Goal: Task Accomplishment & Management: Manage account settings

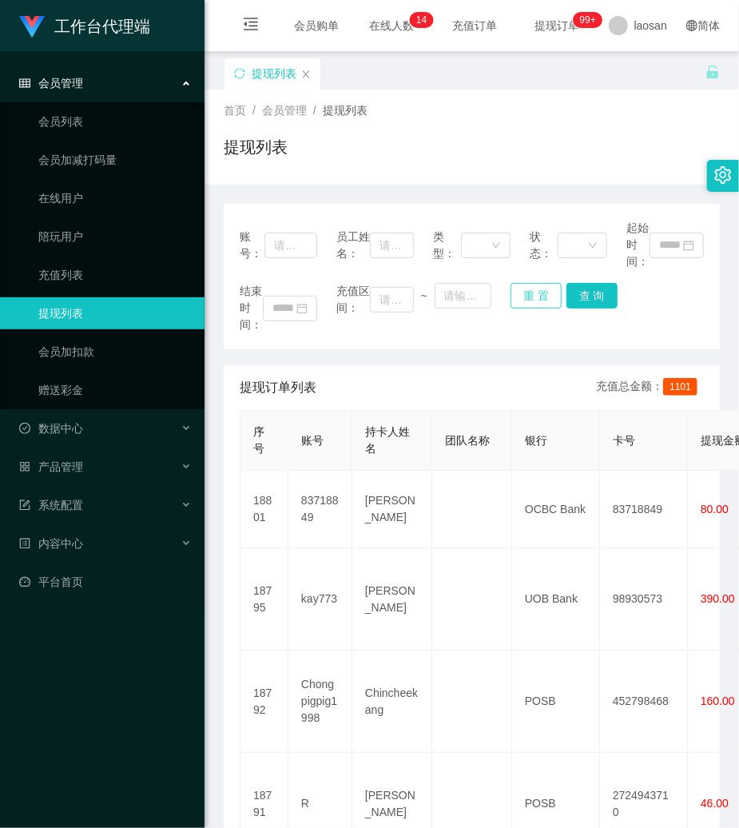
drag, startPoint x: 537, startPoint y: 292, endPoint x: 406, endPoint y: 272, distance: 132.6
click at [537, 292] on button "重 置" at bounding box center [536, 296] width 51 height 26
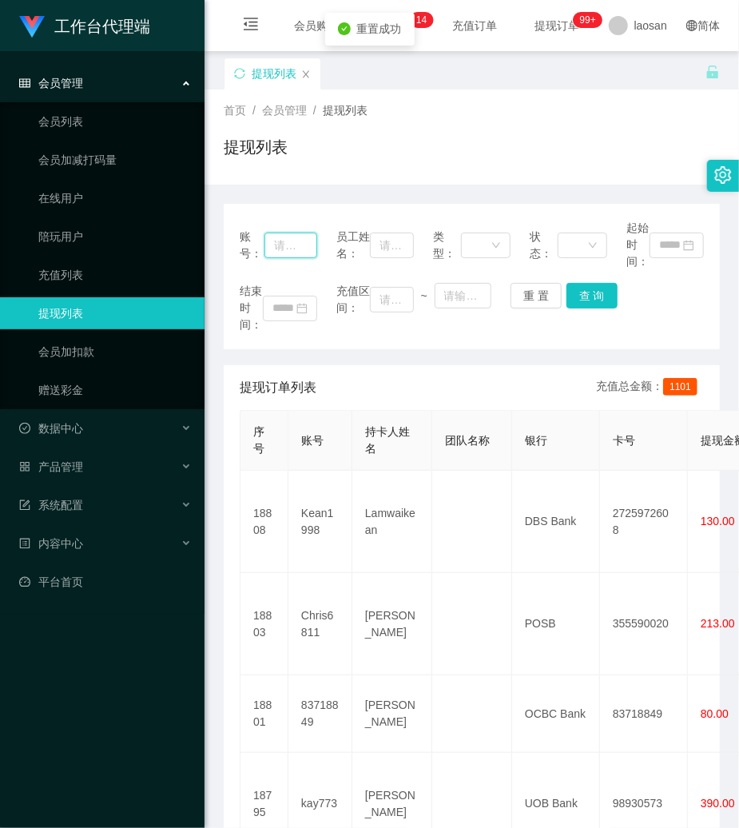
drag, startPoint x: 285, startPoint y: 246, endPoint x: 535, endPoint y: 279, distance: 252.3
click at [286, 246] on input "text" at bounding box center [291, 246] width 53 height 26
paste input "83718849"
type input "83718849"
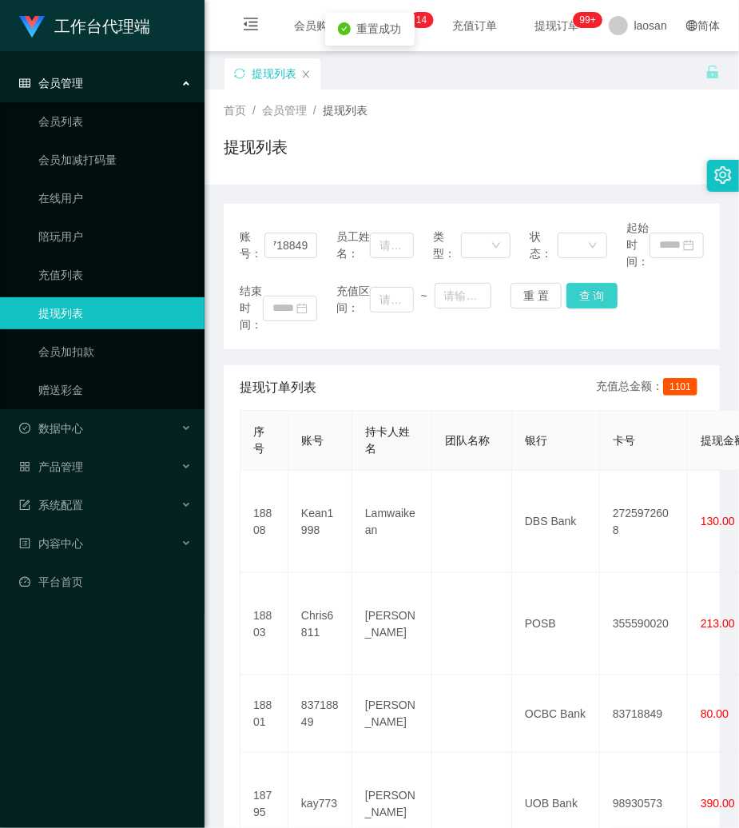
scroll to position [0, 0]
click at [591, 296] on button "查 询" at bounding box center [592, 296] width 51 height 26
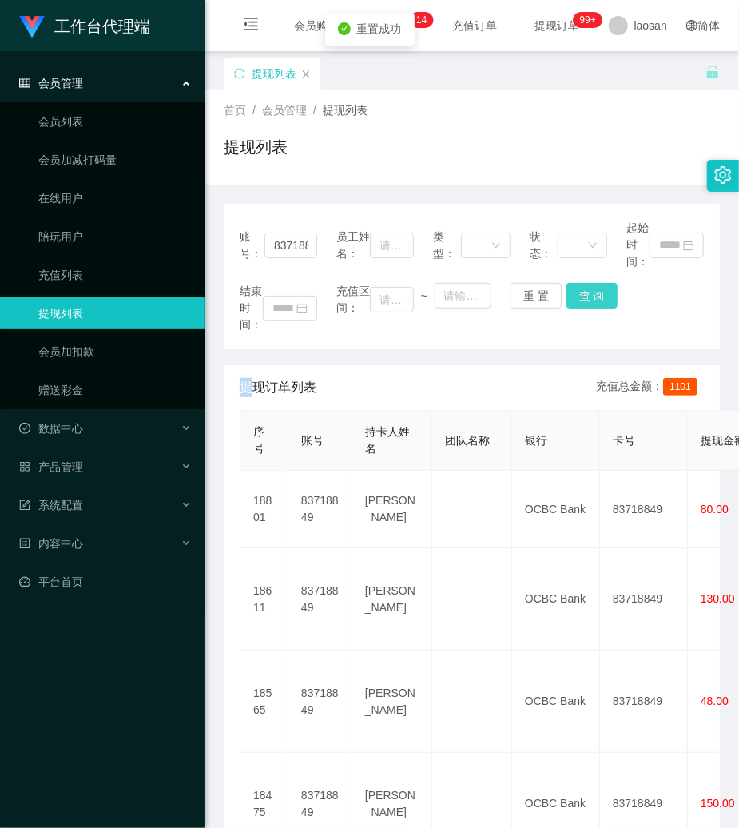
click at [591, 296] on div "结束时间： 充值区间： ~ 重 置 查 询" at bounding box center [472, 308] width 464 height 50
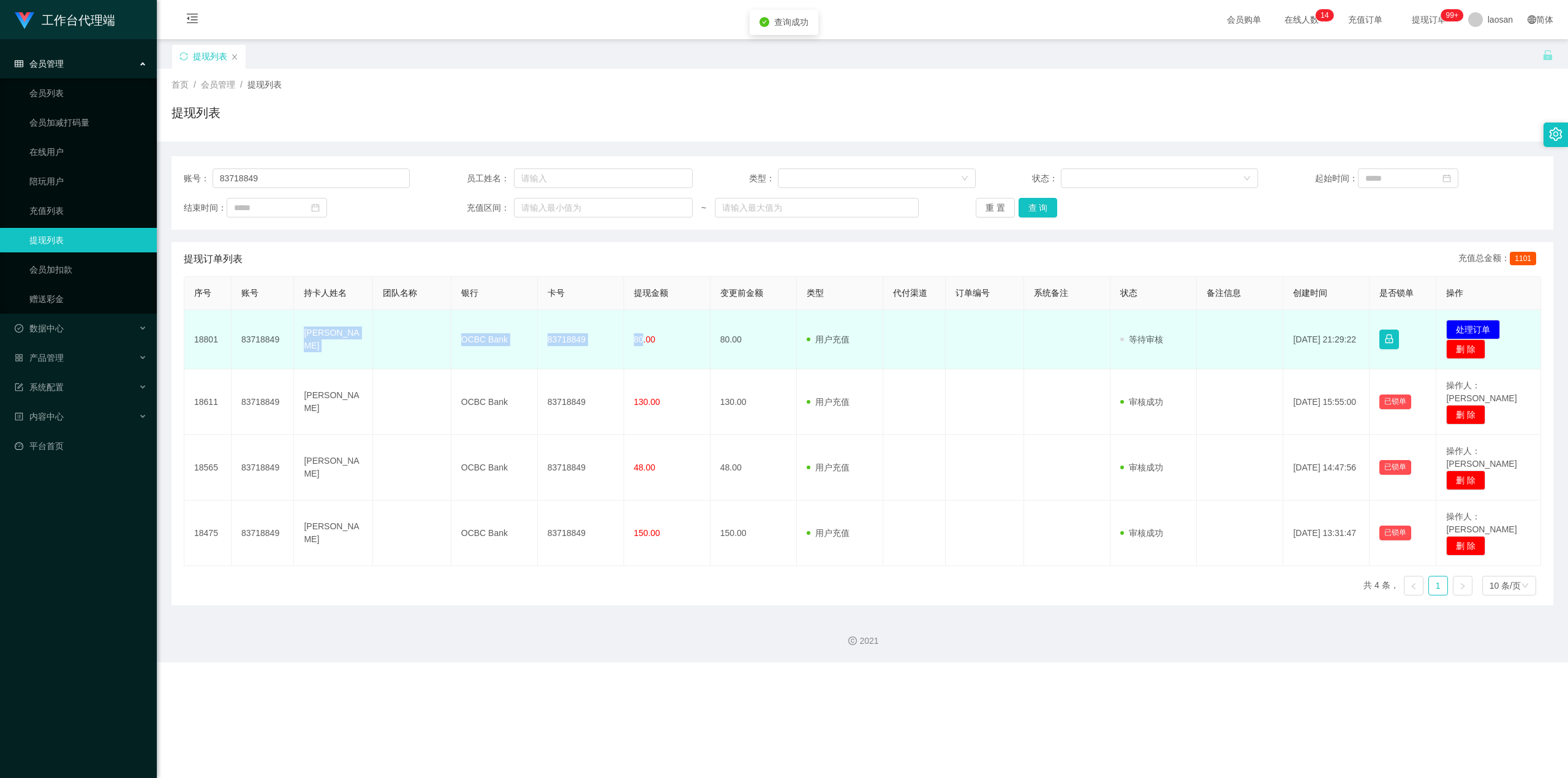
drag, startPoint x: 297, startPoint y: 333, endPoint x: 639, endPoint y: 352, distance: 342.5
click at [566, 352] on tr "18801 83718849 [PERSON_NAME] OCBC Bank 83718849 80.00 80.00 用户充值 人工扣款 审核驳回 审核成功…" at bounding box center [863, 340] width 1356 height 60
copy tr "[PERSON_NAME] OCBC Bank 83718849 80"
click at [566, 330] on button "处理订单" at bounding box center [1473, 330] width 54 height 20
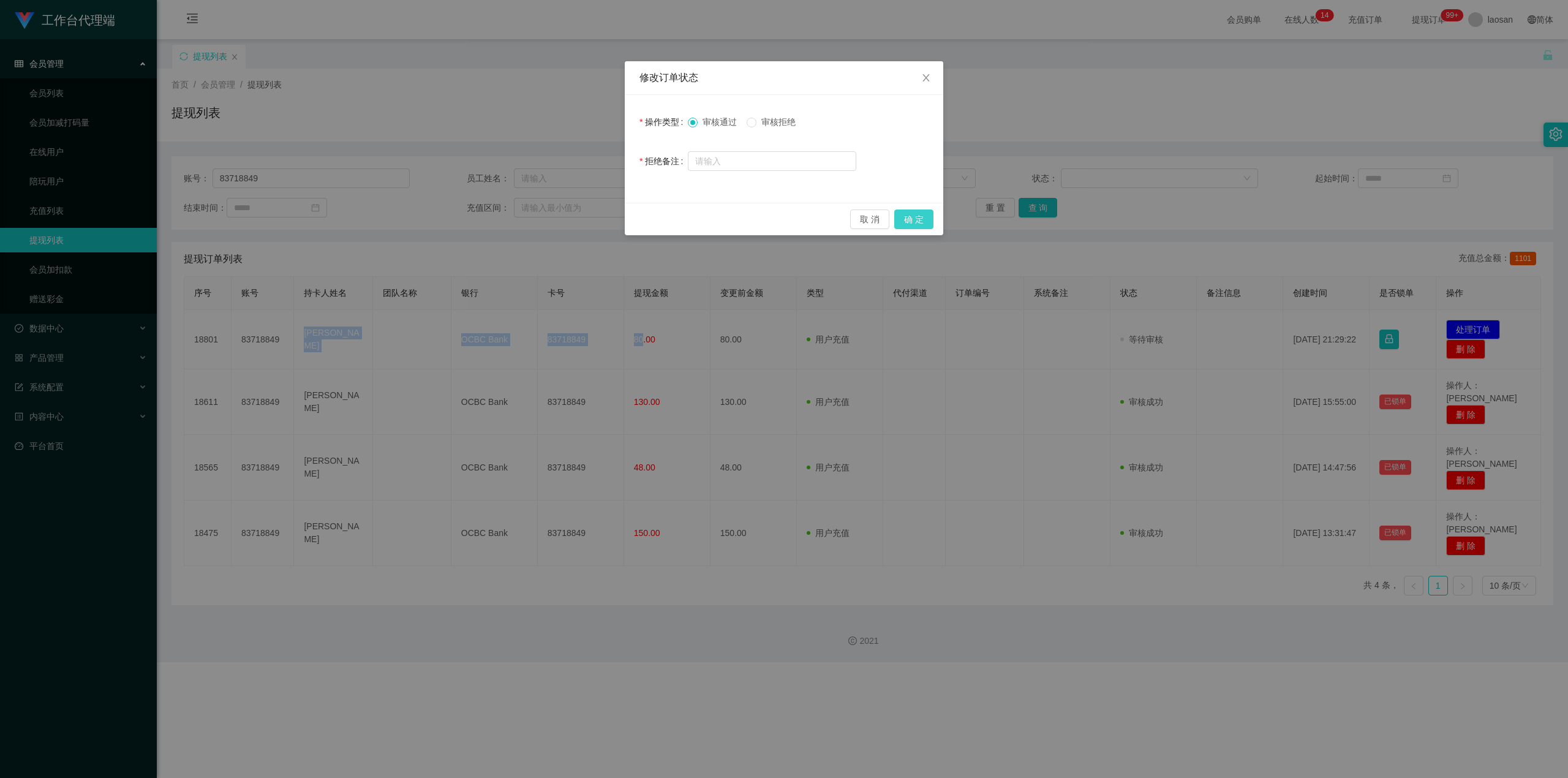
drag, startPoint x: 909, startPoint y: 218, endPoint x: 980, endPoint y: 196, distance: 74.3
click at [566, 219] on button "确 定" at bounding box center [914, 219] width 39 height 20
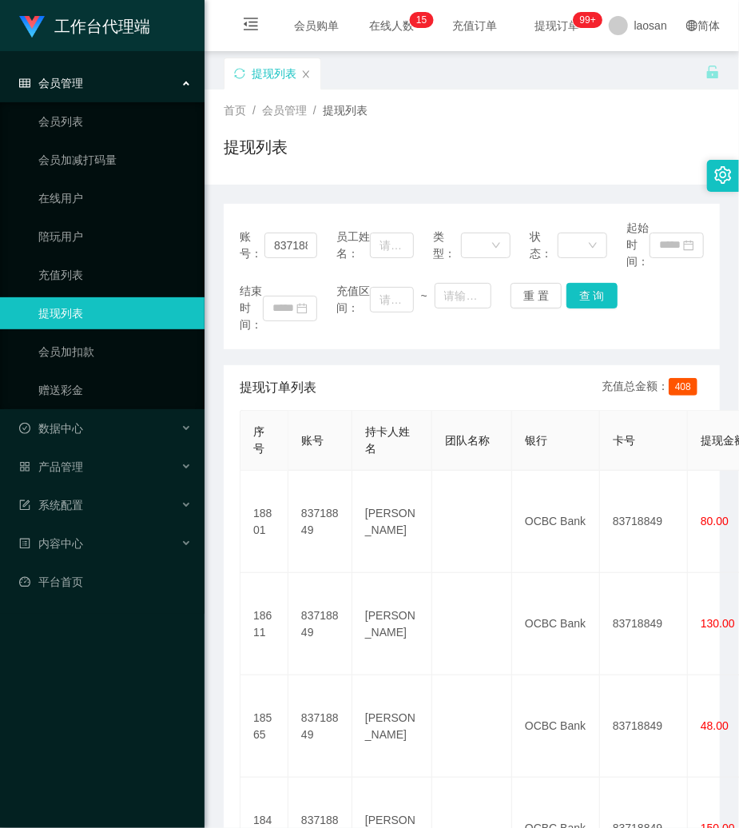
click at [459, 129] on div "首页 / 会员管理 / 提现列表 / 提现列表" at bounding box center [472, 137] width 496 height 70
click at [558, 293] on div "重 置 查 询" at bounding box center [550, 296] width 78 height 26
click at [541, 295] on button "重 置" at bounding box center [536, 296] width 51 height 26
click at [53, 395] on link "赠送彩金" at bounding box center [114, 390] width 153 height 32
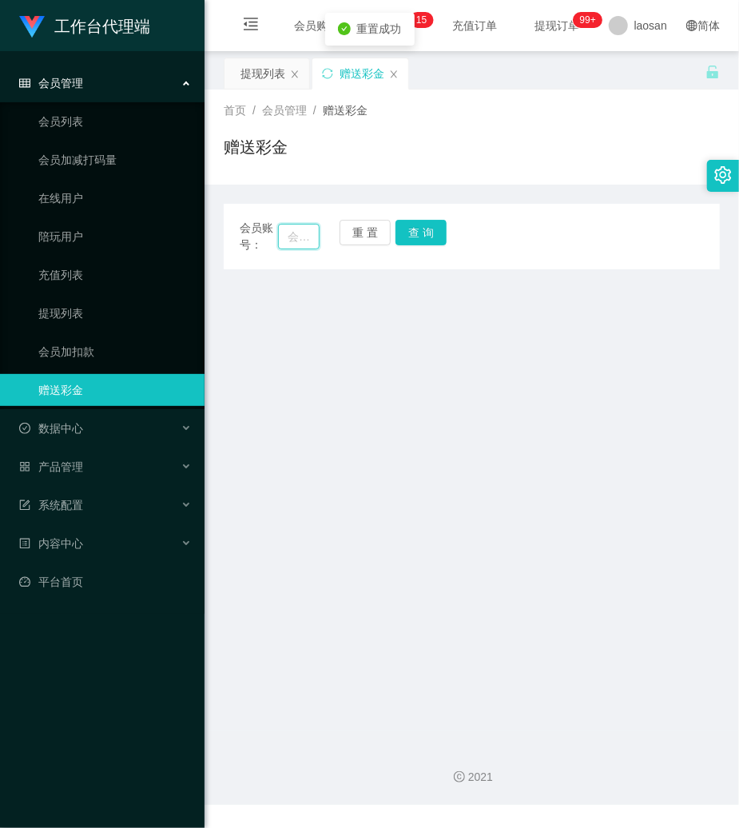
click at [281, 238] on input "text" at bounding box center [299, 237] width 42 height 26
paste input "Raymond622"
type input "Raymond622"
click at [416, 229] on button "查 询" at bounding box center [421, 233] width 51 height 26
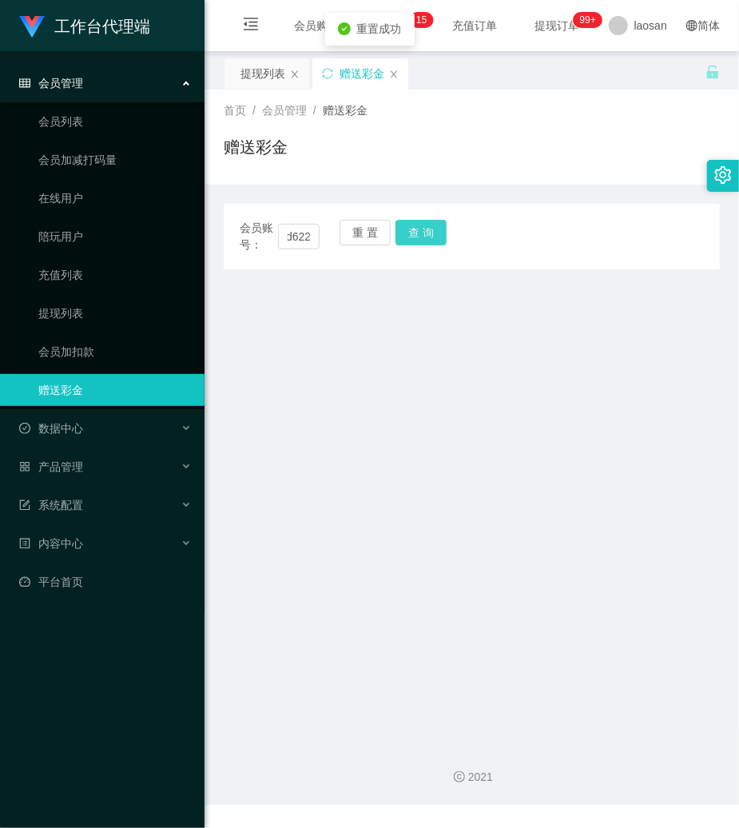
scroll to position [0, 0]
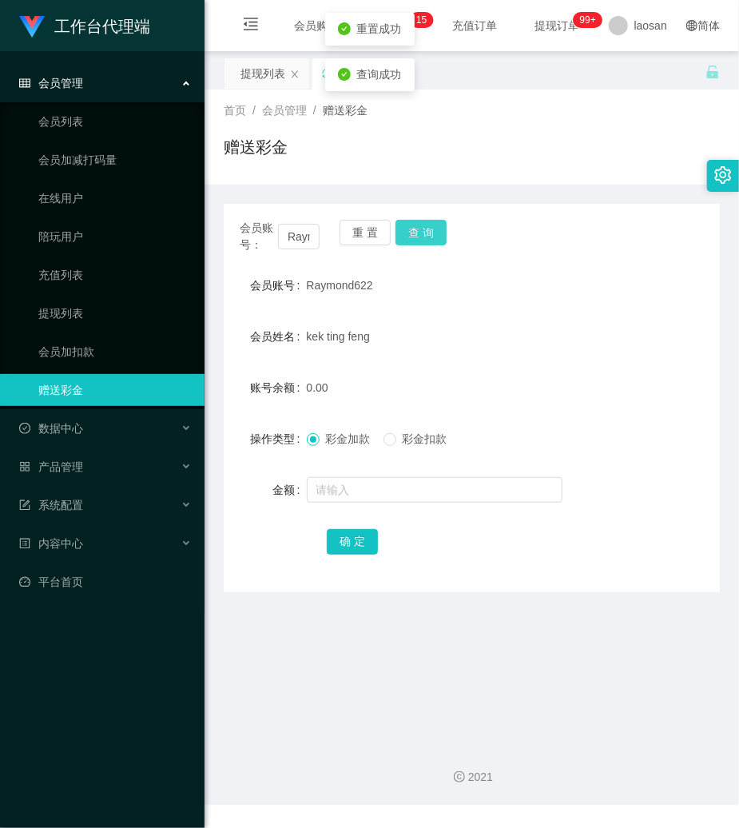
click at [416, 229] on button "查 询" at bounding box center [421, 233] width 51 height 26
click at [347, 489] on input "text" at bounding box center [435, 490] width 256 height 26
type input "1000"
click at [350, 543] on button "确 定" at bounding box center [352, 542] width 51 height 26
click at [573, 324] on div "kek ting feng" at bounding box center [451, 336] width 289 height 32
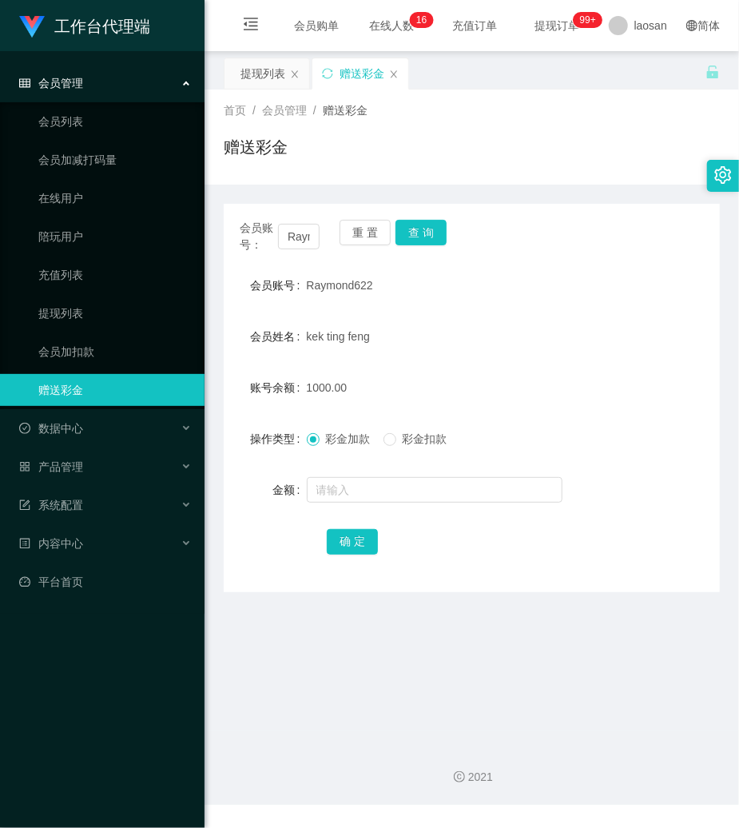
click at [345, 293] on div "Raymond622" at bounding box center [451, 285] width 289 height 32
click at [347, 285] on span "Raymond622" at bounding box center [340, 285] width 66 height 13
copy span "Raymond622"
click at [380, 225] on button "重 置" at bounding box center [365, 233] width 51 height 26
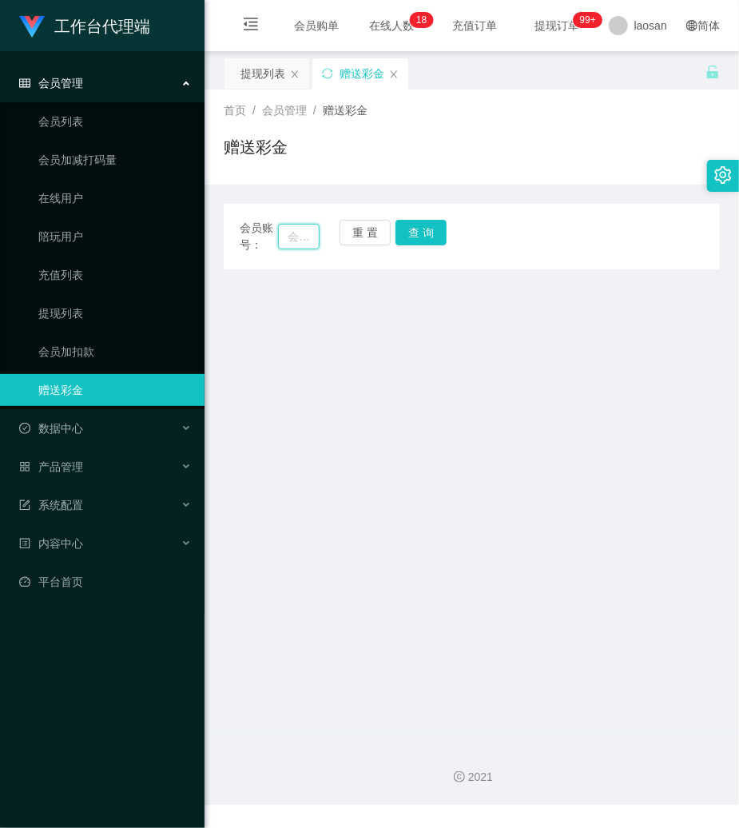
click at [312, 231] on input "text" at bounding box center [299, 237] width 42 height 26
paste input "Janly29"
type input "Janly29"
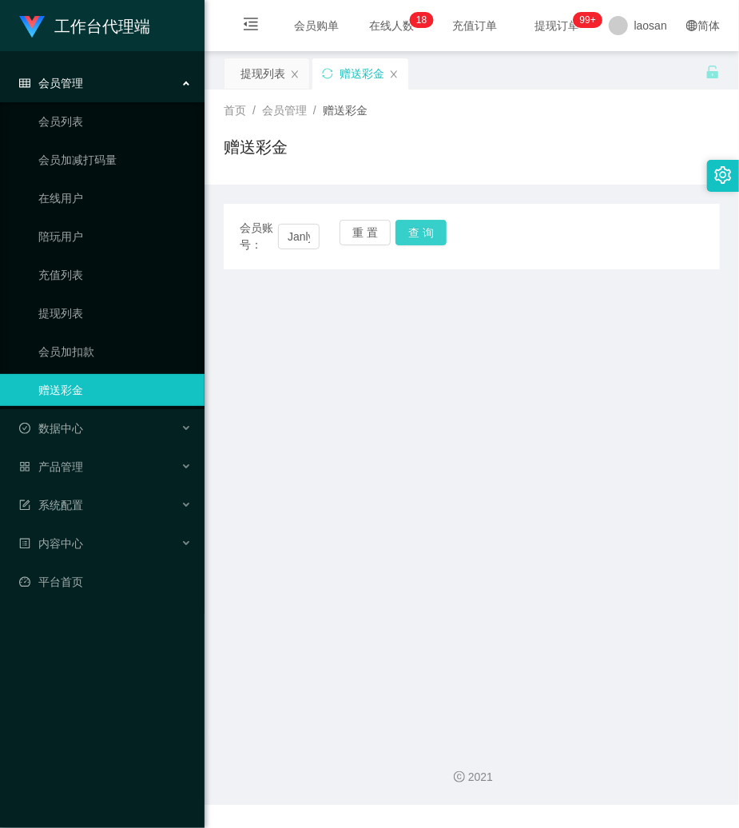
click at [403, 230] on button "查 询" at bounding box center [421, 233] width 51 height 26
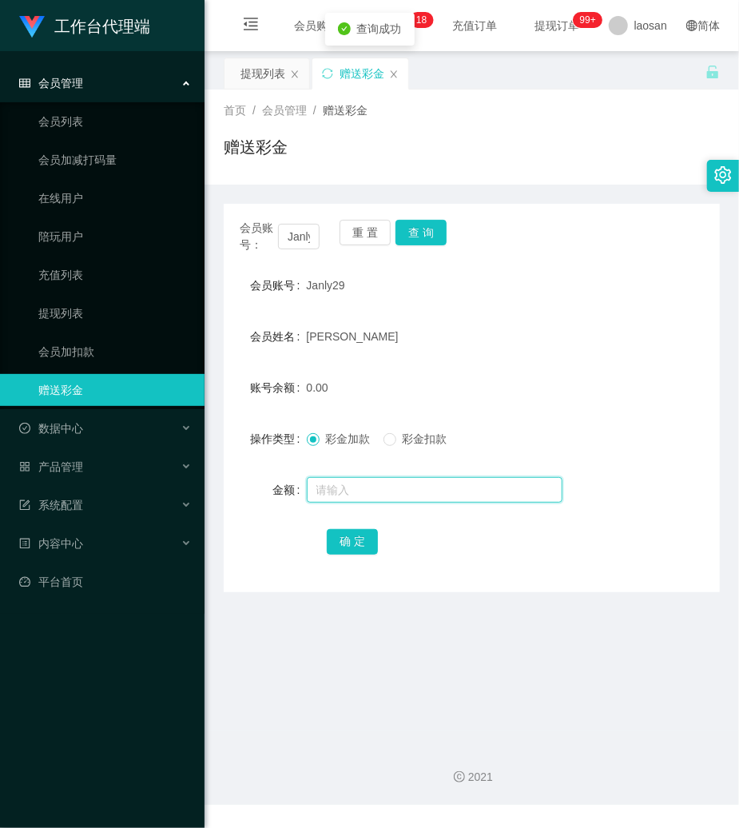
click at [359, 499] on input "text" at bounding box center [435, 490] width 256 height 26
type input "500"
drag, startPoint x: 363, startPoint y: 544, endPoint x: 244, endPoint y: 556, distance: 119.7
click at [363, 545] on button "确 定" at bounding box center [352, 542] width 51 height 26
click at [655, 323] on div "会员姓名 [PERSON_NAME]" at bounding box center [472, 336] width 496 height 32
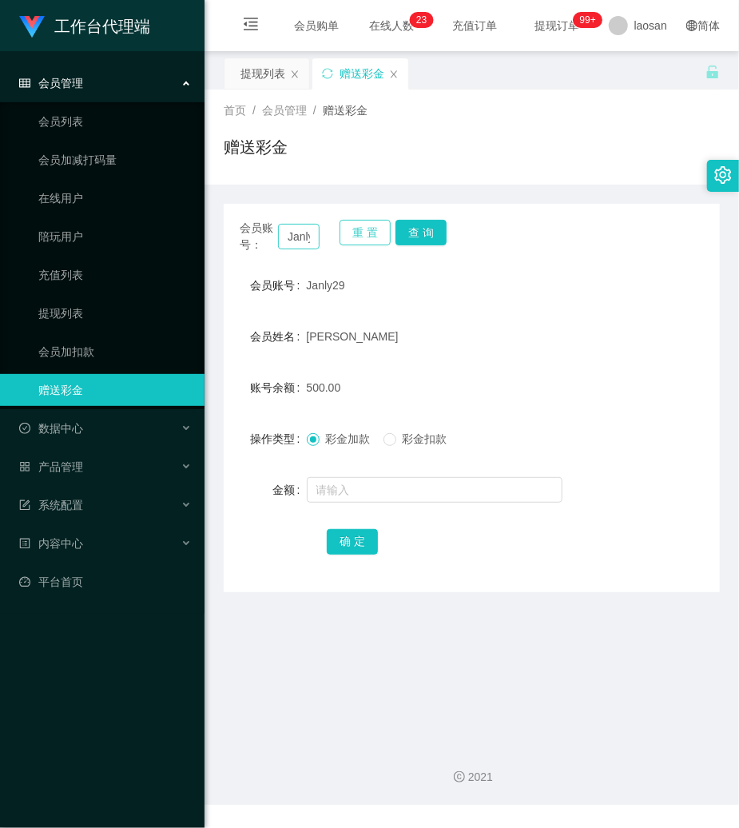
drag, startPoint x: 369, startPoint y: 241, endPoint x: 286, endPoint y: 237, distance: 83.3
click at [352, 241] on button "重 置" at bounding box center [365, 233] width 51 height 26
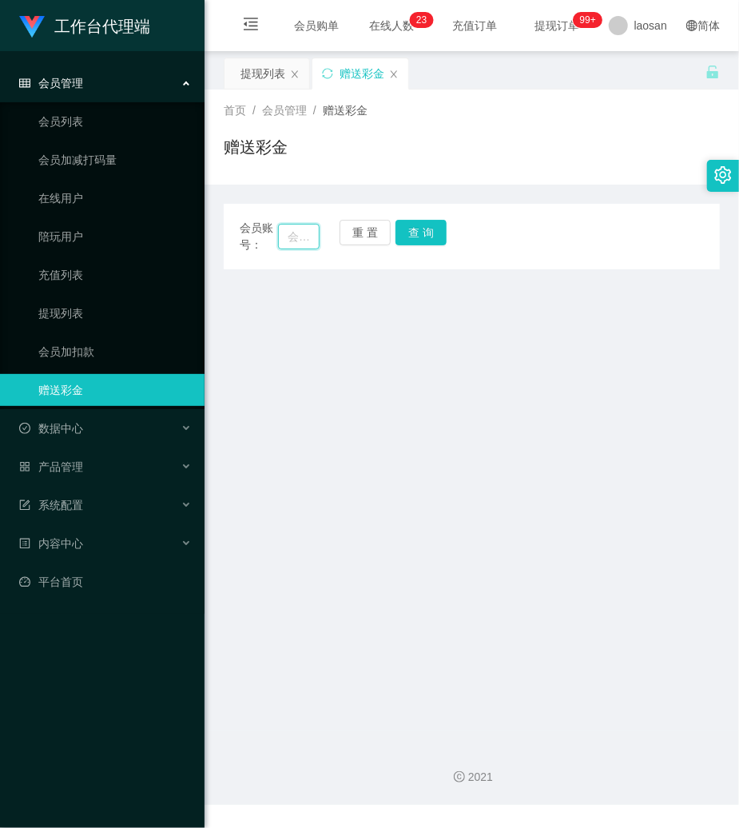
click at [285, 237] on input "text" at bounding box center [299, 237] width 42 height 26
paste input "Kimmuci"
type input "Kimmuci"
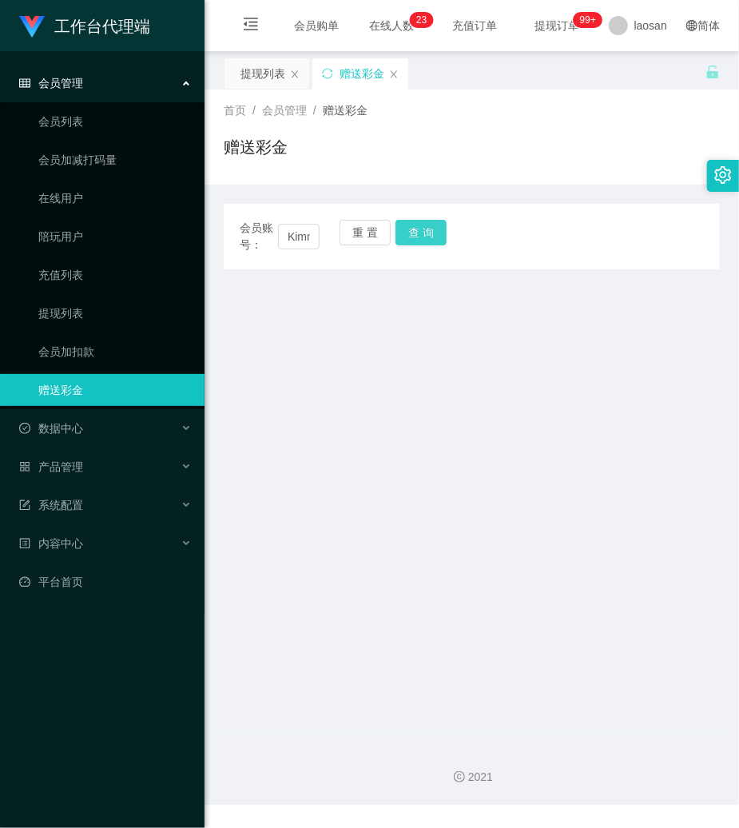
click at [412, 237] on button "查 询" at bounding box center [421, 233] width 51 height 26
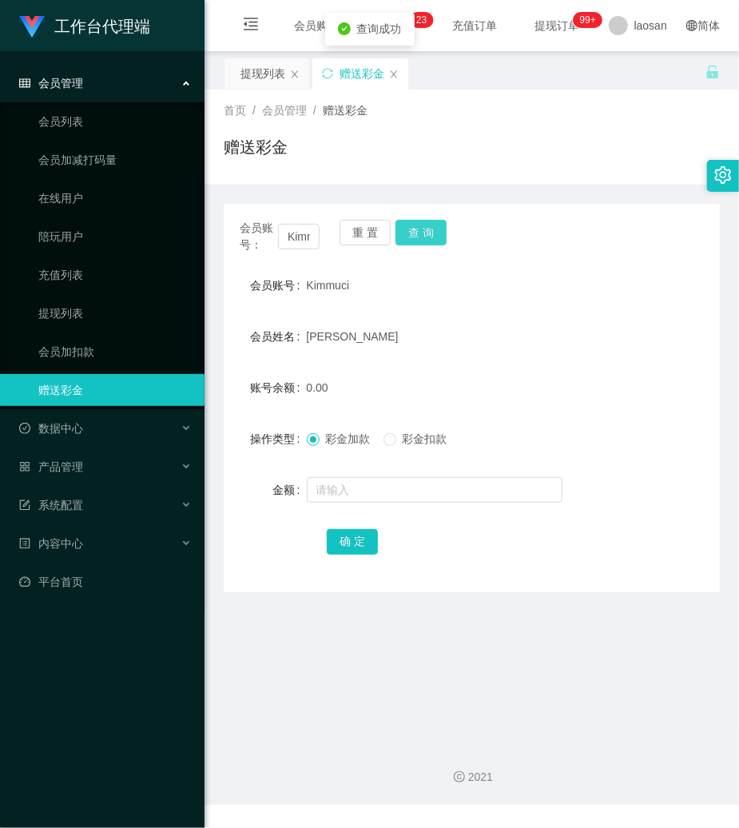
click at [412, 237] on button "查 询" at bounding box center [421, 233] width 51 height 26
click at [395, 480] on input "text" at bounding box center [435, 490] width 256 height 26
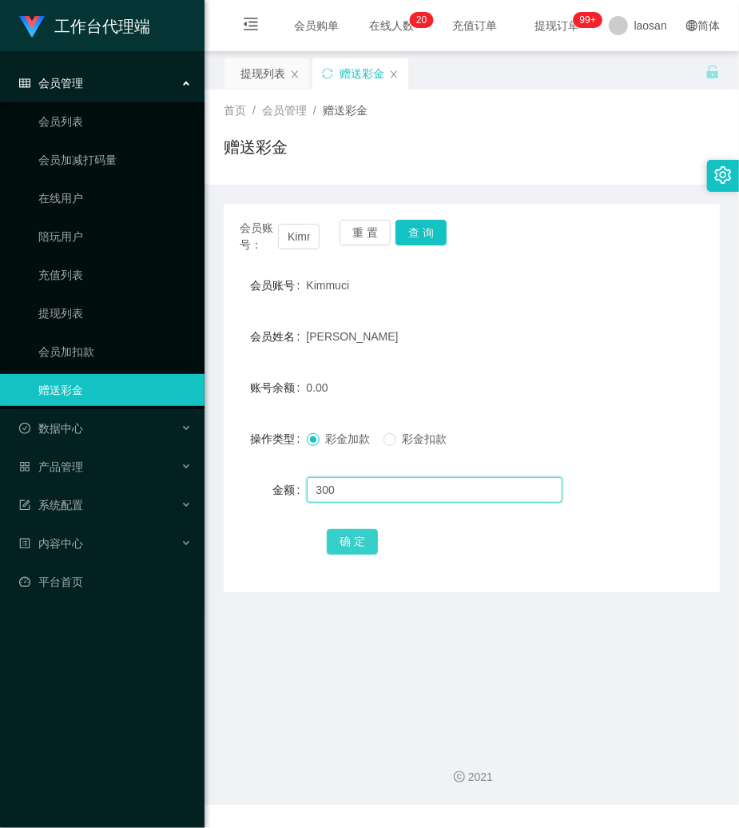
type input "300"
click at [356, 542] on button "确 定" at bounding box center [352, 542] width 51 height 26
drag, startPoint x: 449, startPoint y: 107, endPoint x: 432, endPoint y: 138, distance: 35.8
click at [449, 107] on div "首页 / 会员管理 / 赠送彩金 /" at bounding box center [472, 110] width 496 height 17
click at [364, 232] on button "重 置" at bounding box center [365, 233] width 51 height 26
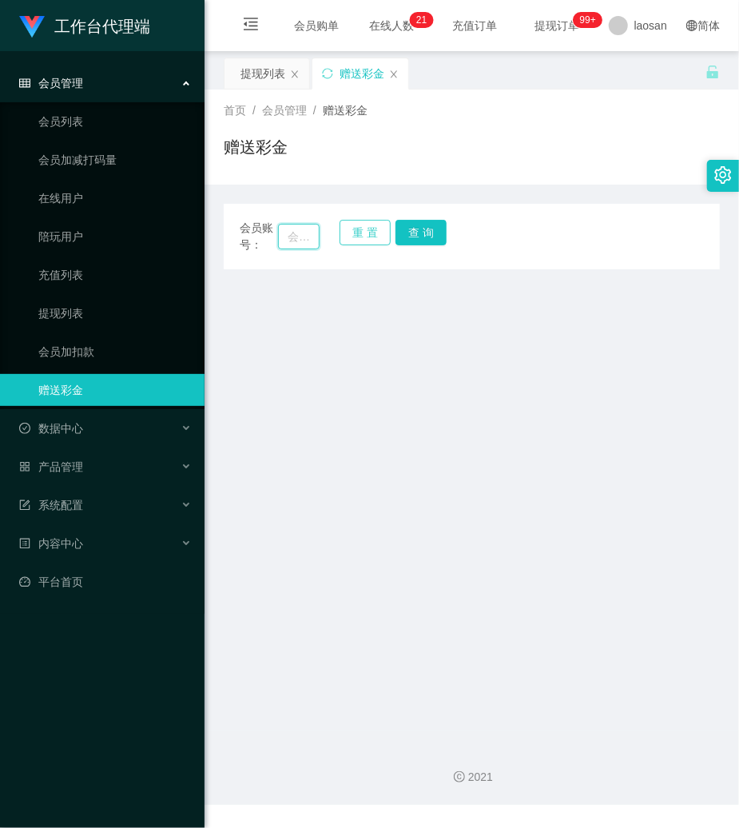
drag, startPoint x: 312, startPoint y: 237, endPoint x: 340, endPoint y: 231, distance: 29.3
click at [312, 237] on input "text" at bounding box center [299, 237] width 42 height 26
paste input "6584778755"
type input "6584778755"
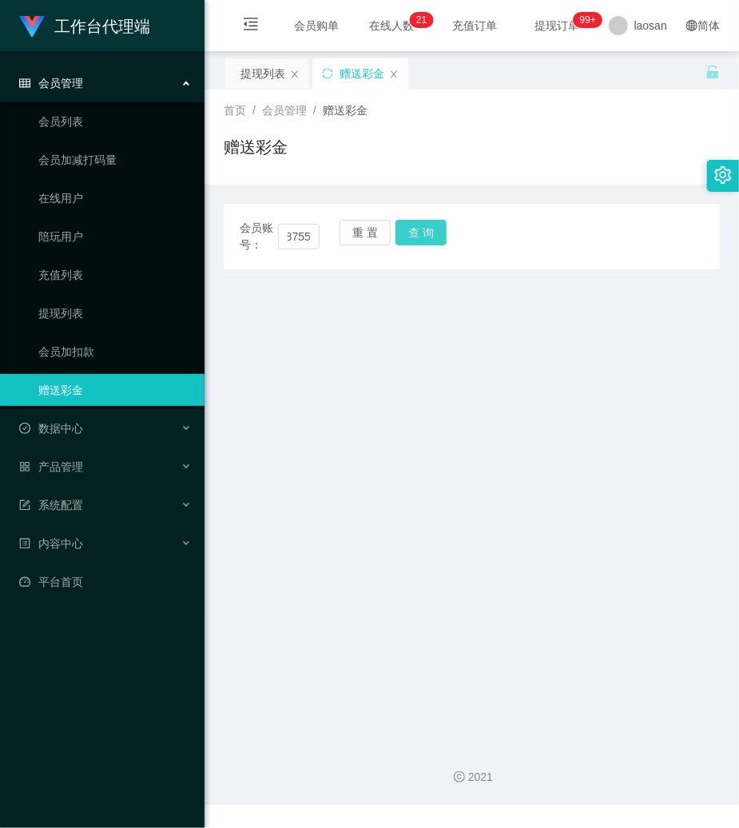
click at [440, 225] on button "查 询" at bounding box center [421, 233] width 51 height 26
click at [440, 225] on button "查 询" at bounding box center [430, 233] width 69 height 26
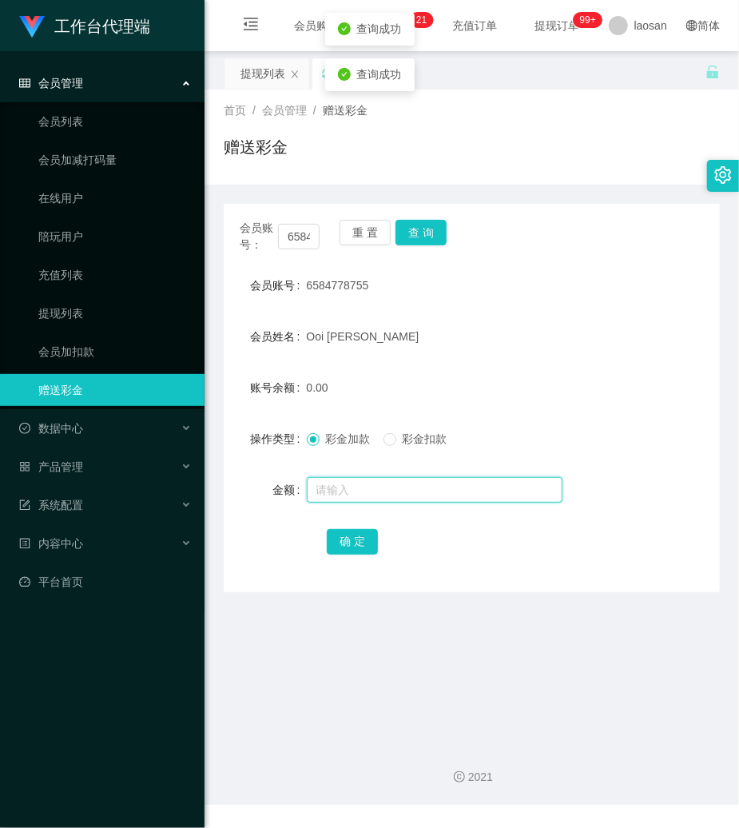
click at [391, 497] on input "text" at bounding box center [435, 490] width 256 height 26
type input "500"
click at [573, 640] on main "关闭左侧 关闭右侧 关闭其它 刷新页面 提现列表 赠送彩金 首页 / 会员管理 / 赠送彩金 / 赠送彩金 会员账号： 6584778755 重 置 查 询 …" at bounding box center [472, 390] width 535 height 679
click at [535, 138] on div "赠送彩金" at bounding box center [472, 153] width 496 height 37
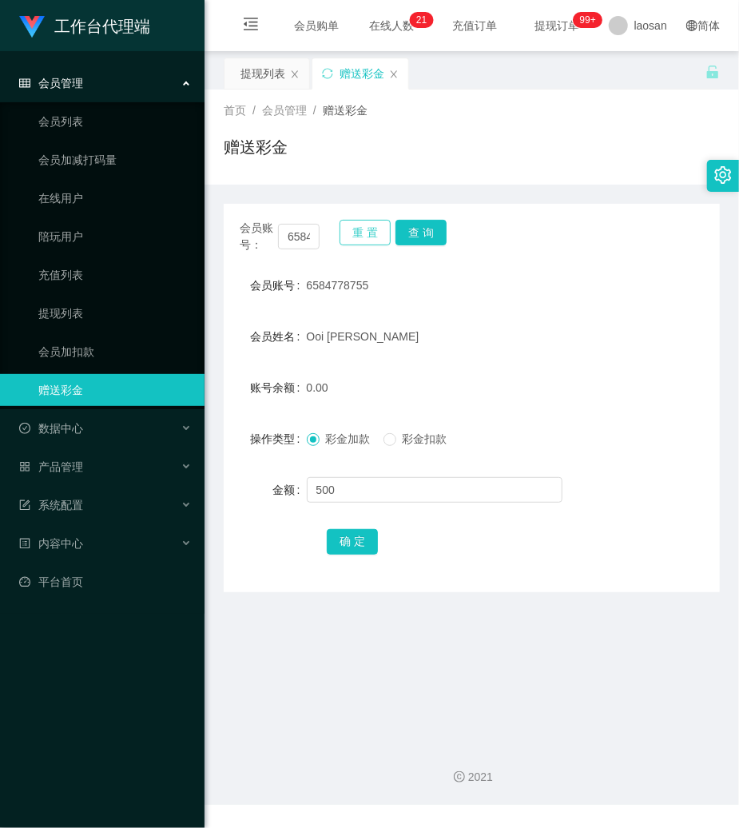
click at [375, 225] on button "重 置" at bounding box center [365, 233] width 51 height 26
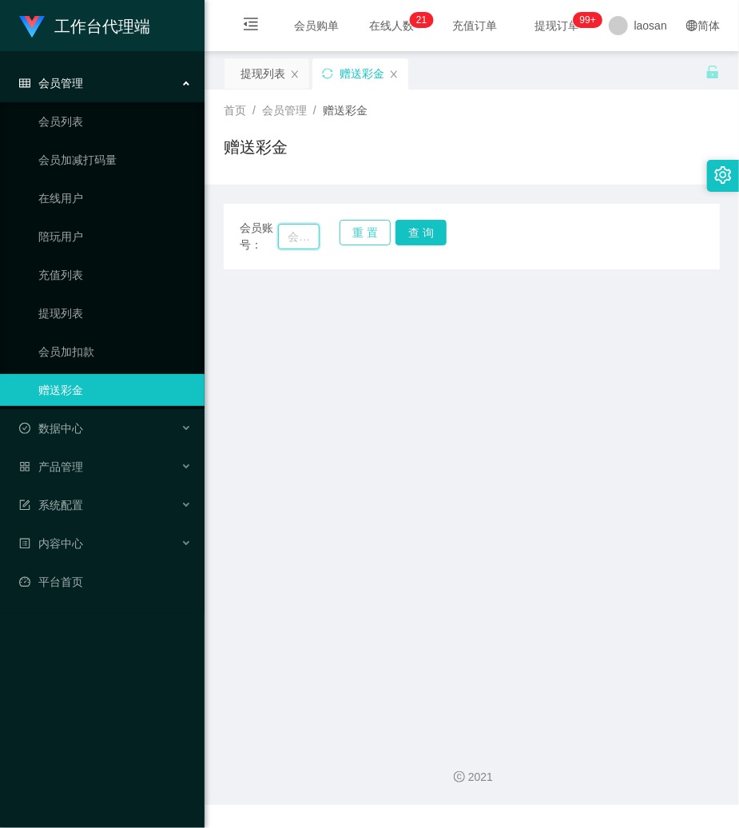
drag, startPoint x: 300, startPoint y: 241, endPoint x: 339, endPoint y: 241, distance: 38.4
click at [300, 241] on input "text" at bounding box center [299, 237] width 42 height 26
paste input "Kimmuci"
type input "Kimmuci"
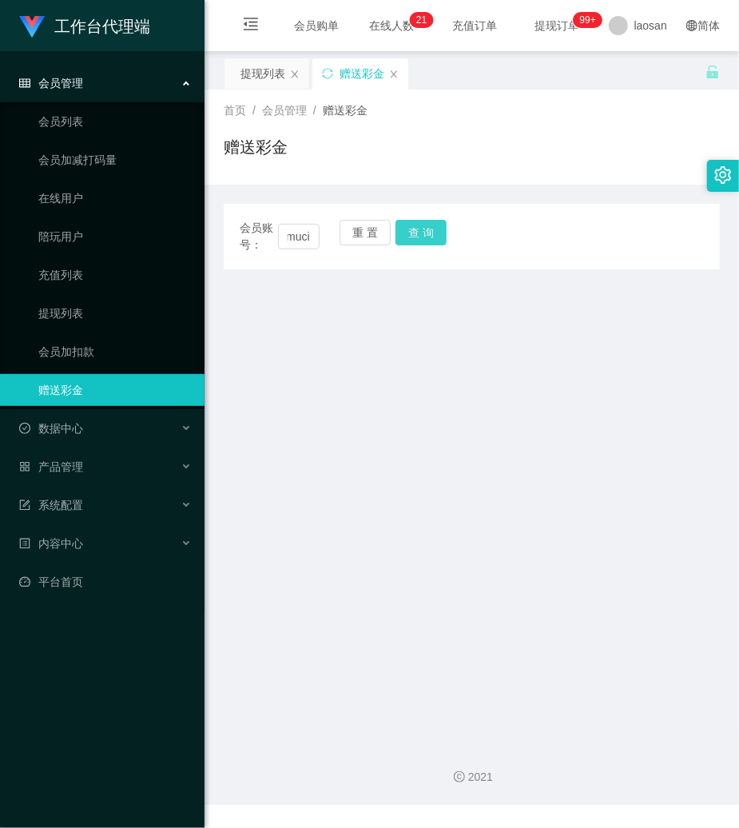
click at [403, 241] on button "查 询" at bounding box center [421, 233] width 51 height 26
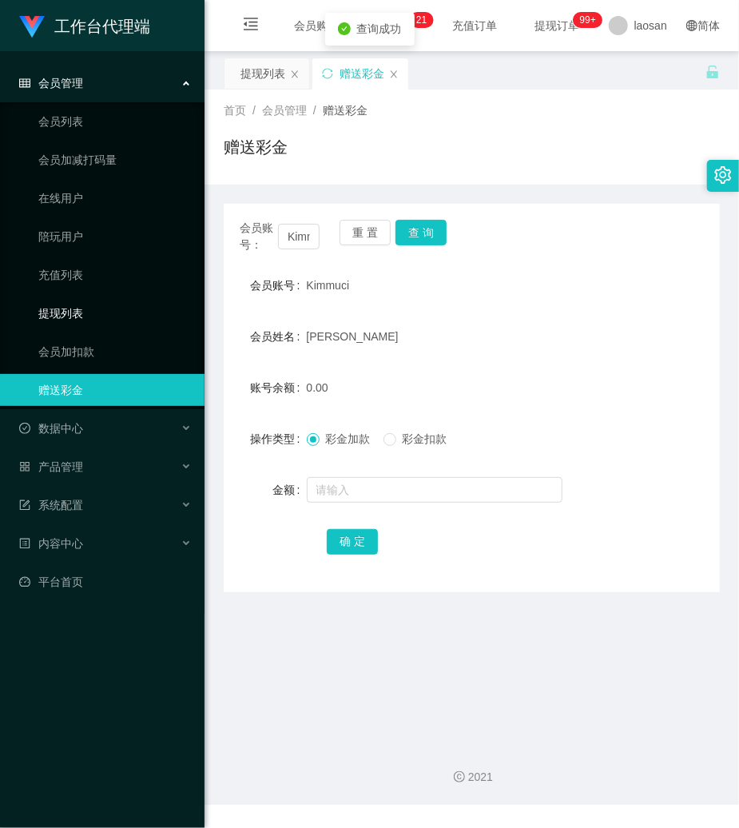
click at [55, 314] on link "提现列表" at bounding box center [114, 313] width 153 height 32
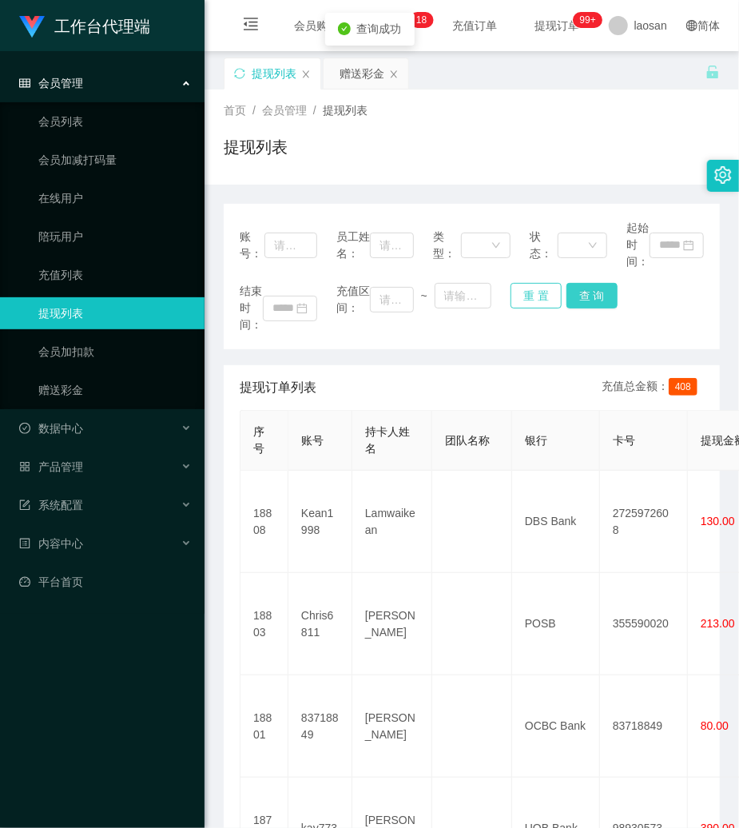
drag, startPoint x: 564, startPoint y: 300, endPoint x: 547, endPoint y: 298, distance: 17.0
click at [567, 301] on button "查 询" at bounding box center [592, 296] width 51 height 26
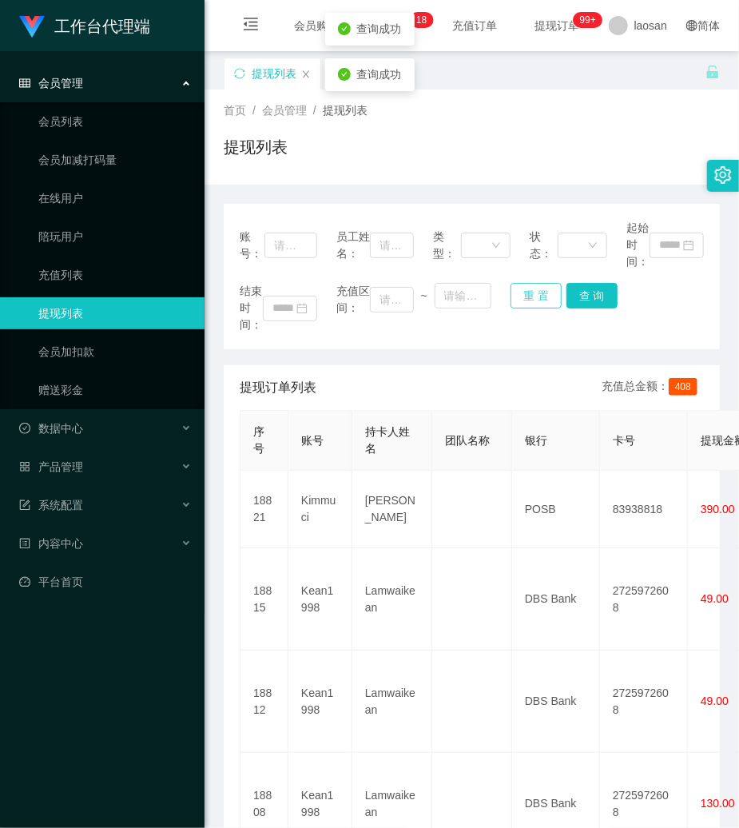
click at [539, 296] on button "重 置" at bounding box center [536, 296] width 51 height 26
drag, startPoint x: 305, startPoint y: 248, endPoint x: 663, endPoint y: 292, distance: 360.7
click at [328, 248] on div "账号： 员工姓名： 类型： 状态： 起始时间：" at bounding box center [472, 245] width 464 height 50
paste input "Kimmuci"
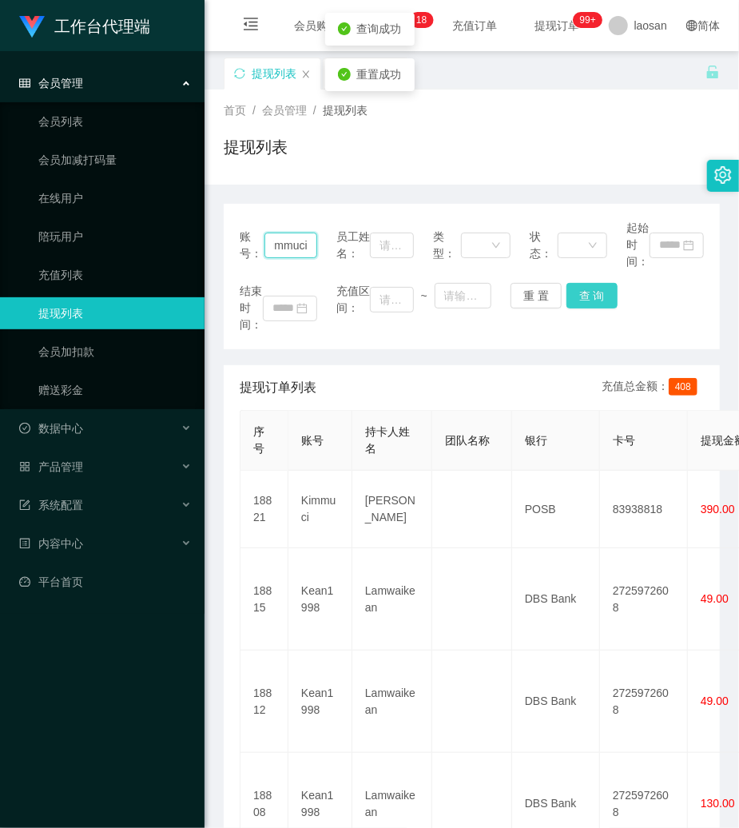
type input "Kimmuci"
click at [585, 294] on button "查 询" at bounding box center [592, 296] width 51 height 26
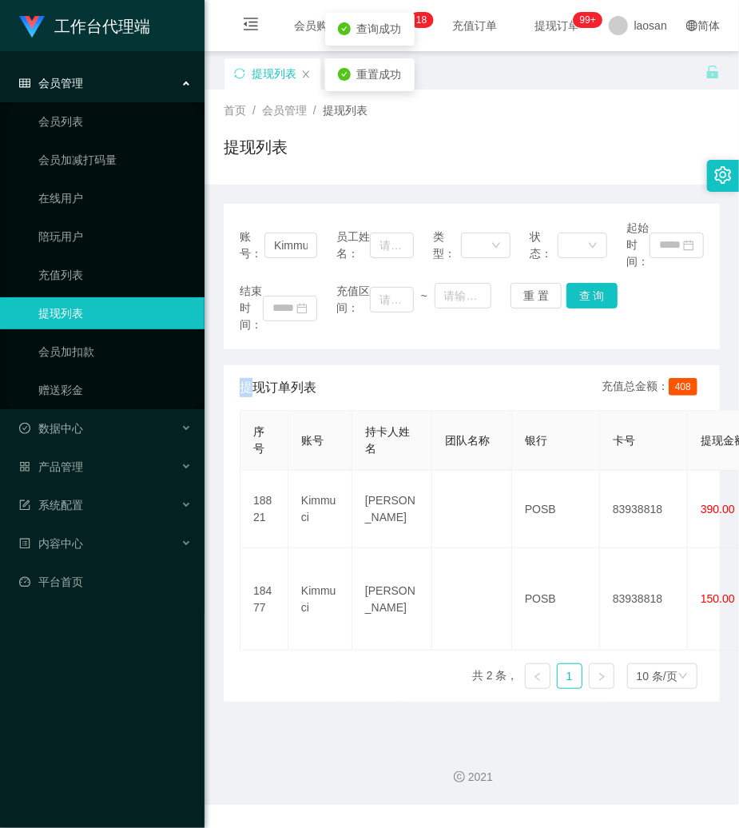
drag, startPoint x: 585, startPoint y: 294, endPoint x: 627, endPoint y: 6, distance: 290.8
click at [586, 286] on div "结束时间： 充值区间： ~ 重 置 查 询" at bounding box center [472, 308] width 464 height 50
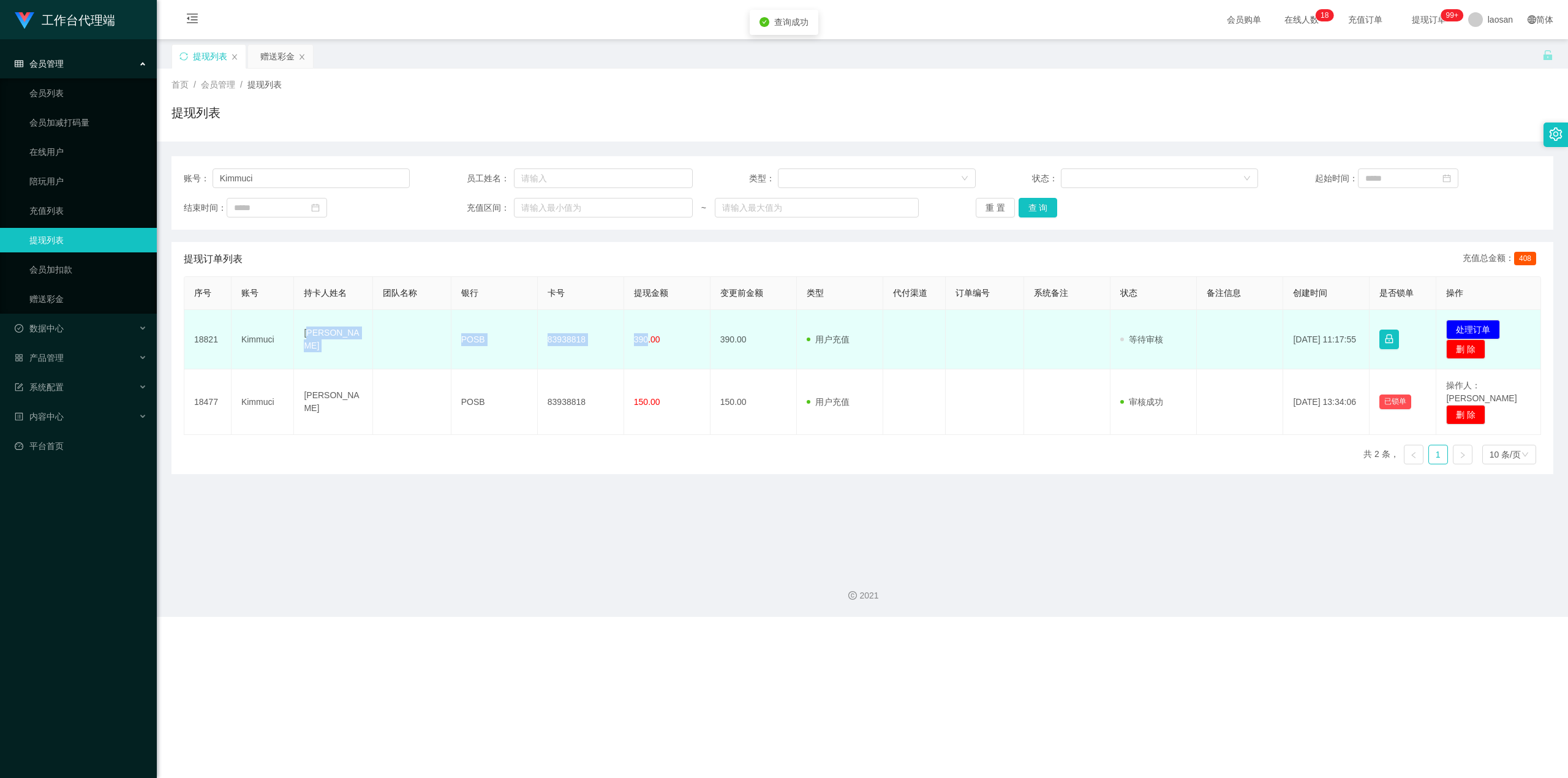
drag, startPoint x: 387, startPoint y: 353, endPoint x: 645, endPoint y: 346, distance: 258.1
click at [566, 346] on tr "18821 Kimmuci [PERSON_NAME] POSB 83938818 390.00 390.00 用户充值 人工扣款 审核驳回 审核成功 等待审…" at bounding box center [863, 340] width 1356 height 60
copy tr "[PERSON_NAME] POSB 83938818 390"
click at [566, 334] on button "处理订单" at bounding box center [1473, 330] width 54 height 20
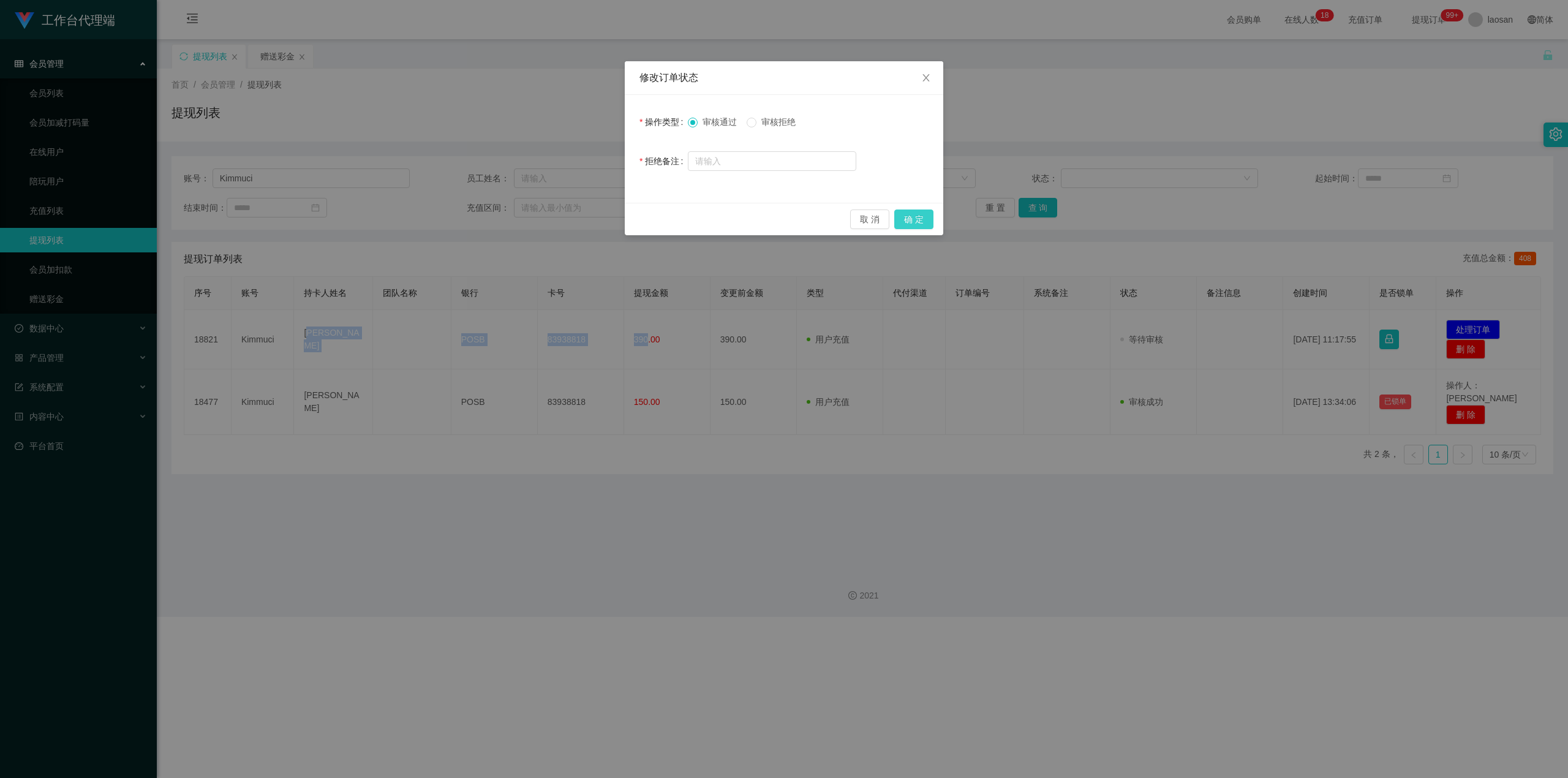
click at [566, 212] on button "确 定" at bounding box center [914, 219] width 39 height 20
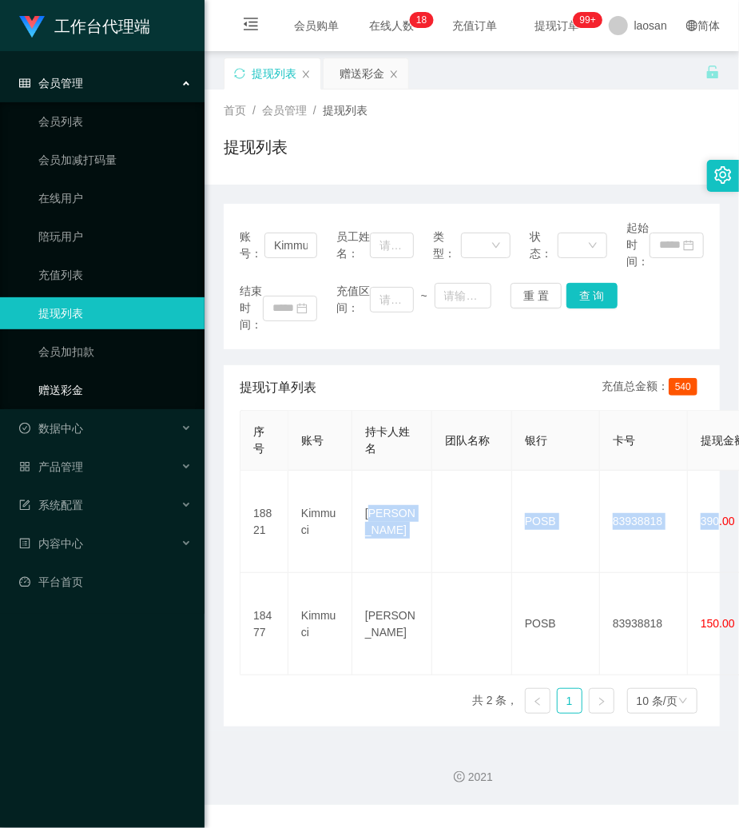
click at [82, 391] on link "赠送彩金" at bounding box center [114, 390] width 153 height 32
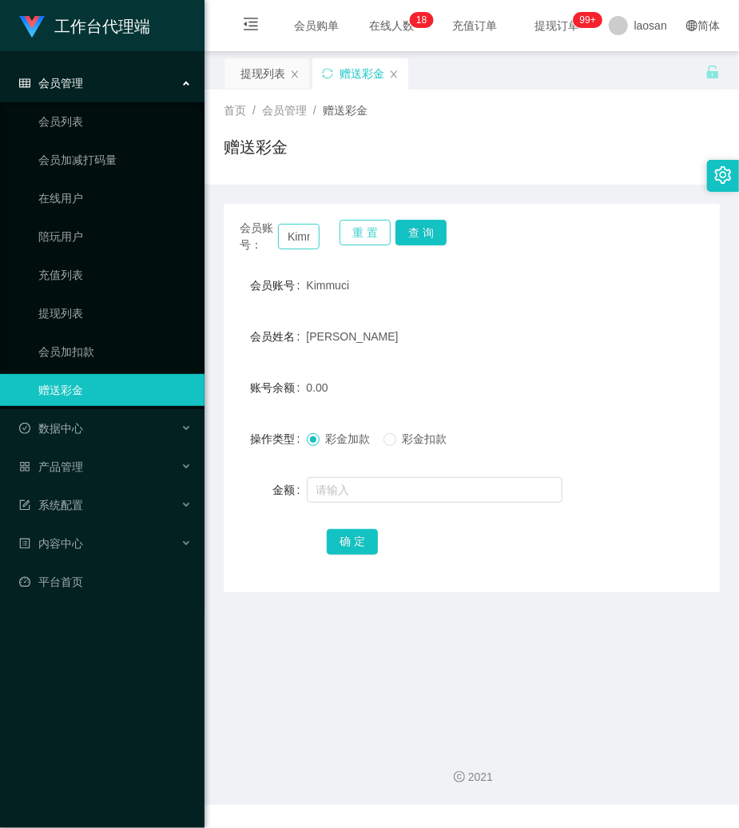
drag, startPoint x: 352, startPoint y: 232, endPoint x: 301, endPoint y: 240, distance: 51.0
click at [345, 232] on button "重 置" at bounding box center [365, 233] width 51 height 26
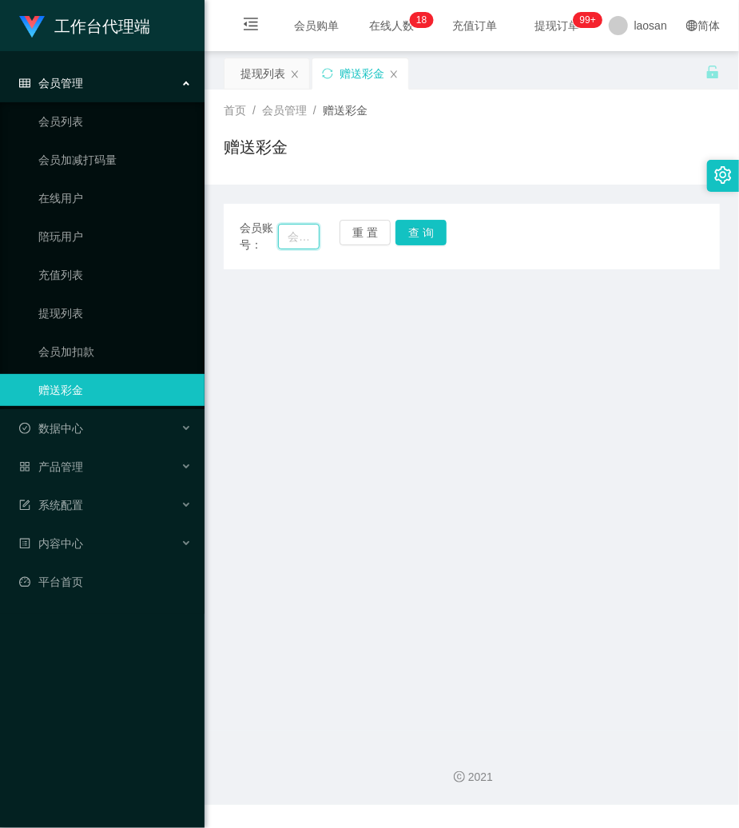
click at [301, 240] on input "text" at bounding box center [299, 237] width 42 height 26
paste input "Kimmuci"
type input "Kimmuci"
click at [432, 234] on button "查 询" at bounding box center [421, 233] width 51 height 26
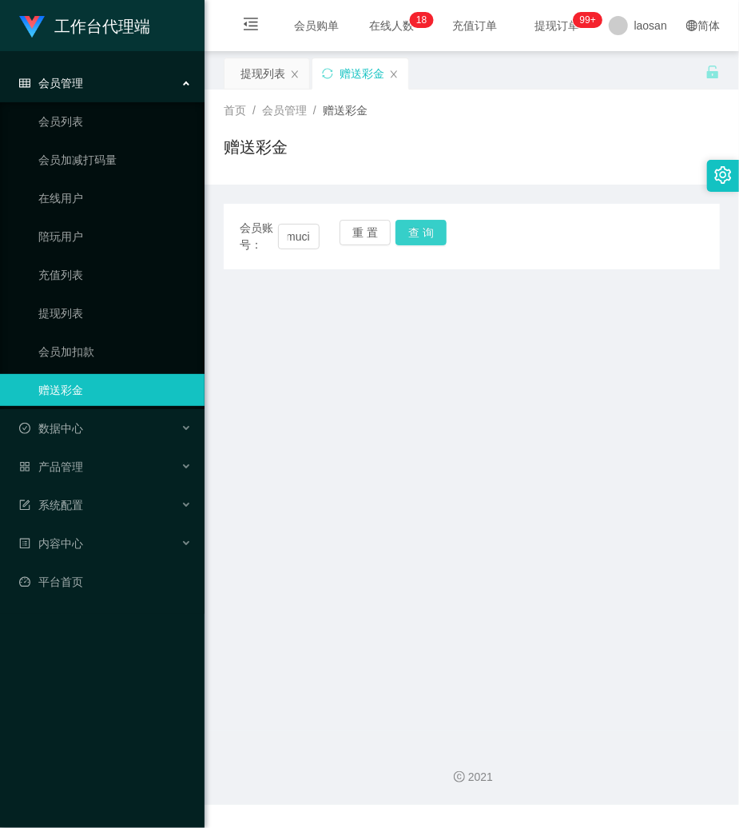
scroll to position [0, 0]
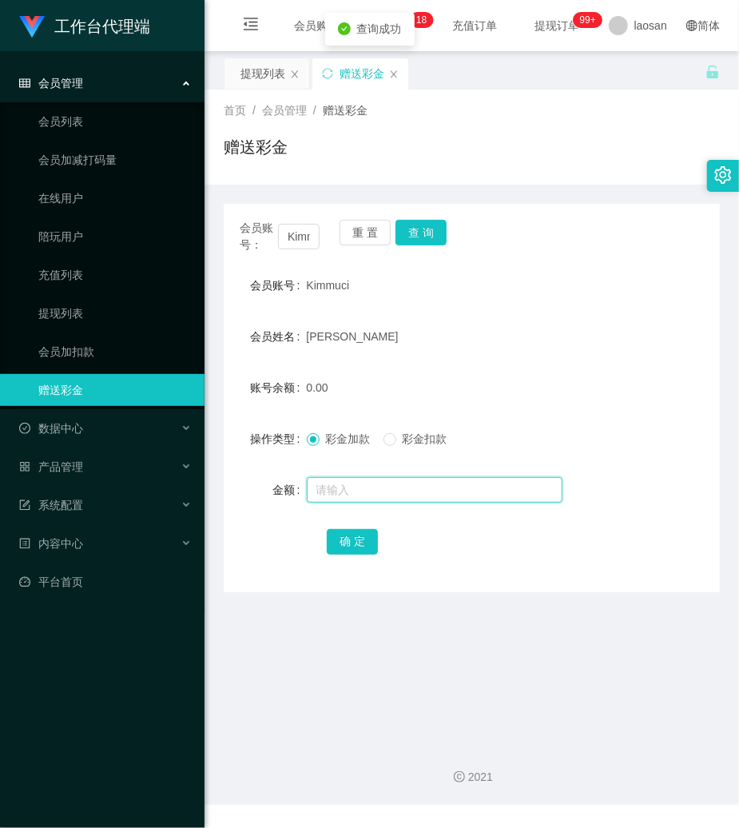
click at [368, 489] on input "text" at bounding box center [435, 490] width 256 height 26
type input "168"
click at [337, 535] on button "确 定" at bounding box center [352, 542] width 51 height 26
drag, startPoint x: 571, startPoint y: 248, endPoint x: 480, endPoint y: 244, distance: 91.2
click at [559, 249] on div "会员账号： [PERSON_NAME] 重 置 查 询" at bounding box center [472, 237] width 496 height 34
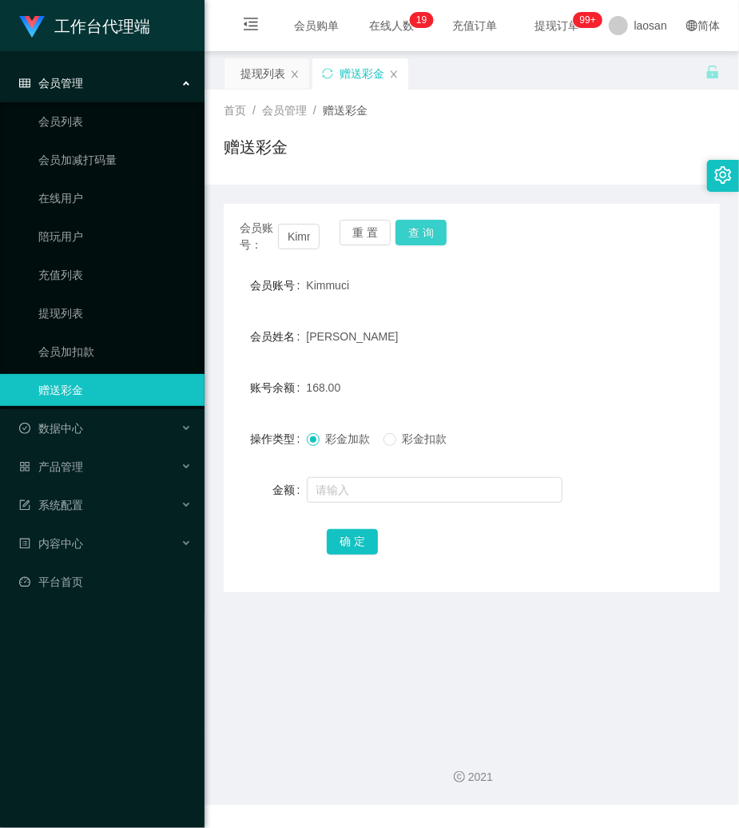
click at [433, 227] on button "查 询" at bounding box center [421, 233] width 51 height 26
click at [433, 227] on button "查 询" at bounding box center [430, 233] width 69 height 26
click at [526, 237] on div "会员账号： [PERSON_NAME] 重 置 查 询" at bounding box center [472, 237] width 496 height 34
click at [409, 225] on button "查 询" at bounding box center [421, 233] width 51 height 26
click at [409, 225] on button "查 询" at bounding box center [430, 233] width 69 height 26
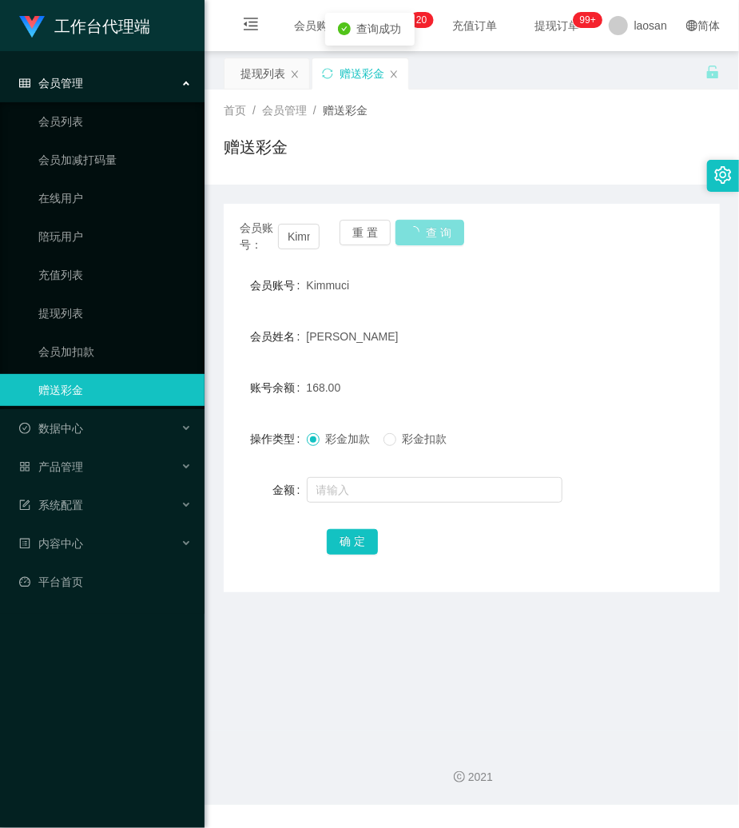
click at [409, 225] on button "查 询" at bounding box center [430, 233] width 69 height 26
click at [461, 243] on div "会员账号： [PERSON_NAME] 重 置 查 询" at bounding box center [472, 237] width 496 height 34
click at [441, 237] on div "会员账号： [PERSON_NAME] 重 置 查 询" at bounding box center [472, 237] width 496 height 34
click at [441, 237] on button "查 询" at bounding box center [421, 233] width 51 height 26
click at [438, 233] on button "查 询" at bounding box center [430, 233] width 69 height 26
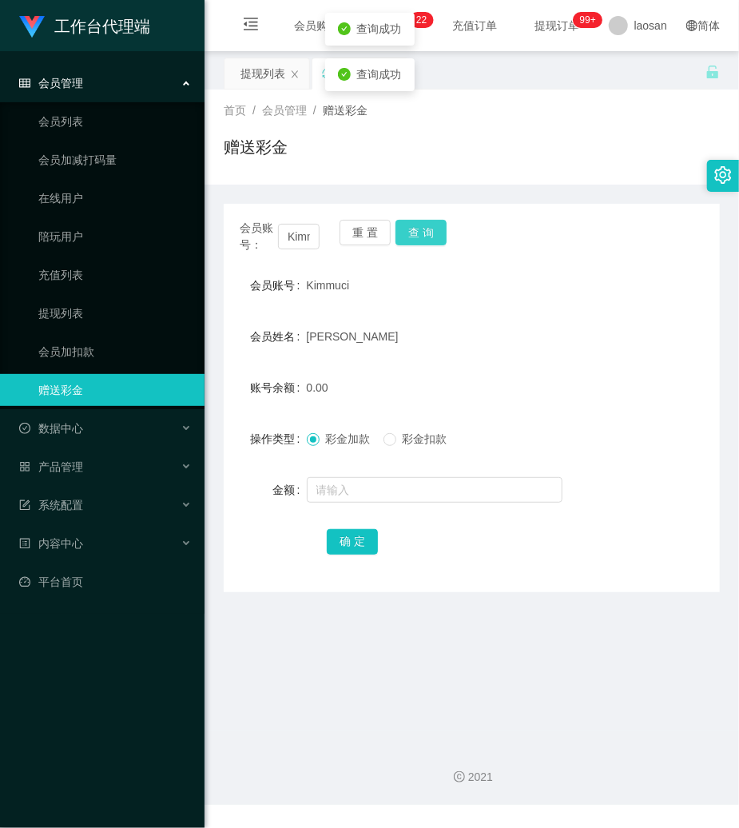
click at [438, 233] on button "查 询" at bounding box center [421, 233] width 51 height 26
click at [78, 308] on link "提现列表" at bounding box center [114, 313] width 153 height 32
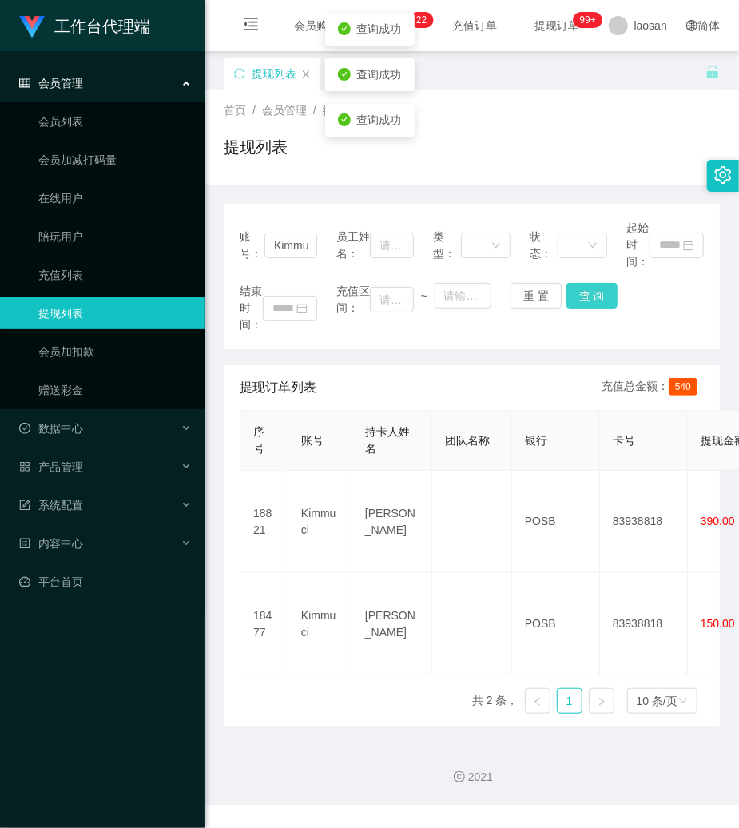
click at [588, 299] on button "查 询" at bounding box center [592, 296] width 51 height 26
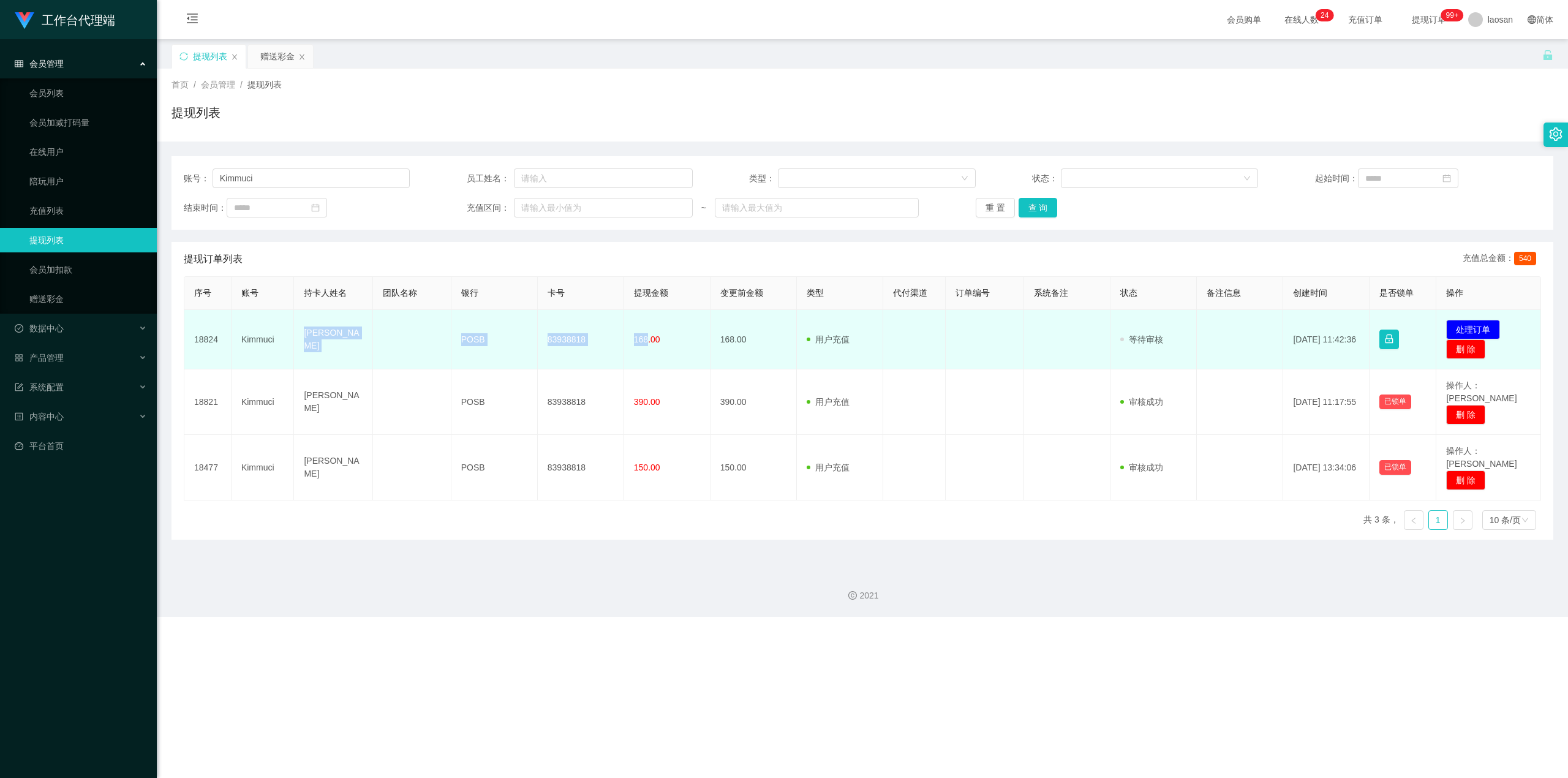
drag, startPoint x: 301, startPoint y: 341, endPoint x: 642, endPoint y: 346, distance: 341.0
click at [566, 346] on tr "18824 Kimmuci [PERSON_NAME] POSB 83938818 168.00 168.00 用户充值 人工扣款 审核驳回 审核成功 等待审…" at bounding box center [863, 340] width 1356 height 60
copy tr "[PERSON_NAME] POSB 83938818 168"
click at [566, 323] on button "处理订单" at bounding box center [1473, 330] width 54 height 20
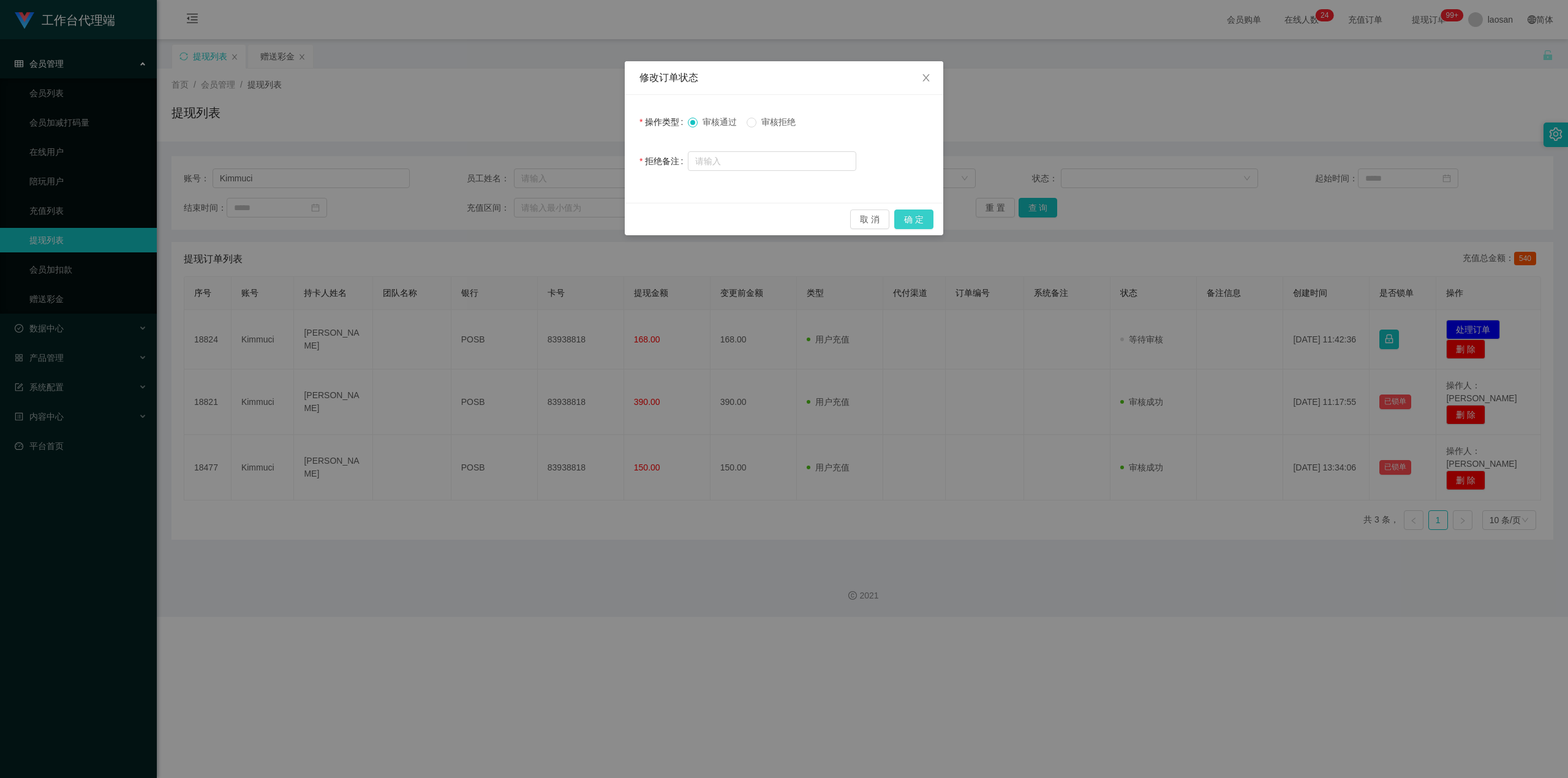
drag, startPoint x: 886, startPoint y: 203, endPoint x: 903, endPoint y: 211, distance: 18.8
click at [566, 208] on div "取 消 确 定" at bounding box center [784, 219] width 319 height 32
drag, startPoint x: 911, startPoint y: 215, endPoint x: 1060, endPoint y: 176, distance: 154.0
click at [566, 217] on button "确 定" at bounding box center [914, 219] width 39 height 20
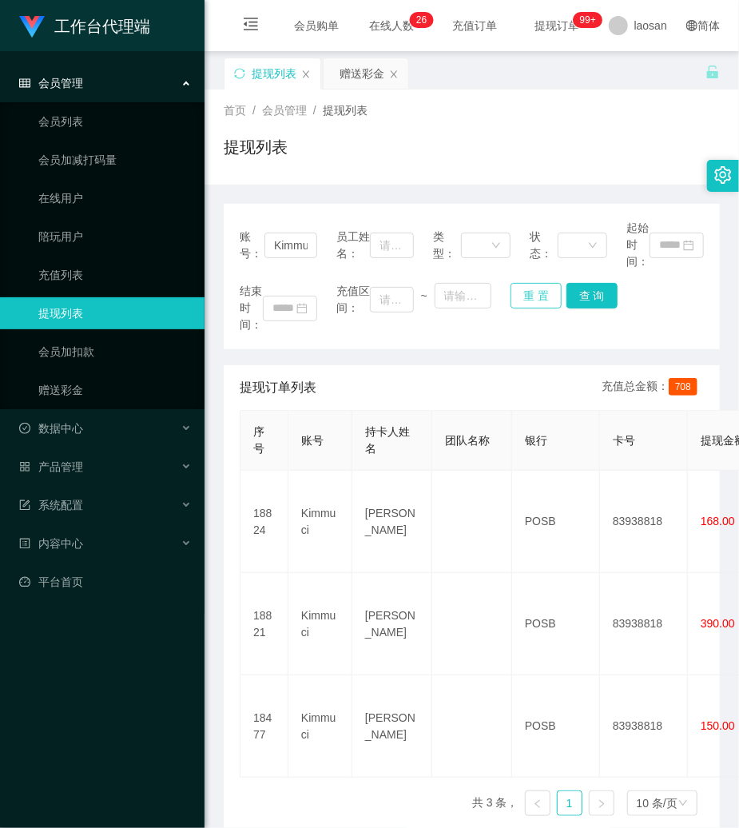
click at [528, 292] on button "重 置" at bounding box center [536, 296] width 51 height 26
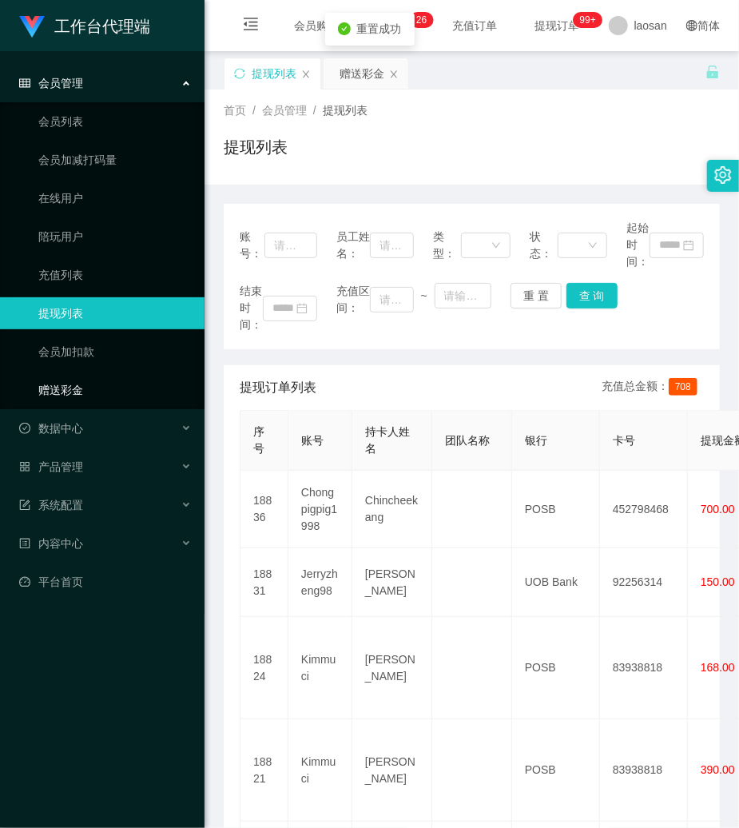
drag, startPoint x: 98, startPoint y: 393, endPoint x: 254, endPoint y: 364, distance: 159.3
click at [98, 391] on link "赠送彩金" at bounding box center [114, 390] width 153 height 32
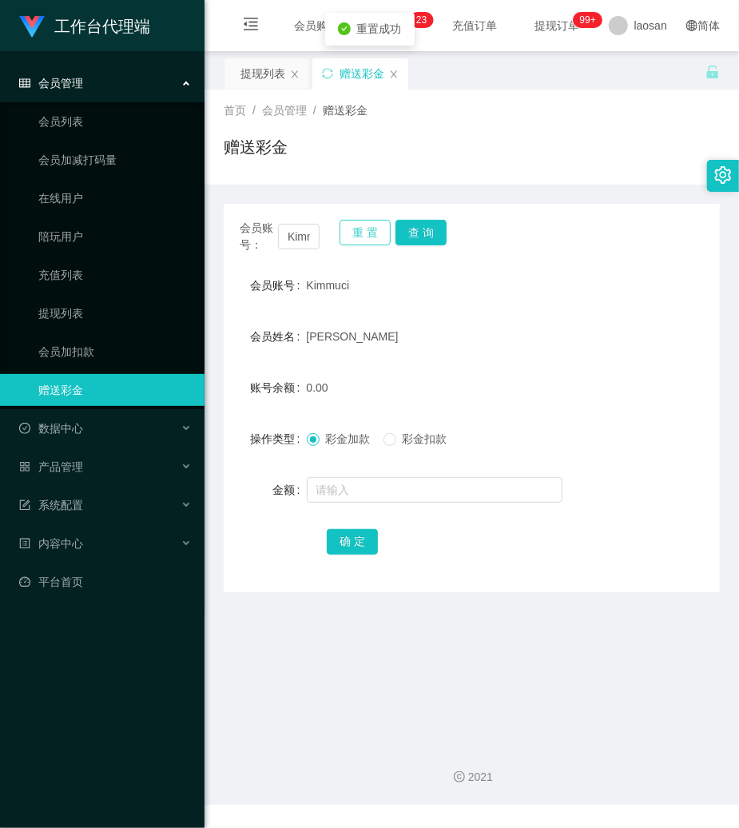
click at [358, 229] on button "重 置" at bounding box center [365, 233] width 51 height 26
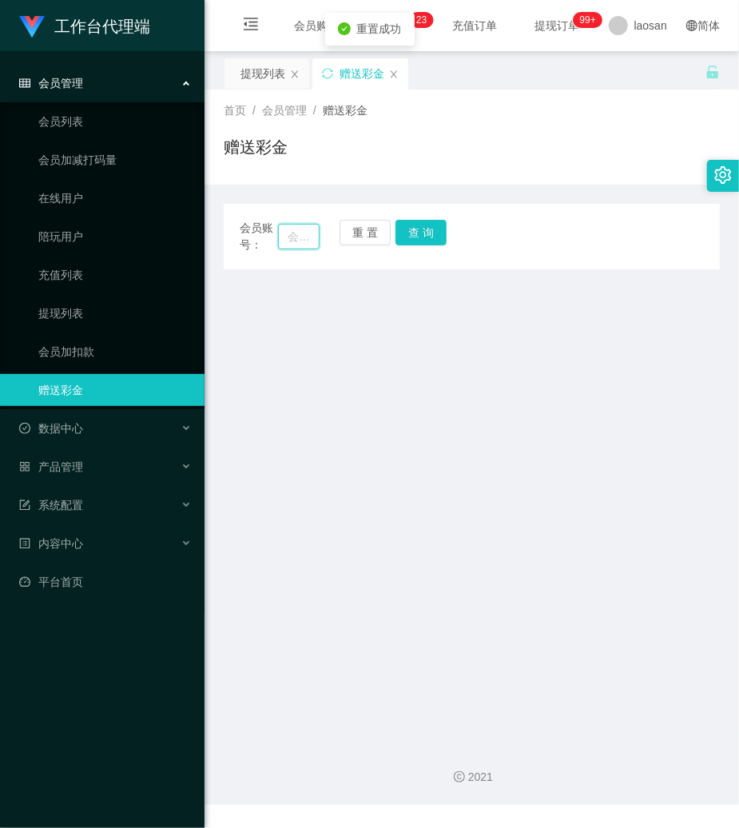
drag, startPoint x: 288, startPoint y: 243, endPoint x: 308, endPoint y: 243, distance: 20.8
click at [308, 243] on input "text" at bounding box center [299, 237] width 42 height 26
paste input "6584778755"
type input "6584778755"
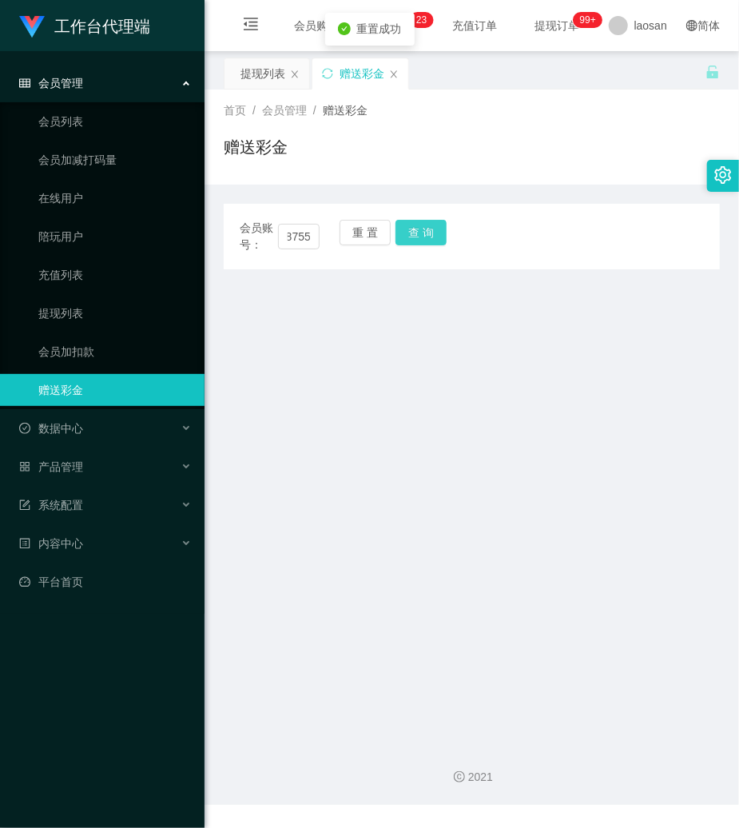
click at [416, 222] on button "查 询" at bounding box center [421, 233] width 51 height 26
click at [416, 222] on button "查 询" at bounding box center [430, 233] width 69 height 26
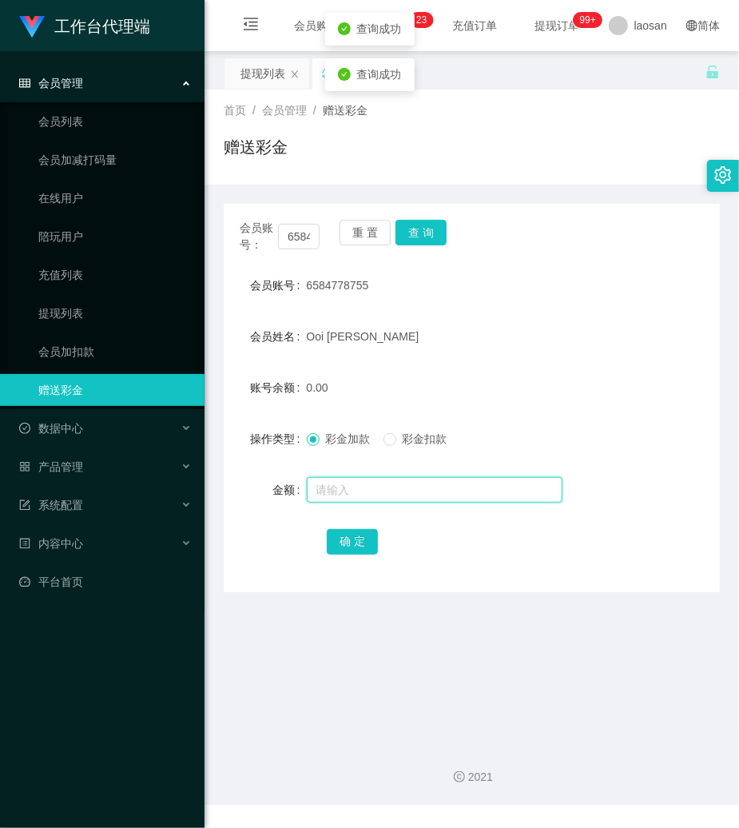
click at [376, 484] on input "text" at bounding box center [435, 490] width 256 height 26
type input "500"
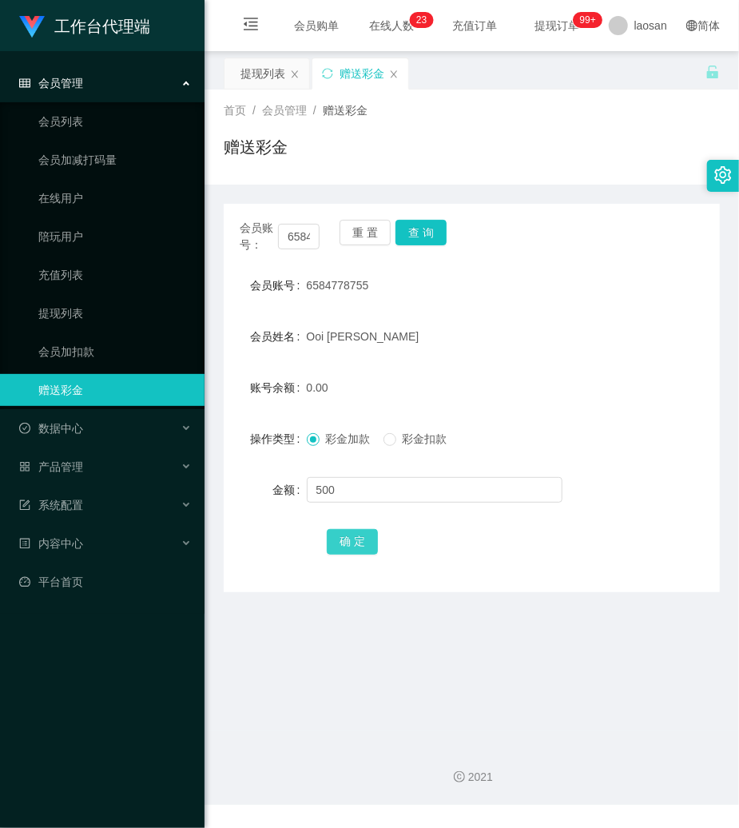
click at [352, 547] on button "确 定" at bounding box center [352, 542] width 51 height 26
click at [384, 234] on button "重 置" at bounding box center [365, 233] width 51 height 26
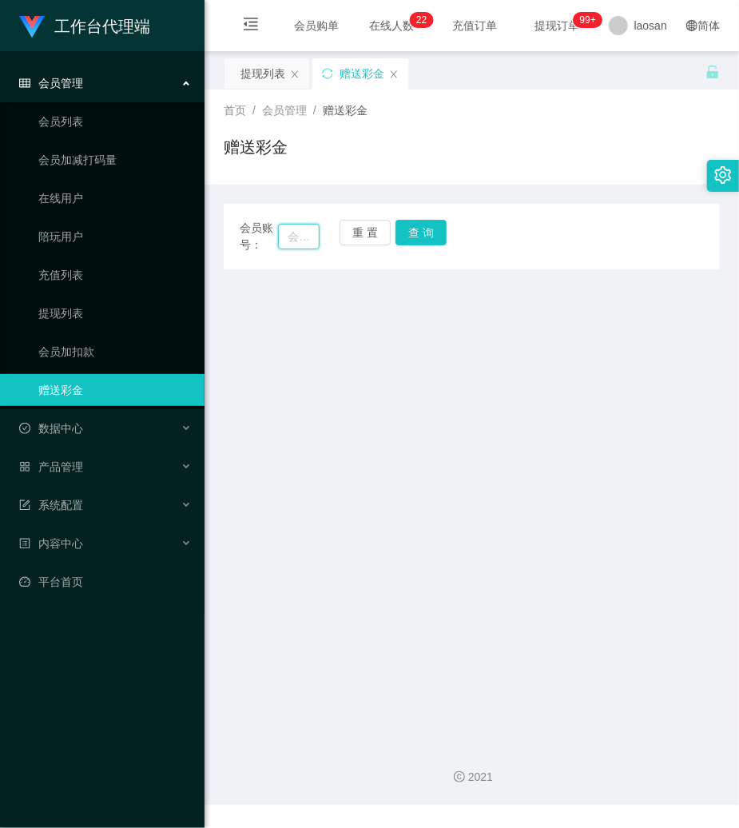
drag, startPoint x: 301, startPoint y: 237, endPoint x: 311, endPoint y: 237, distance: 9.6
click at [311, 237] on input "text" at bounding box center [299, 237] width 42 height 26
paste input "Janly29"
type input "Janly29"
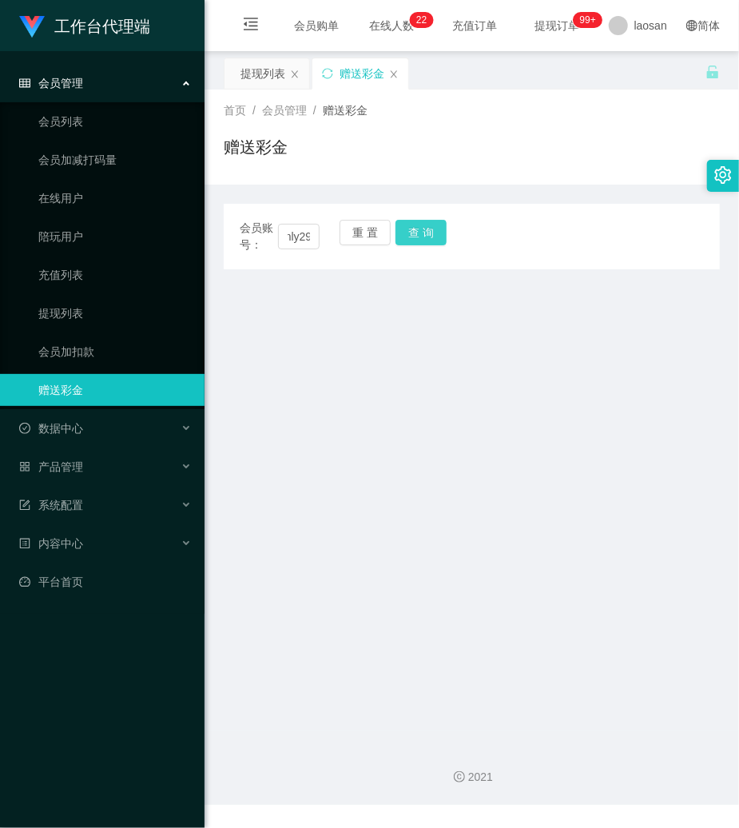
scroll to position [0, 0]
click at [416, 225] on button "查 询" at bounding box center [421, 233] width 51 height 26
click at [416, 225] on div "会员账号： Janly29 重 置 查 询" at bounding box center [472, 237] width 496 height 34
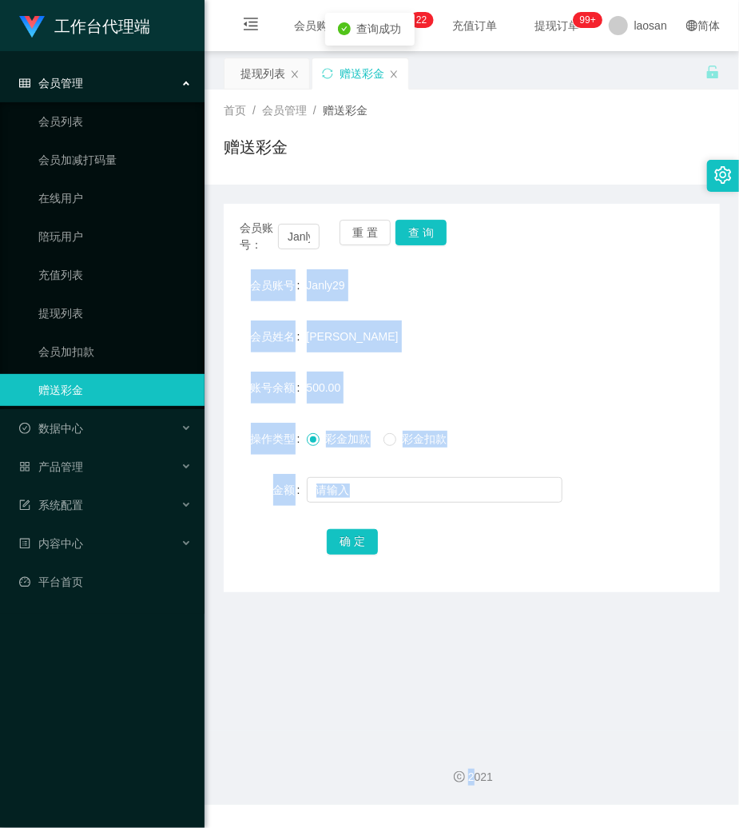
click at [468, 372] on div "500.00" at bounding box center [451, 388] width 289 height 32
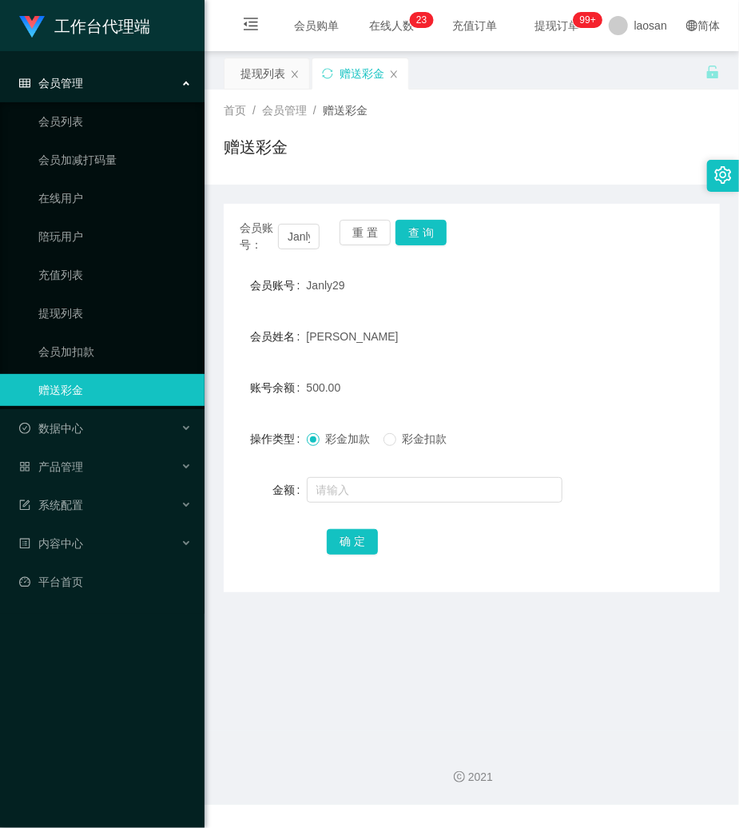
click at [627, 193] on div "会员账号： Janly29 重 置 查 询 会员账号 Janly29 会员姓名 [PERSON_NAME] 账号余额 500.00 操作类型 彩金加款 彩金扣…" at bounding box center [472, 389] width 496 height 408
click at [369, 229] on button "重 置" at bounding box center [365, 233] width 51 height 26
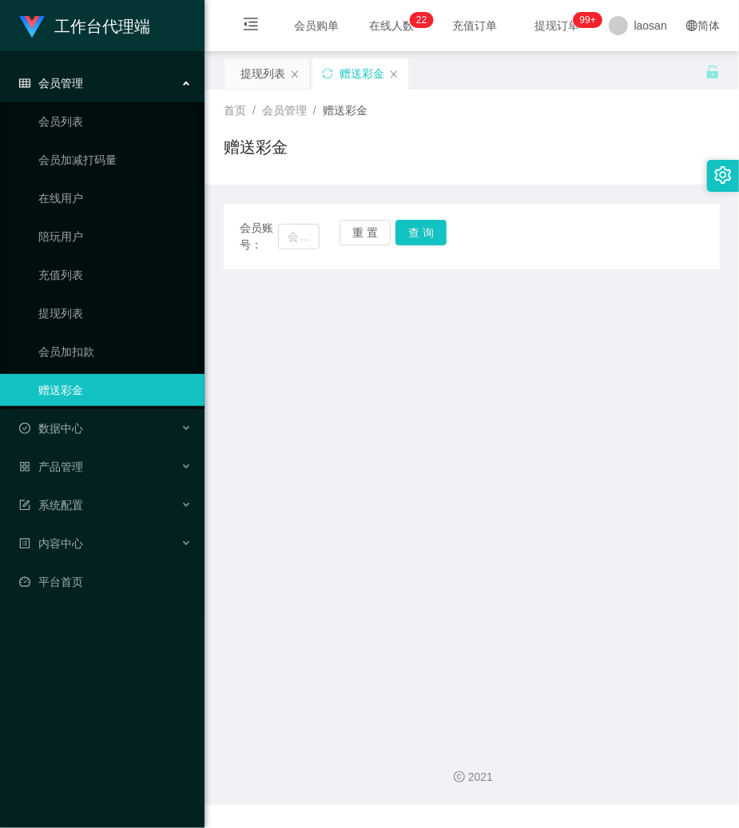
click at [547, 315] on main "关闭左侧 关闭右侧 关闭其它 刷新页面 提现列表 赠送彩金 首页 / 会员管理 / 赠送彩金 / 赠送彩金 会员账号： 重 置 查 询 会员账号 Janly2…" at bounding box center [472, 390] width 535 height 679
click at [356, 229] on button "重 置" at bounding box center [365, 233] width 51 height 26
click at [304, 232] on input "text" at bounding box center [299, 237] width 42 height 26
type input "2082637337"
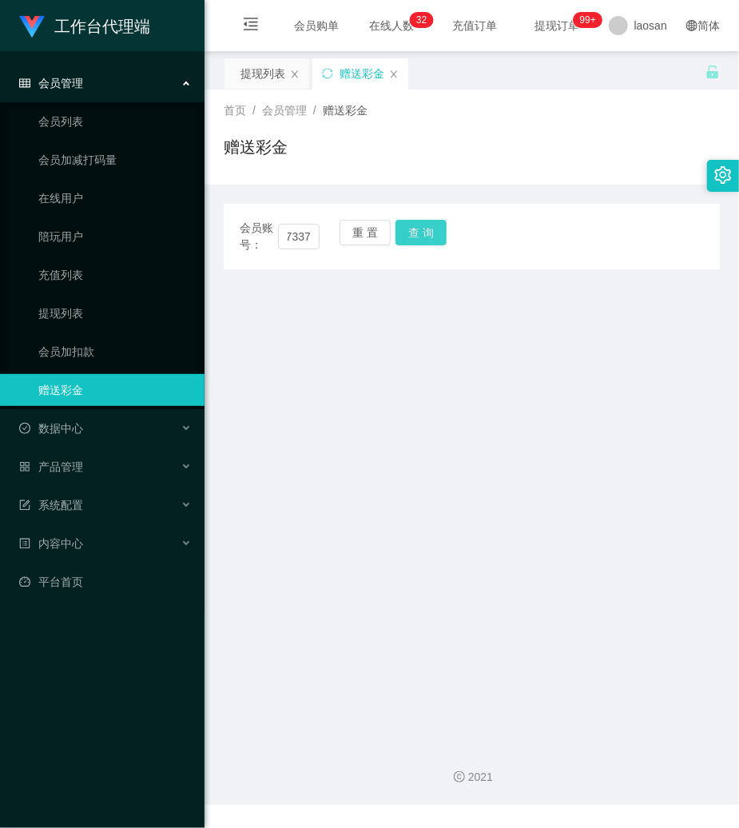
click at [440, 228] on button "查 询" at bounding box center [421, 233] width 51 height 26
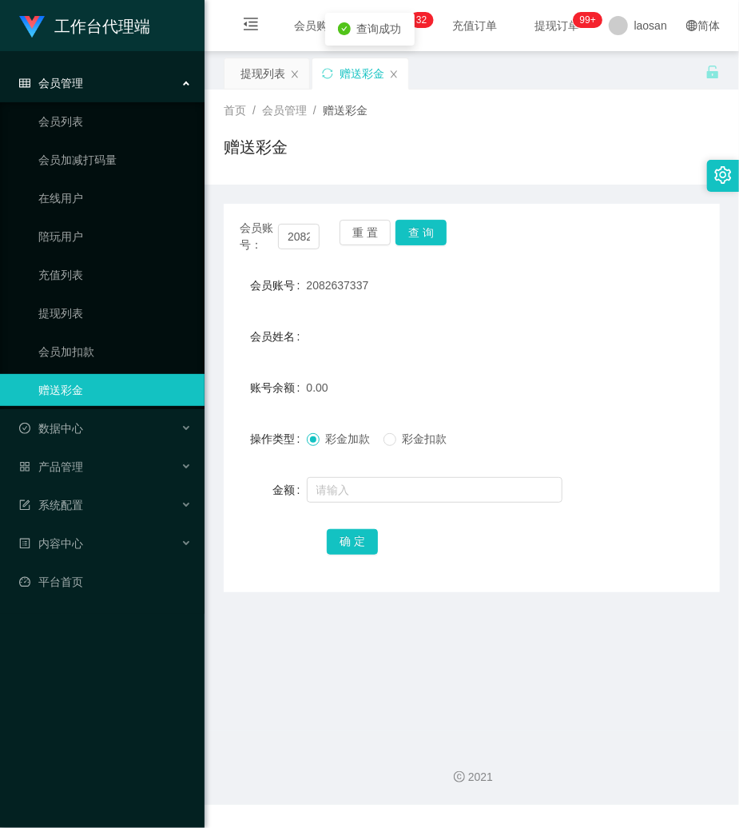
click at [355, 279] on span "2082637337" at bounding box center [338, 285] width 62 height 13
copy span "2082637337"
click at [379, 494] on input "text" at bounding box center [435, 490] width 256 height 26
type input "100"
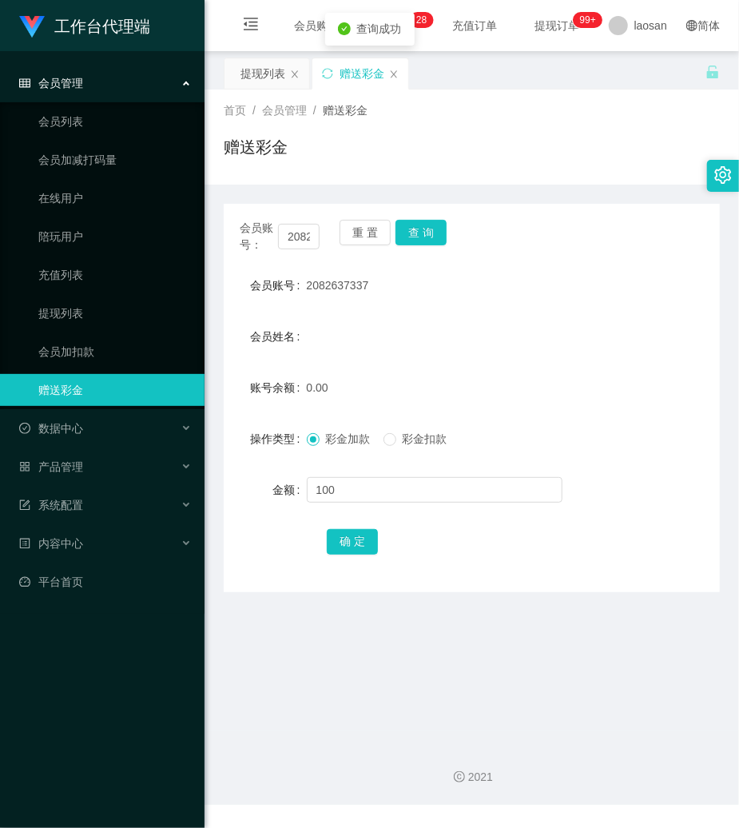
click at [353, 526] on form "会员账号 2082637337 会员姓名 账号余额 0.00 操作类型 彩金加款 彩金扣款 金额 100 确 定" at bounding box center [472, 413] width 496 height 288
click at [353, 531] on button "确 定" at bounding box center [352, 542] width 51 height 26
drag, startPoint x: 371, startPoint y: 232, endPoint x: 342, endPoint y: 241, distance: 30.3
click at [369, 232] on button "重 置" at bounding box center [365, 233] width 51 height 26
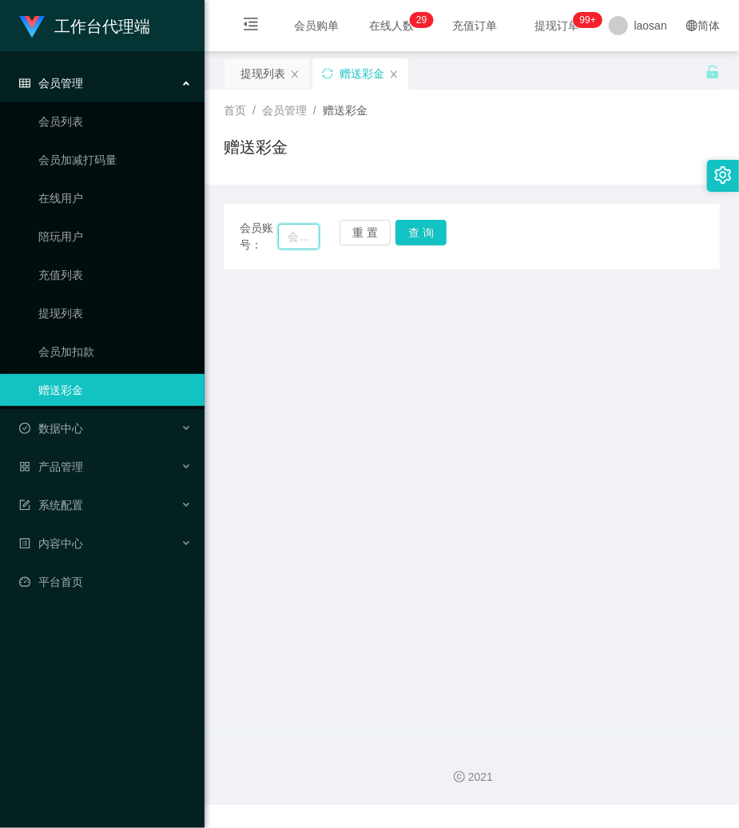
click at [298, 240] on input "text" at bounding box center [299, 237] width 42 height 26
type input "hmir9961"
click at [422, 228] on button "查 询" at bounding box center [421, 233] width 51 height 26
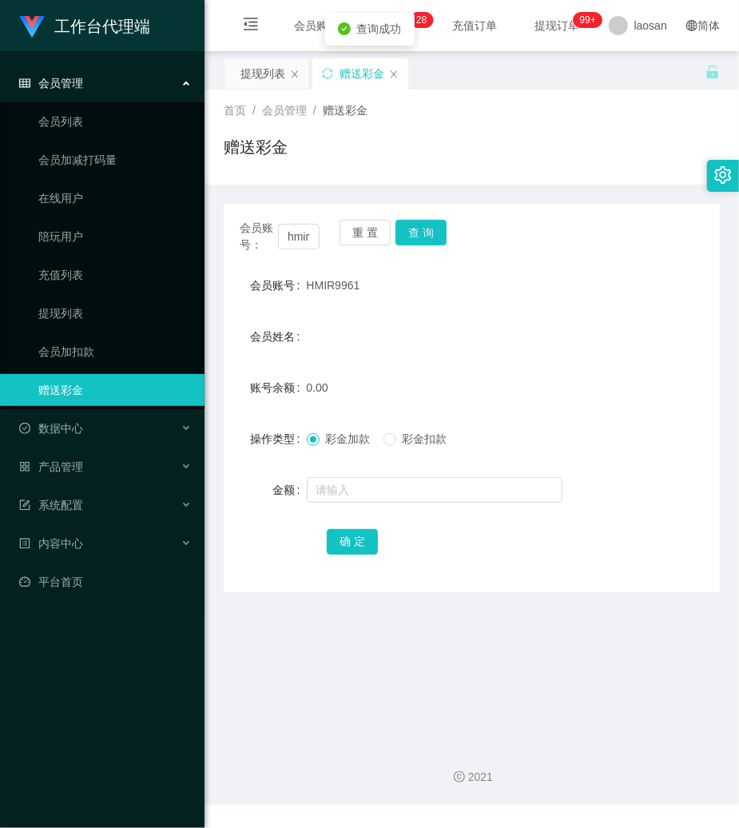
click at [344, 291] on span "HMIR9961" at bounding box center [334, 285] width 54 height 13
copy span "HMIR9961"
click at [340, 488] on input "text" at bounding box center [435, 490] width 256 height 26
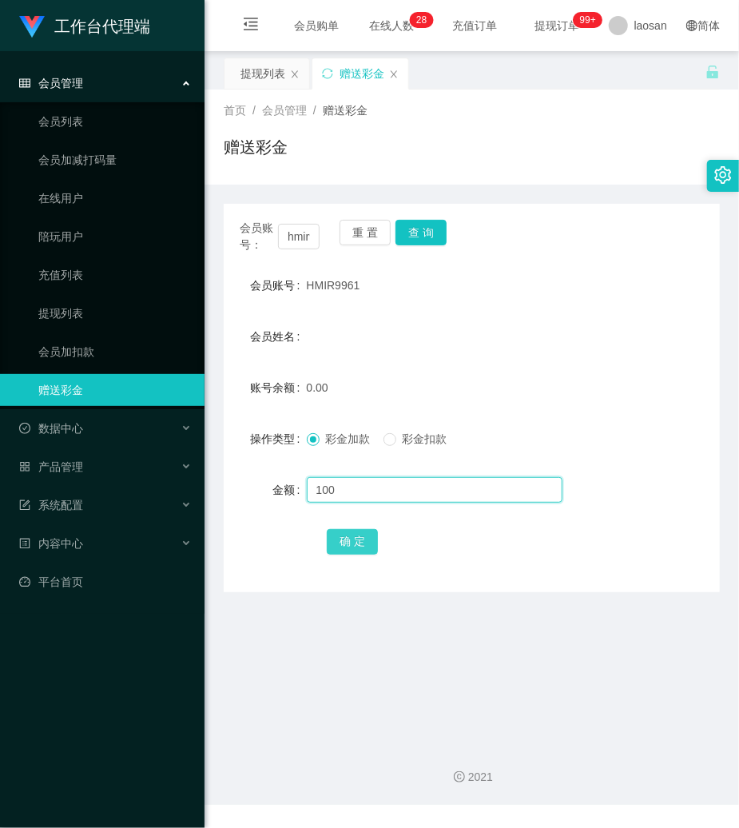
type input "100"
click at [356, 535] on button "确 定" at bounding box center [352, 542] width 51 height 26
click at [356, 237] on button "重 置" at bounding box center [365, 233] width 51 height 26
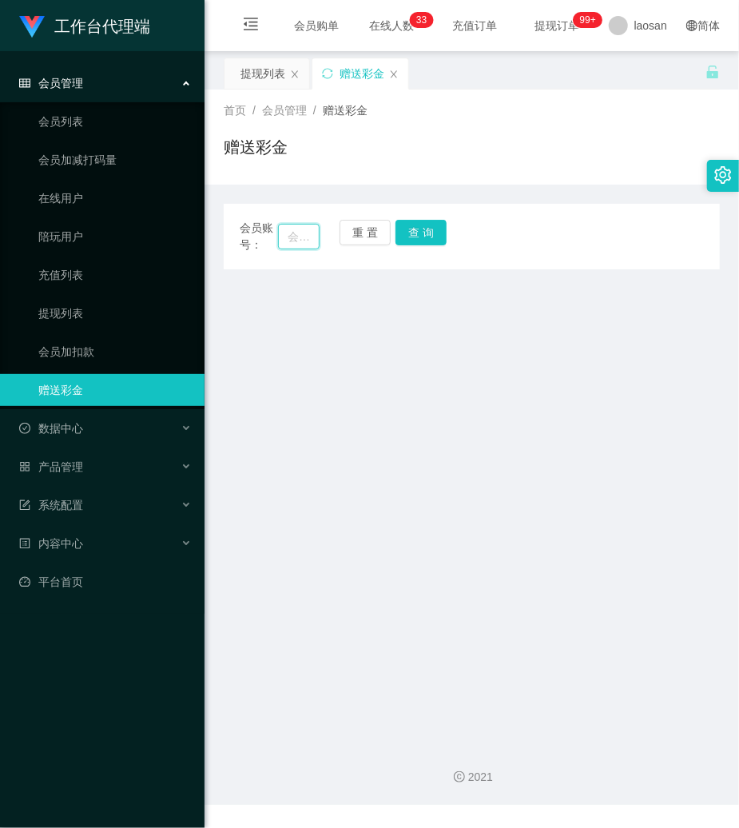
click at [293, 238] on input "text" at bounding box center [299, 237] width 42 height 26
type input "kky123456"
click at [442, 235] on button "查 询" at bounding box center [421, 233] width 51 height 26
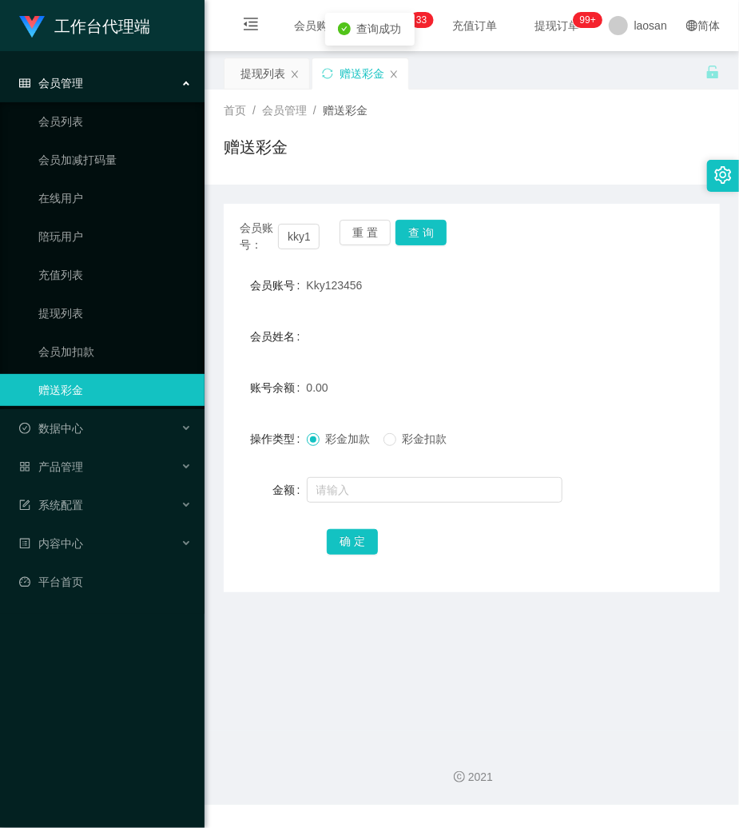
click at [340, 285] on span "Kky123456" at bounding box center [335, 285] width 56 height 13
copy span "Kky123456"
click at [355, 492] on input "text" at bounding box center [435, 490] width 256 height 26
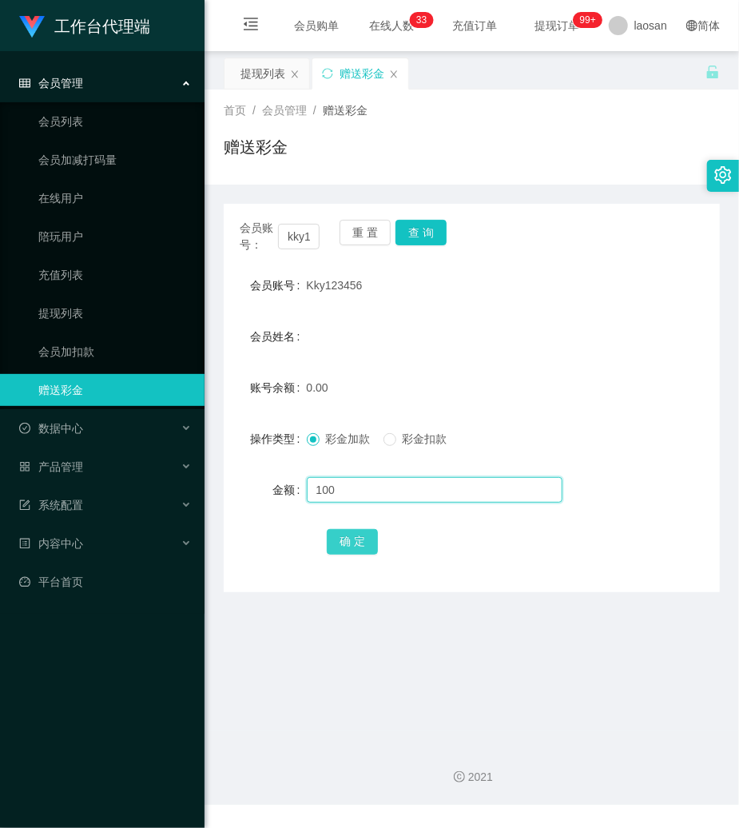
type input "100"
drag, startPoint x: 348, startPoint y: 532, endPoint x: 328, endPoint y: 516, distance: 26.2
click at [348, 532] on button "确 定" at bounding box center [352, 542] width 51 height 26
drag, startPoint x: 456, startPoint y: 611, endPoint x: 455, endPoint y: 588, distance: 22.4
click at [455, 605] on main "关闭左侧 关闭右侧 关闭其它 刷新页面 提现列表 赠送彩金 首页 / 会员管理 / 赠送彩金 / 赠送彩金 会员账号： kky123456 重 置 查 询 会…" at bounding box center [472, 390] width 535 height 679
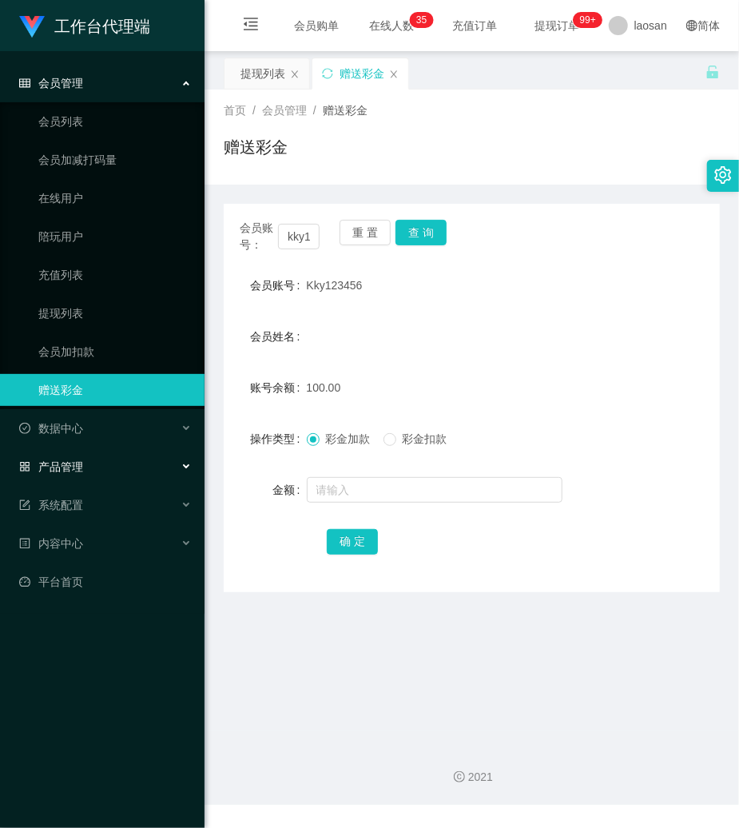
click at [62, 465] on span "产品管理" at bounding box center [51, 466] width 64 height 13
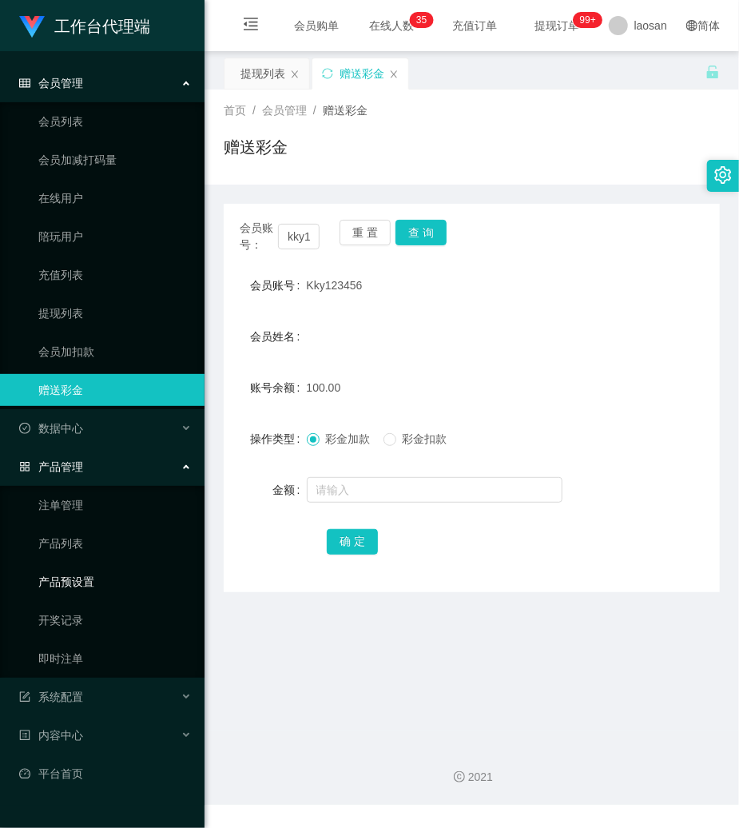
click at [74, 583] on link "产品预设置" at bounding box center [114, 582] width 153 height 32
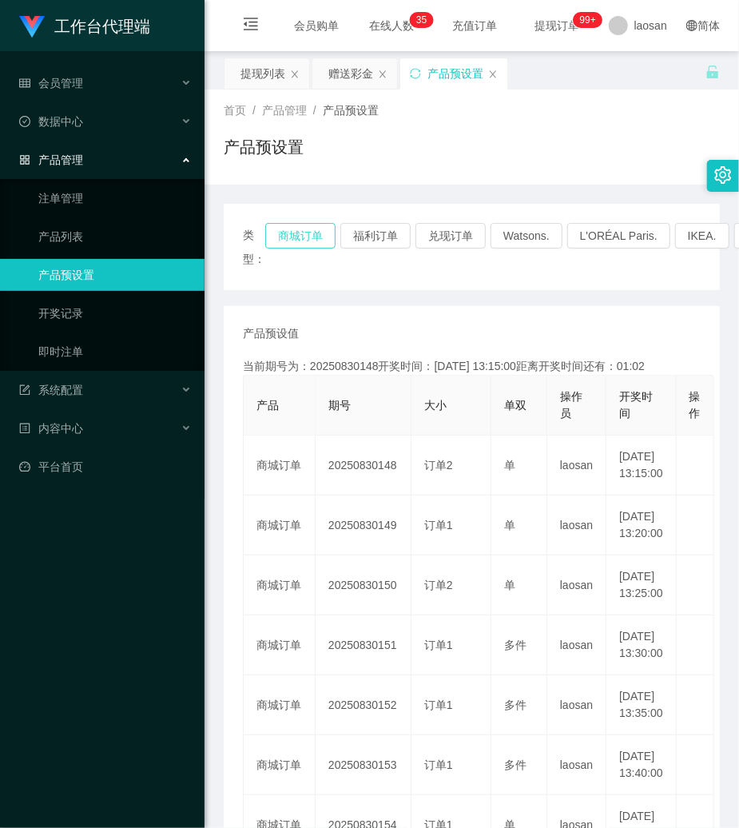
click at [299, 238] on button "商城订单" at bounding box center [300, 236] width 70 height 26
drag, startPoint x: 470, startPoint y: 165, endPoint x: 380, endPoint y: 81, distance: 122.7
click at [464, 158] on div "产品预设置" at bounding box center [472, 153] width 496 height 37
click at [368, 71] on div "赠送彩金" at bounding box center [350, 73] width 45 height 30
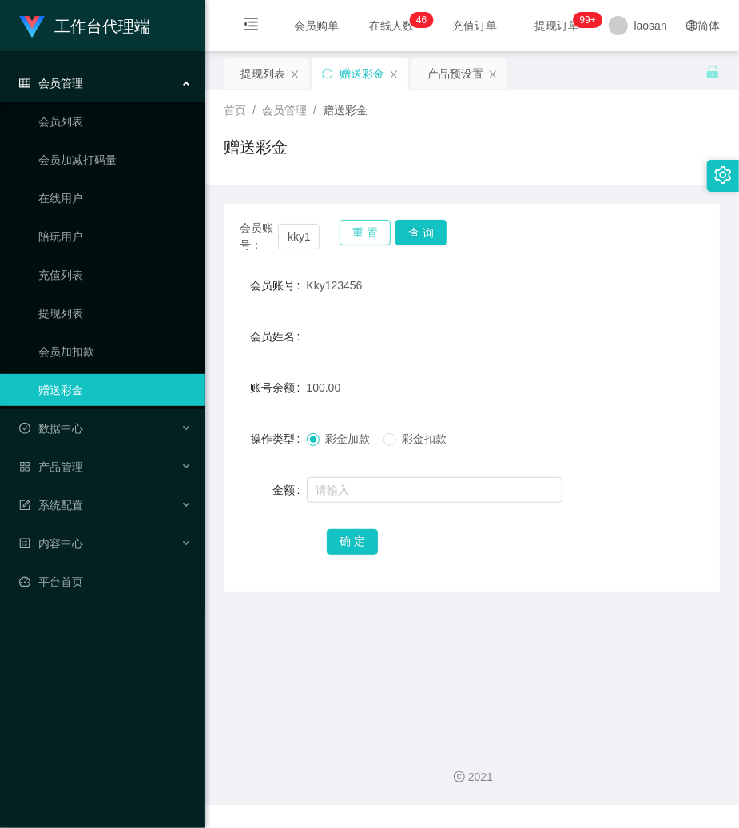
click at [365, 228] on button "重 置" at bounding box center [365, 233] width 51 height 26
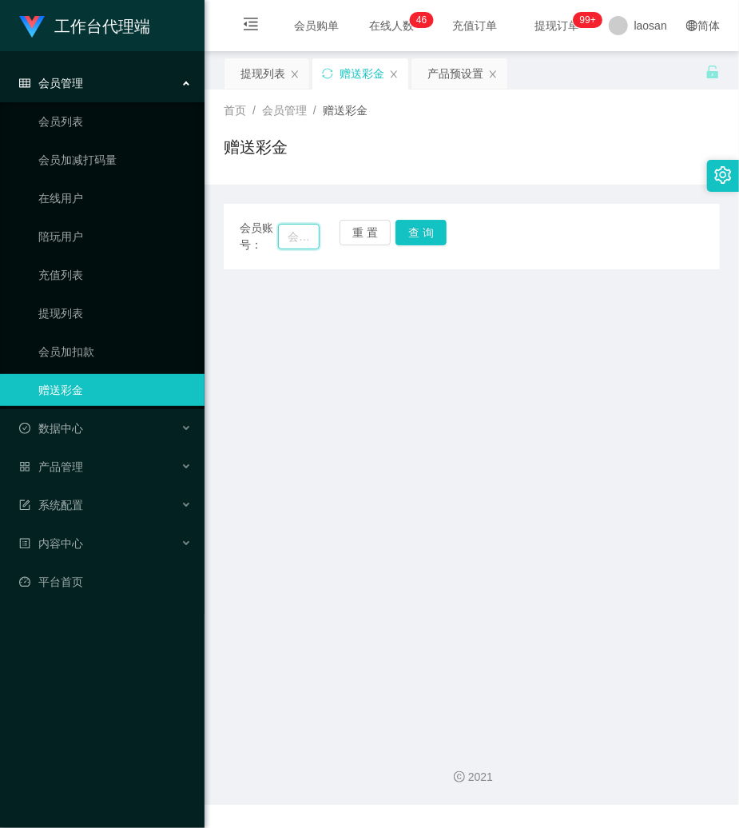
click at [308, 237] on input "text" at bounding box center [299, 237] width 42 height 26
type input "604841446"
click at [411, 240] on button "查 询" at bounding box center [421, 233] width 51 height 26
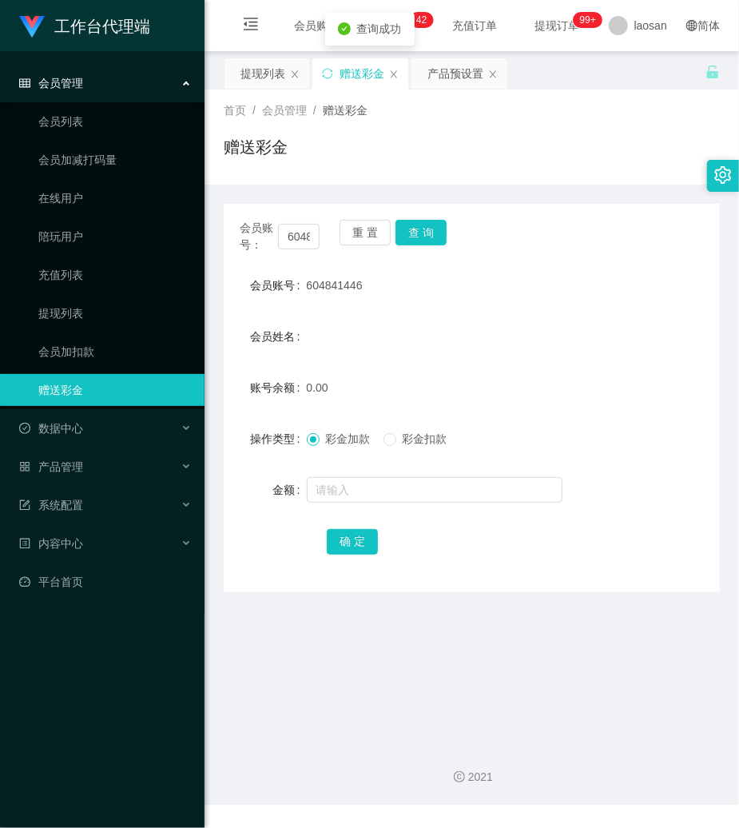
click at [349, 285] on span "604841446" at bounding box center [335, 285] width 56 height 13
copy span "604841446"
click at [375, 489] on input "text" at bounding box center [435, 490] width 256 height 26
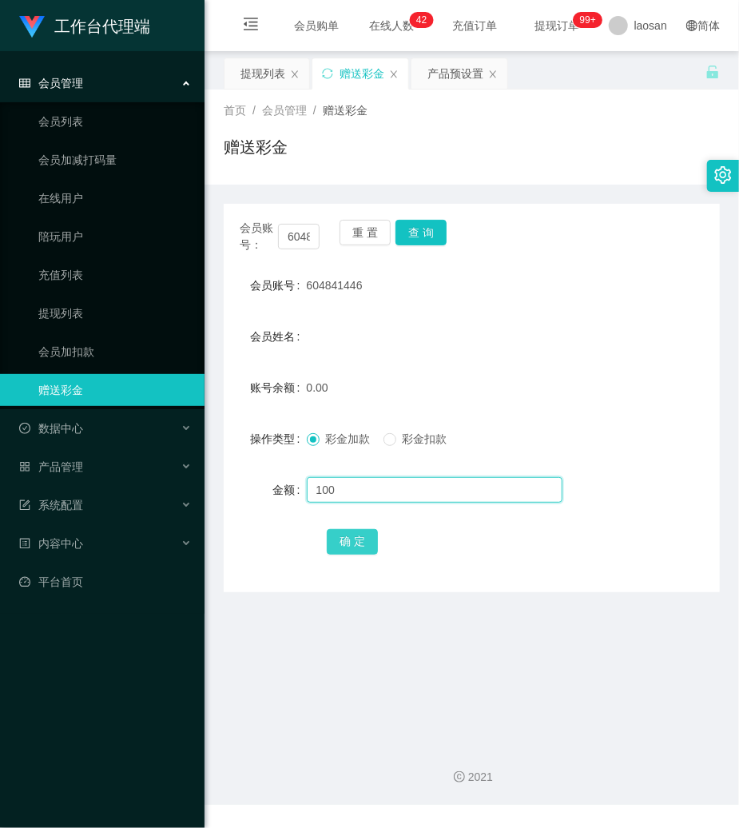
type input "100"
click at [352, 542] on button "确 定" at bounding box center [352, 542] width 51 height 26
drag, startPoint x: 528, startPoint y: 304, endPoint x: 527, endPoint y: 267, distance: 36.8
click at [528, 295] on form "会员账号 604841446 会员姓名 账号余额 100.00 操作类型 彩金加款 彩金扣款 金额 确 定" at bounding box center [472, 413] width 496 height 288
click at [344, 237] on button "重 置" at bounding box center [365, 233] width 51 height 26
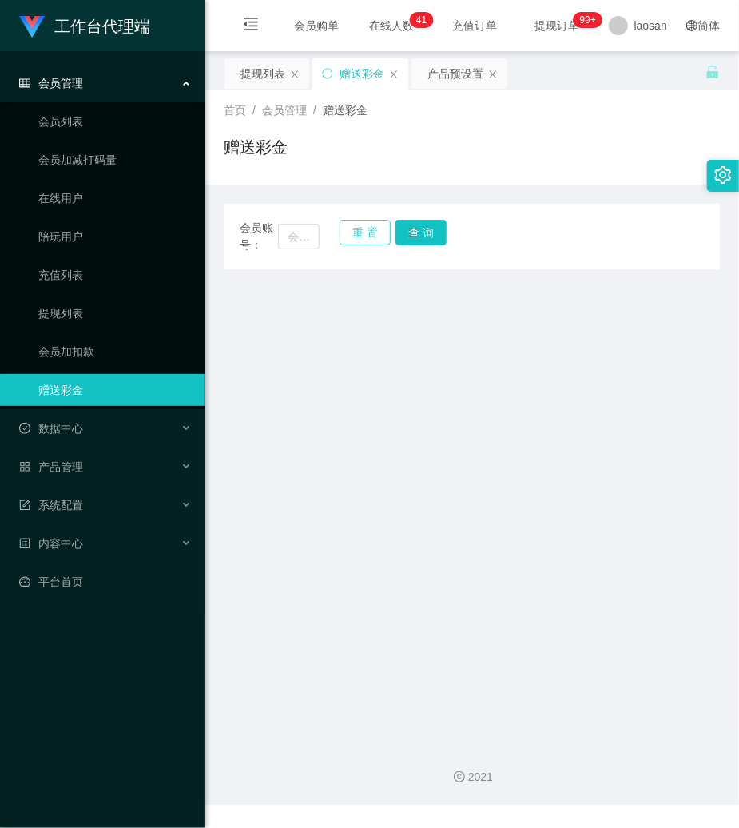
drag, startPoint x: 349, startPoint y: 238, endPoint x: 329, endPoint y: 245, distance: 21.0
click at [344, 241] on button "重 置" at bounding box center [365, 233] width 51 height 26
drag, startPoint x: 301, startPoint y: 238, endPoint x: 311, endPoint y: 238, distance: 9.6
click at [305, 238] on input "text" at bounding box center [299, 237] width 42 height 26
paste input "HMIR9961"
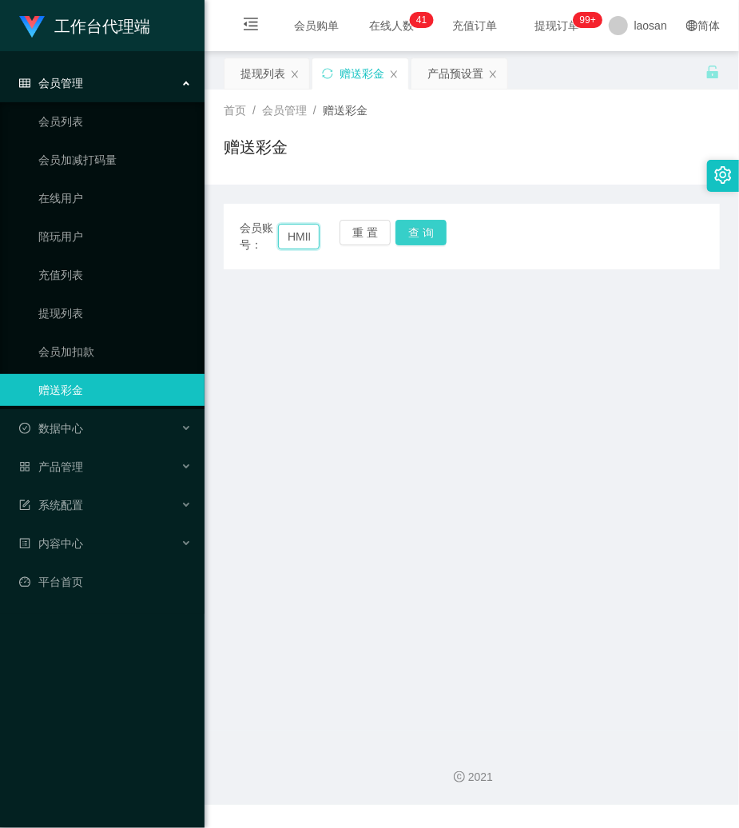
scroll to position [0, 30]
type input "HMIR9961"
click at [412, 232] on button "查 询" at bounding box center [421, 233] width 51 height 26
drag, startPoint x: 412, startPoint y: 232, endPoint x: 400, endPoint y: 234, distance: 12.2
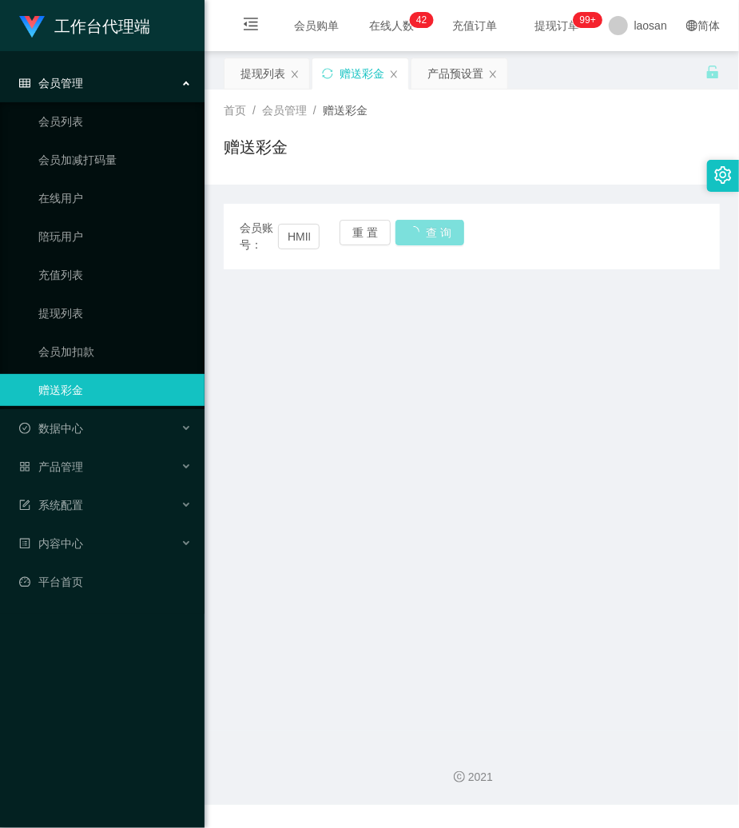
click at [411, 232] on button "查 询" at bounding box center [430, 233] width 69 height 26
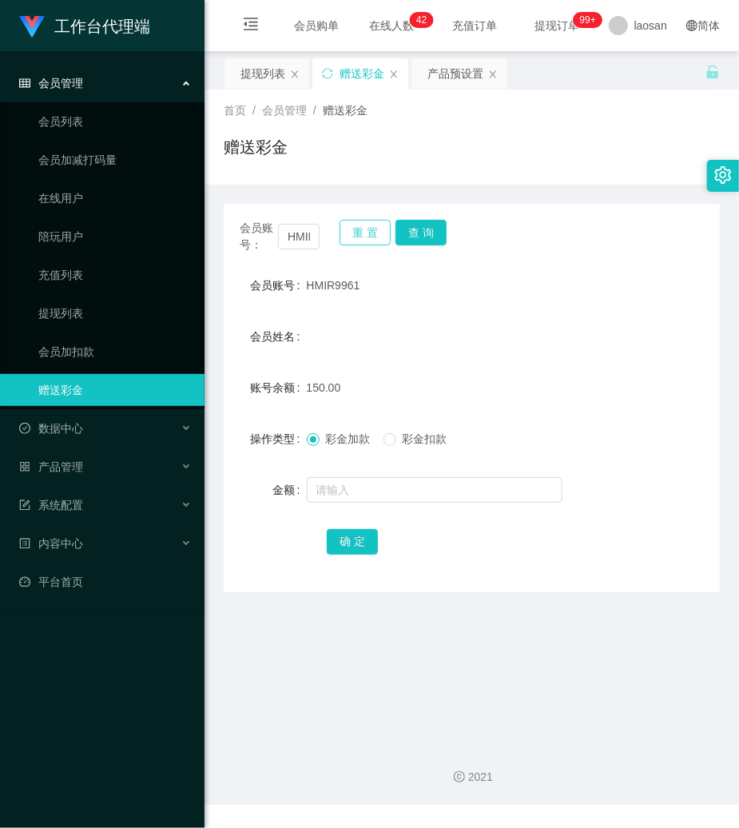
drag, startPoint x: 366, startPoint y: 234, endPoint x: 317, endPoint y: 234, distance: 48.8
click at [364, 234] on button "重 置" at bounding box center [365, 233] width 51 height 26
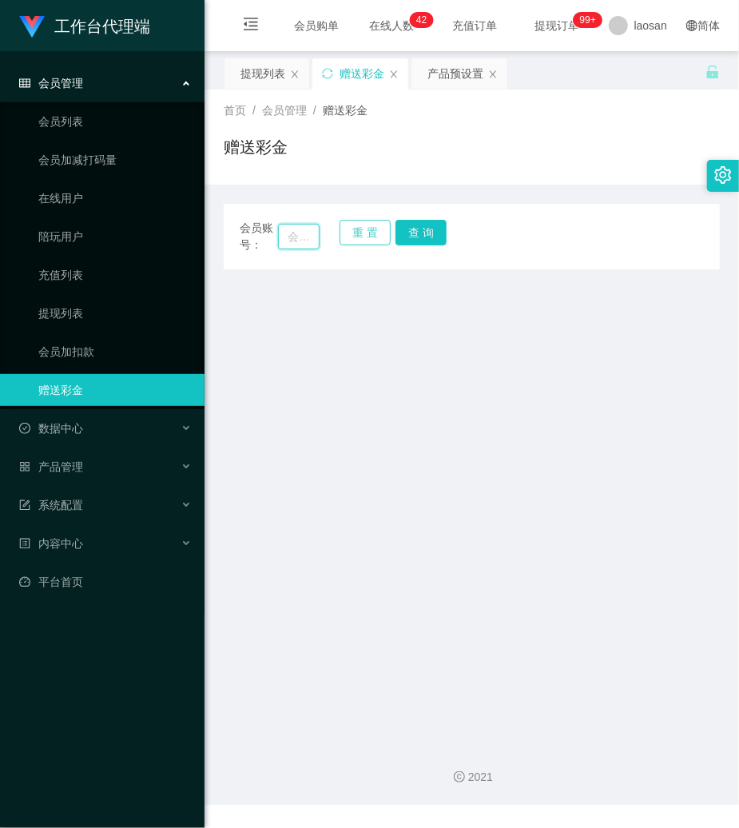
drag, startPoint x: 302, startPoint y: 233, endPoint x: 384, endPoint y: 241, distance: 82.6
click at [301, 233] on input "text" at bounding box center [299, 237] width 42 height 26
paste input "2082637337"
type input "2082637337"
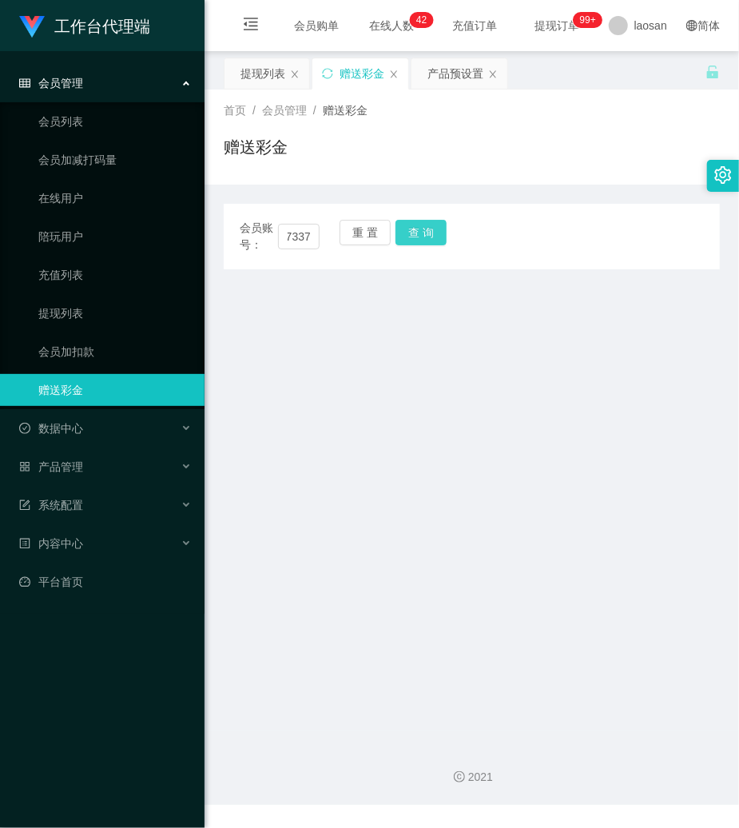
click at [408, 235] on button "查 询" at bounding box center [421, 233] width 51 height 26
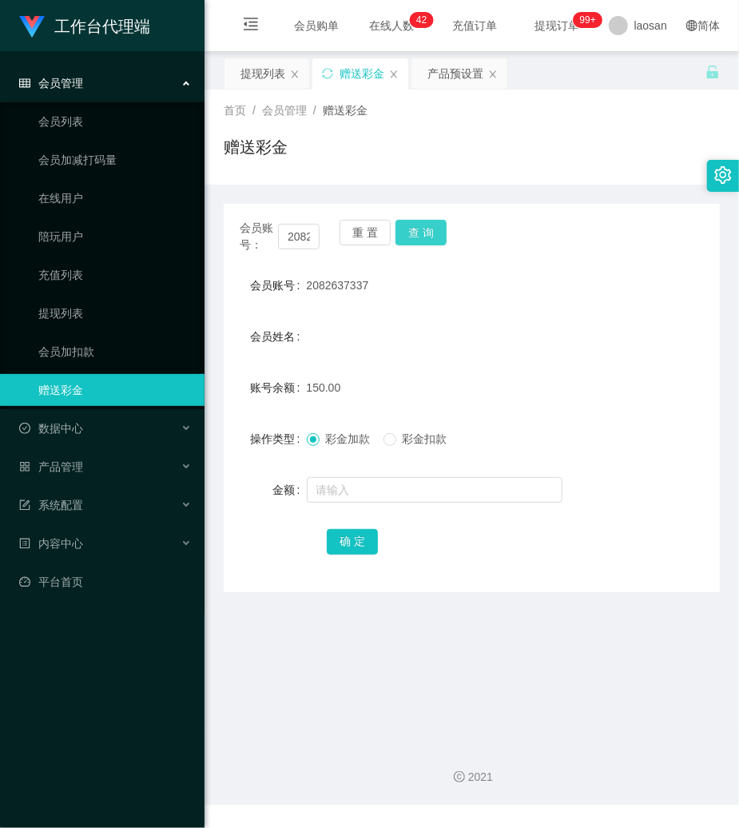
drag, startPoint x: 408, startPoint y: 235, endPoint x: 269, endPoint y: 247, distance: 139.6
click at [408, 235] on button "查 询" at bounding box center [421, 233] width 51 height 26
drag, startPoint x: 348, startPoint y: 231, endPoint x: 307, endPoint y: 238, distance: 42.2
click at [348, 231] on button "重 置" at bounding box center [365, 233] width 51 height 26
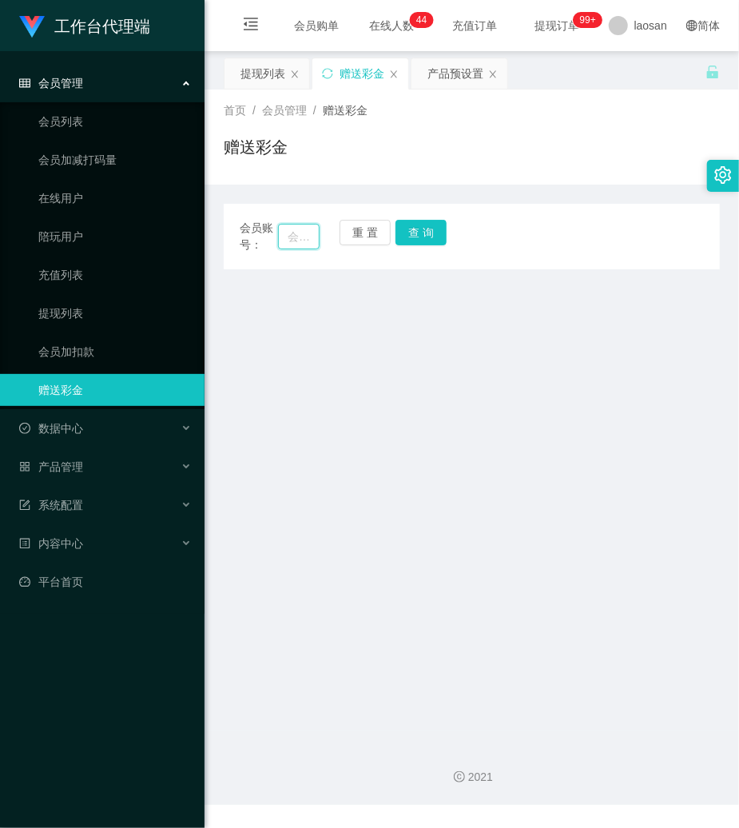
click at [305, 238] on input "text" at bounding box center [299, 237] width 42 height 26
paste input "Kky123456"
type input "Kky123456"
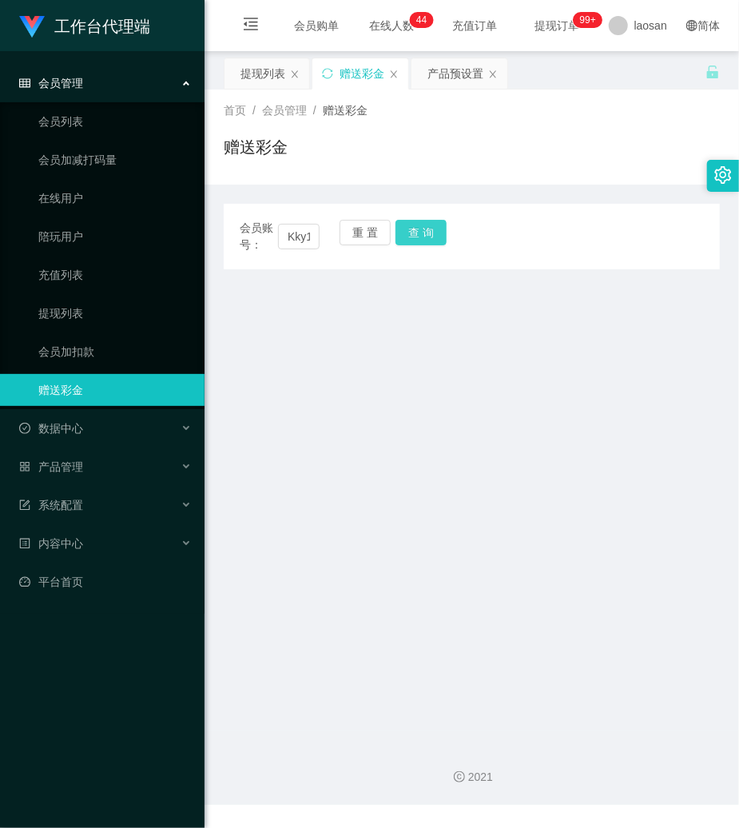
drag, startPoint x: 443, startPoint y: 224, endPoint x: 433, endPoint y: 227, distance: 10.1
click at [439, 225] on button "查 询" at bounding box center [421, 233] width 51 height 26
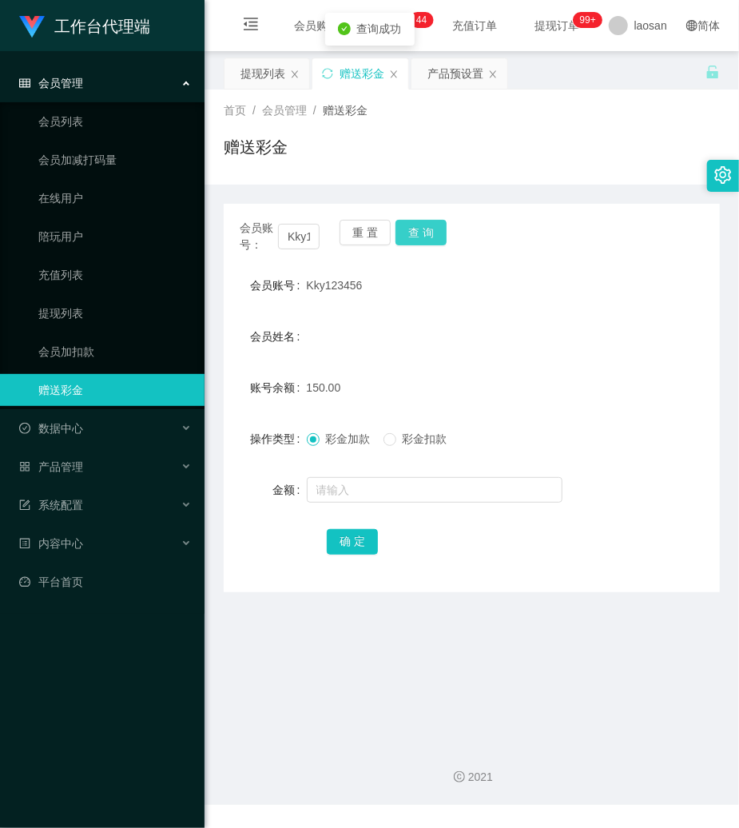
click at [433, 227] on button "查 询" at bounding box center [421, 233] width 51 height 26
drag, startPoint x: 551, startPoint y: 211, endPoint x: 407, endPoint y: 229, distance: 145.7
click at [551, 211] on div "会员账号： Kky123456 重 置 查 询 会员账号 Kky123456 会员姓名 账号余额 150.00 操作类型 彩金加款 彩金扣款 金额 确 定" at bounding box center [472, 398] width 496 height 388
click at [43, 304] on link "提现列表" at bounding box center [114, 313] width 153 height 32
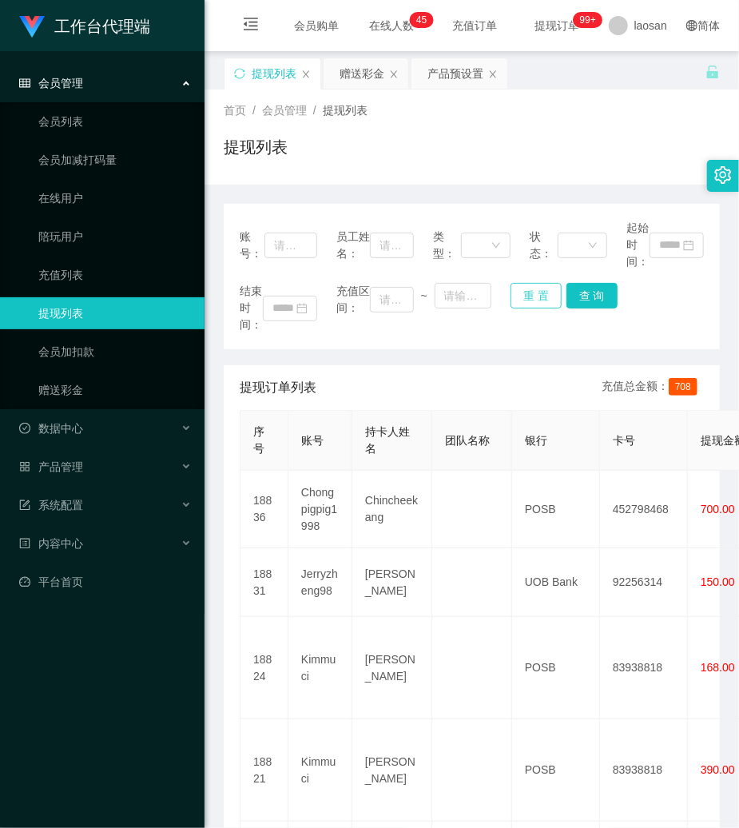
click at [550, 292] on div "重 置 查 询" at bounding box center [550, 296] width 78 height 26
click at [528, 292] on button "重 置" at bounding box center [536, 296] width 51 height 26
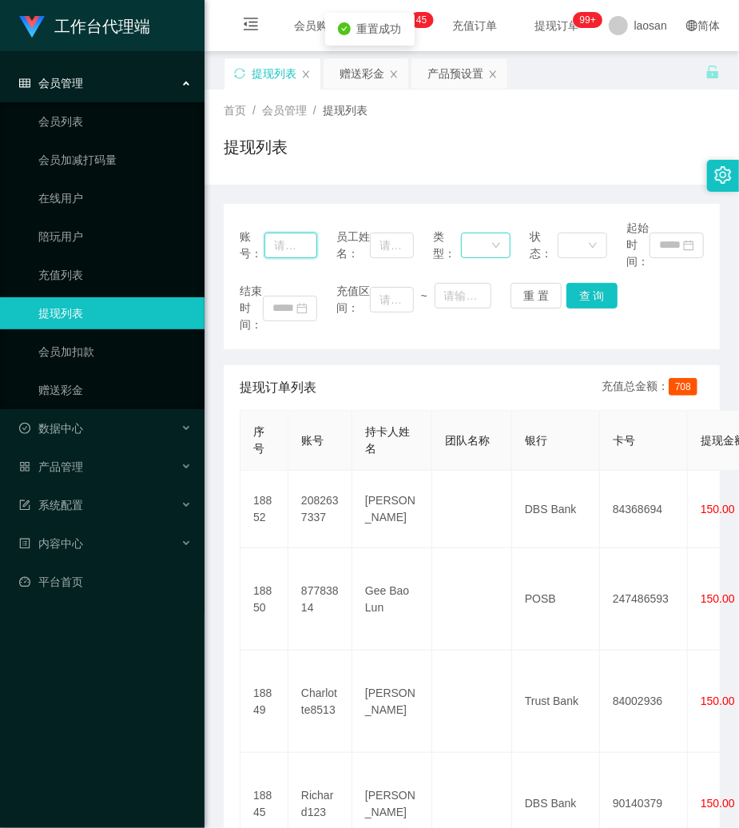
drag, startPoint x: 286, startPoint y: 249, endPoint x: 471, endPoint y: 251, distance: 184.6
click at [293, 249] on input "text" at bounding box center [291, 246] width 53 height 26
paste input "2082637337"
type input "2082637337"
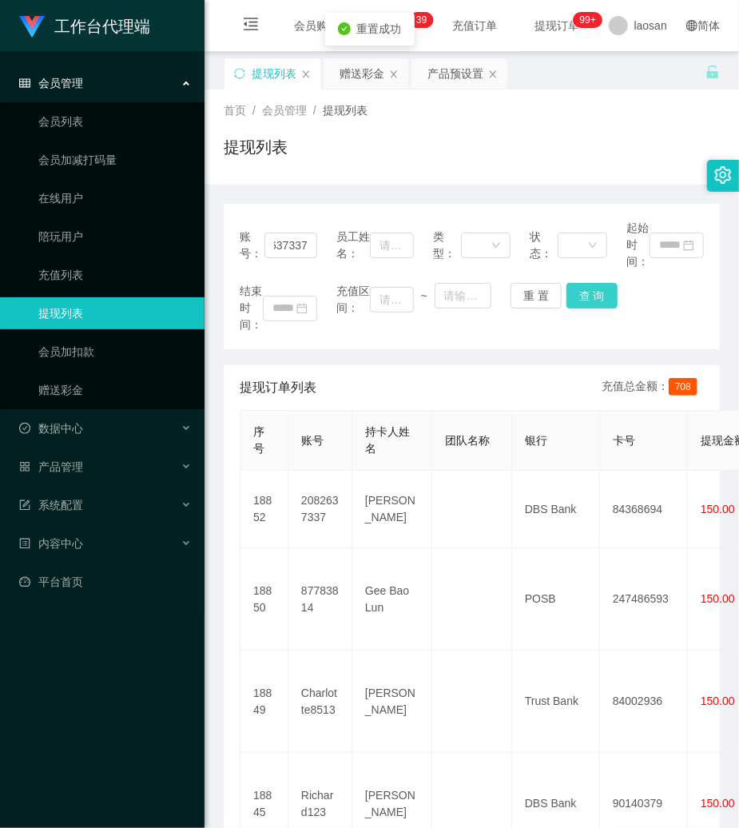
click at [583, 289] on button "查 询" at bounding box center [592, 296] width 51 height 26
click at [583, 289] on div "结束时间： 充值区间： ~ 重 置 查 询" at bounding box center [472, 308] width 464 height 50
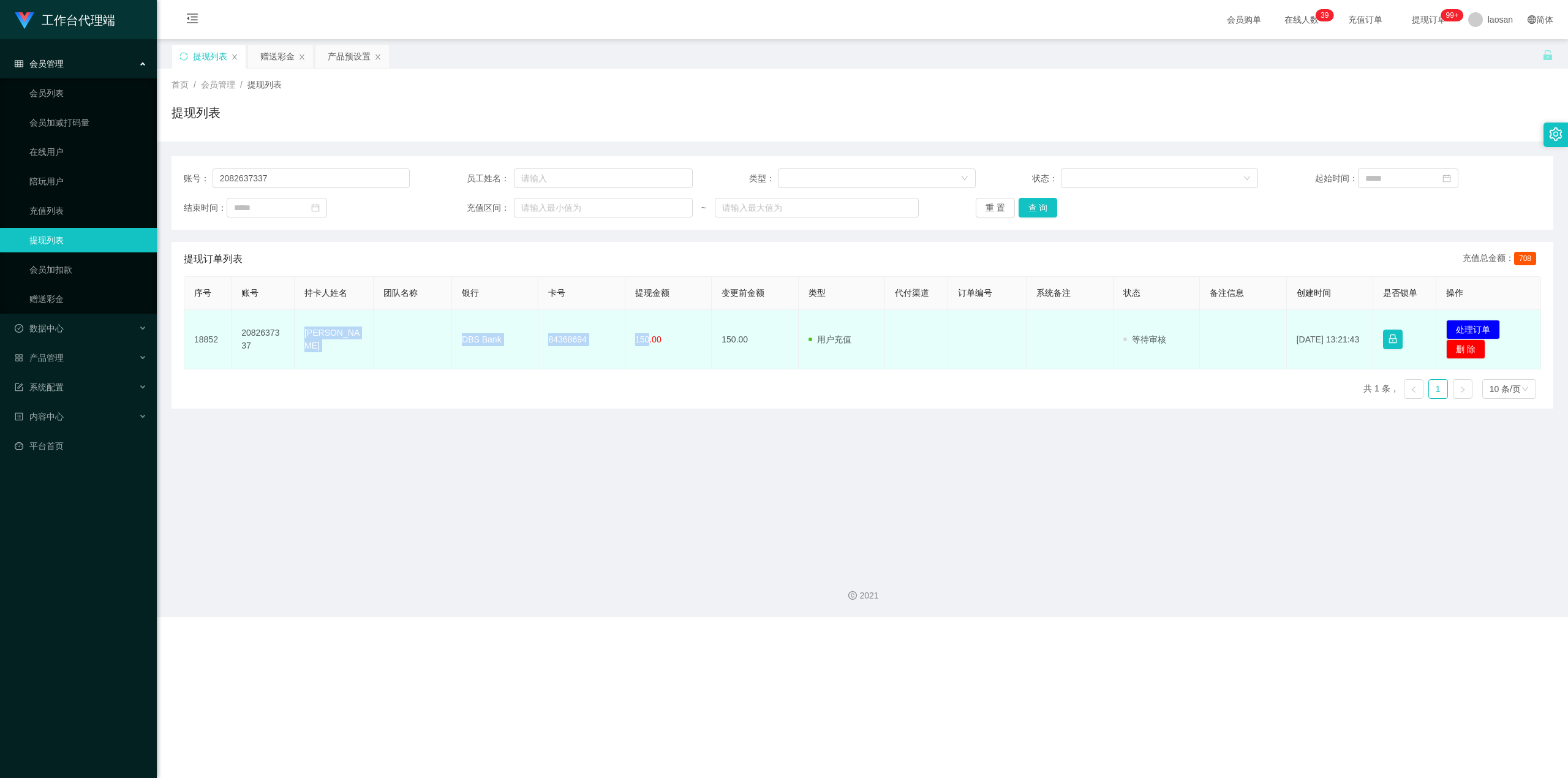
drag, startPoint x: 300, startPoint y: 338, endPoint x: 645, endPoint y: 342, distance: 345.0
click at [566, 342] on tr "18852 2082637337 LI ZIYUAN DBS Bank 84368694 150.00 150.00 用户充值 人工扣款 审核驳回 审核成功 …" at bounding box center [863, 340] width 1356 height 60
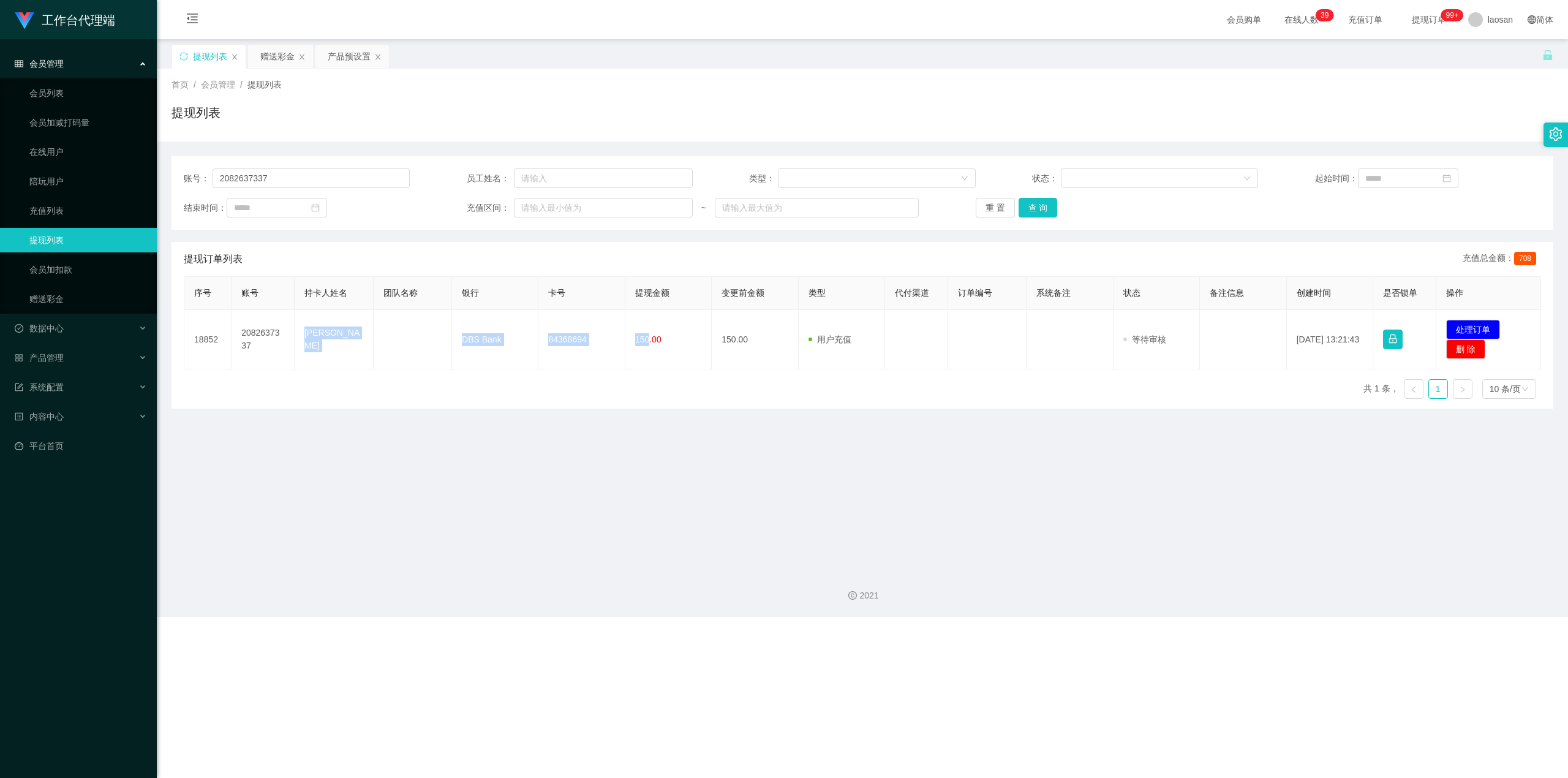
copy tr "[PERSON_NAME] DBS Bank 84368694 150"
drag, startPoint x: 1470, startPoint y: 322, endPoint x: 1423, endPoint y: 319, distance: 47.1
click at [566, 322] on button "处理订单" at bounding box center [1473, 330] width 54 height 20
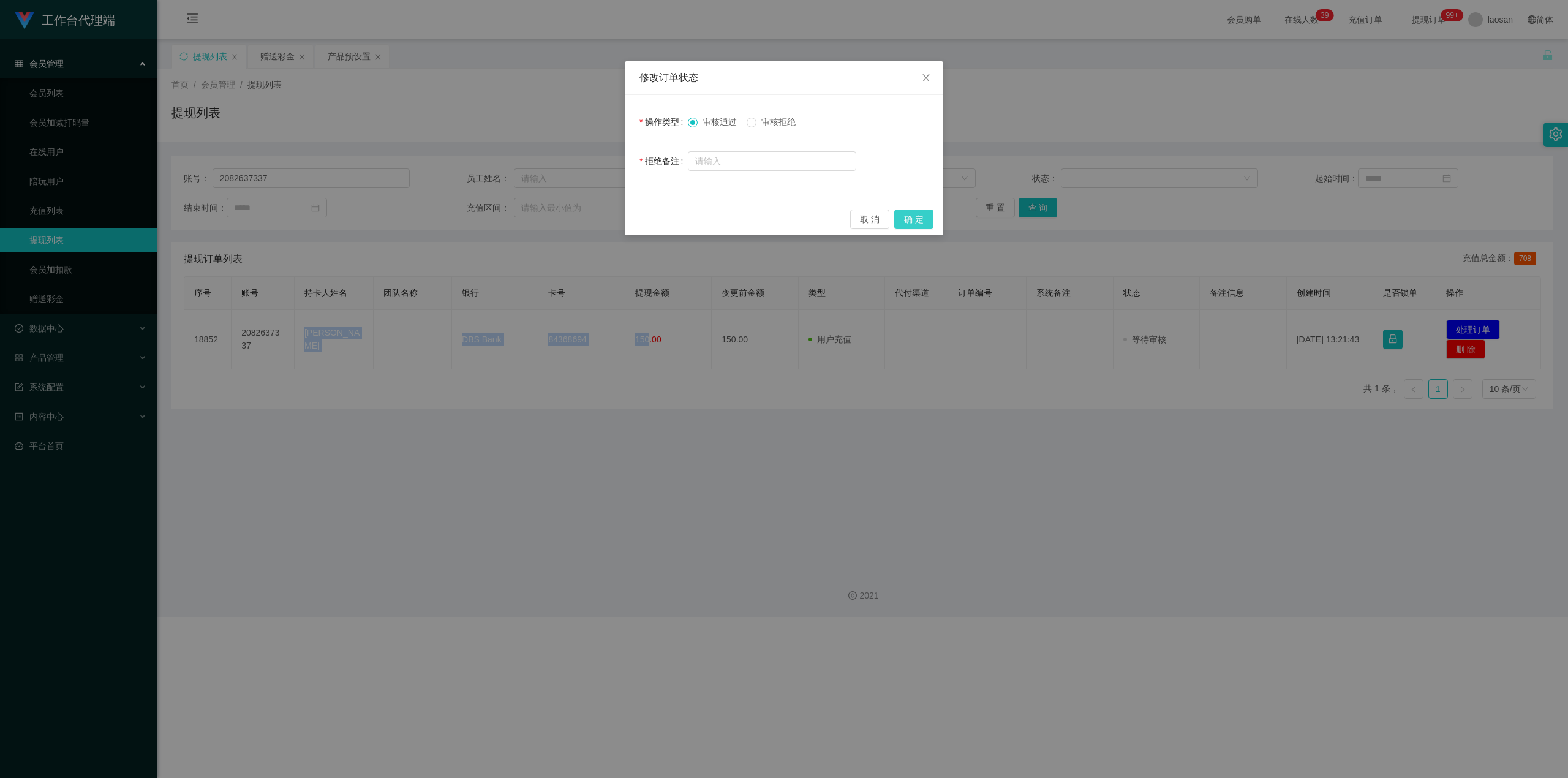
click at [566, 226] on button "确 定" at bounding box center [914, 219] width 39 height 20
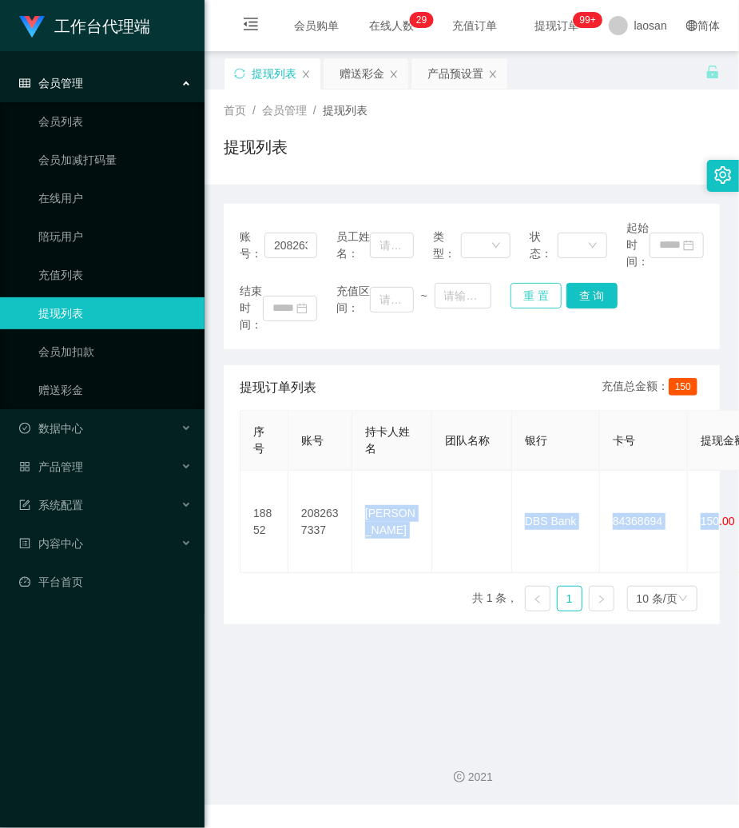
click at [526, 289] on button "重 置" at bounding box center [536, 296] width 51 height 26
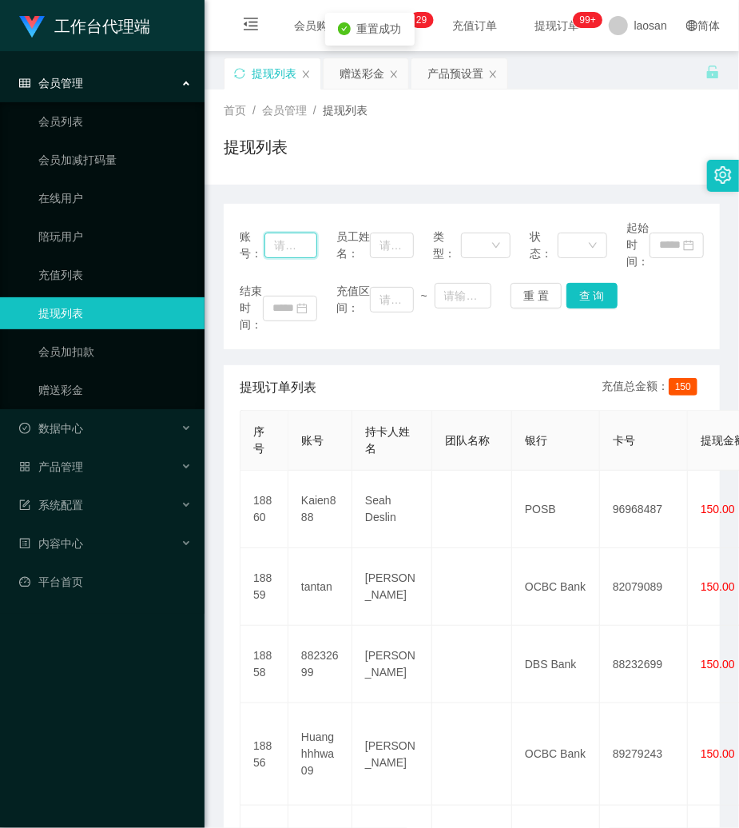
click at [293, 246] on input "text" at bounding box center [291, 246] width 53 height 26
paste input "Kky123456"
type input "Kky123456"
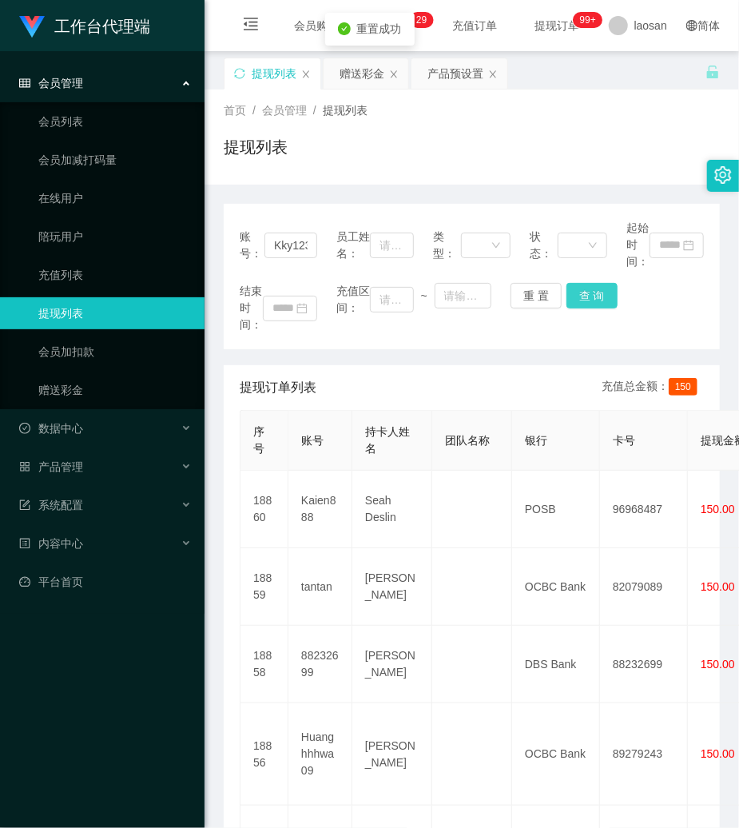
click at [579, 283] on button "查 询" at bounding box center [592, 296] width 51 height 26
click at [579, 283] on div "重 置 查 询" at bounding box center [550, 296] width 78 height 26
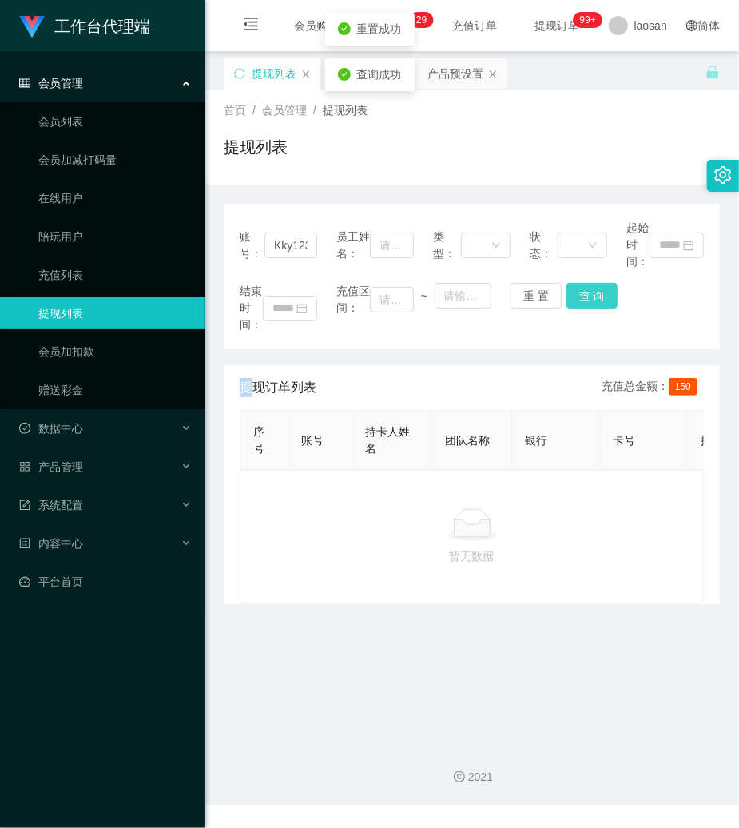
click at [579, 283] on button "查 询" at bounding box center [592, 296] width 51 height 26
drag, startPoint x: 320, startPoint y: 582, endPoint x: 334, endPoint y: 394, distance: 188.4
click at [320, 565] on p "暂无数据" at bounding box center [471, 556] width 437 height 18
click at [575, 299] on button "查 询" at bounding box center [592, 296] width 51 height 26
drag, startPoint x: 575, startPoint y: 299, endPoint x: 617, endPoint y: 240, distance: 72.3
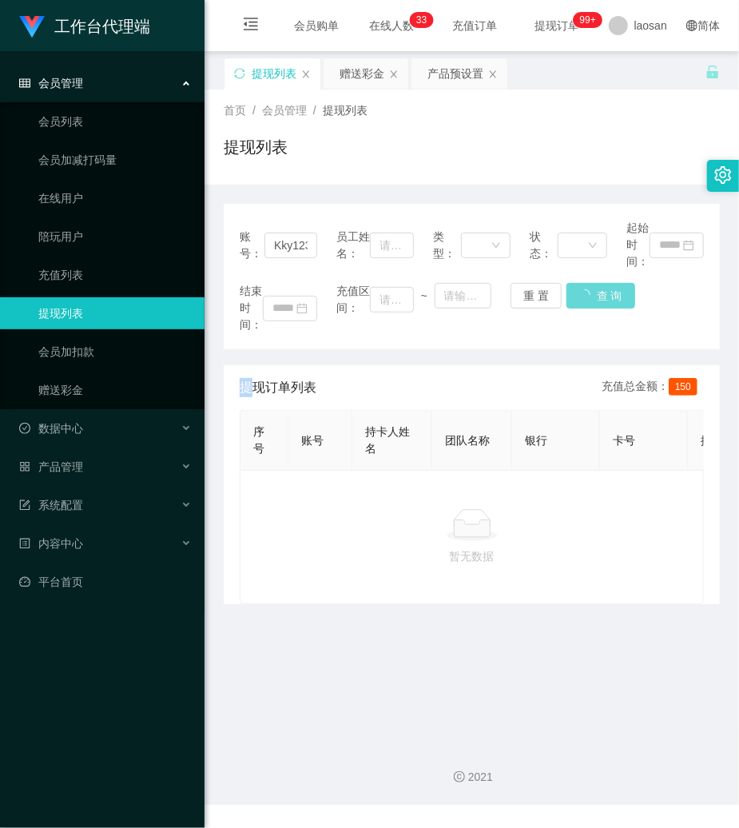
click at [575, 299] on div "重 置 查 询" at bounding box center [550, 296] width 78 height 26
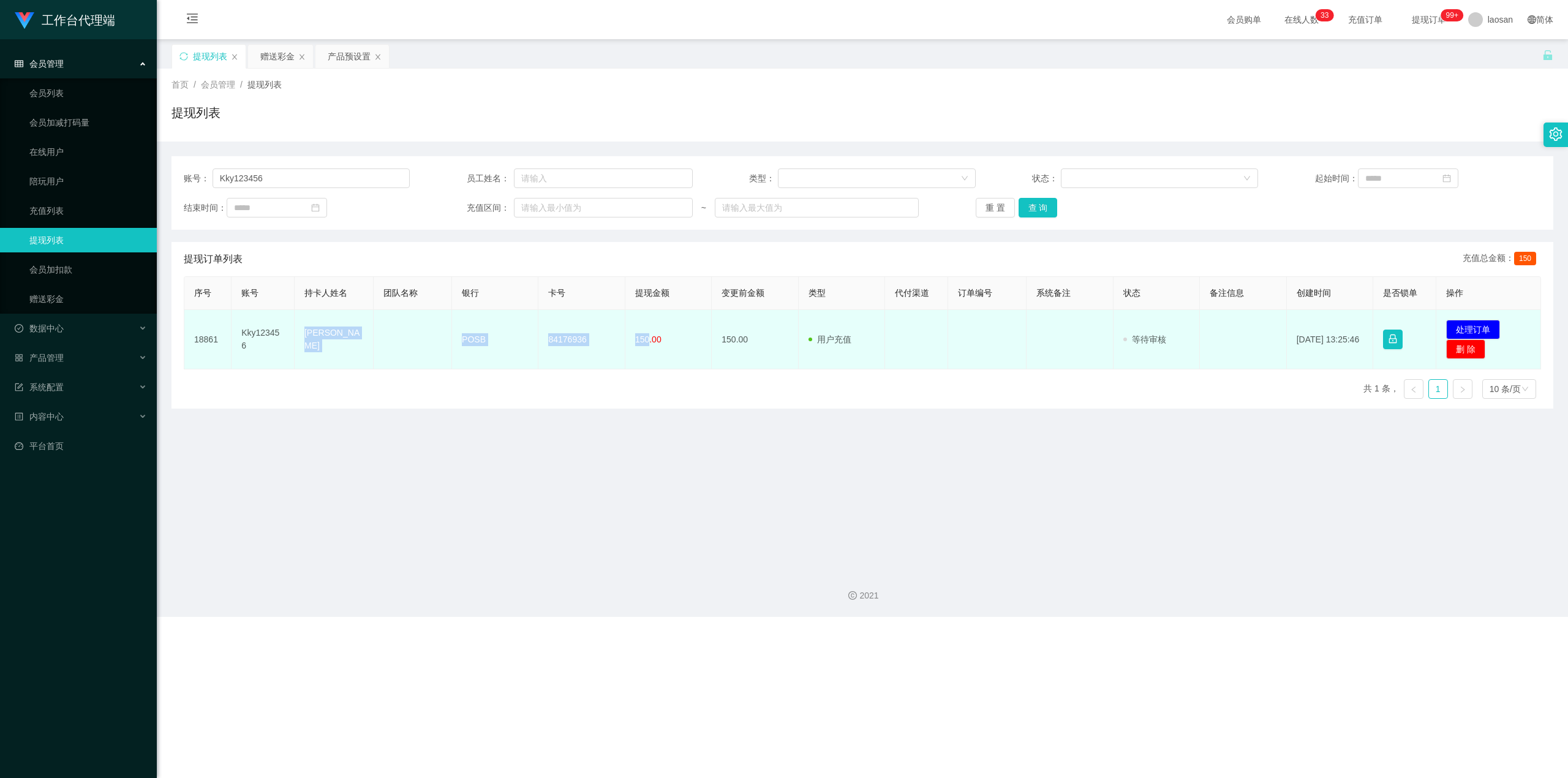
drag, startPoint x: 303, startPoint y: 336, endPoint x: 645, endPoint y: 344, distance: 342.1
click at [566, 344] on tr "18861 Kky123456 Koh kar ying POSB 84176936 150.00 150.00 用户充值 人工扣款 审核驳回 审核成功 等待…" at bounding box center [863, 340] width 1356 height 60
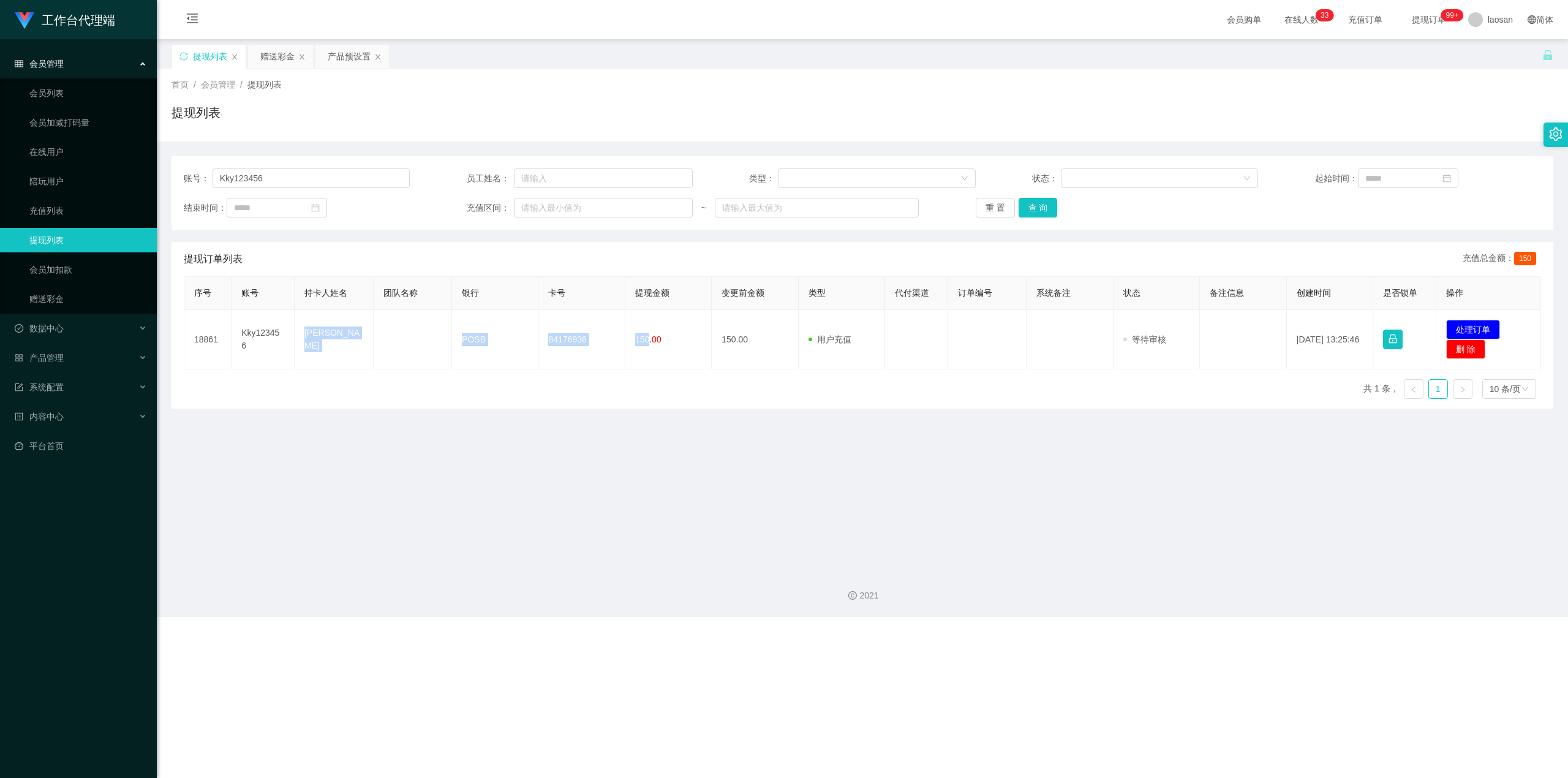
copy tr "[PERSON_NAME] POSB 84176936 150"
click at [566, 322] on button "处理订单" at bounding box center [1473, 330] width 54 height 20
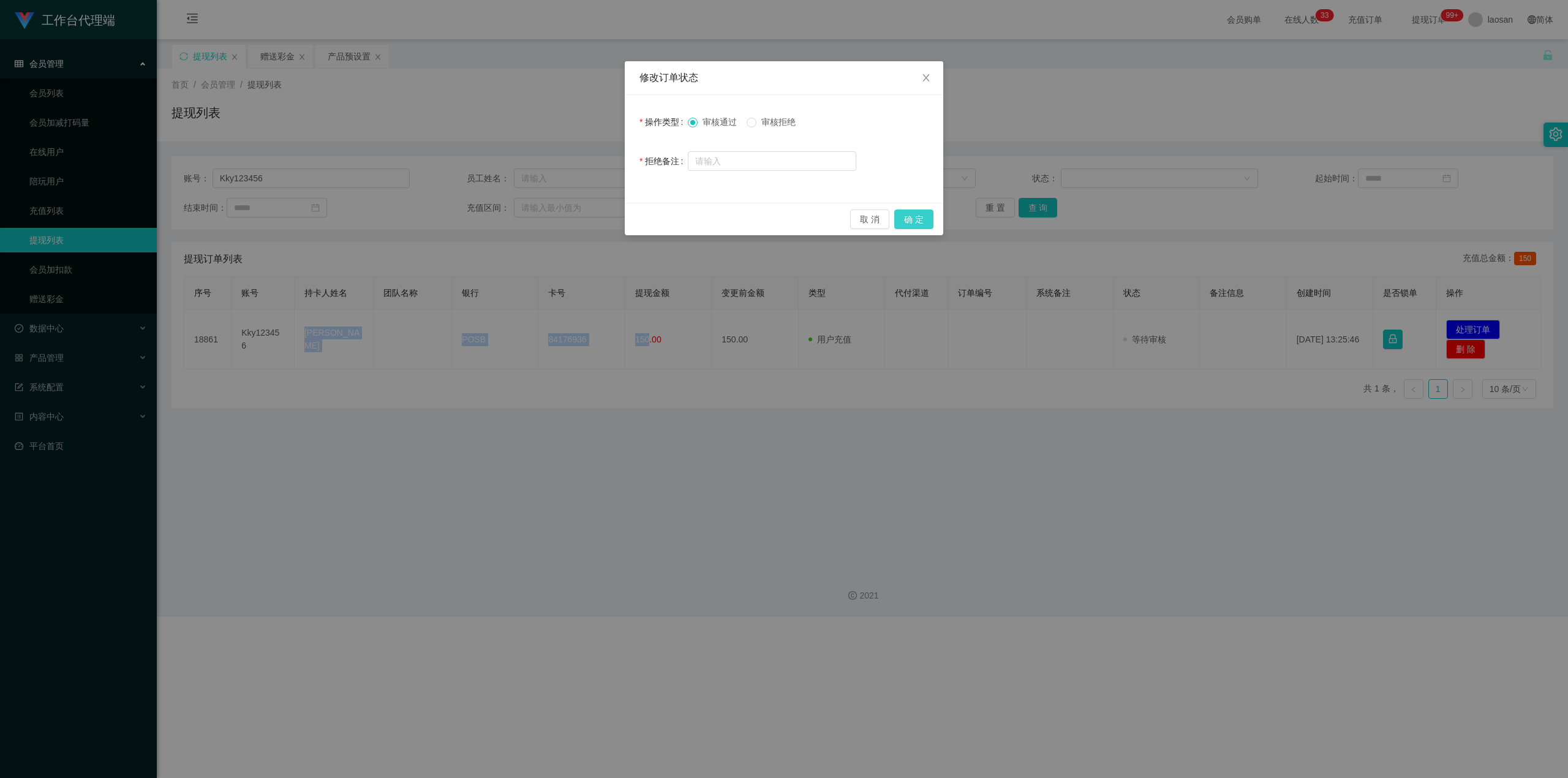
click at [566, 223] on button "确 定" at bounding box center [914, 219] width 39 height 20
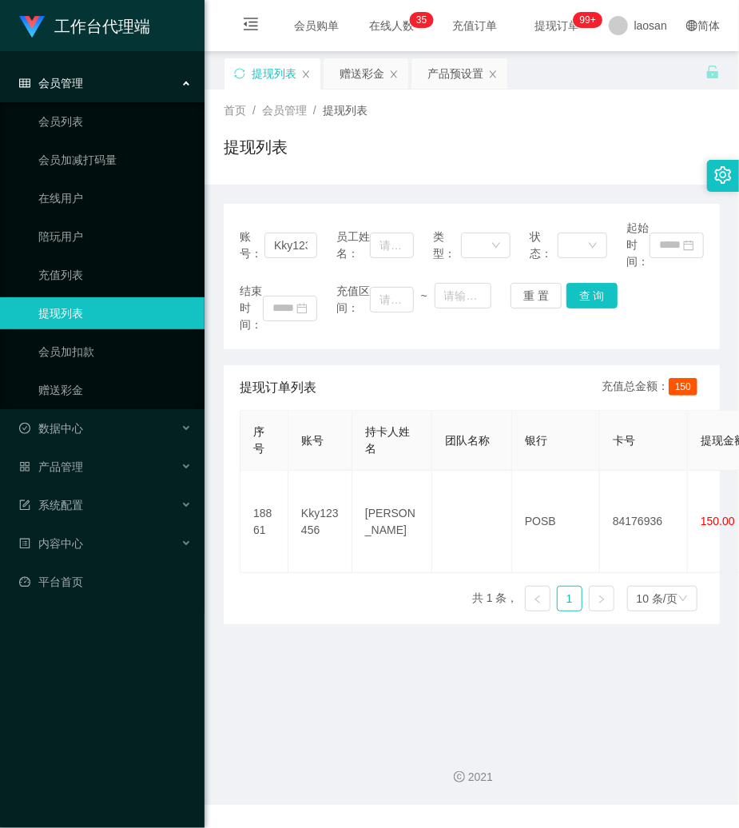
drag, startPoint x: 531, startPoint y: 131, endPoint x: 526, endPoint y: 199, distance: 68.1
click at [529, 132] on div "首页 / 会员管理 / 提现列表 / 提现列表" at bounding box center [472, 137] width 496 height 70
drag, startPoint x: 531, startPoint y: 293, endPoint x: 337, endPoint y: 247, distance: 198.7
click at [531, 292] on button "重 置" at bounding box center [536, 296] width 51 height 26
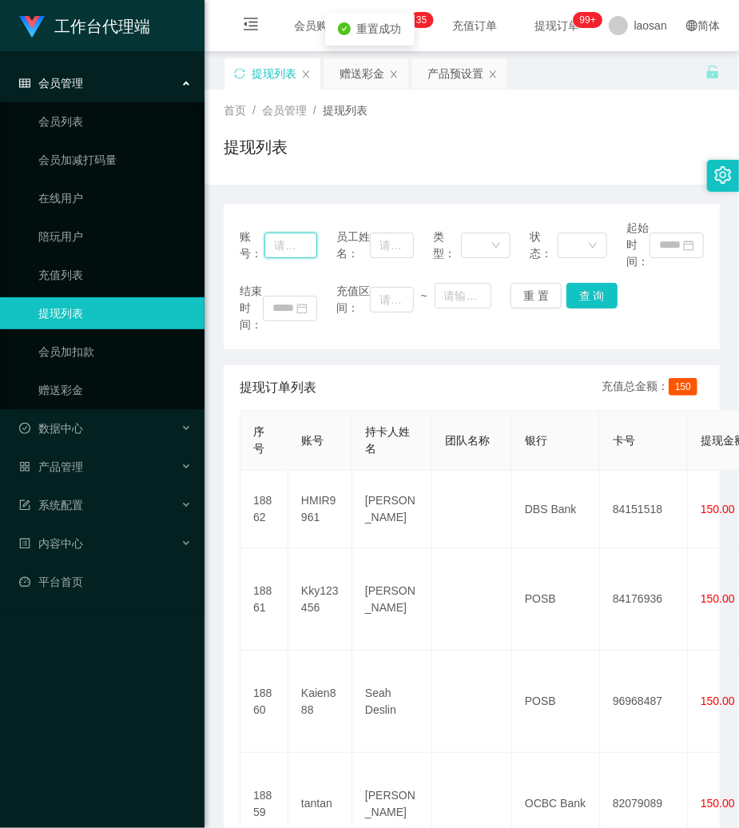
drag, startPoint x: 296, startPoint y: 241, endPoint x: 410, endPoint y: 246, distance: 114.4
click at [300, 241] on input "text" at bounding box center [291, 246] width 53 height 26
paste input "HMIR9961"
type input "HMIR9961"
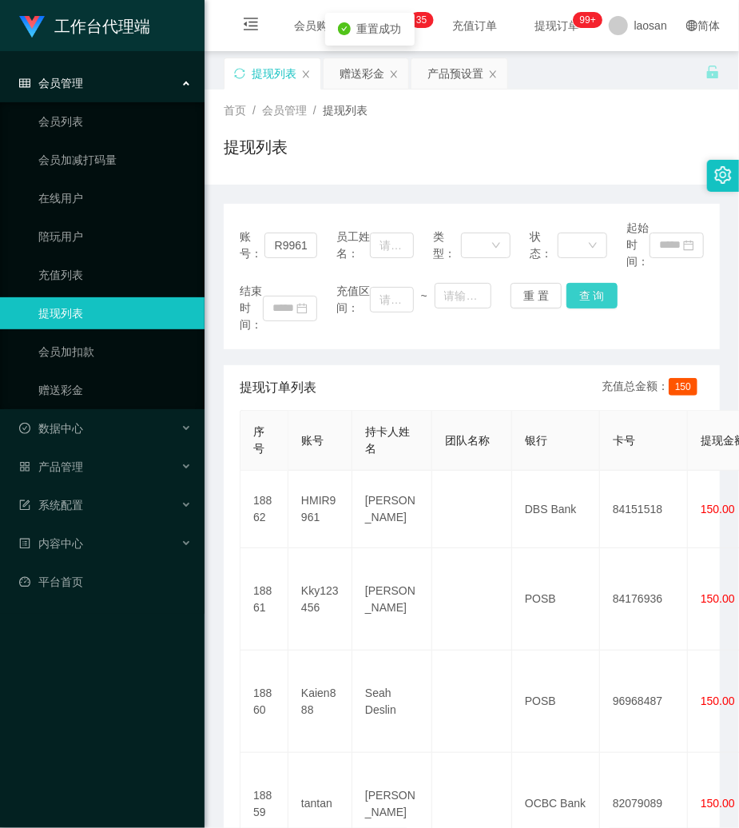
drag, startPoint x: 588, startPoint y: 298, endPoint x: 593, endPoint y: 211, distance: 87.2
click at [587, 298] on button "查 询" at bounding box center [592, 296] width 51 height 26
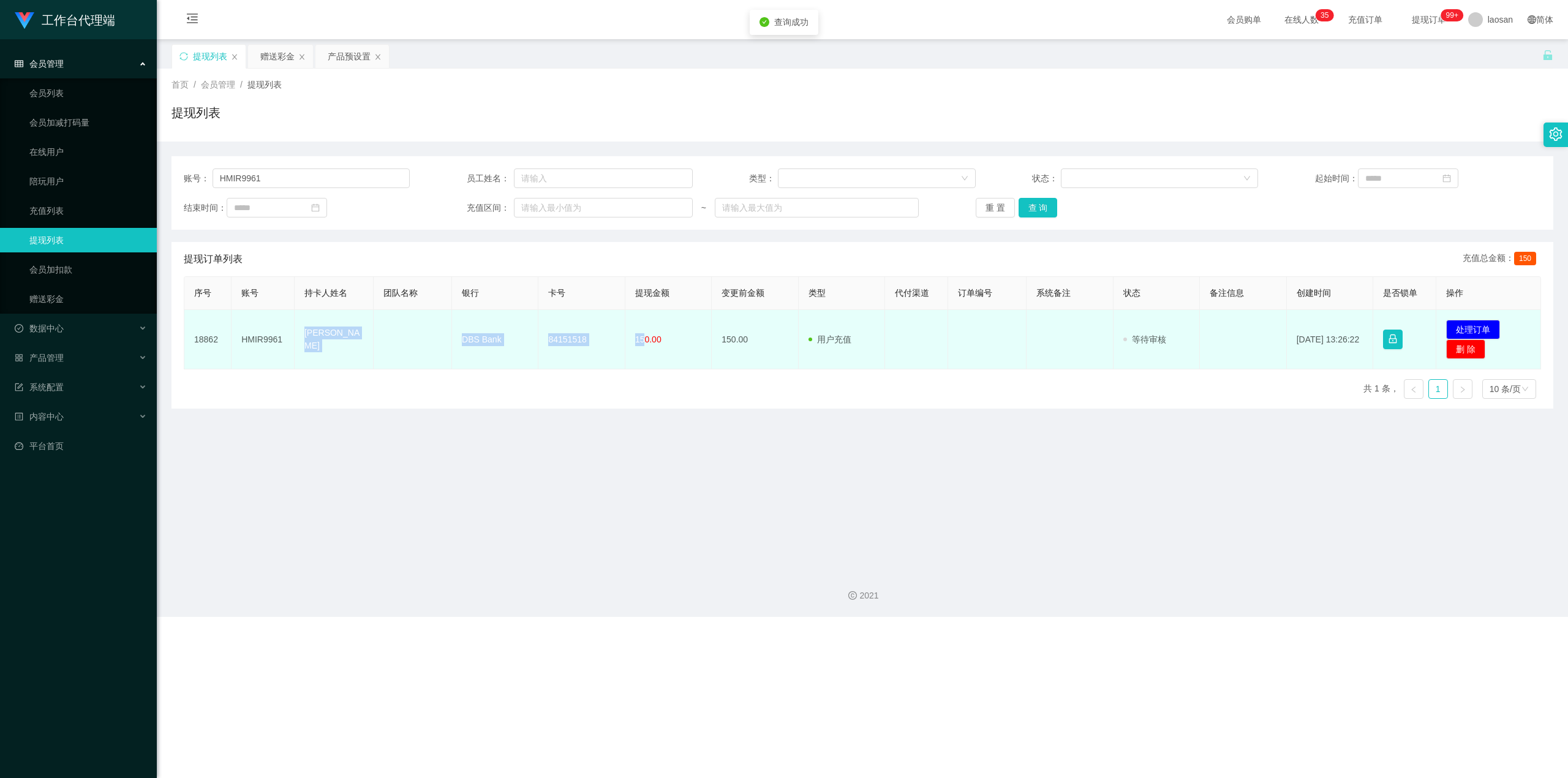
drag, startPoint x: 300, startPoint y: 336, endPoint x: 764, endPoint y: 342, distance: 464.0
click at [566, 350] on tr "18862 HMIR9961 ZHONG LEI DBS Bank 84151518 150.00 150.00 用户充值 人工扣款 审核驳回 审核成功 等待…" at bounding box center [863, 340] width 1356 height 60
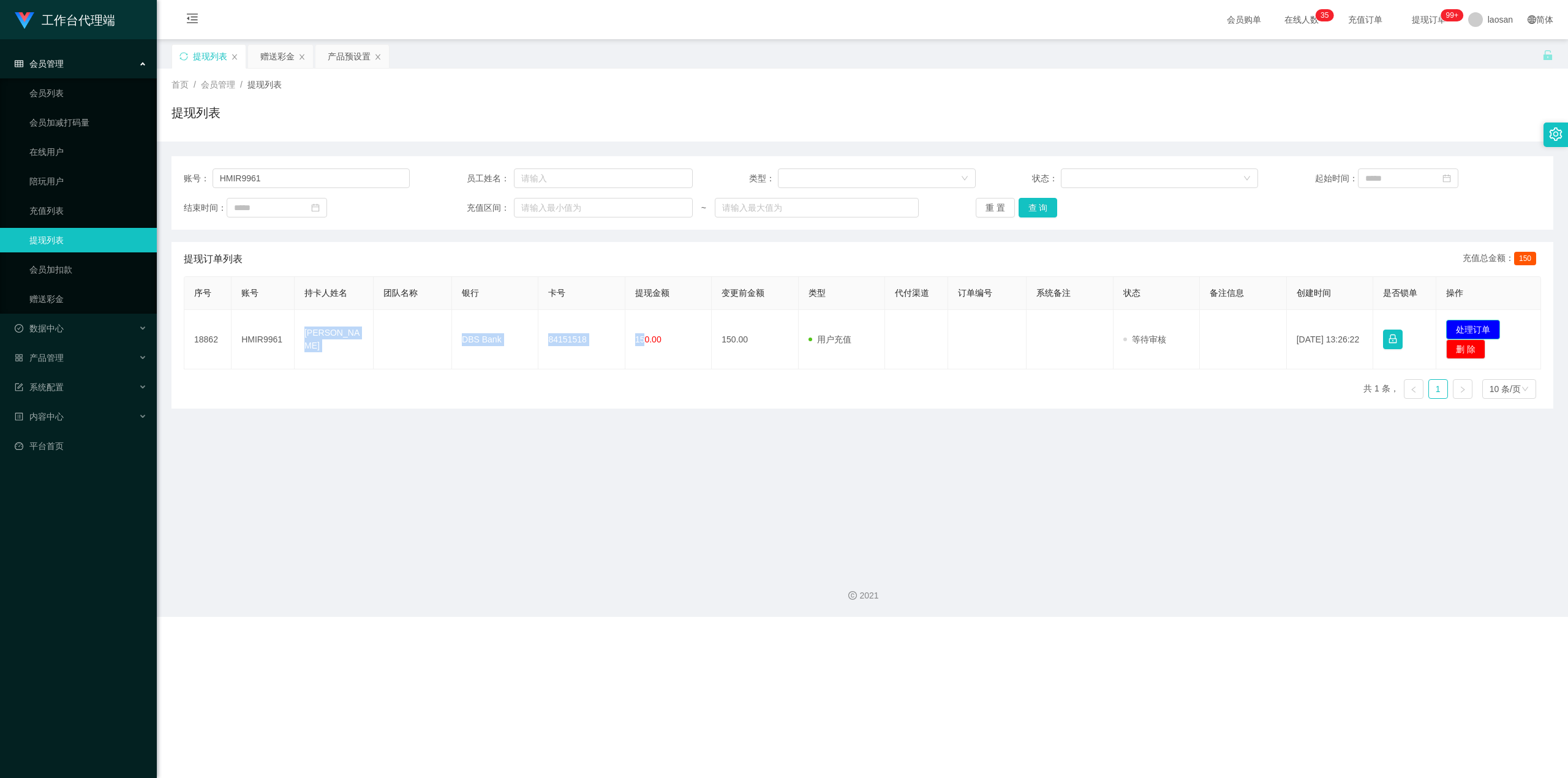
drag, startPoint x: 1461, startPoint y: 327, endPoint x: 1400, endPoint y: 327, distance: 61.0
click at [566, 327] on button "处理订单" at bounding box center [1473, 330] width 54 height 20
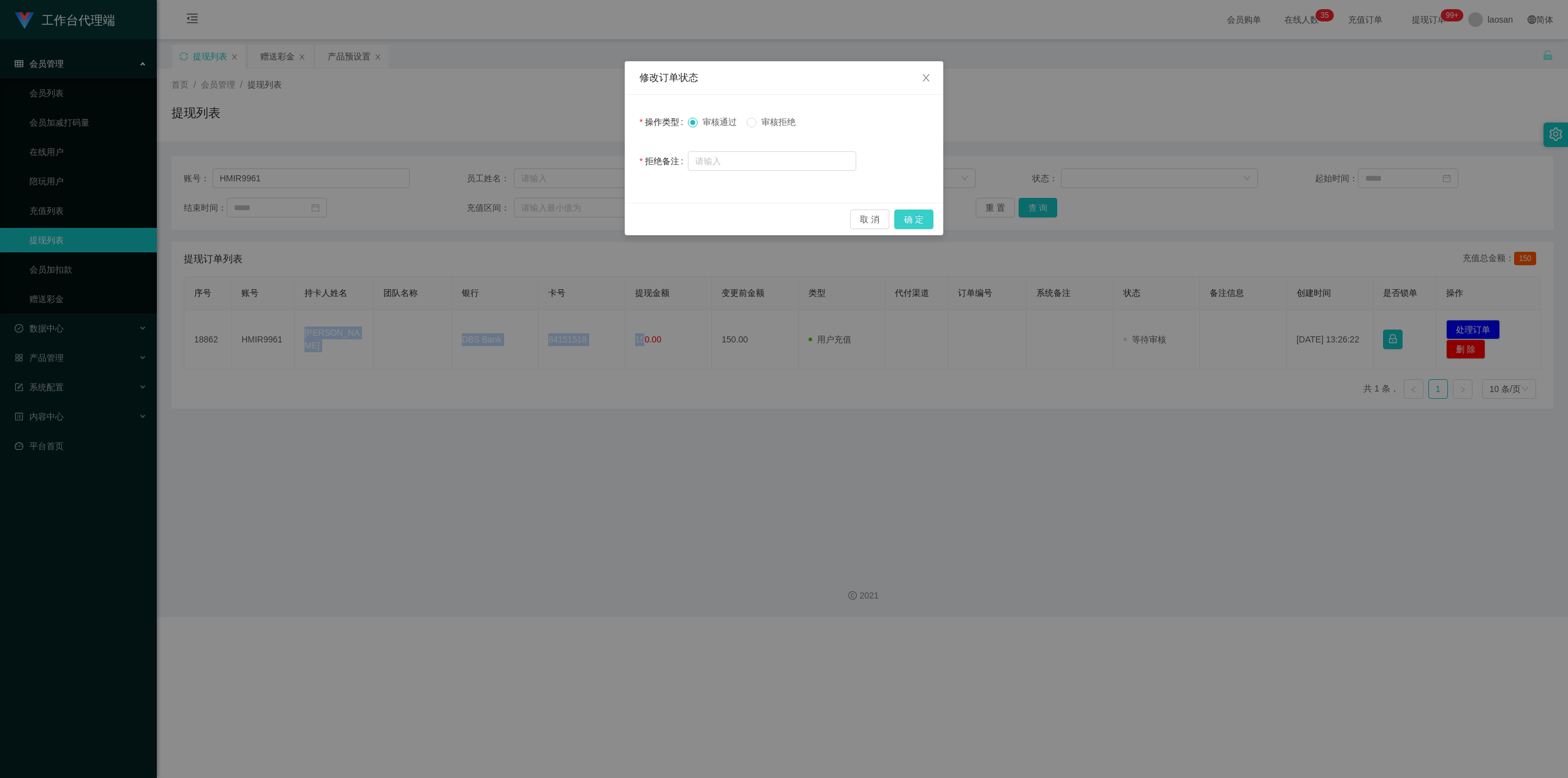
click at [566, 222] on button "确 定" at bounding box center [914, 219] width 39 height 20
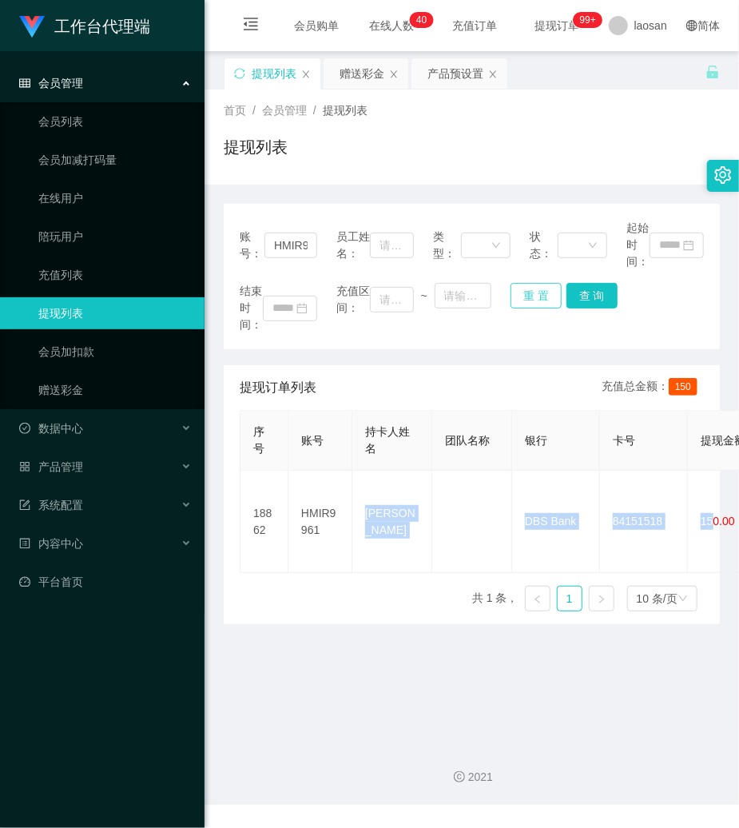
drag, startPoint x: 534, startPoint y: 305, endPoint x: 518, endPoint y: 305, distance: 16.0
click at [527, 305] on button "重 置" at bounding box center [536, 296] width 51 height 26
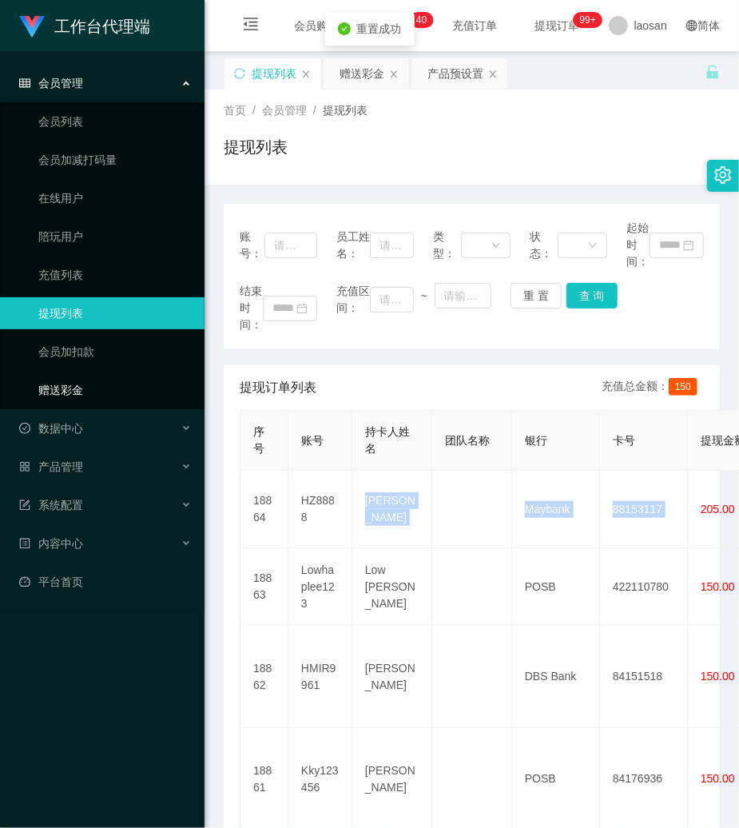
click at [52, 396] on link "赠送彩金" at bounding box center [114, 390] width 153 height 32
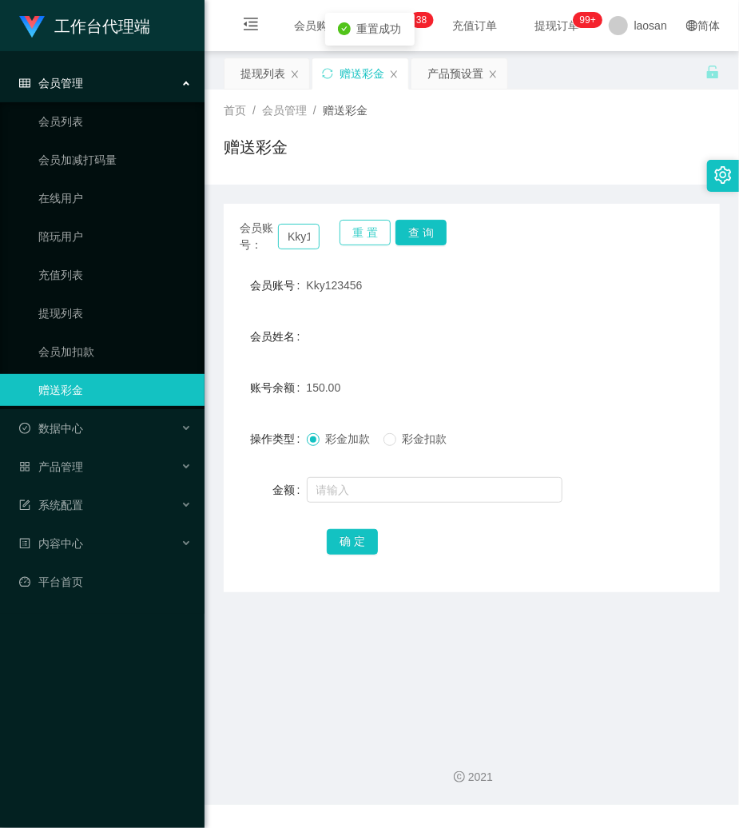
drag, startPoint x: 358, startPoint y: 234, endPoint x: 307, endPoint y: 240, distance: 51.5
click at [345, 237] on button "重 置" at bounding box center [365, 233] width 51 height 26
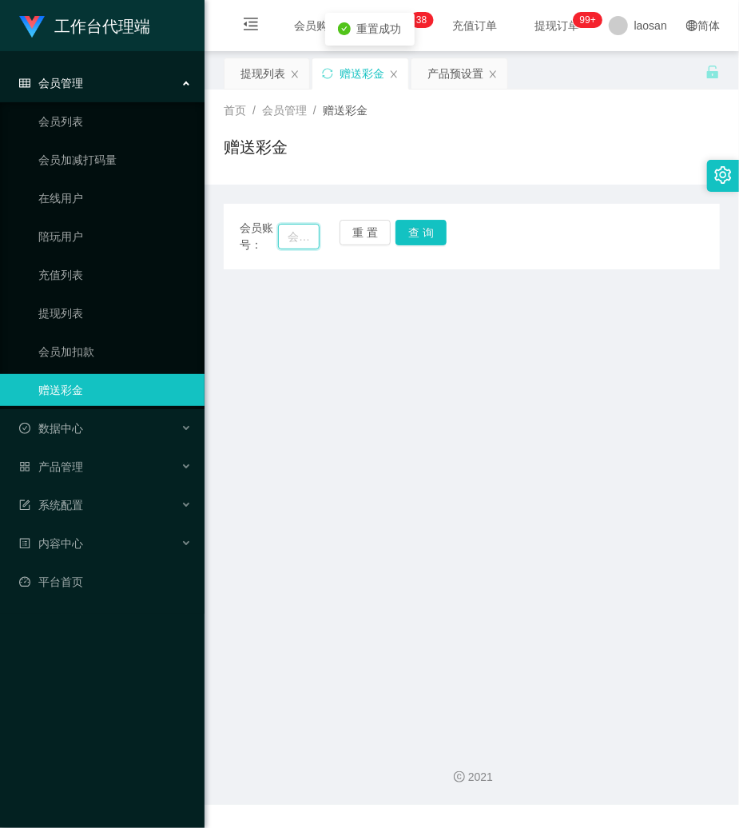
drag, startPoint x: 304, startPoint y: 240, endPoint x: 331, endPoint y: 238, distance: 26.4
click at [310, 240] on input "text" at bounding box center [299, 237] width 42 height 26
paste input "Kky123456"
type input "Kky123456"
click at [441, 230] on button "查 询" at bounding box center [421, 233] width 51 height 26
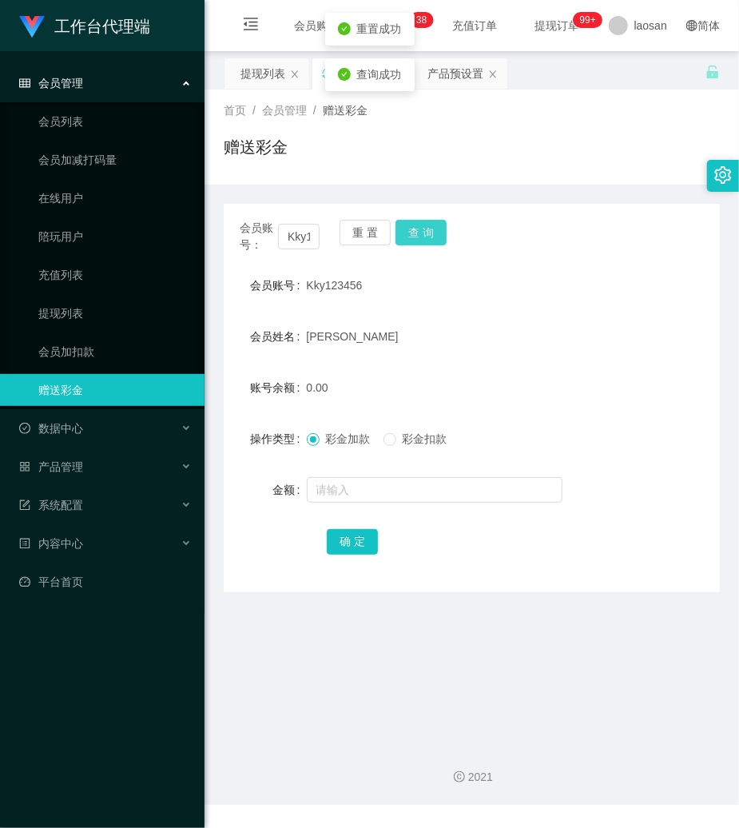
drag, startPoint x: 436, startPoint y: 231, endPoint x: 416, endPoint y: 413, distance: 183.3
click at [433, 232] on button "查 询" at bounding box center [421, 233] width 51 height 26
click at [397, 492] on input "text" at bounding box center [435, 490] width 256 height 26
type input "10"
drag, startPoint x: 356, startPoint y: 547, endPoint x: 304, endPoint y: 543, distance: 52.1
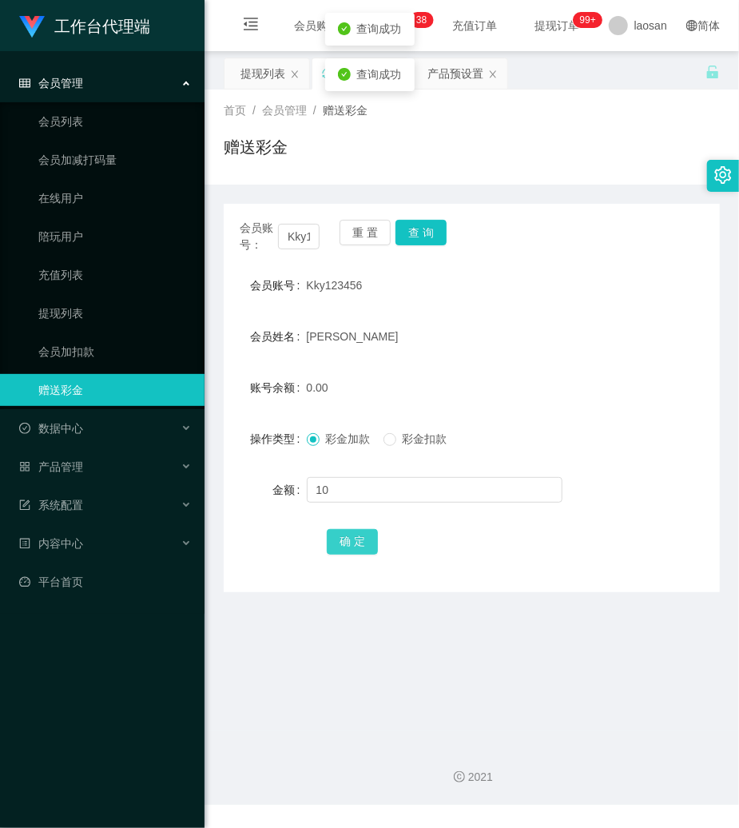
click at [356, 547] on button "确 定" at bounding box center [352, 542] width 51 height 26
drag, startPoint x: 368, startPoint y: 241, endPoint x: 317, endPoint y: 241, distance: 50.4
click at [346, 241] on button "重 置" at bounding box center [365, 233] width 51 height 26
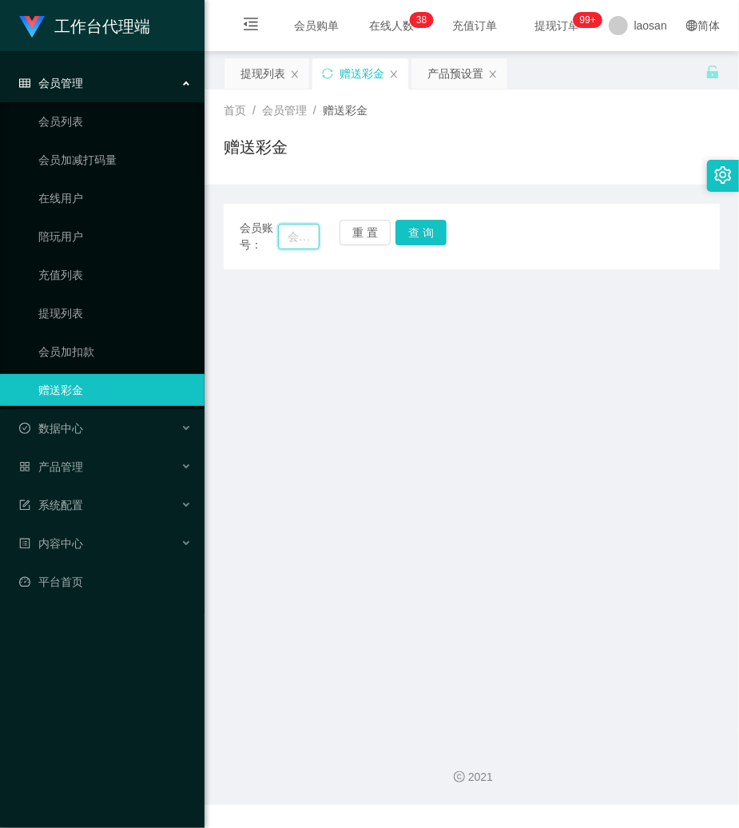
click at [296, 237] on input "text" at bounding box center [299, 237] width 42 height 26
paste input "HMIR9961"
type input "HMIR9961"
drag, startPoint x: 433, startPoint y: 232, endPoint x: 432, endPoint y: 241, distance: 8.8
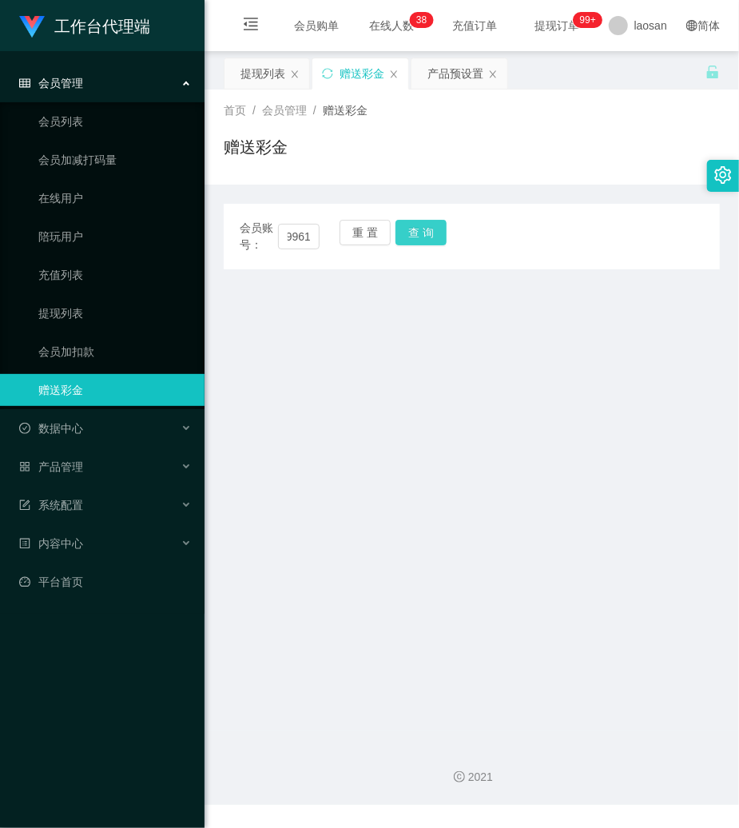
click at [433, 232] on button "查 询" at bounding box center [421, 233] width 51 height 26
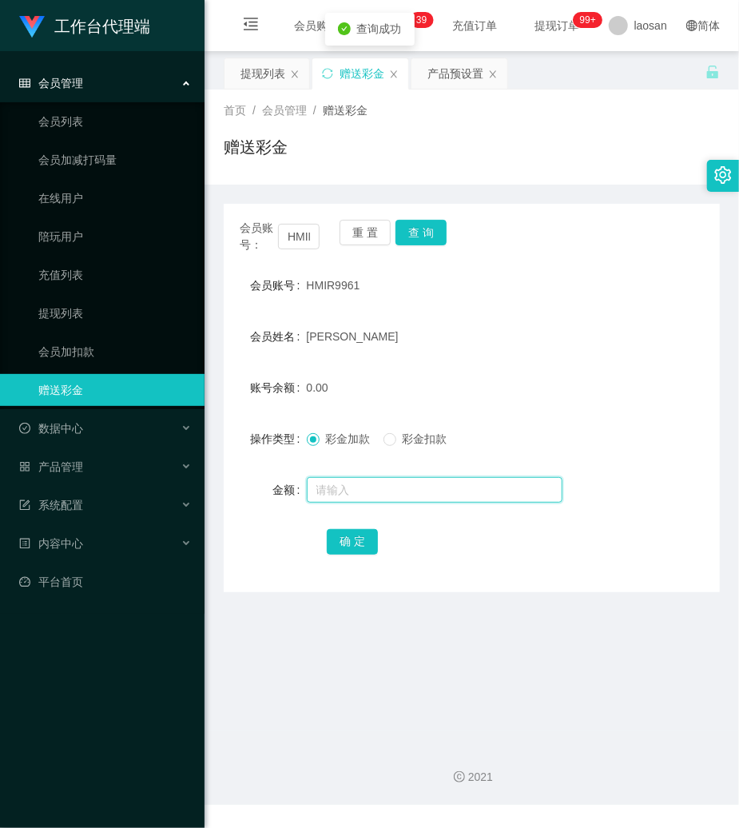
click at [349, 484] on input "text" at bounding box center [435, 490] width 256 height 26
type input "15"
click at [344, 547] on button "确 定" at bounding box center [352, 542] width 51 height 26
click at [452, 84] on div "产品预设置" at bounding box center [456, 73] width 56 height 30
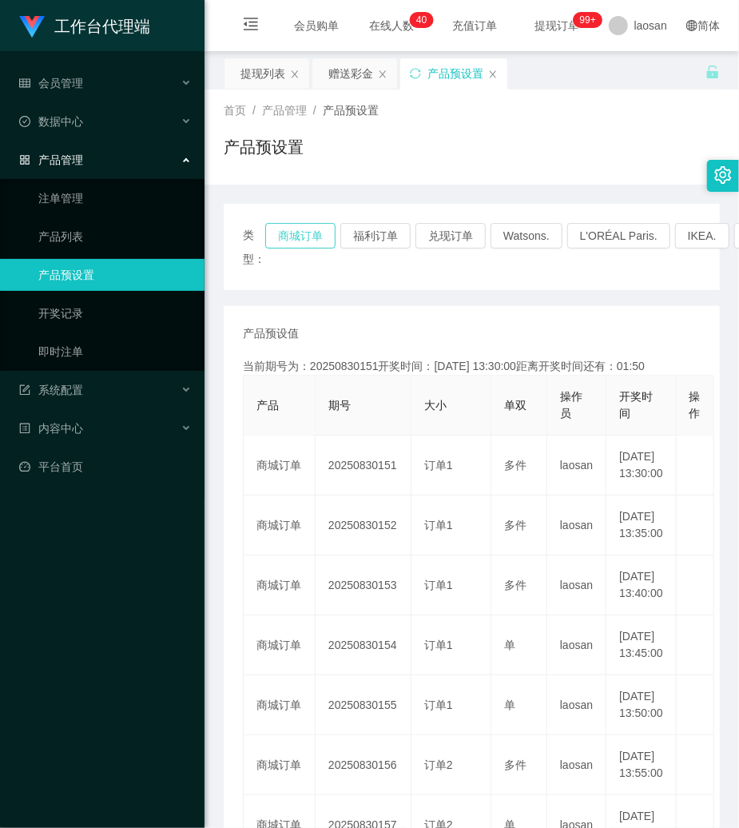
click at [320, 230] on button "商城订单" at bounding box center [300, 236] width 70 height 26
drag, startPoint x: 526, startPoint y: 132, endPoint x: 516, endPoint y: 134, distance: 9.9
click at [521, 133] on div "首页 / 产品管理 / 产品预设置 / 产品预设置" at bounding box center [472, 137] width 496 height 70
click at [86, 74] on div "会员管理" at bounding box center [102, 83] width 205 height 32
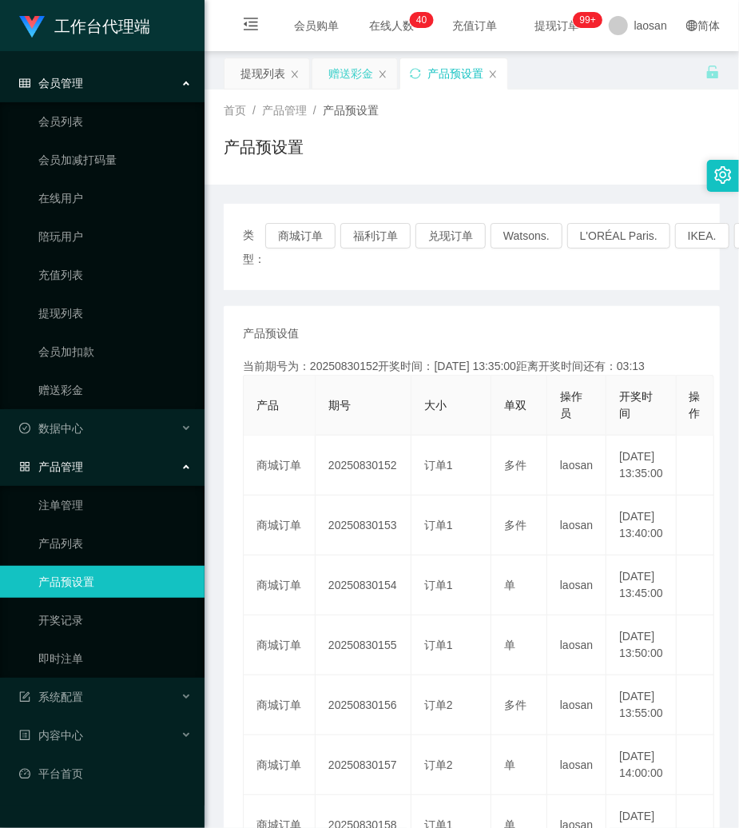
click at [345, 83] on div "赠送彩金" at bounding box center [350, 73] width 45 height 30
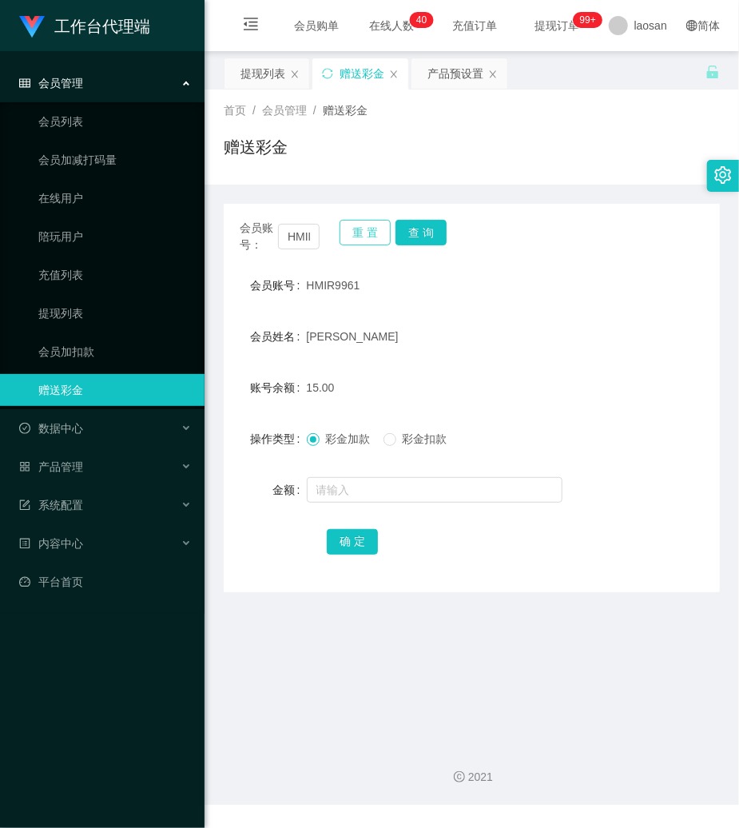
click at [371, 222] on button "重 置" at bounding box center [365, 233] width 51 height 26
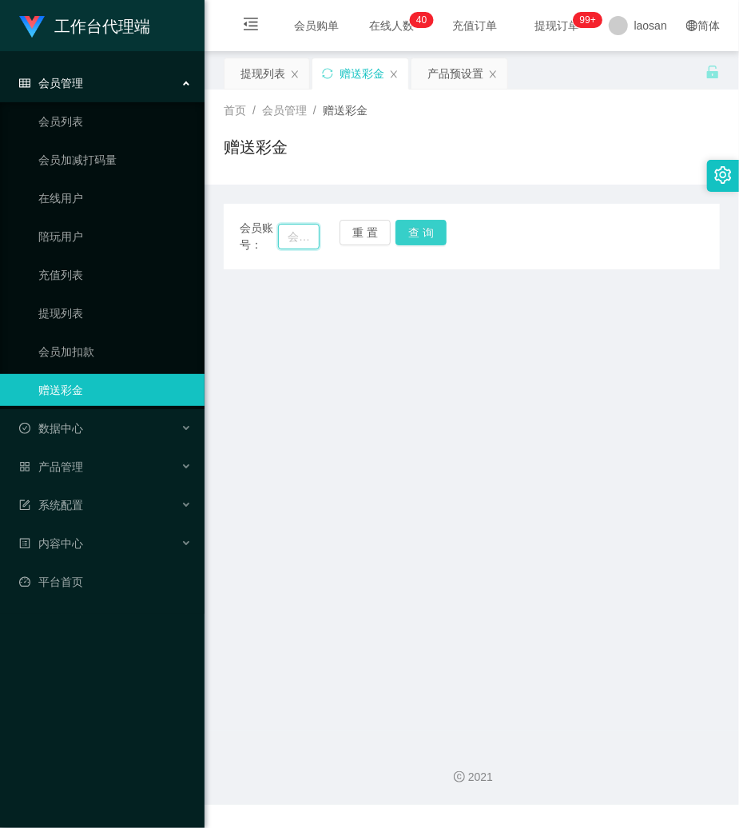
drag, startPoint x: 301, startPoint y: 238, endPoint x: 396, endPoint y: 235, distance: 95.2
click at [333, 238] on div "会员账号： 重 置 查 询" at bounding box center [472, 237] width 496 height 34
paste input "Kky123456"
type input "Kky123456"
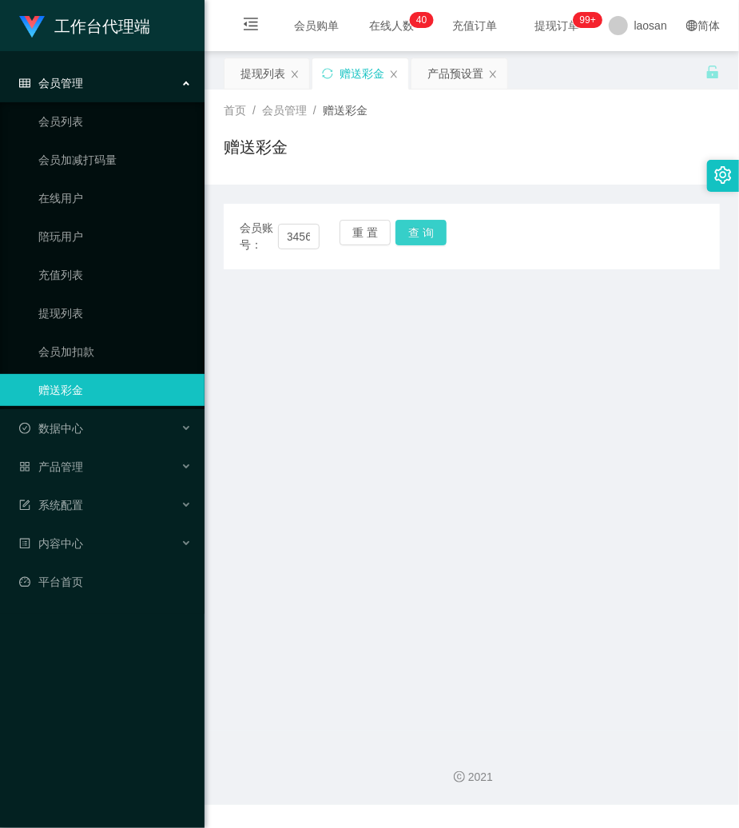
scroll to position [0, 0]
click at [432, 235] on button "查 询" at bounding box center [421, 233] width 51 height 26
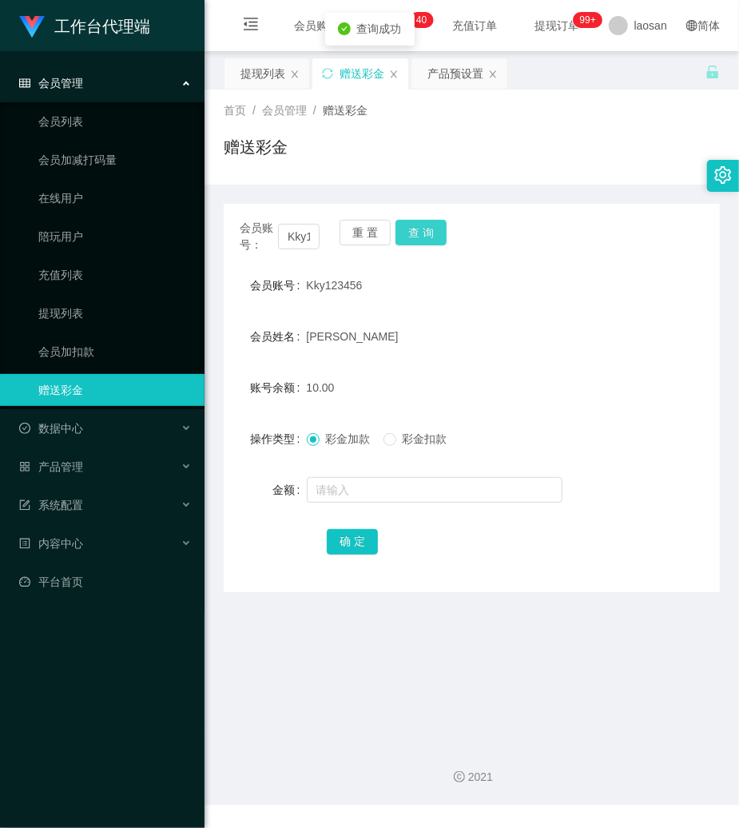
click at [432, 235] on button "查 询" at bounding box center [421, 233] width 51 height 26
drag, startPoint x: 468, startPoint y: 296, endPoint x: 416, endPoint y: 261, distance: 62.7
click at [459, 292] on div "Kky123456" at bounding box center [451, 285] width 289 height 32
click at [368, 220] on button "重 置" at bounding box center [365, 233] width 51 height 26
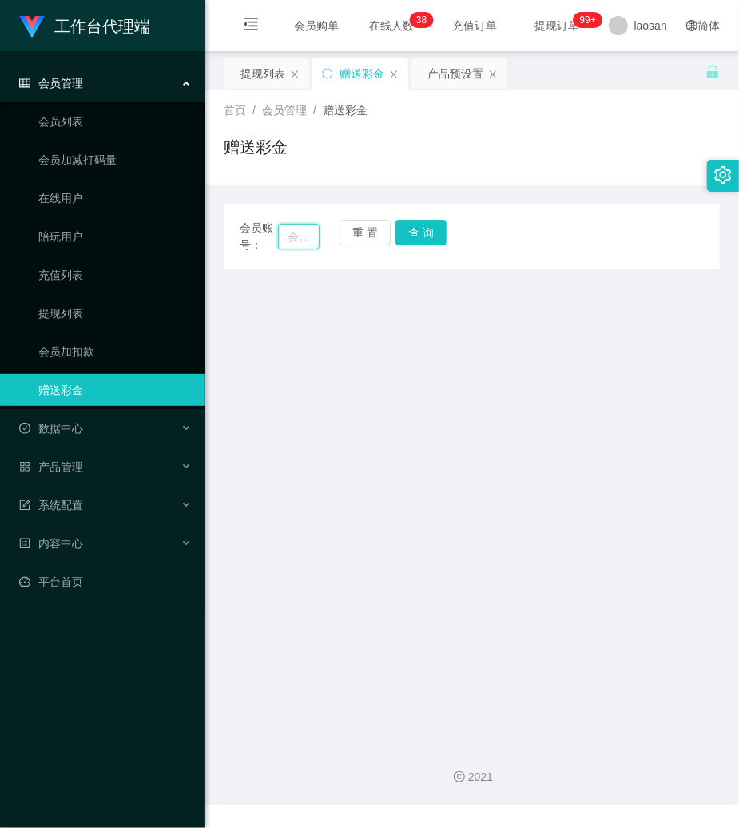
click at [304, 235] on input "text" at bounding box center [299, 237] width 42 height 26
click at [372, 243] on button "重 置" at bounding box center [365, 233] width 51 height 26
click at [299, 234] on input "text" at bounding box center [299, 237] width 42 height 26
paste input "604841446"
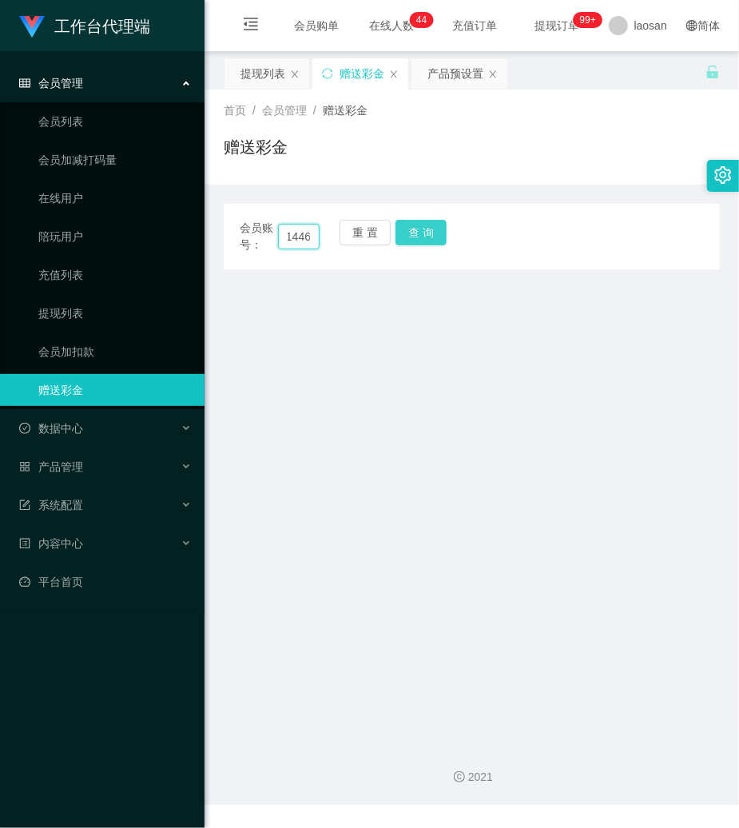
type input "604841446"
click at [419, 228] on button "查 询" at bounding box center [421, 233] width 51 height 26
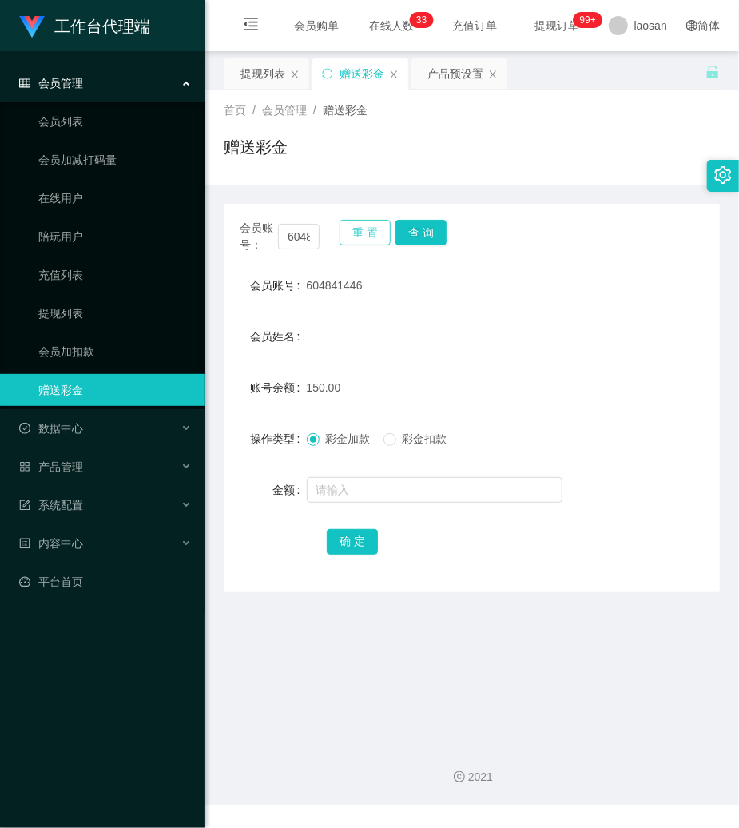
click at [388, 235] on div "重 置 查 询" at bounding box center [380, 237] width 80 height 34
click at [362, 231] on button "重 置" at bounding box center [365, 233] width 51 height 26
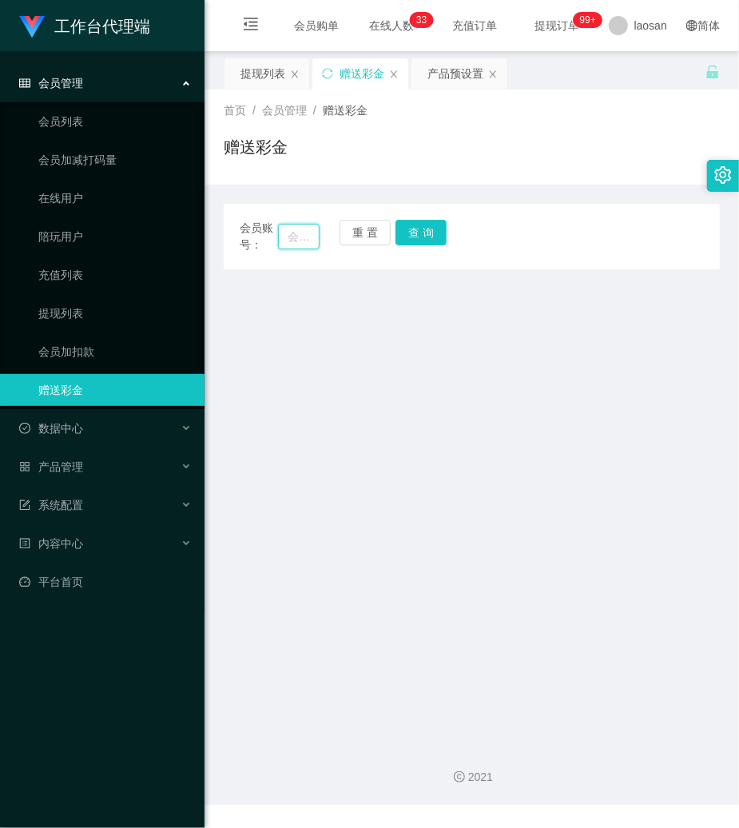
click at [295, 237] on input "text" at bounding box center [299, 237] width 42 height 26
type input "中"
type input "zhonglijun"
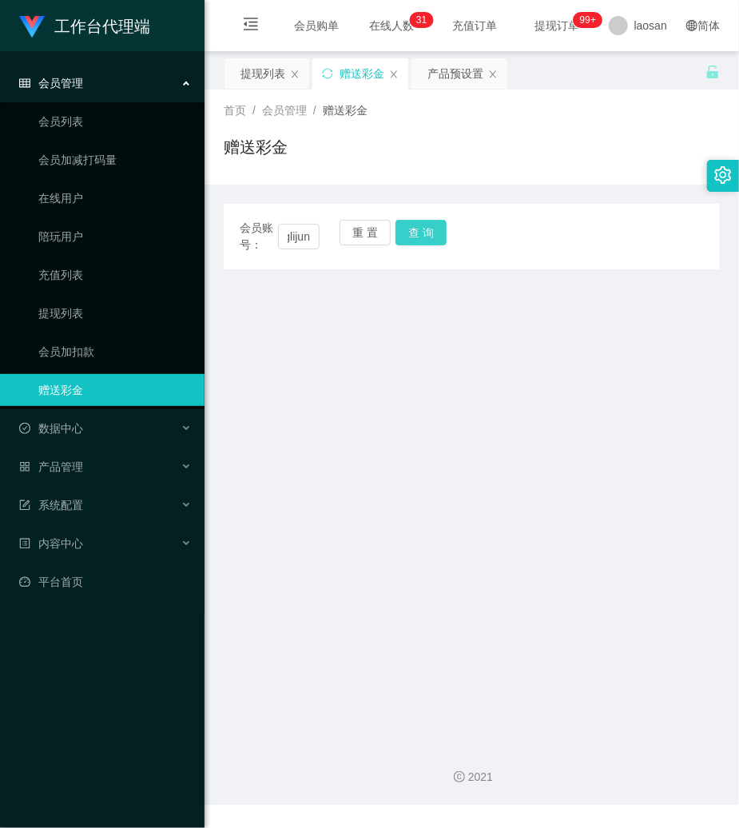
drag, startPoint x: 438, startPoint y: 228, endPoint x: 433, endPoint y: 237, distance: 10.7
click at [438, 228] on button "查 询" at bounding box center [421, 233] width 51 height 26
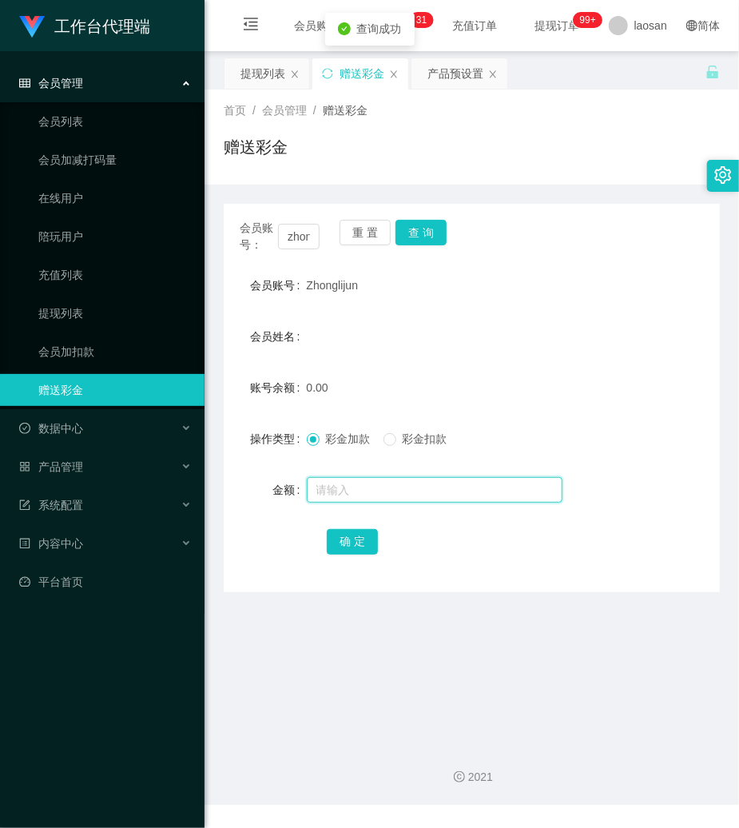
click at [359, 492] on input "text" at bounding box center [435, 490] width 256 height 26
type input "100"
click at [339, 292] on span "Zhonglijun" at bounding box center [333, 285] width 52 height 13
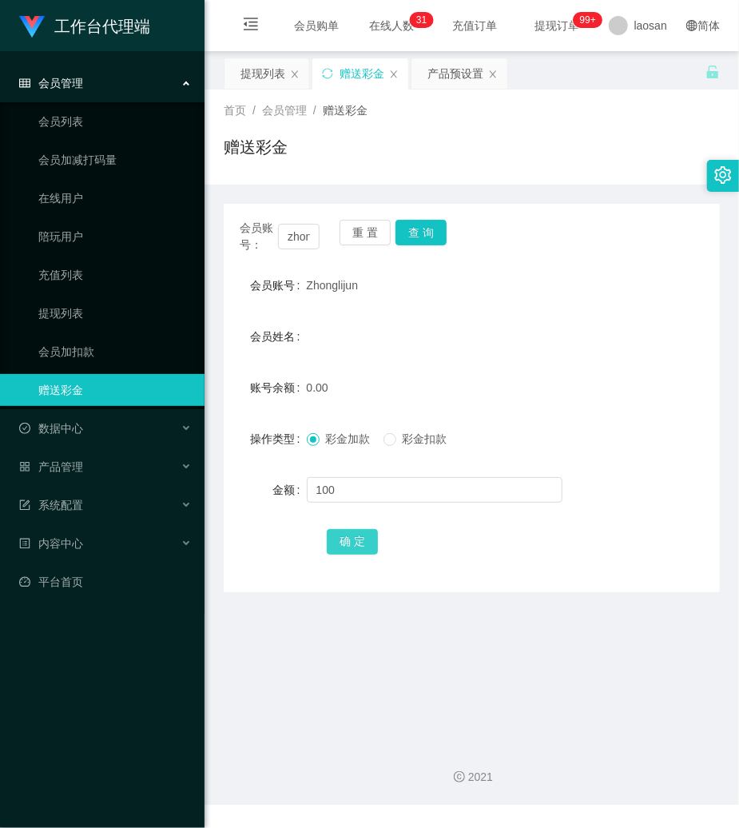
click at [359, 531] on button "确 定" at bounding box center [352, 542] width 51 height 26
click at [368, 230] on button "重 置" at bounding box center [365, 233] width 51 height 26
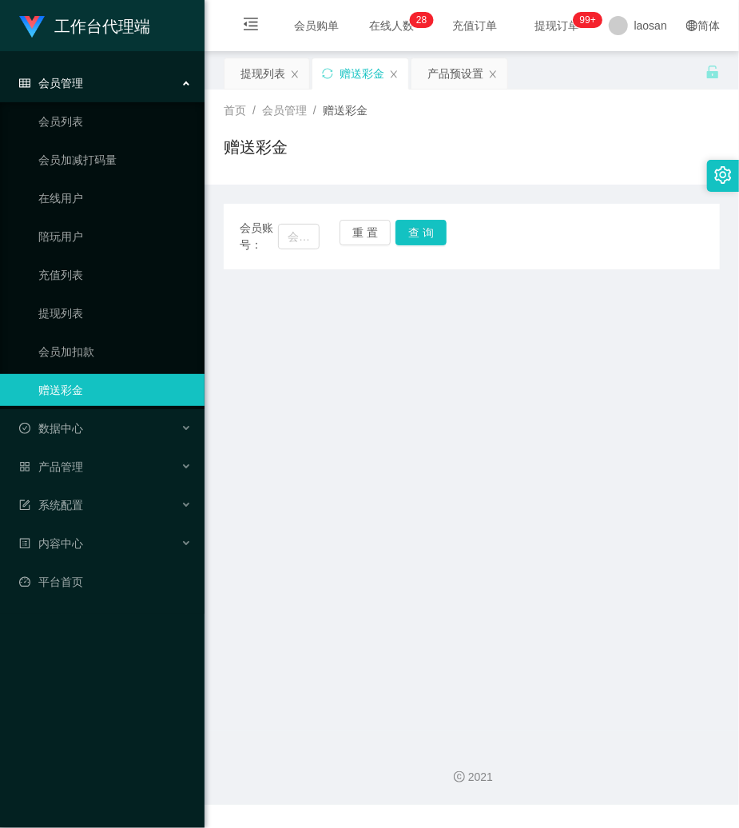
click at [273, 244] on span "会员账号：" at bounding box center [259, 237] width 38 height 34
click at [302, 237] on input "text" at bounding box center [299, 237] width 42 height 26
type input "7"
type input "88324918"
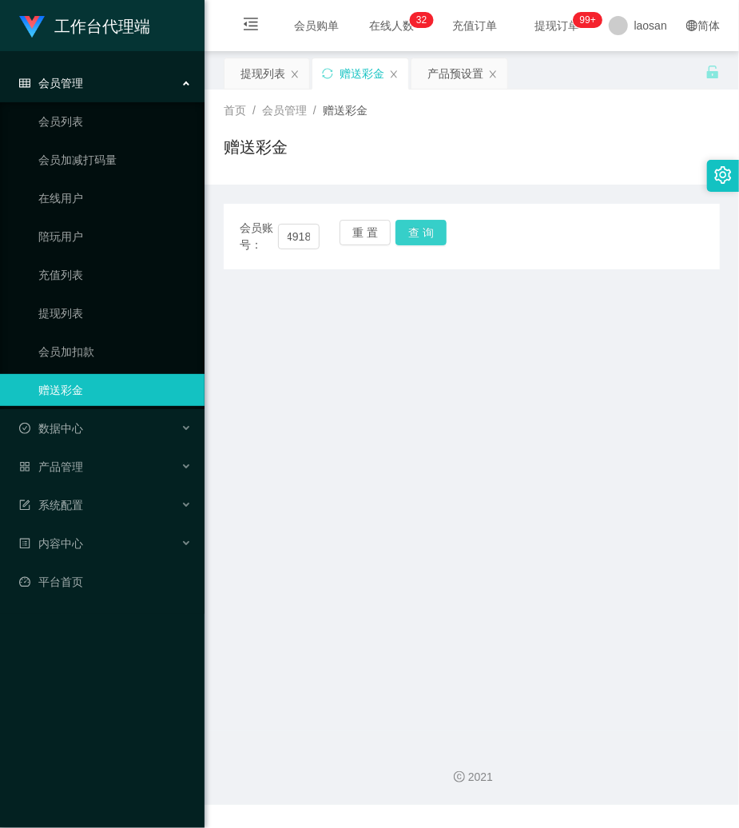
click at [442, 224] on button "查 询" at bounding box center [421, 233] width 51 height 26
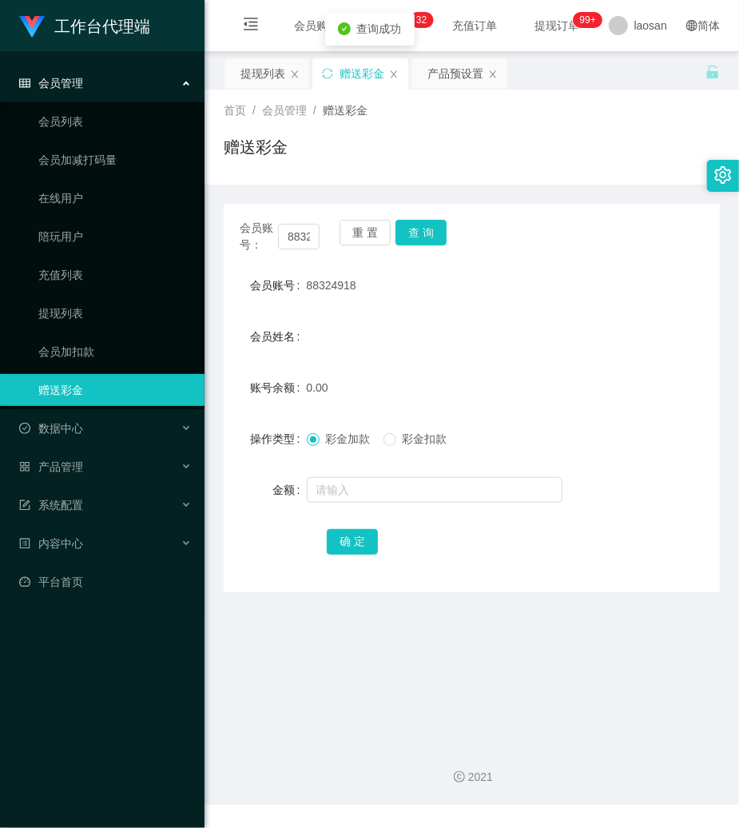
click at [349, 280] on span "88324918" at bounding box center [332, 285] width 50 height 13
click at [397, 506] on form "会员账号 88324918 会员姓名 账号余额 0.00 操作类型 彩金加款 彩金扣款 金额 确 定" at bounding box center [472, 413] width 496 height 288
click at [404, 499] on input "text" at bounding box center [435, 490] width 256 height 26
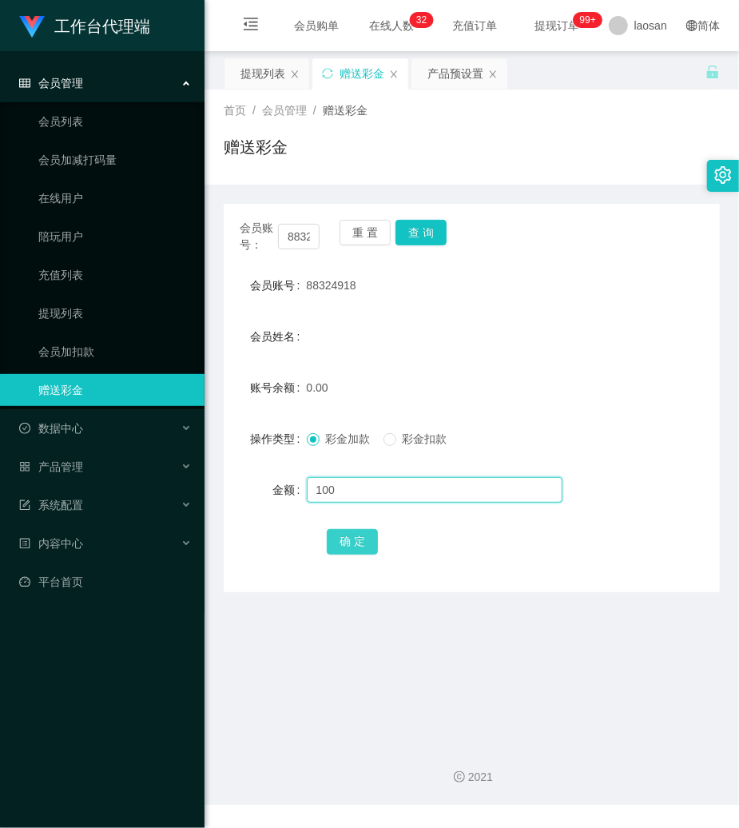
type input "100"
drag, startPoint x: 353, startPoint y: 540, endPoint x: 280, endPoint y: 556, distance: 75.2
click at [353, 540] on button "确 定" at bounding box center [352, 542] width 51 height 26
drag, startPoint x: 257, startPoint y: 78, endPoint x: 259, endPoint y: 90, distance: 12.1
click at [257, 78] on div "提现列表" at bounding box center [263, 73] width 45 height 30
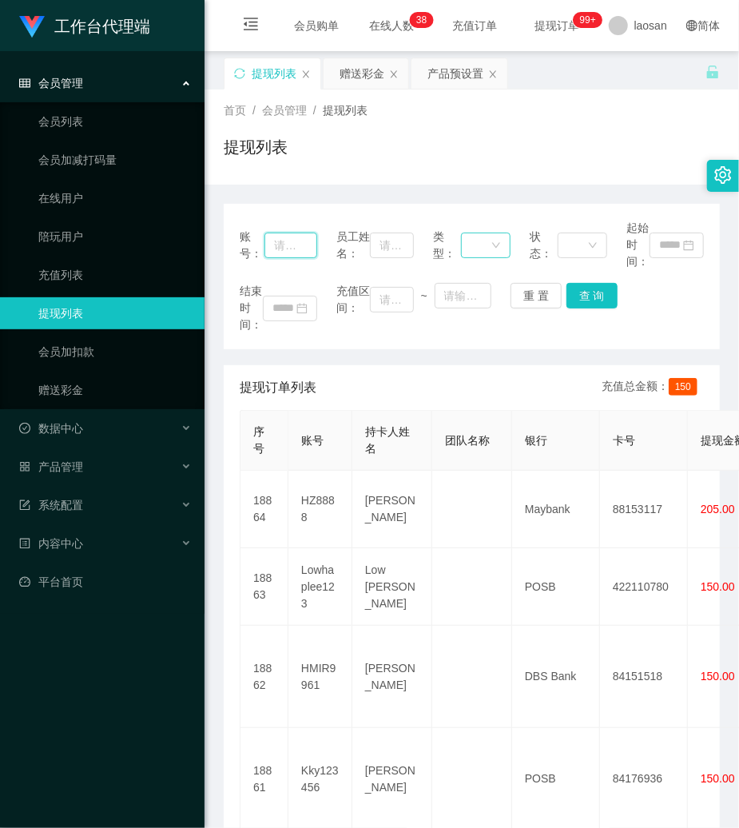
drag, startPoint x: 299, startPoint y: 244, endPoint x: 464, endPoint y: 253, distance: 165.7
click at [299, 244] on input "text" at bounding box center [291, 246] width 53 height 26
paste input "604841446"
type input "604841446"
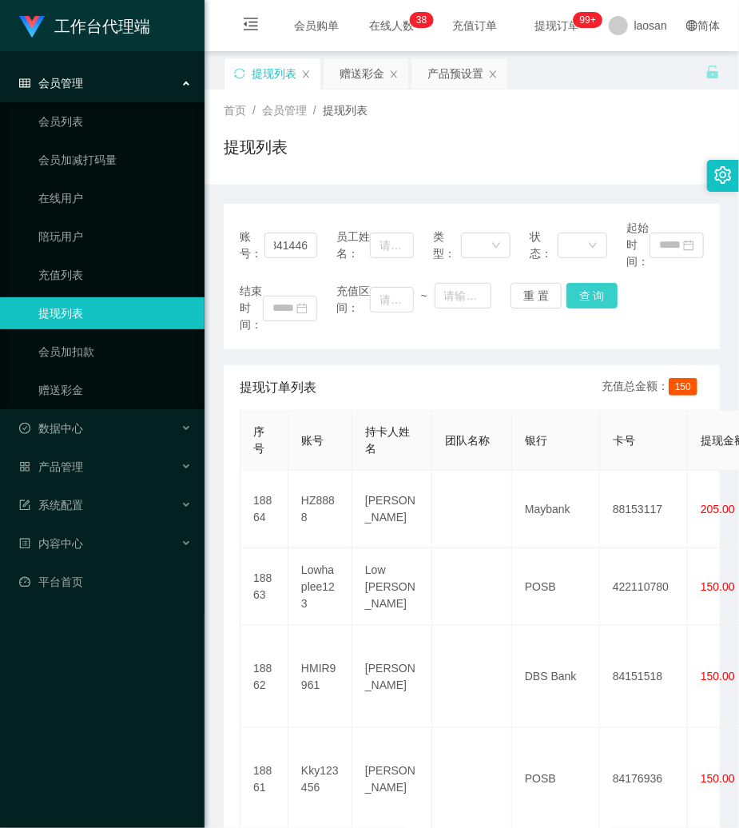
click at [577, 286] on button "查 询" at bounding box center [592, 296] width 51 height 26
click at [577, 286] on div "重 置 查 询" at bounding box center [550, 296] width 78 height 26
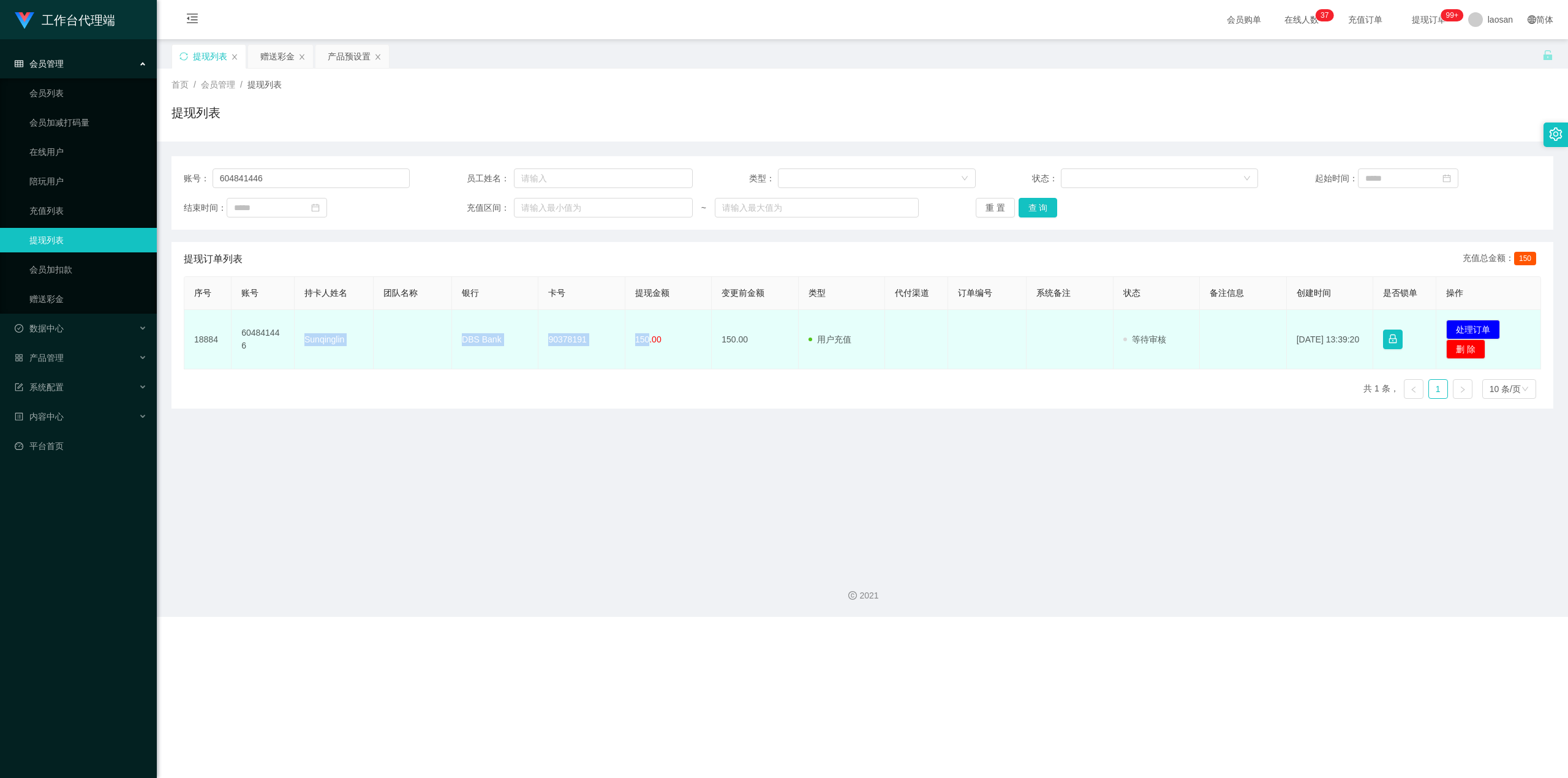
drag, startPoint x: 304, startPoint y: 337, endPoint x: 645, endPoint y: 343, distance: 341.1
click at [566, 343] on tr "18884 604841446 Sunqinglin DBS Bank 90378191 150.00 150.00 用户充值 人工扣款 审核驳回 审核成功 …" at bounding box center [863, 340] width 1356 height 60
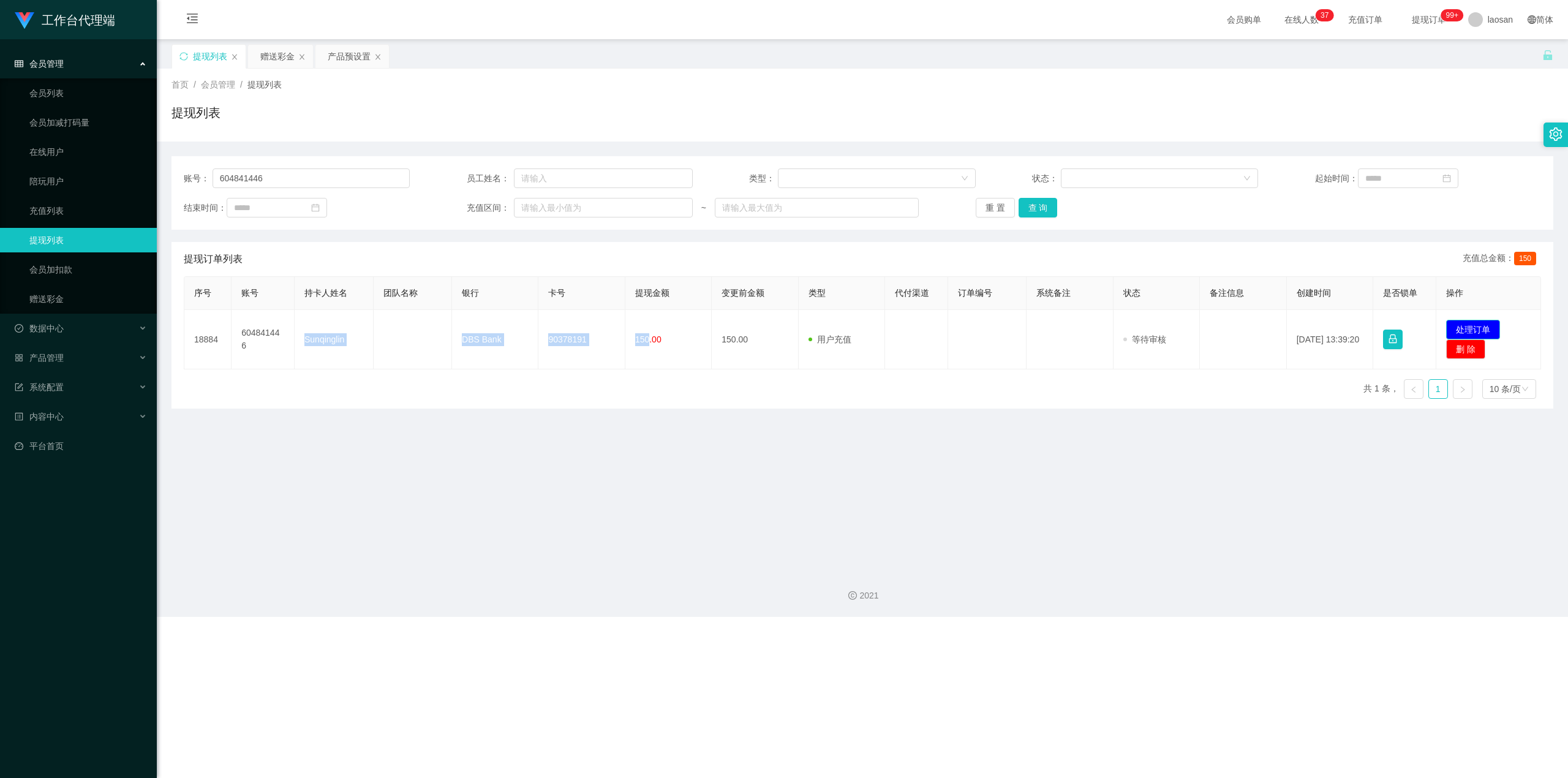
drag, startPoint x: 1459, startPoint y: 327, endPoint x: 1034, endPoint y: 304, distance: 425.6
click at [566, 327] on button "处理订单" at bounding box center [1473, 330] width 54 height 20
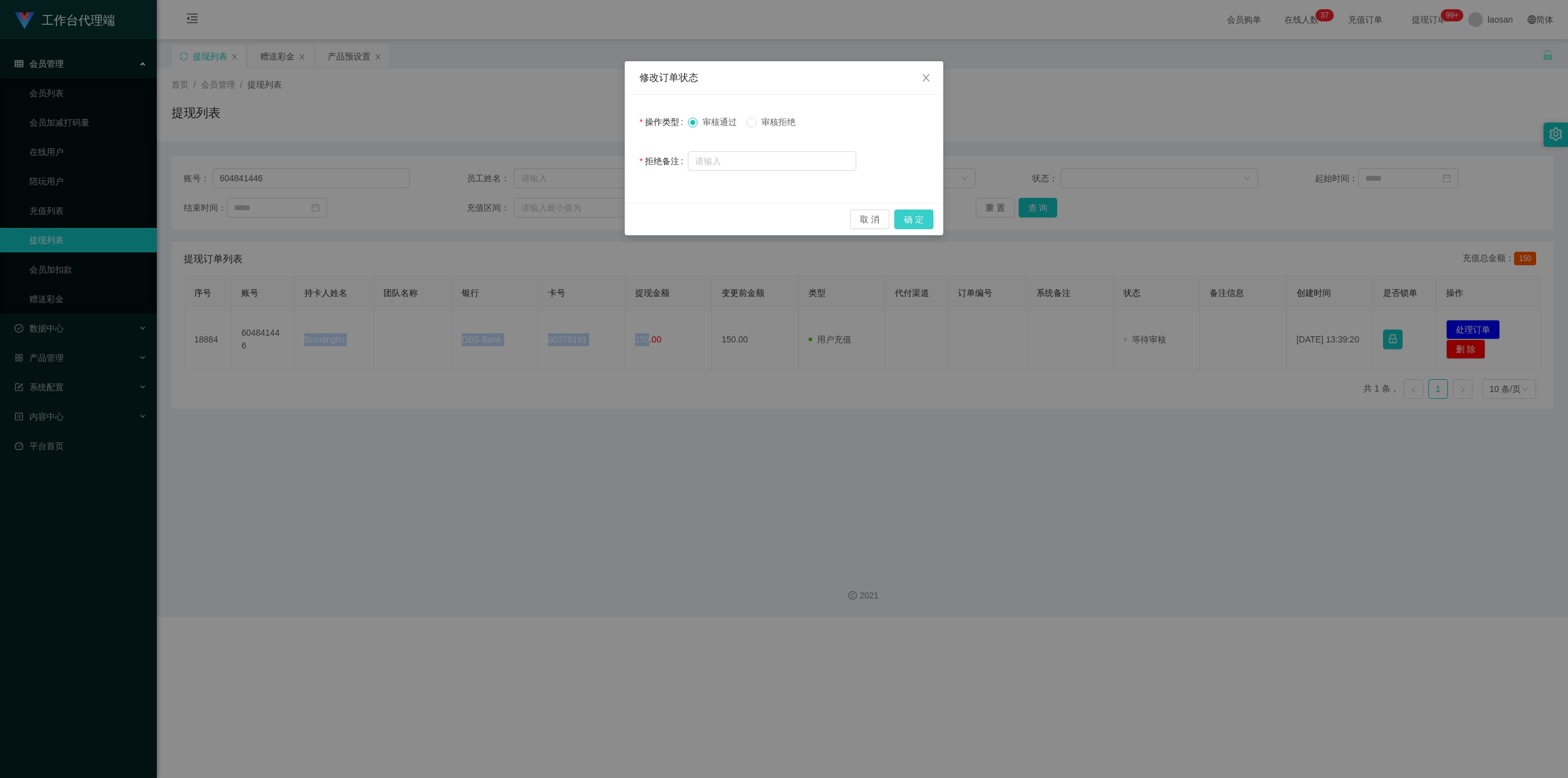
click at [566, 225] on button "确 定" at bounding box center [914, 219] width 39 height 20
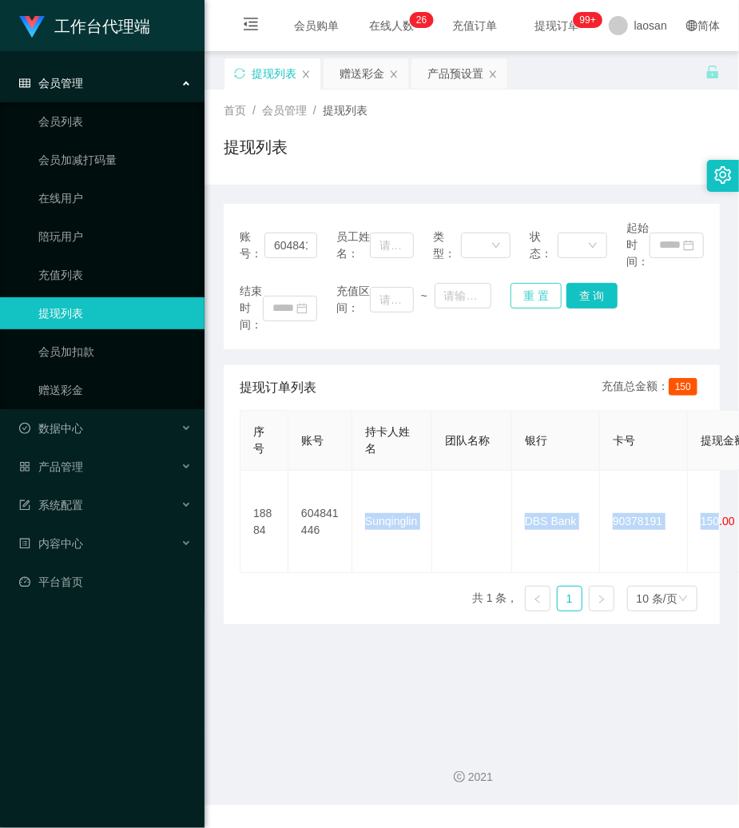
drag, startPoint x: 539, startPoint y: 292, endPoint x: 285, endPoint y: 292, distance: 254.1
click at [527, 292] on button "重 置" at bounding box center [536, 296] width 51 height 26
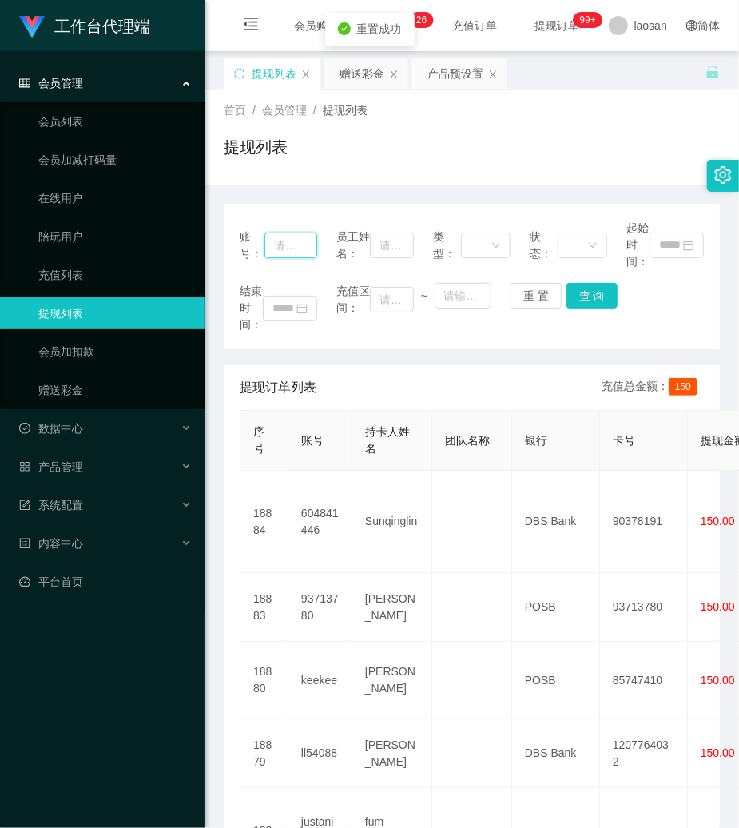
click at [286, 251] on input "text" at bounding box center [291, 246] width 53 height 26
drag, startPoint x: 68, startPoint y: 387, endPoint x: 166, endPoint y: 353, distance: 103.9
click at [68, 387] on link "赠送彩金" at bounding box center [114, 390] width 153 height 32
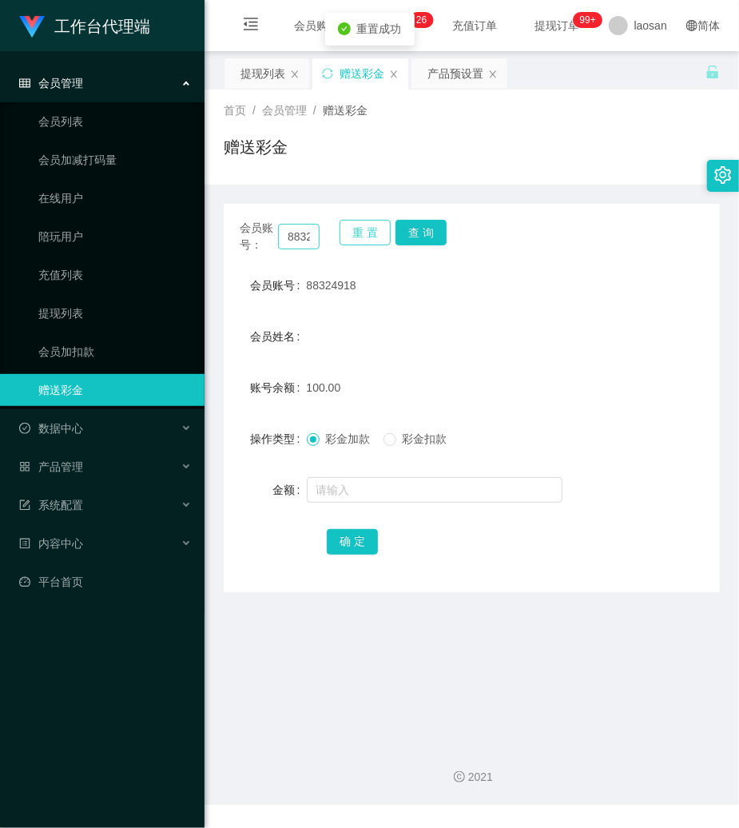
drag, startPoint x: 377, startPoint y: 231, endPoint x: 301, endPoint y: 244, distance: 77.0
click at [360, 232] on button "重 置" at bounding box center [365, 233] width 51 height 26
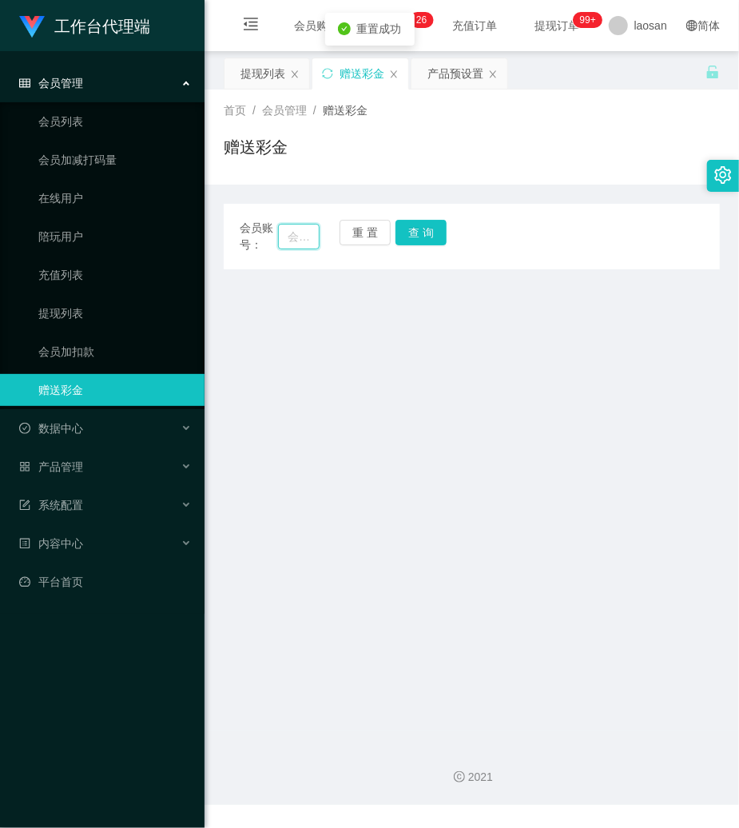
click at [296, 244] on input "text" at bounding box center [299, 237] width 42 height 26
type input "19691026"
click at [427, 228] on button "查 询" at bounding box center [421, 233] width 51 height 26
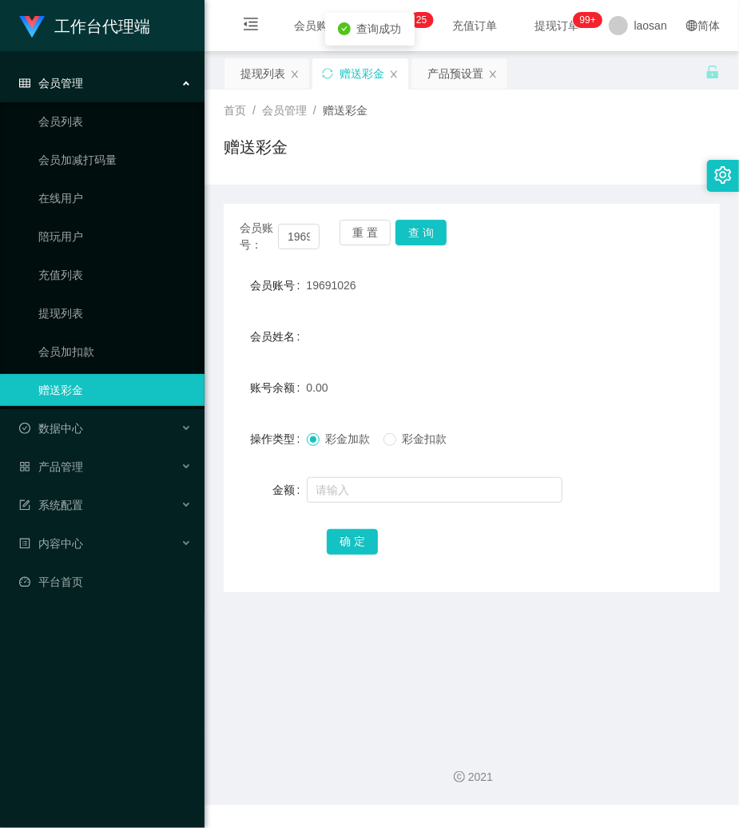
click at [314, 282] on span "19691026" at bounding box center [332, 285] width 50 height 13
drag, startPoint x: 314, startPoint y: 282, endPoint x: 353, endPoint y: 360, distance: 86.9
click at [317, 282] on span "19691026" at bounding box center [332, 285] width 50 height 13
click at [385, 490] on input "text" at bounding box center [435, 490] width 256 height 26
type input "100"
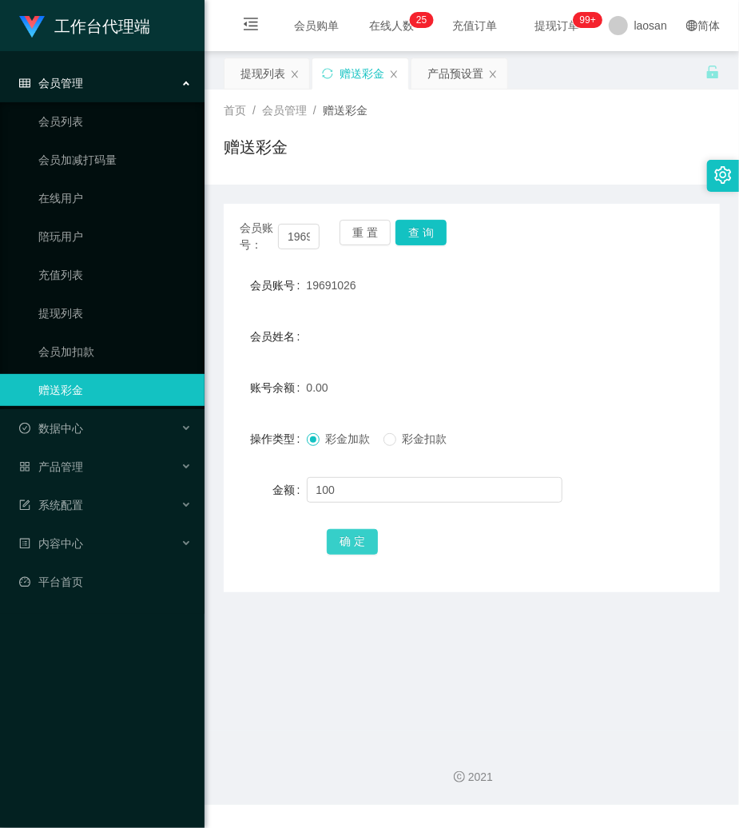
drag, startPoint x: 358, startPoint y: 540, endPoint x: 243, endPoint y: 484, distance: 128.3
click at [358, 540] on button "确 定" at bounding box center [352, 542] width 51 height 26
click at [438, 71] on div "产品预设置" at bounding box center [456, 73] width 56 height 30
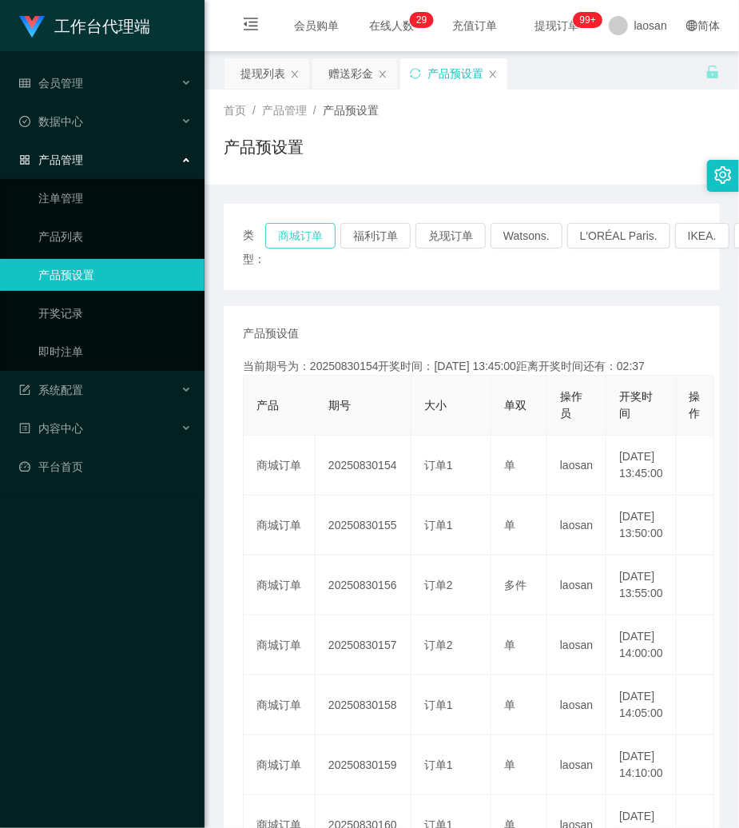
click at [314, 229] on button "商城订单" at bounding box center [300, 236] width 70 height 26
drag, startPoint x: 487, startPoint y: 181, endPoint x: 472, endPoint y: 164, distance: 22.6
click at [486, 182] on div "首页 / 产品管理 / 产品预设置 / 产品预设置" at bounding box center [472, 137] width 535 height 95
click at [266, 75] on div "提现列表" at bounding box center [263, 73] width 45 height 30
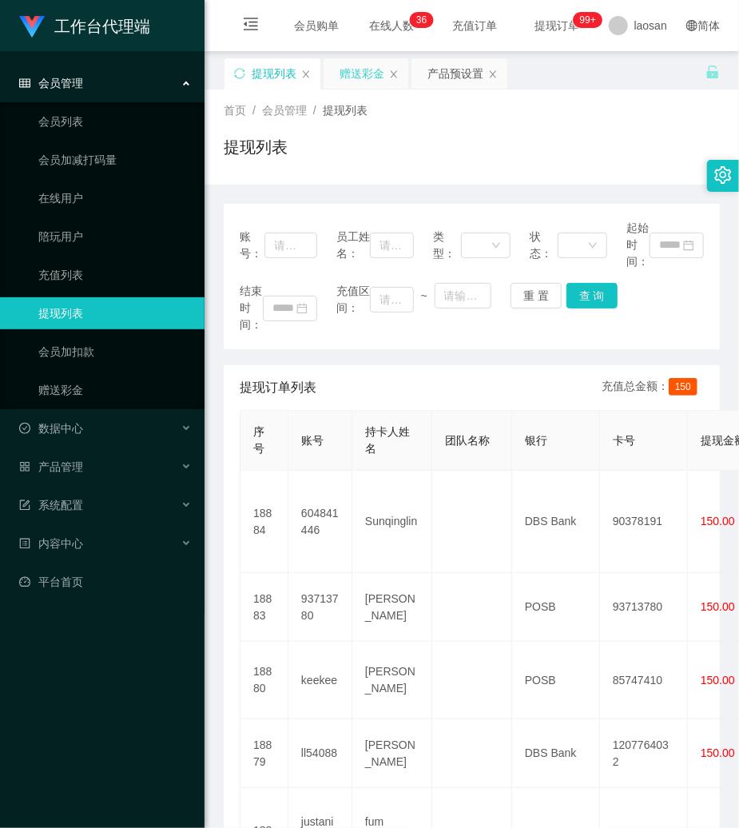
click at [363, 83] on div "赠送彩金" at bounding box center [362, 73] width 45 height 30
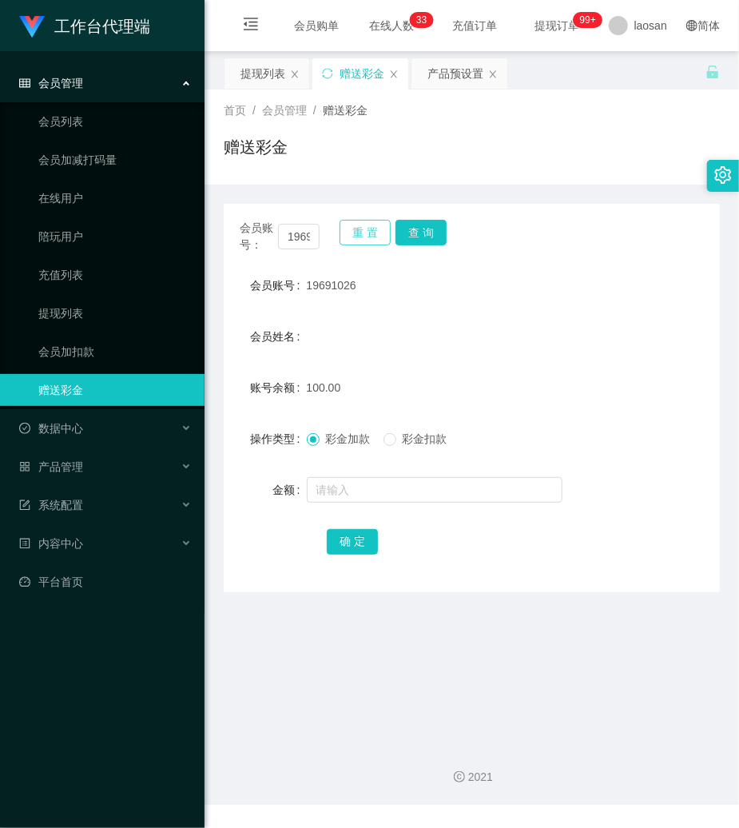
drag, startPoint x: 369, startPoint y: 224, endPoint x: 356, endPoint y: 225, distance: 13.7
click at [366, 222] on button "重 置" at bounding box center [365, 233] width 51 height 26
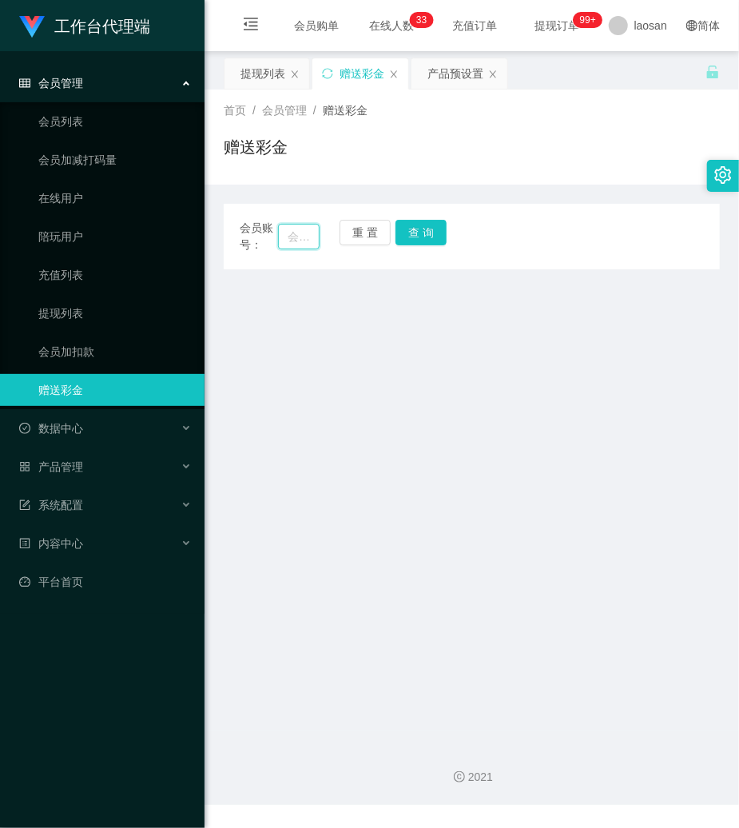
click at [291, 238] on input "text" at bounding box center [299, 237] width 42 height 26
click at [282, 246] on input "text" at bounding box center [299, 237] width 42 height 26
type input "viviaan"
click at [439, 221] on div "会员账号： viviaan 重 置 查 询" at bounding box center [472, 237] width 496 height 34
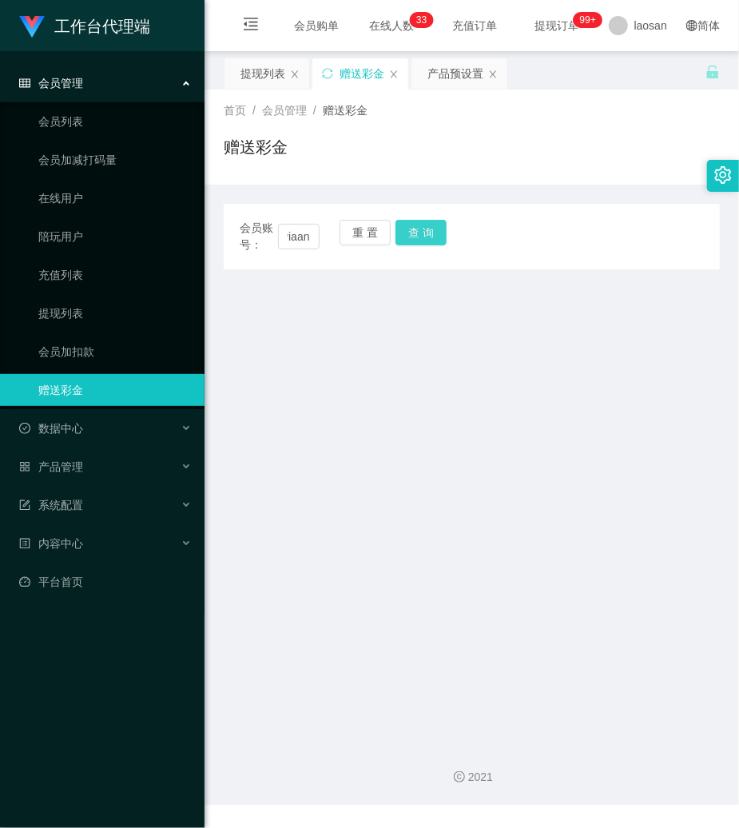
scroll to position [0, 0]
click at [435, 221] on button "查 询" at bounding box center [421, 233] width 51 height 26
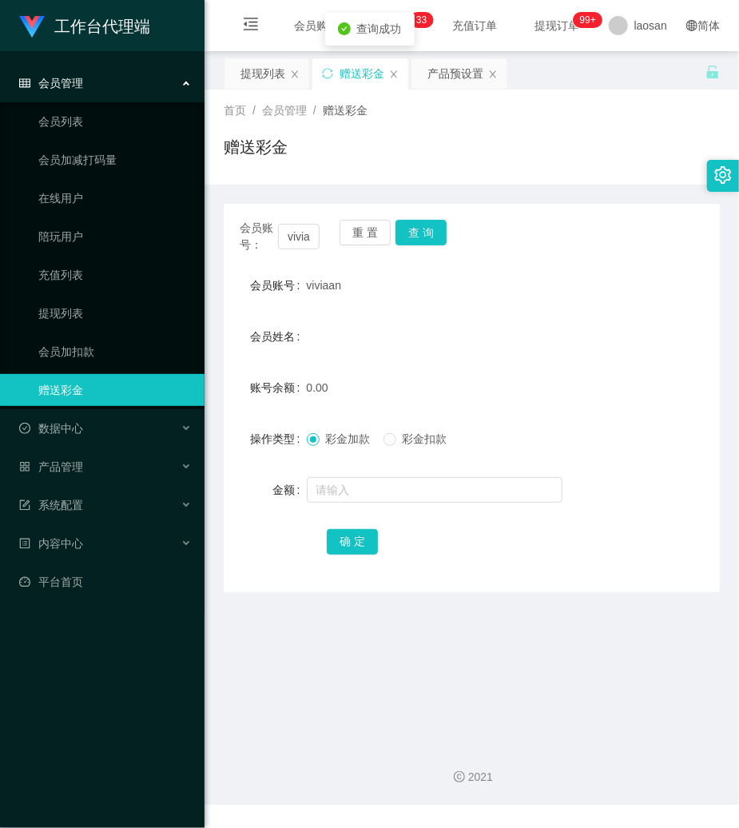
click at [330, 289] on span "viviaan" at bounding box center [324, 285] width 35 height 13
click at [352, 491] on input "text" at bounding box center [435, 490] width 256 height 26
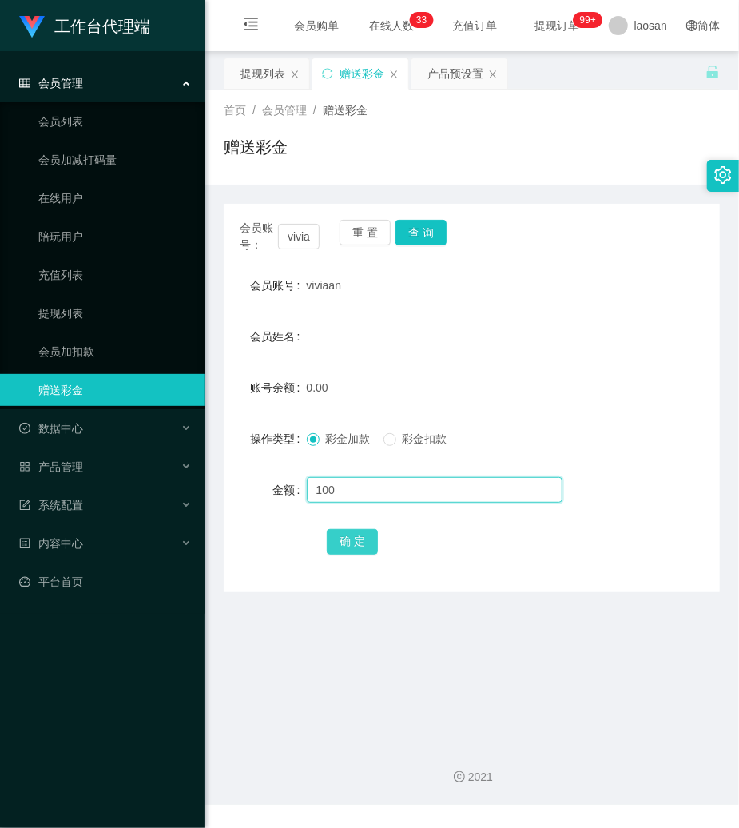
type input "100"
drag, startPoint x: 356, startPoint y: 537, endPoint x: 283, endPoint y: 521, distance: 74.5
click at [356, 537] on button "确 定" at bounding box center [352, 542] width 51 height 26
drag, startPoint x: 486, startPoint y: 331, endPoint x: 486, endPoint y: 277, distance: 54.3
click at [486, 304] on form "会员账号 viviaan 会员姓名 账号余额 100.00 操作类型 彩金加款 彩金扣款 金额 确 定" at bounding box center [472, 413] width 496 height 288
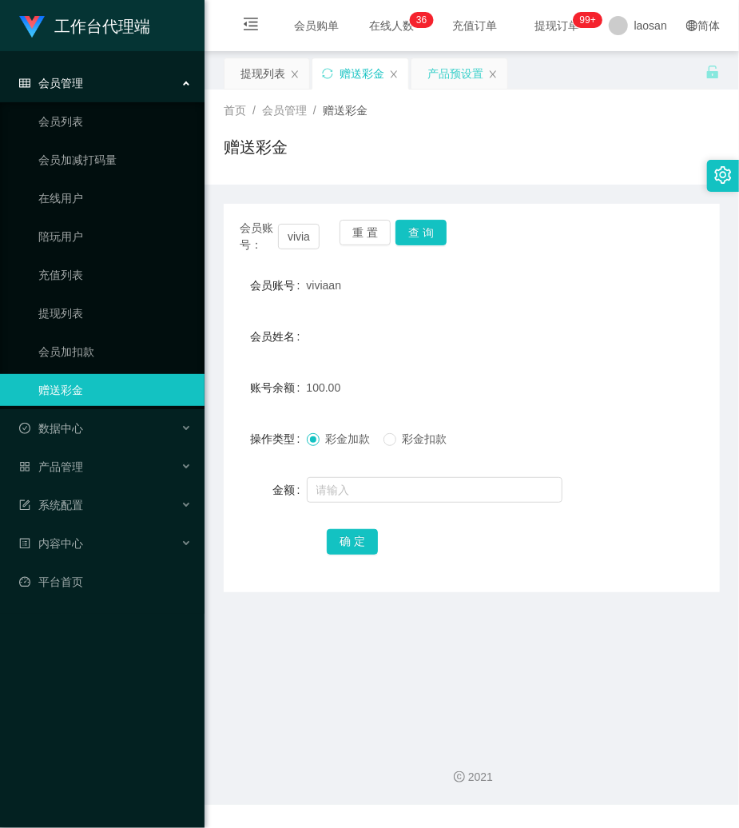
click at [460, 70] on div "产品预设置" at bounding box center [456, 73] width 56 height 30
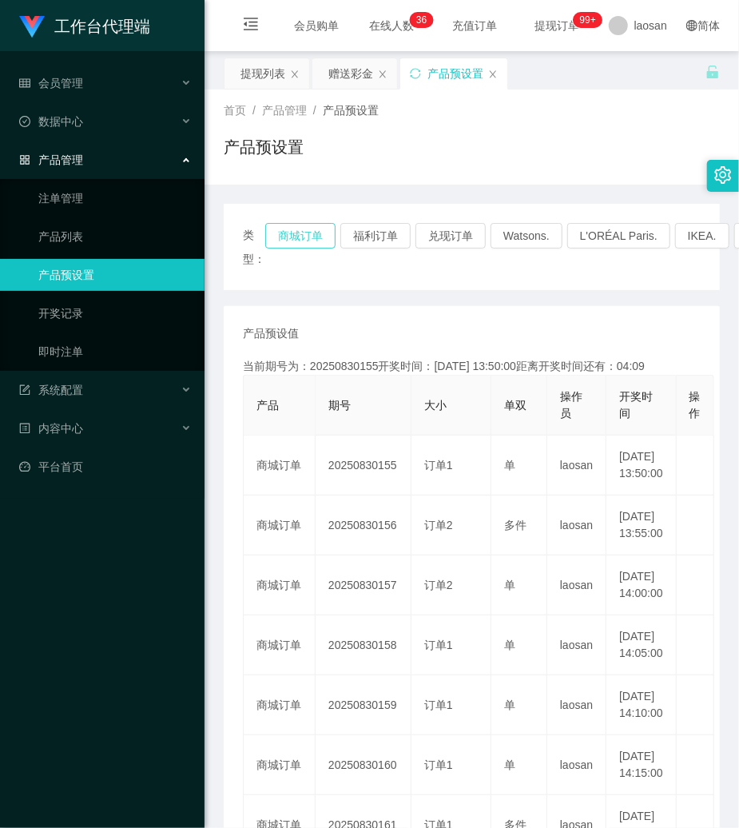
click at [313, 225] on button "商城订单" at bounding box center [300, 236] width 70 height 26
click at [356, 72] on div "赠送彩金" at bounding box center [350, 73] width 45 height 30
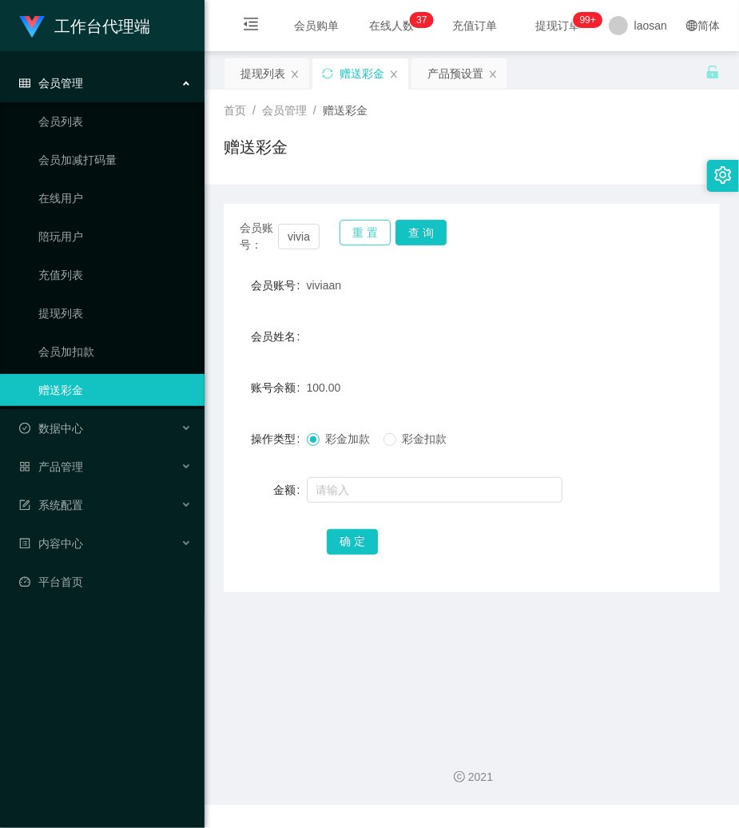
drag, startPoint x: 363, startPoint y: 234, endPoint x: 345, endPoint y: 234, distance: 17.6
click at [358, 233] on button "重 置" at bounding box center [365, 233] width 51 height 26
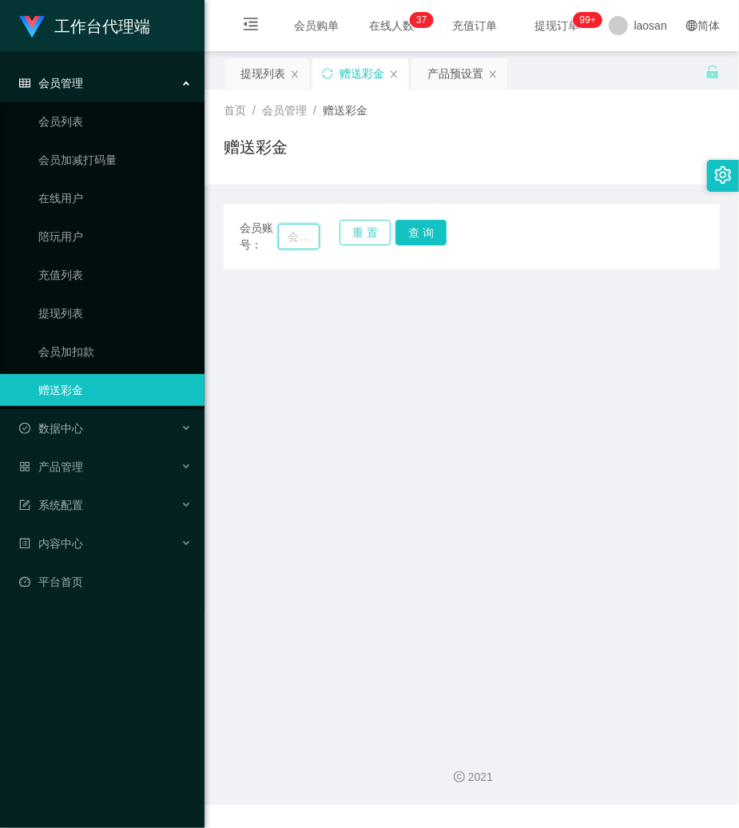
drag, startPoint x: 299, startPoint y: 237, endPoint x: 349, endPoint y: 237, distance: 50.3
click at [305, 237] on input "text" at bounding box center [299, 237] width 42 height 26
paste input "Zhonglijun"
type input "Zhonglijun"
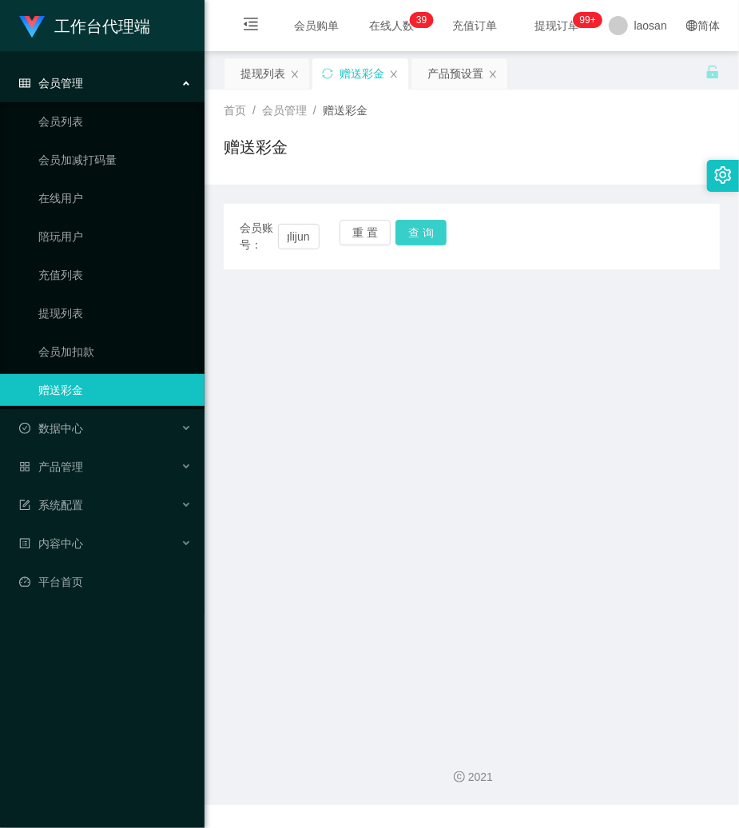
scroll to position [0, 0]
click at [419, 231] on button "查 询" at bounding box center [421, 233] width 51 height 26
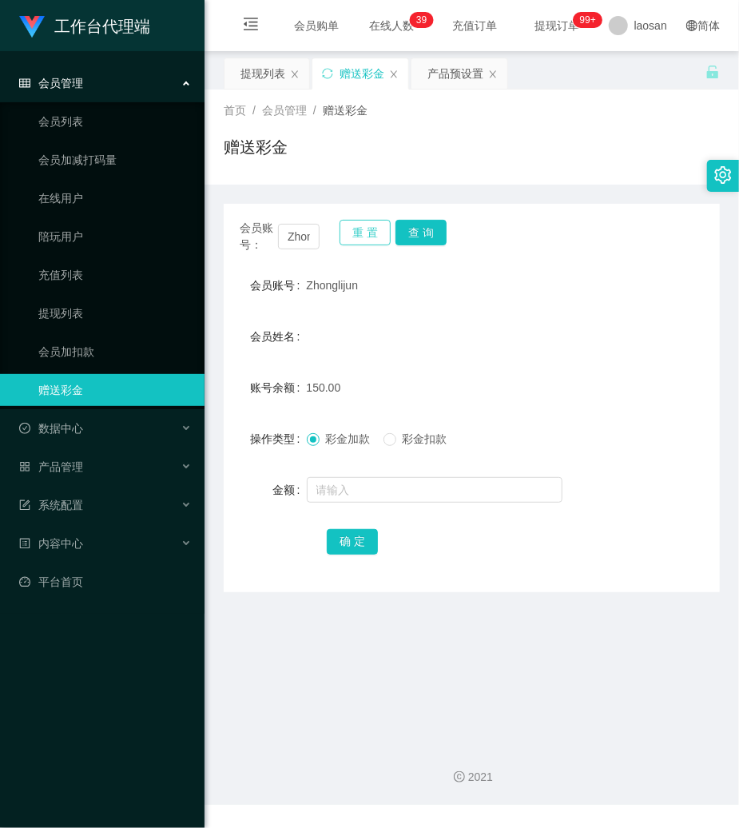
drag, startPoint x: 350, startPoint y: 237, endPoint x: 326, endPoint y: 240, distance: 24.2
click at [350, 237] on button "重 置" at bounding box center [365, 233] width 51 height 26
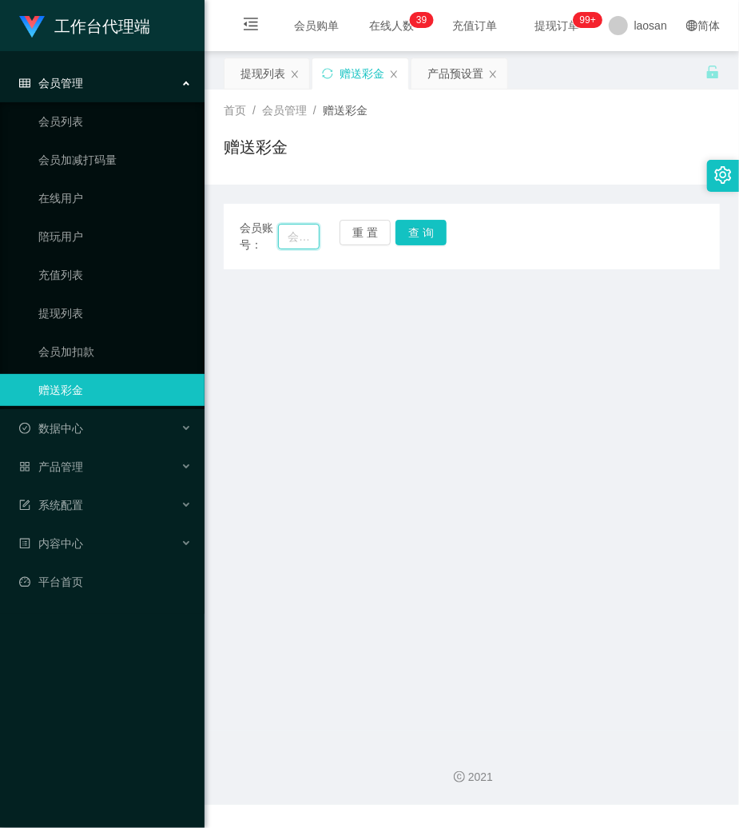
click at [281, 246] on input "text" at bounding box center [299, 237] width 42 height 26
paste input "88324918"
type input "88324918"
click at [433, 231] on button "查 询" at bounding box center [421, 233] width 51 height 26
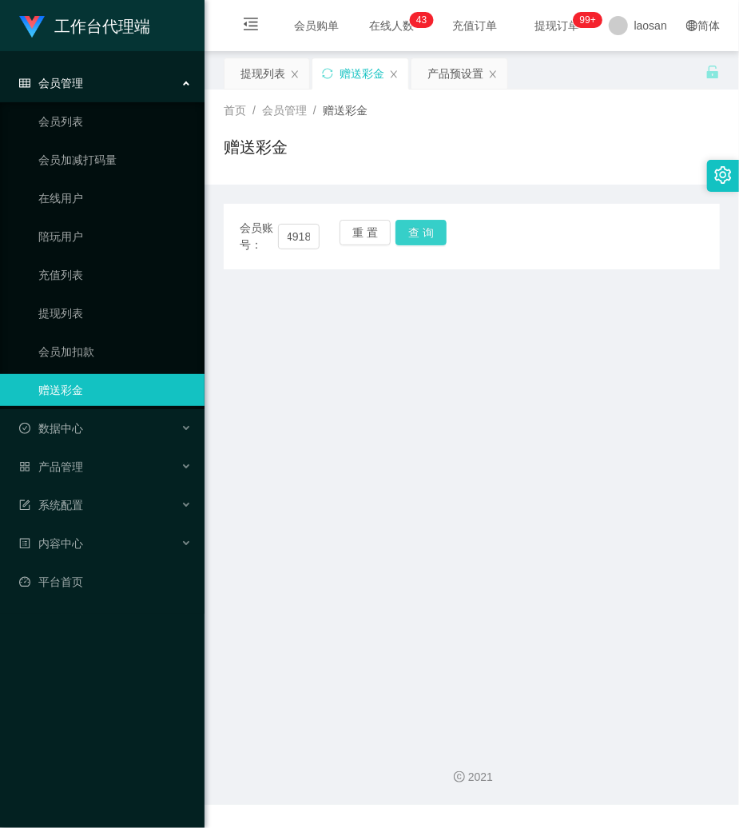
scroll to position [0, 0]
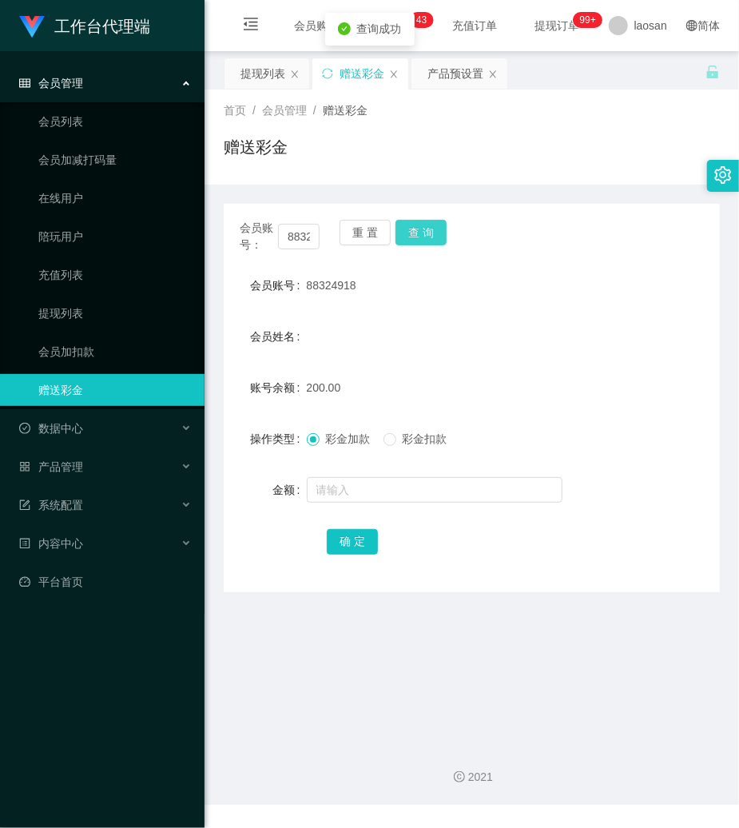
click at [433, 231] on button "查 询" at bounding box center [421, 233] width 51 height 26
click at [404, 441] on span "彩金扣款" at bounding box center [425, 438] width 58 height 13
click at [374, 478] on input "text" at bounding box center [435, 490] width 256 height 26
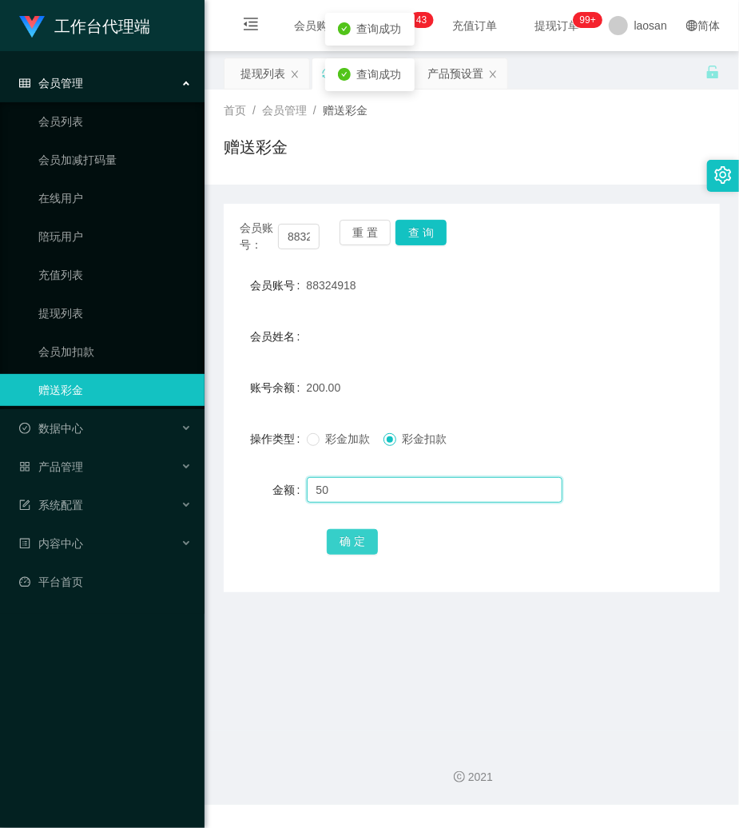
type input "50"
click at [356, 542] on button "确 定" at bounding box center [352, 542] width 51 height 26
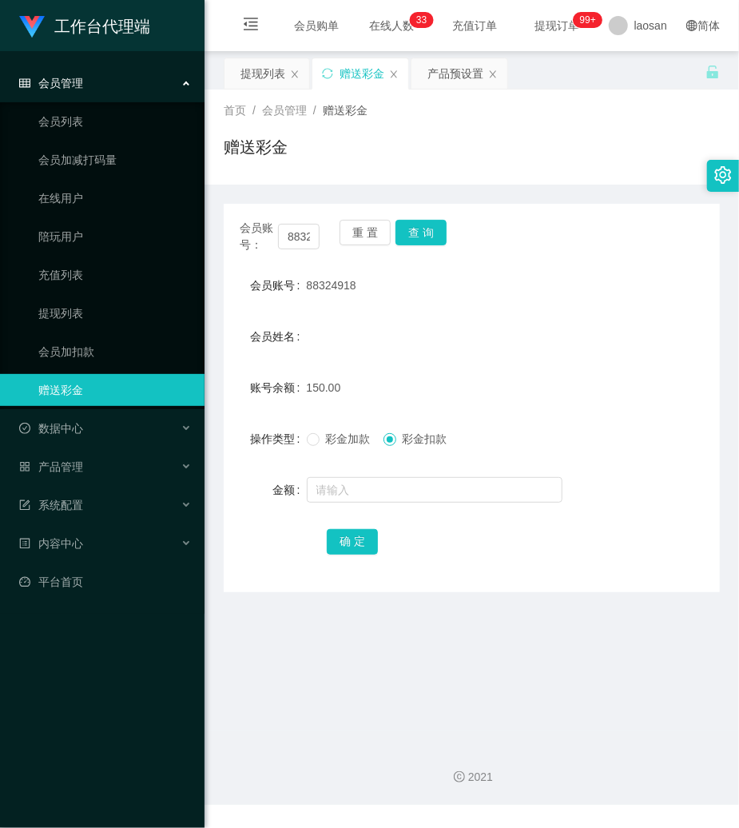
click at [524, 157] on div "赠送彩金" at bounding box center [472, 153] width 496 height 37
click at [264, 71] on div "提现列表" at bounding box center [263, 73] width 45 height 30
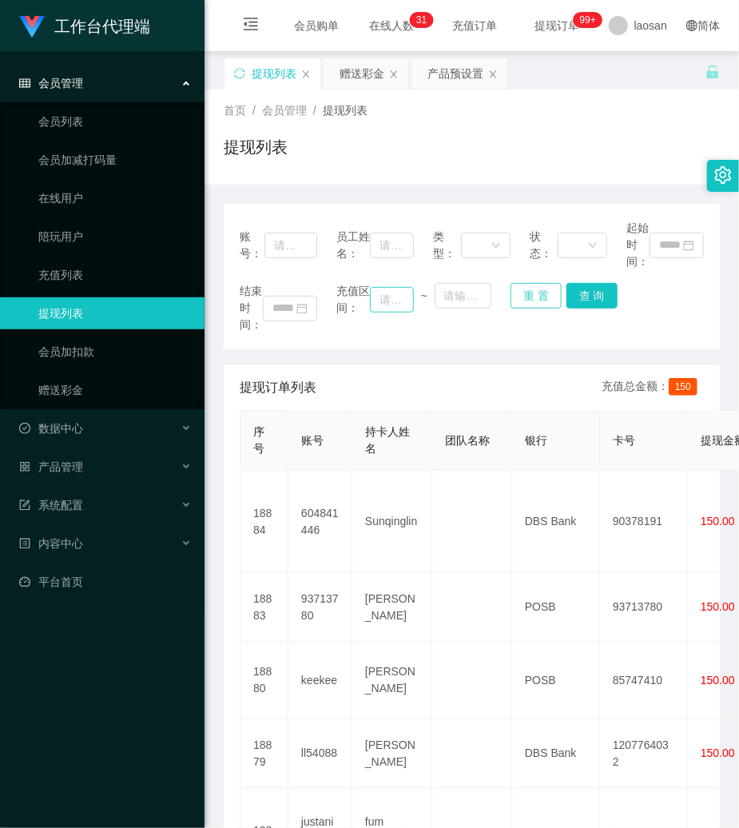
drag, startPoint x: 531, startPoint y: 304, endPoint x: 397, endPoint y: 299, distance: 134.4
click at [524, 304] on button "重 置" at bounding box center [536, 296] width 51 height 26
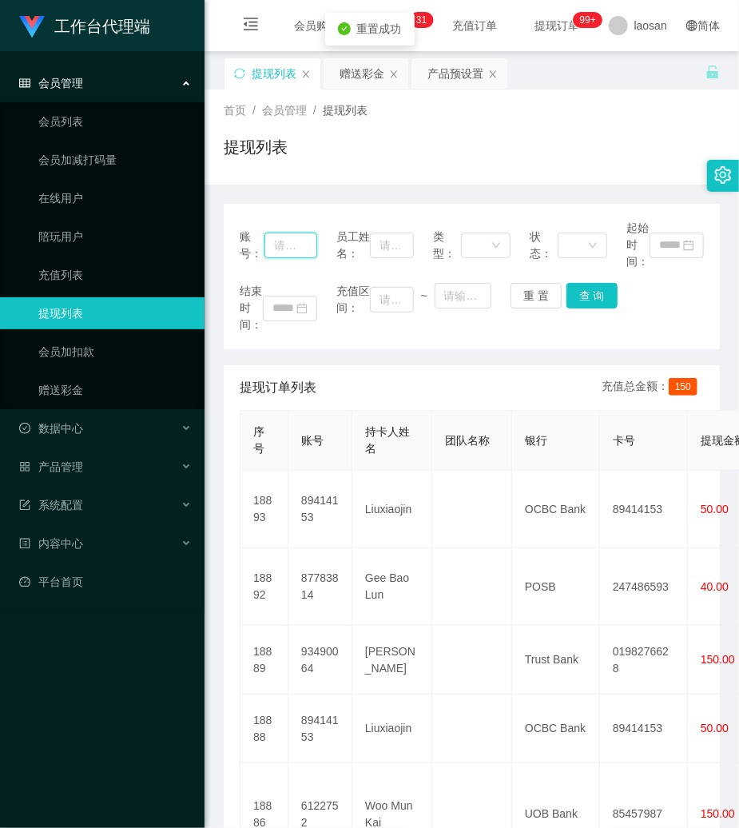
drag, startPoint x: 264, startPoint y: 254, endPoint x: 291, endPoint y: 257, distance: 27.4
click at [265, 254] on input "text" at bounding box center [291, 246] width 53 height 26
paste input "88324918"
type input "88324918"
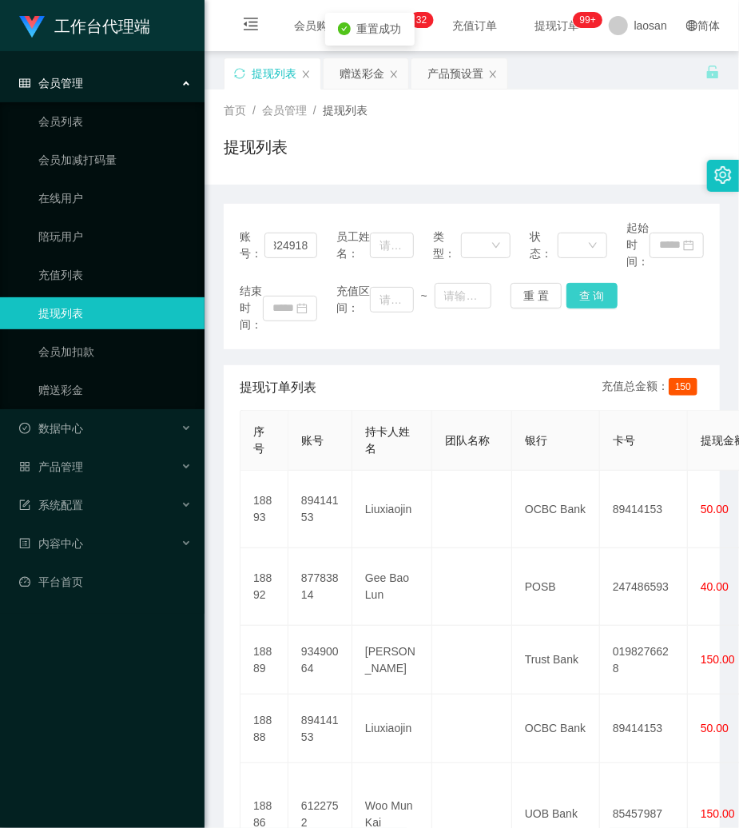
click at [599, 299] on button "查 询" at bounding box center [592, 296] width 51 height 26
click at [599, 299] on div "结束时间： 充值区间： ~ 重 置 查 询" at bounding box center [472, 308] width 464 height 50
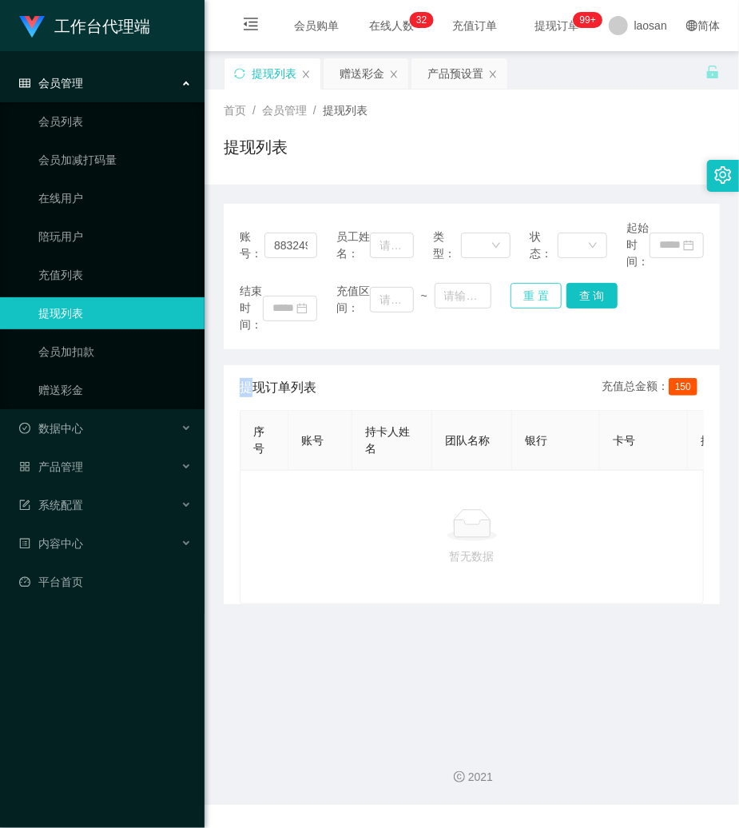
drag, startPoint x: 542, startPoint y: 293, endPoint x: 526, endPoint y: 293, distance: 16.0
click at [541, 293] on button "重 置" at bounding box center [536, 296] width 51 height 26
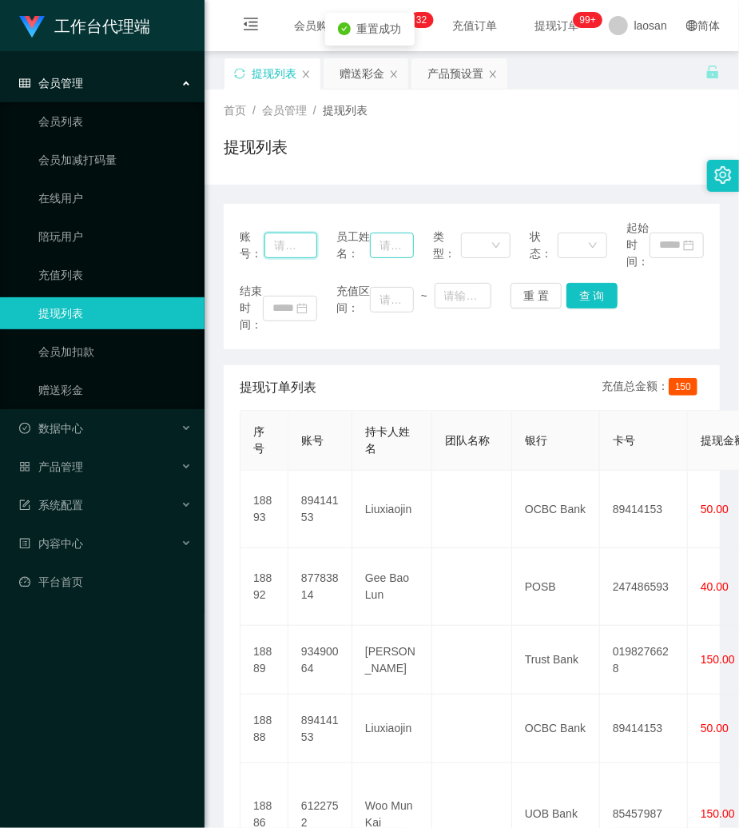
drag, startPoint x: 291, startPoint y: 245, endPoint x: 391, endPoint y: 257, distance: 100.7
click at [317, 251] on div "账号： 员工姓名： 类型： 状态： 起始时间：" at bounding box center [472, 245] width 464 height 50
paste input "Zhonglijun"
type input "Zhonglijun"
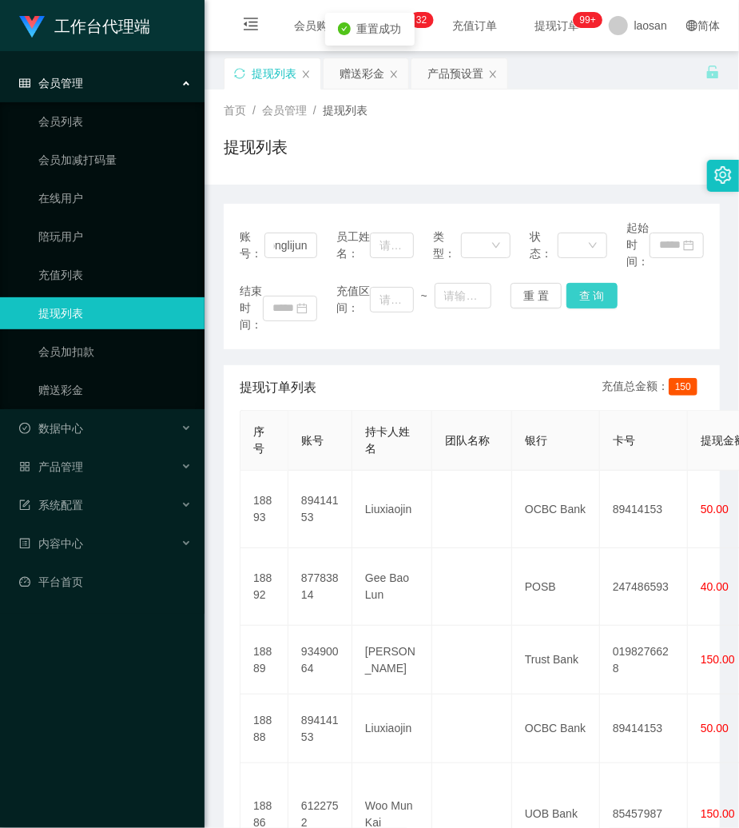
scroll to position [0, 0]
click at [582, 298] on button "查 询" at bounding box center [592, 296] width 51 height 26
click at [579, 299] on div "结束时间： 充值区间： ~ 重 置 查 询" at bounding box center [472, 308] width 464 height 50
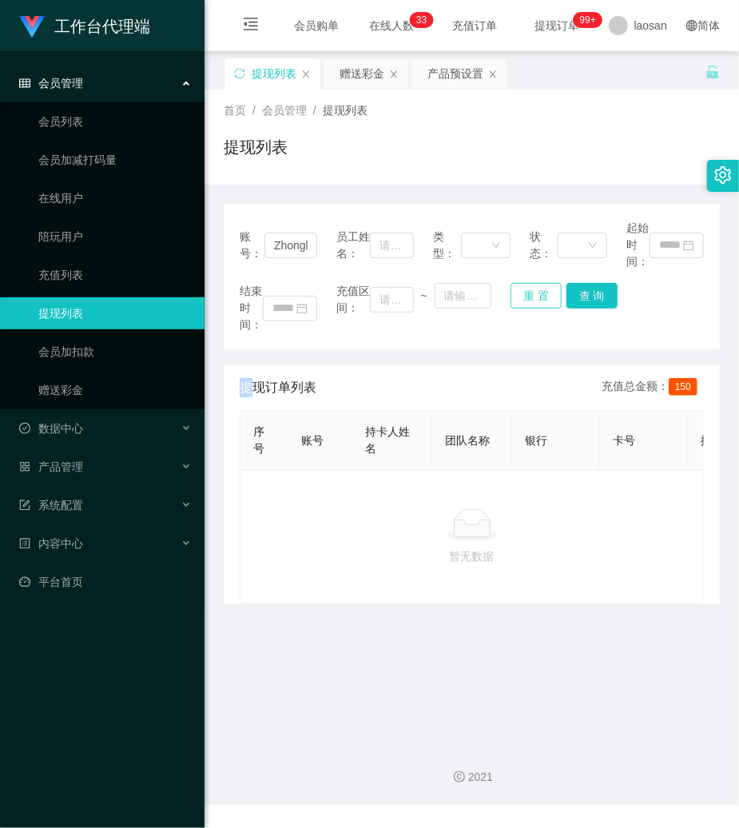
click at [532, 301] on button "重 置" at bounding box center [536, 296] width 51 height 26
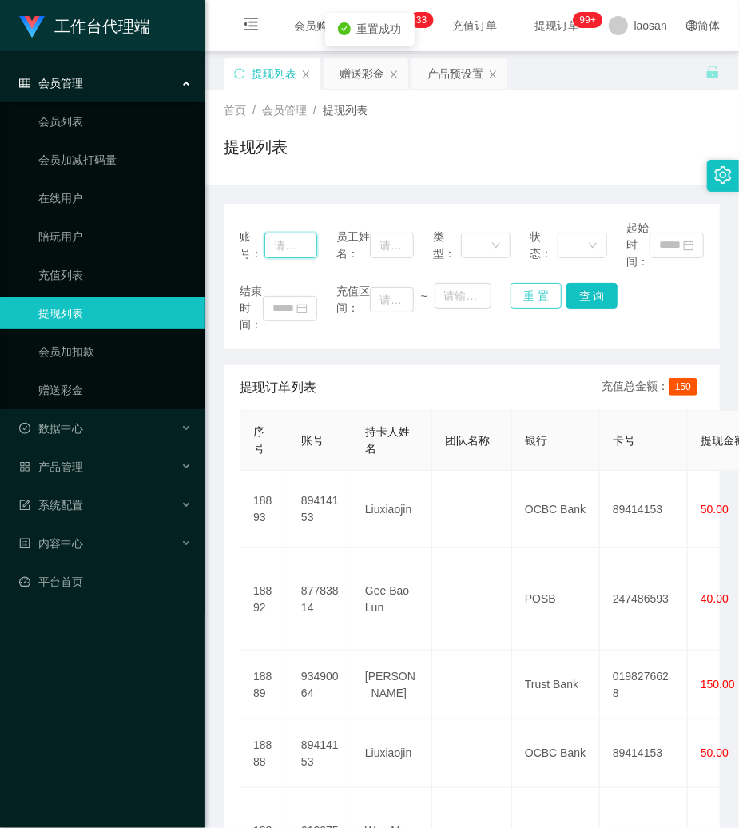
drag, startPoint x: 298, startPoint y: 246, endPoint x: 544, endPoint y: 294, distance: 250.8
click at [312, 248] on input "text" at bounding box center [291, 246] width 53 height 26
paste input "88324918"
type input "88324918"
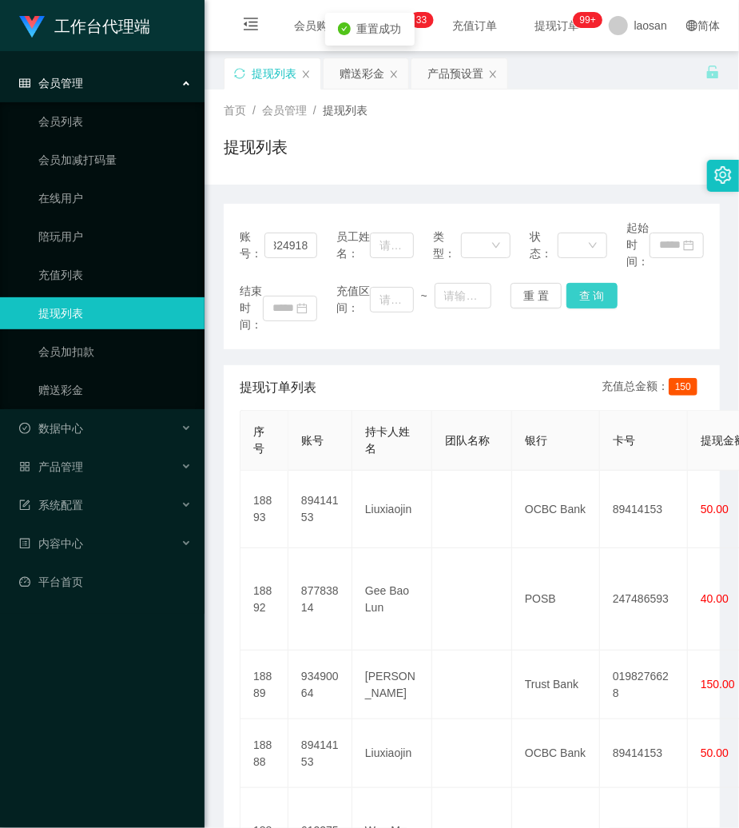
scroll to position [0, 0]
click at [598, 294] on button "查 询" at bounding box center [592, 296] width 51 height 26
click at [598, 294] on div "结束时间： 充值区间： ~ 重 置 查 询" at bounding box center [472, 308] width 464 height 50
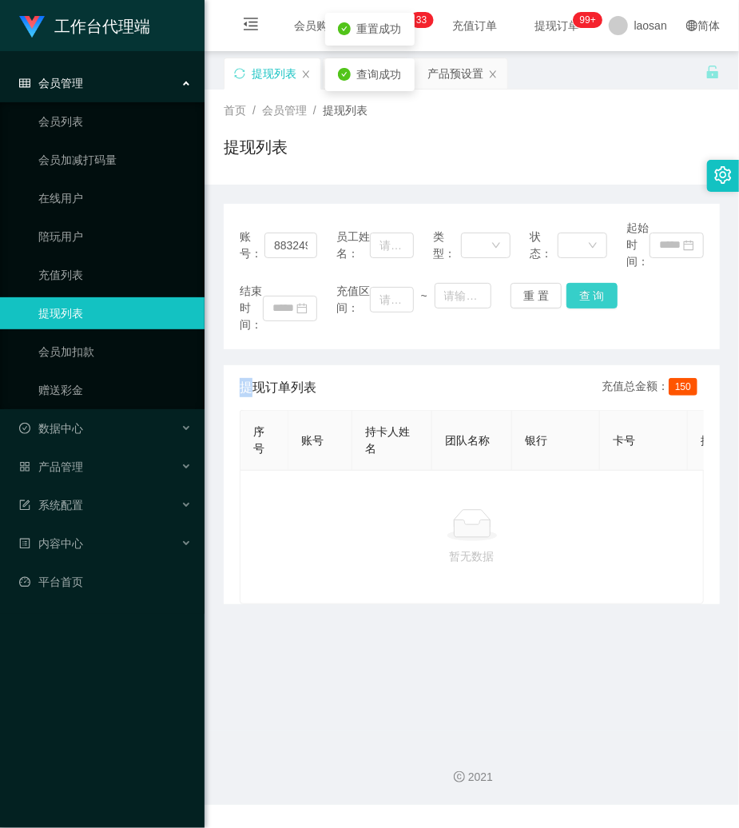
click at [598, 294] on button "查 询" at bounding box center [592, 296] width 51 height 26
drag, startPoint x: 515, startPoint y: 289, endPoint x: 486, endPoint y: 289, distance: 28.8
click at [511, 289] on button "重 置" at bounding box center [536, 296] width 51 height 26
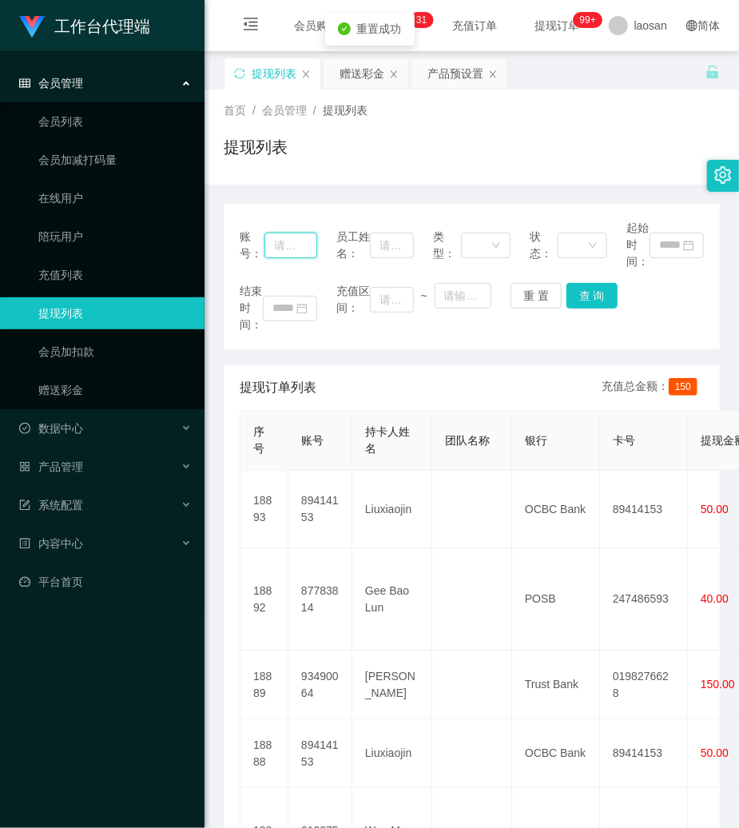
drag, startPoint x: 288, startPoint y: 251, endPoint x: 619, endPoint y: 305, distance: 335.3
click at [299, 253] on input "text" at bounding box center [291, 246] width 53 height 26
paste input "Zhonglijun"
type input "Zhonglijun"
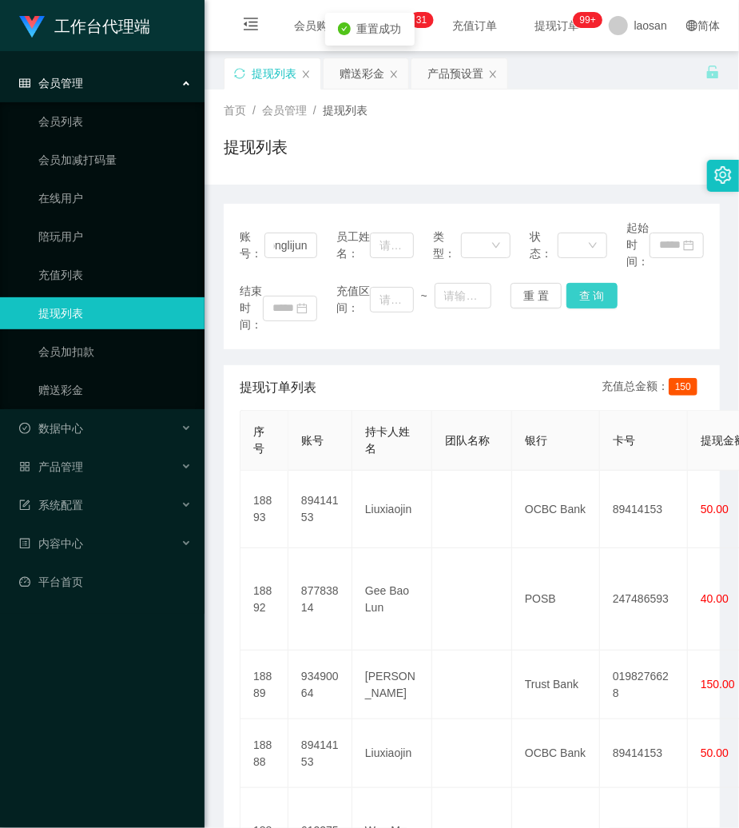
click at [598, 302] on button "查 询" at bounding box center [592, 296] width 51 height 26
click at [598, 302] on div "结束时间： 充值区间： ~ 重 置 查 询" at bounding box center [472, 308] width 464 height 50
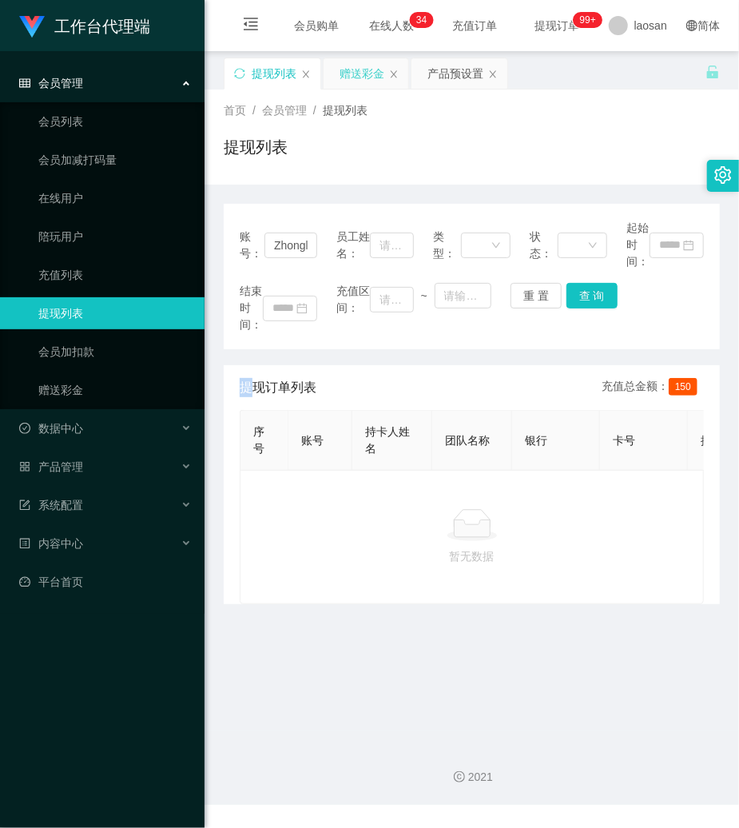
click at [368, 78] on div "赠送彩金" at bounding box center [362, 73] width 45 height 30
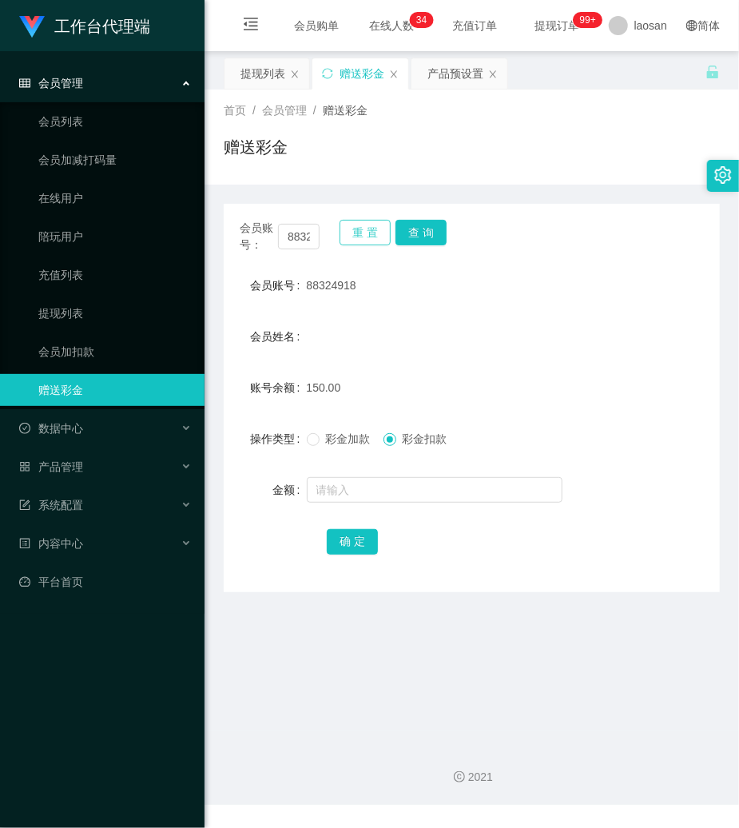
click at [374, 222] on button "重 置" at bounding box center [365, 233] width 51 height 26
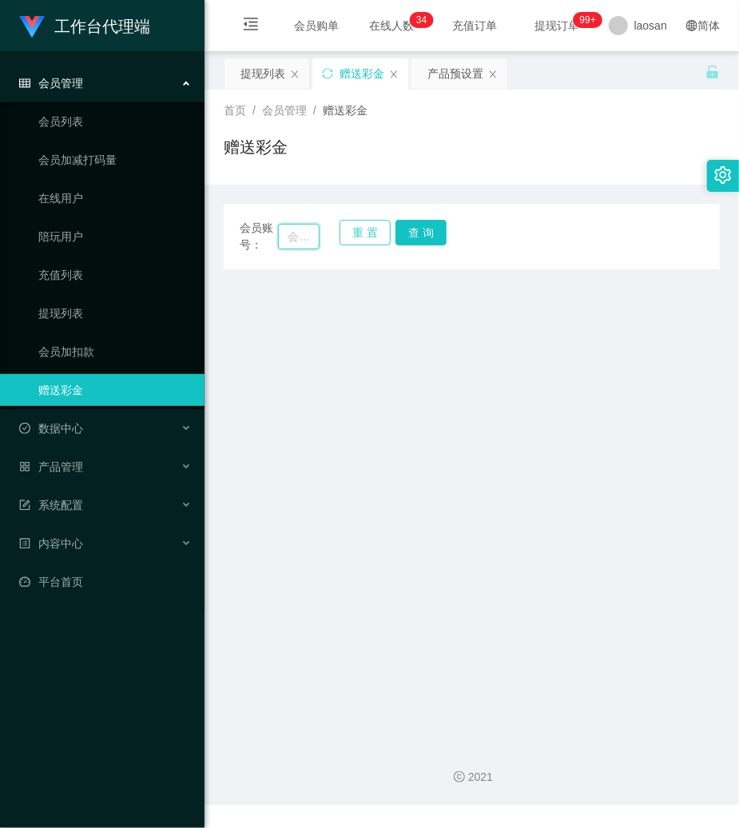
click at [311, 234] on input "text" at bounding box center [299, 237] width 42 height 26
paste input "19691026"
type input "19691026"
click at [423, 222] on button "查 询" at bounding box center [421, 233] width 51 height 26
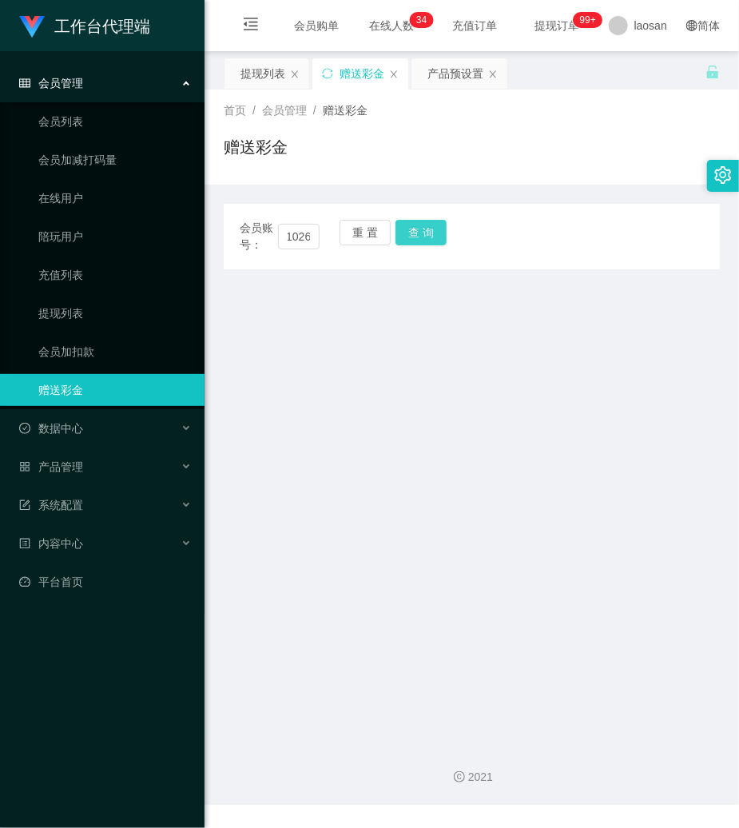
scroll to position [0, 0]
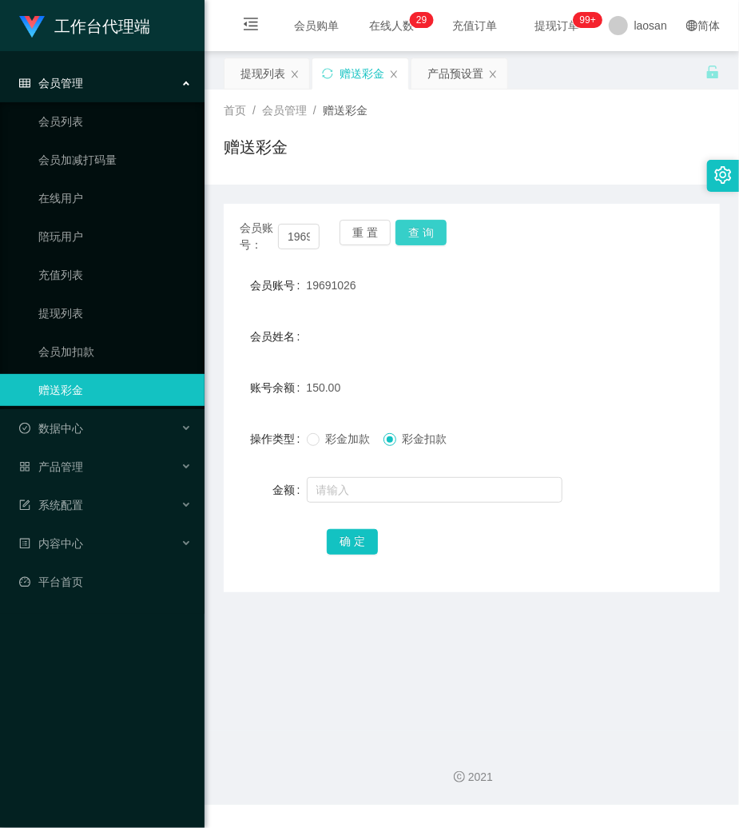
click at [423, 222] on button "查 询" at bounding box center [421, 233] width 51 height 26
drag, startPoint x: 364, startPoint y: 229, endPoint x: 296, endPoint y: 234, distance: 69.0
click at [355, 233] on button "重 置" at bounding box center [365, 233] width 51 height 26
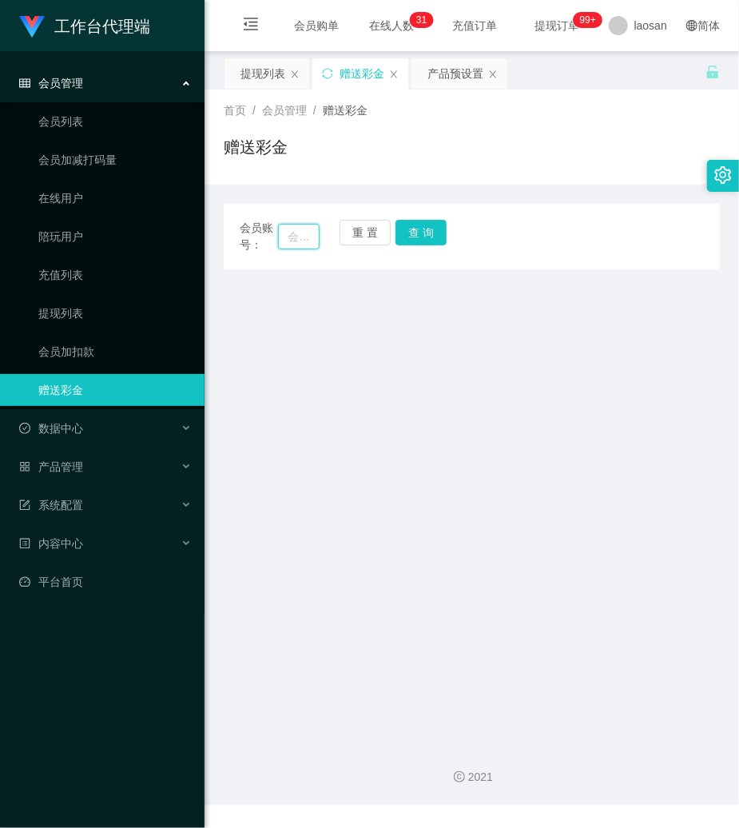
drag, startPoint x: 296, startPoint y: 234, endPoint x: 310, endPoint y: 234, distance: 14.4
click at [296, 234] on input "text" at bounding box center [299, 237] width 42 height 26
paste input "viviaan"
type input "viviaan"
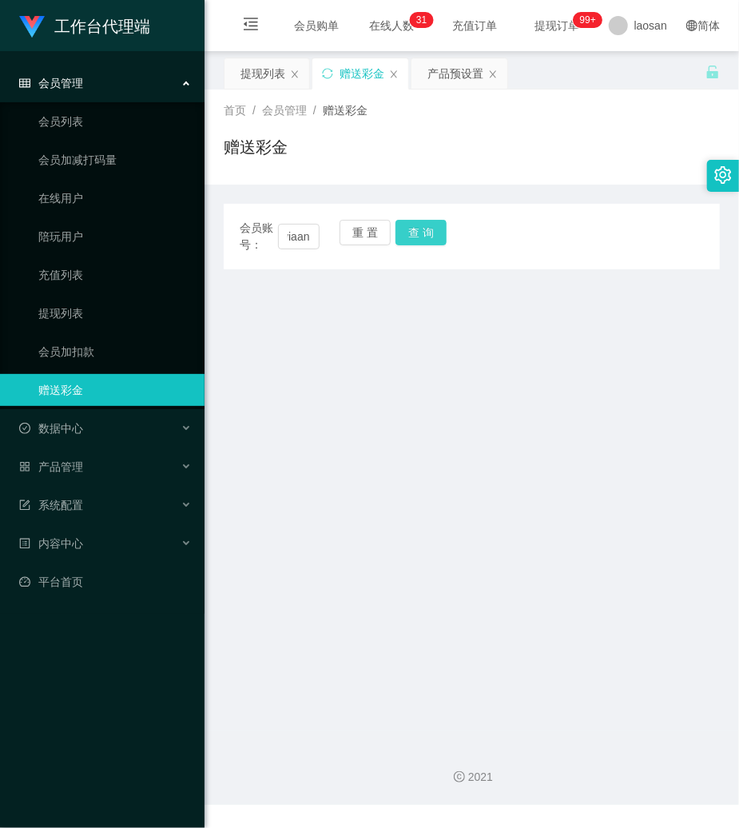
scroll to position [0, 0]
click at [410, 230] on button "查 询" at bounding box center [421, 233] width 51 height 26
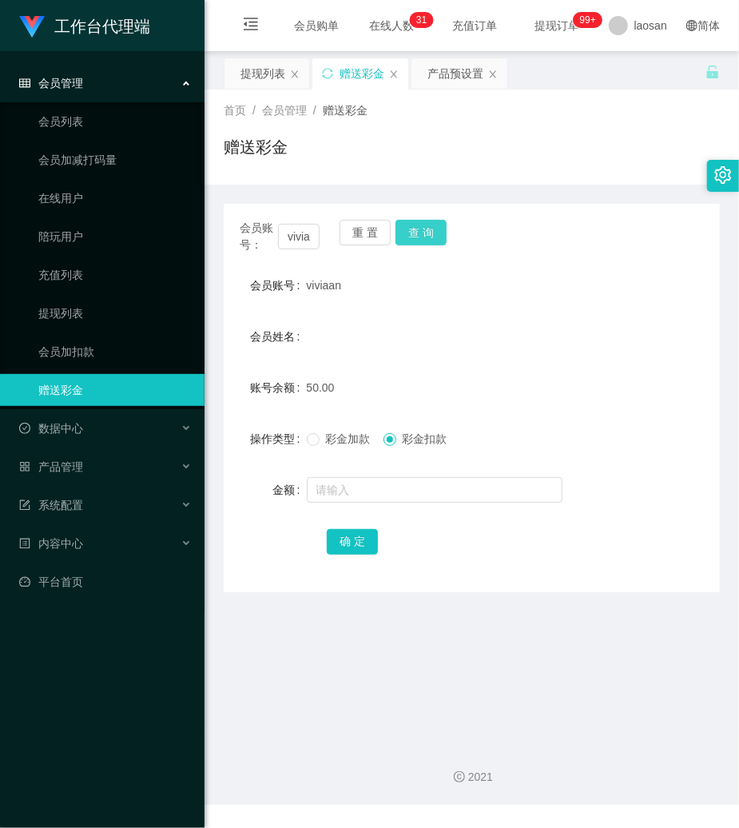
click at [410, 230] on button "查 询" at bounding box center [421, 233] width 51 height 26
drag, startPoint x: 90, startPoint y: 126, endPoint x: 250, endPoint y: 225, distance: 187.6
click at [91, 126] on link "会员列表" at bounding box center [114, 121] width 153 height 32
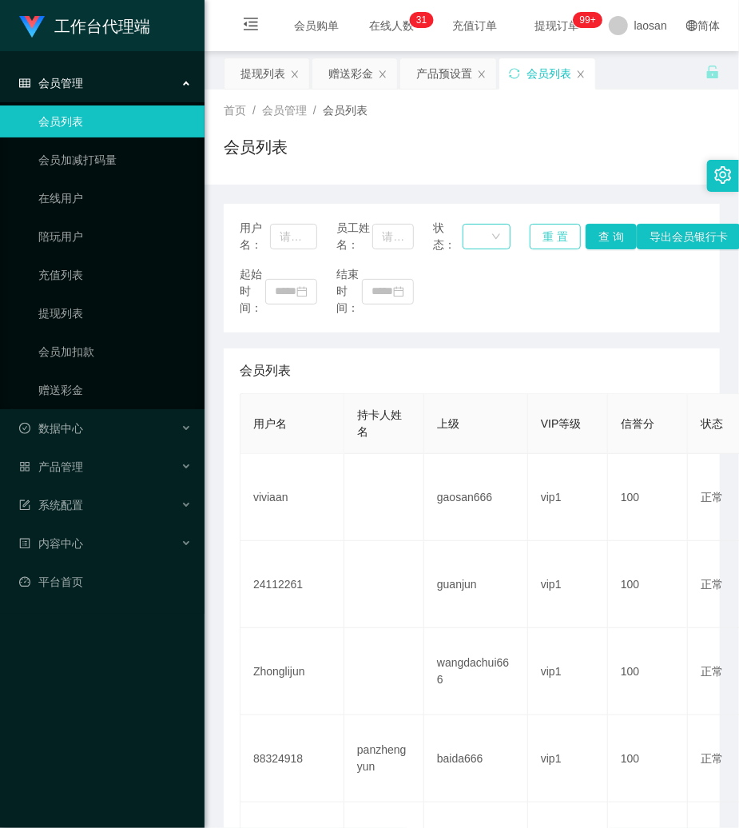
drag, startPoint x: 553, startPoint y: 232, endPoint x: 473, endPoint y: 248, distance: 81.5
click at [543, 234] on button "重 置" at bounding box center [555, 237] width 51 height 26
drag, startPoint x: 289, startPoint y: 243, endPoint x: 384, endPoint y: 247, distance: 95.2
click at [295, 244] on input "text" at bounding box center [293, 237] width 47 height 26
paste input "耐心等待数据匹配完成，期间不要进行其他操作"
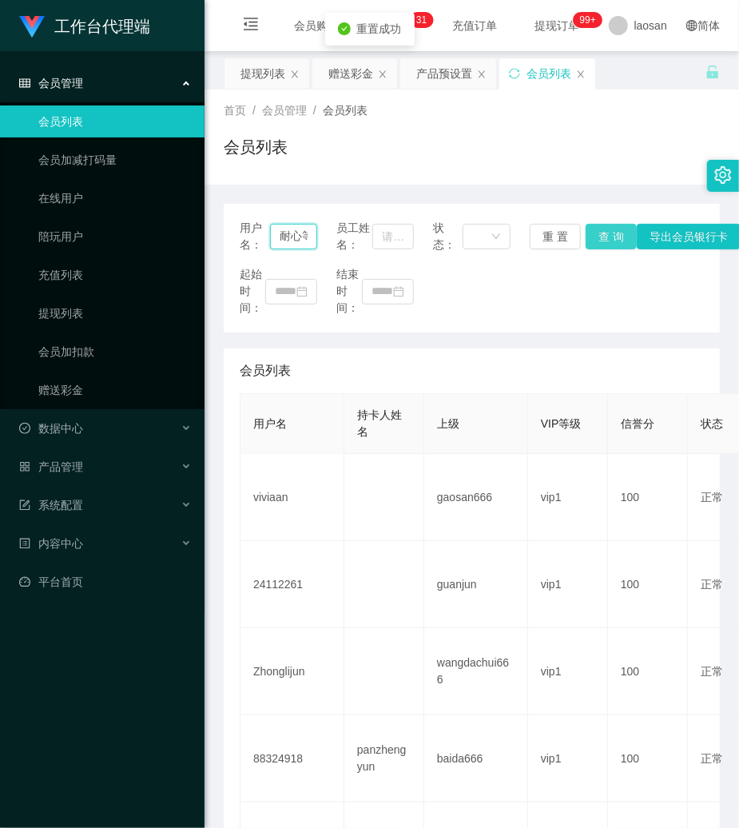
scroll to position [0, 209]
type input "耐心等待数据匹配完成，期间不要进行其他操作"
click at [604, 225] on button "查 询" at bounding box center [611, 237] width 51 height 26
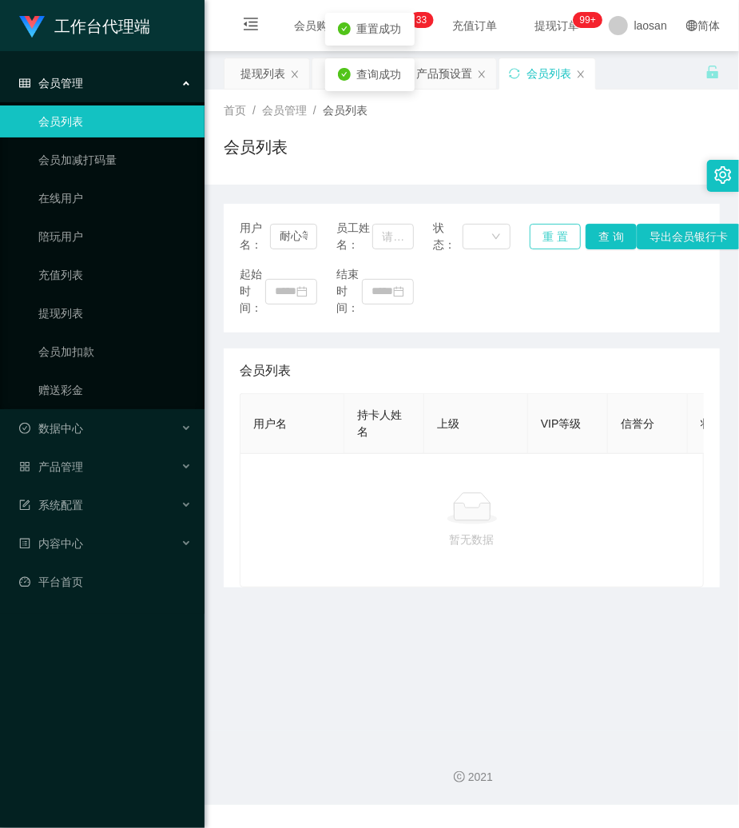
click at [553, 227] on button "重 置" at bounding box center [555, 237] width 51 height 26
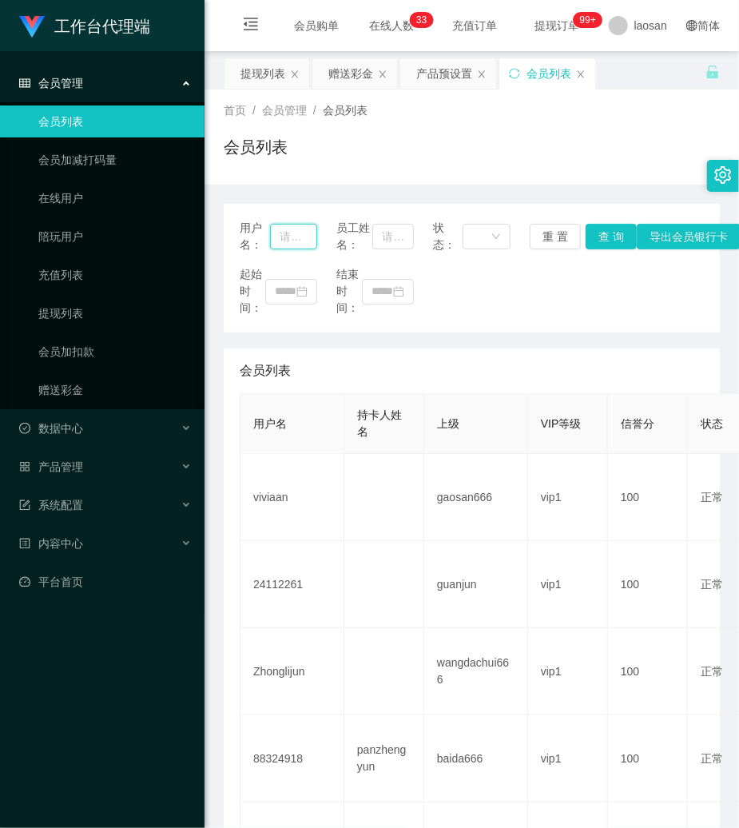
drag, startPoint x: 286, startPoint y: 228, endPoint x: 294, endPoint y: 232, distance: 8.9
click at [286, 229] on input "text" at bounding box center [293, 237] width 47 height 26
paste input "viviaan"
type input "viviaan"
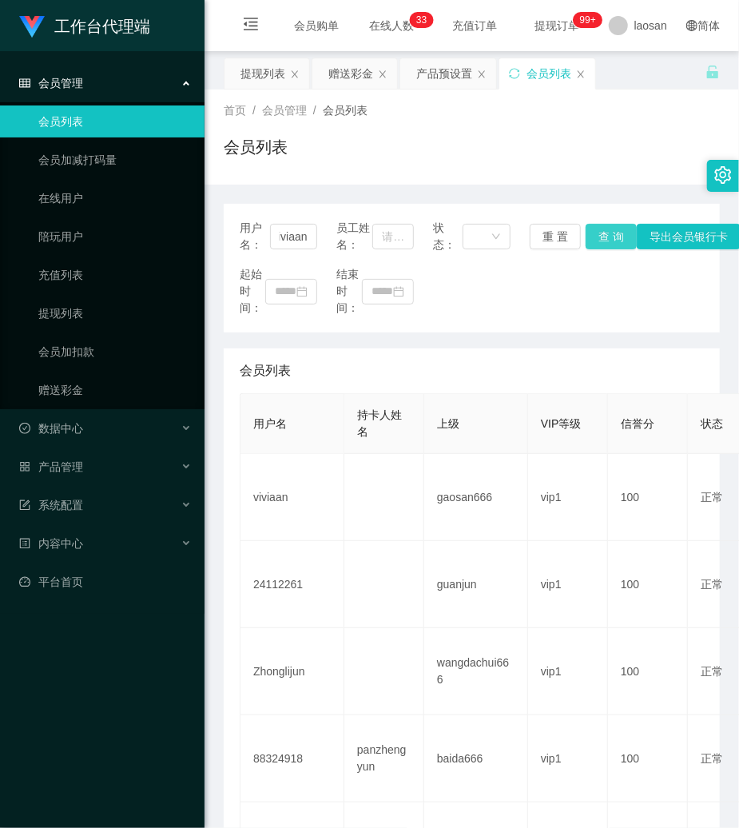
scroll to position [0, 0]
click at [602, 235] on button "查 询" at bounding box center [611, 237] width 51 height 26
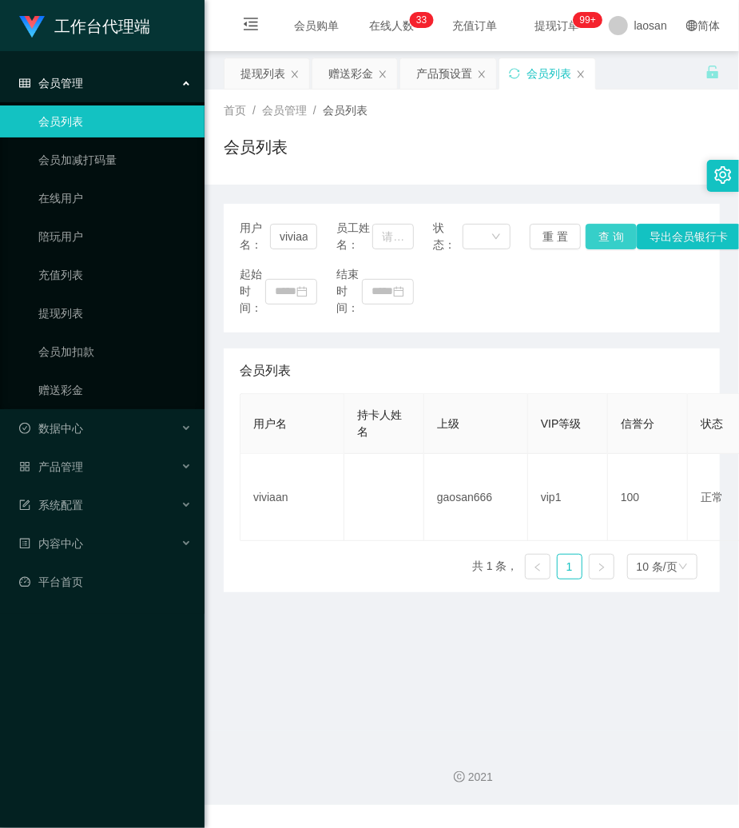
drag, startPoint x: 602, startPoint y: 235, endPoint x: 617, endPoint y: 169, distance: 67.3
click at [602, 234] on button "查 询" at bounding box center [611, 237] width 51 height 26
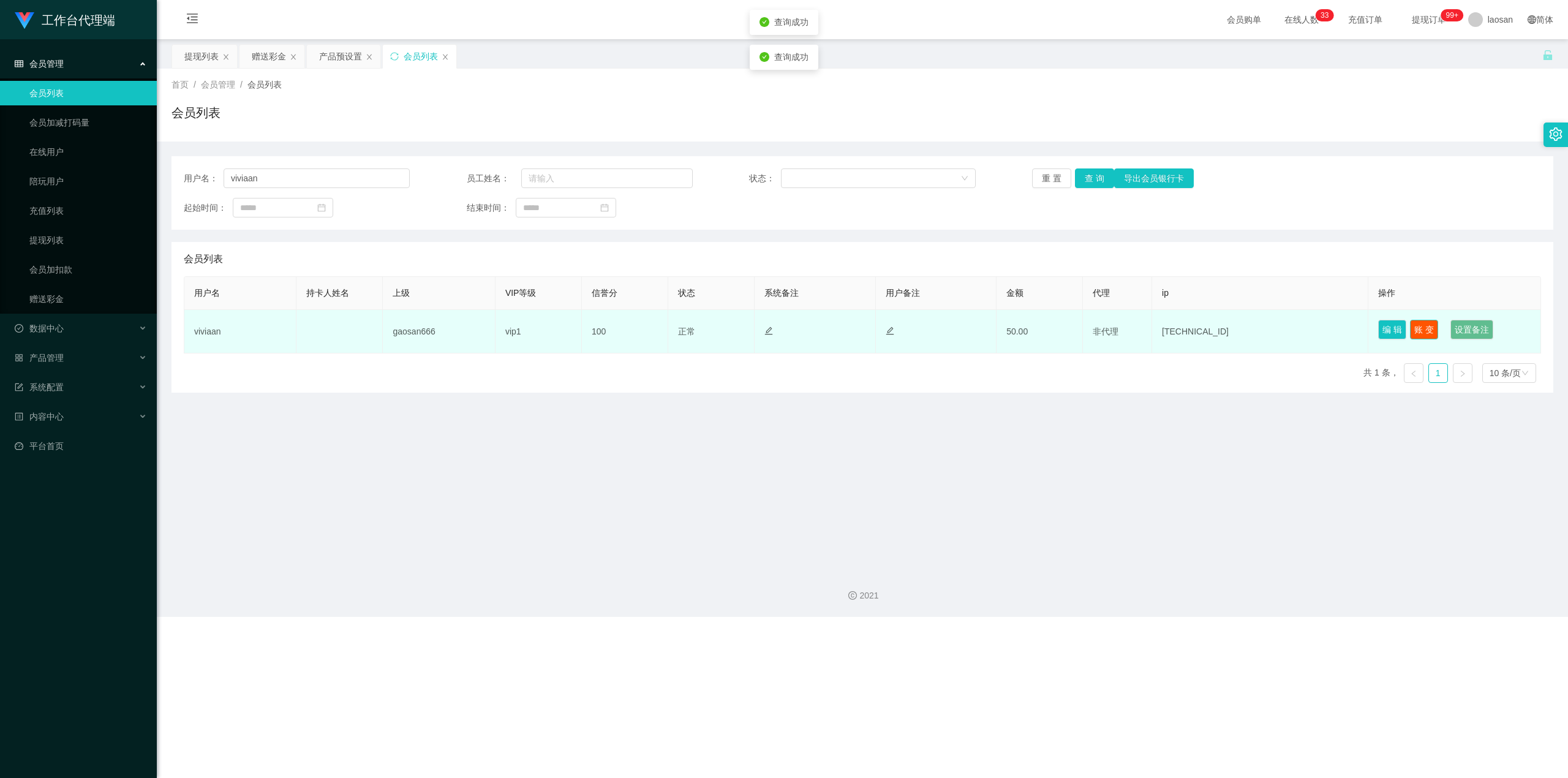
click at [566, 329] on button "账 变" at bounding box center [1424, 330] width 28 height 20
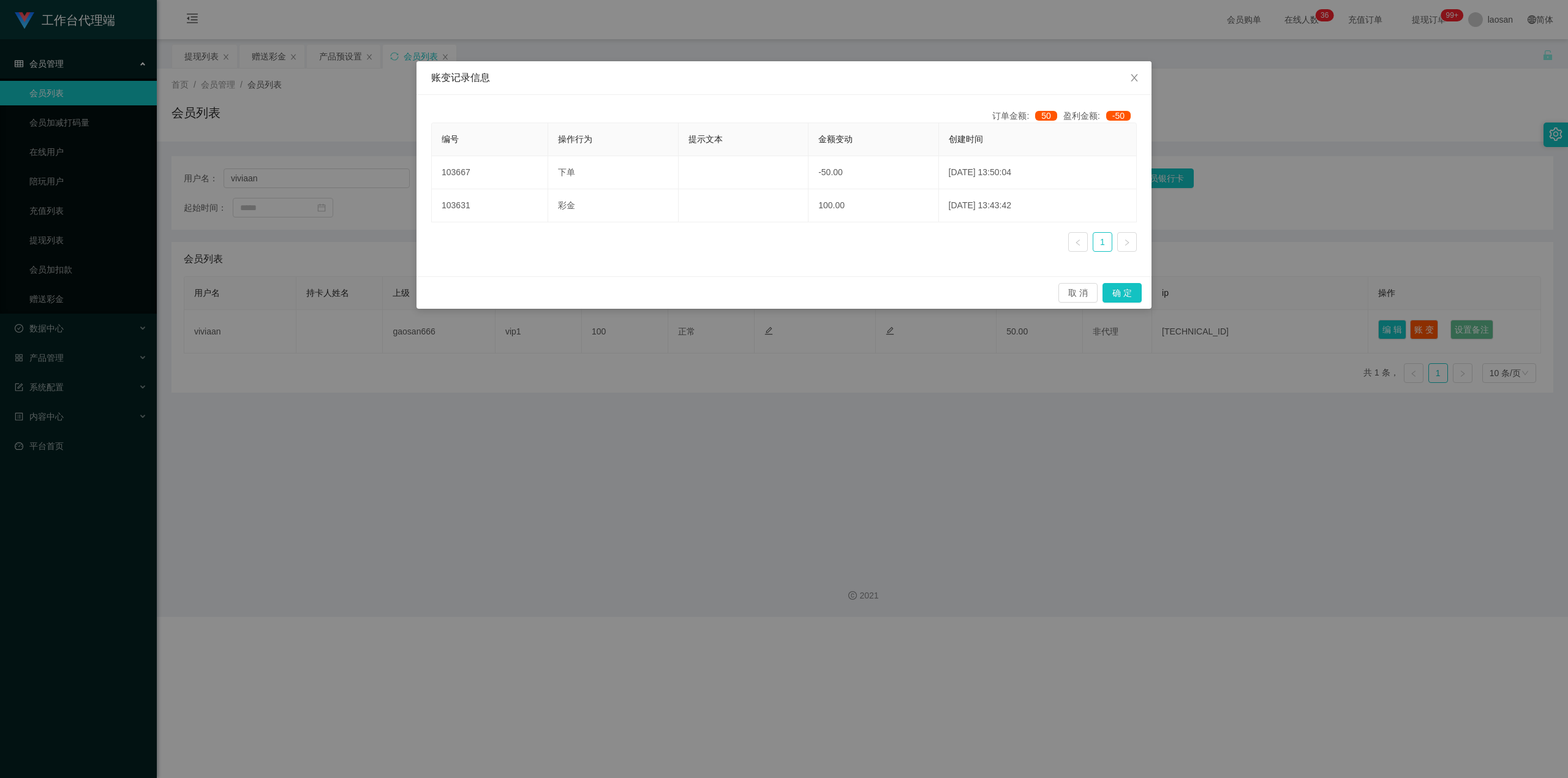
drag, startPoint x: 740, startPoint y: 441, endPoint x: 755, endPoint y: 435, distance: 16.2
click at [566, 442] on div "账变记录信息 订单金额: 50 盈利金额: -50 编号 操作行为 提示文本 金额变动 创建时间 103667 下单 -50.00 [DATE] 13:50:…" at bounding box center [784, 389] width 1568 height 778
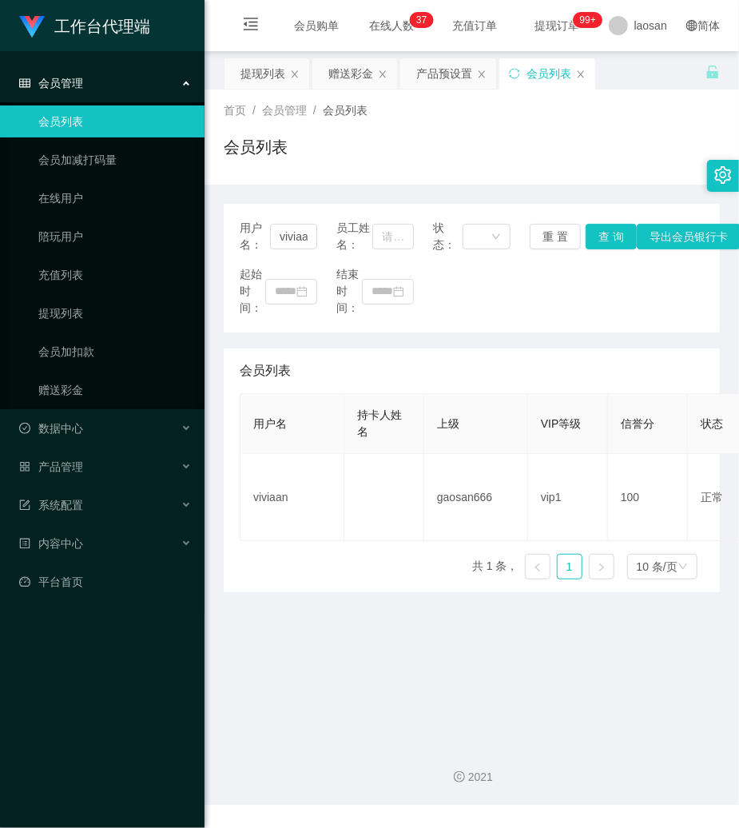
drag, startPoint x: 281, startPoint y: 72, endPoint x: 310, endPoint y: 93, distance: 35.5
click at [281, 72] on div "提现列表" at bounding box center [263, 73] width 45 height 30
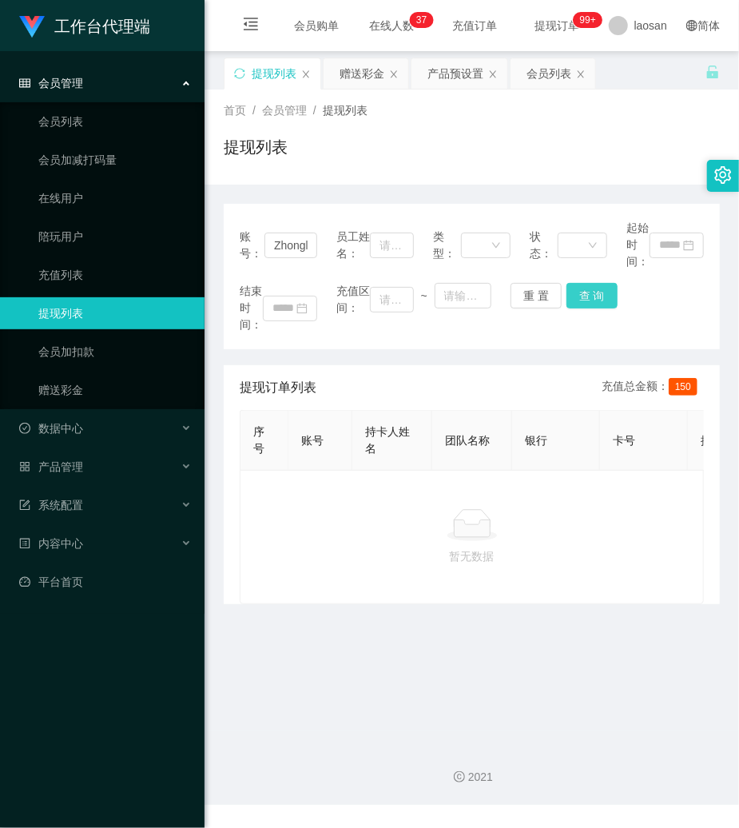
click at [587, 296] on button "查 询" at bounding box center [592, 296] width 51 height 26
click at [587, 296] on div "结束时间： 充值区间： ~ 重 置 查 询" at bounding box center [472, 308] width 464 height 50
click at [587, 296] on button "查 询" at bounding box center [592, 296] width 51 height 26
click at [587, 296] on button "查 询" at bounding box center [601, 296] width 69 height 26
drag, startPoint x: 519, startPoint y: 300, endPoint x: 422, endPoint y: 269, distance: 101.8
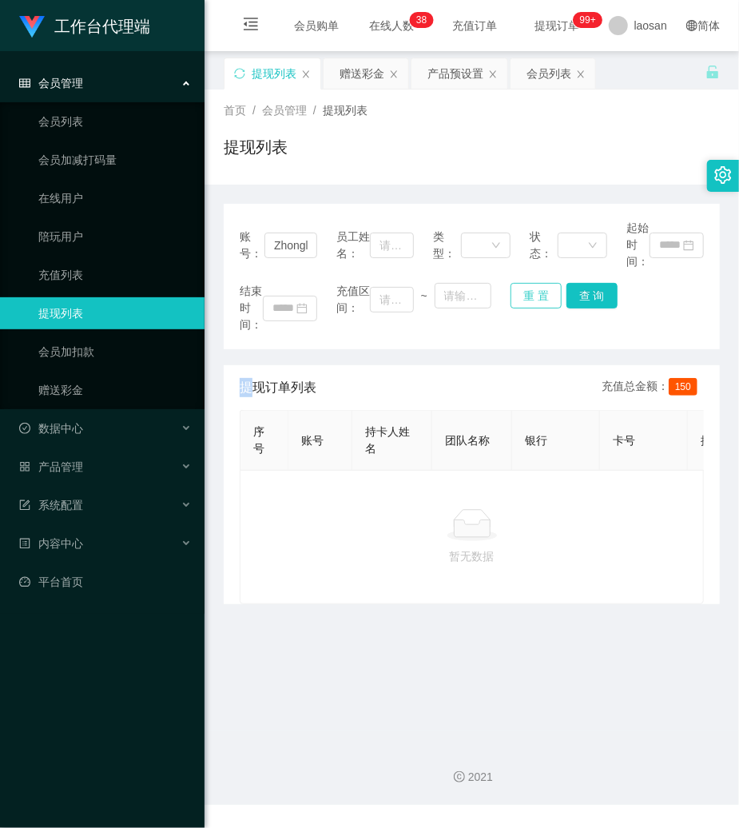
click at [511, 299] on button "重 置" at bounding box center [536, 296] width 51 height 26
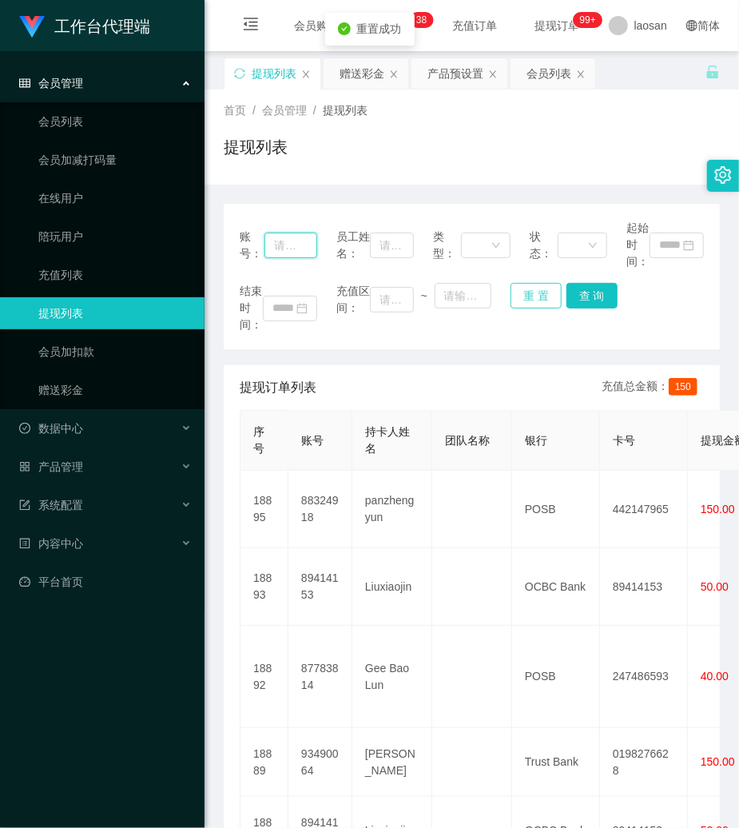
drag, startPoint x: 289, startPoint y: 246, endPoint x: 526, endPoint y: 289, distance: 241.1
click at [304, 246] on input "text" at bounding box center [291, 246] width 53 height 26
paste input "88324918"
type input "88324918"
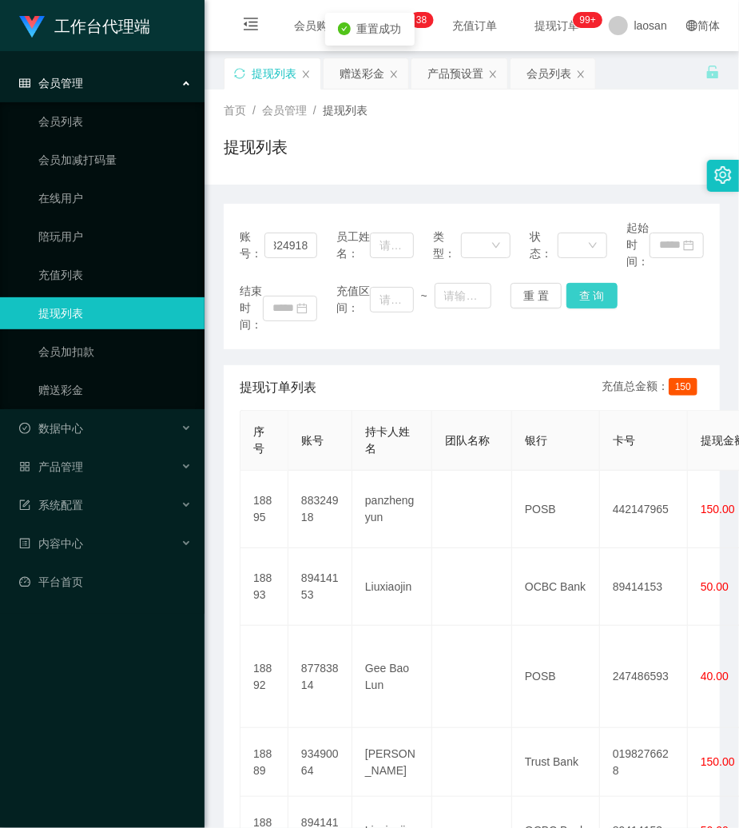
scroll to position [0, 0]
click at [591, 291] on button "查 询" at bounding box center [592, 296] width 51 height 26
click at [591, 292] on div "结束时间： 充值区间： ~ 重 置 查 询" at bounding box center [472, 308] width 464 height 50
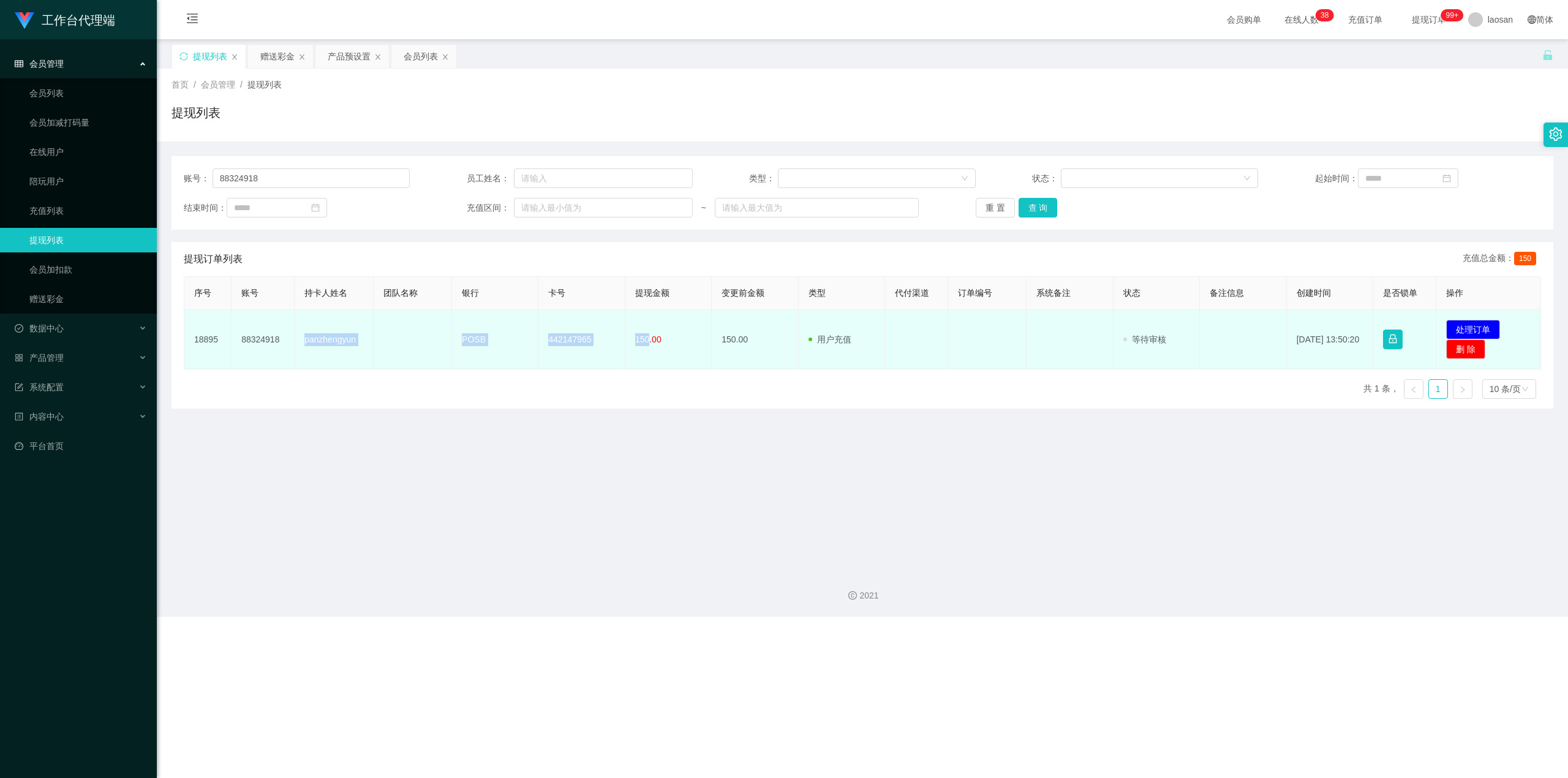
drag, startPoint x: 302, startPoint y: 343, endPoint x: 645, endPoint y: 343, distance: 343.0
click at [566, 343] on tr "18895 88324918 panzhengyun POSB 442147965 150.00 150.00 用户充值 人工扣款 审核驳回 审核成功 等待审…" at bounding box center [863, 340] width 1356 height 60
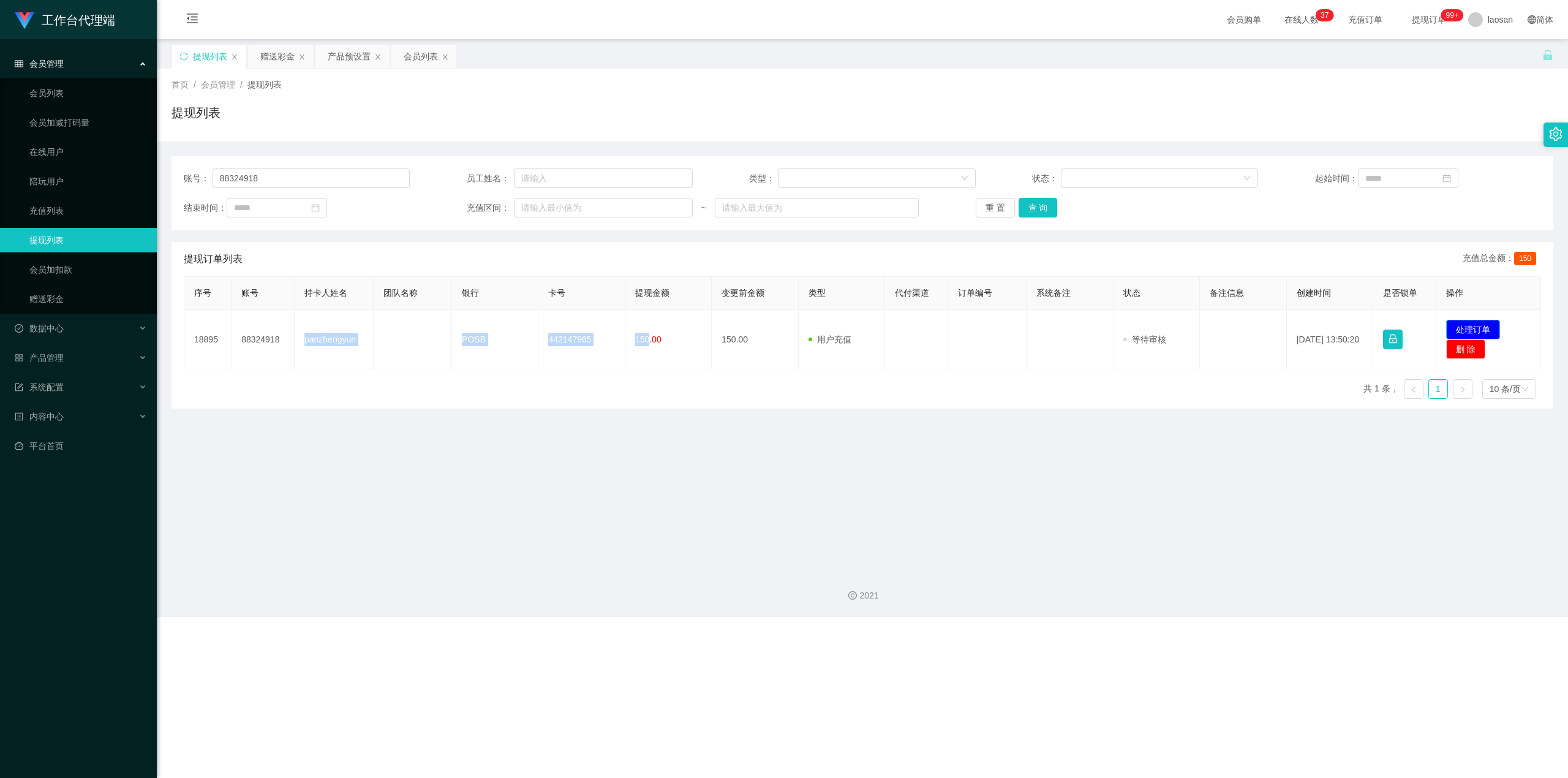
click at [566, 322] on button "处理订单" at bounding box center [1473, 330] width 54 height 20
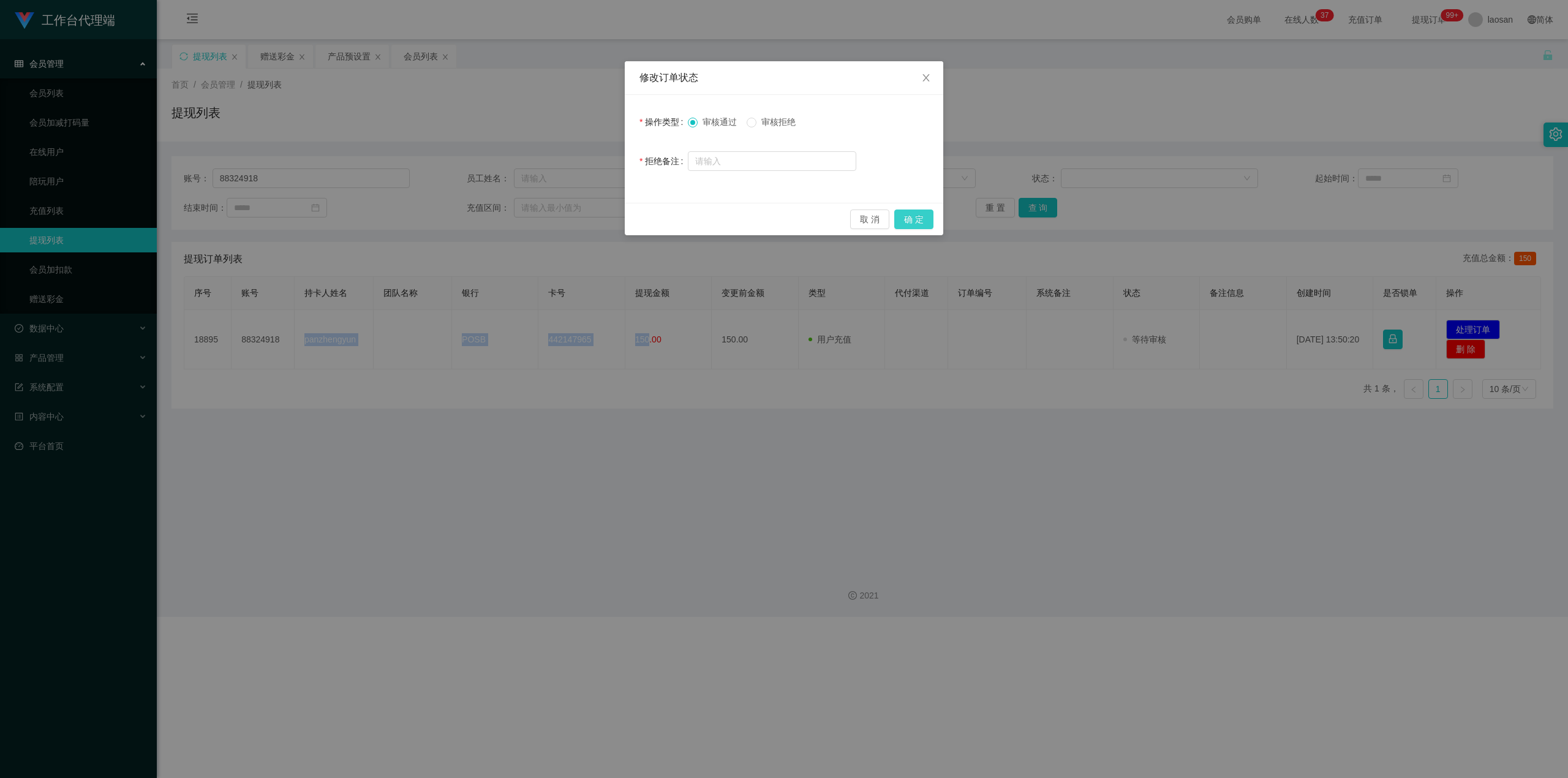
click at [566, 217] on button "确 定" at bounding box center [914, 219] width 39 height 20
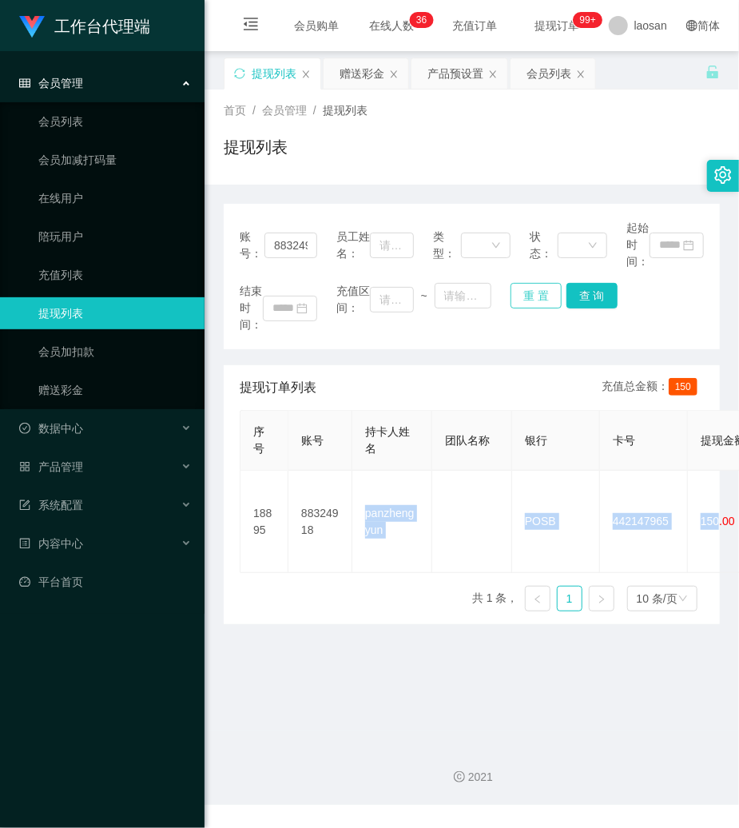
drag, startPoint x: 534, startPoint y: 297, endPoint x: 525, endPoint y: 285, distance: 15.5
click at [534, 297] on button "重 置" at bounding box center [536, 296] width 51 height 26
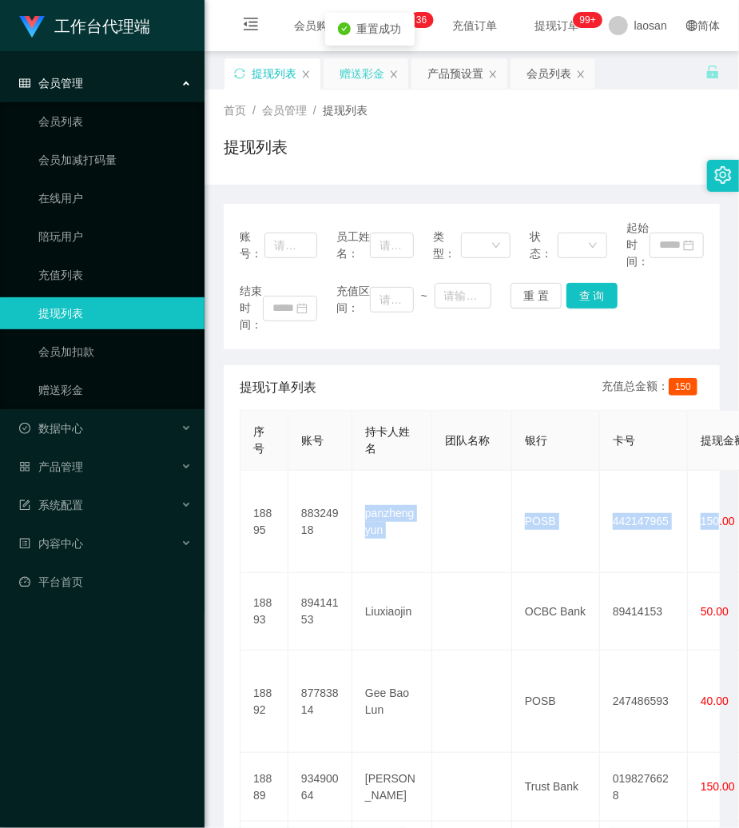
click at [371, 71] on div "赠送彩金" at bounding box center [362, 73] width 45 height 30
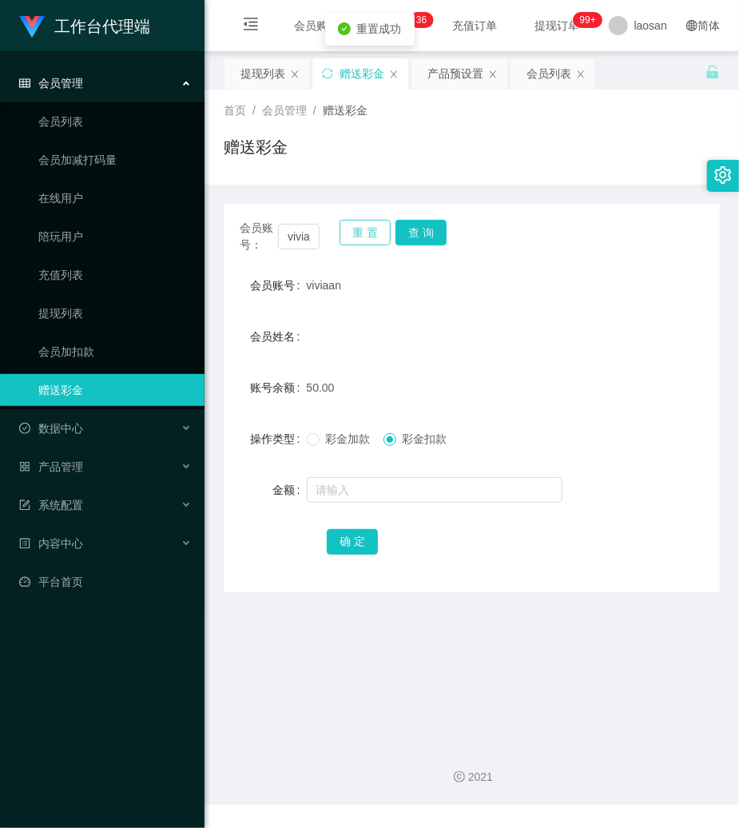
click at [369, 232] on button "重 置" at bounding box center [365, 233] width 51 height 26
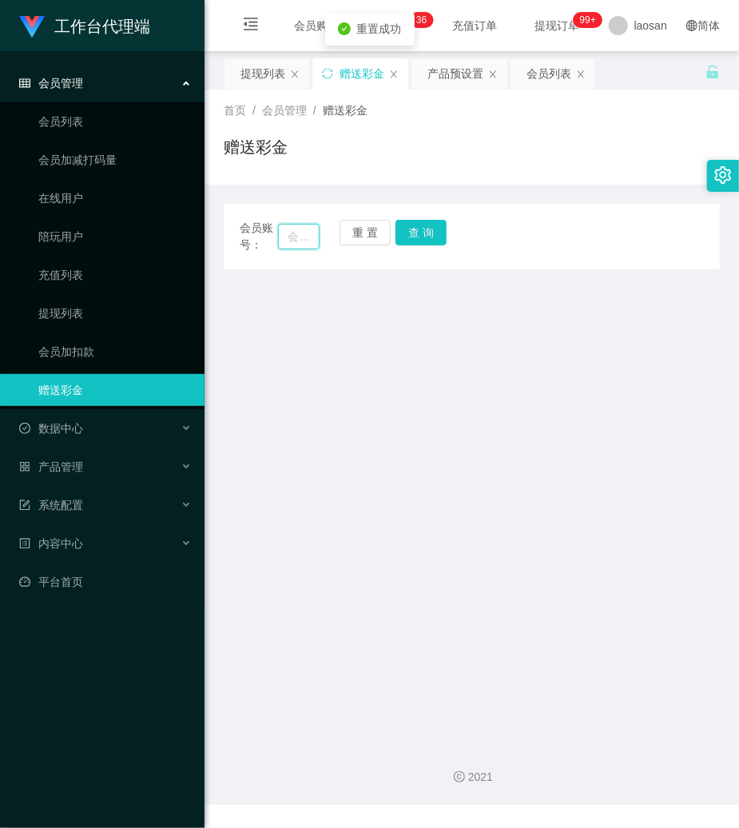
click at [305, 235] on input "text" at bounding box center [299, 237] width 42 height 26
type input "93909936"
click at [427, 231] on button "查 询" at bounding box center [421, 233] width 51 height 26
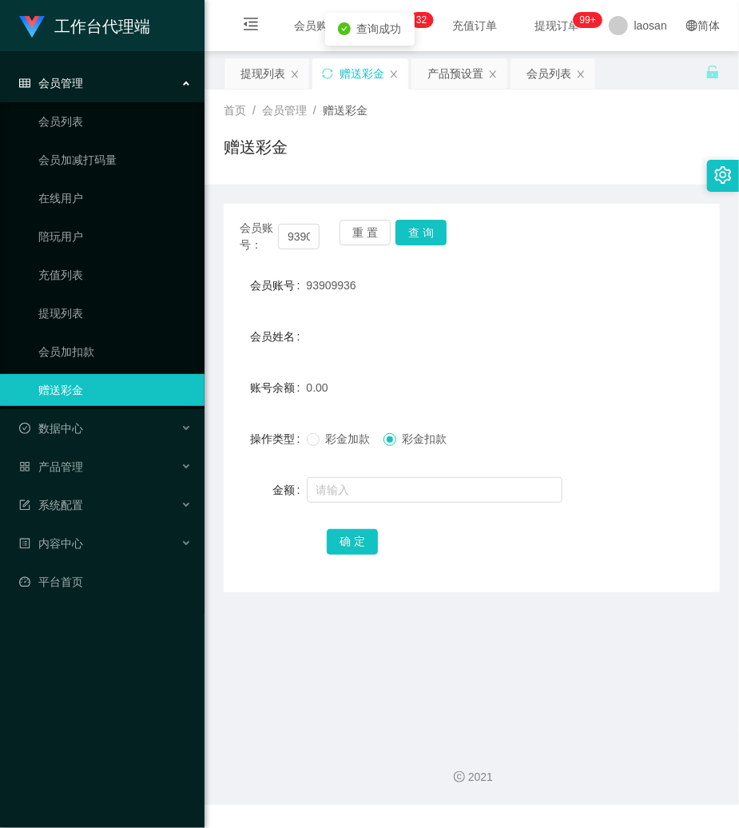
click at [337, 285] on span "93909936" at bounding box center [332, 285] width 50 height 13
click at [353, 491] on input "text" at bounding box center [435, 490] width 256 height 26
click at [336, 499] on input "text" at bounding box center [435, 490] width 256 height 26
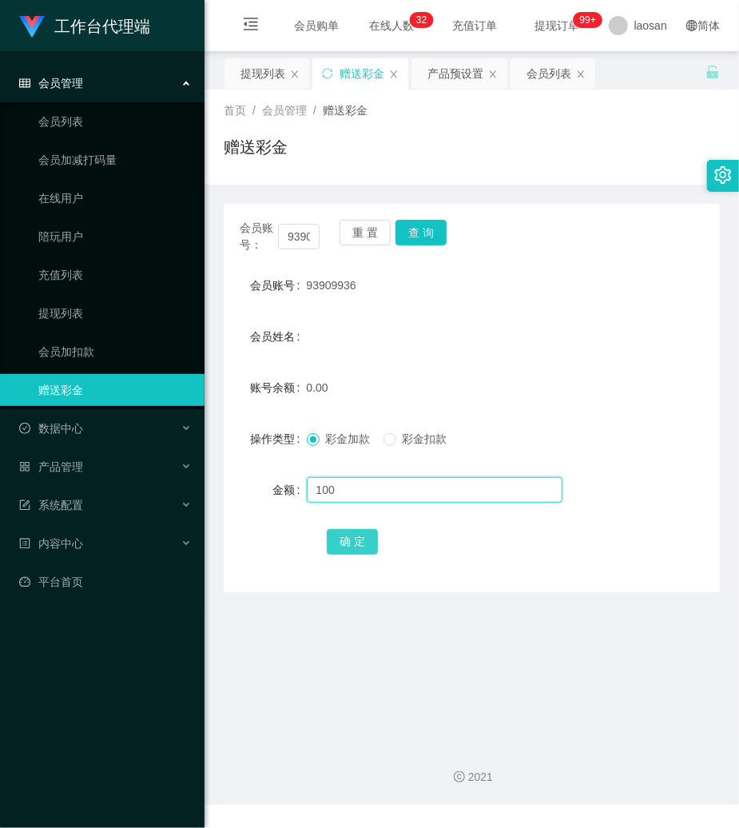
type input "100"
click at [369, 544] on button "确 定" at bounding box center [352, 542] width 51 height 26
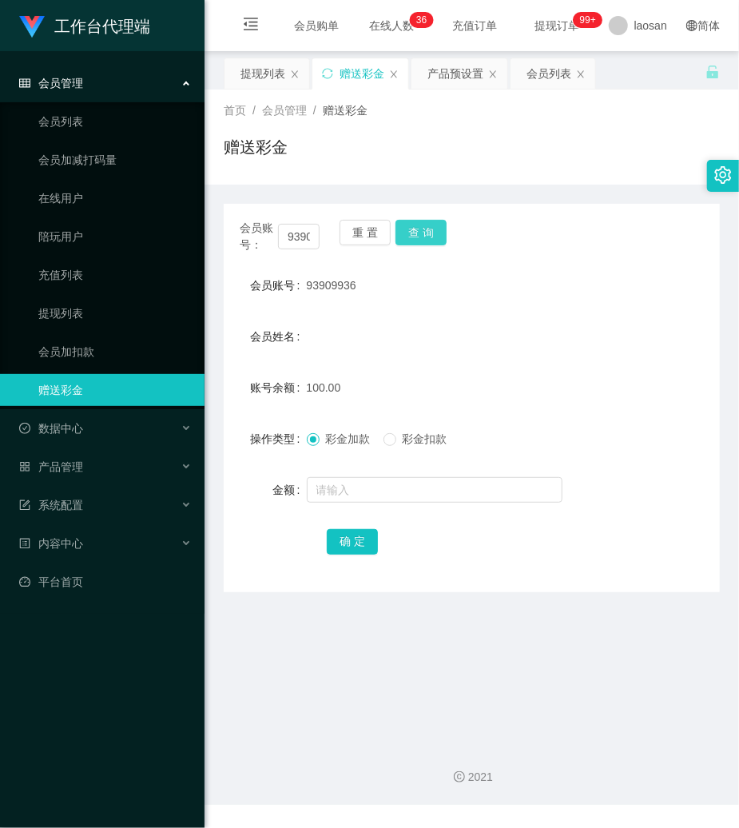
click at [406, 231] on button "查 询" at bounding box center [421, 233] width 51 height 26
click at [406, 231] on button "查 询" at bounding box center [430, 233] width 69 height 26
drag, startPoint x: 406, startPoint y: 231, endPoint x: 397, endPoint y: 232, distance: 8.8
click at [406, 231] on button "查 询" at bounding box center [430, 233] width 69 height 26
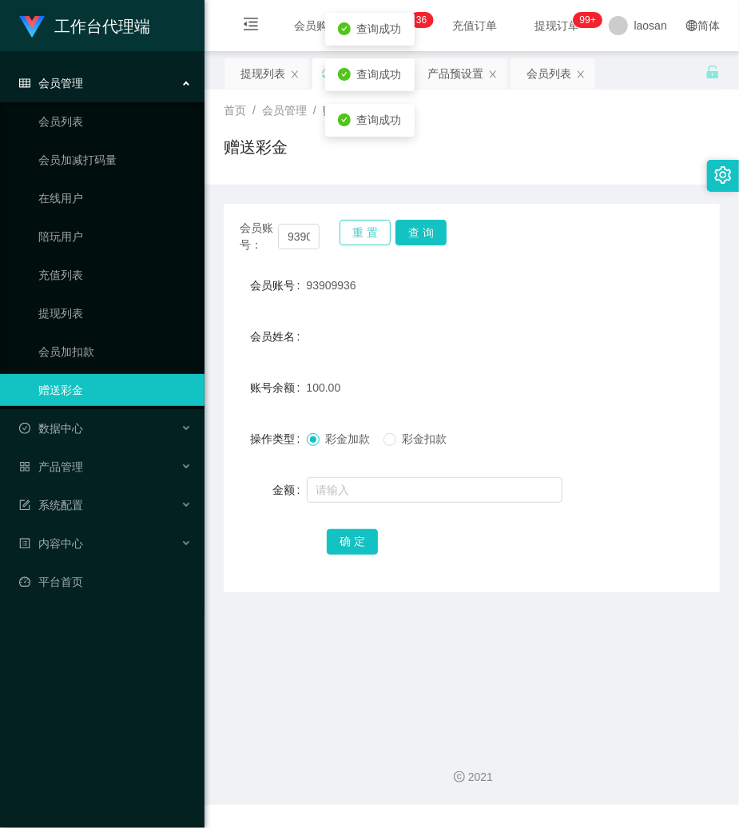
click at [358, 235] on button "重 置" at bounding box center [365, 233] width 51 height 26
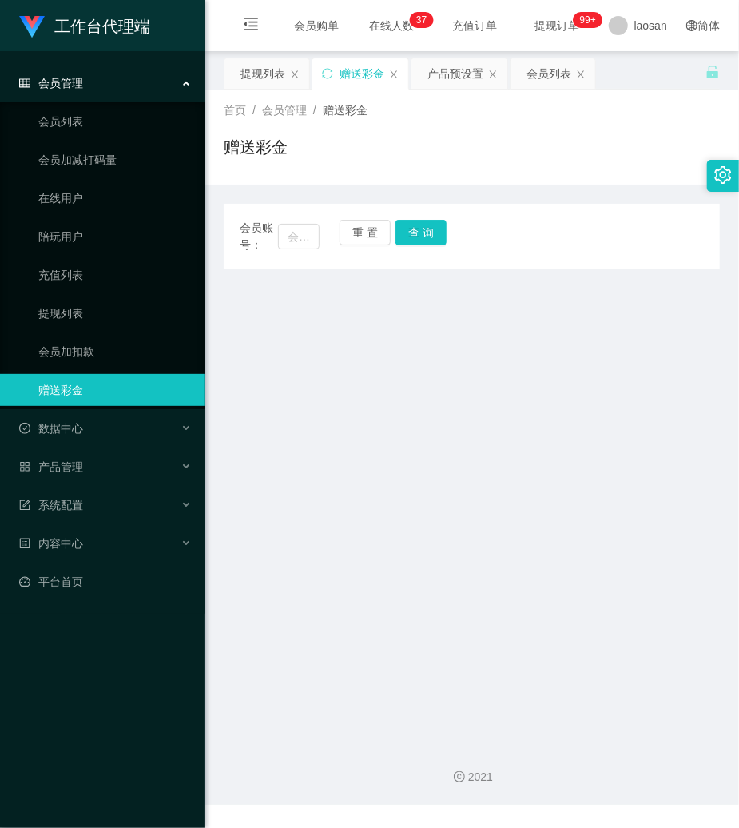
drag, startPoint x: 376, startPoint y: 350, endPoint x: 248, endPoint y: 245, distance: 165.8
click at [368, 332] on main "关闭左侧 关闭右侧 关闭其它 刷新页面 提现列表 赠送彩金 产品预设置 会员列表 首页 / 会员管理 / 赠送彩金 / 赠送彩金 会员账号： 重 置 查 询 …" at bounding box center [472, 390] width 535 height 679
click at [45, 318] on link "提现列表" at bounding box center [114, 313] width 153 height 32
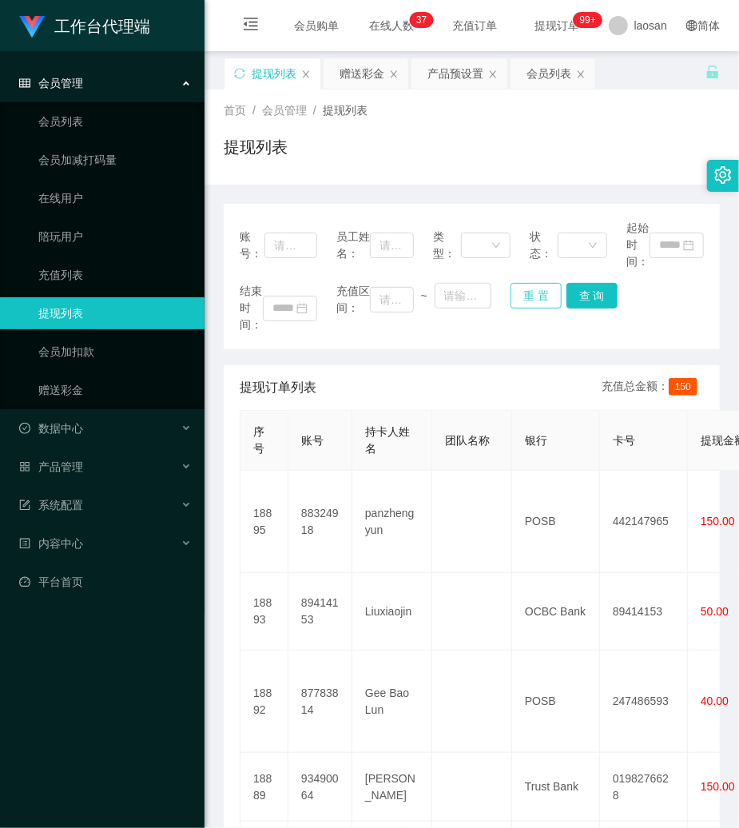
click at [512, 296] on button "重 置" at bounding box center [536, 296] width 51 height 26
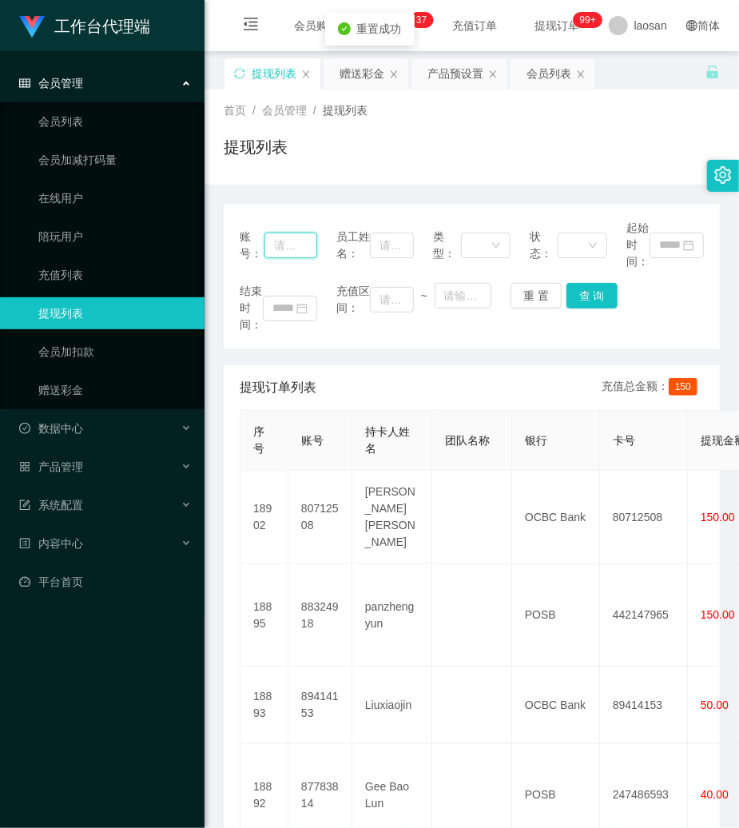
drag, startPoint x: 289, startPoint y: 256, endPoint x: 478, endPoint y: 275, distance: 190.4
click at [296, 256] on input "text" at bounding box center [291, 246] width 53 height 26
paste input "Zhonglijun"
type input "Zhonglijun"
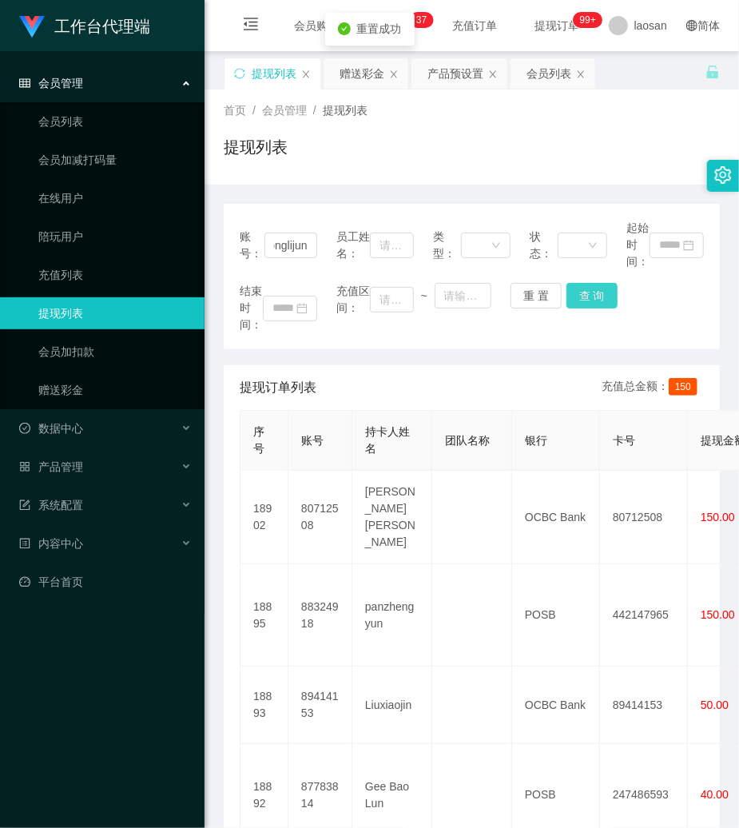
click at [596, 302] on button "查 询" at bounding box center [592, 296] width 51 height 26
click at [595, 302] on div "结束时间： 充值区间： ~ 重 置 查 询" at bounding box center [472, 308] width 464 height 50
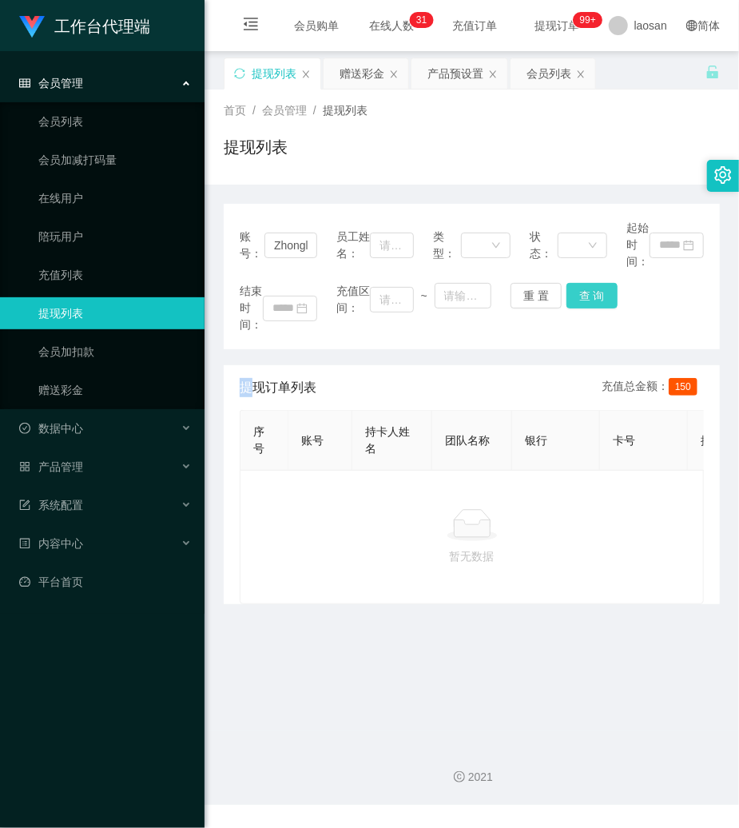
click at [583, 286] on button "查 询" at bounding box center [592, 296] width 51 height 26
click at [583, 286] on button "查 询" at bounding box center [601, 296] width 69 height 26
click at [69, 406] on ul "会员列表 会员加减打码量 在线用户 陪玩用户 充值列表 提现列表 会员加扣款 赠送彩金" at bounding box center [102, 255] width 205 height 307
click at [74, 401] on link "赠送彩金" at bounding box center [114, 390] width 153 height 32
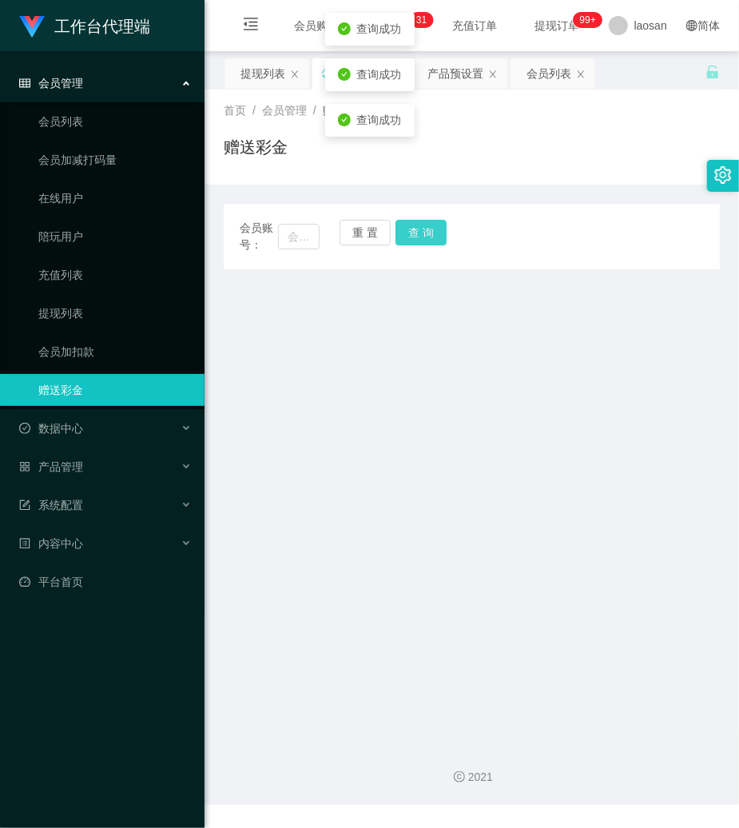
click at [414, 233] on button "查 询" at bounding box center [421, 233] width 51 height 26
drag, startPoint x: 414, startPoint y: 233, endPoint x: 277, endPoint y: 228, distance: 137.6
click at [359, 234] on div "重 置 查 询" at bounding box center [380, 237] width 80 height 34
drag, startPoint x: 248, startPoint y: 237, endPoint x: 269, endPoint y: 234, distance: 20.9
click at [256, 237] on span "会员账号：" at bounding box center [259, 237] width 38 height 34
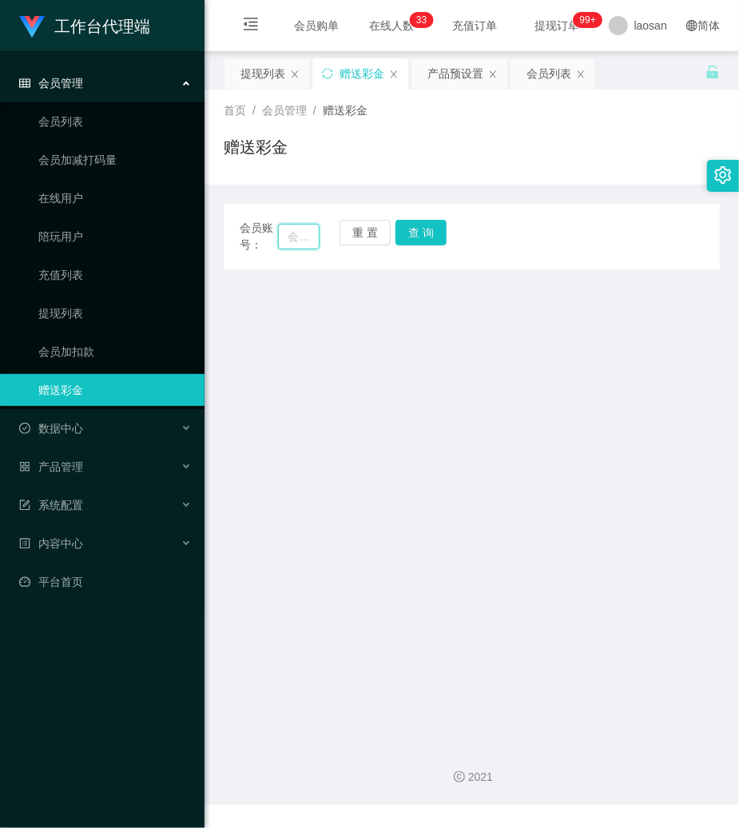
drag, startPoint x: 281, startPoint y: 232, endPoint x: 307, endPoint y: 234, distance: 25.7
click at [282, 232] on input "text" at bounding box center [299, 237] width 42 height 26
paste input "viviaan"
type input "viviaan"
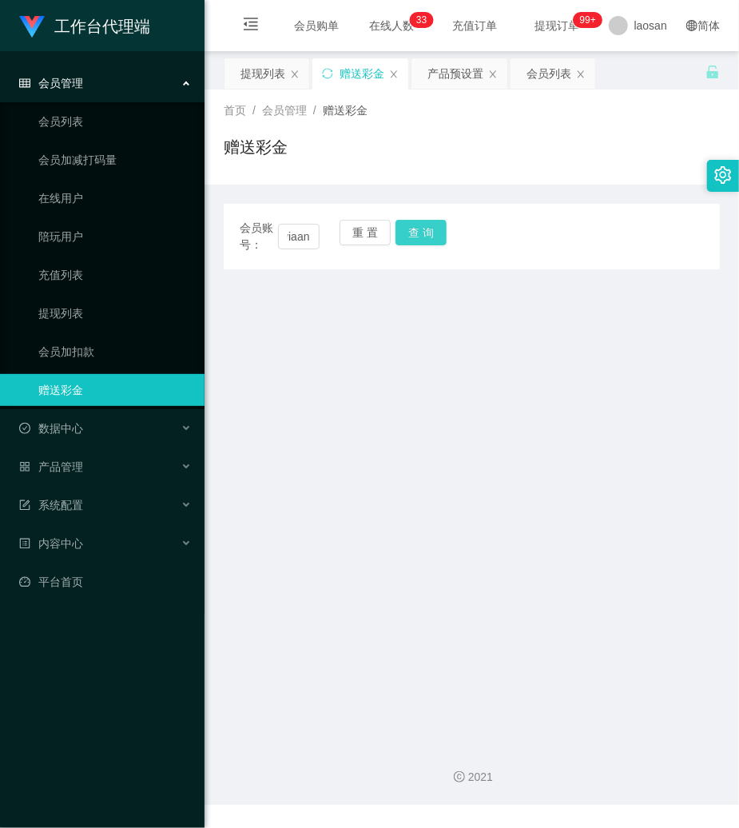
scroll to position [0, 0]
click at [428, 240] on button "查 询" at bounding box center [421, 233] width 51 height 26
click at [428, 240] on button "查 询" at bounding box center [430, 233] width 69 height 26
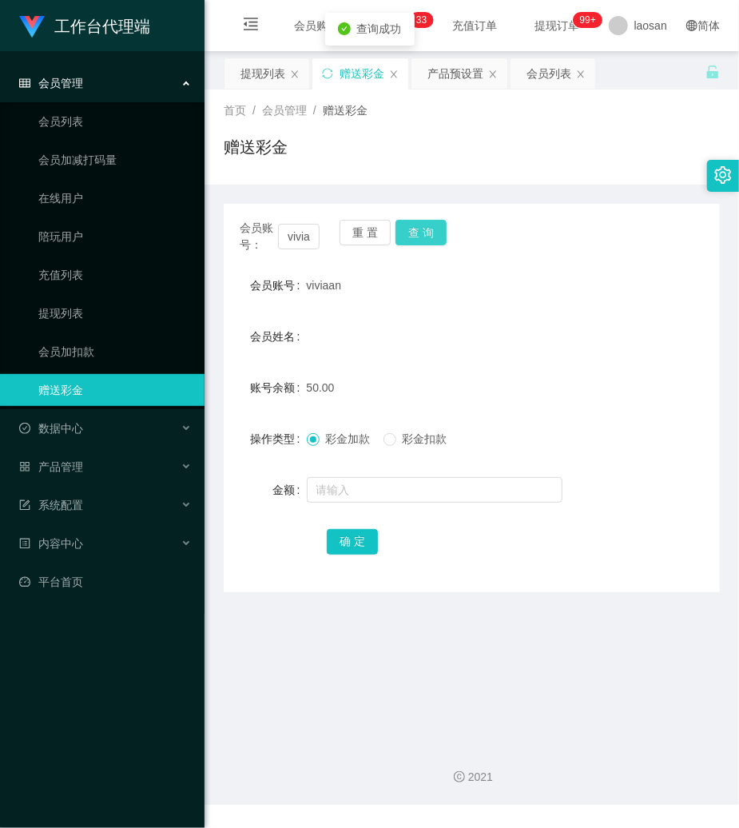
click at [428, 240] on button "查 询" at bounding box center [421, 233] width 51 height 26
click at [428, 240] on div "会员账号： viviaan 重 置 查 询" at bounding box center [472, 237] width 496 height 34
click at [428, 240] on button "查 询" at bounding box center [421, 233] width 51 height 26
click at [428, 240] on div "会员账号： viviaan 重 置 查 询" at bounding box center [472, 237] width 496 height 34
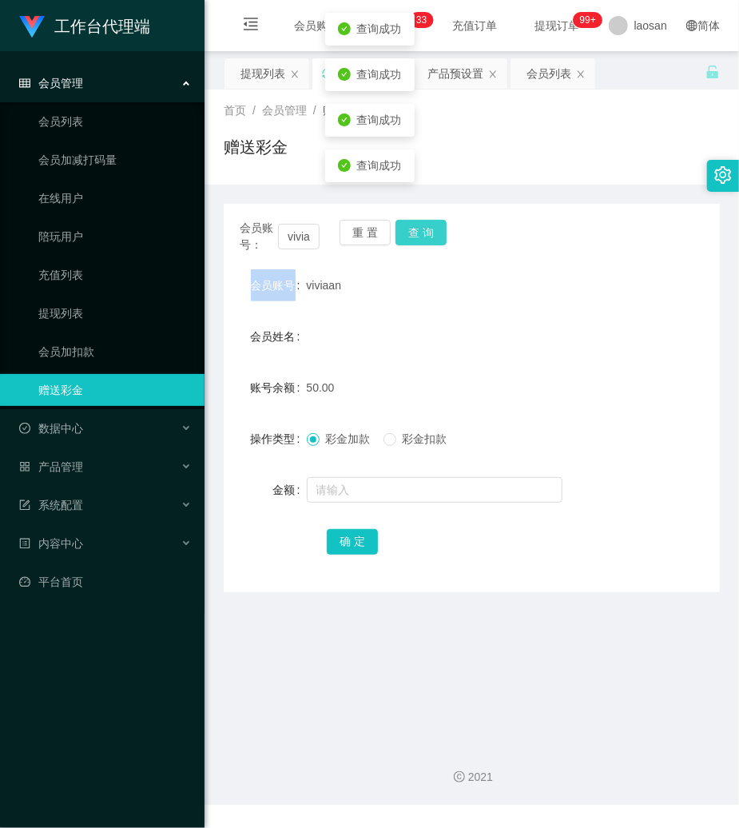
click at [428, 240] on button "查 询" at bounding box center [421, 233] width 51 height 26
click at [440, 227] on button "查 询" at bounding box center [421, 233] width 51 height 26
click at [424, 225] on button "查 询" at bounding box center [421, 233] width 51 height 26
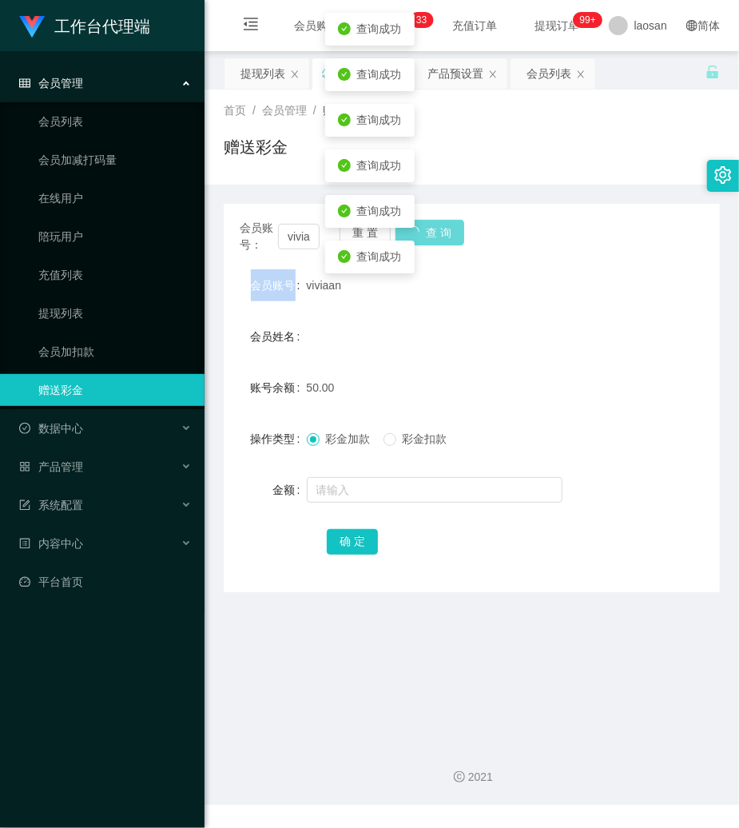
click at [424, 225] on div "会员账号： viviaan 重 置 查 询" at bounding box center [472, 237] width 496 height 34
click at [422, 225] on button "查 询" at bounding box center [421, 233] width 51 height 26
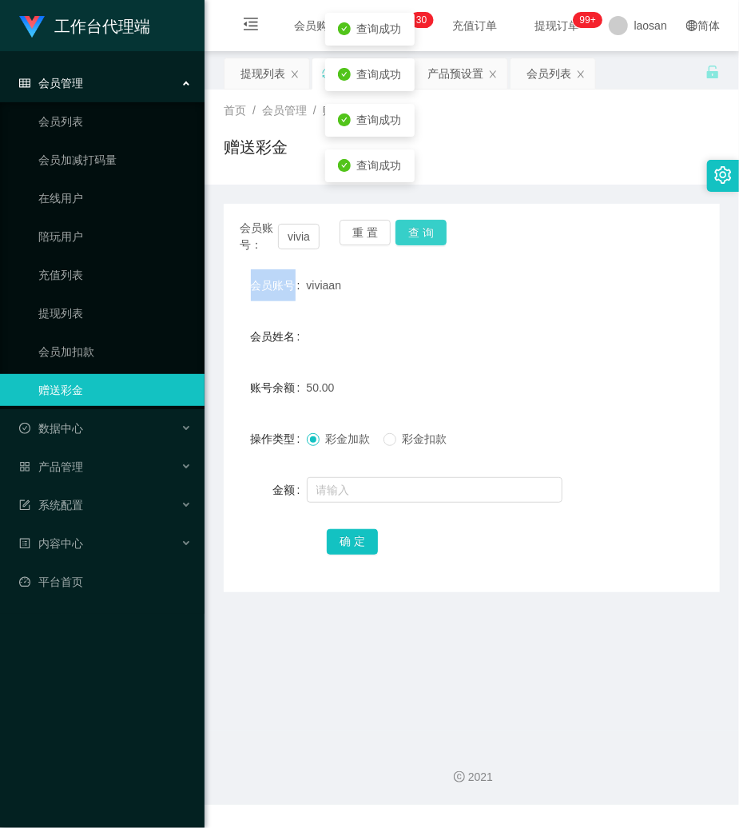
click at [422, 225] on button "查 询" at bounding box center [421, 233] width 51 height 26
click at [422, 225] on button "查 询" at bounding box center [430, 233] width 69 height 26
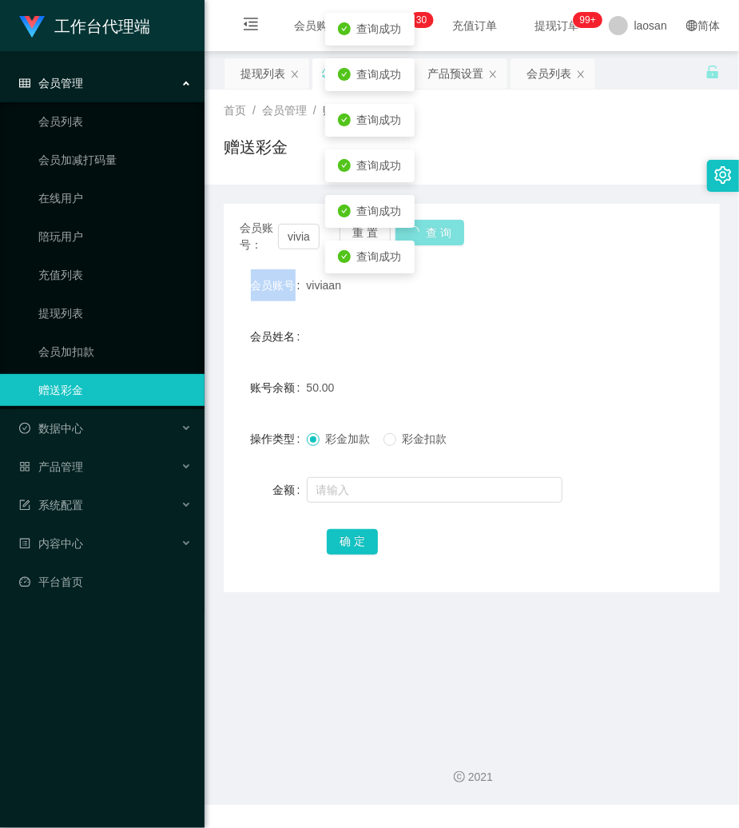
click at [422, 225] on button "查 询" at bounding box center [430, 233] width 69 height 26
click at [422, 225] on button "查 询" at bounding box center [421, 233] width 51 height 26
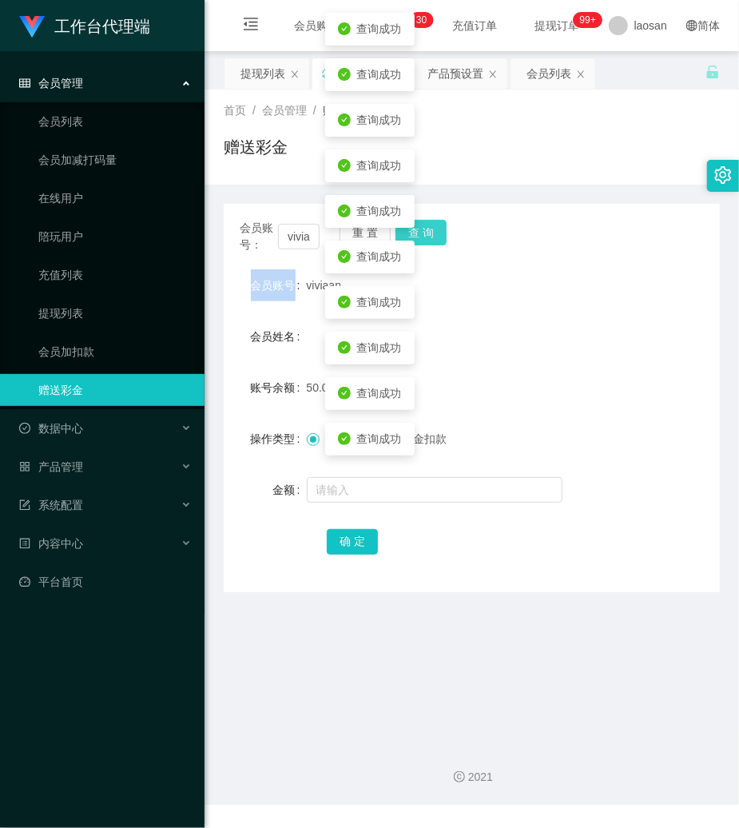
click at [422, 225] on button "查 询" at bounding box center [421, 233] width 51 height 26
drag, startPoint x: 422, startPoint y: 225, endPoint x: 388, endPoint y: 348, distance: 128.6
click at [420, 227] on button "查 询" at bounding box center [421, 233] width 51 height 26
click at [358, 489] on body "工作台代理端 会员管理 会员列表 会员加减打码量 在线用户 陪玩用户 充值列表 提现列表 会员加扣款 赠送彩金 数据中心 产品管理 注单管理 产品列表 产品预…" at bounding box center [369, 414] width 739 height 828
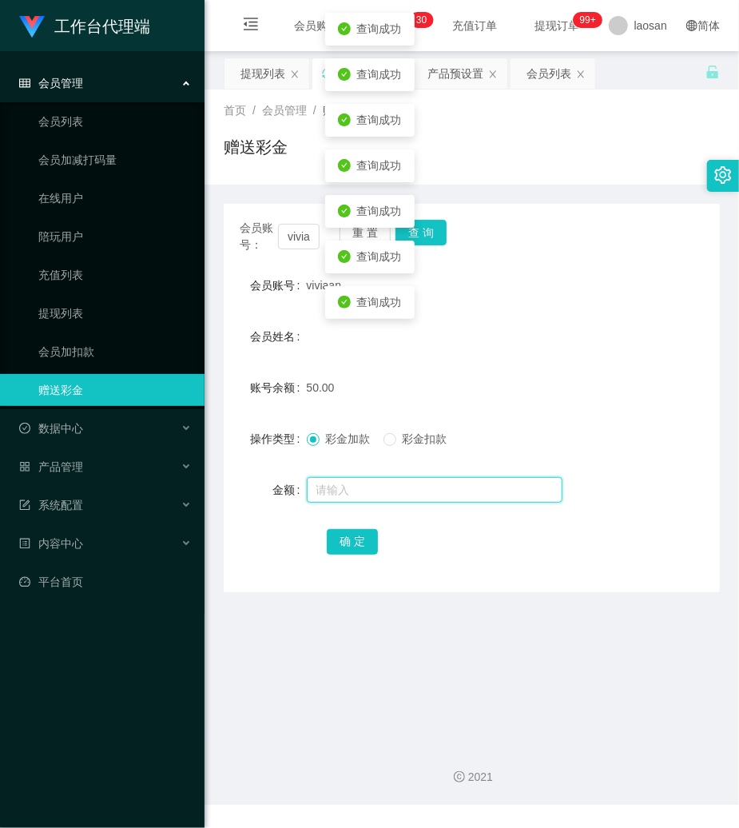
click at [355, 489] on input "text" at bounding box center [435, 490] width 256 height 26
type input "100"
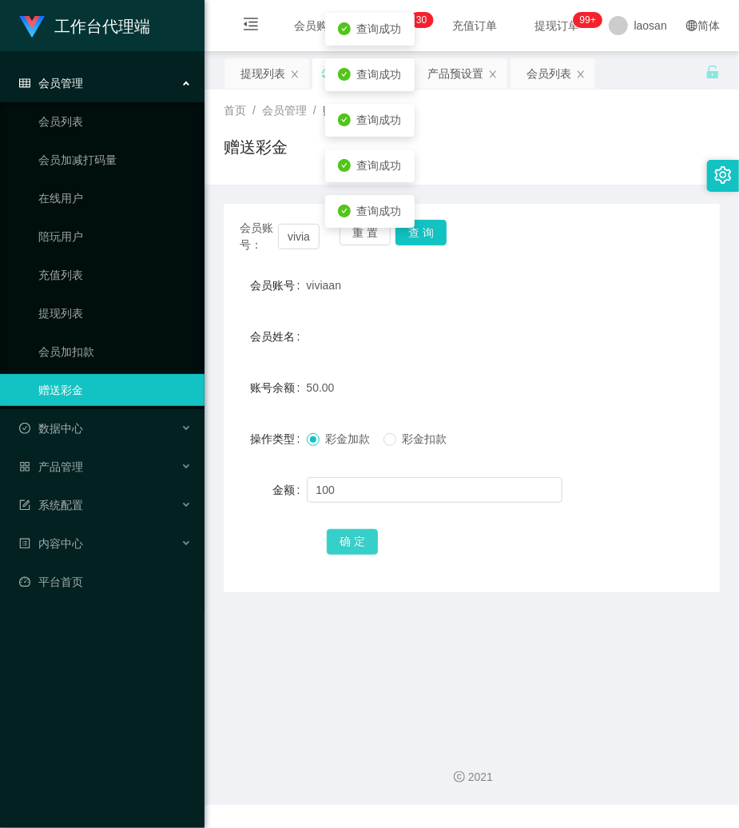
click at [339, 534] on button "确 定" at bounding box center [352, 542] width 51 height 26
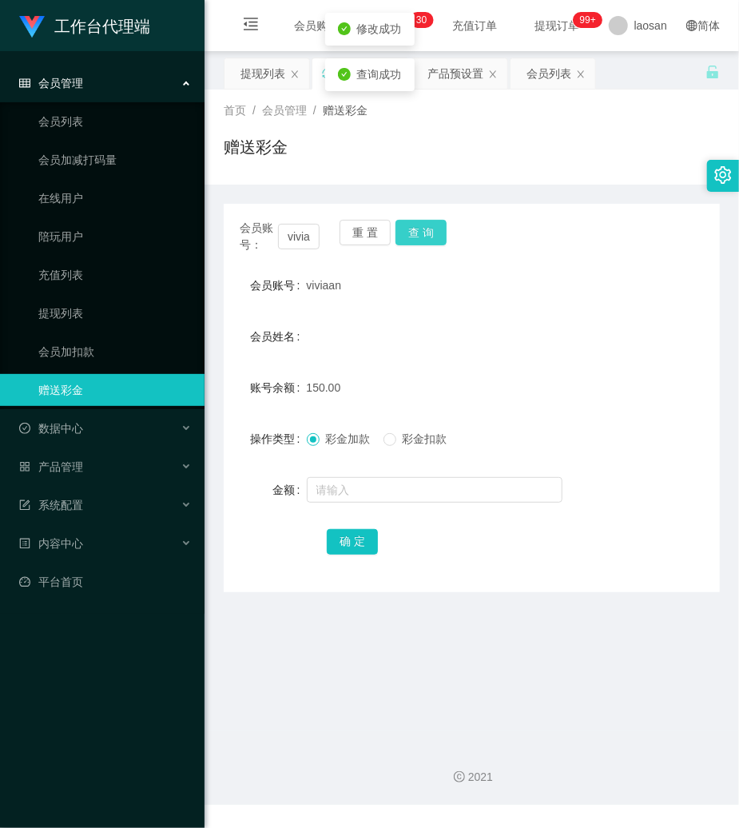
click at [445, 225] on button "查 询" at bounding box center [421, 233] width 51 height 26
click at [440, 225] on button "查 询" at bounding box center [421, 233] width 51 height 26
click at [257, 71] on div "提现列表" at bounding box center [263, 73] width 45 height 30
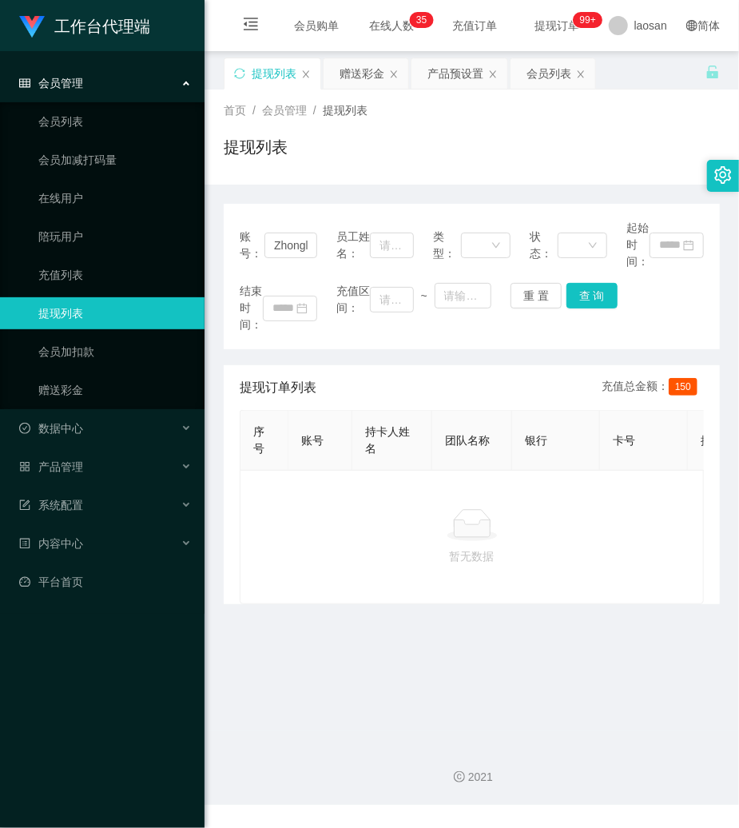
click at [585, 281] on div "账号： Zhonglijun 员工姓名： 类型： 状态： 起始时间： 结束时间： 充值区间： ~ 重 置 查 询" at bounding box center [472, 276] width 496 height 145
click at [588, 297] on button "查 询" at bounding box center [592, 296] width 51 height 26
click at [588, 297] on button "查 询" at bounding box center [601, 296] width 69 height 26
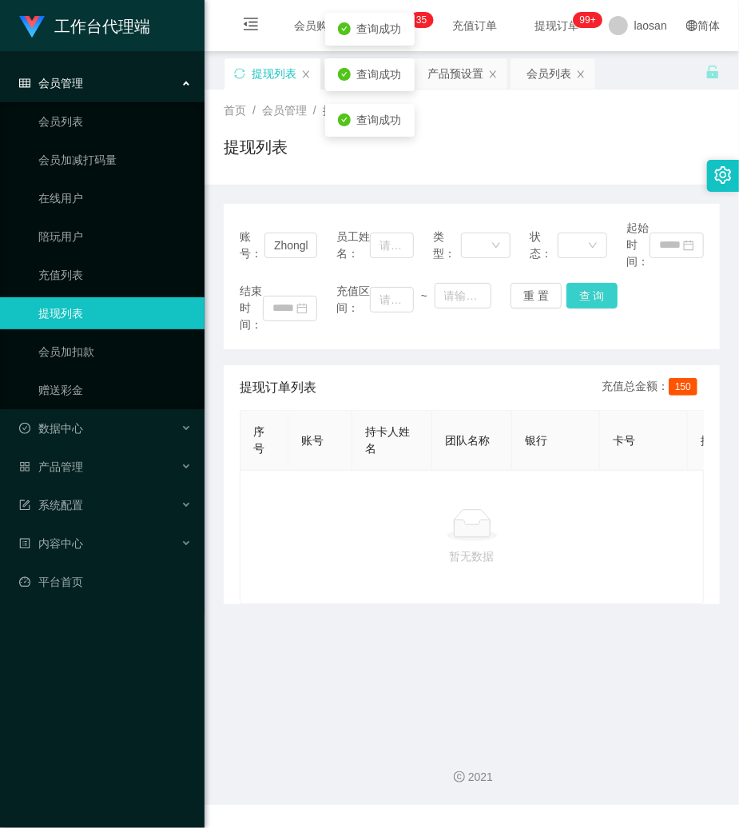
click at [588, 297] on button "查 询" at bounding box center [592, 296] width 51 height 26
click at [585, 291] on button "查 询" at bounding box center [592, 296] width 51 height 26
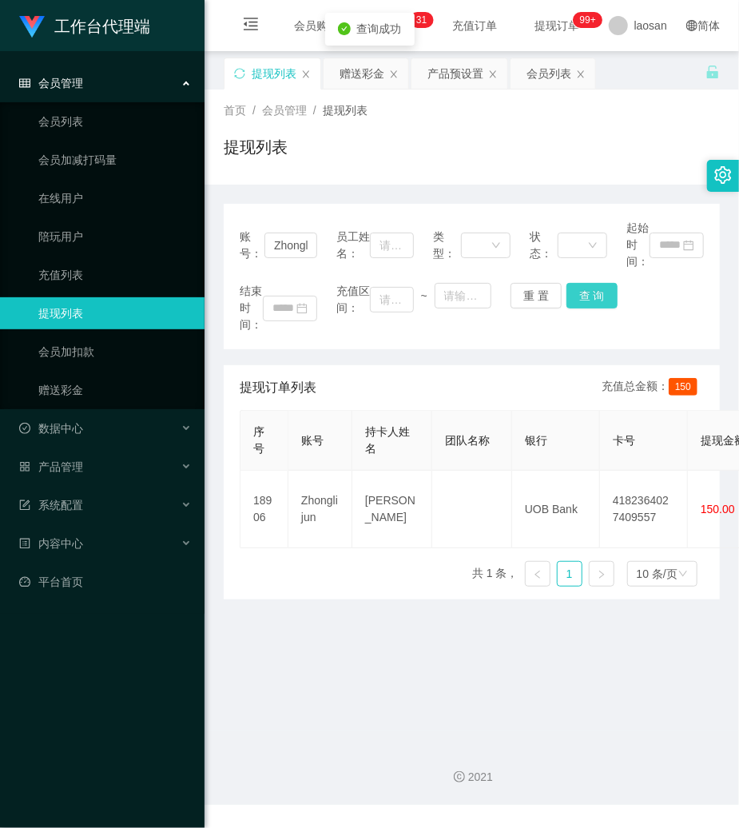
drag, startPoint x: 585, startPoint y: 291, endPoint x: 531, endPoint y: 289, distance: 53.6
click at [577, 289] on button "查 询" at bounding box center [592, 296] width 51 height 26
click at [521, 286] on button "重 置" at bounding box center [536, 296] width 51 height 26
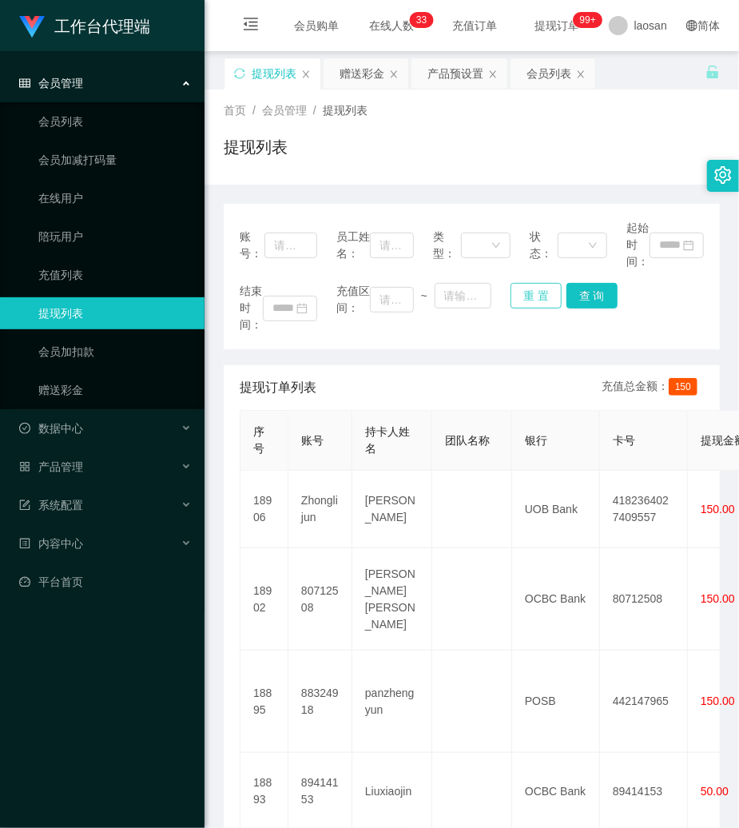
click at [535, 288] on button "重 置" at bounding box center [536, 296] width 51 height 26
drag, startPoint x: 291, startPoint y: 241, endPoint x: 366, endPoint y: 257, distance: 76.8
click at [291, 241] on input "text" at bounding box center [291, 246] width 53 height 26
paste input "Zhonglijun"
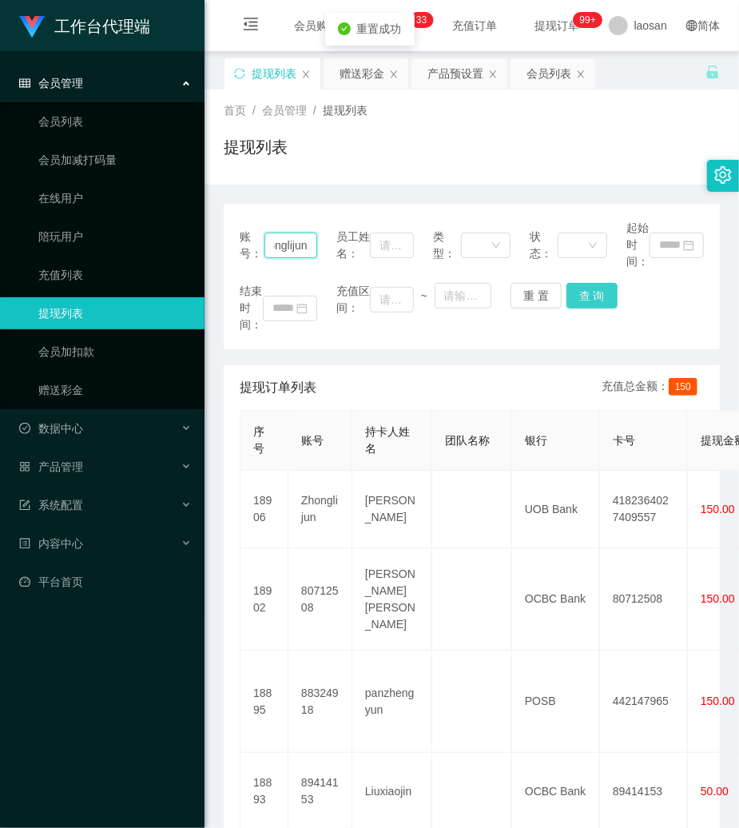
type input "Zhonglijun"
click at [596, 289] on button "查 询" at bounding box center [592, 296] width 51 height 26
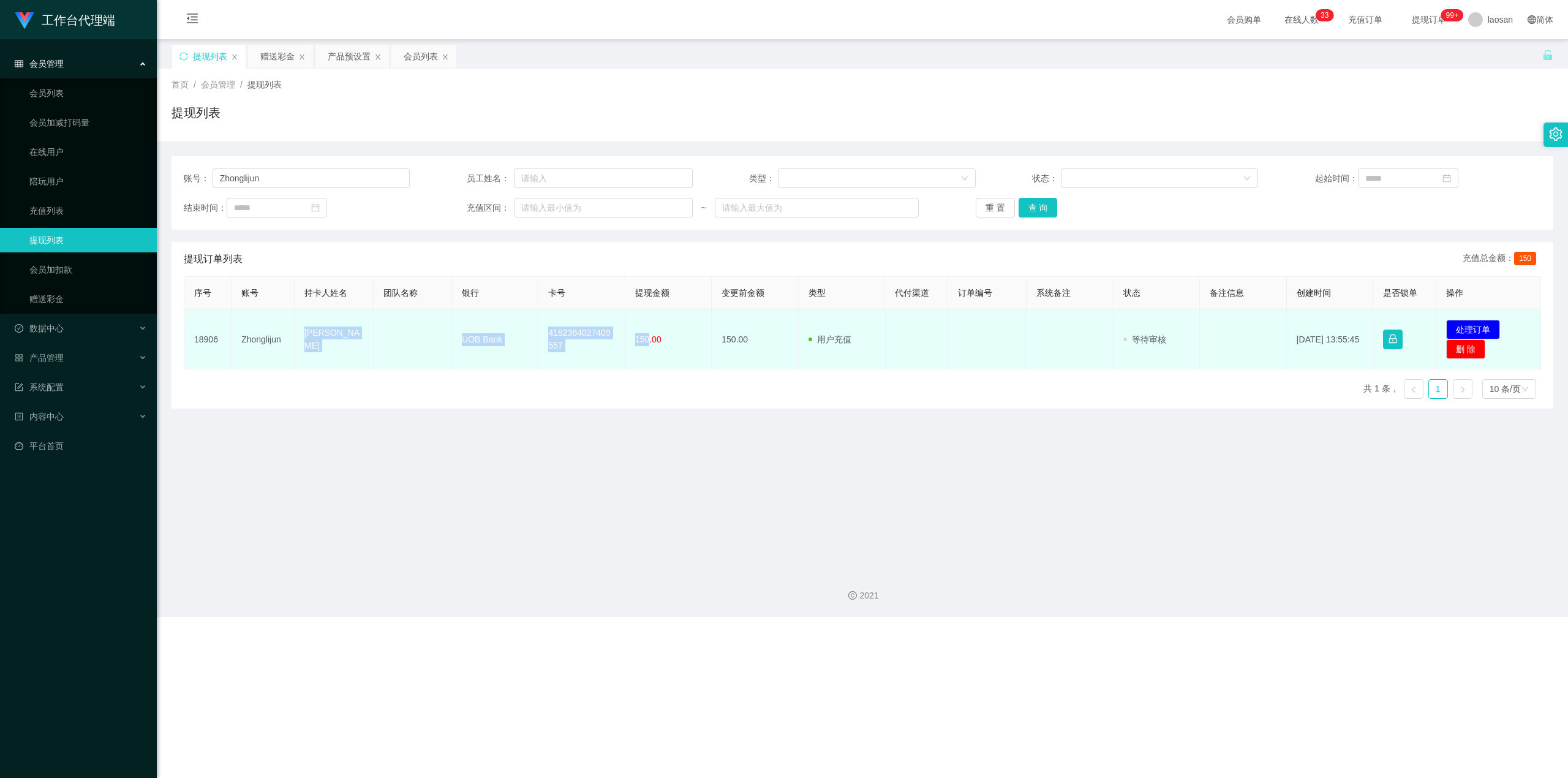
drag, startPoint x: 303, startPoint y: 338, endPoint x: 647, endPoint y: 343, distance: 344.0
click at [566, 343] on tr "18906 Zhonglijun Chong Kar [PERSON_NAME] UOB Bank 4182364027409557 150.00 150.0…" at bounding box center [863, 340] width 1356 height 60
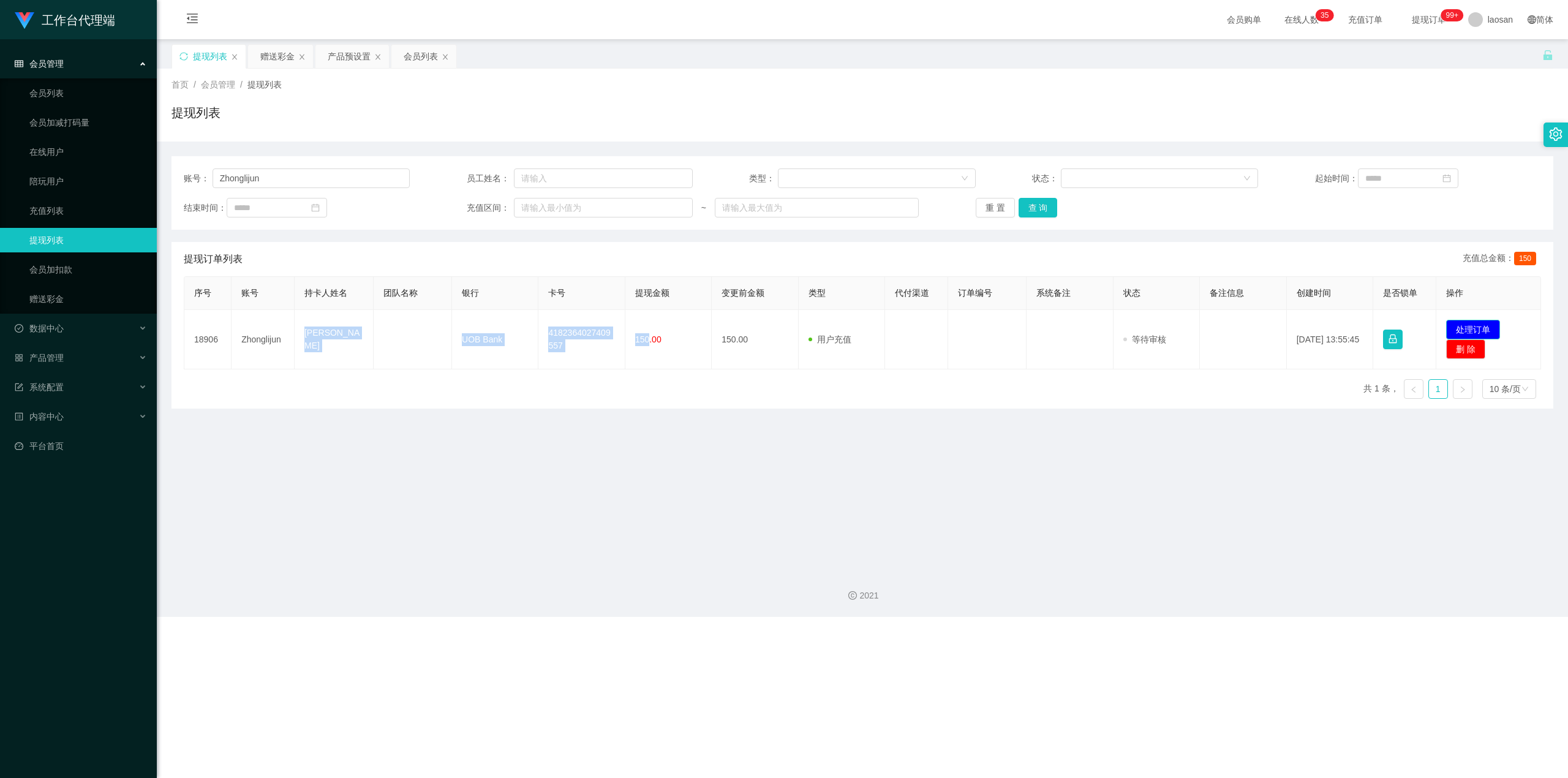
click at [566, 330] on button "处理订单" at bounding box center [1473, 330] width 54 height 20
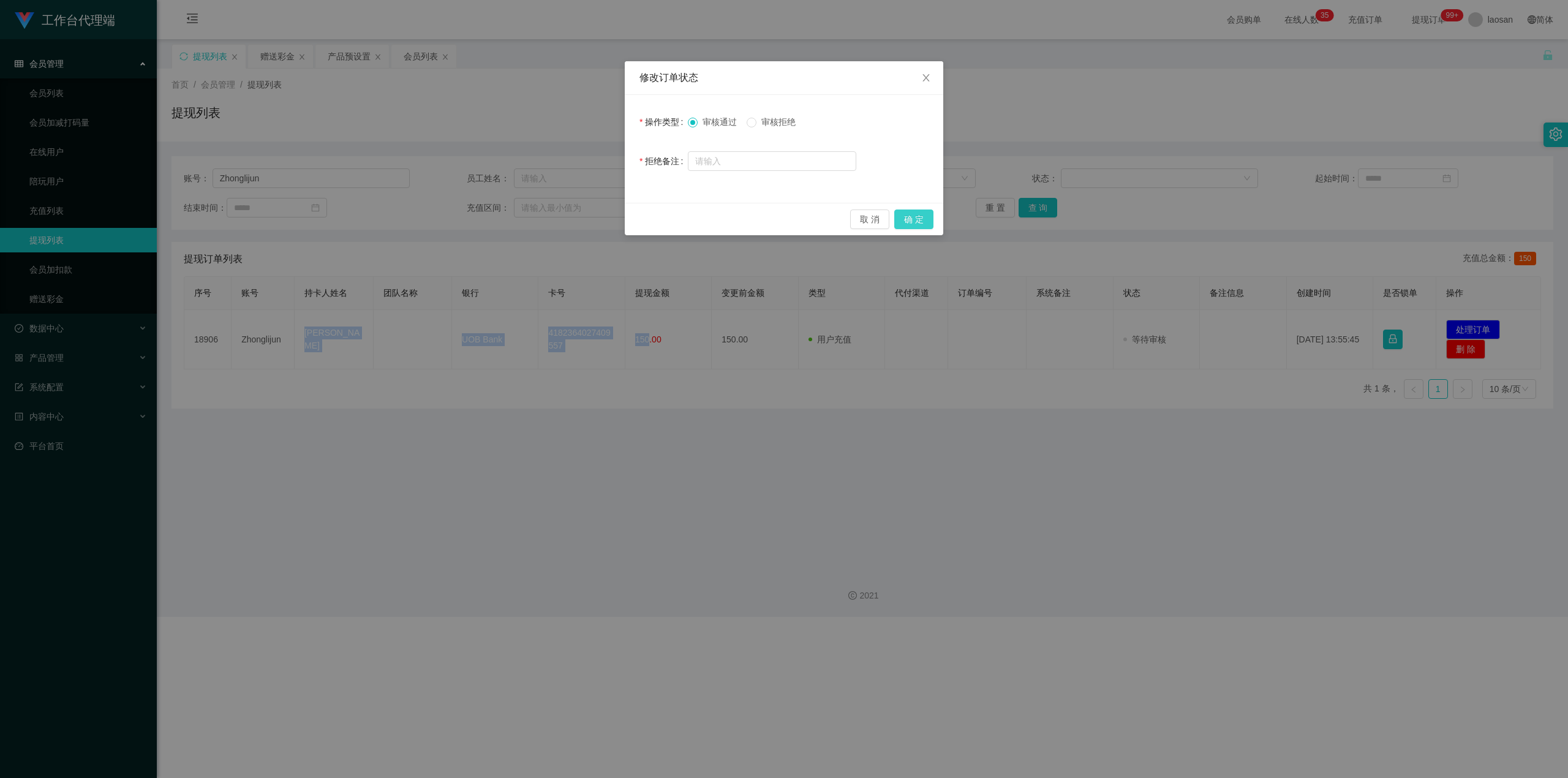
drag, startPoint x: 917, startPoint y: 222, endPoint x: 1297, endPoint y: 28, distance: 426.7
click at [566, 222] on button "确 定" at bounding box center [914, 219] width 39 height 20
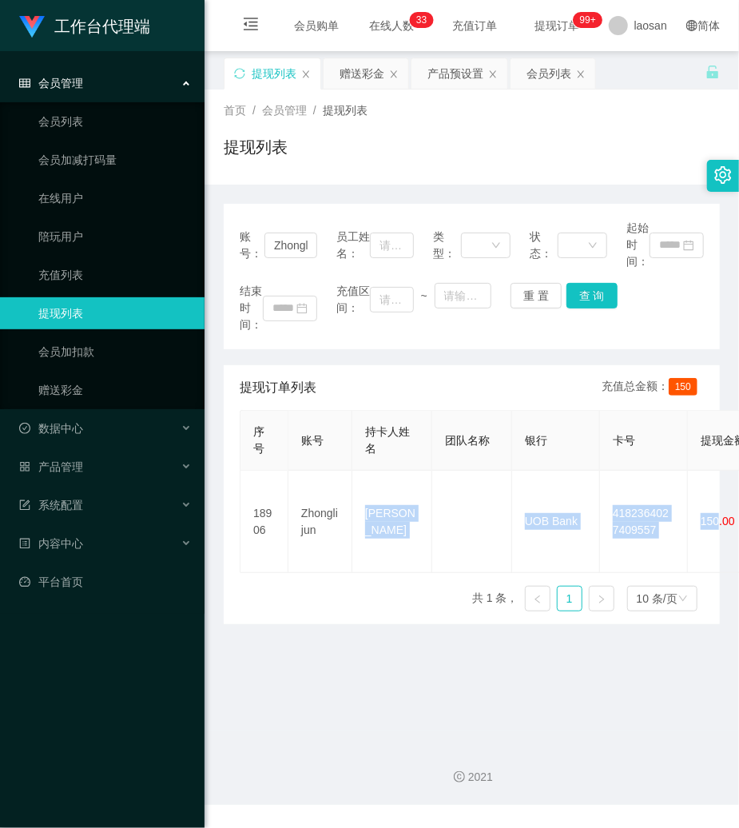
drag, startPoint x: 445, startPoint y: 77, endPoint x: 396, endPoint y: 128, distance: 70.7
click at [443, 80] on div "产品预设置" at bounding box center [456, 73] width 56 height 30
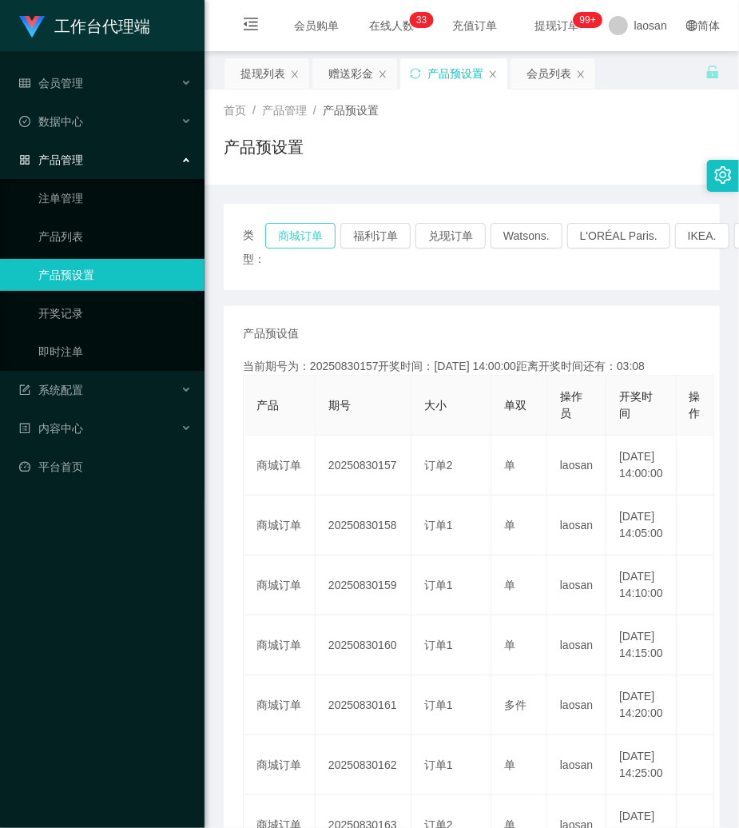
click at [317, 225] on button "商城订单" at bounding box center [300, 236] width 70 height 26
click at [116, 150] on div "产品管理" at bounding box center [102, 160] width 205 height 32
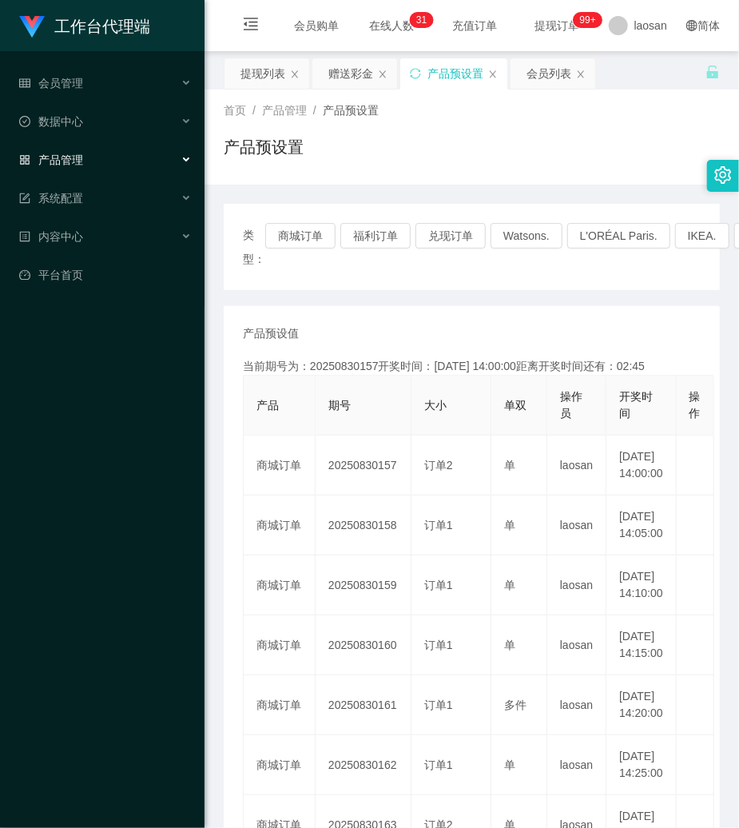
click at [116, 150] on div "产品管理" at bounding box center [102, 160] width 205 height 32
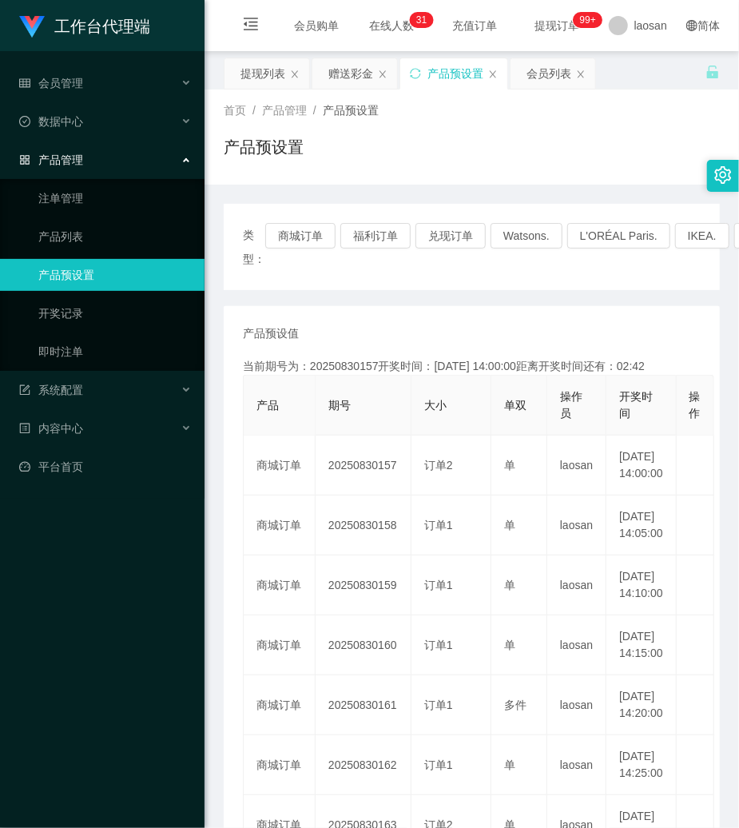
click at [361, 139] on div "产品预设置" at bounding box center [472, 153] width 496 height 37
click at [263, 68] on div "提现列表" at bounding box center [263, 73] width 45 height 30
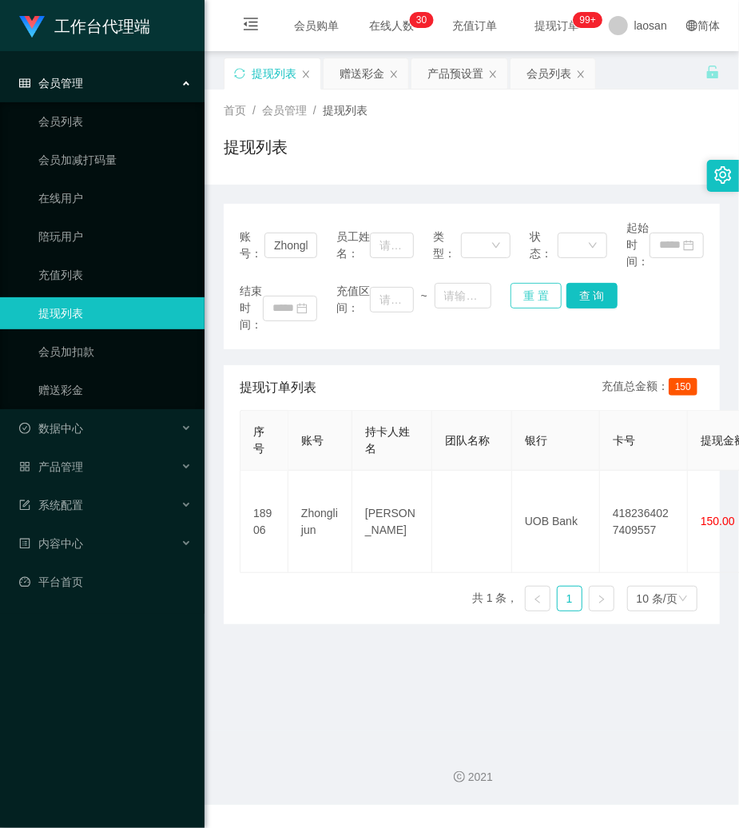
click at [515, 291] on button "重 置" at bounding box center [536, 296] width 51 height 26
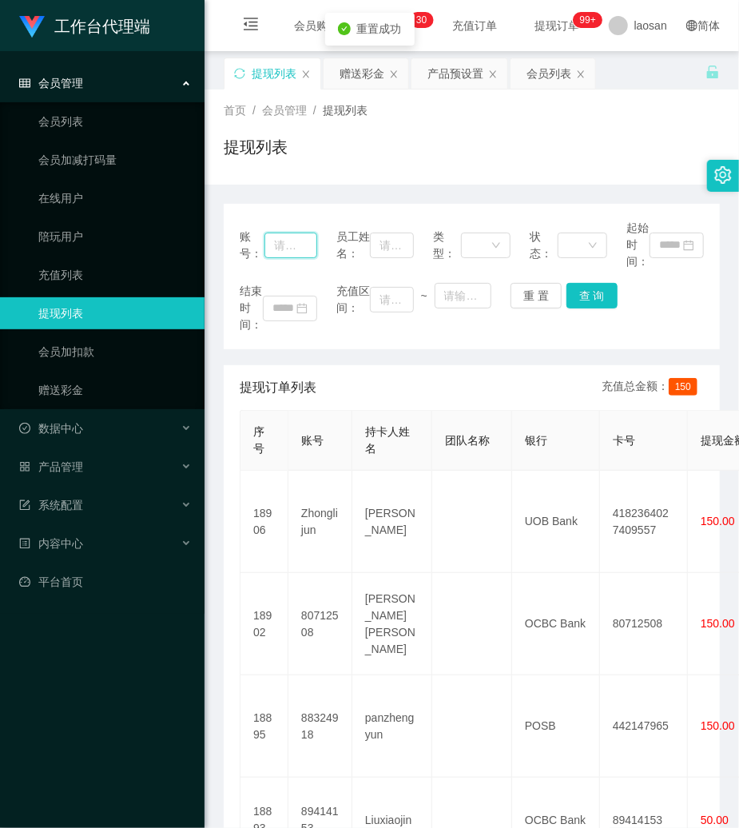
drag, startPoint x: 300, startPoint y: 244, endPoint x: 312, endPoint y: 245, distance: 11.2
click at [302, 245] on input "text" at bounding box center [291, 246] width 53 height 26
paste input "19691026"
type input "19691026"
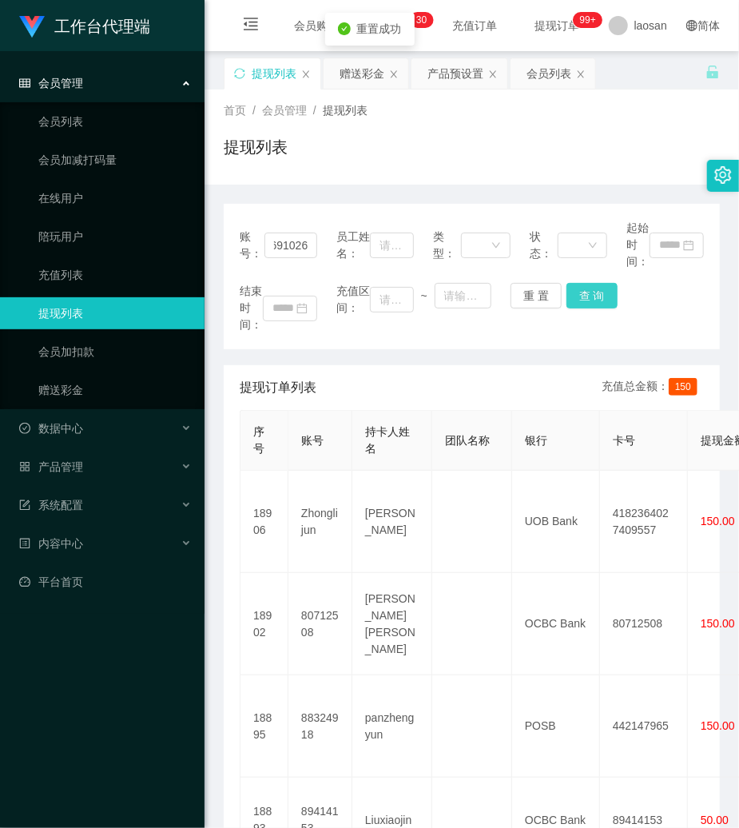
click at [576, 295] on button "查 询" at bounding box center [592, 296] width 51 height 26
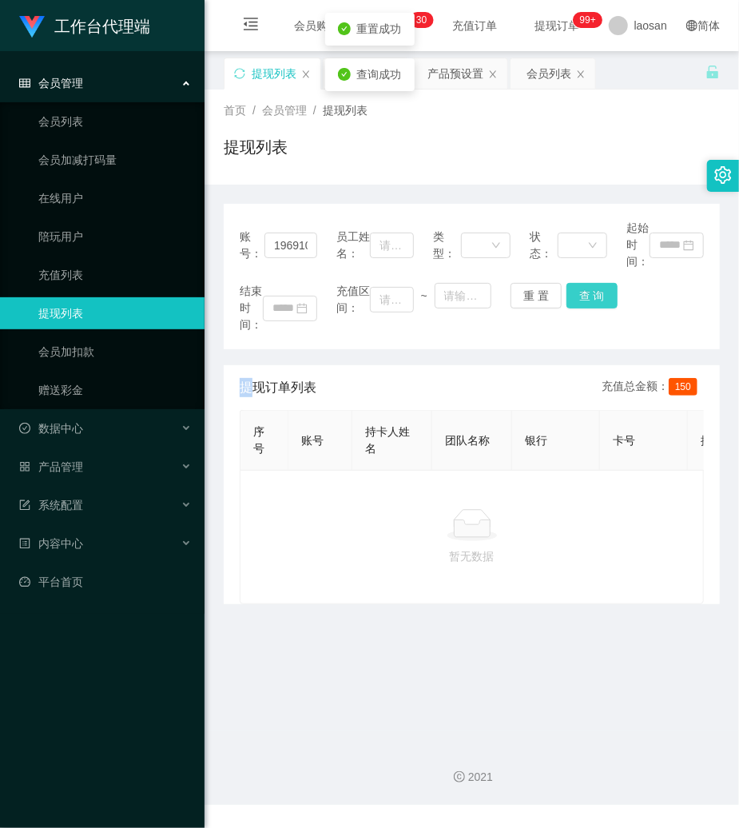
click at [576, 295] on div "重 置 查 询" at bounding box center [550, 296] width 78 height 26
click at [577, 295] on button "查 询" at bounding box center [592, 296] width 51 height 26
drag, startPoint x: 523, startPoint y: 291, endPoint x: 493, endPoint y: 285, distance: 30.1
click at [523, 291] on button "重 置" at bounding box center [536, 296] width 51 height 26
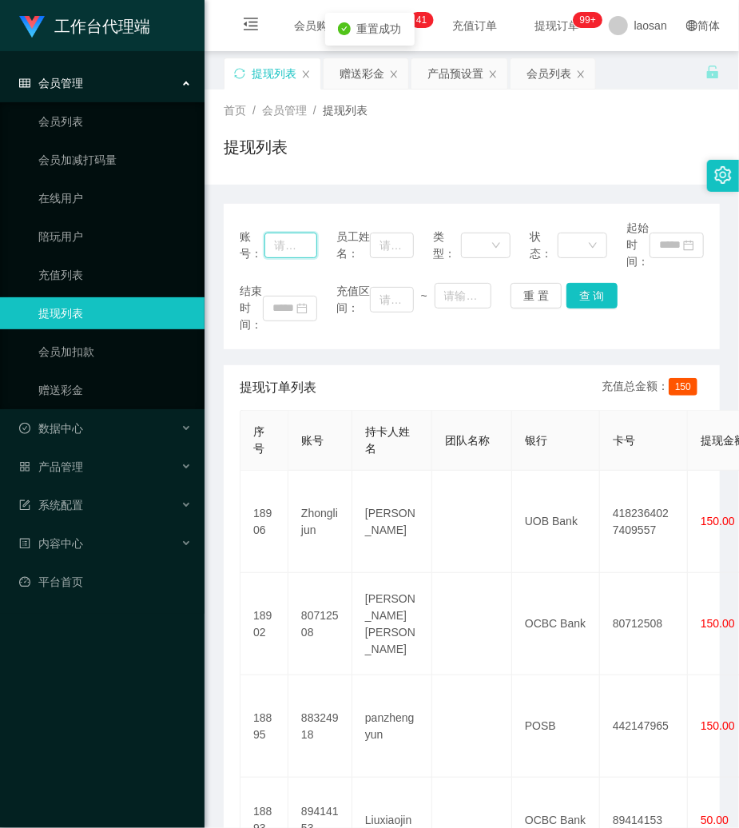
drag, startPoint x: 277, startPoint y: 245, endPoint x: 607, endPoint y: 302, distance: 335.8
click at [285, 245] on input "text" at bounding box center [291, 246] width 53 height 26
paste input "viviaan"
type input "viviaan"
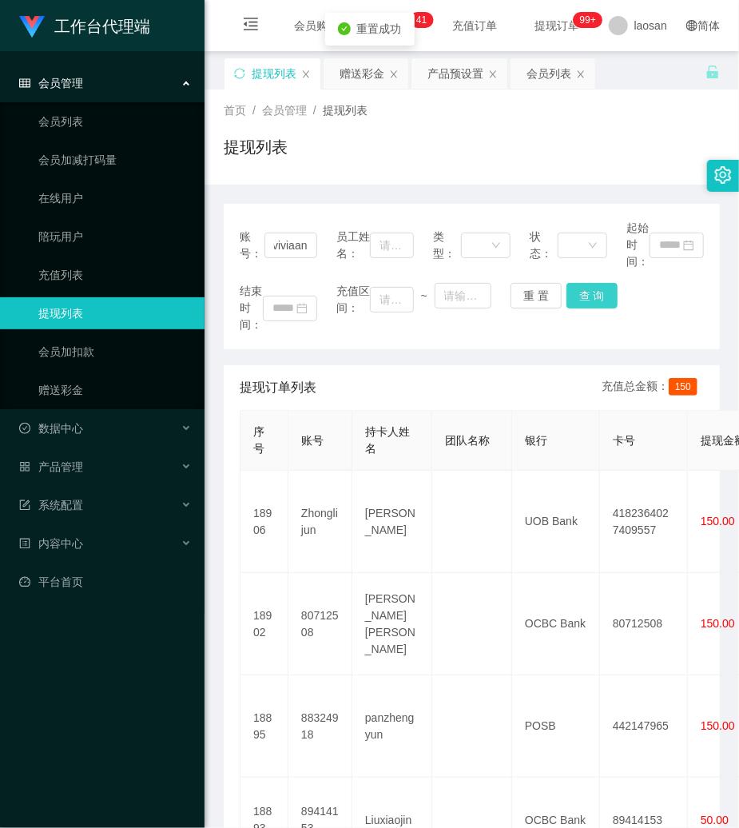
scroll to position [0, 0]
click at [583, 292] on button "查 询" at bounding box center [592, 296] width 51 height 26
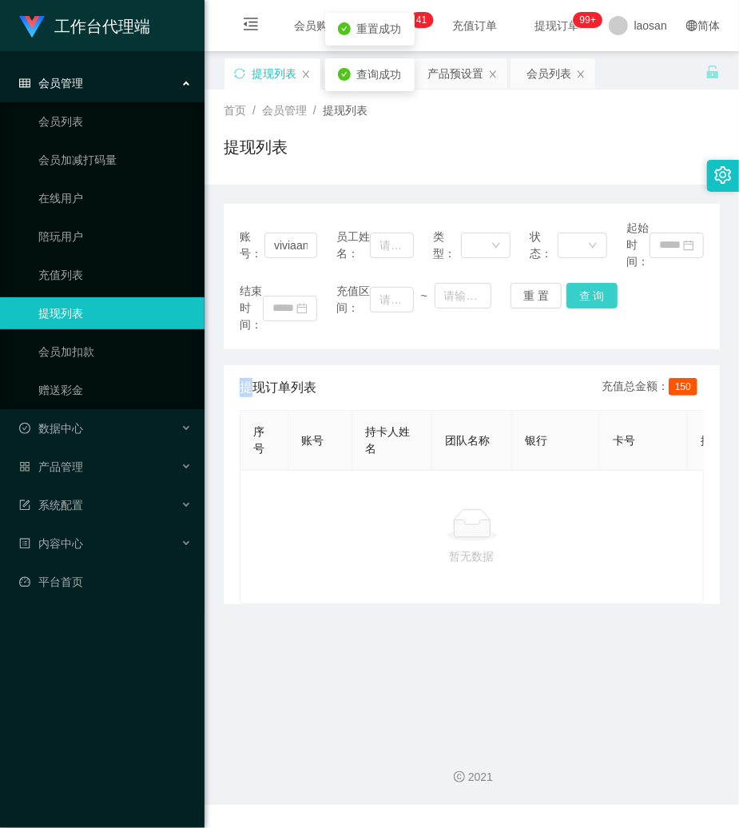
click at [583, 292] on div "结束时间： 充值区间： ~ 重 置 查 询" at bounding box center [472, 308] width 464 height 50
drag, startPoint x: 527, startPoint y: 286, endPoint x: 519, endPoint y: 286, distance: 8.8
click at [525, 286] on button "重 置" at bounding box center [536, 296] width 51 height 26
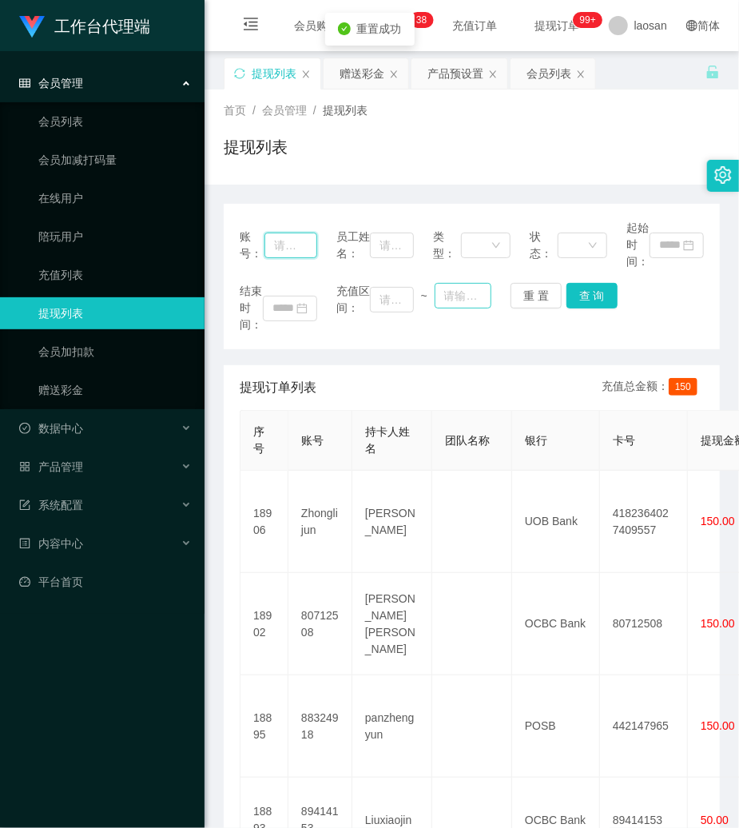
drag, startPoint x: 289, startPoint y: 253, endPoint x: 462, endPoint y: 283, distance: 175.9
click at [289, 253] on input "text" at bounding box center [291, 246] width 53 height 26
paste input "19691026"
type input "19691026"
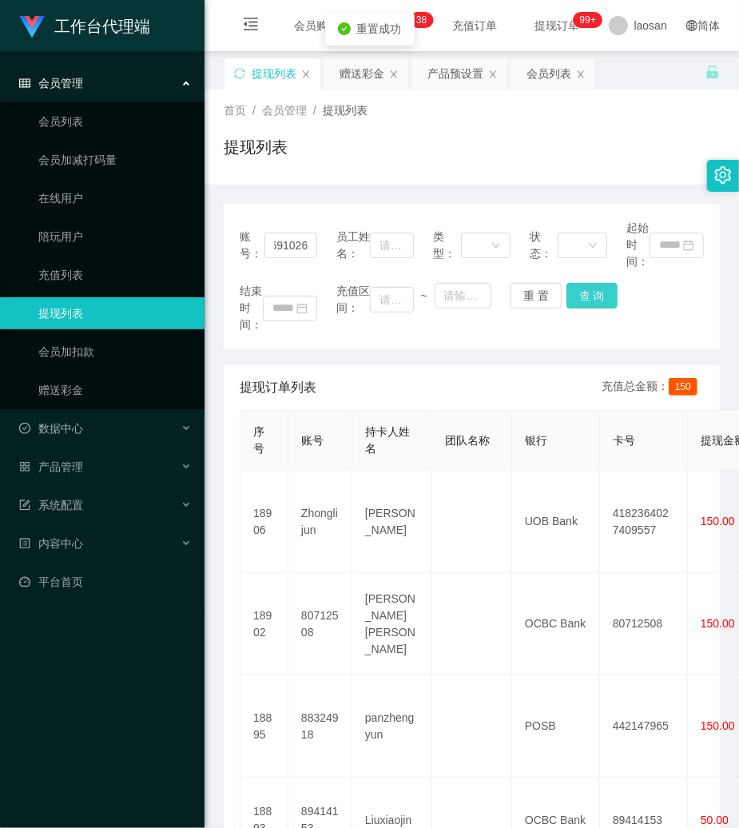
scroll to position [0, 0]
click at [593, 295] on button "查 询" at bounding box center [592, 296] width 51 height 26
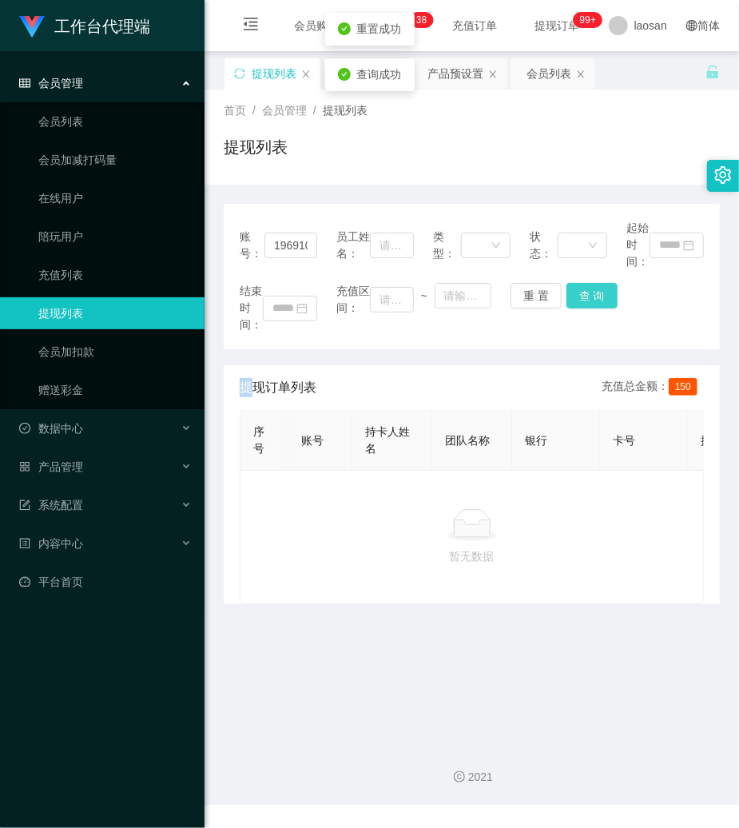
click at [595, 294] on div "结束时间： 充值区间： ~ 重 置 查 询" at bounding box center [472, 308] width 464 height 50
click at [567, 295] on button "查 询" at bounding box center [592, 296] width 51 height 26
click at [567, 295] on button "查 询" at bounding box center [601, 296] width 69 height 26
drag, startPoint x: 531, startPoint y: 293, endPoint x: 474, endPoint y: 285, distance: 57.2
click at [527, 293] on button "重 置" at bounding box center [536, 296] width 51 height 26
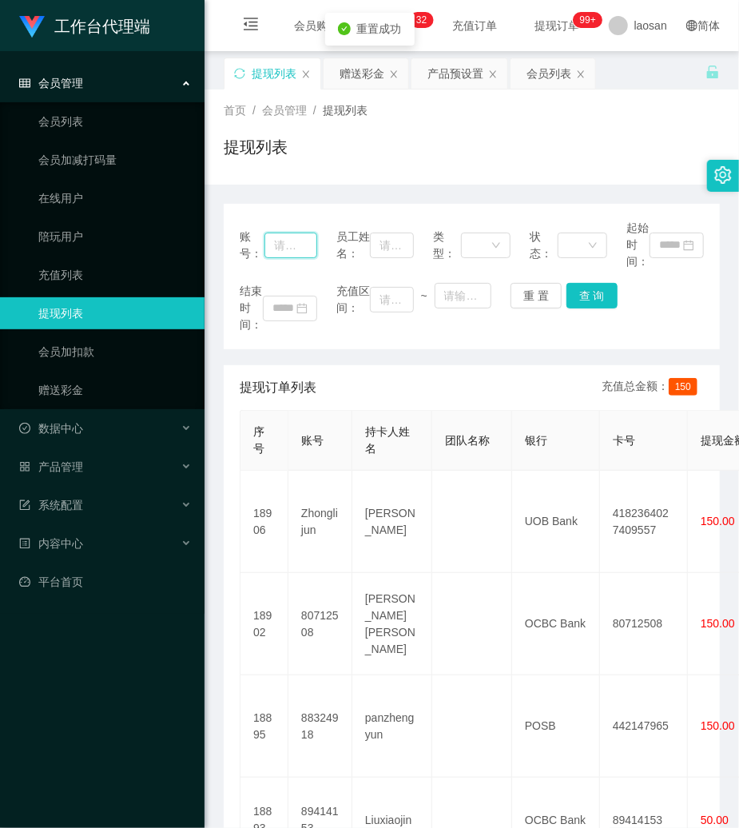
click at [285, 241] on input "text" at bounding box center [291, 246] width 53 height 26
paste input "viviaan"
type input "viviaan"
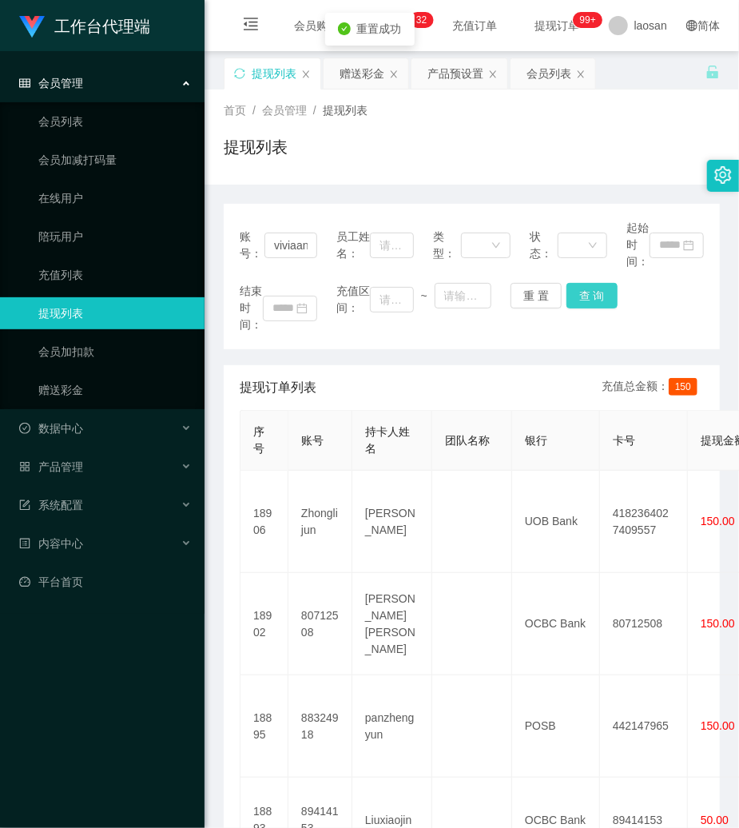
click at [567, 298] on button "查 询" at bounding box center [592, 296] width 51 height 26
click at [564, 298] on div "重 置 查 询" at bounding box center [550, 296] width 78 height 26
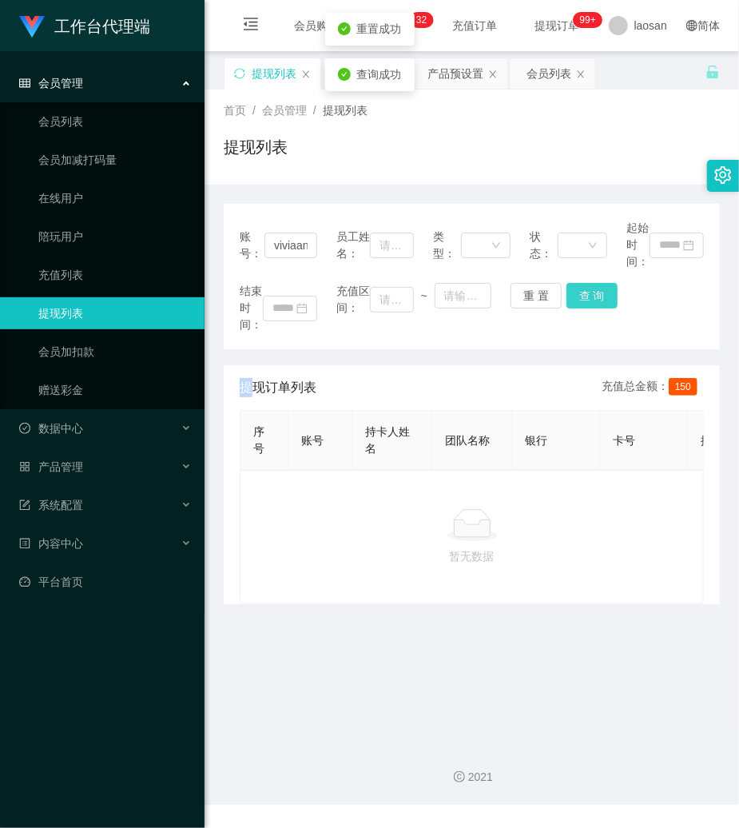
click at [567, 298] on button "查 询" at bounding box center [592, 296] width 51 height 26
click at [585, 292] on button "查 询" at bounding box center [592, 296] width 51 height 26
drag, startPoint x: 585, startPoint y: 292, endPoint x: 583, endPoint y: 314, distance: 22.4
click at [586, 296] on div "结束时间： 充值区间： ~ 重 置 查 询" at bounding box center [472, 308] width 464 height 50
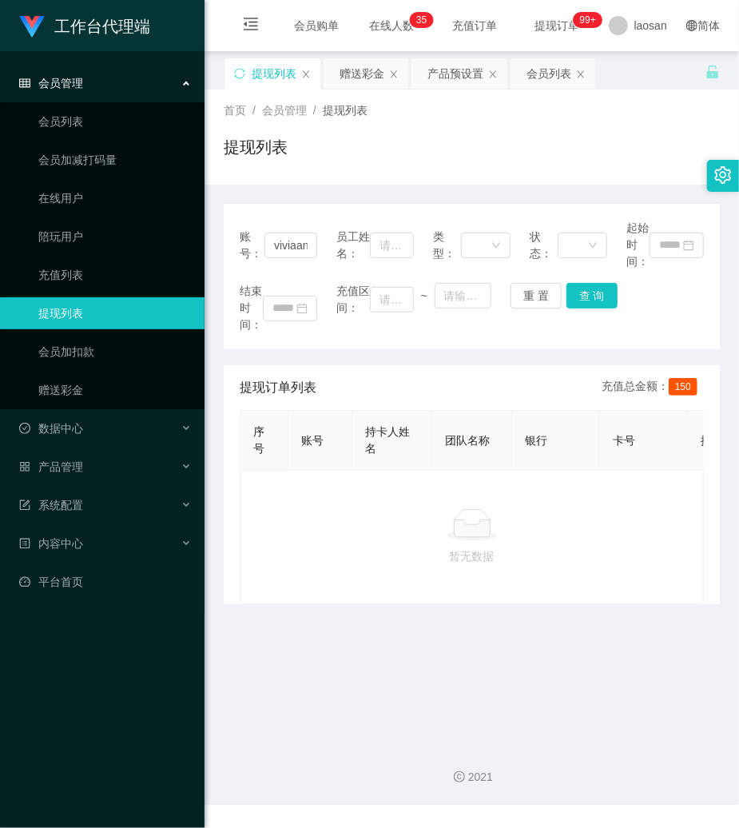
click at [534, 281] on div "账号： viviaan 员工姓名： 类型： 状态： 起始时间： 结束时间： 充值区间： ~ 重 置 查 询" at bounding box center [472, 276] width 496 height 145
click at [575, 291] on button "查 询" at bounding box center [592, 296] width 51 height 26
click at [579, 291] on button "查 询" at bounding box center [592, 296] width 51 height 26
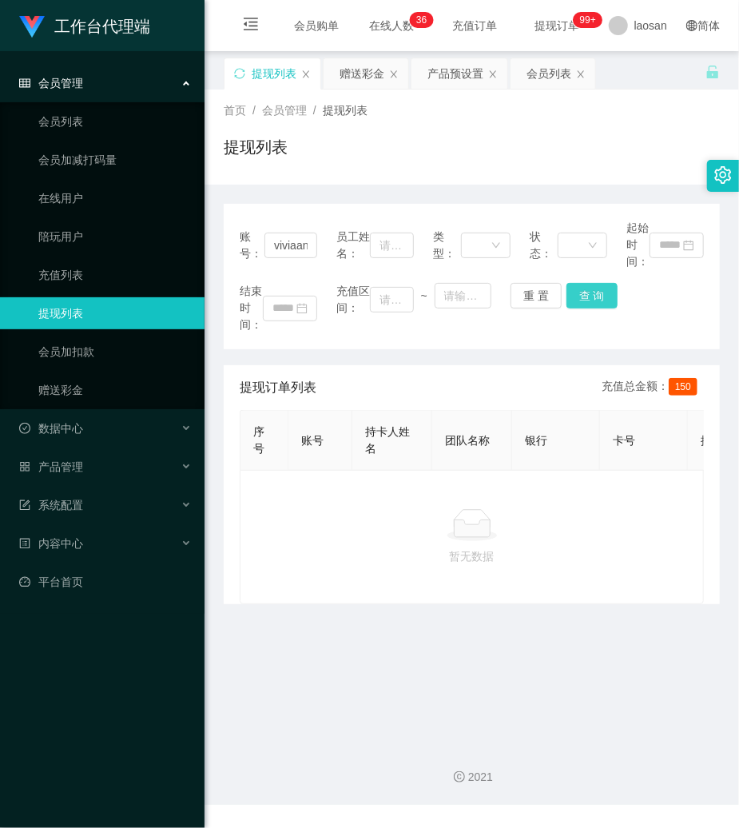
click at [599, 305] on button "查 询" at bounding box center [592, 296] width 51 height 26
click at [599, 305] on div "结束时间： 充值区间： ~ 重 置 查 询" at bounding box center [472, 308] width 464 height 50
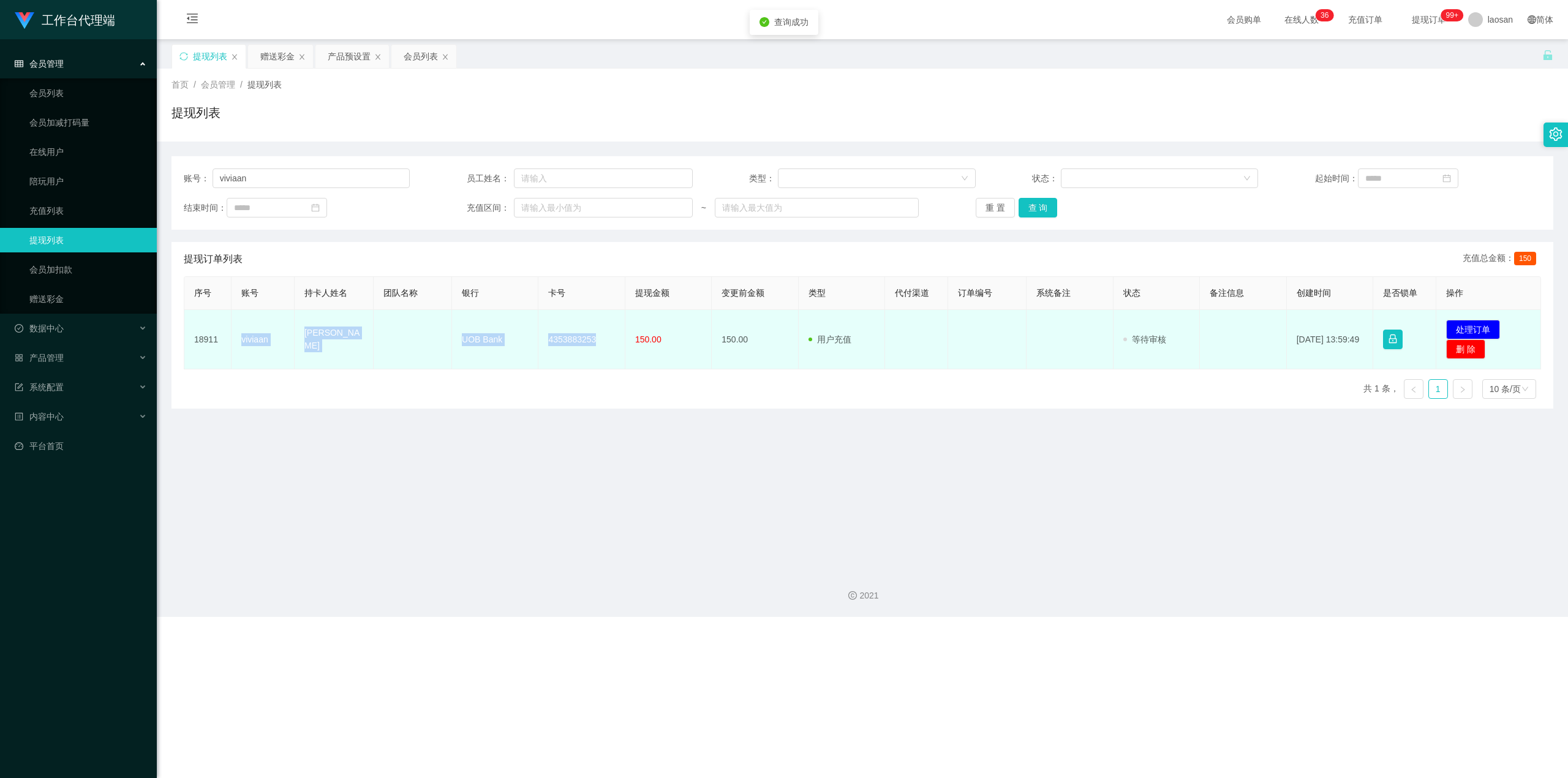
drag, startPoint x: 241, startPoint y: 338, endPoint x: 616, endPoint y: 342, distance: 375.0
click at [566, 342] on tr "18911 viviaan [PERSON_NAME] UOB Bank 4353883253 150.00 150.00 用户充值 人工扣款 审核驳回 审核…" at bounding box center [863, 340] width 1356 height 60
click at [302, 339] on td "[PERSON_NAME]" at bounding box center [333, 340] width 79 height 60
drag, startPoint x: 302, startPoint y: 339, endPoint x: 638, endPoint y: 343, distance: 336.0
click at [566, 343] on tr "18911 viviaan [PERSON_NAME] UOB Bank 4353883253 150.00 150.00 用户充值 人工扣款 审核驳回 审核…" at bounding box center [863, 340] width 1356 height 60
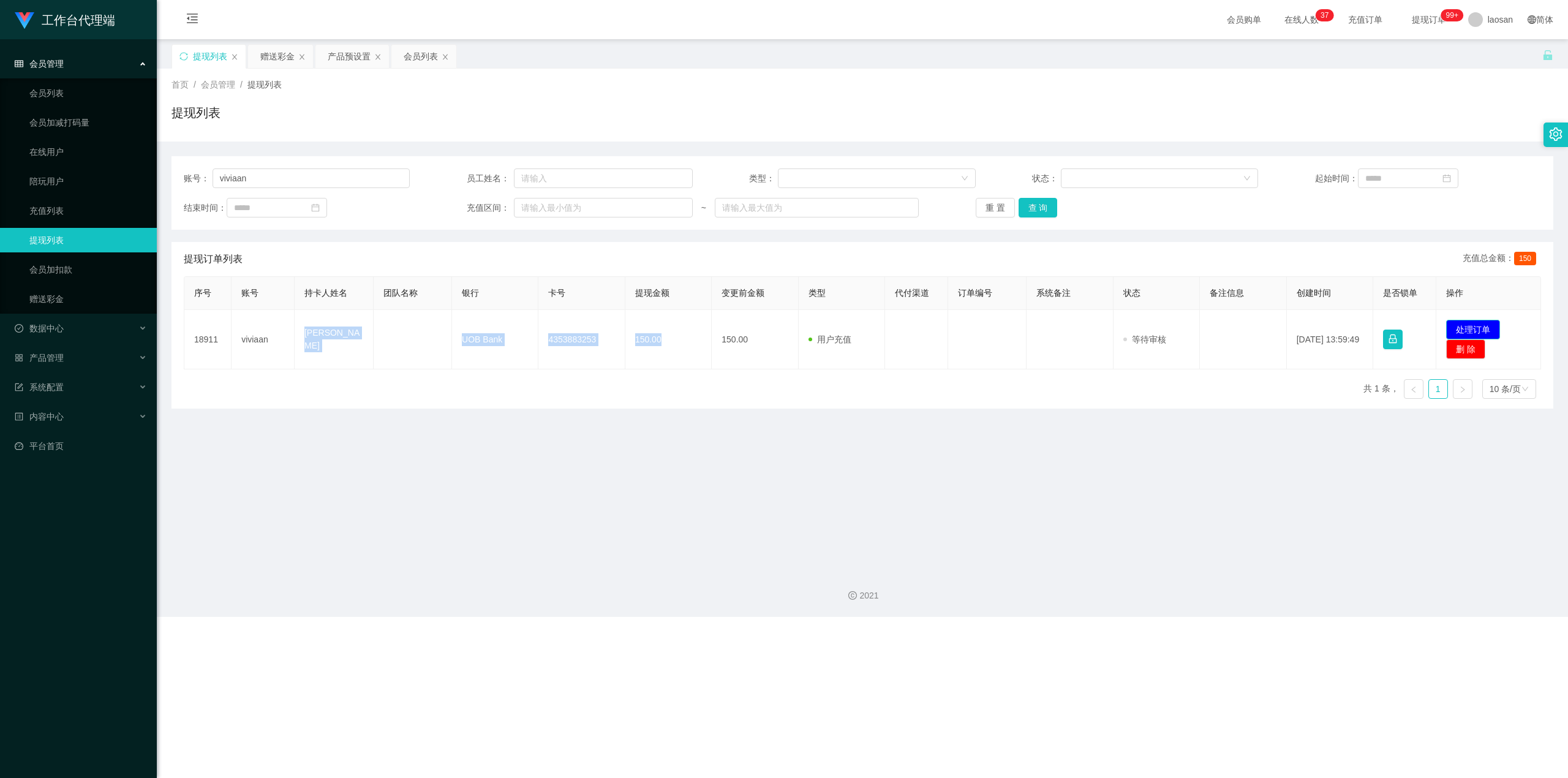
click at [566, 325] on button "处理订单" at bounding box center [1473, 330] width 54 height 20
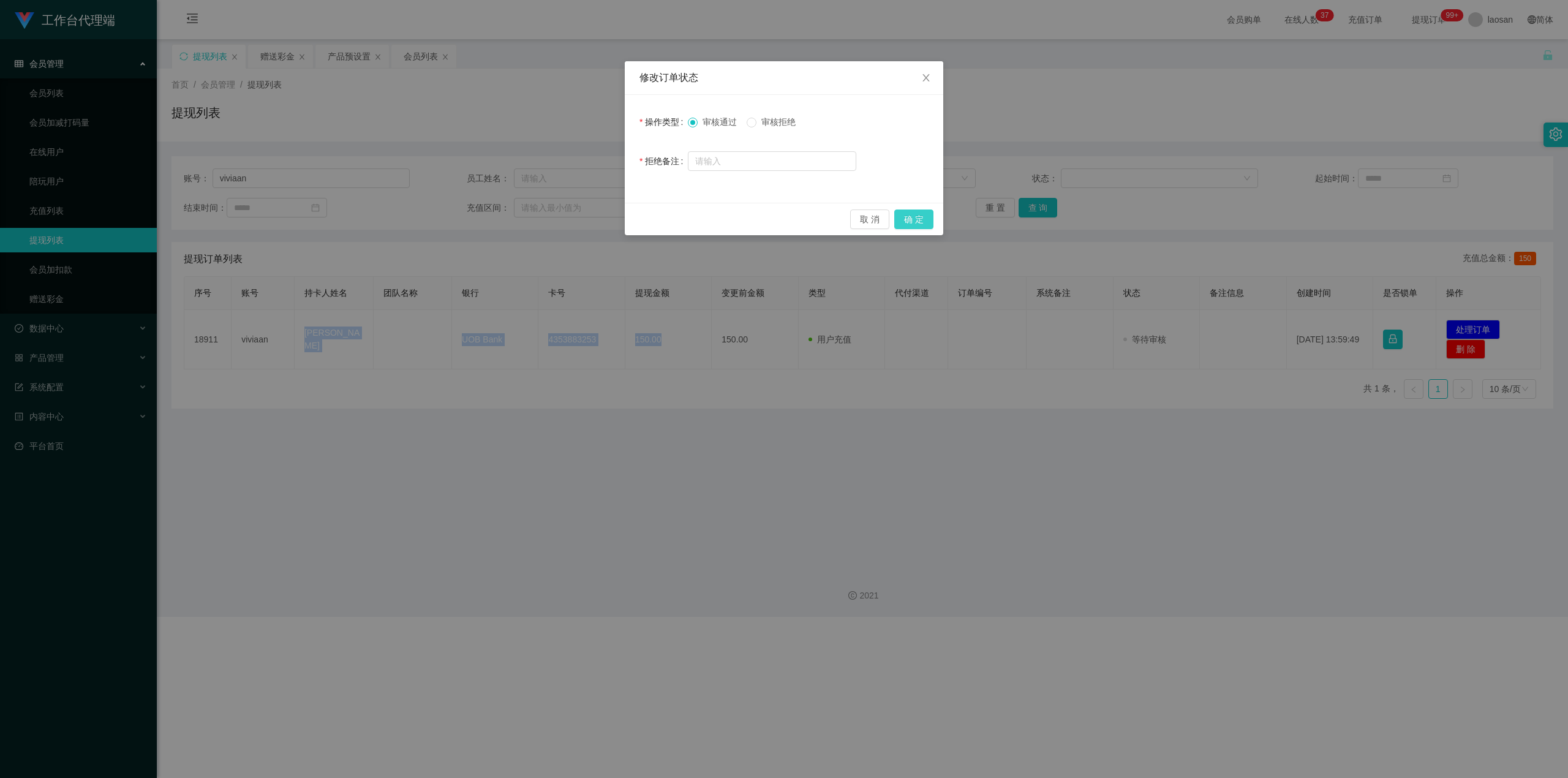
click at [566, 213] on button "确 定" at bounding box center [914, 219] width 39 height 20
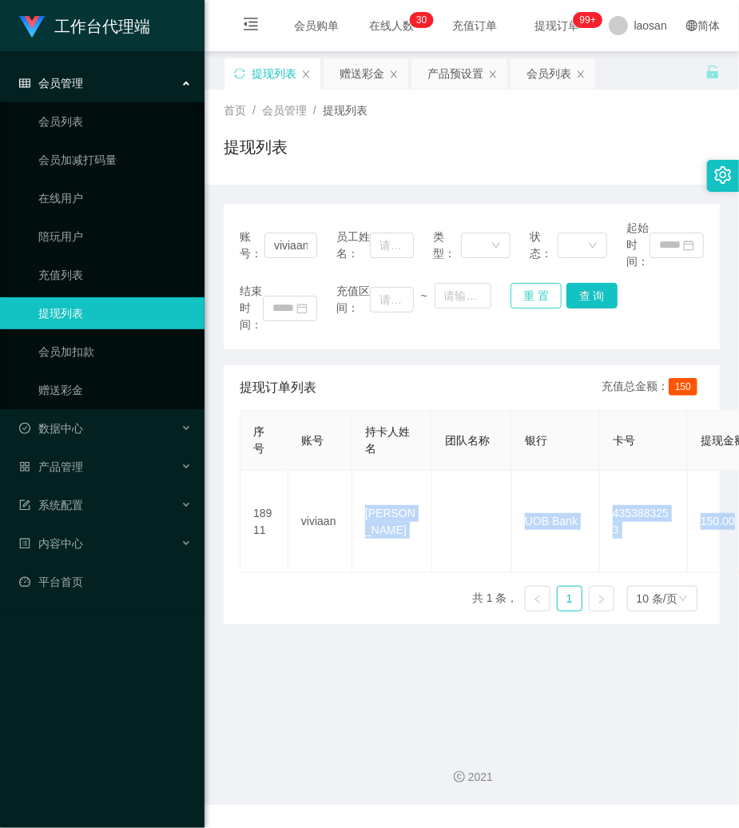
click at [519, 289] on button "重 置" at bounding box center [536, 296] width 51 height 26
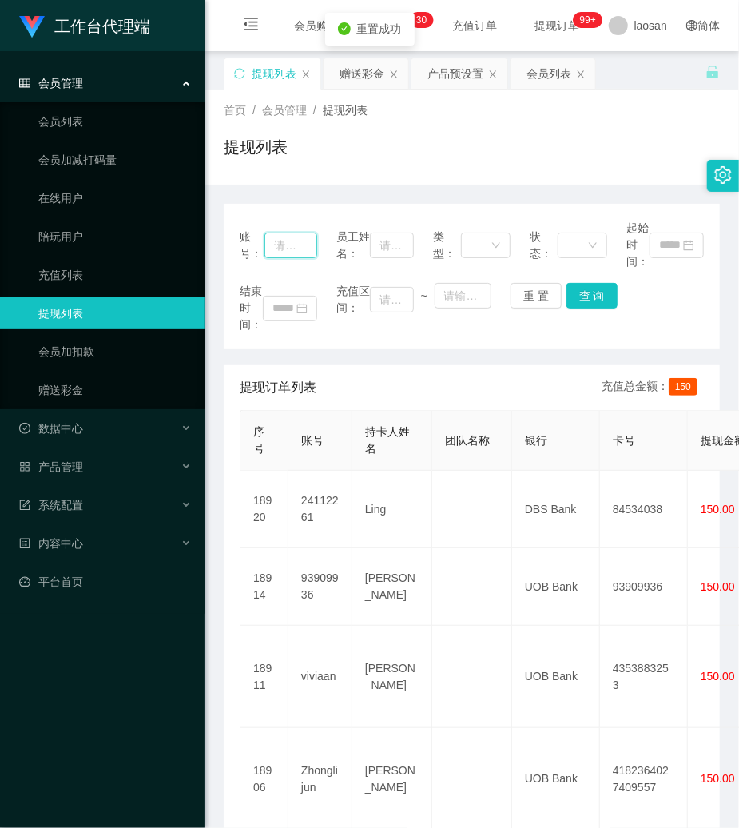
drag, startPoint x: 299, startPoint y: 243, endPoint x: 308, endPoint y: 243, distance: 8.8
click at [300, 243] on input "text" at bounding box center [291, 246] width 53 height 26
paste input "19691026"
type input "19691026"
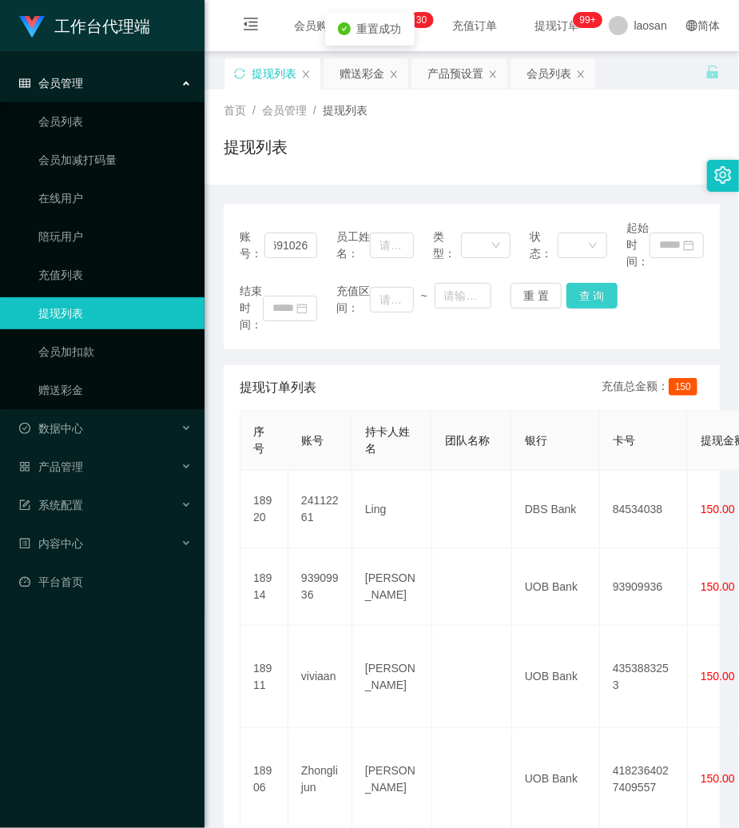
scroll to position [0, 0]
click at [590, 297] on button "查 询" at bounding box center [592, 296] width 51 height 26
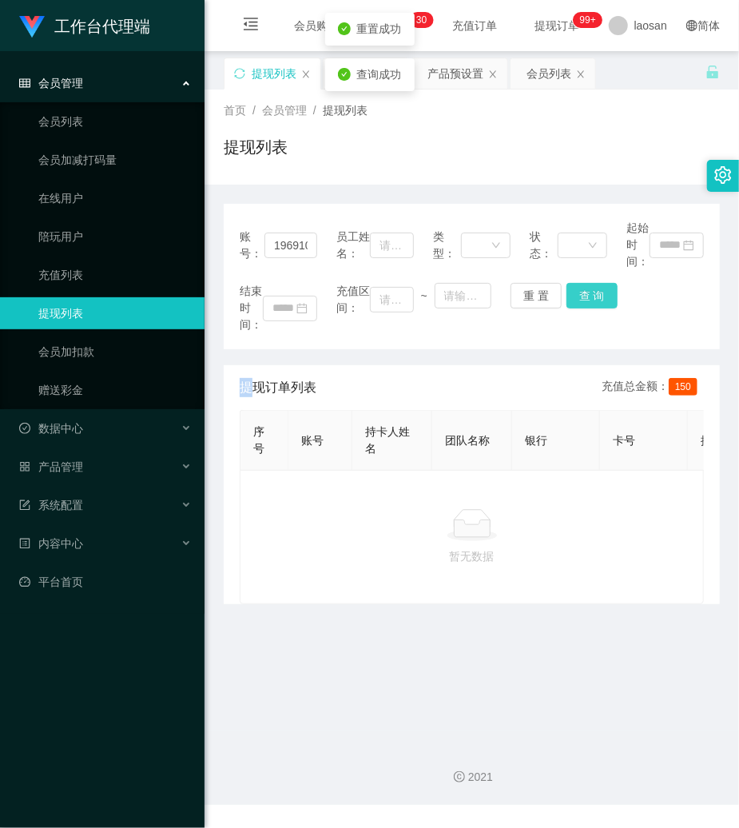
click at [590, 297] on div "结束时间： 充值区间： ~ 重 置 查 询" at bounding box center [472, 308] width 464 height 50
drag, startPoint x: 532, startPoint y: 289, endPoint x: 497, endPoint y: 289, distance: 35.2
click at [531, 289] on button "重 置" at bounding box center [536, 296] width 51 height 26
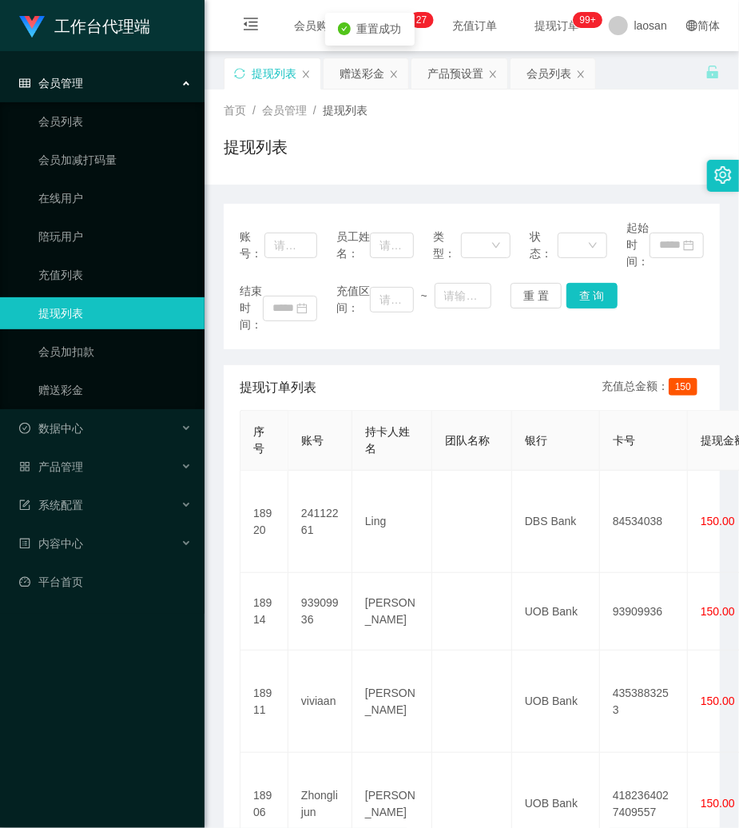
click at [257, 237] on span "账号：" at bounding box center [252, 246] width 25 height 34
drag, startPoint x: 285, startPoint y: 243, endPoint x: 420, endPoint y: 264, distance: 136.7
click at [286, 243] on input "text" at bounding box center [291, 246] width 53 height 26
paste input "93909936"
click at [599, 301] on button "查 询" at bounding box center [592, 296] width 51 height 26
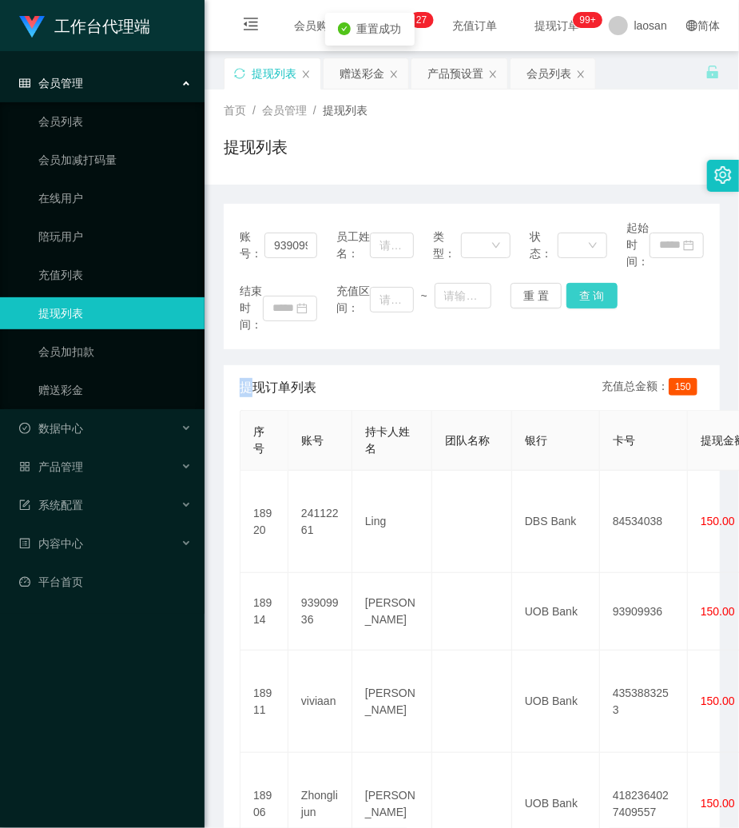
click at [599, 301] on div "结束时间： 充值区间： ~ 重 置 查 询" at bounding box center [472, 308] width 464 height 50
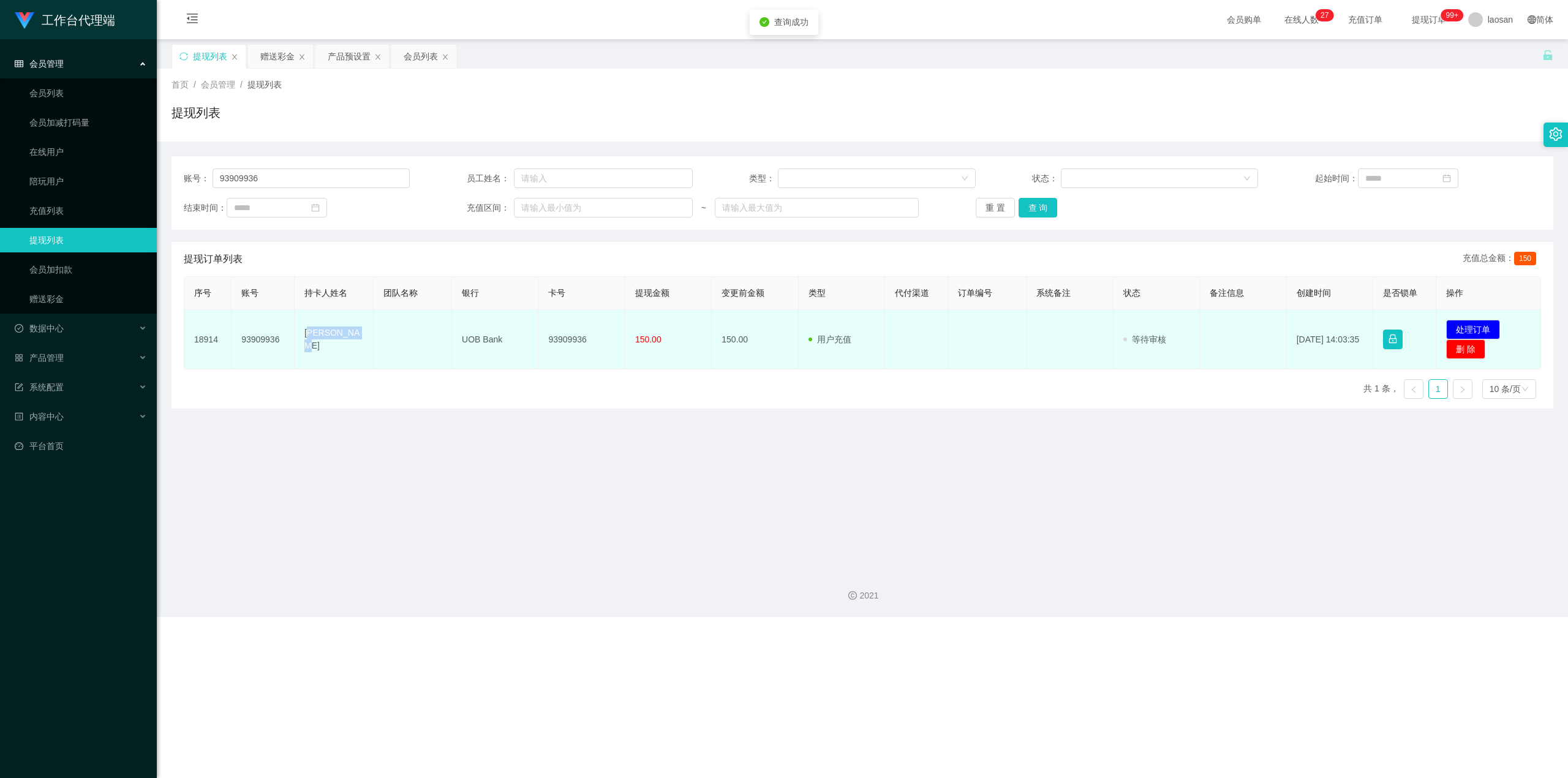
drag, startPoint x: 307, startPoint y: 336, endPoint x: 323, endPoint y: 334, distance: 16.1
click at [366, 334] on td "[PERSON_NAME]" at bounding box center [333, 340] width 79 height 60
click at [301, 336] on td "[PERSON_NAME]" at bounding box center [333, 340] width 79 height 60
drag, startPoint x: 301, startPoint y: 336, endPoint x: 633, endPoint y: 342, distance: 332.1
click at [566, 342] on tr "18914 93909936 TAN PEI YUN UOB Bank 93909936 150.00 150.00 用户充值 人工扣款 审核驳回 审核成功 …" at bounding box center [863, 340] width 1356 height 60
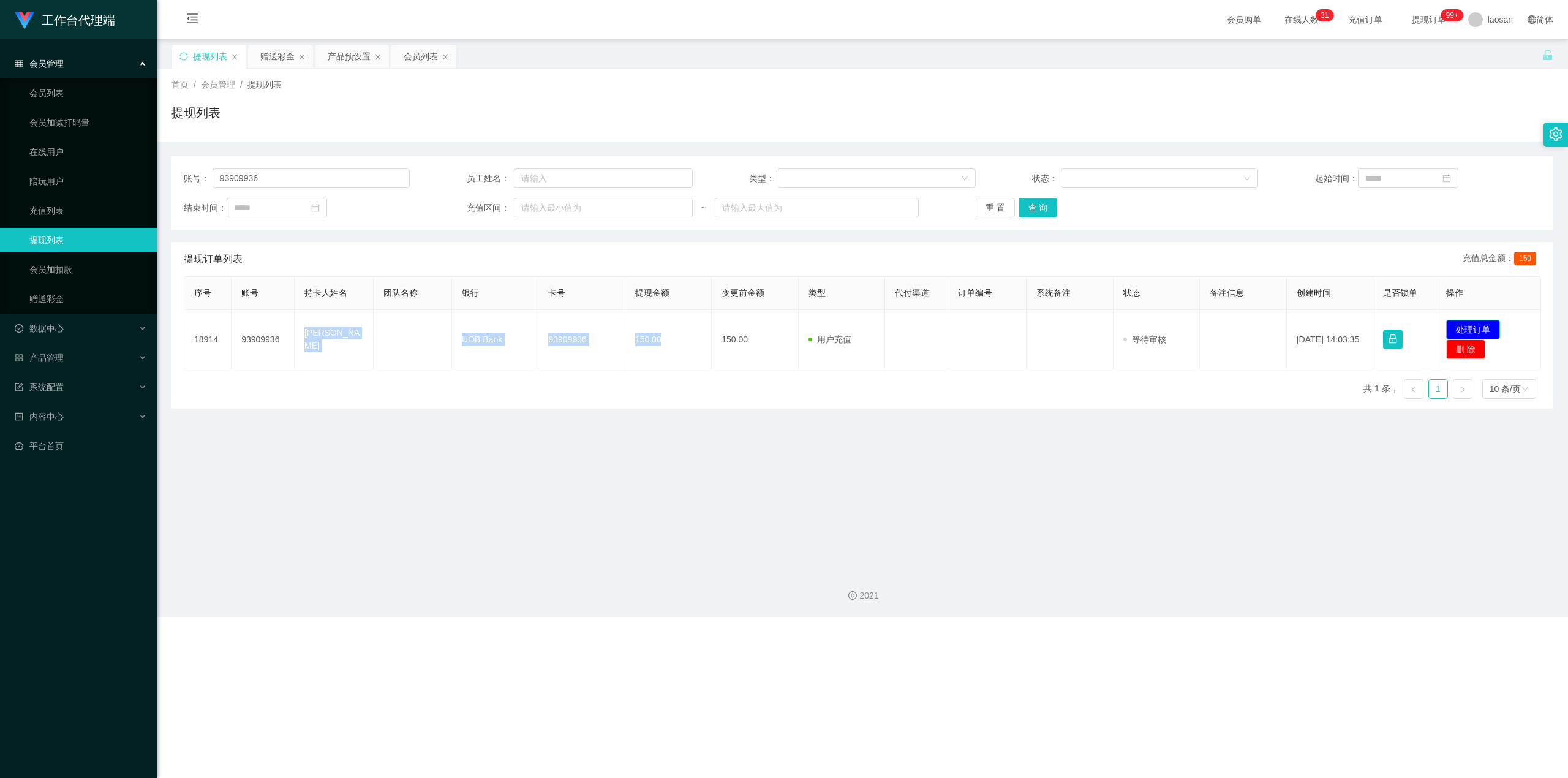
drag, startPoint x: 1456, startPoint y: 321, endPoint x: 1446, endPoint y: 324, distance: 10.4
click at [566, 322] on button "处理订单" at bounding box center [1473, 330] width 54 height 20
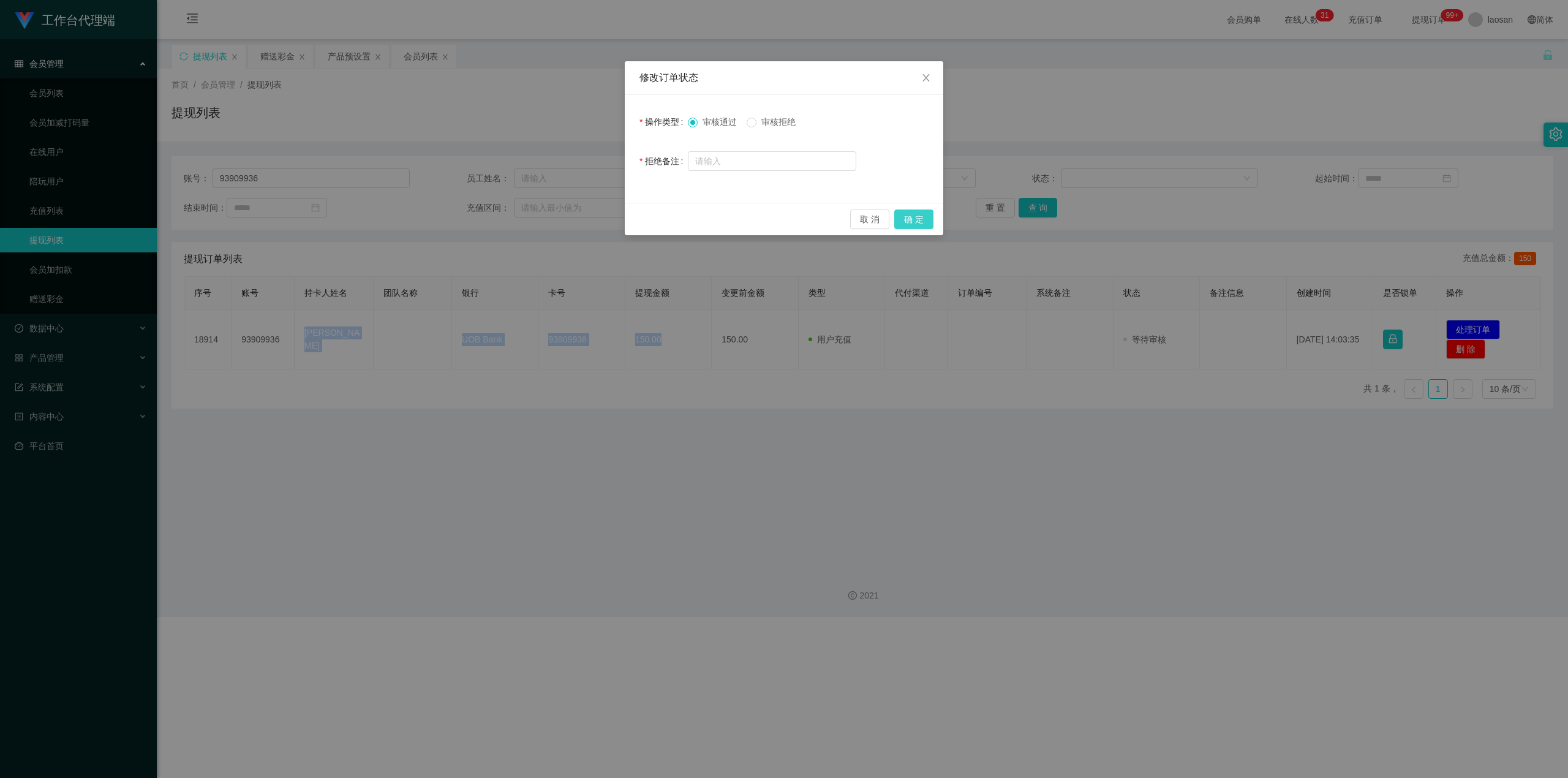
drag, startPoint x: 930, startPoint y: 215, endPoint x: 1001, endPoint y: 190, distance: 75.3
click at [566, 215] on button "确 定" at bounding box center [914, 219] width 39 height 20
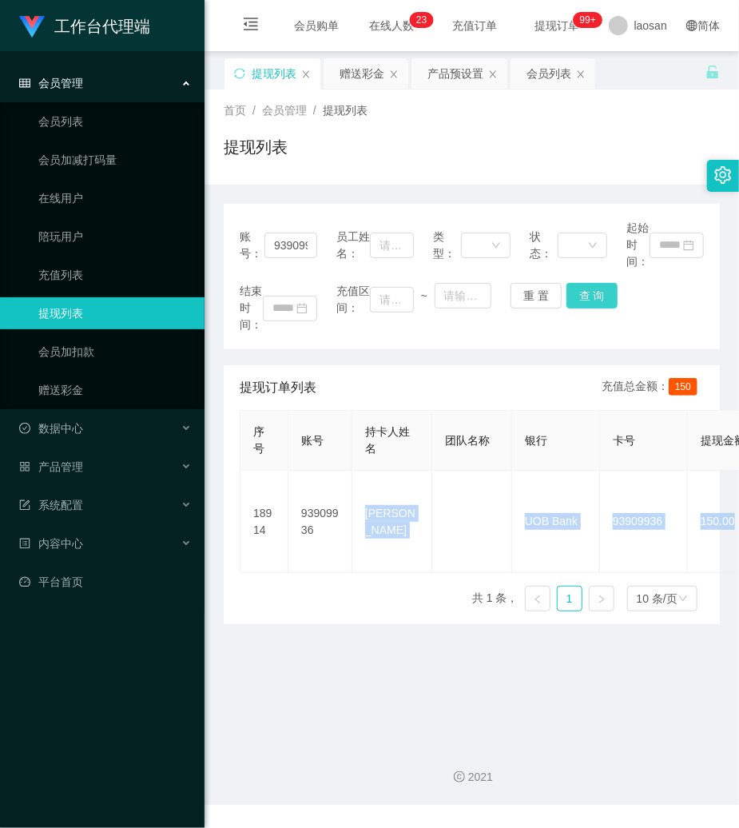
click at [583, 294] on button "查 询" at bounding box center [592, 296] width 51 height 26
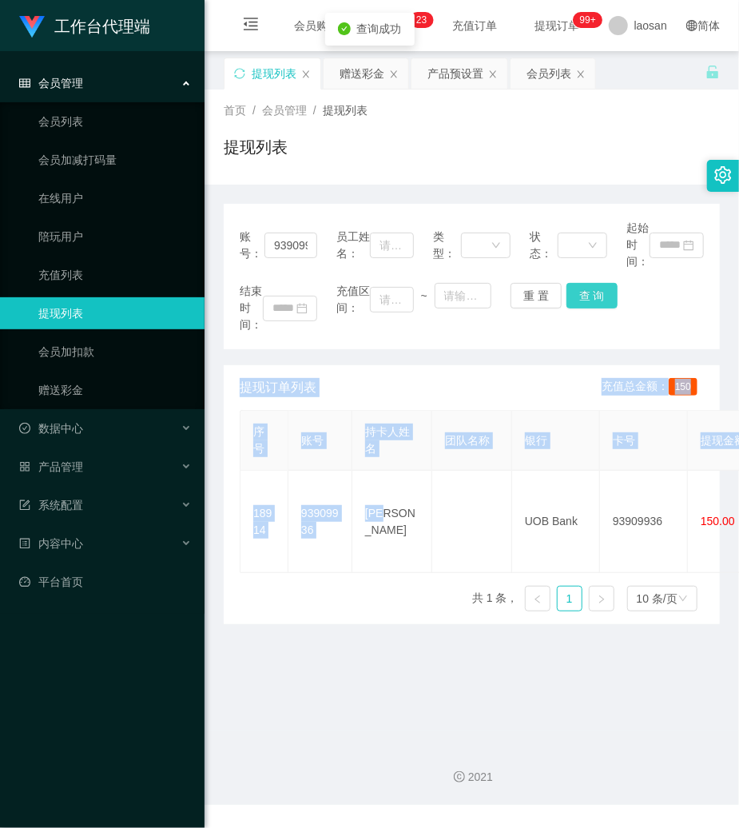
click at [582, 294] on div "结束时间： 充值区间： ~ 重 置 查 询" at bounding box center [472, 308] width 464 height 50
click at [579, 294] on button "查 询" at bounding box center [592, 296] width 51 height 26
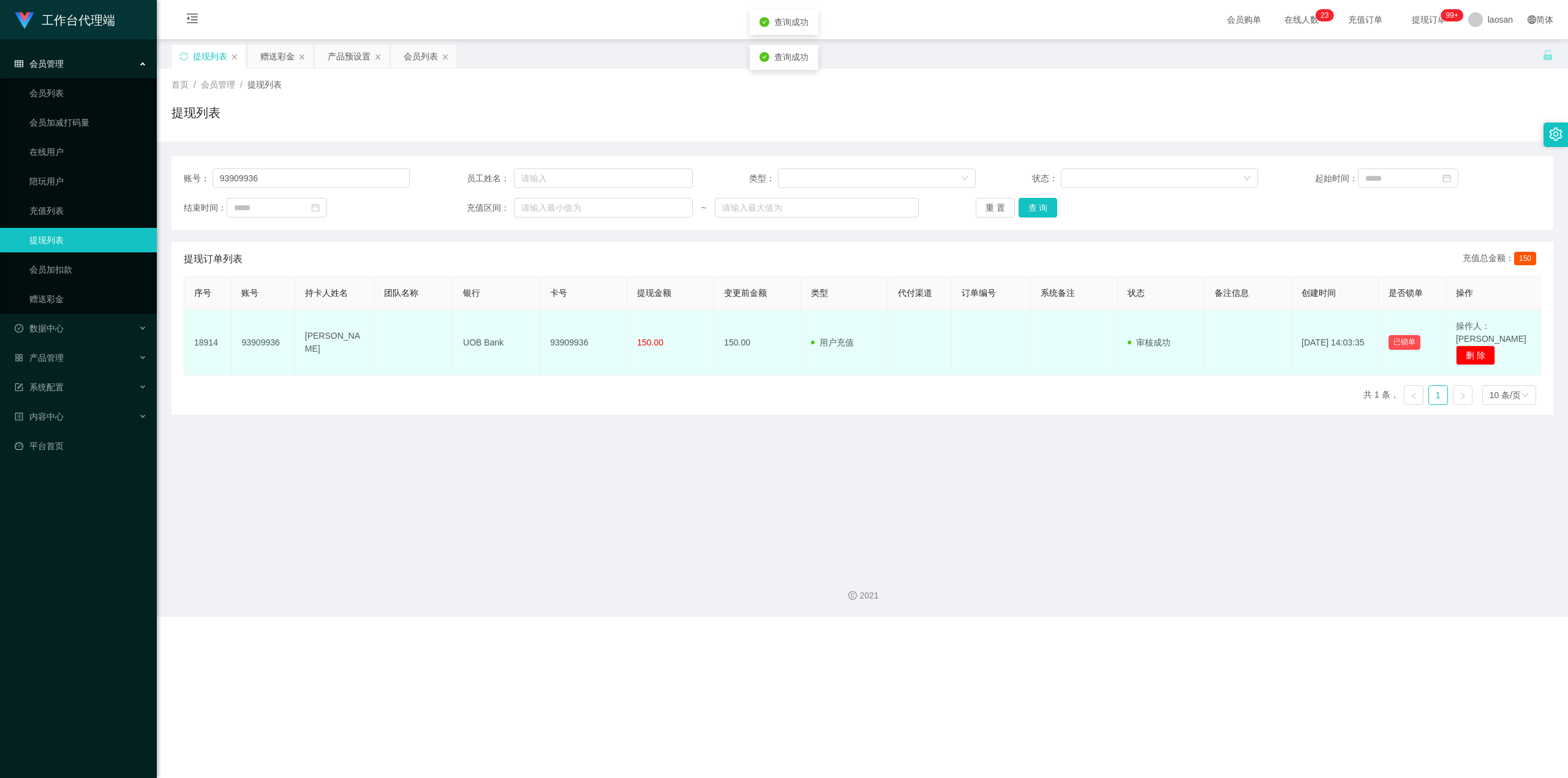
click at [566, 319] on td at bounding box center [991, 343] width 79 height 66
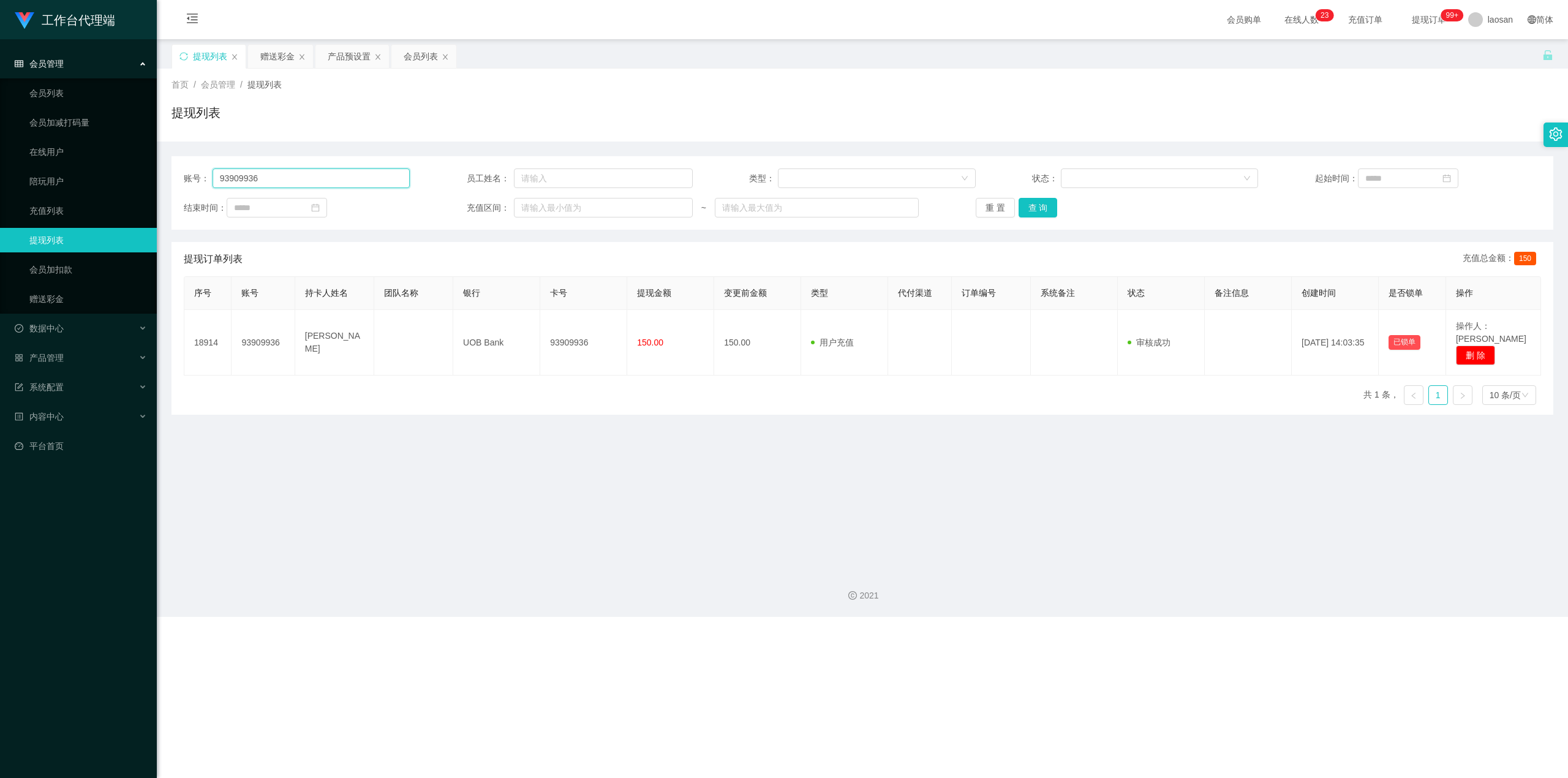
drag, startPoint x: 189, startPoint y: 174, endPoint x: 483, endPoint y: 164, distance: 294.2
click at [0, 174] on section "工作台代理端 会员管理 会员列表 会员加减打码量 在线用户 陪玩用户 充值列表 提现列表 会员加扣款 赠送彩金 数据中心 产品管理 注单管理 产品列表 产品预…" at bounding box center [784, 308] width 1568 height 617
paste input "1969102"
type input "19691026"
click at [566, 207] on button "查 询" at bounding box center [1038, 208] width 39 height 20
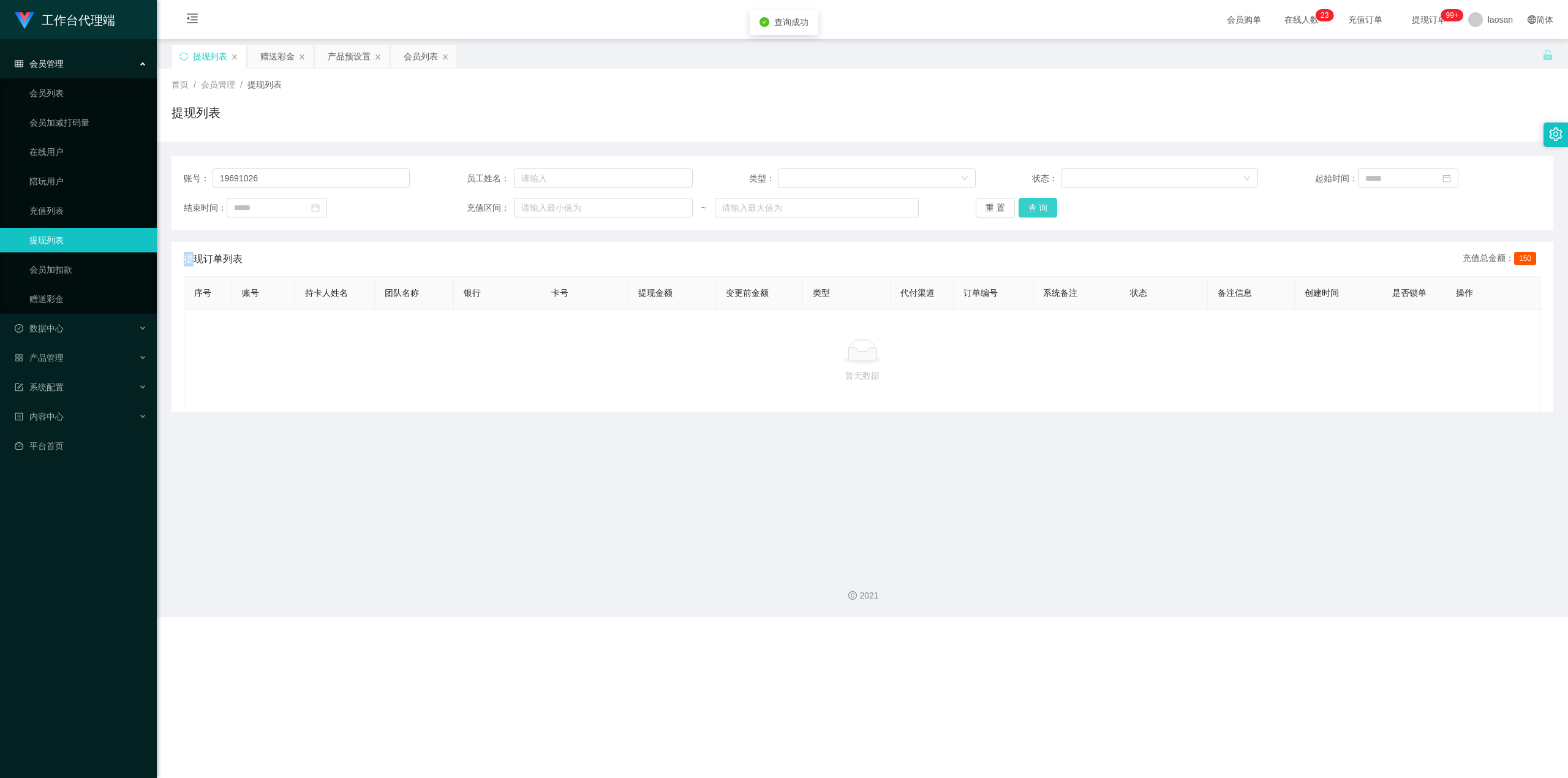
click at [566, 207] on div "重 置 查 询" at bounding box center [1088, 208] width 226 height 20
click at [566, 207] on button "查 询" at bounding box center [1038, 208] width 39 height 20
drag, startPoint x: 1032, startPoint y: 207, endPoint x: 1435, endPoint y: 1, distance: 452.6
click at [566, 207] on div "重 置 查 询" at bounding box center [1088, 208] width 226 height 20
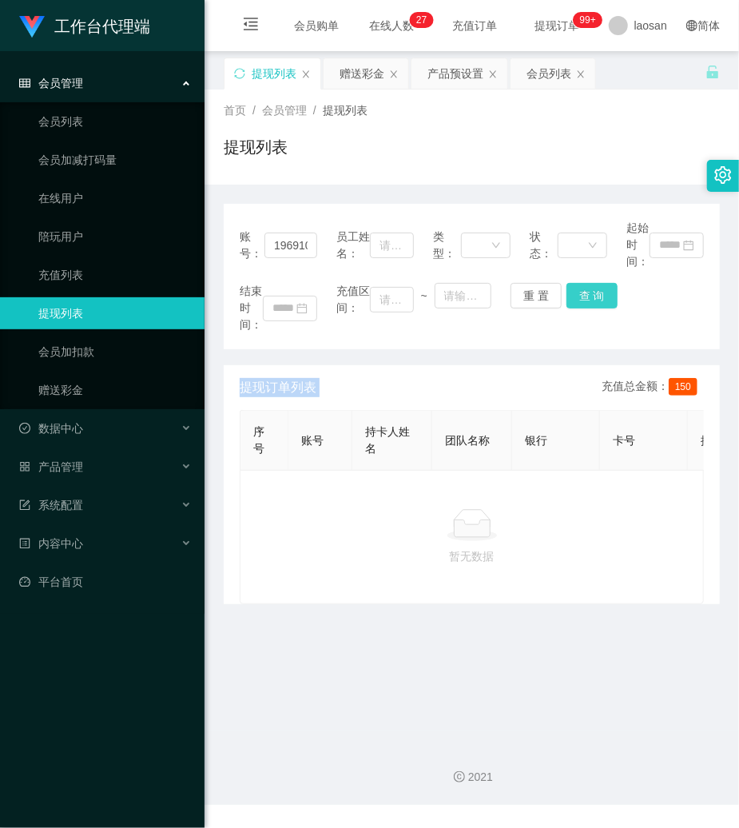
click at [583, 297] on button "查 询" at bounding box center [592, 296] width 51 height 26
click at [583, 297] on div "结束时间： 充值区间： ~ 重 置 查 询" at bounding box center [472, 308] width 464 height 50
click at [583, 297] on button "查 询" at bounding box center [592, 296] width 51 height 26
click at [582, 296] on div "结束时间： 充值区间： ~ 重 置 查 询" at bounding box center [472, 308] width 464 height 50
drag, startPoint x: 580, startPoint y: 296, endPoint x: 232, endPoint y: 295, distance: 348.4
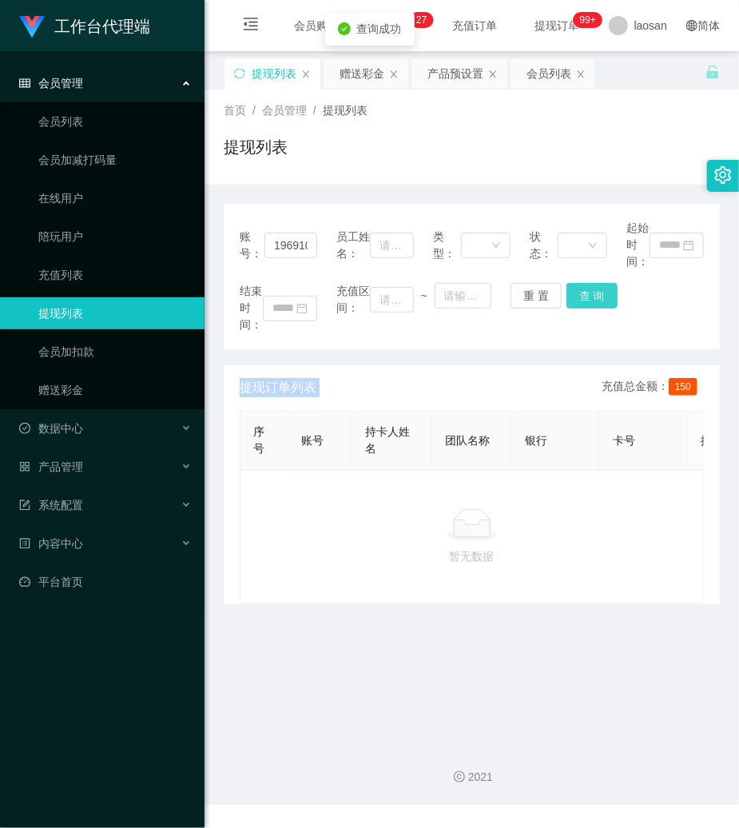
click at [580, 295] on button "查 询" at bounding box center [592, 296] width 51 height 26
click at [593, 293] on button "查 询" at bounding box center [592, 296] width 51 height 26
click at [591, 293] on div "结束时间： 充值区间： ~ 重 置 查 询" at bounding box center [472, 308] width 464 height 50
drag, startPoint x: 591, startPoint y: 293, endPoint x: 583, endPoint y: 295, distance: 9.1
click at [587, 293] on button "查 询" at bounding box center [592, 296] width 51 height 26
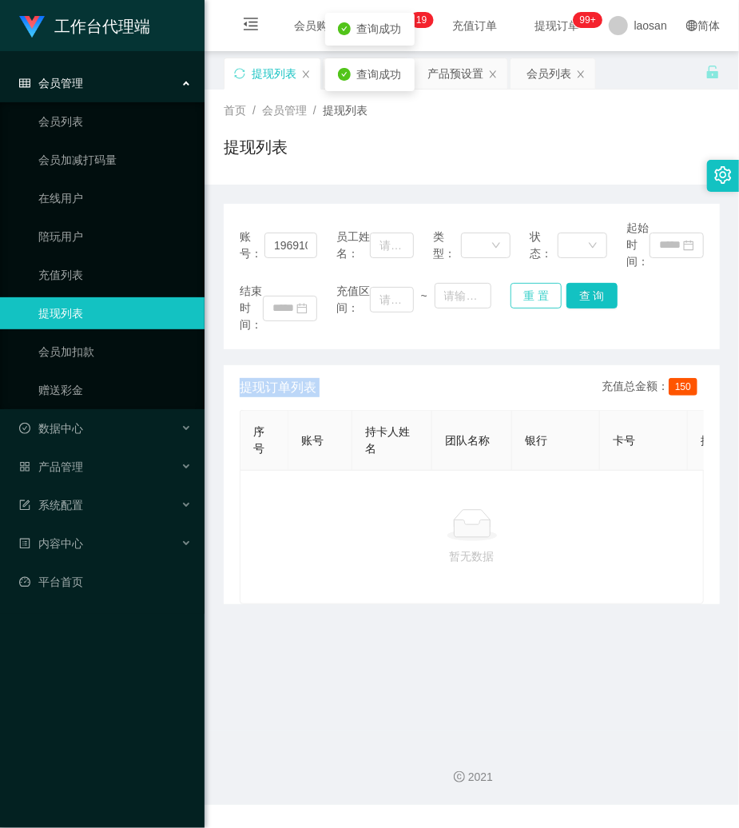
click at [532, 289] on button "重 置" at bounding box center [536, 296] width 51 height 26
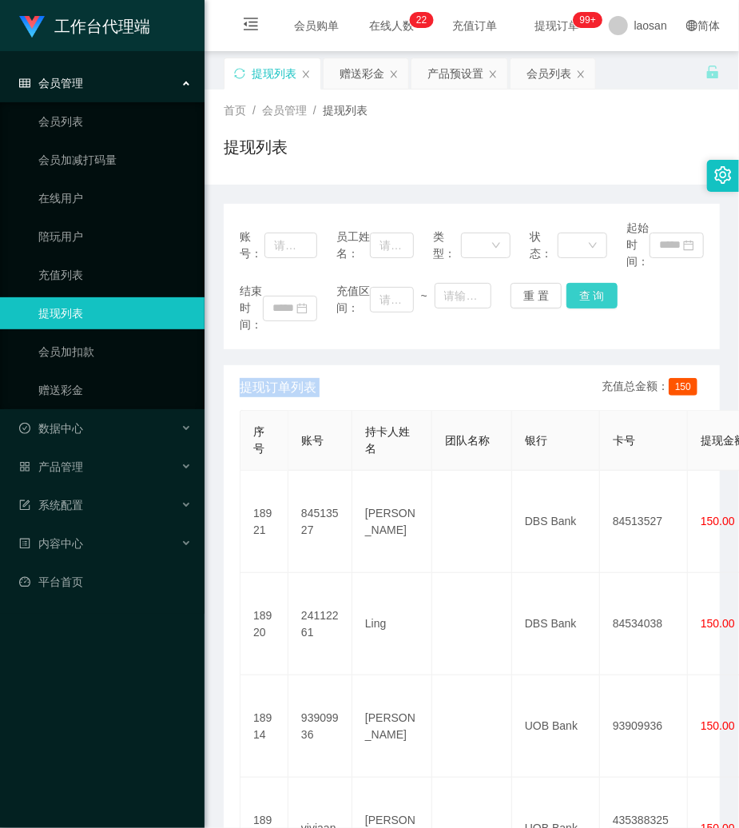
click at [582, 293] on button "查 询" at bounding box center [592, 296] width 51 height 26
click at [582, 293] on div "结束时间： 充值区间： ~ 重 置 查 询" at bounding box center [472, 308] width 464 height 50
click at [547, 283] on button "重 置" at bounding box center [536, 296] width 51 height 26
click at [529, 285] on button "重 置" at bounding box center [536, 296] width 51 height 26
click at [80, 379] on link "赠送彩金" at bounding box center [114, 390] width 153 height 32
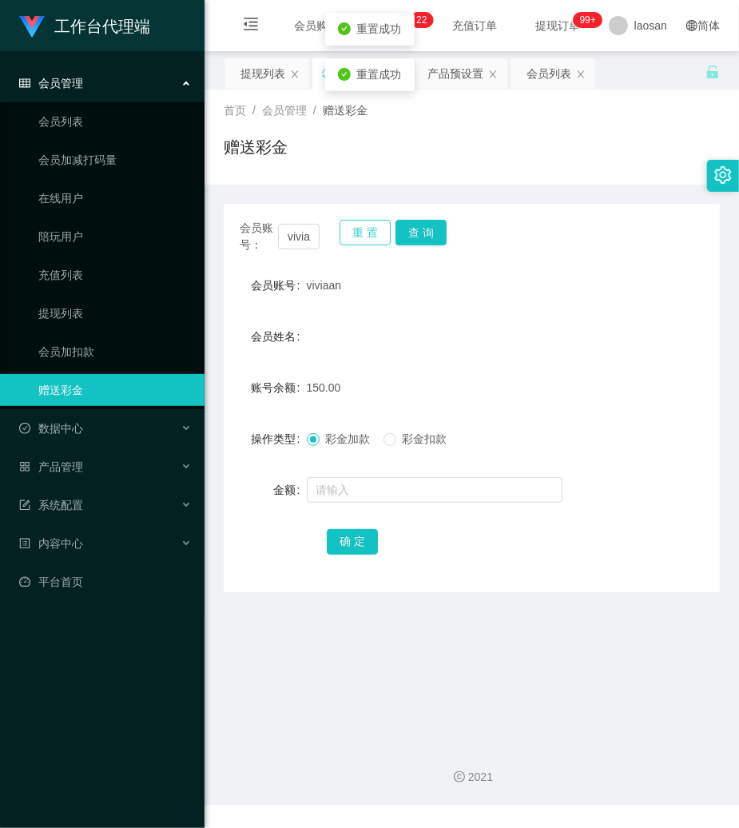
click at [365, 235] on button "重 置" at bounding box center [365, 233] width 51 height 26
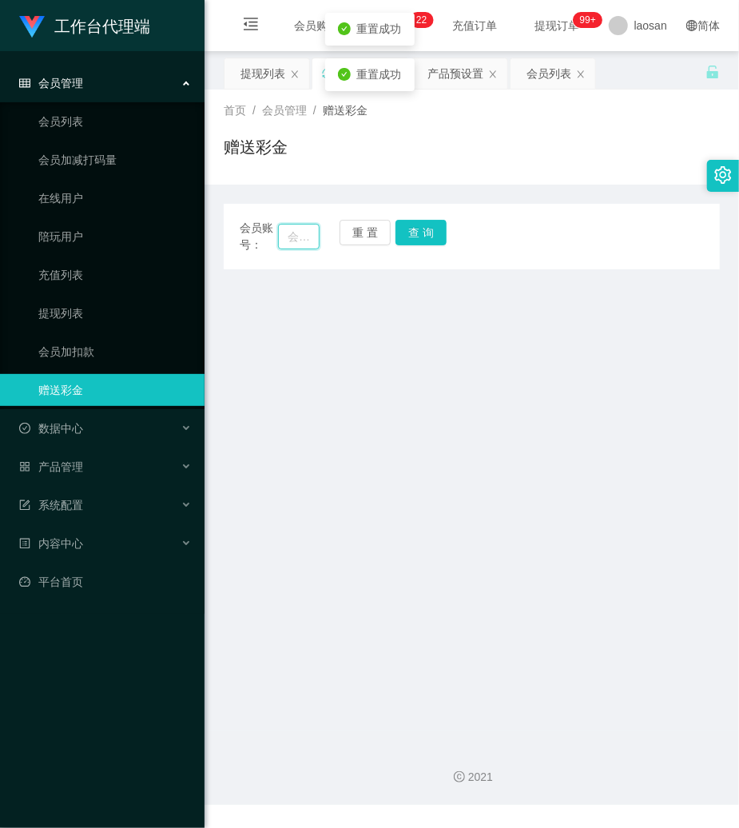
drag, startPoint x: 300, startPoint y: 234, endPoint x: 426, endPoint y: 231, distance: 125.5
click at [301, 234] on input "text" at bounding box center [299, 237] width 42 height 26
paste input "19691026"
type input "19691026"
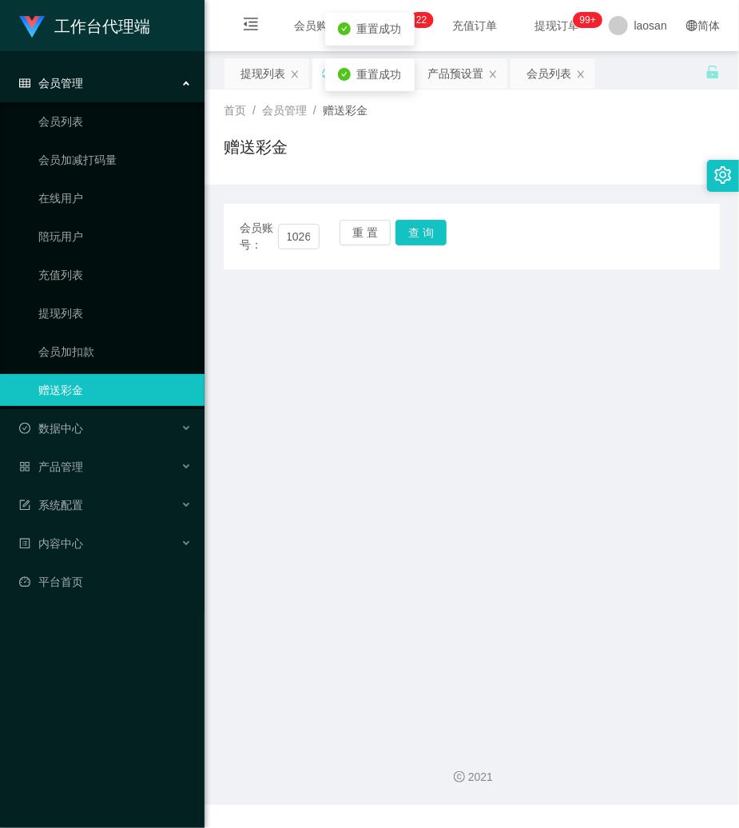
scroll to position [0, 0]
click at [446, 228] on div "会员账号： 19691026 重 置 查 询" at bounding box center [472, 237] width 496 height 34
click at [436, 231] on button "查 询" at bounding box center [421, 233] width 51 height 26
click at [433, 231] on button "查 询" at bounding box center [430, 233] width 69 height 26
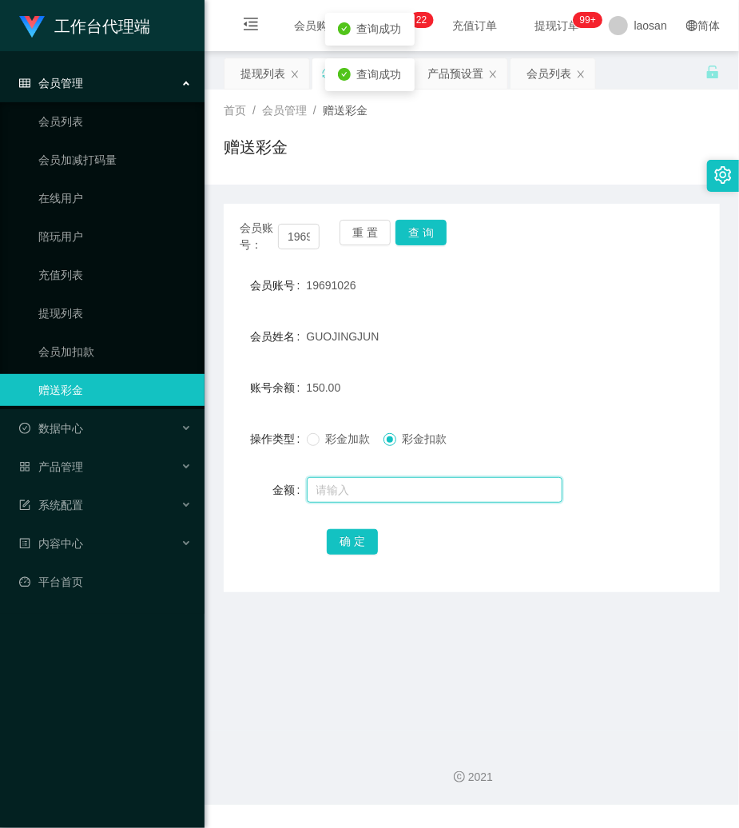
click at [377, 489] on input "text" at bounding box center [435, 490] width 256 height 26
type input "150"
click at [359, 525] on div "确 定" at bounding box center [471, 541] width 289 height 32
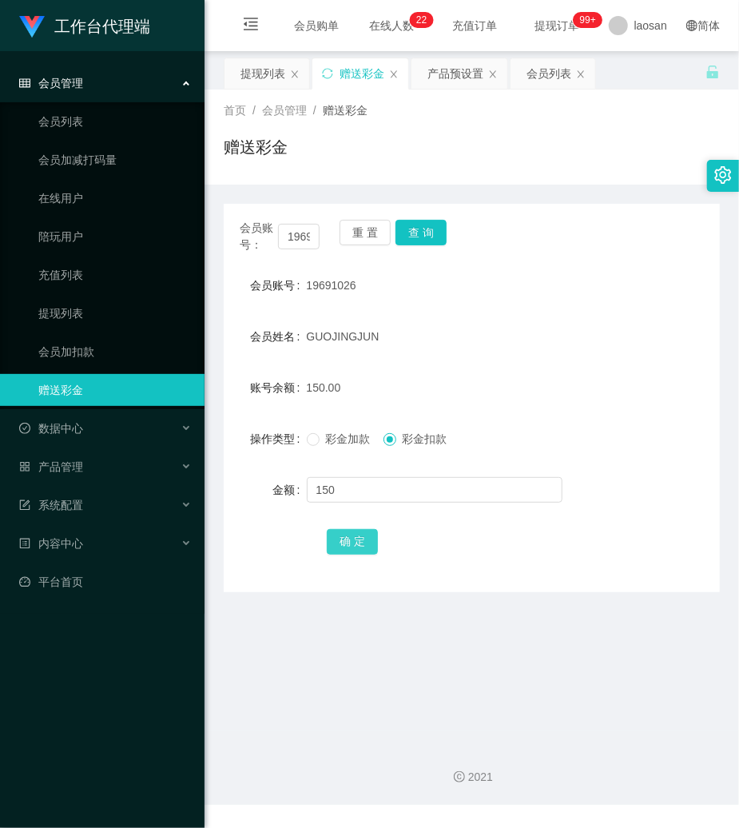
click at [359, 535] on button "确 定" at bounding box center [352, 542] width 51 height 26
click at [432, 406] on form "会员账号 19691026 会员姓名 [PERSON_NAME] 账号余额 0.00 操作类型 彩金加款 彩金扣款 金额 确 定" at bounding box center [472, 413] width 496 height 288
click at [86, 87] on div "会员管理" at bounding box center [102, 83] width 205 height 32
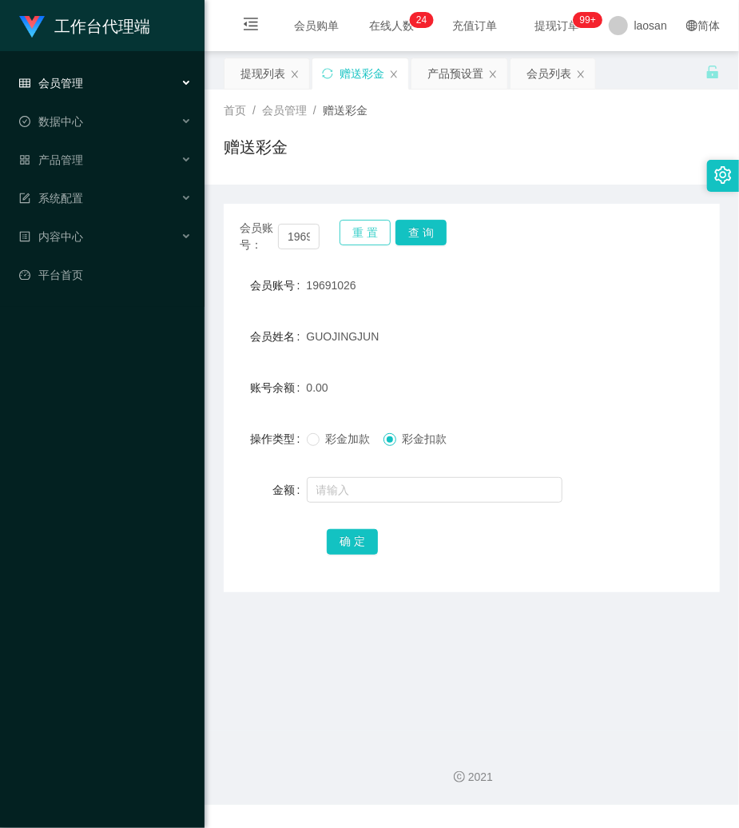
drag, startPoint x: 368, startPoint y: 225, endPoint x: 329, endPoint y: 228, distance: 39.2
click at [368, 225] on button "重 置" at bounding box center [365, 233] width 51 height 26
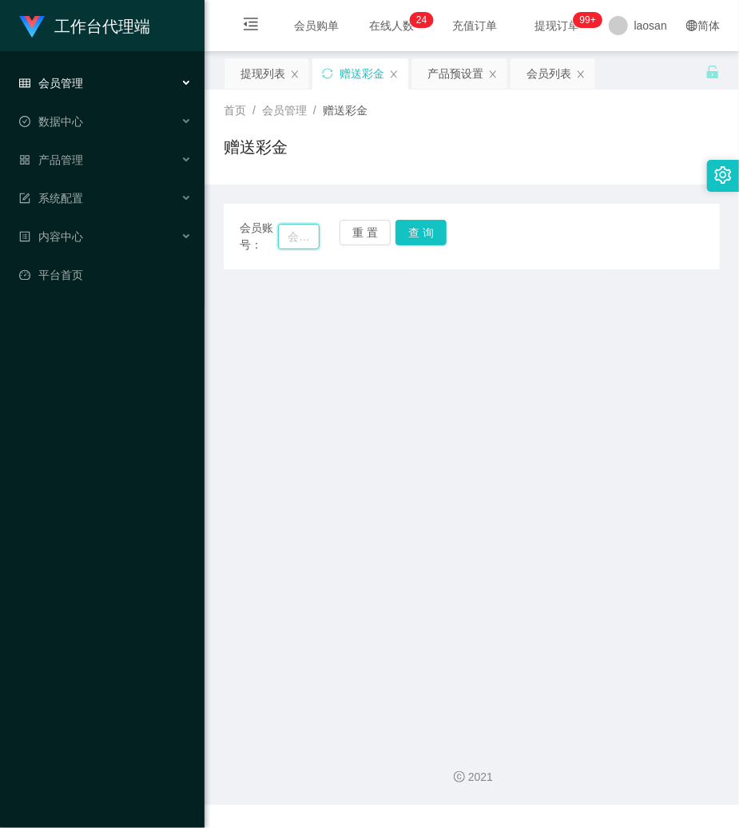
click at [289, 240] on input "text" at bounding box center [299, 237] width 42 height 26
type input "80707939"
drag, startPoint x: 423, startPoint y: 233, endPoint x: 411, endPoint y: 256, distance: 25.4
click at [423, 233] on button "查 询" at bounding box center [421, 233] width 51 height 26
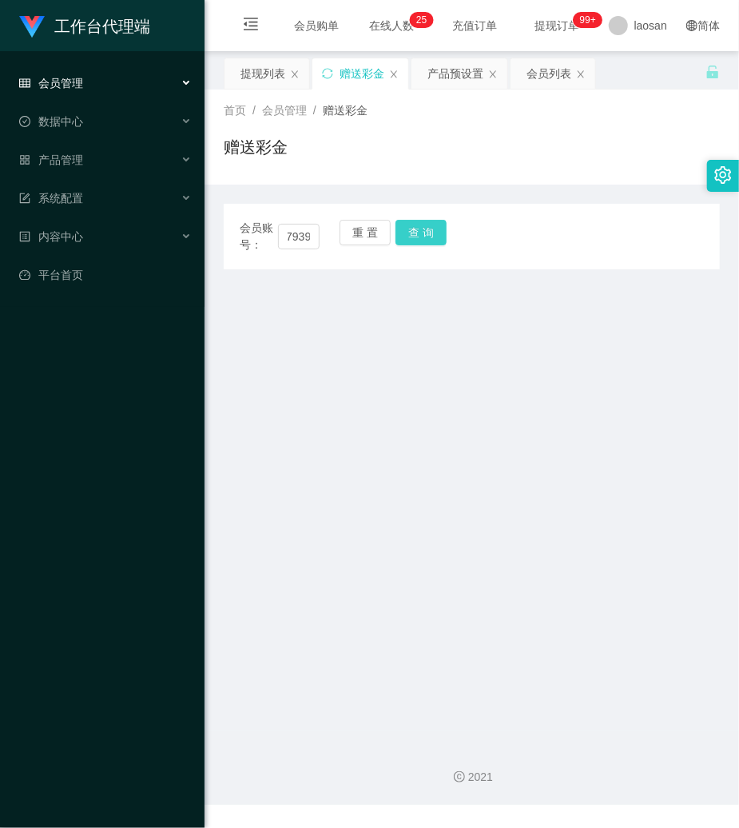
scroll to position [0, 0]
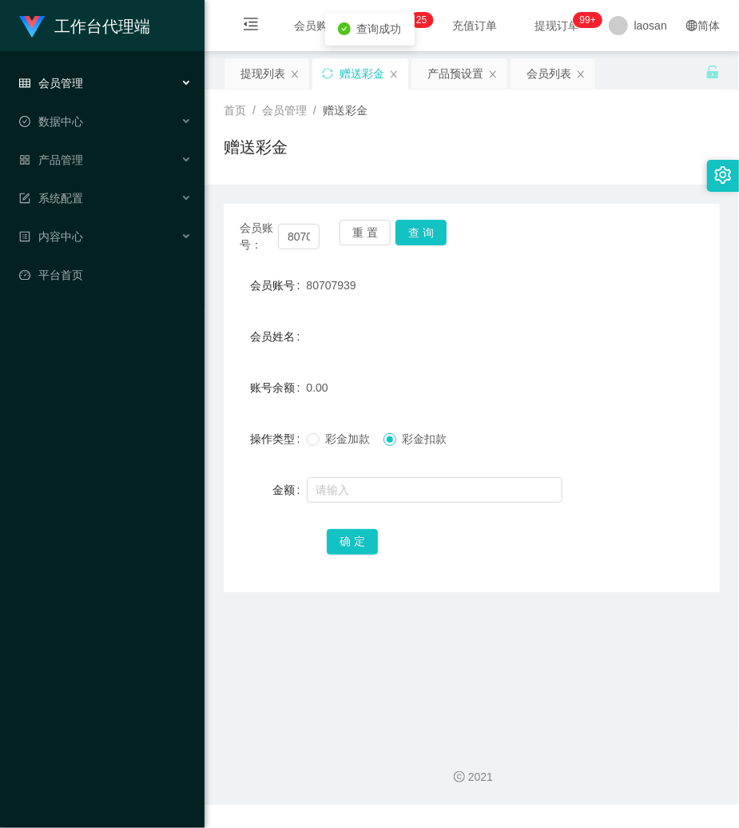
click at [332, 291] on span "80707939" at bounding box center [332, 285] width 50 height 13
click at [356, 507] on form "会员账号 80707939 会员姓名 账号余额 0.00 操作类型 彩金加款 彩金扣款 金额 确 定" at bounding box center [472, 413] width 496 height 288
drag, startPoint x: 362, startPoint y: 497, endPoint x: 355, endPoint y: 487, distance: 12.6
click at [362, 496] on input "text" at bounding box center [435, 490] width 256 height 26
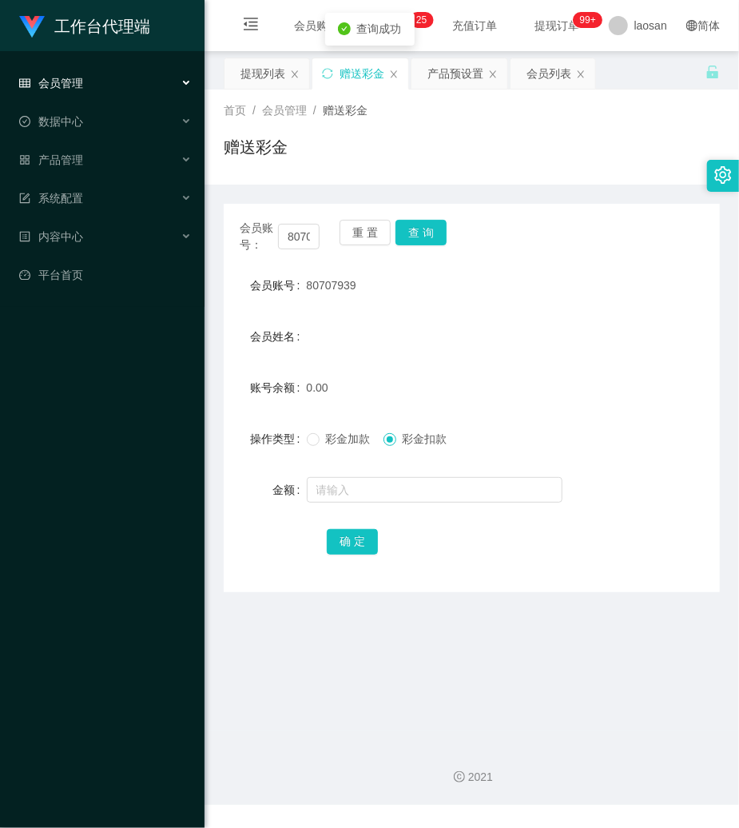
click at [324, 454] on form "会员账号 80707939 会员姓名 账号余额 0.00 操作类型 彩金加款 彩金扣款 金额 确 定" at bounding box center [472, 413] width 496 height 288
click at [323, 445] on span "彩金加款" at bounding box center [349, 438] width 58 height 13
click at [336, 499] on input "text" at bounding box center [435, 490] width 256 height 26
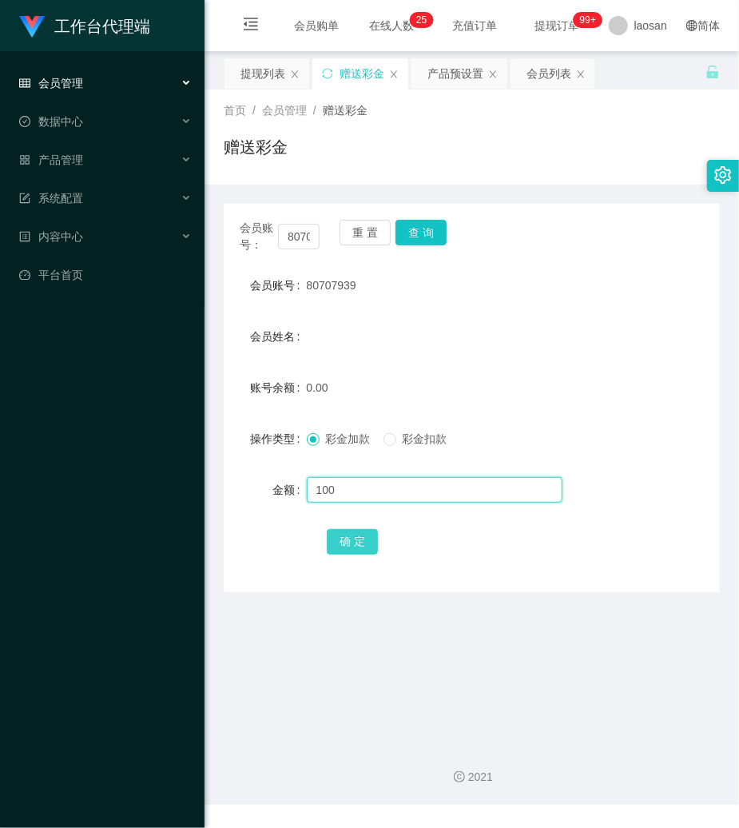
type input "100"
drag, startPoint x: 355, startPoint y: 551, endPoint x: 355, endPoint y: 541, distance: 9.6
click at [355, 550] on button "确 定" at bounding box center [352, 542] width 51 height 26
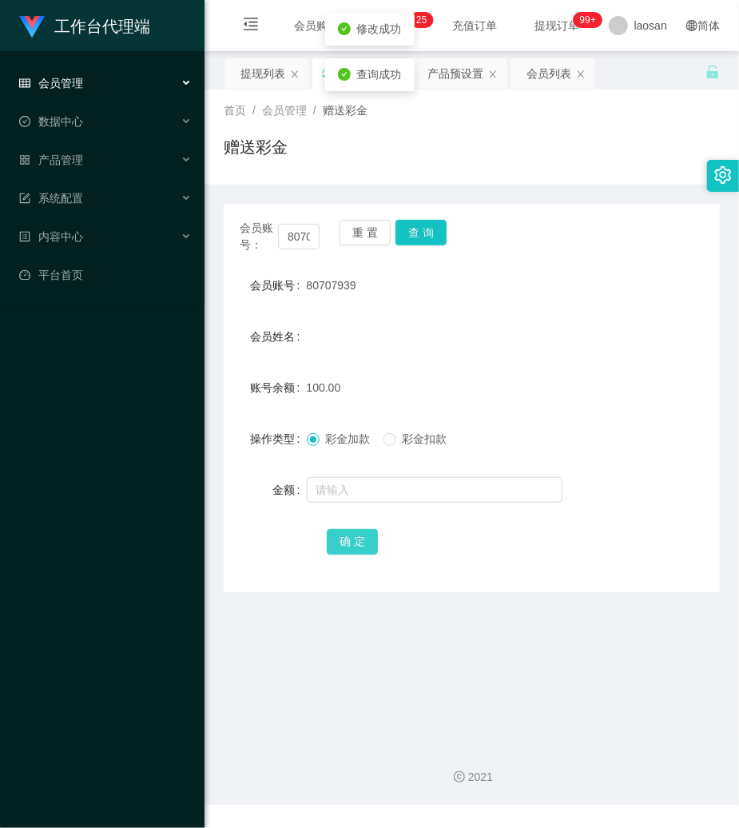
click at [355, 535] on button "确 定" at bounding box center [352, 542] width 51 height 26
drag, startPoint x: 540, startPoint y: 554, endPoint x: 510, endPoint y: 525, distance: 41.8
click at [535, 547] on div "确 定" at bounding box center [471, 541] width 289 height 32
click at [473, 77] on div "产品预设置" at bounding box center [456, 73] width 56 height 30
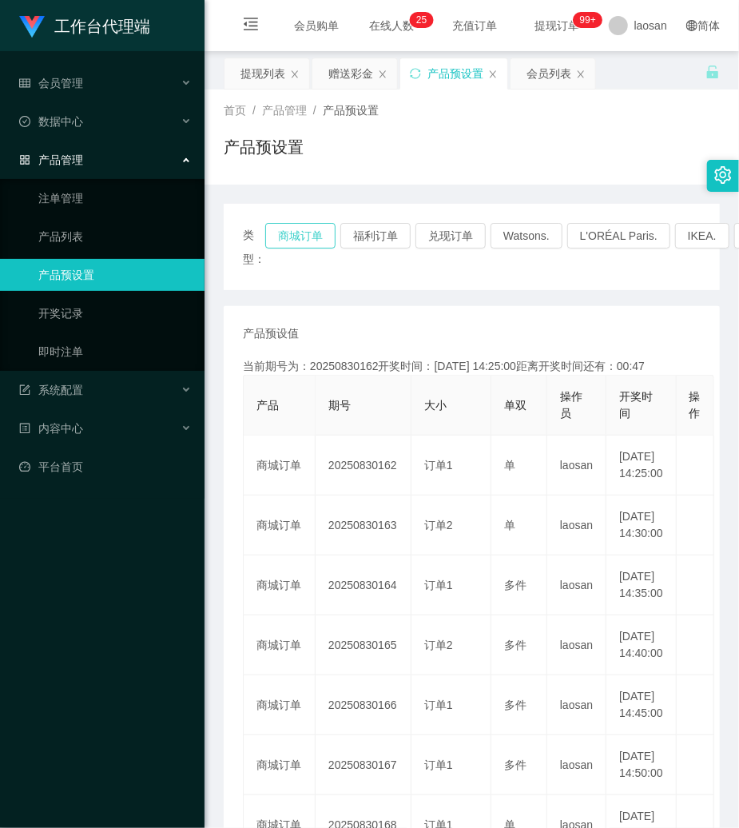
click at [304, 231] on button "商城订单" at bounding box center [300, 236] width 70 height 26
drag, startPoint x: 509, startPoint y: 151, endPoint x: 499, endPoint y: 5, distance: 146.6
click at [509, 145] on div "产品预设置" at bounding box center [472, 153] width 496 height 37
click at [375, 72] on div "赠送彩金" at bounding box center [354, 73] width 85 height 30
click at [360, 82] on div "赠送彩金" at bounding box center [350, 73] width 45 height 30
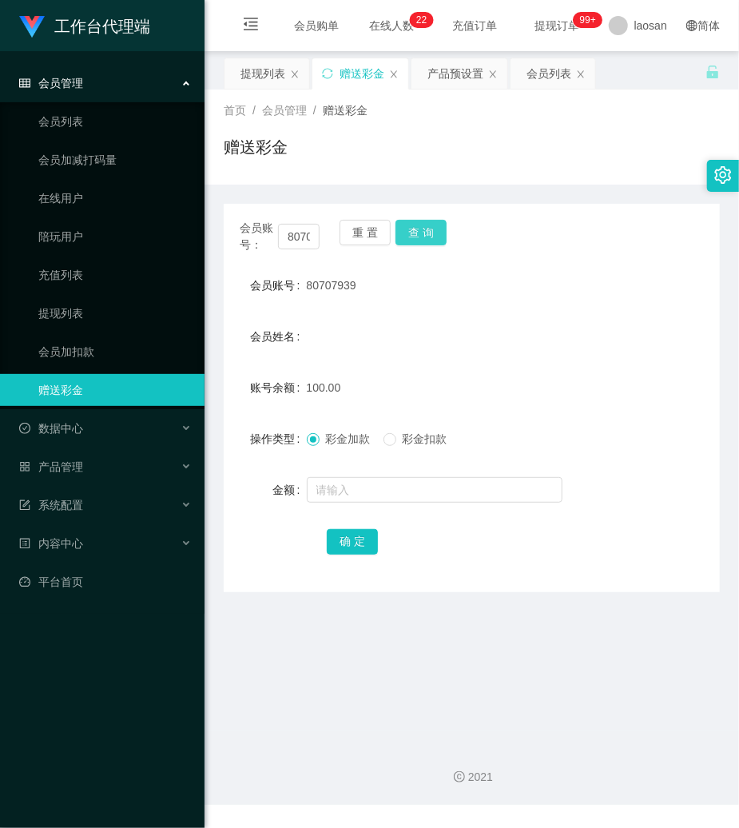
drag, startPoint x: 400, startPoint y: 232, endPoint x: 409, endPoint y: 232, distance: 8.8
click at [407, 232] on button "查 询" at bounding box center [421, 233] width 51 height 26
click at [414, 233] on button "查 询" at bounding box center [421, 233] width 51 height 26
click at [352, 225] on button "重 置" at bounding box center [365, 233] width 51 height 26
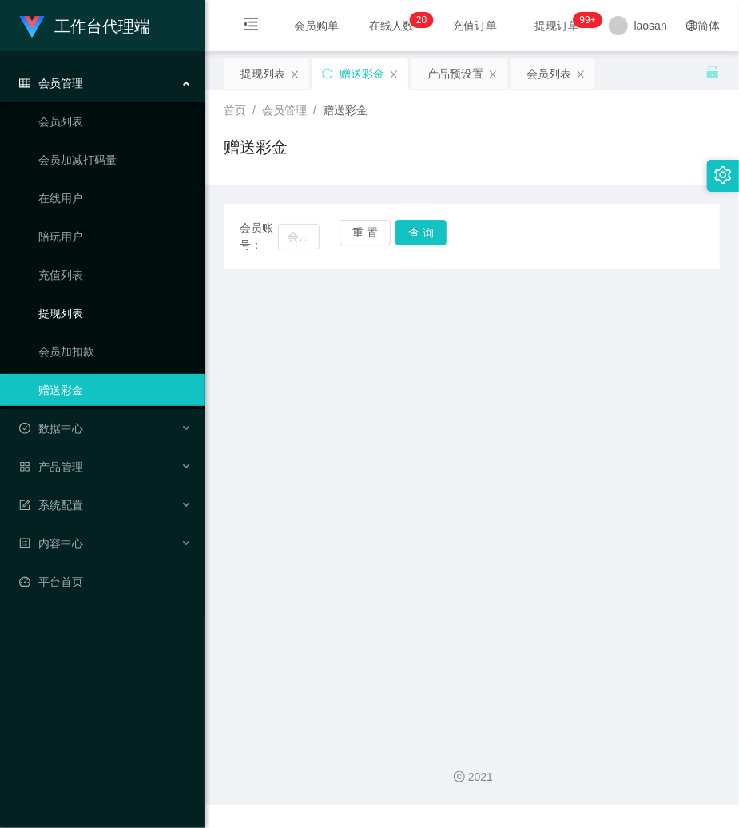
drag, startPoint x: 67, startPoint y: 310, endPoint x: 85, endPoint y: 304, distance: 18.7
click at [67, 310] on link "提现列表" at bounding box center [114, 313] width 153 height 32
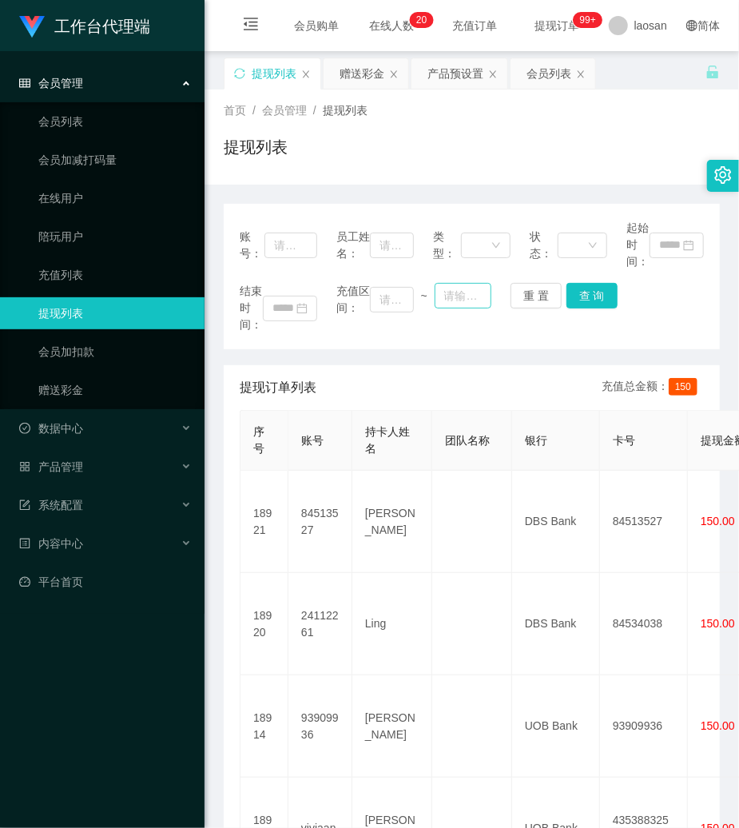
click at [502, 293] on div "结束时间： 充值区间： ~ 重 置 查 询" at bounding box center [472, 308] width 464 height 50
drag, startPoint x: 270, startPoint y: 234, endPoint x: 297, endPoint y: 247, distance: 30.0
click at [270, 234] on input "text" at bounding box center [291, 246] width 53 height 26
paste input "80707939"
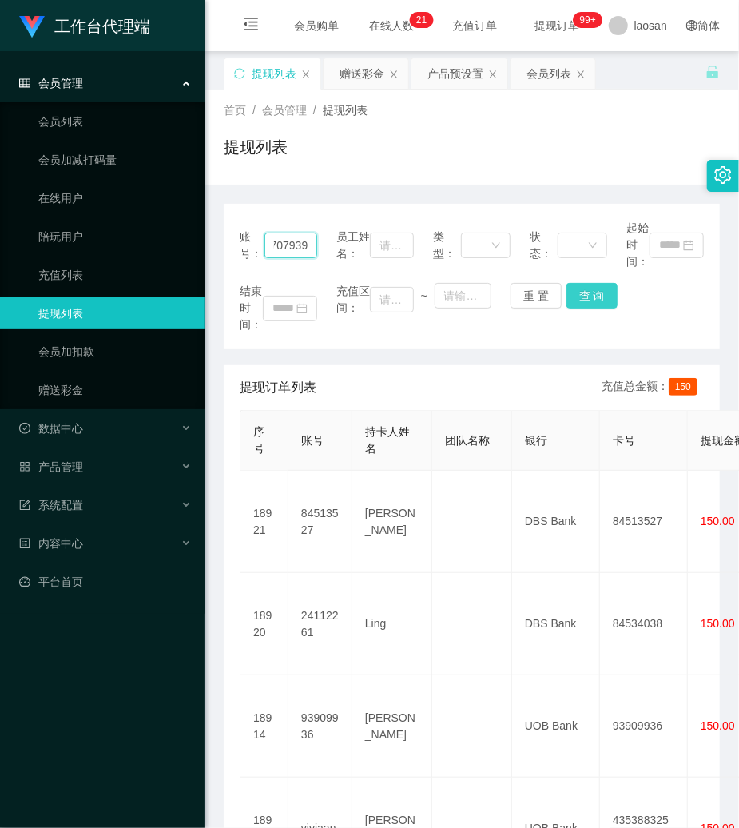
type input "80707939"
click at [571, 286] on button "查 询" at bounding box center [592, 296] width 51 height 26
click at [571, 286] on div "重 置 查 询" at bounding box center [550, 296] width 78 height 26
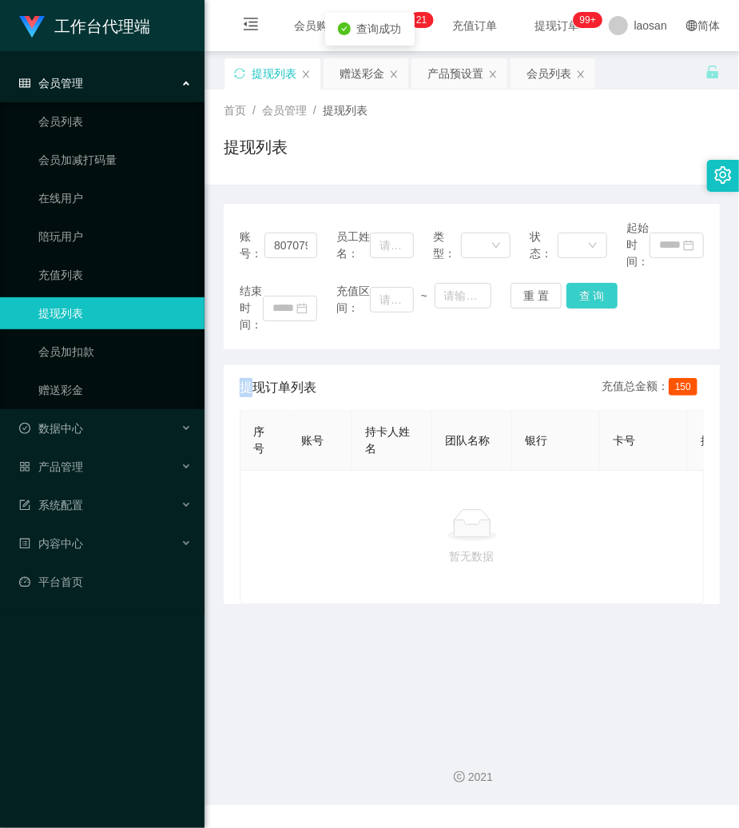
click at [573, 295] on button "查 询" at bounding box center [592, 296] width 51 height 26
click at [569, 295] on button "查 询" at bounding box center [592, 296] width 51 height 26
click at [567, 294] on button "查 询" at bounding box center [592, 296] width 51 height 26
click at [567, 294] on button "查 询" at bounding box center [601, 296] width 69 height 26
drag, startPoint x: 566, startPoint y: 294, endPoint x: 555, endPoint y: 294, distance: 11.2
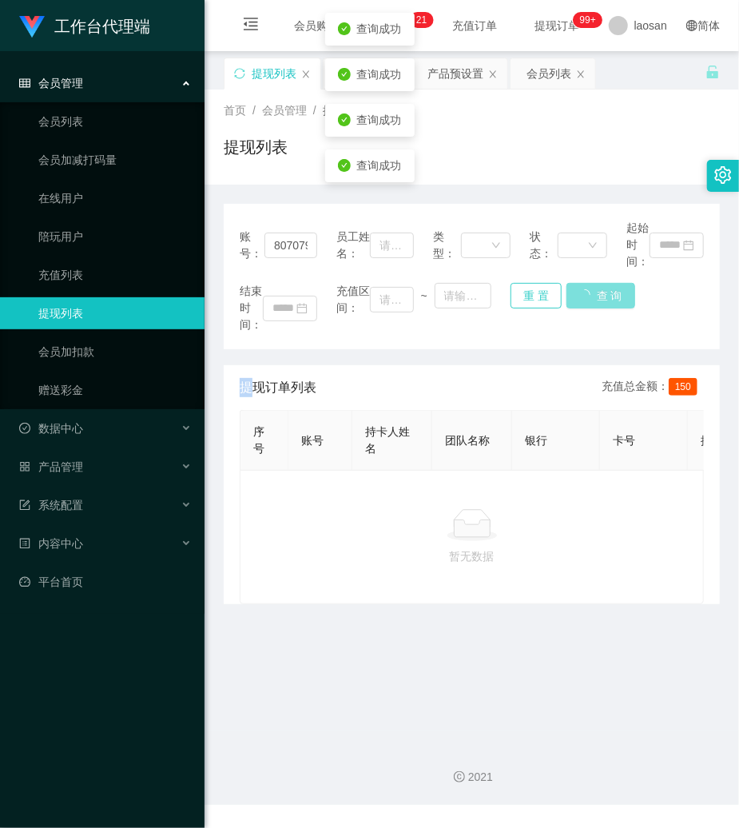
click at [567, 294] on button "查 询" at bounding box center [601, 296] width 69 height 26
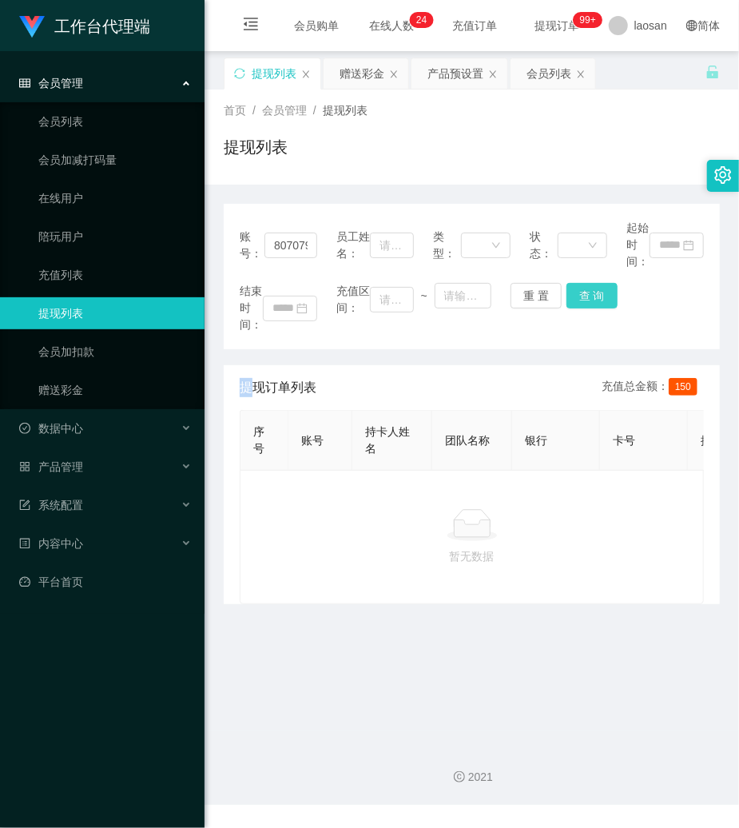
click at [588, 294] on button "查 询" at bounding box center [592, 296] width 51 height 26
click at [588, 294] on div "结束时间： 充值区间： ~ 重 置 查 询" at bounding box center [472, 308] width 464 height 50
click at [605, 296] on button "查 询" at bounding box center [592, 296] width 51 height 26
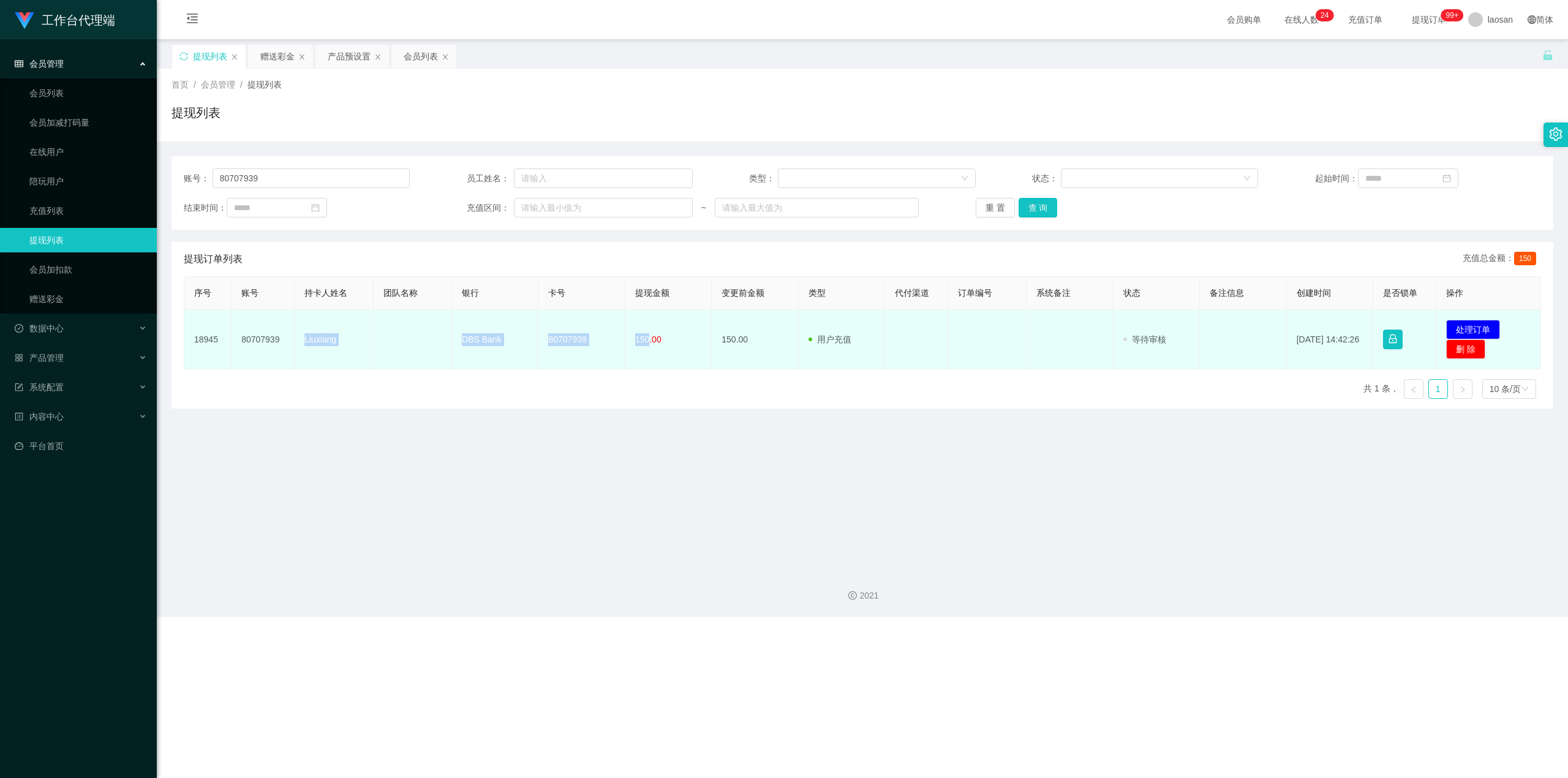
drag, startPoint x: 299, startPoint y: 339, endPoint x: 645, endPoint y: 349, distance: 346.1
click at [566, 349] on tr "18945 80707939 Liuxiang DBS Bank 80707939 150.00 150.00 用户充值 人工扣款 审核驳回 审核成功 等待审…" at bounding box center [863, 340] width 1356 height 60
click at [566, 331] on button "处理订单" at bounding box center [1473, 330] width 54 height 20
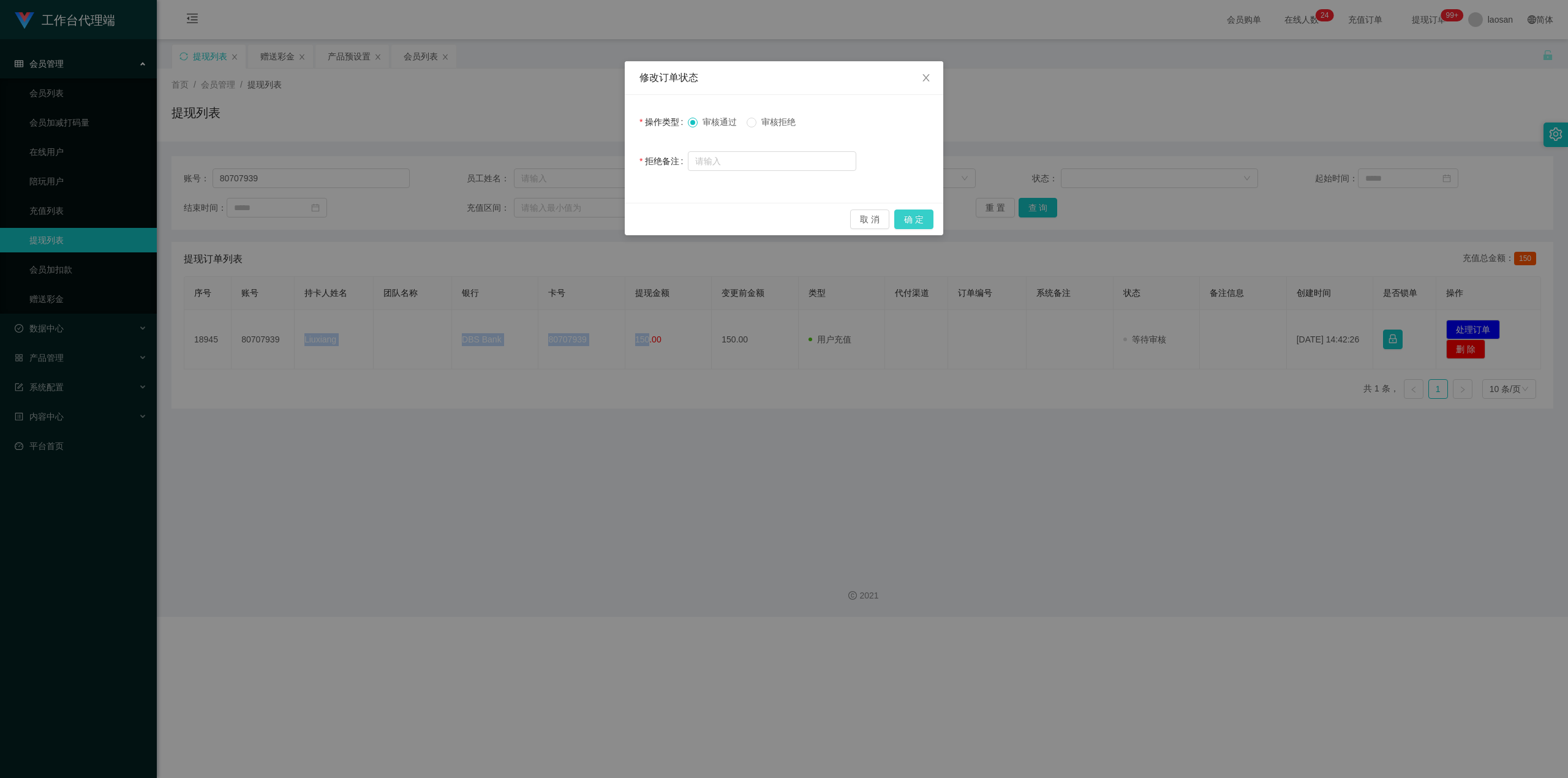
click at [566, 224] on button "确 定" at bounding box center [914, 219] width 39 height 20
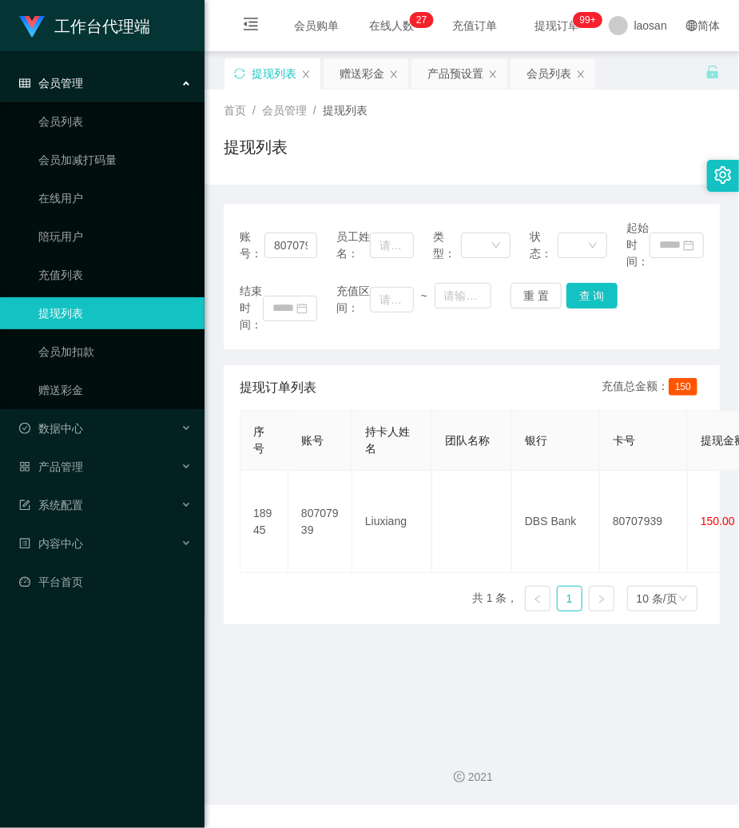
drag, startPoint x: 509, startPoint y: 26, endPoint x: 507, endPoint y: 17, distance: 9.9
click at [507, 17] on div "会员购单 在线人数 0 1 2 3 4 5 6 7 8 9 0 1 2 3 4 5 6 7 8 9 0 1 2 3 4 5 6 7 8 9 0 1 2 3 4…" at bounding box center [472, 26] width 535 height 52
click at [531, 286] on button "重 置" at bounding box center [536, 296] width 51 height 26
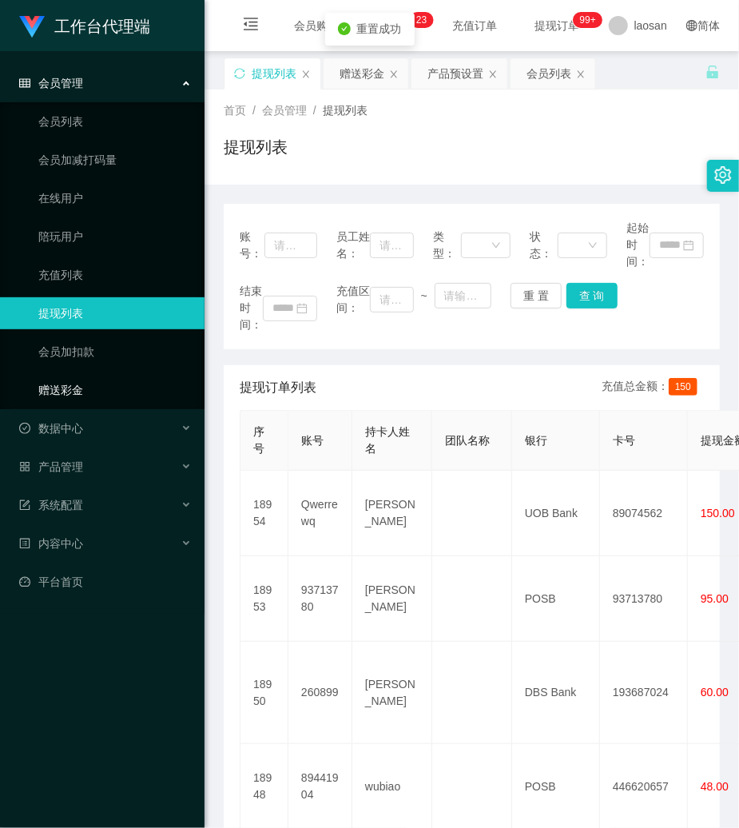
click at [85, 387] on link "赠送彩金" at bounding box center [114, 390] width 153 height 32
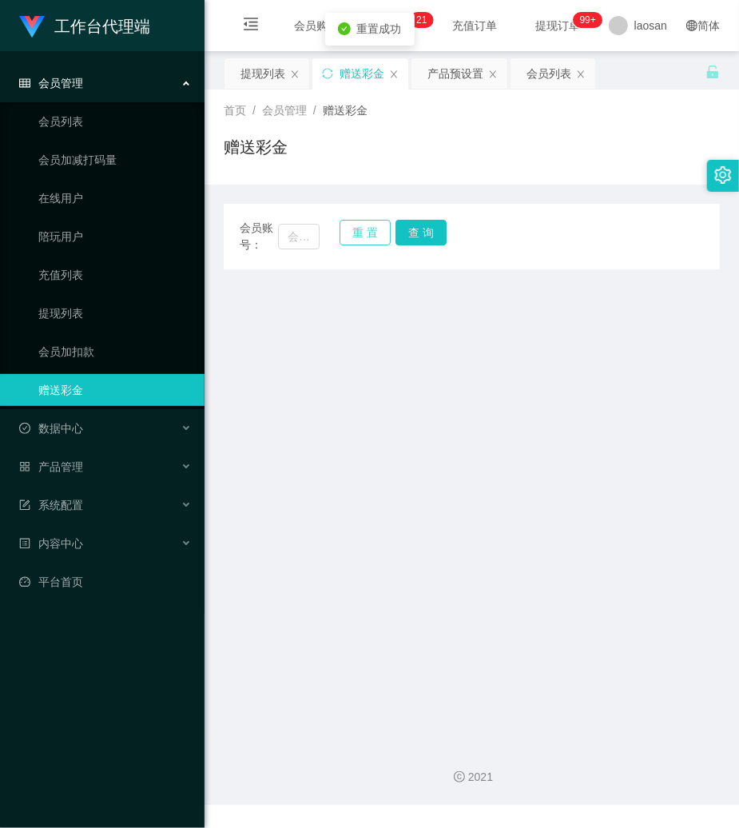
click at [364, 241] on button "重 置" at bounding box center [365, 233] width 51 height 26
click at [311, 237] on input "text" at bounding box center [299, 237] width 42 height 26
paste input "2082637337"
type input "2082637337"
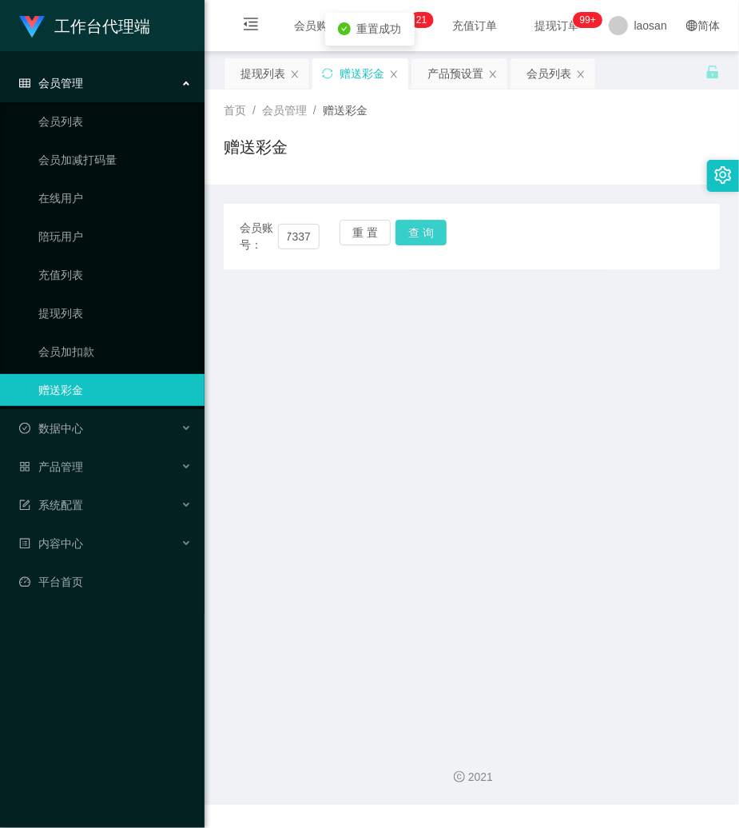
scroll to position [0, 0]
click at [410, 229] on button "查 询" at bounding box center [421, 233] width 51 height 26
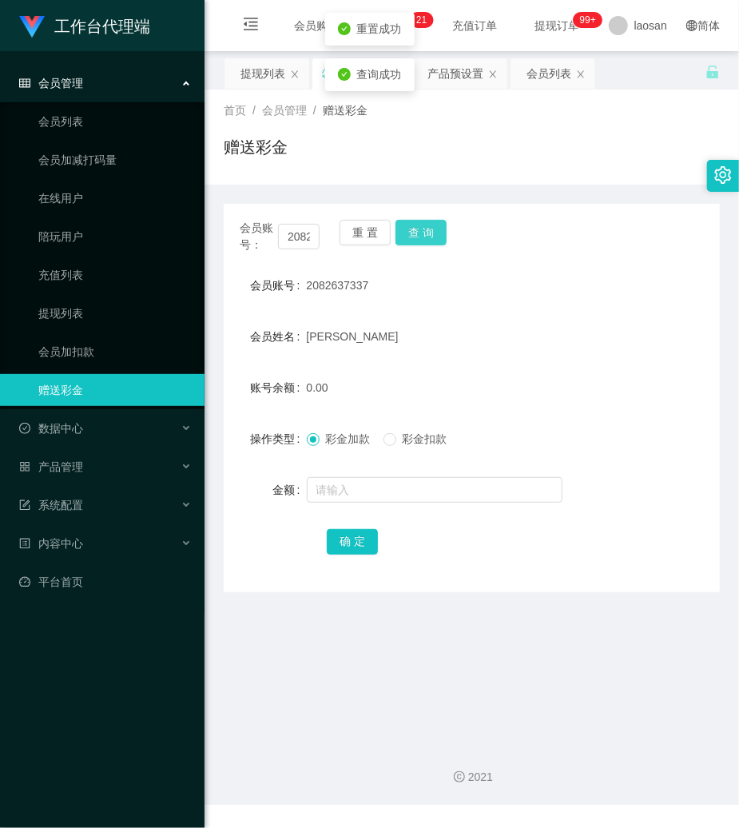
click at [410, 229] on button "查 询" at bounding box center [421, 233] width 51 height 26
click at [340, 484] on input "text" at bounding box center [435, 490] width 256 height 26
type input "100"
click at [362, 545] on button "确 定" at bounding box center [352, 542] width 51 height 26
drag, startPoint x: 364, startPoint y: 235, endPoint x: 356, endPoint y: 235, distance: 8.8
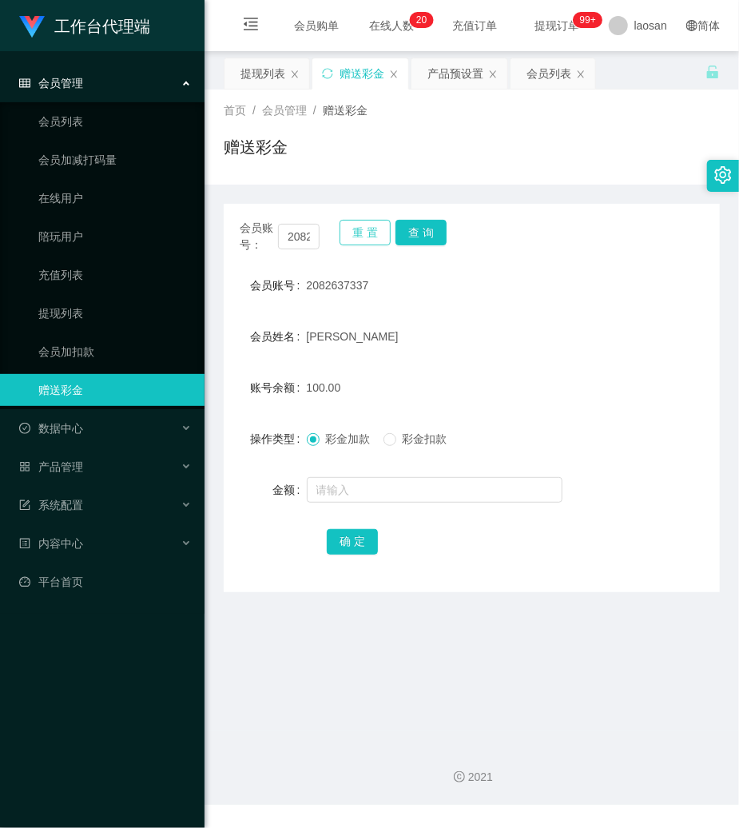
click at [362, 235] on button "重 置" at bounding box center [365, 233] width 51 height 26
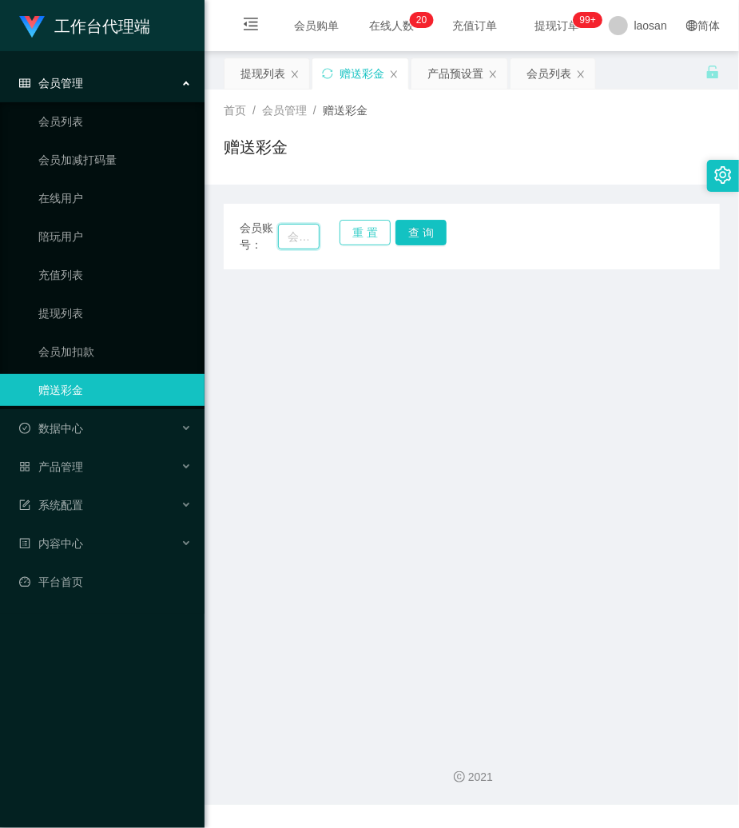
drag, startPoint x: 295, startPoint y: 238, endPoint x: 379, endPoint y: 241, distance: 84.0
click at [310, 241] on input "text" at bounding box center [299, 237] width 42 height 26
paste input "Kky123456"
type input "Kky123456"
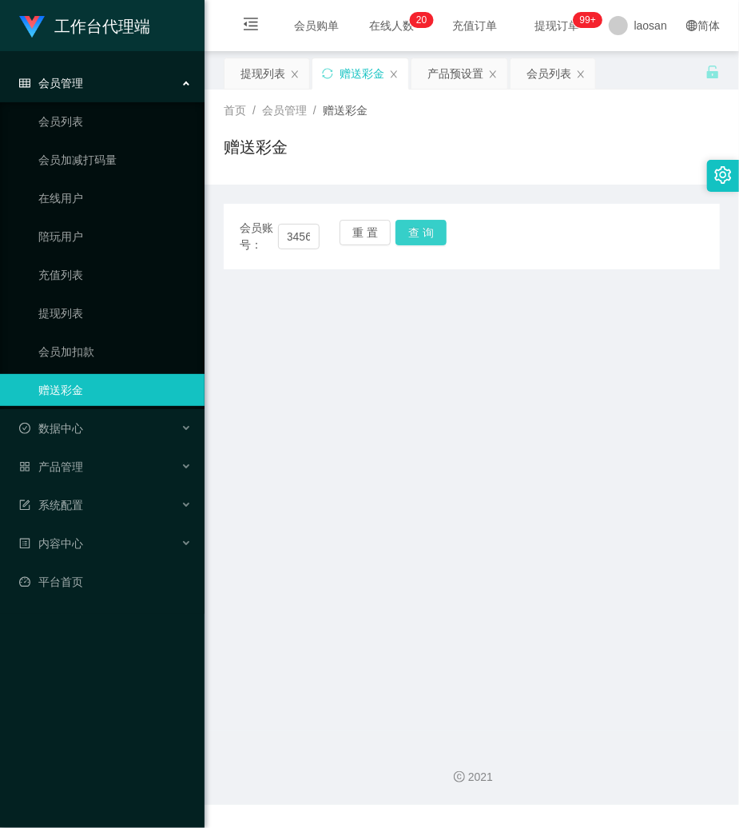
scroll to position [0, 0]
click at [420, 235] on button "查 询" at bounding box center [421, 233] width 51 height 26
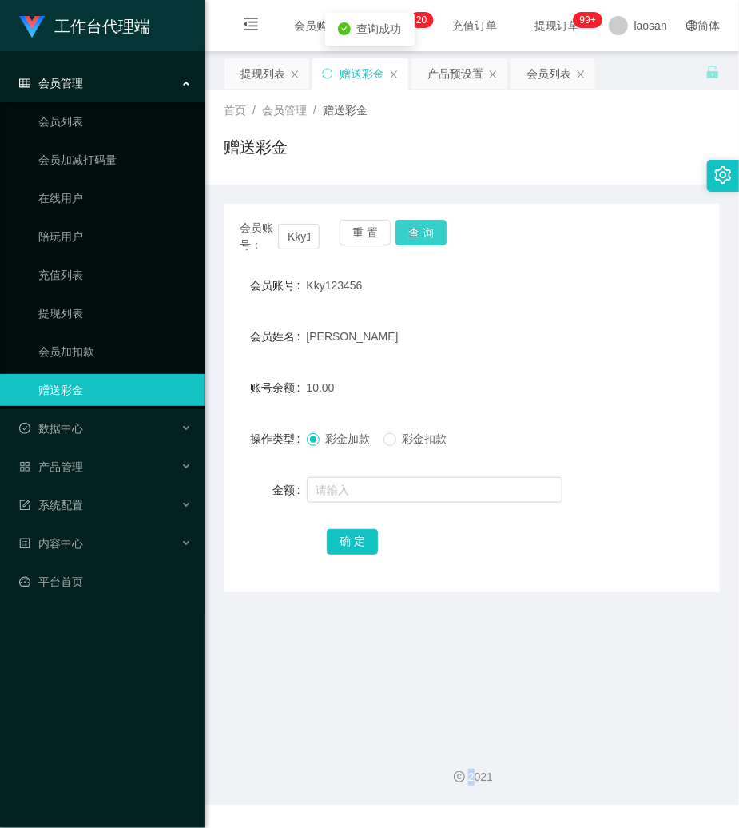
drag, startPoint x: 420, startPoint y: 235, endPoint x: 425, endPoint y: 331, distance: 96.0
click at [420, 235] on div "会员账号： Kky123456 重 置 查 询" at bounding box center [472, 237] width 496 height 34
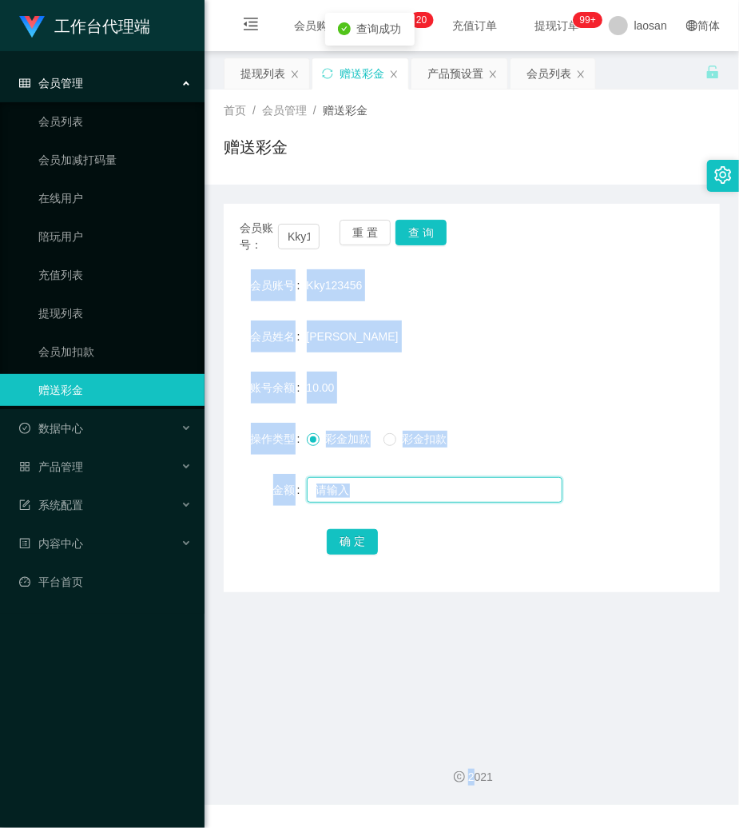
click at [407, 491] on input "text" at bounding box center [435, 490] width 256 height 26
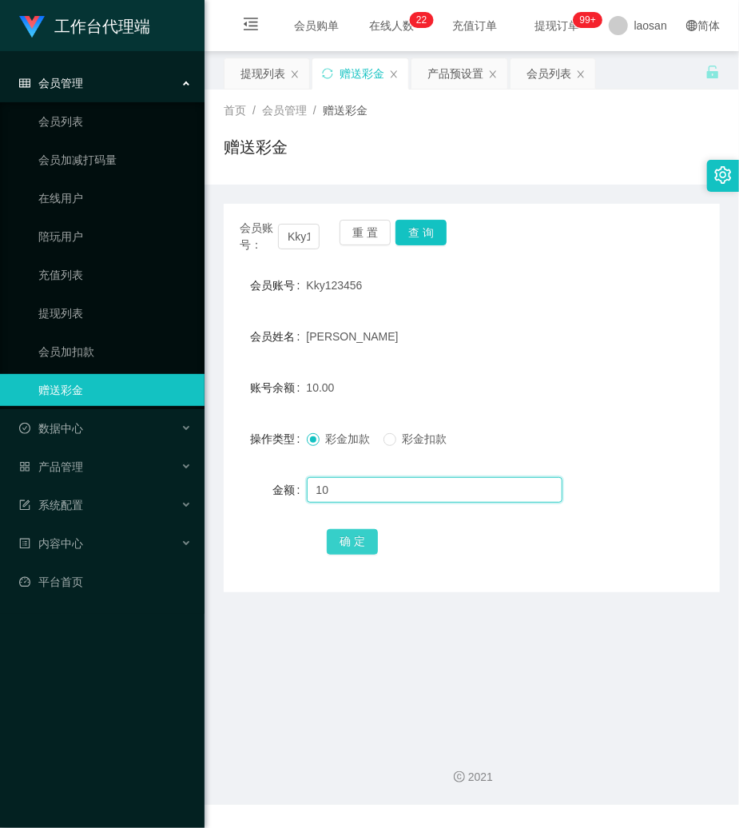
type input "100"
drag, startPoint x: 364, startPoint y: 488, endPoint x: -25, endPoint y: 487, distance: 389.2
click at [0, 487] on html "工作台代理端 会员管理 会员列表 会员加减打码量 在线用户 陪玩用户 充值列表 提现列表 会员加扣款 赠送彩金 数据中心 产品管理 注单管理 产品列表 产品预…" at bounding box center [369, 414] width 739 height 828
click at [360, 241] on button "重 置" at bounding box center [365, 233] width 51 height 26
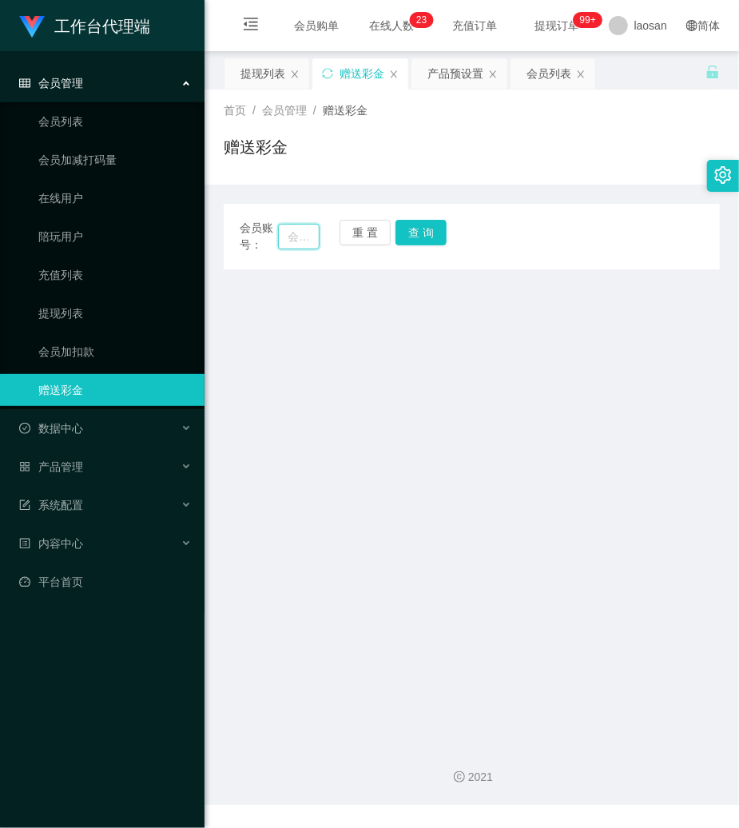
click at [315, 241] on input "text" at bounding box center [299, 237] width 42 height 26
paste input "2082637337"
type input "2082637337"
click at [435, 227] on button "查 询" at bounding box center [421, 233] width 51 height 26
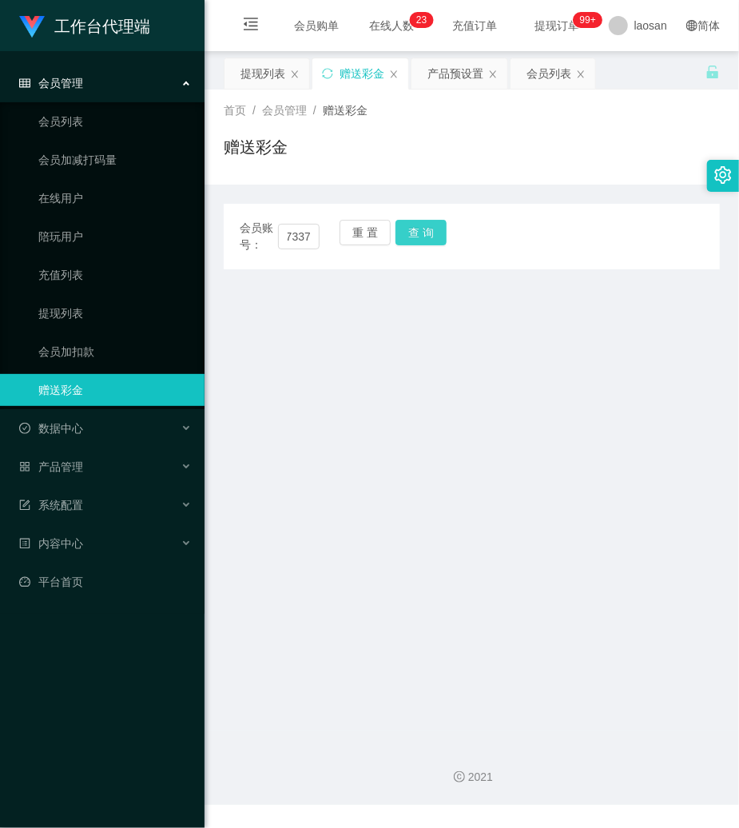
scroll to position [0, 0]
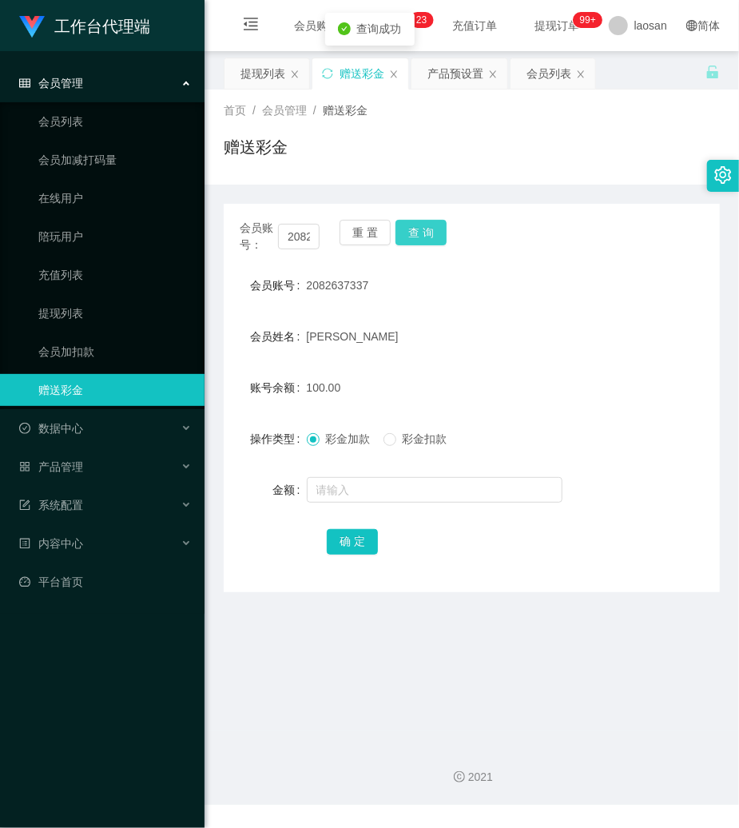
click at [435, 227] on button "查 询" at bounding box center [421, 233] width 51 height 26
drag, startPoint x: 350, startPoint y: 244, endPoint x: 324, endPoint y: 243, distance: 26.4
click at [349, 243] on button "重 置" at bounding box center [365, 233] width 51 height 26
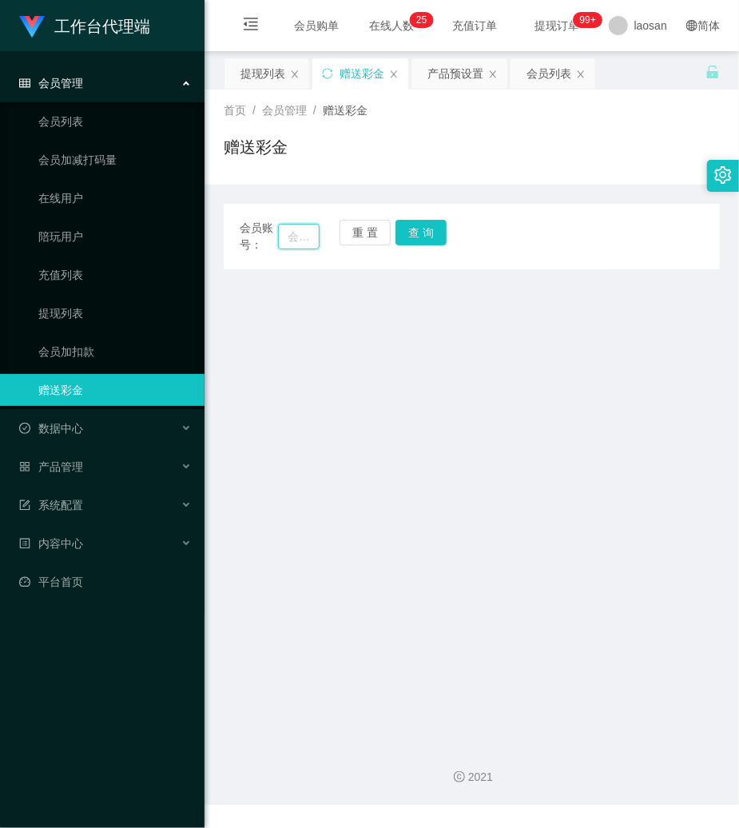
click at [304, 237] on input "text" at bounding box center [299, 237] width 42 height 26
paste input "88324918"
type input "88324918"
click at [400, 234] on button "查 询" at bounding box center [421, 233] width 51 height 26
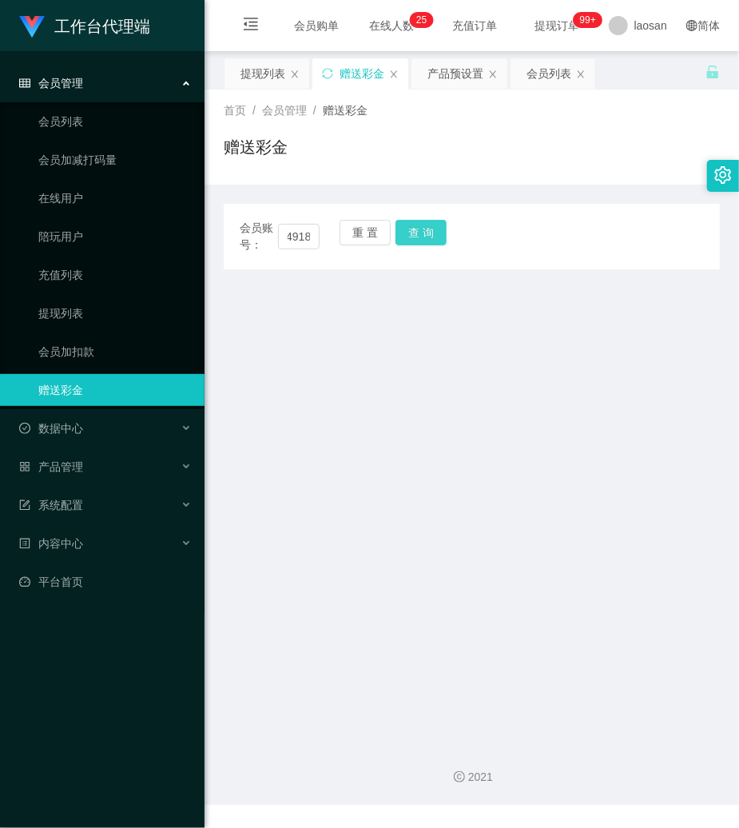
scroll to position [0, 0]
click at [400, 234] on button "查 询" at bounding box center [430, 233] width 69 height 26
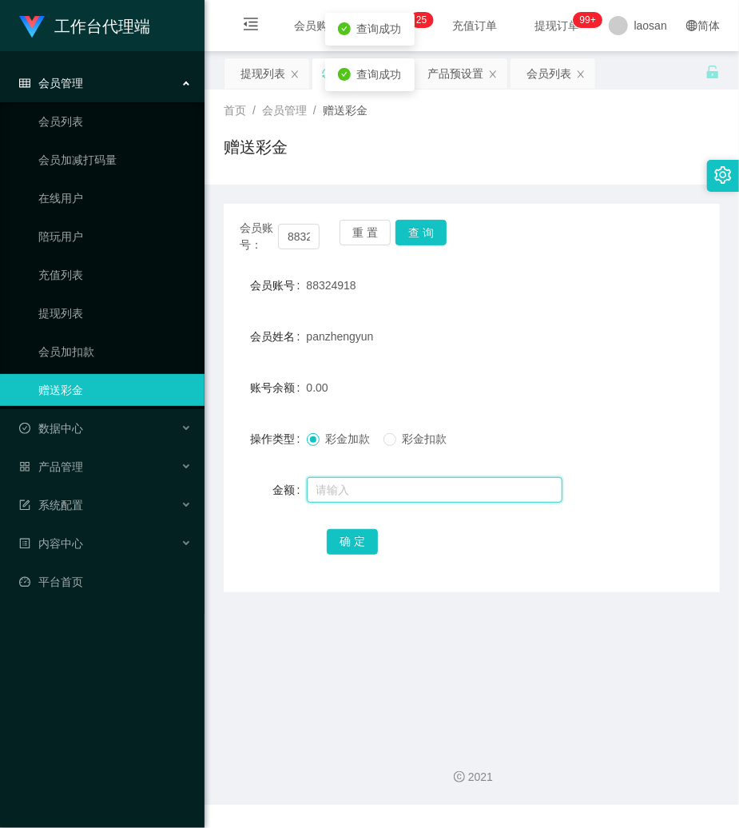
click at [349, 488] on input "text" at bounding box center [435, 490] width 256 height 26
type input "100"
drag, startPoint x: 349, startPoint y: 542, endPoint x: 295, endPoint y: 547, distance: 54.6
click at [349, 542] on button "确 定" at bounding box center [352, 542] width 51 height 26
click at [551, 350] on div "panzhengyun" at bounding box center [451, 336] width 289 height 32
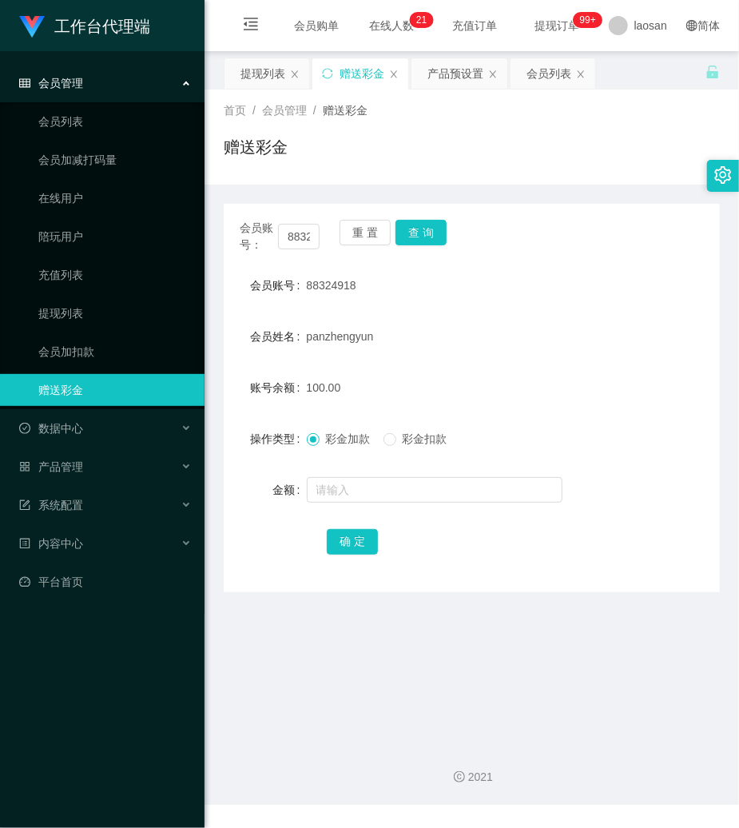
click at [372, 218] on div "会员账号： 88324918 重 置 查 询 会员账号 88324918 会员姓名 [PERSON_NAME] 账号余额 100.00 操作类型 彩金加款 彩…" at bounding box center [472, 398] width 496 height 388
click at [358, 230] on button "重 置" at bounding box center [365, 233] width 51 height 26
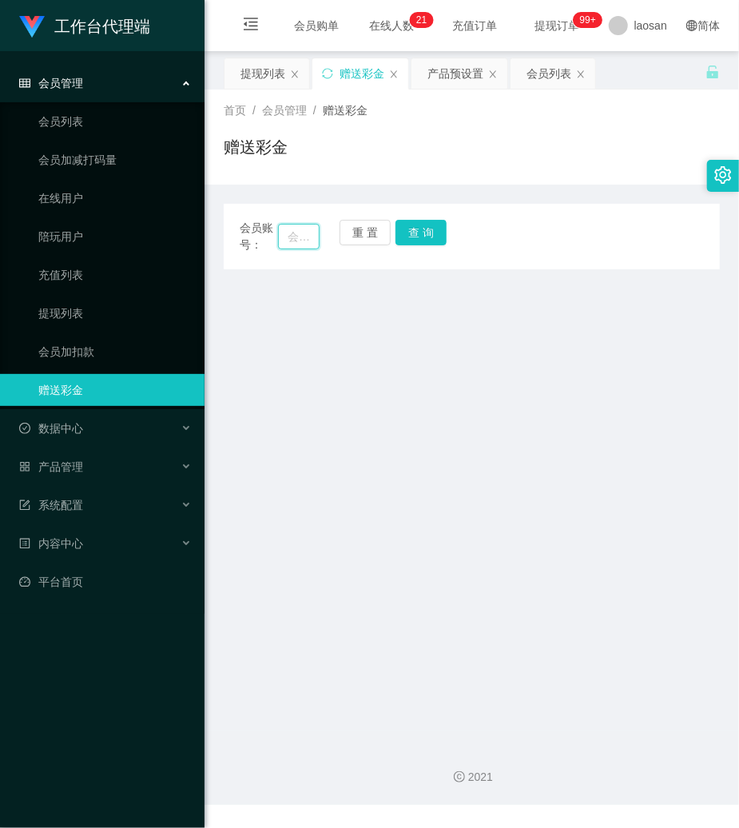
click at [296, 237] on input "text" at bounding box center [299, 237] width 42 height 26
paste input "Kky123456"
type input "Kky123456"
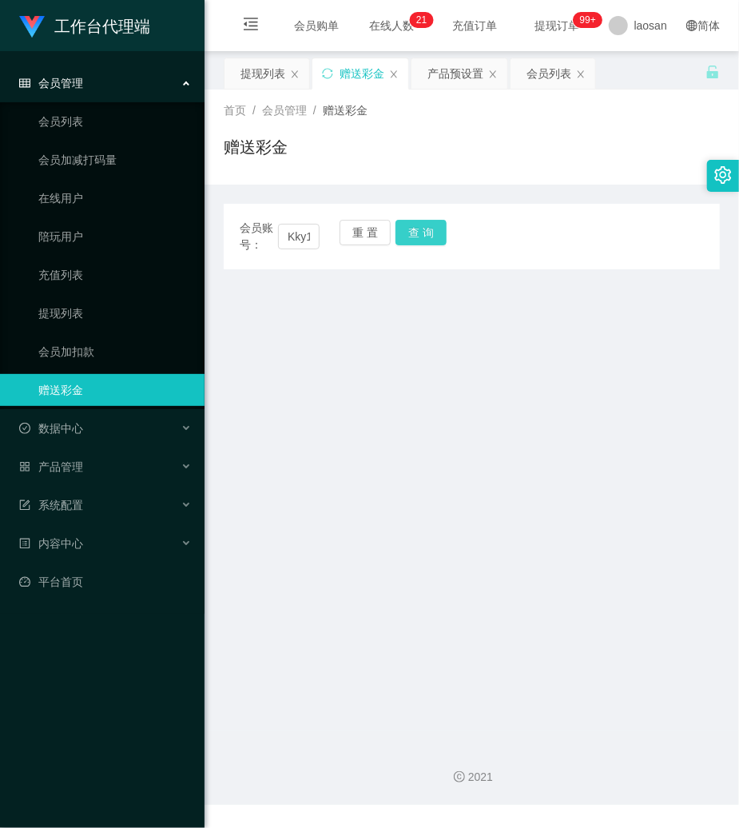
click at [417, 237] on button "查 询" at bounding box center [421, 233] width 51 height 26
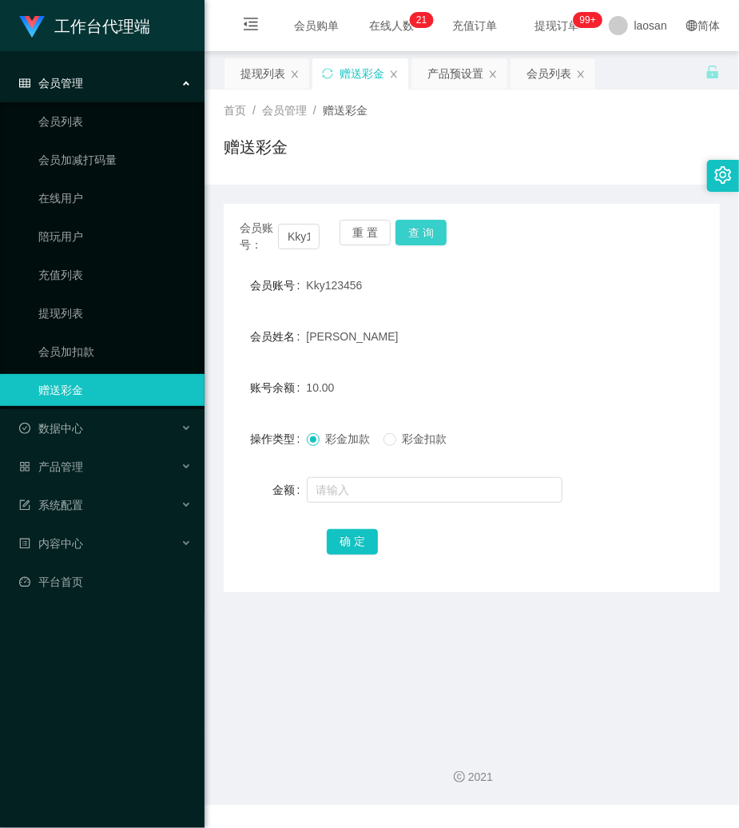
drag, startPoint x: 417, startPoint y: 237, endPoint x: 387, endPoint y: 350, distance: 116.7
click at [416, 237] on button "查 询" at bounding box center [421, 233] width 51 height 26
click at [390, 503] on div at bounding box center [451, 490] width 289 height 32
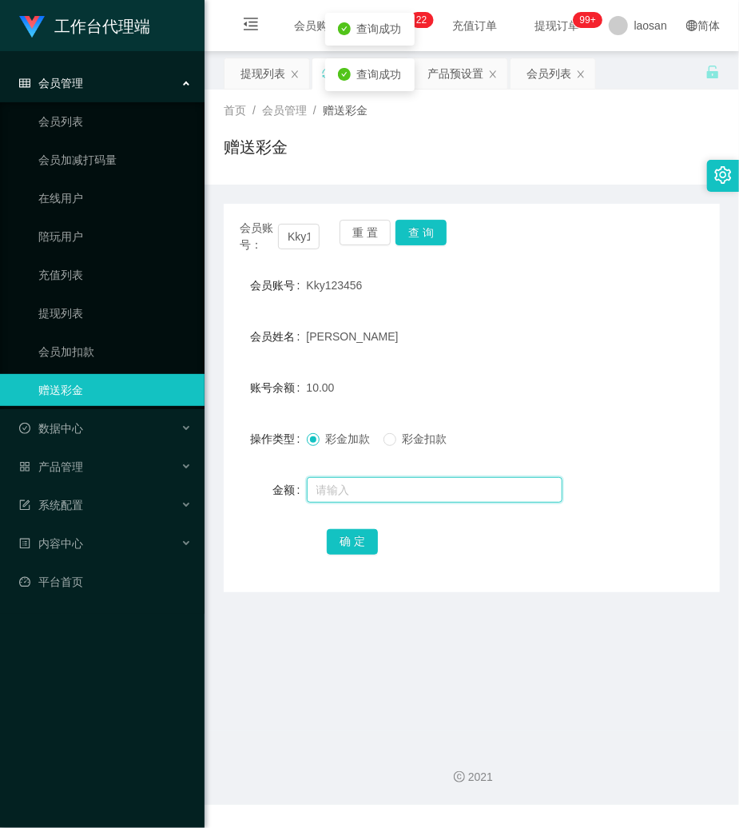
click at [392, 481] on input "text" at bounding box center [435, 490] width 256 height 26
type input "40"
click at [359, 543] on button "确 定" at bounding box center [352, 542] width 51 height 26
click at [529, 137] on div "赠送彩金" at bounding box center [472, 153] width 496 height 37
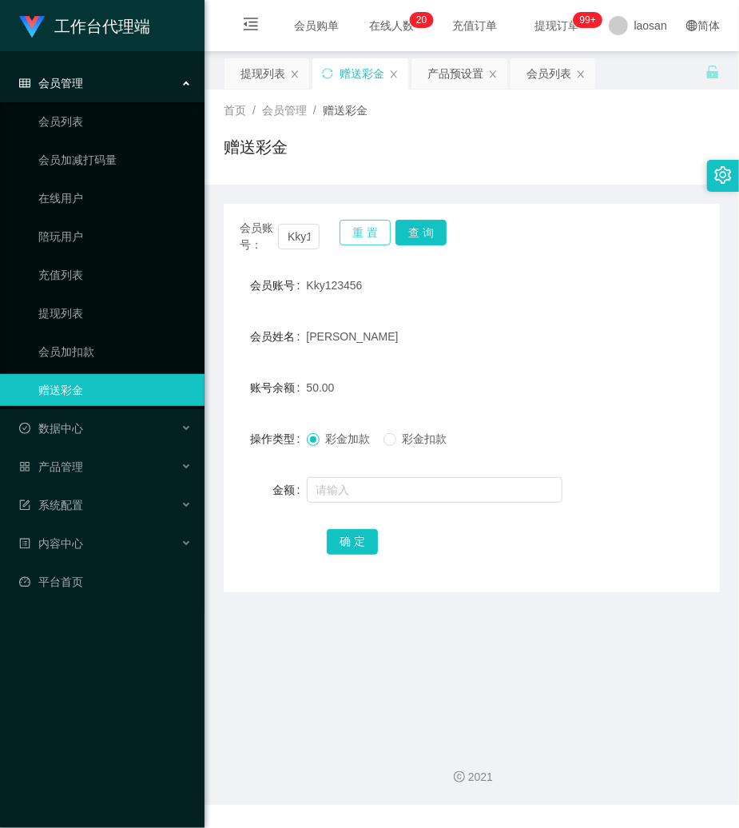
drag, startPoint x: 365, startPoint y: 243, endPoint x: 345, endPoint y: 243, distance: 20.0
click at [363, 243] on button "重 置" at bounding box center [365, 233] width 51 height 26
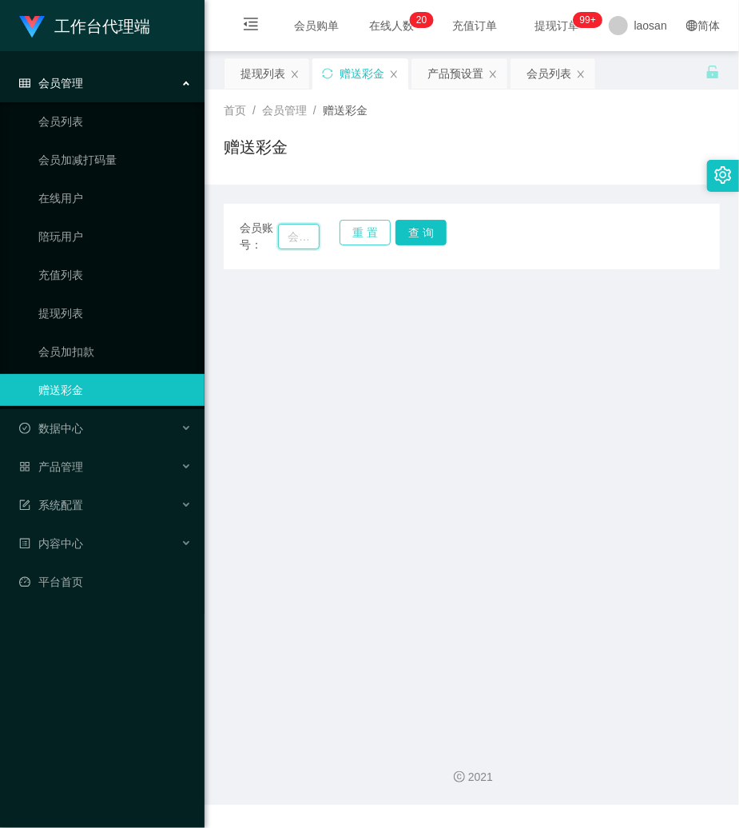
drag, startPoint x: 305, startPoint y: 234, endPoint x: 388, endPoint y: 237, distance: 82.4
click at [313, 234] on input "text" at bounding box center [299, 237] width 42 height 26
paste input "viviaan"
type input "viviaan"
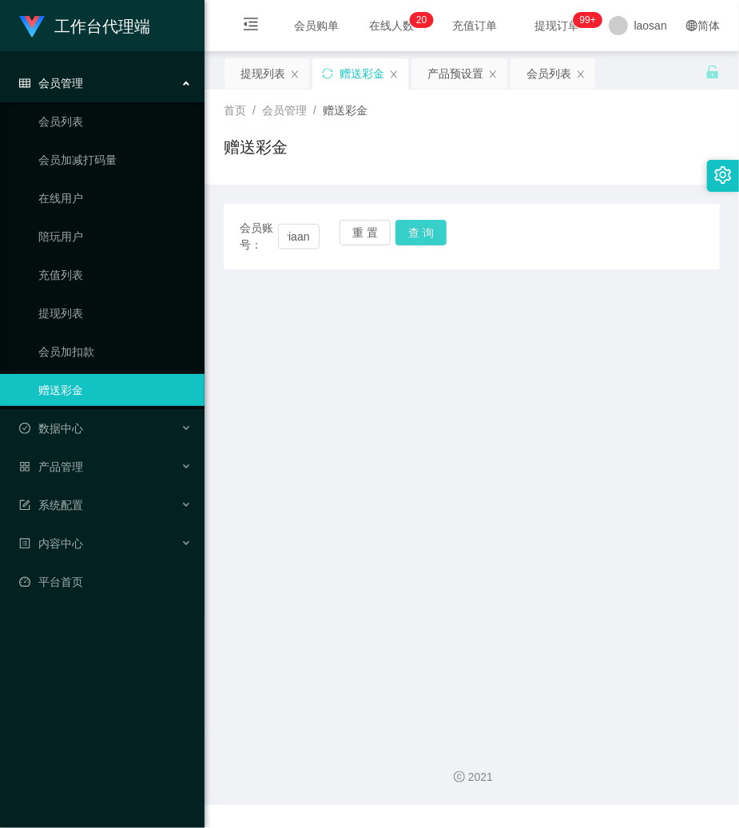
click at [412, 240] on button "查 询" at bounding box center [421, 233] width 51 height 26
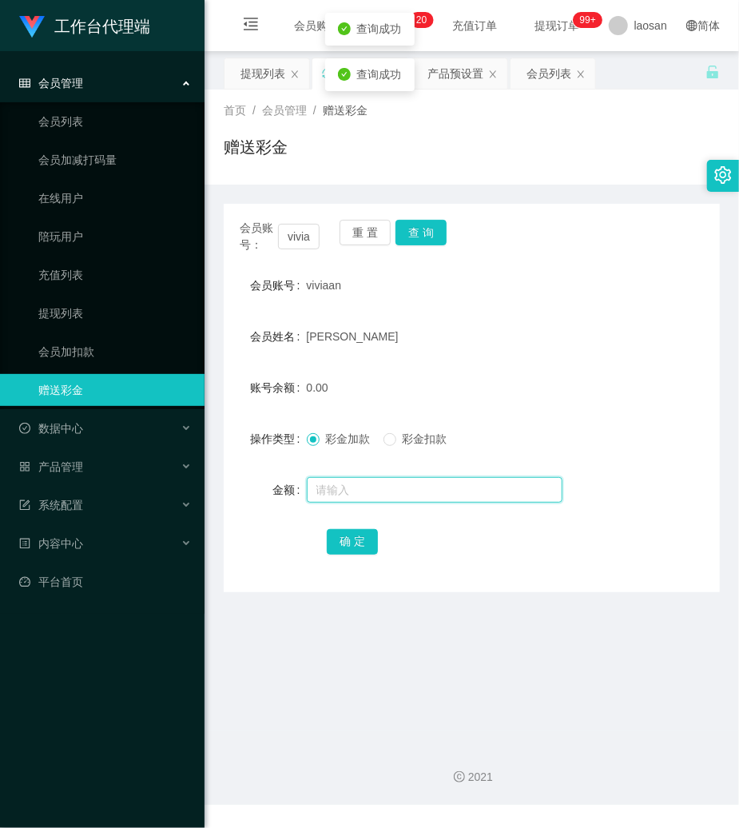
click at [391, 491] on input "text" at bounding box center [435, 490] width 256 height 26
type input "100"
click at [368, 548] on button "确 定" at bounding box center [352, 542] width 51 height 26
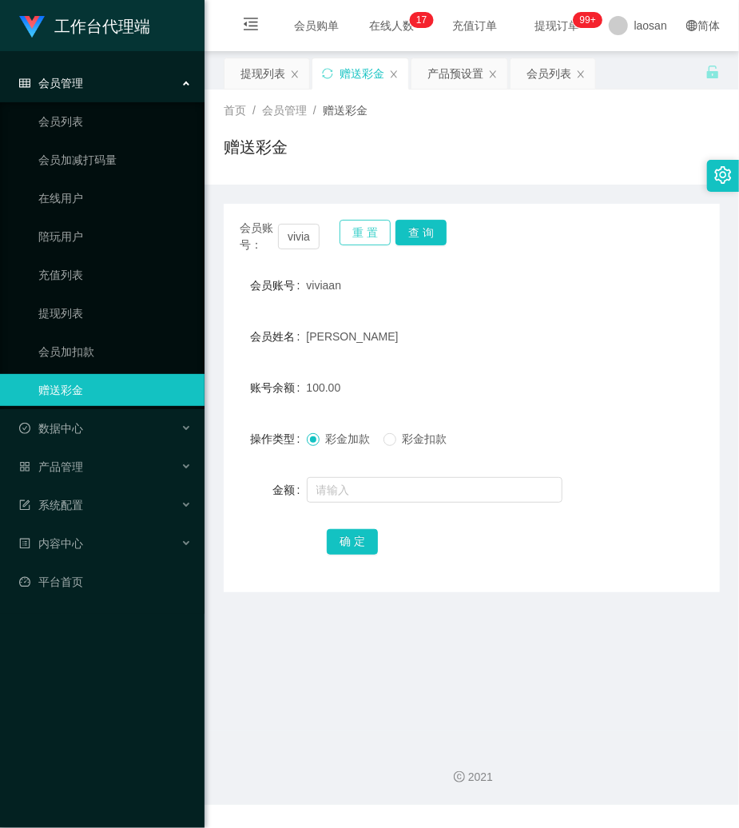
drag, startPoint x: 362, startPoint y: 221, endPoint x: 337, endPoint y: 225, distance: 25.2
click at [361, 221] on button "重 置" at bounding box center [365, 233] width 51 height 26
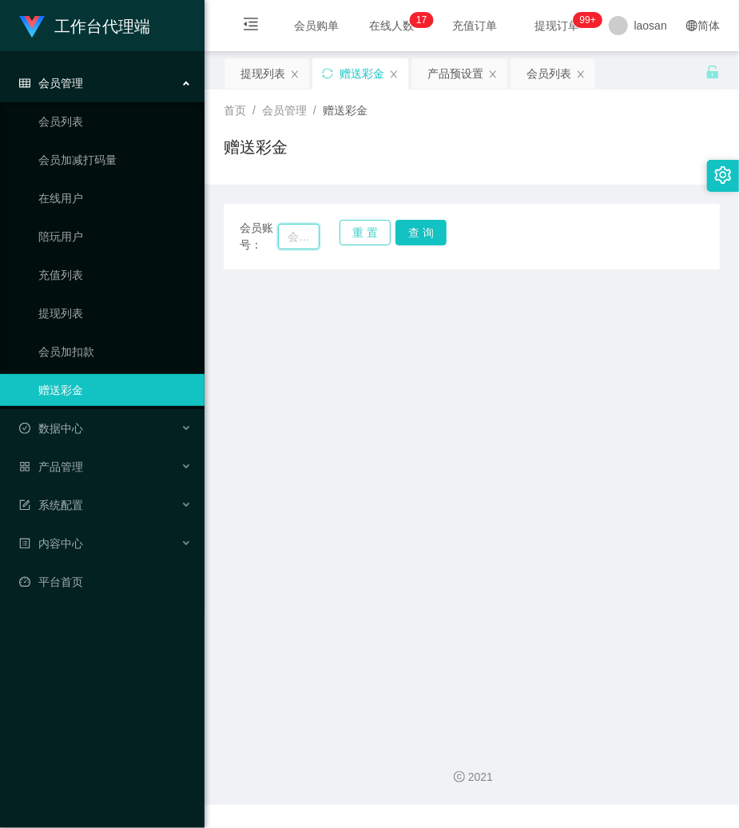
drag, startPoint x: 304, startPoint y: 237, endPoint x: 381, endPoint y: 225, distance: 78.3
click at [308, 234] on input "text" at bounding box center [299, 237] width 42 height 26
paste input "80707939"
type input "80707939"
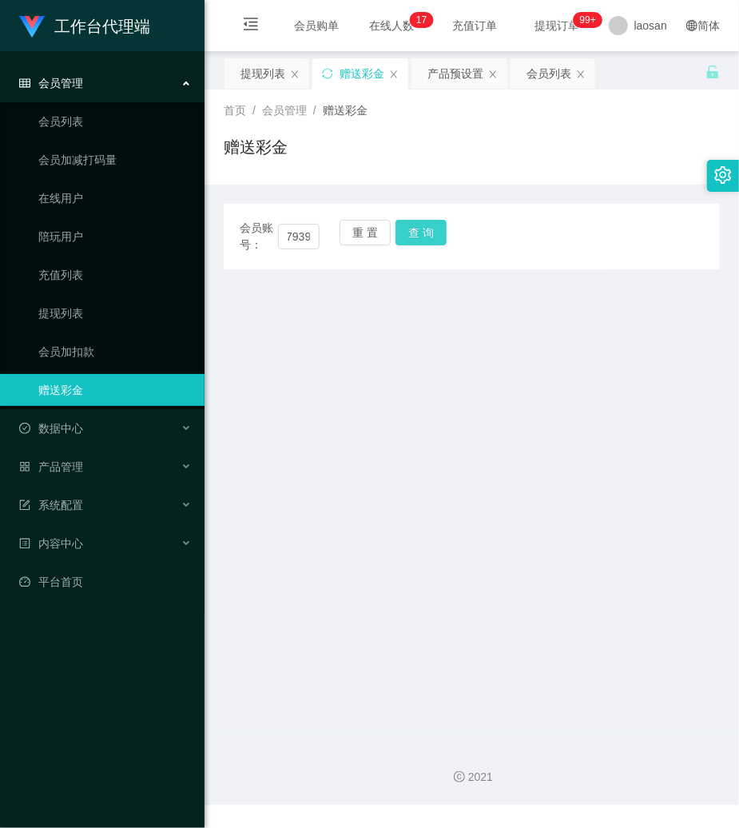
click at [416, 225] on button "查 询" at bounding box center [421, 233] width 51 height 26
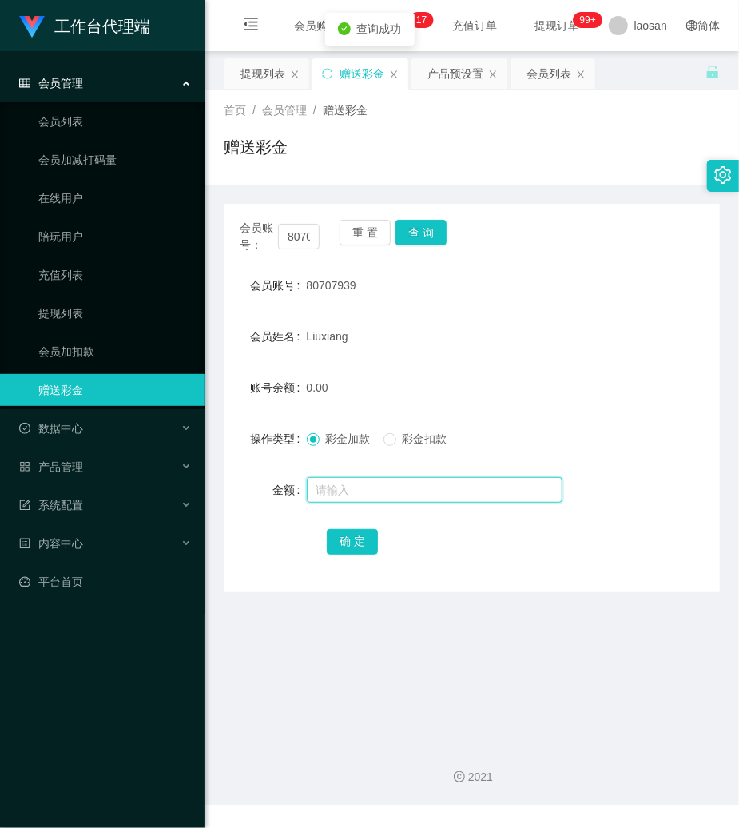
click at [385, 478] on input "text" at bounding box center [435, 490] width 256 height 26
type input "300"
click at [356, 539] on button "确 定" at bounding box center [352, 542] width 51 height 26
click at [539, 229] on div "会员账号： 80707939 重 置 查 询" at bounding box center [472, 237] width 496 height 34
drag, startPoint x: 499, startPoint y: 90, endPoint x: 489, endPoint y: 27, distance: 63.1
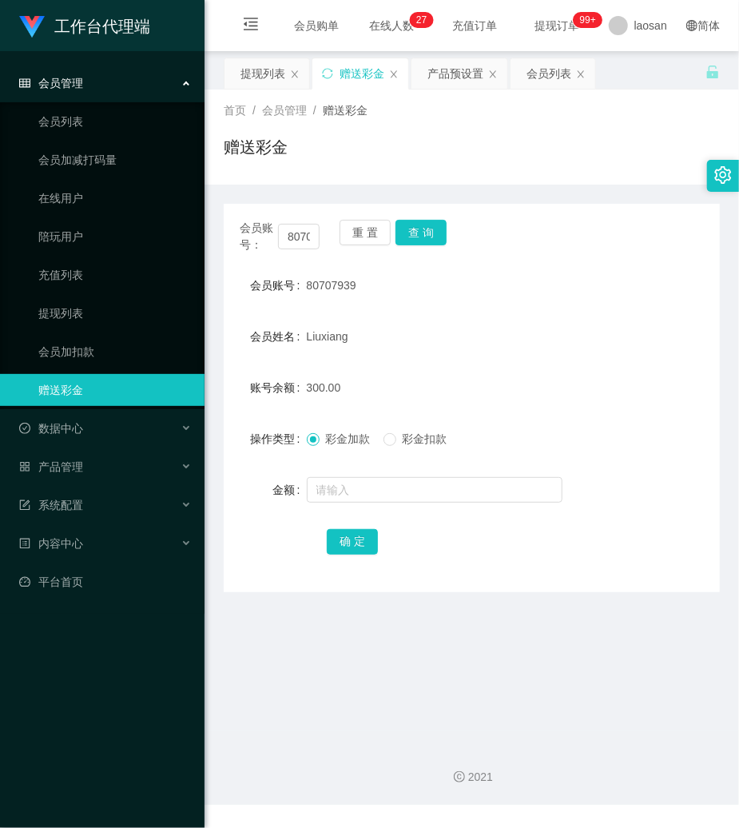
click at [494, 80] on div "关闭左侧 关闭右侧 关闭其它 刷新页面 提现列表 赠送彩金 产品预设置 会员列表 首页 / 会员管理 / 赠送彩金 / 赠送彩金 会员账号： 80707939…" at bounding box center [472, 325] width 496 height 535
click at [366, 225] on button "重 置" at bounding box center [365, 233] width 51 height 26
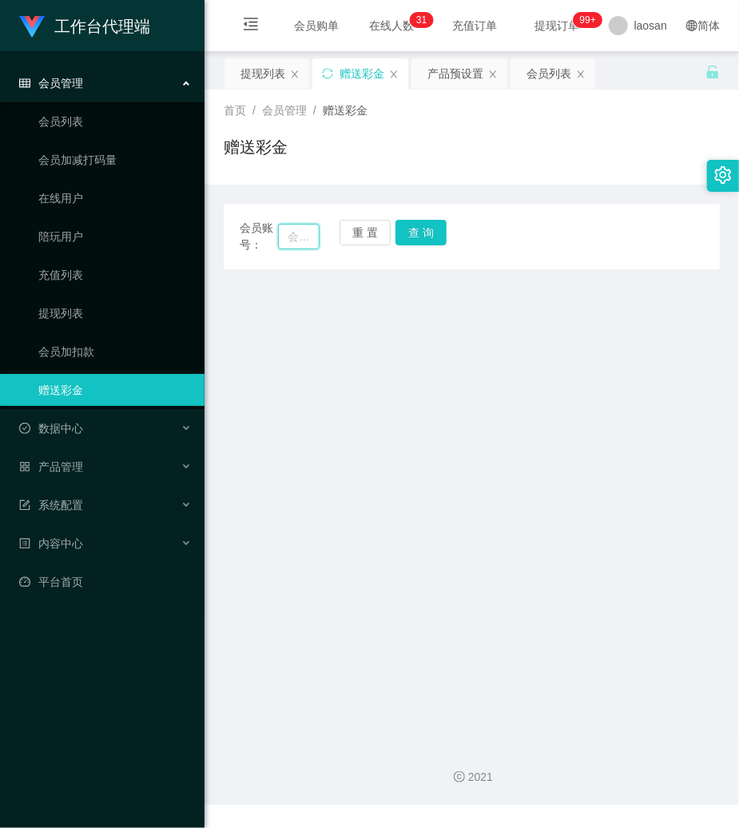
click at [308, 231] on input "text" at bounding box center [299, 237] width 42 height 26
paste input "604841446"
type input "604841446"
click at [420, 224] on button "查 询" at bounding box center [421, 233] width 51 height 26
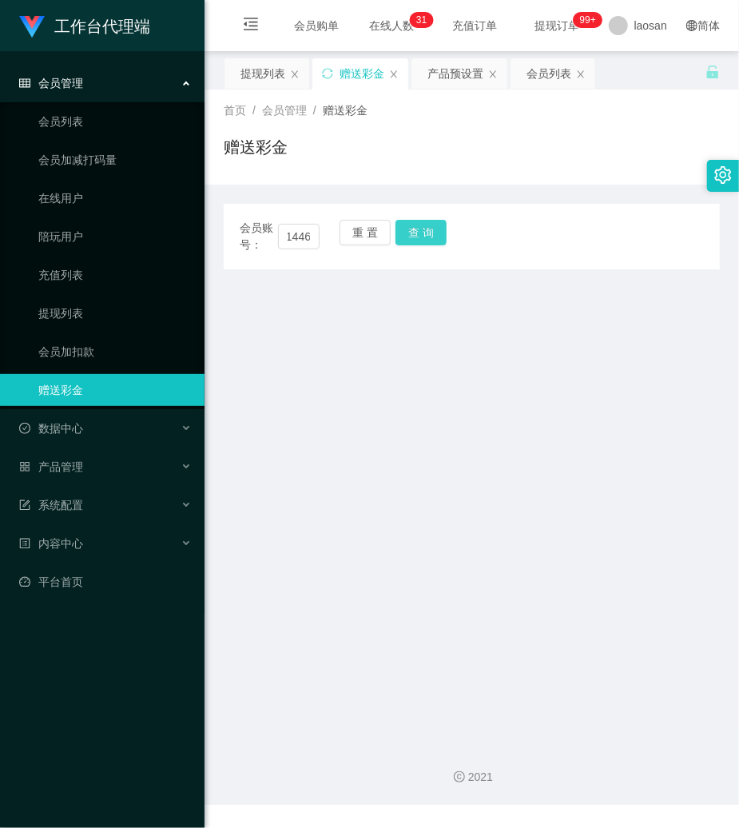
scroll to position [0, 0]
drag, startPoint x: 420, startPoint y: 224, endPoint x: 394, endPoint y: 416, distance: 194.3
click at [417, 225] on button "查 询" at bounding box center [430, 233] width 69 height 26
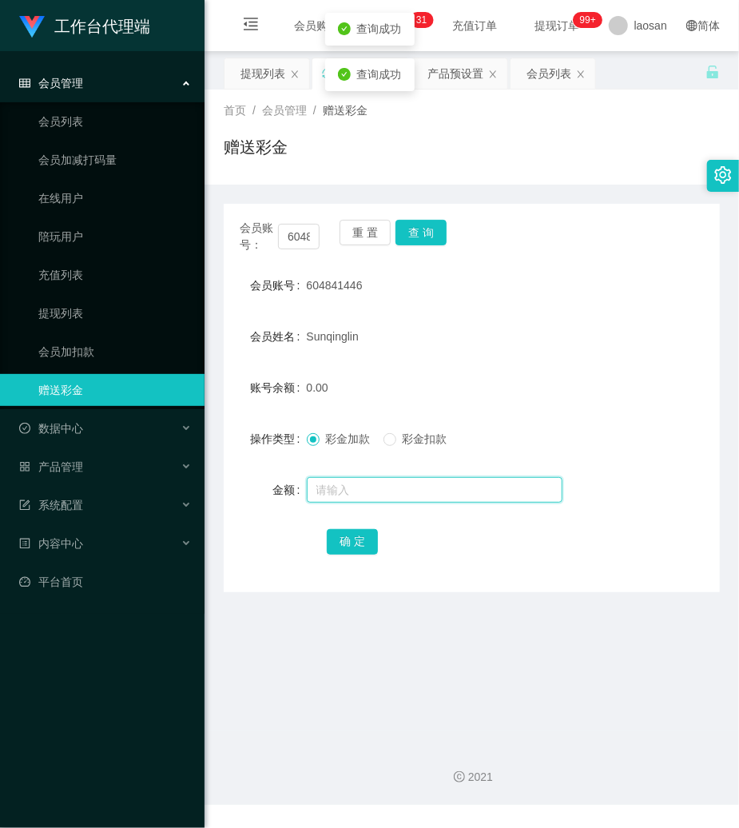
click at [381, 496] on input "text" at bounding box center [435, 490] width 256 height 26
type input "100"
click at [359, 547] on button "确 定" at bounding box center [352, 542] width 51 height 26
drag, startPoint x: 583, startPoint y: 240, endPoint x: 411, endPoint y: 209, distance: 174.5
click at [580, 240] on div "会员账号： 604841446 重 置 查 询" at bounding box center [472, 237] width 496 height 34
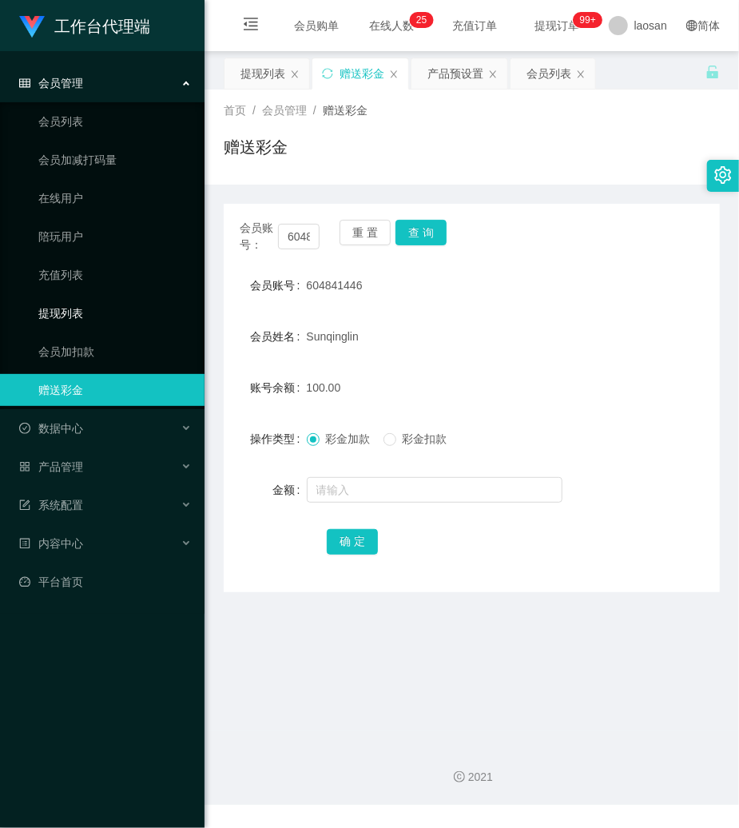
click at [81, 305] on link "提现列表" at bounding box center [114, 313] width 153 height 32
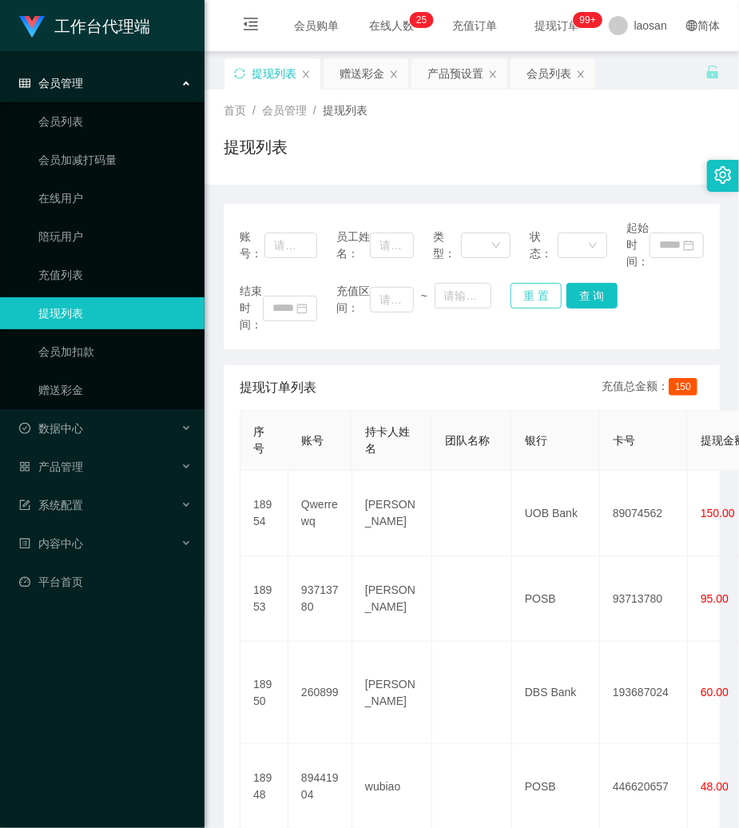
drag, startPoint x: 534, startPoint y: 298, endPoint x: 508, endPoint y: 288, distance: 27.6
click at [524, 293] on button "重 置" at bounding box center [536, 296] width 51 height 26
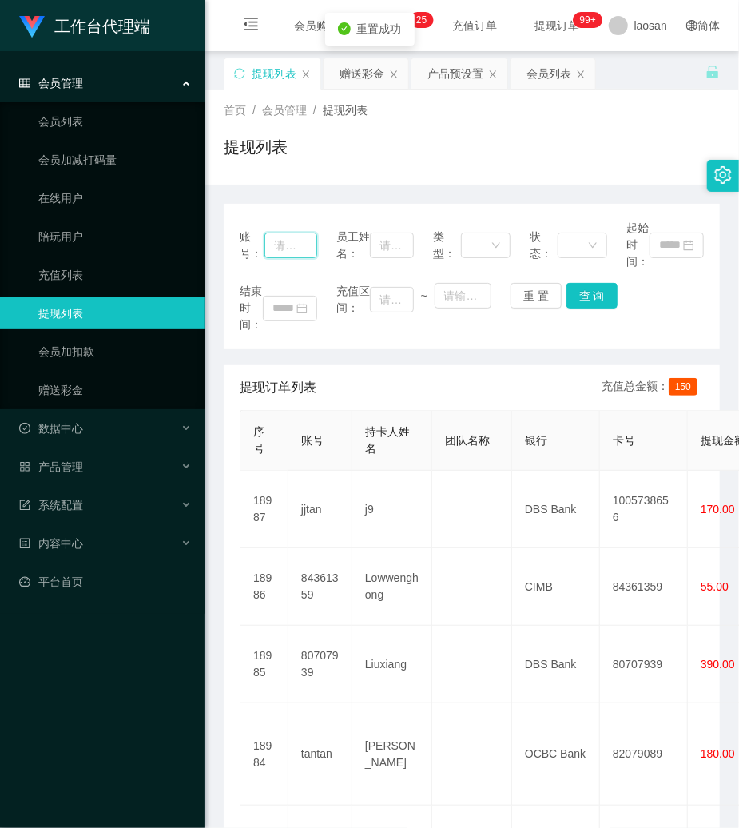
drag, startPoint x: 291, startPoint y: 237, endPoint x: 312, endPoint y: 243, distance: 21.7
click at [291, 237] on input "text" at bounding box center [291, 246] width 53 height 26
paste input "80707939"
type input "80707939"
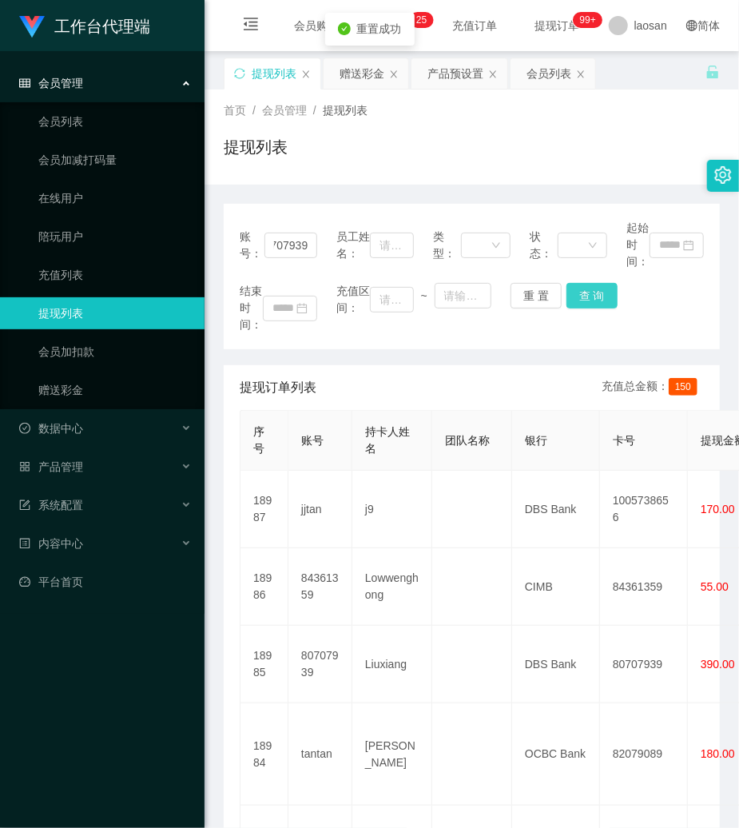
scroll to position [0, 0]
click at [577, 292] on button "查 询" at bounding box center [592, 296] width 51 height 26
click at [574, 289] on div "重 置 查 询" at bounding box center [550, 296] width 78 height 26
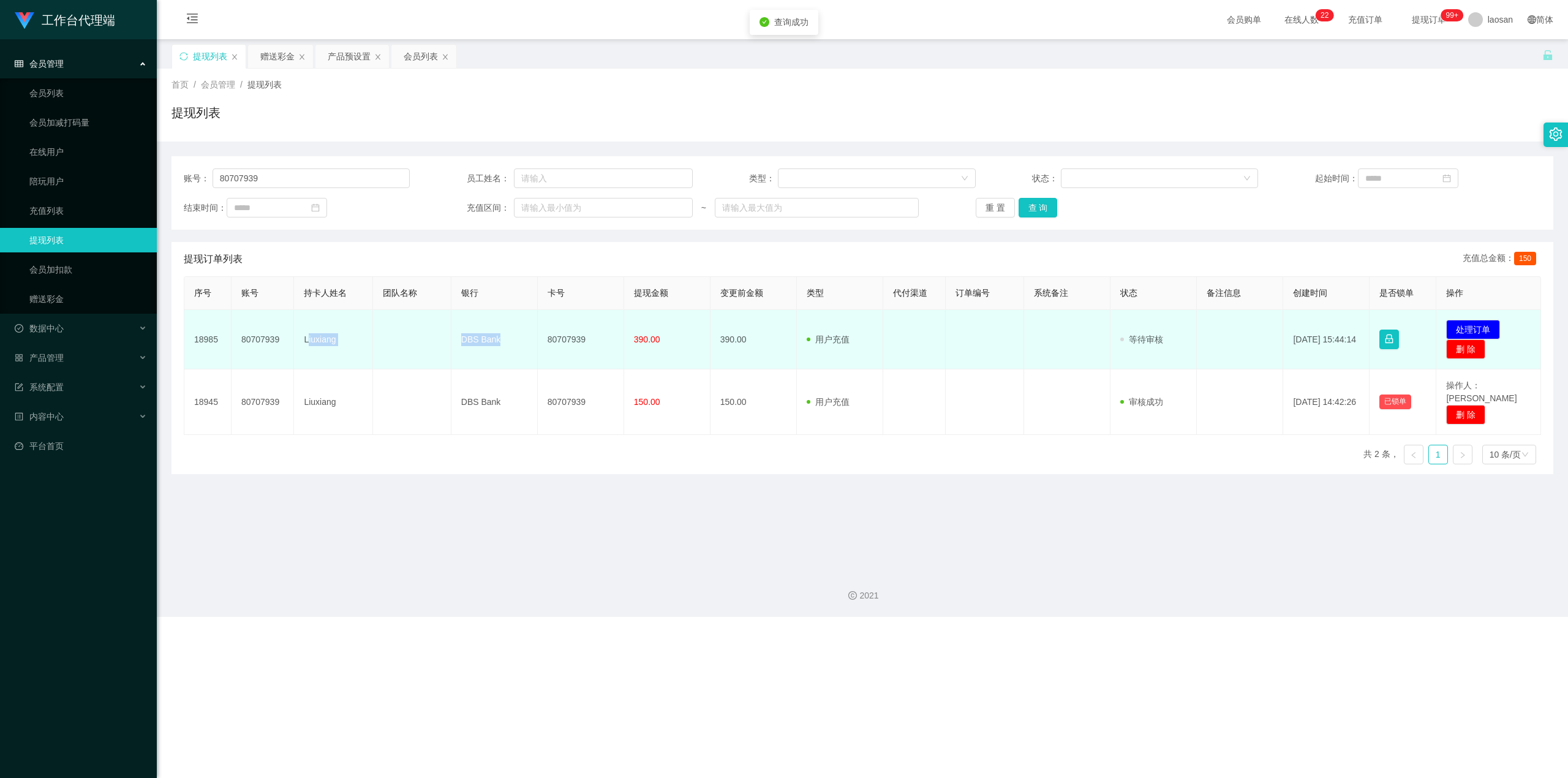
drag, startPoint x: 307, startPoint y: 342, endPoint x: 499, endPoint y: 343, distance: 192.0
click at [505, 342] on tr "18985 80707939 Liuxiang DBS Bank 80707939 390.00 390.00 用户充值 人工扣款 审核驳回 审核成功 等待审…" at bounding box center [863, 340] width 1356 height 60
click at [328, 344] on td "Liuxiang" at bounding box center [333, 340] width 78 height 60
drag, startPoint x: 301, startPoint y: 338, endPoint x: 642, endPoint y: 350, distance: 341.2
click at [566, 350] on tr "18985 80707939 Liuxiang DBS Bank 80707939 390.00 390.00 用户充值 人工扣款 审核驳回 审核成功 等待审…" at bounding box center [863, 340] width 1356 height 60
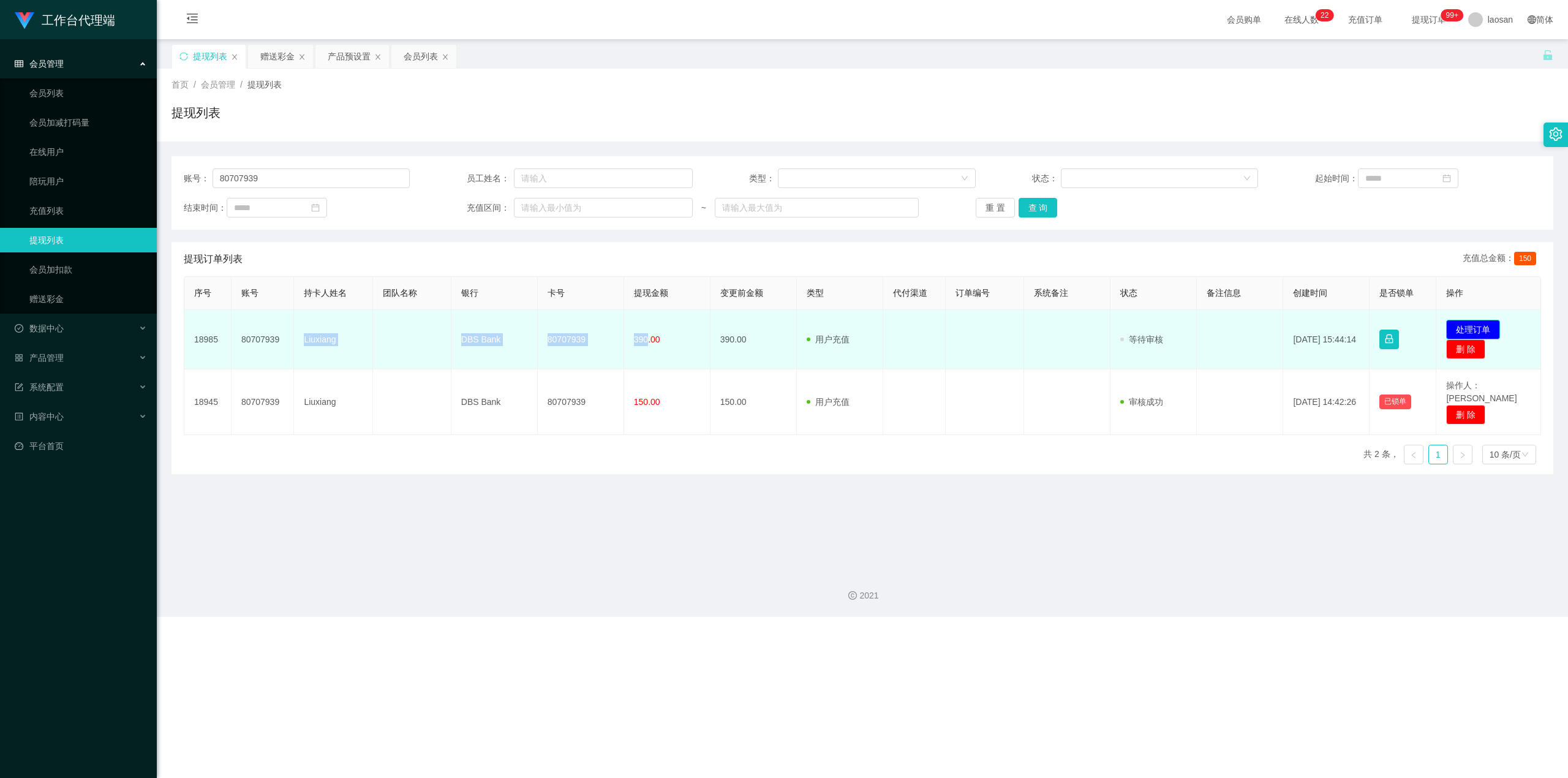
click at [566, 331] on button "处理订单" at bounding box center [1473, 330] width 54 height 20
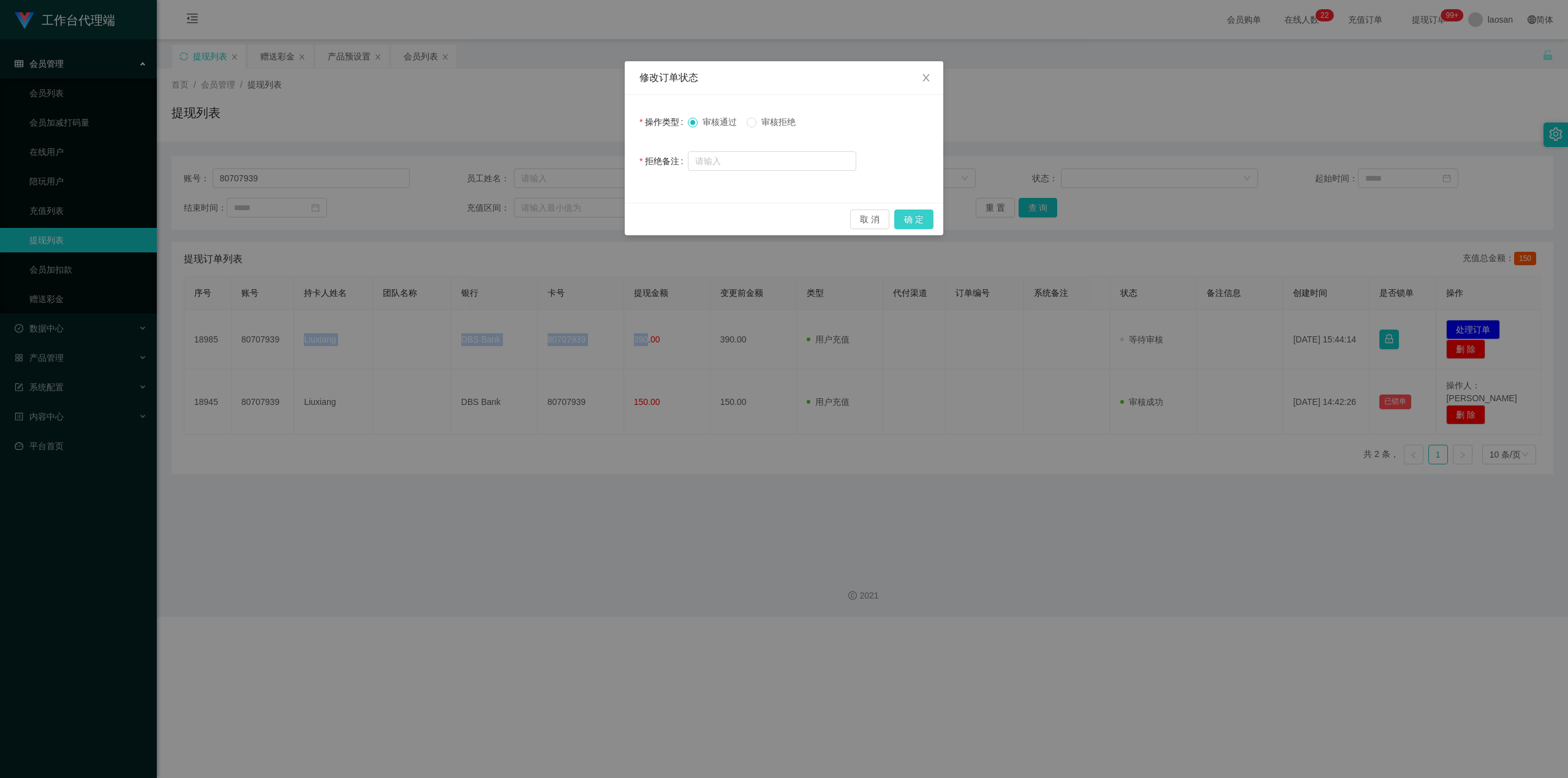
click at [566, 217] on button "确 定" at bounding box center [914, 219] width 39 height 20
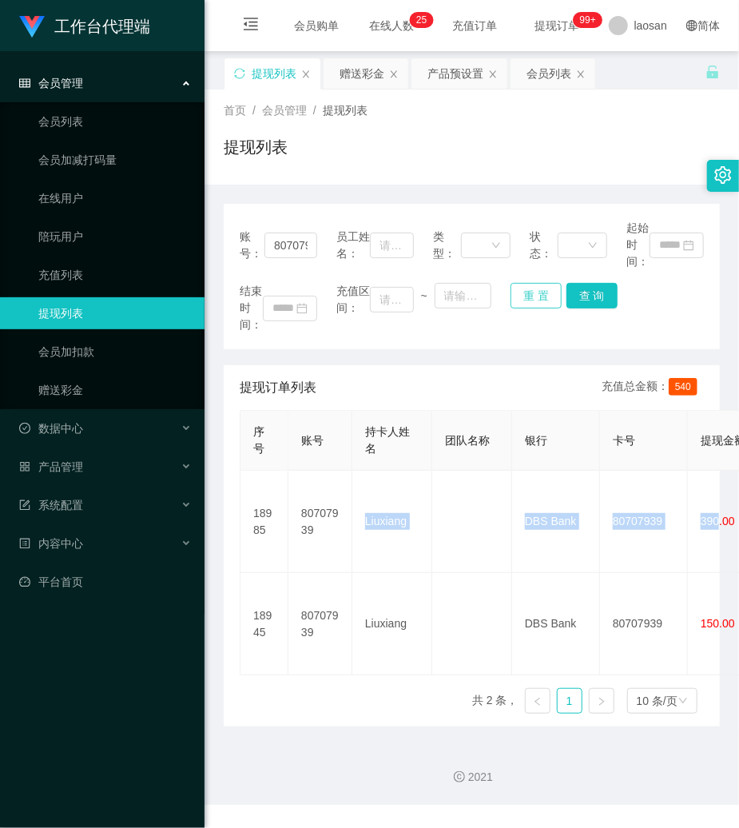
drag, startPoint x: 538, startPoint y: 291, endPoint x: 401, endPoint y: 292, distance: 136.7
click at [525, 293] on button "重 置" at bounding box center [536, 296] width 51 height 26
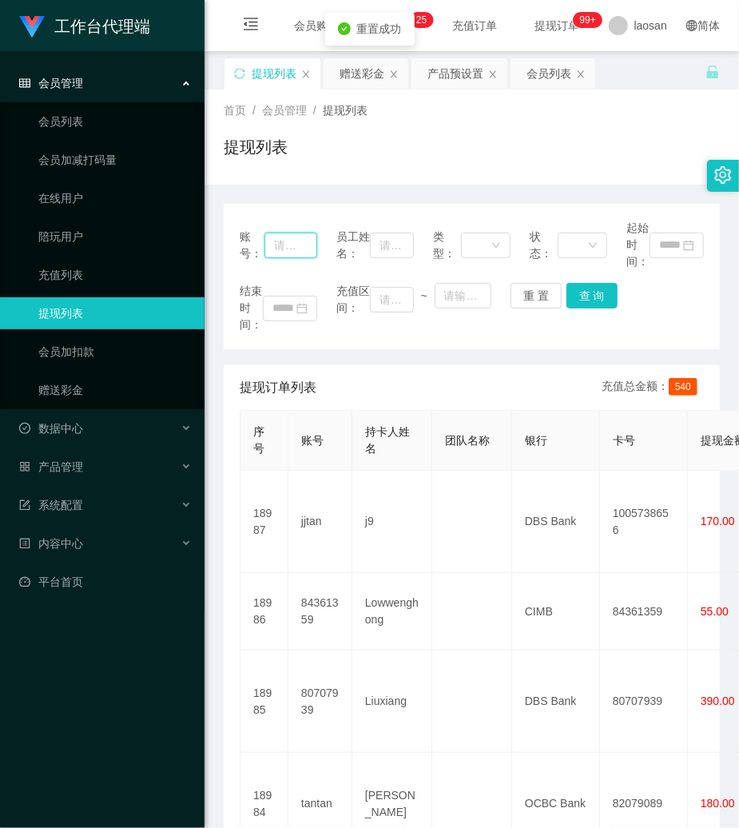
click at [294, 241] on input "text" at bounding box center [291, 246] width 53 height 26
paste input "2082637337"
type input "2082637337"
click at [589, 291] on button "查 询" at bounding box center [592, 296] width 51 height 26
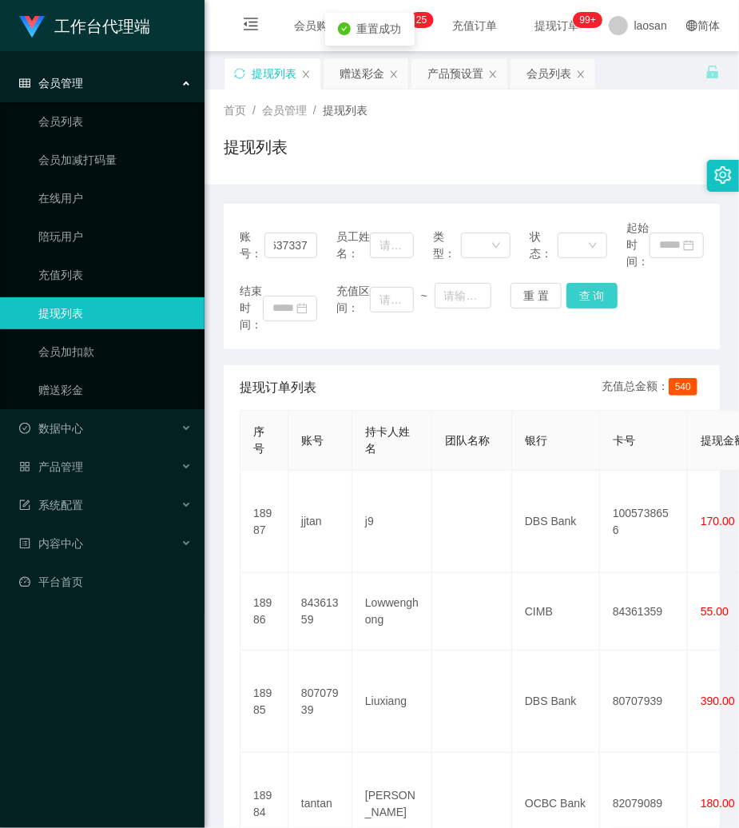
scroll to position [0, 0]
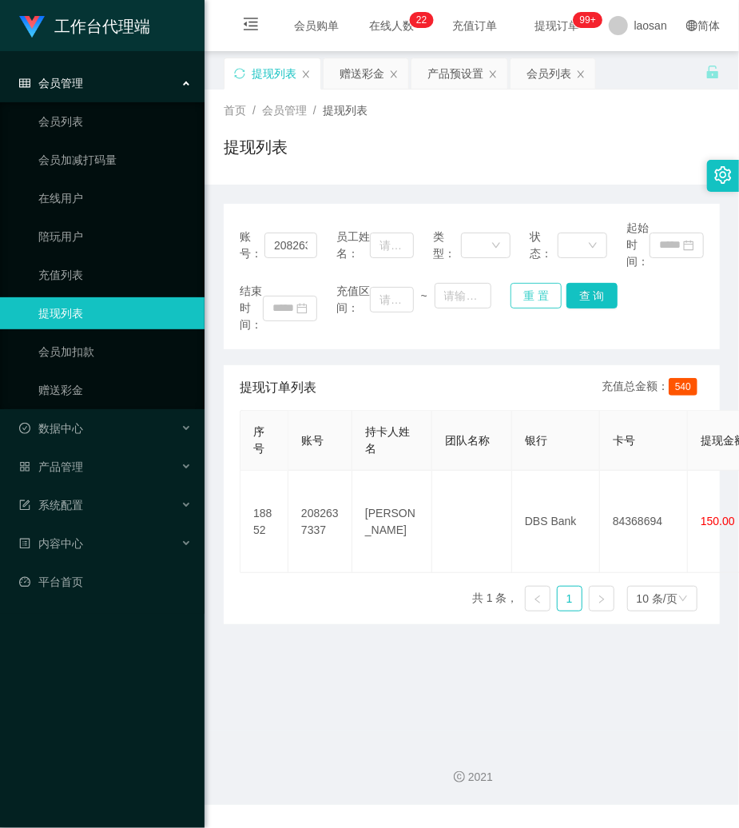
drag, startPoint x: 524, startPoint y: 289, endPoint x: 515, endPoint y: 291, distance: 8.9
click at [518, 289] on button "重 置" at bounding box center [536, 296] width 51 height 26
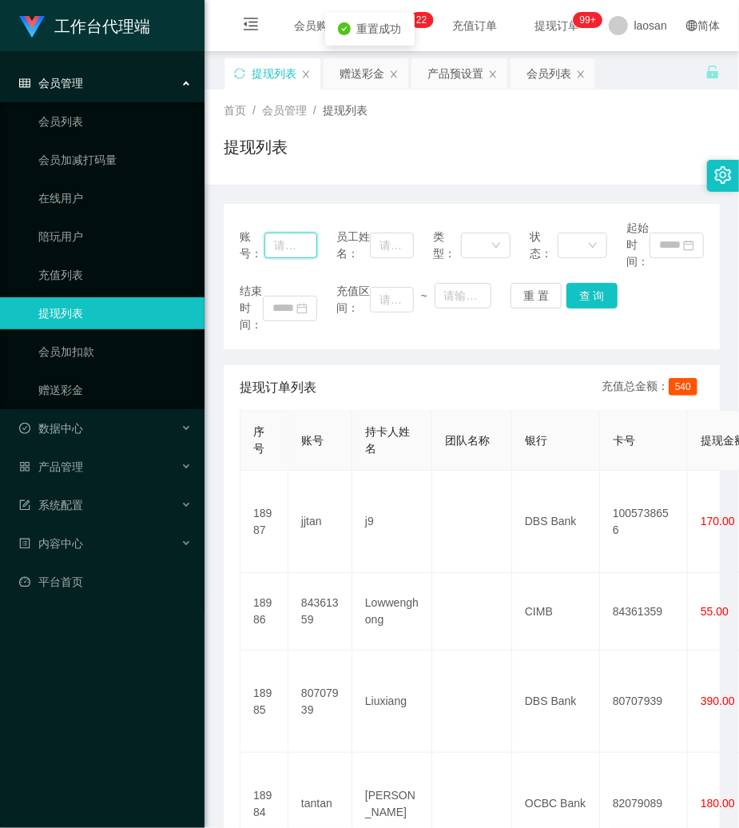
click at [272, 238] on input "text" at bounding box center [291, 246] width 53 height 26
paste input "88324918"
type input "88324918"
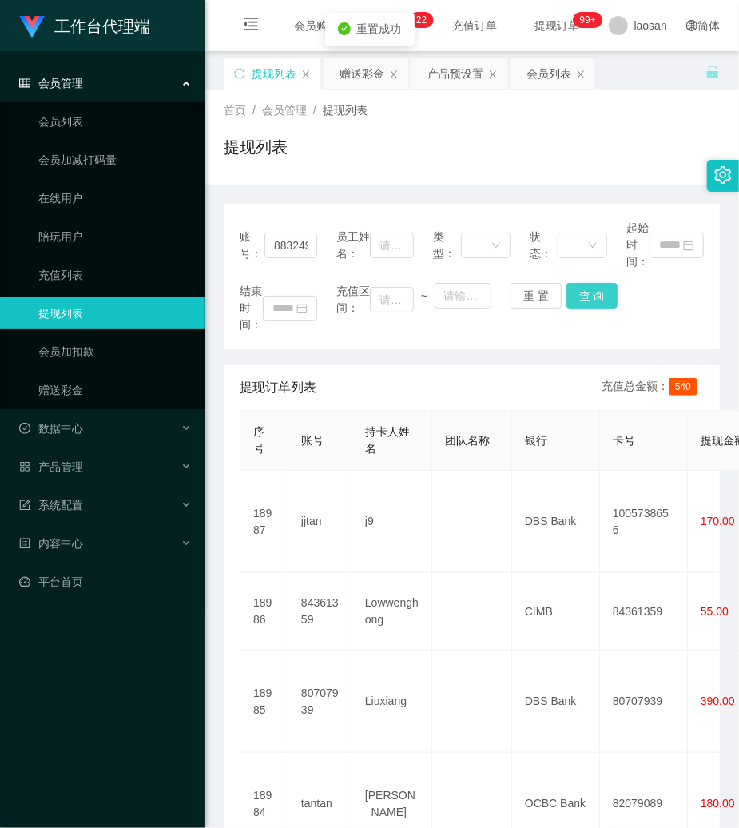
click at [567, 299] on button "查 询" at bounding box center [592, 296] width 51 height 26
click at [561, 299] on div "重 置 查 询" at bounding box center [550, 296] width 78 height 26
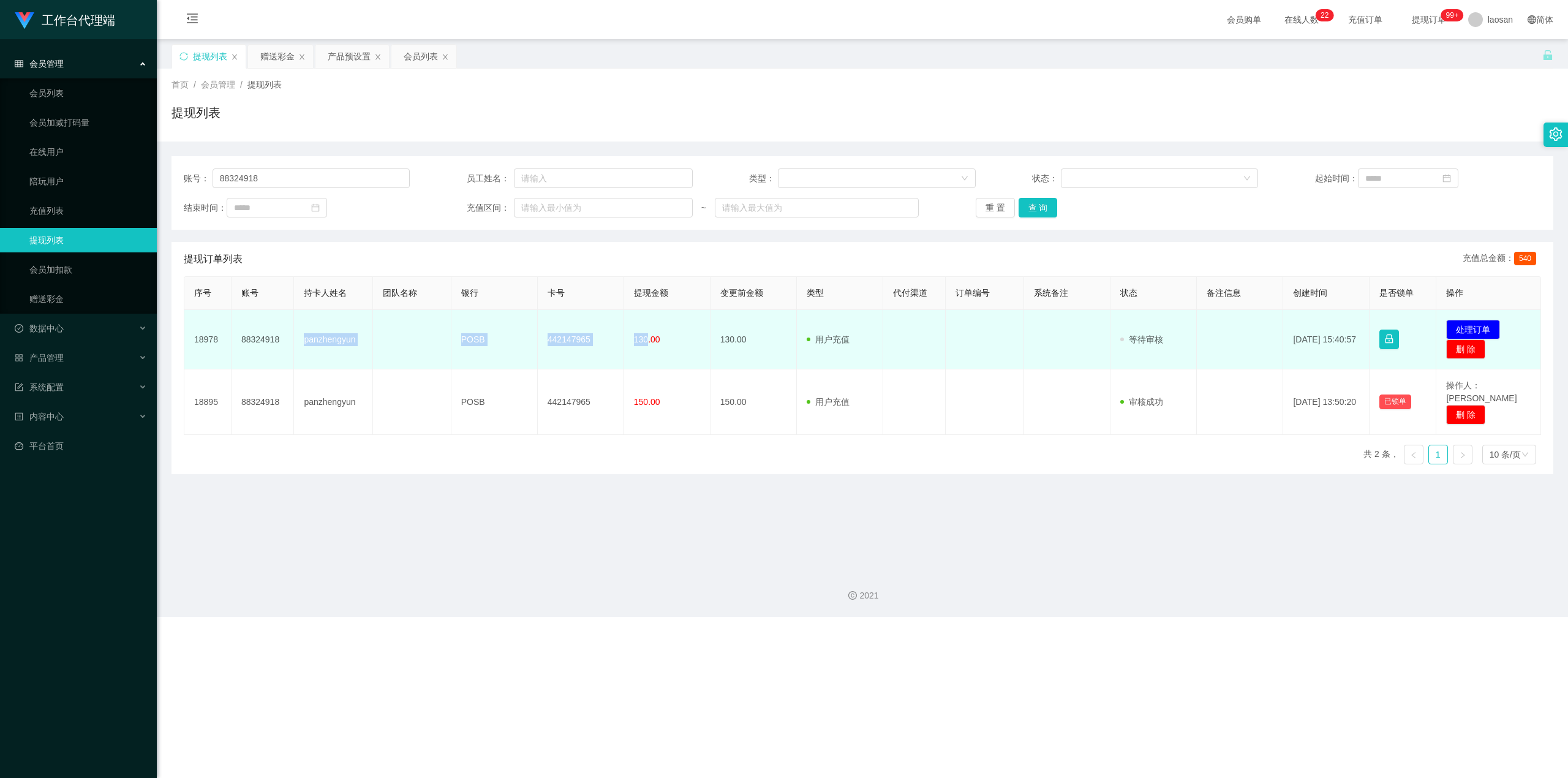
drag, startPoint x: 302, startPoint y: 343, endPoint x: 642, endPoint y: 346, distance: 340.0
click at [566, 346] on tr "18978 88324918 panzhengyun POSB 442147965 130.00 130.00 用户充值 人工扣款 审核驳回 审核成功 等待审…" at bounding box center [863, 340] width 1356 height 60
click at [566, 327] on button "处理订单" at bounding box center [1473, 330] width 54 height 20
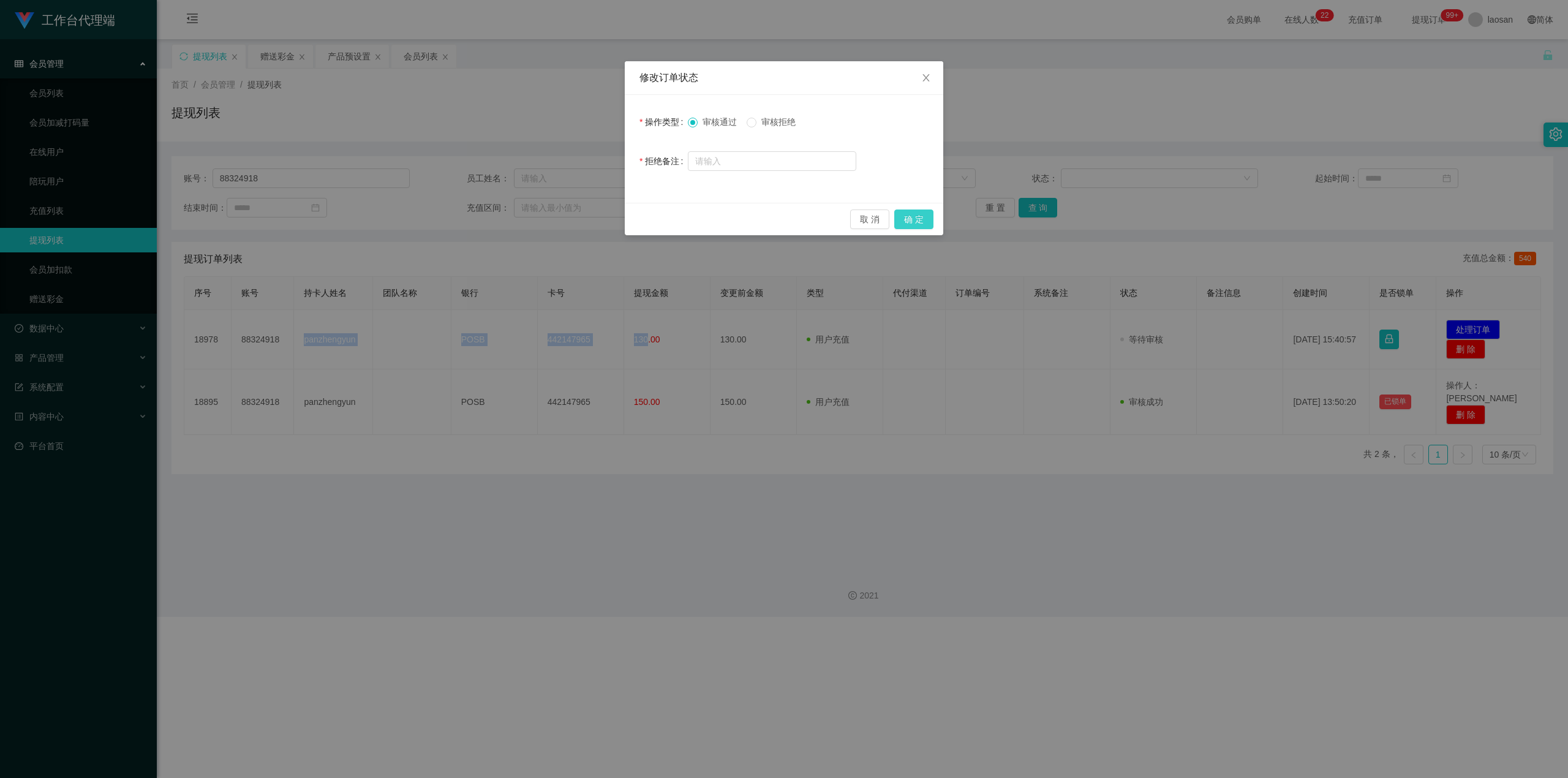
drag, startPoint x: 919, startPoint y: 217, endPoint x: 940, endPoint y: 218, distance: 21.0
click at [566, 219] on button "确 定" at bounding box center [914, 219] width 39 height 20
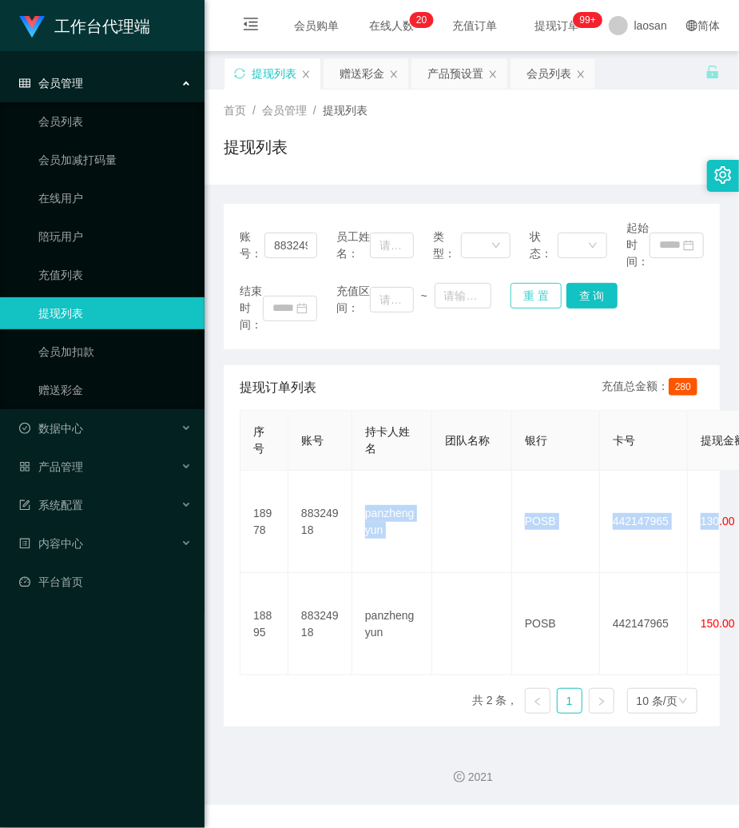
click at [532, 291] on button "重 置" at bounding box center [536, 296] width 51 height 26
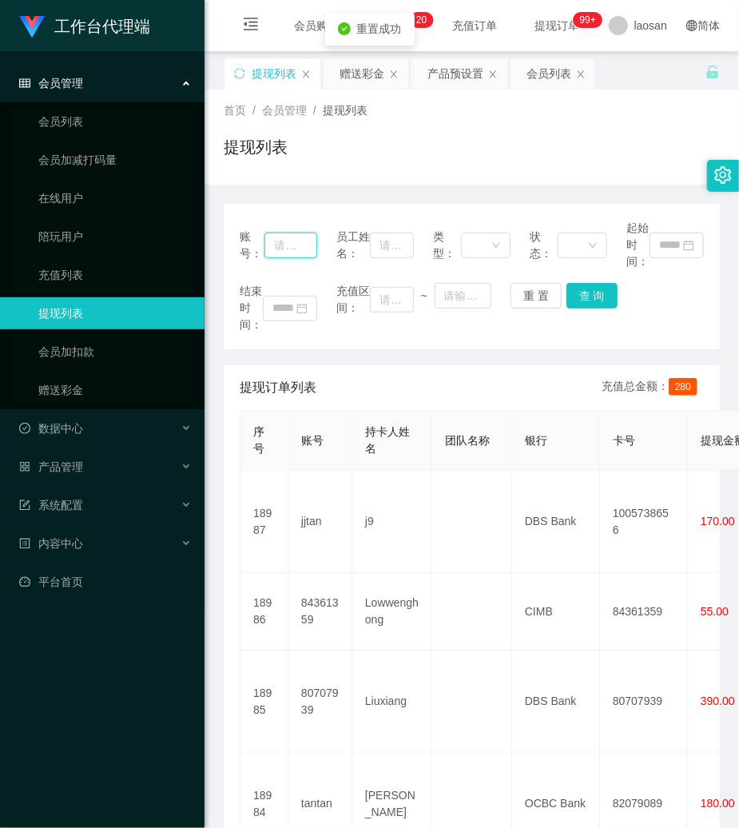
drag, startPoint x: 313, startPoint y: 251, endPoint x: 324, endPoint y: 248, distance: 10.9
click at [314, 250] on input "text" at bounding box center [291, 246] width 53 height 26
paste input "viviaan"
type input "viviaan"
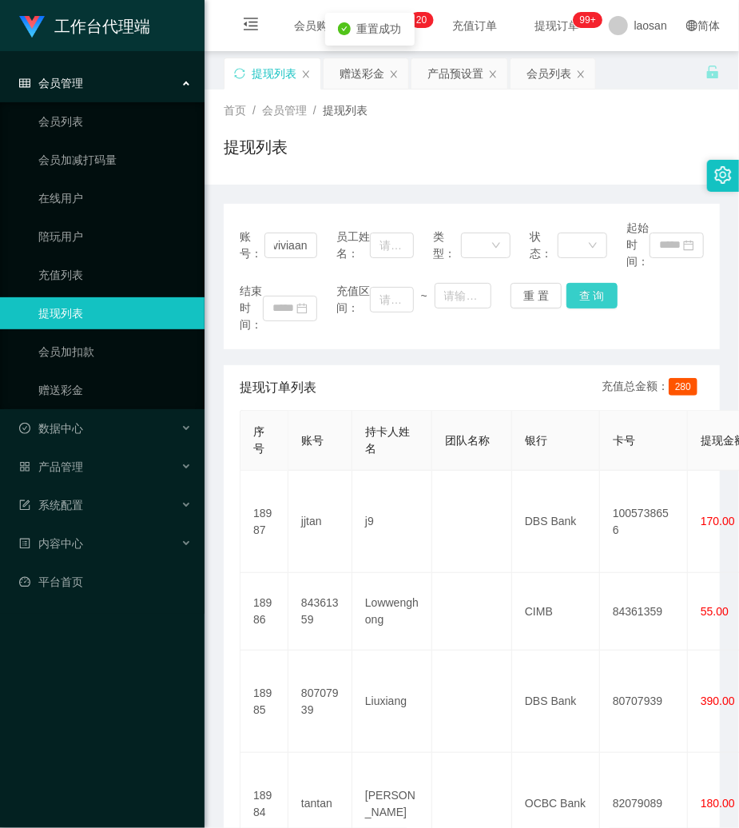
scroll to position [0, 0]
click at [588, 297] on button "查 询" at bounding box center [592, 296] width 51 height 26
click at [588, 297] on div "结束时间： 充值区间： ~ 重 置 查 询" at bounding box center [472, 308] width 464 height 50
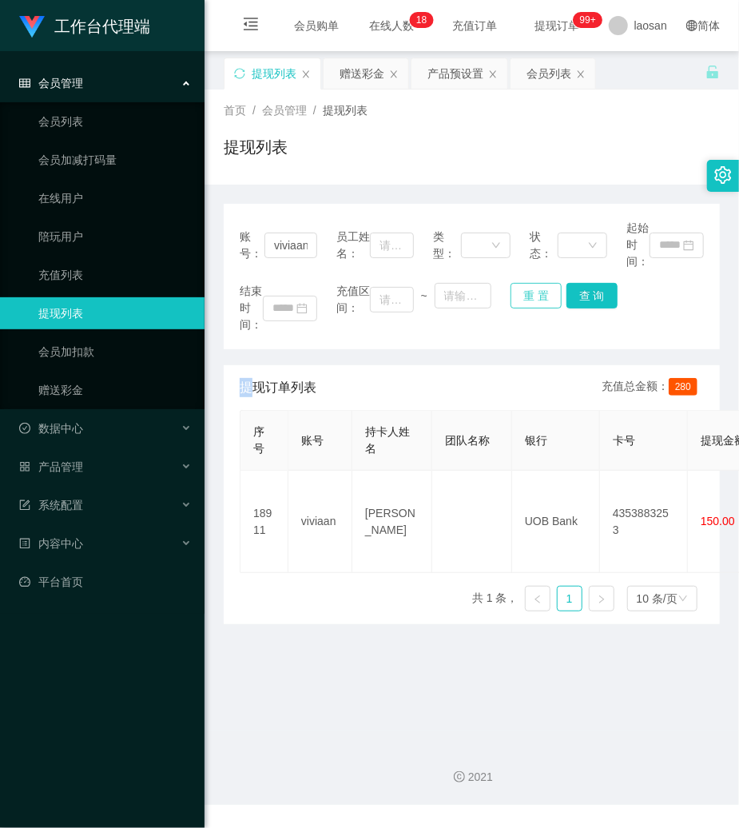
drag, startPoint x: 531, startPoint y: 298, endPoint x: 519, endPoint y: 298, distance: 12.0
click at [527, 298] on button "重 置" at bounding box center [536, 296] width 51 height 26
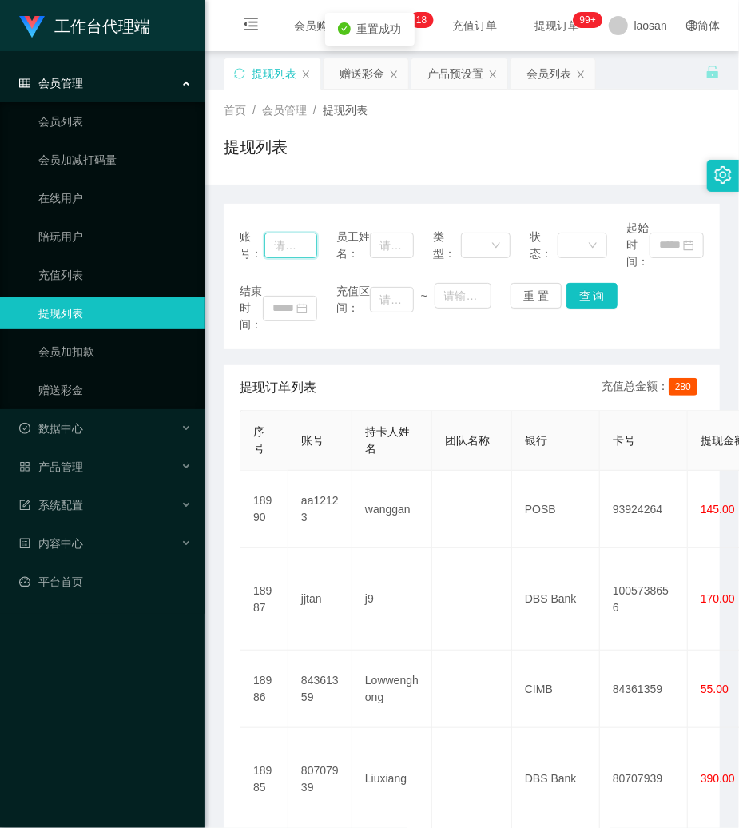
drag, startPoint x: 276, startPoint y: 251, endPoint x: 334, endPoint y: 251, distance: 58.3
click at [283, 251] on input "text" at bounding box center [291, 246] width 53 height 26
paste input "2082637337"
type input "2082637337"
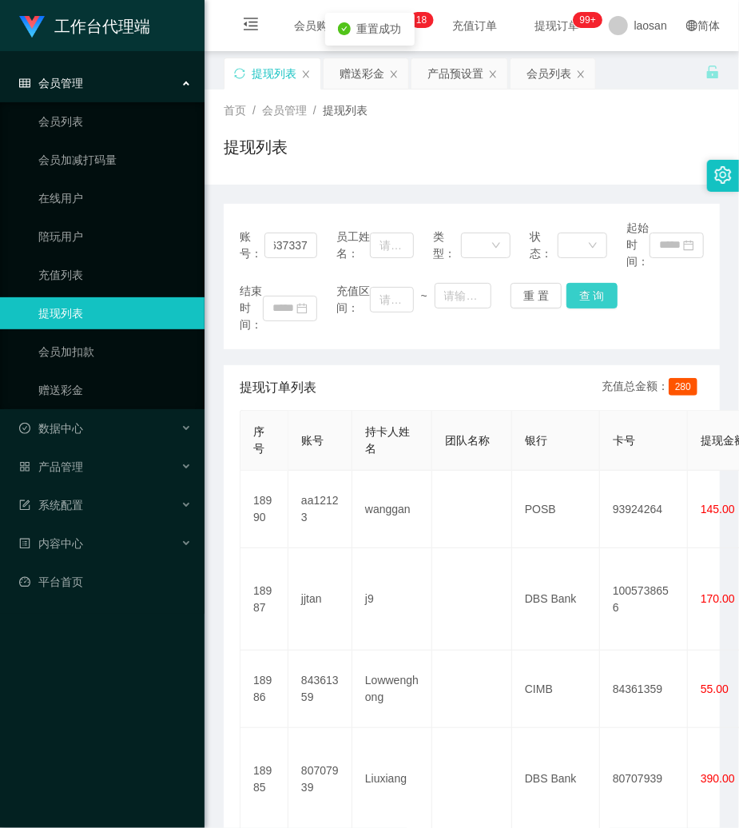
scroll to position [0, 0]
click at [602, 293] on button "查 询" at bounding box center [592, 296] width 51 height 26
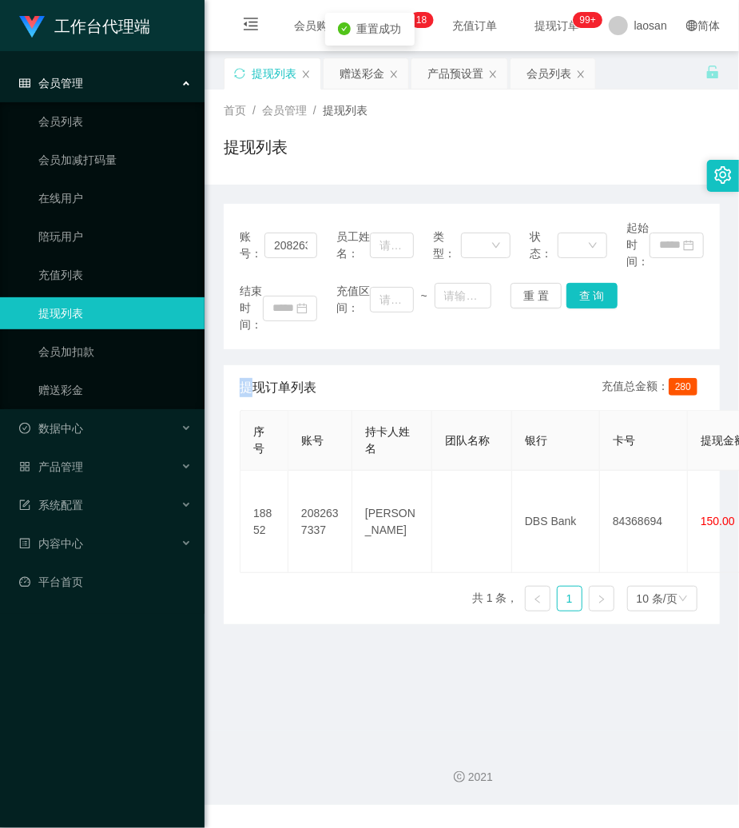
drag, startPoint x: 602, startPoint y: 293, endPoint x: 633, endPoint y: 216, distance: 82.8
click at [601, 293] on div "结束时间： 充值区间： ~ 重 置 查 询" at bounding box center [472, 308] width 464 height 50
click at [538, 288] on button "重 置" at bounding box center [536, 296] width 51 height 26
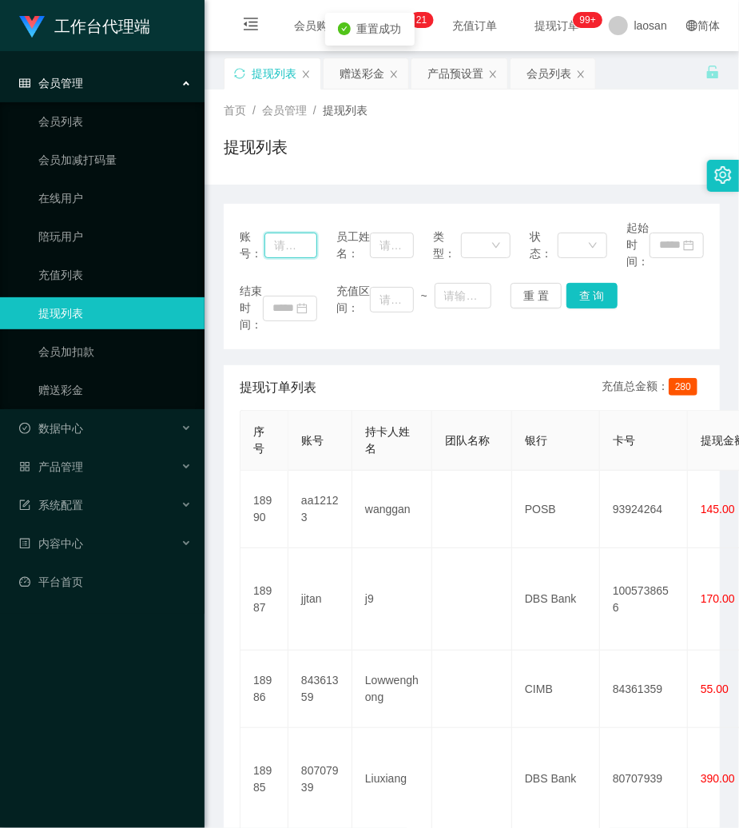
drag, startPoint x: 296, startPoint y: 249, endPoint x: 398, endPoint y: 272, distance: 104.7
click at [323, 257] on div "账号： 员工姓名： 类型： 状态： 起始时间：" at bounding box center [472, 245] width 464 height 50
paste input "viviaan"
type input "viviaan"
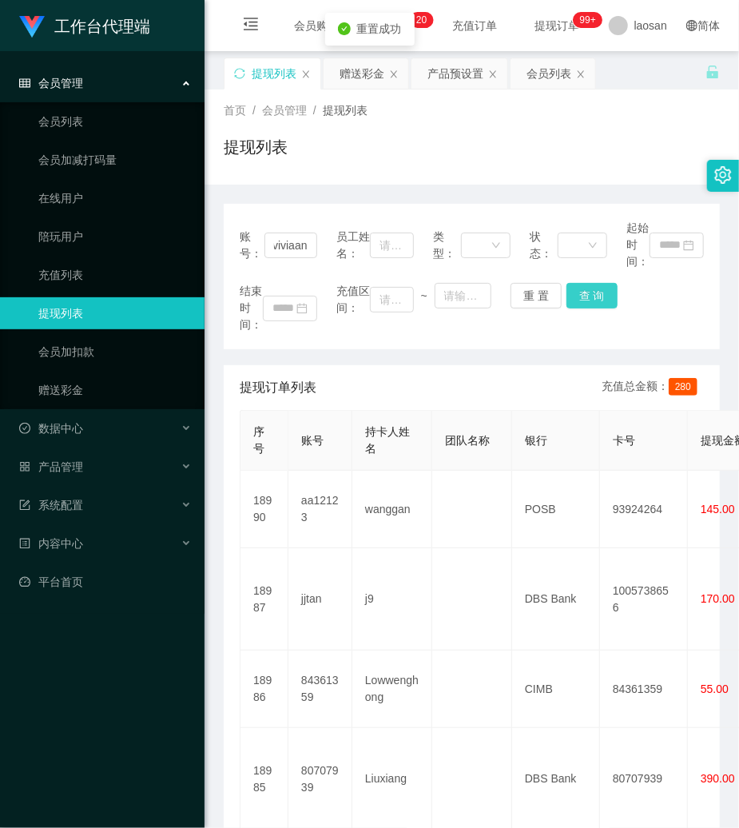
scroll to position [0, 0]
click at [586, 293] on button "查 询" at bounding box center [592, 296] width 51 height 26
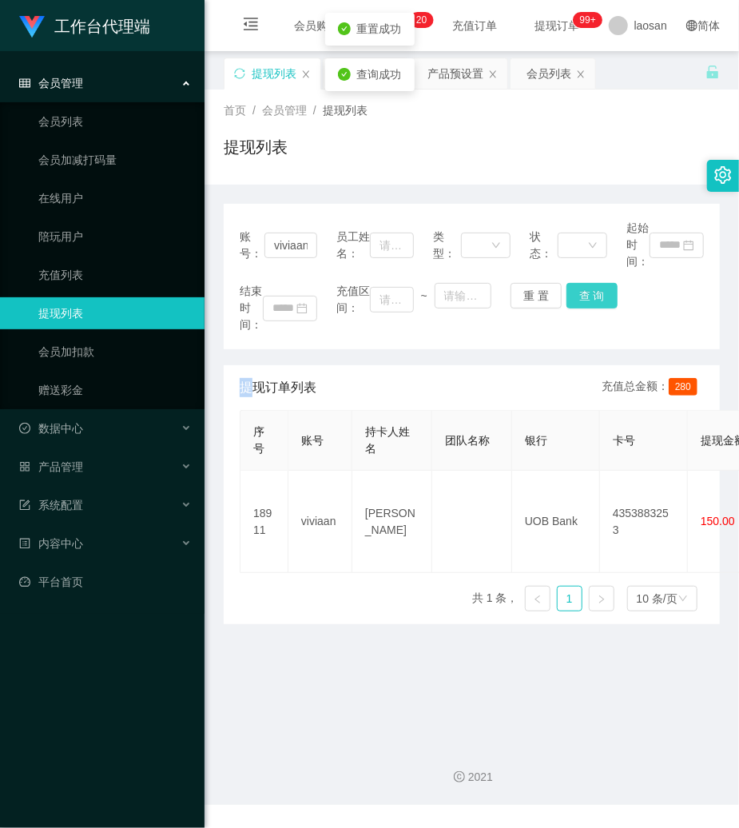
click at [586, 293] on div "结束时间： 充值区间： ~ 重 置 查 询" at bounding box center [472, 308] width 464 height 50
click at [586, 293] on button "查 询" at bounding box center [592, 296] width 51 height 26
click at [518, 302] on button "重 置" at bounding box center [536, 296] width 51 height 26
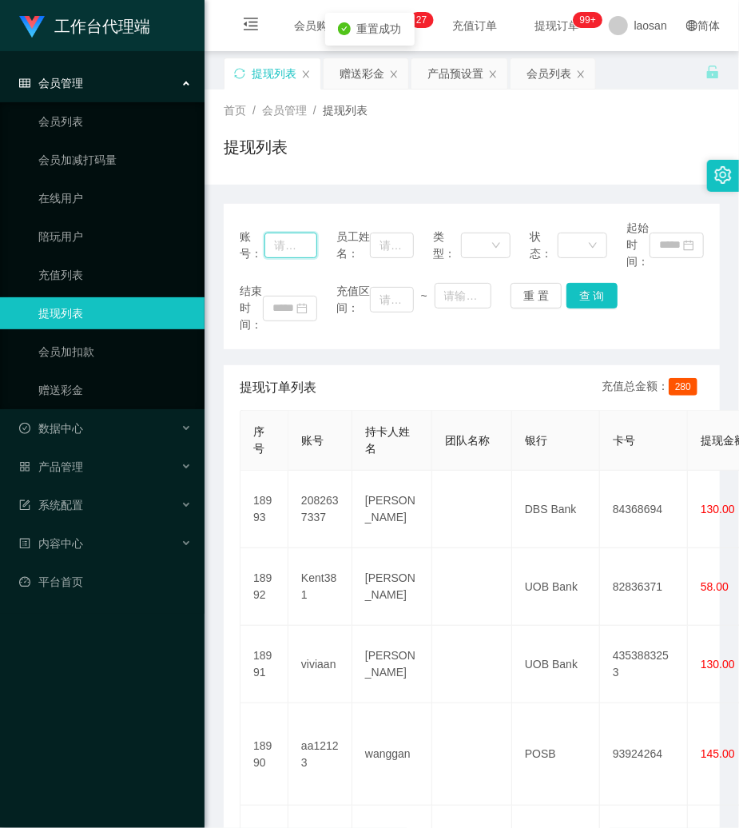
drag, startPoint x: 298, startPoint y: 248, endPoint x: 333, endPoint y: 257, distance: 36.4
click at [298, 248] on input "text" at bounding box center [291, 246] width 53 height 26
paste input "viviaan"
type input "viviaan"
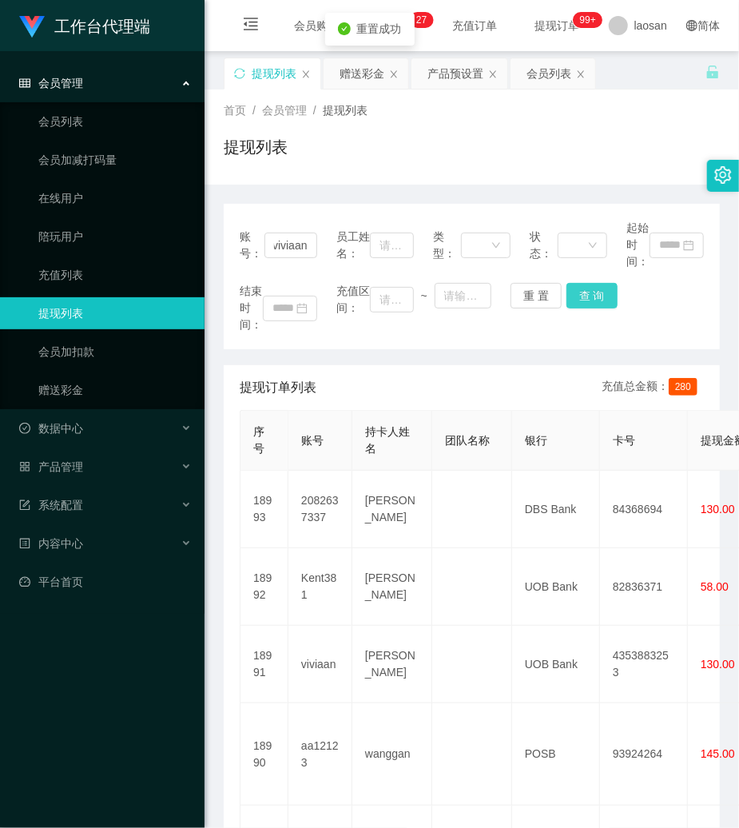
scroll to position [0, 0]
click at [589, 299] on button "查 询" at bounding box center [592, 296] width 51 height 26
click at [589, 299] on div "结束时间： 充值区间： ~ 重 置 查 询" at bounding box center [472, 308] width 464 height 50
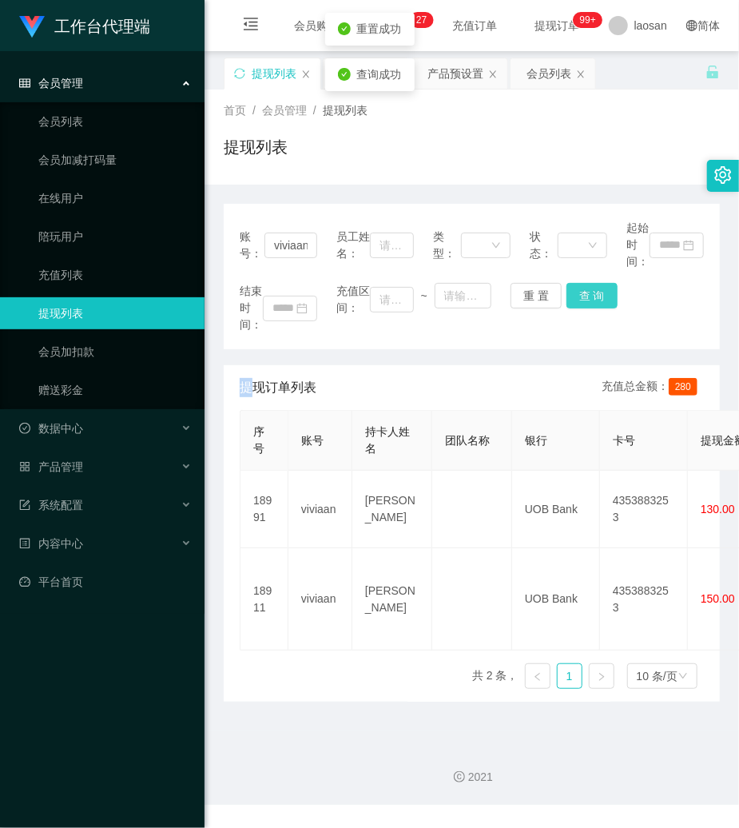
click at [589, 299] on button "查 询" at bounding box center [592, 296] width 51 height 26
drag, startPoint x: 589, startPoint y: 299, endPoint x: 652, endPoint y: 81, distance: 227.1
click at [590, 298] on button "查 询" at bounding box center [601, 296] width 69 height 26
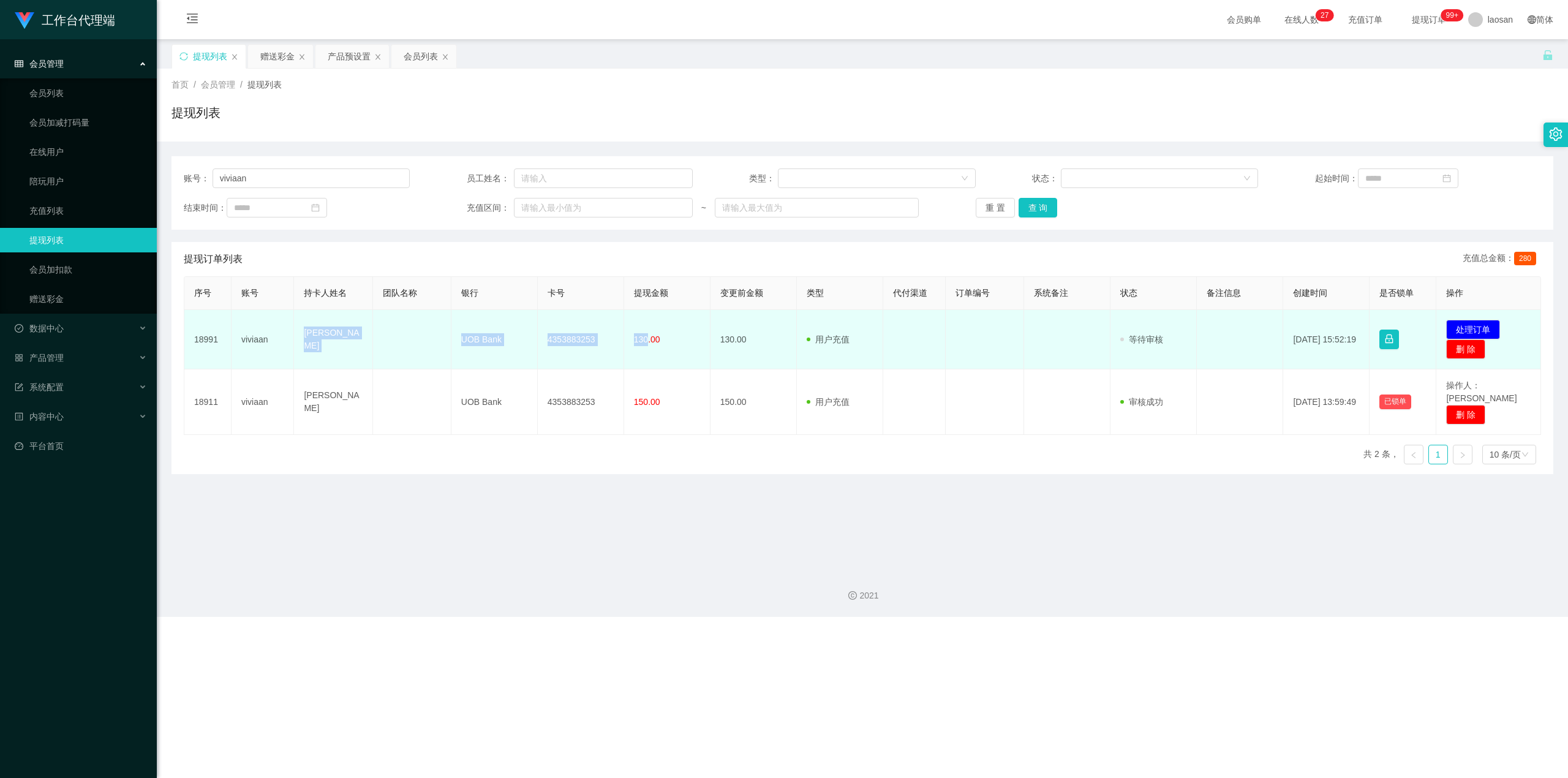
drag, startPoint x: 304, startPoint y: 338, endPoint x: 643, endPoint y: 341, distance: 339.0
click at [566, 341] on tr "18991 viviaan [PERSON_NAME] UOB Bank 4353883253 130.00 130.00 用户充值 人工扣款 审核驳回 审核…" at bounding box center [863, 340] width 1356 height 60
click at [566, 321] on button "处理订单" at bounding box center [1473, 330] width 54 height 20
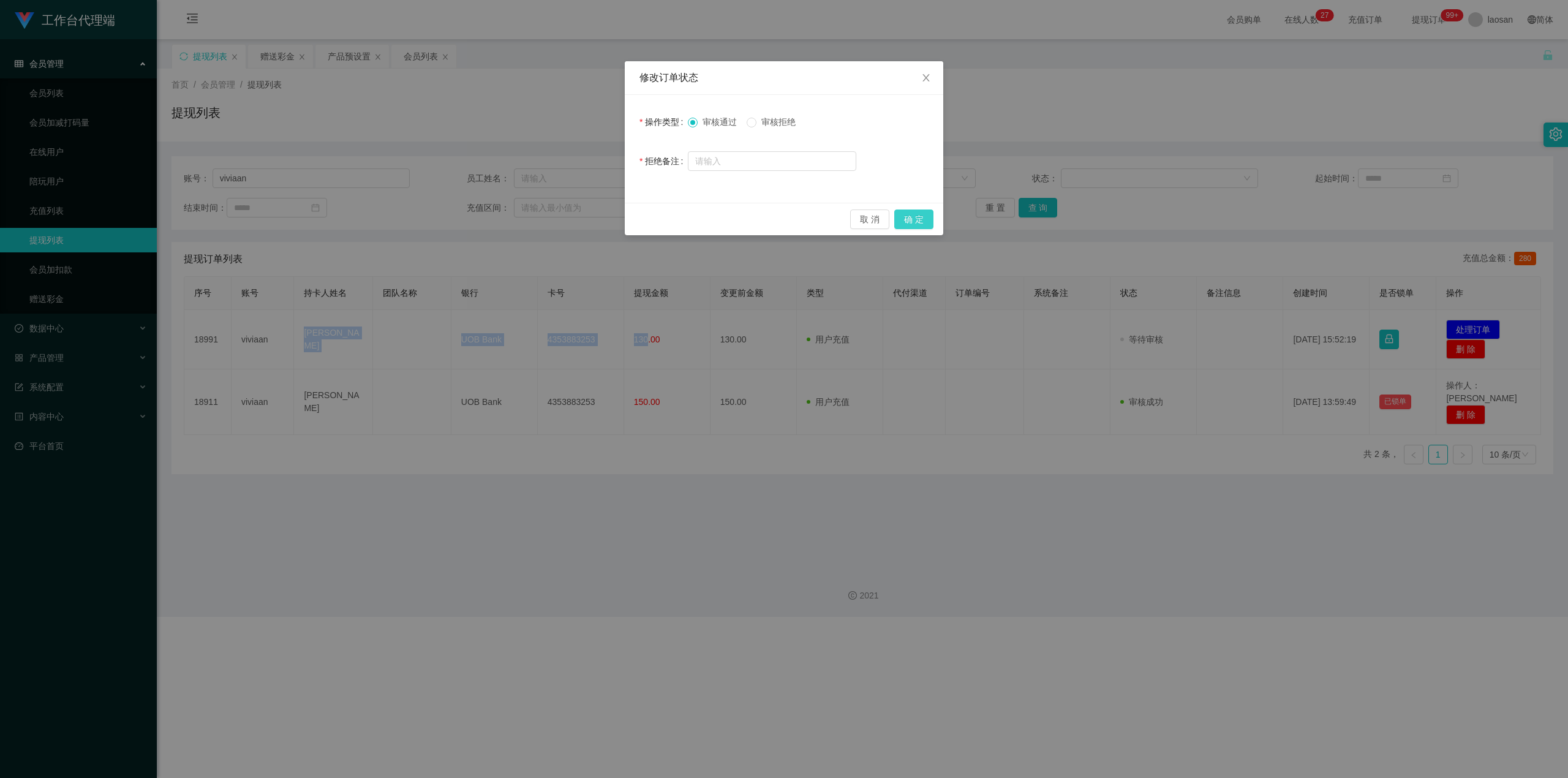
drag, startPoint x: 915, startPoint y: 222, endPoint x: 1252, endPoint y: 23, distance: 391.4
click at [566, 222] on button "确 定" at bounding box center [914, 219] width 39 height 20
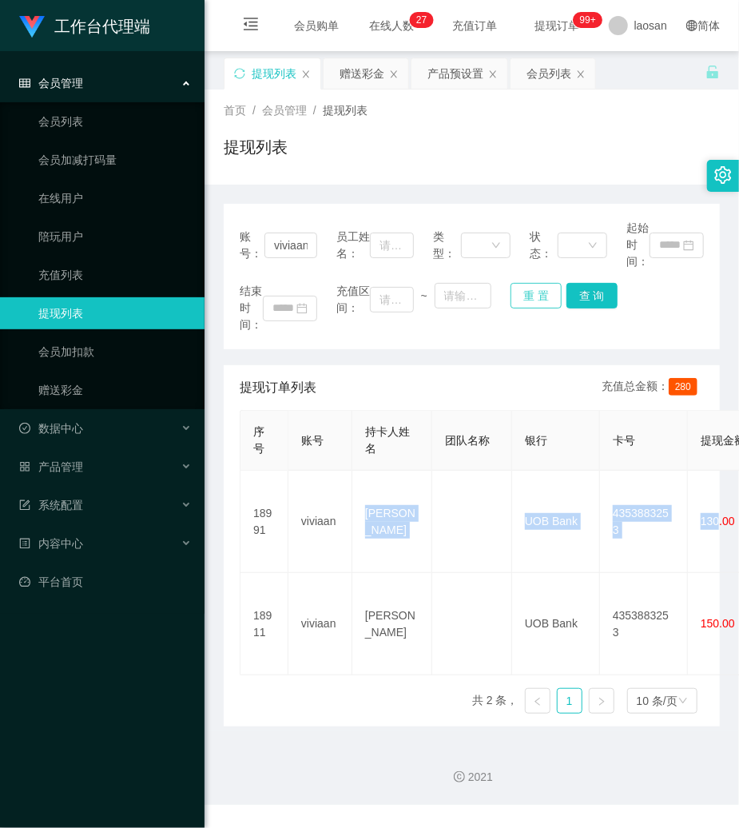
drag, startPoint x: 531, startPoint y: 295, endPoint x: 417, endPoint y: 277, distance: 115.0
click at [528, 295] on button "重 置" at bounding box center [536, 296] width 51 height 26
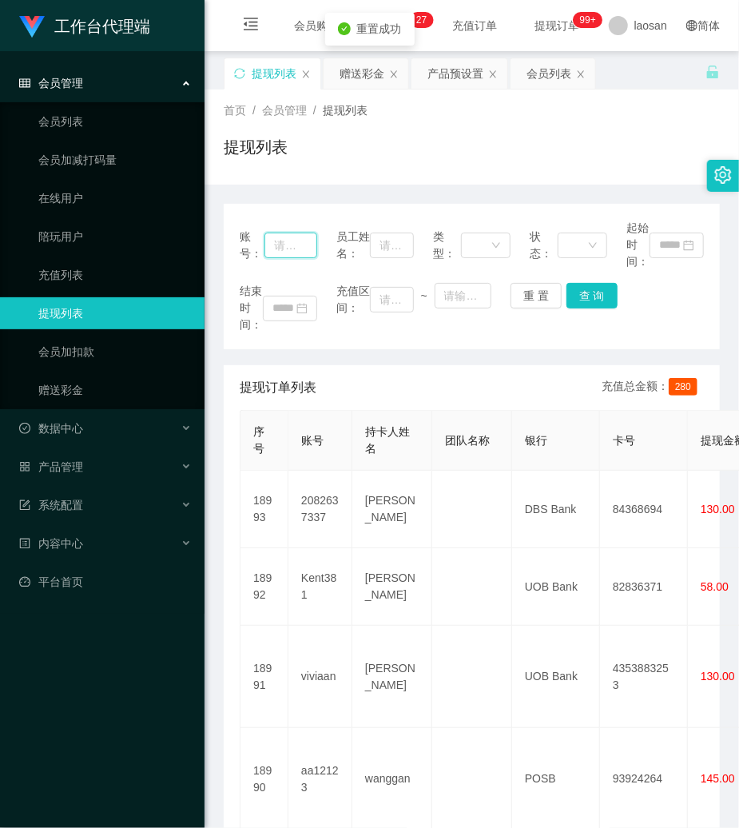
click at [279, 253] on input "text" at bounding box center [291, 246] width 53 height 26
paste input "2082637337"
type input "2082637337"
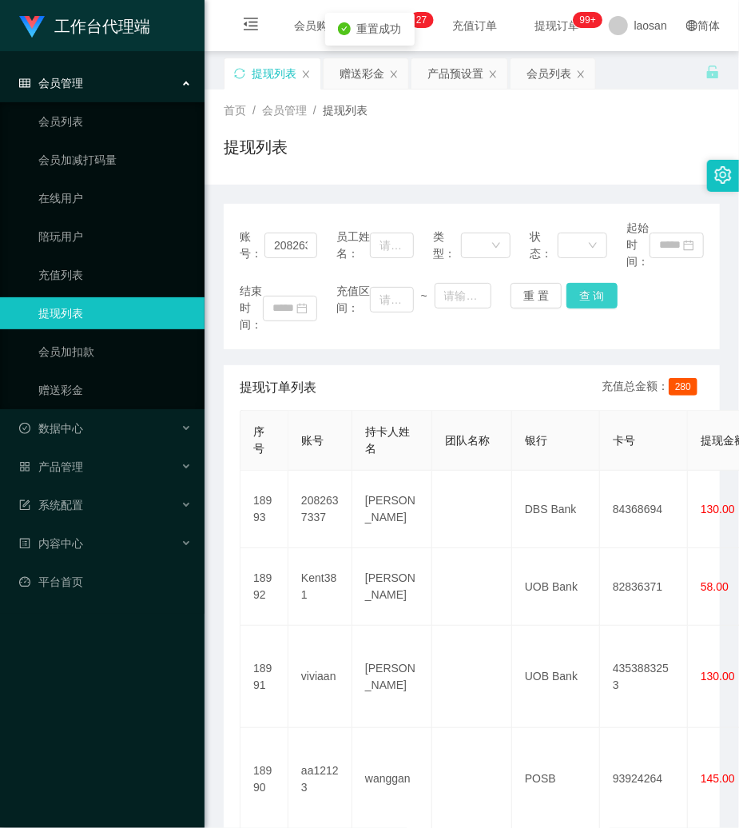
click at [590, 285] on button "查 询" at bounding box center [592, 296] width 51 height 26
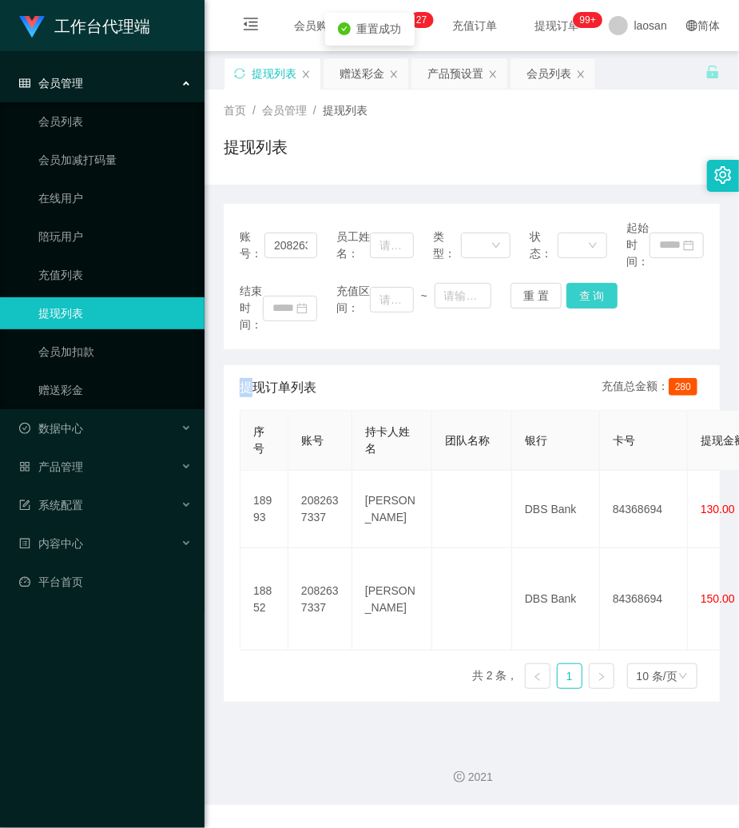
click at [590, 285] on div "结束时间： 充值区间： ~ 重 置 查 询" at bounding box center [472, 308] width 464 height 50
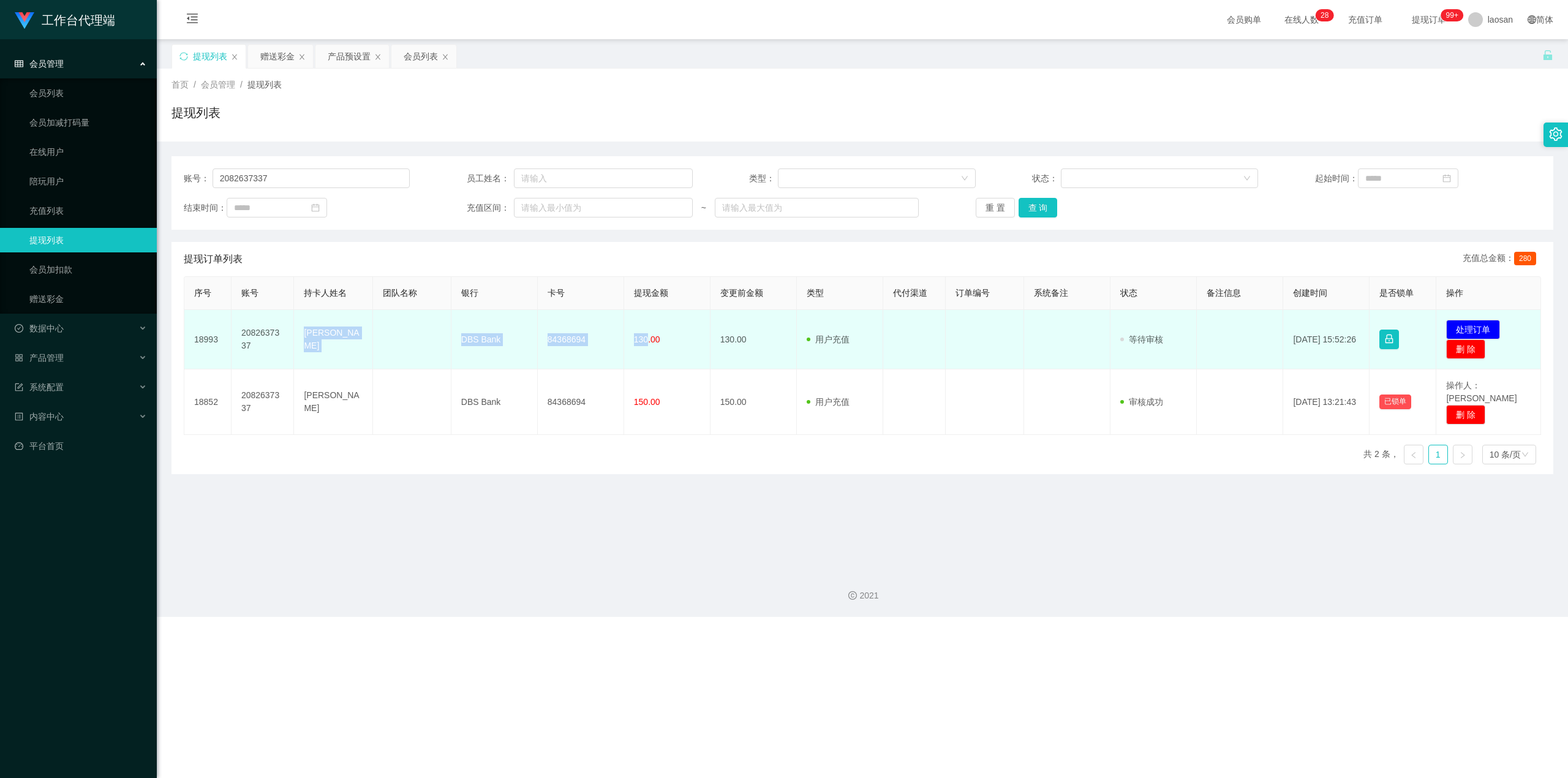
drag, startPoint x: 297, startPoint y: 338, endPoint x: 643, endPoint y: 356, distance: 346.5
click at [566, 356] on tr "18993 2082637337 LI ZIYUAN DBS Bank 84368694 130.00 130.00 用户充值 人工扣款 审核驳回 审核成功 …" at bounding box center [863, 340] width 1356 height 60
click at [566, 321] on button "处理订单" at bounding box center [1473, 330] width 54 height 20
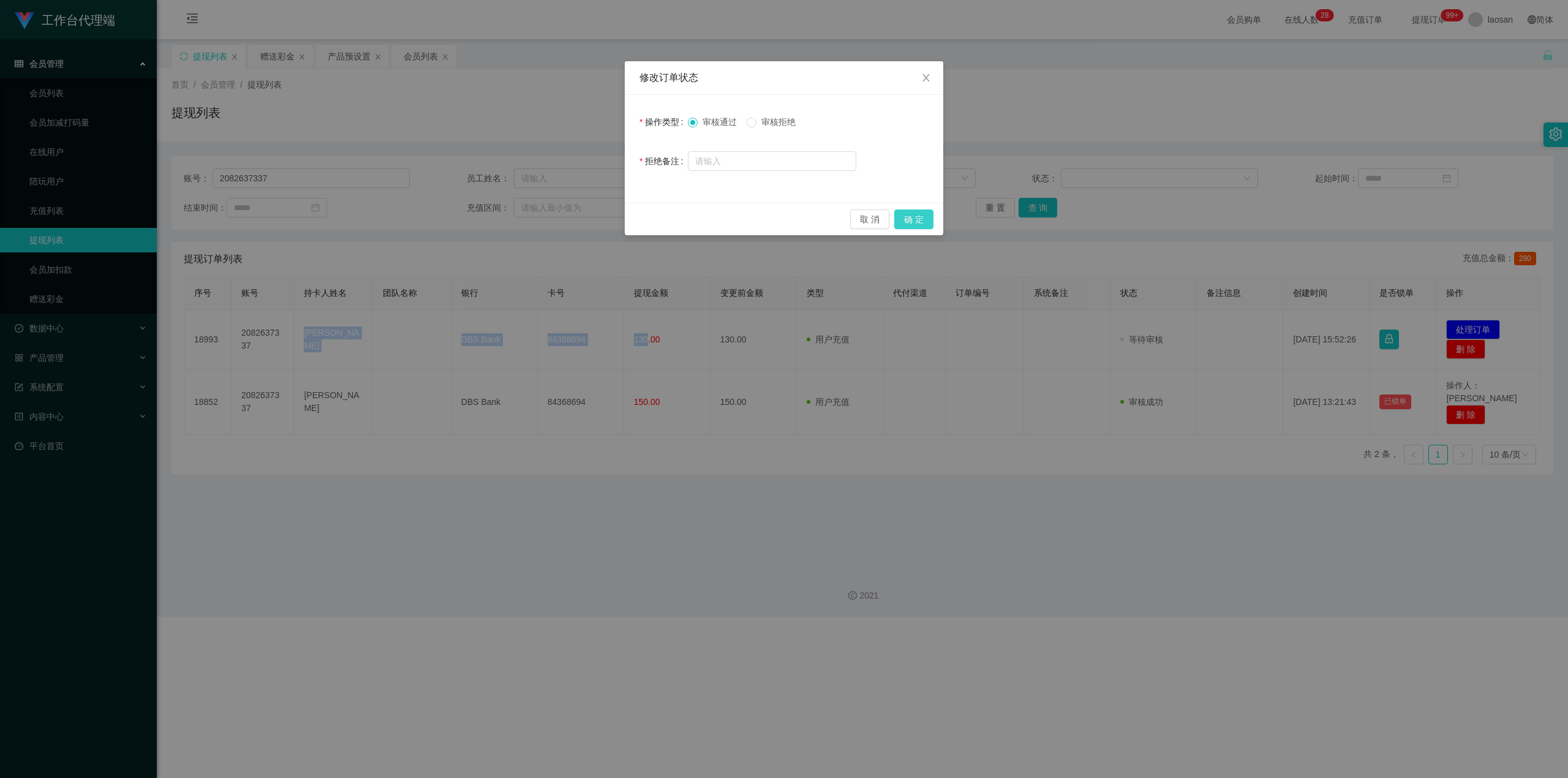
click at [566, 215] on button "确 定" at bounding box center [914, 219] width 39 height 20
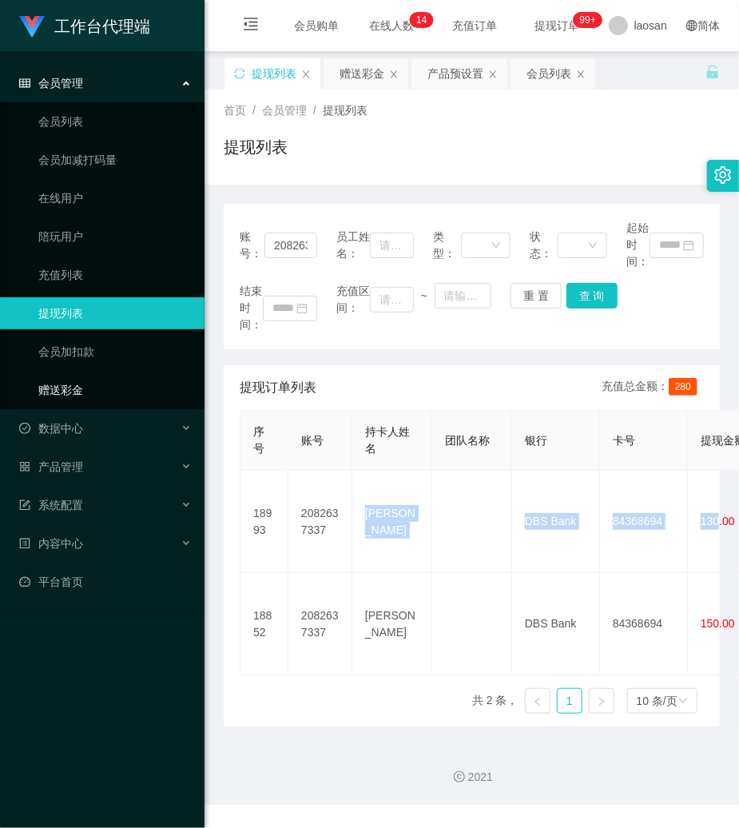
click at [94, 384] on link "赠送彩金" at bounding box center [114, 390] width 153 height 32
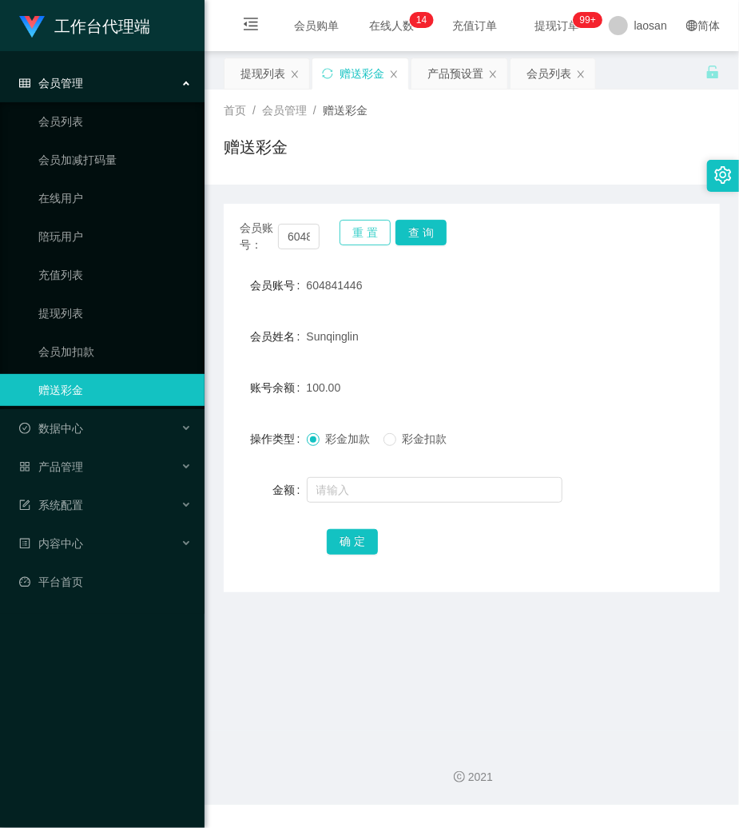
drag, startPoint x: 361, startPoint y: 231, endPoint x: 344, endPoint y: 234, distance: 17.9
click at [361, 231] on button "重 置" at bounding box center [365, 233] width 51 height 26
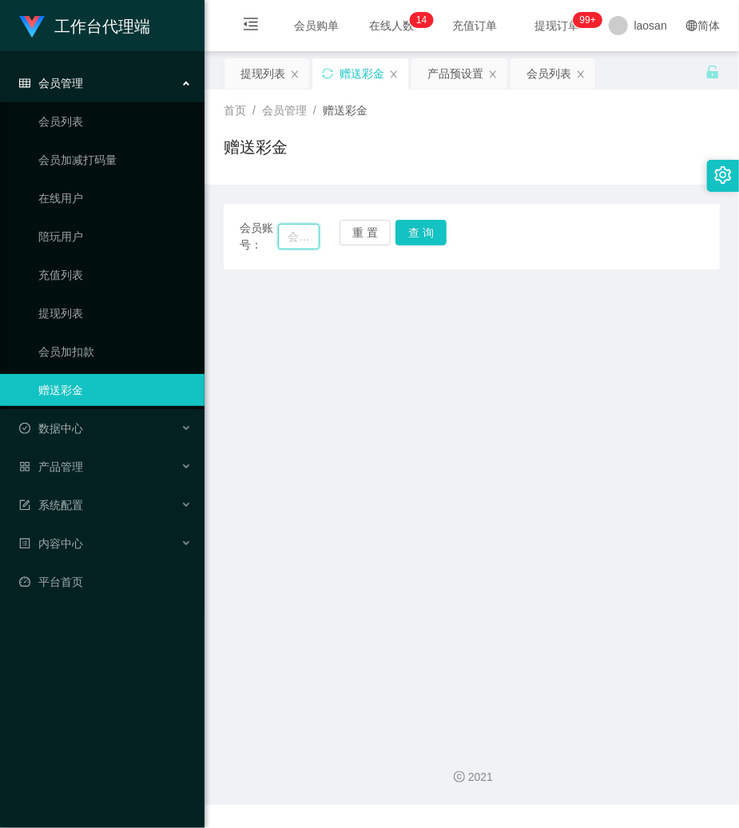
click at [298, 240] on input "text" at bounding box center [299, 237] width 42 height 26
paste input "604841446"
type input "604841446"
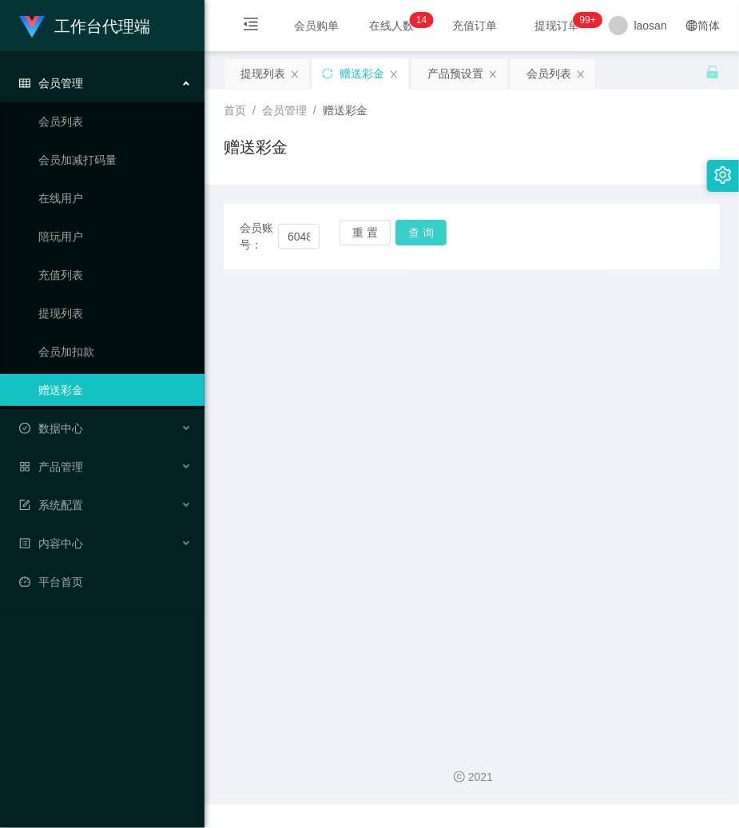
click at [404, 228] on button "查 询" at bounding box center [421, 233] width 51 height 26
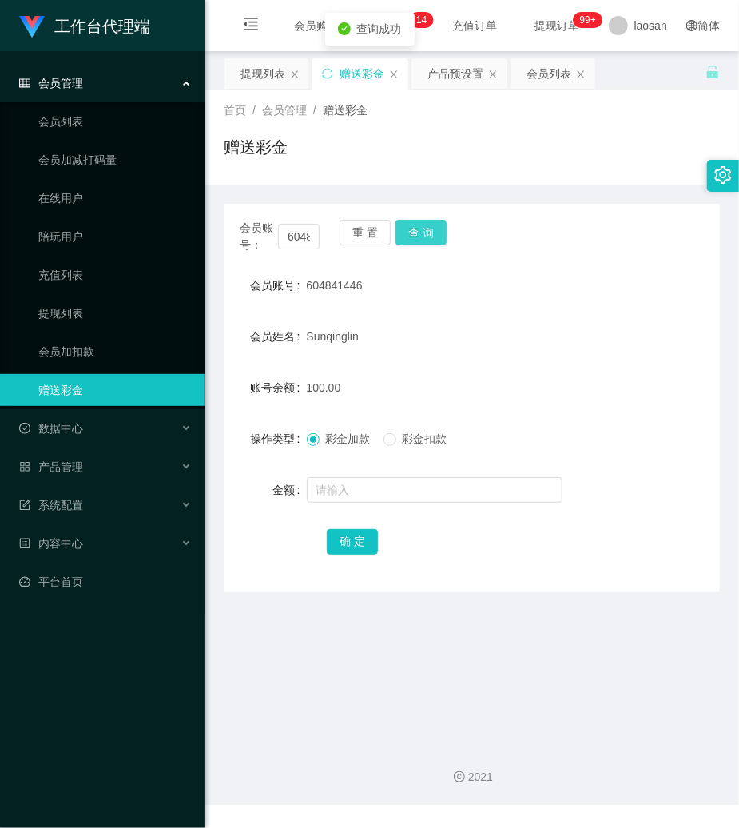
click at [404, 228] on button "查 询" at bounding box center [421, 233] width 51 height 26
drag, startPoint x: 551, startPoint y: 138, endPoint x: 512, endPoint y: 158, distance: 44.0
click at [551, 138] on div "赠送彩金" at bounding box center [472, 153] width 496 height 37
click at [380, 237] on button "重 置" at bounding box center [365, 233] width 51 height 26
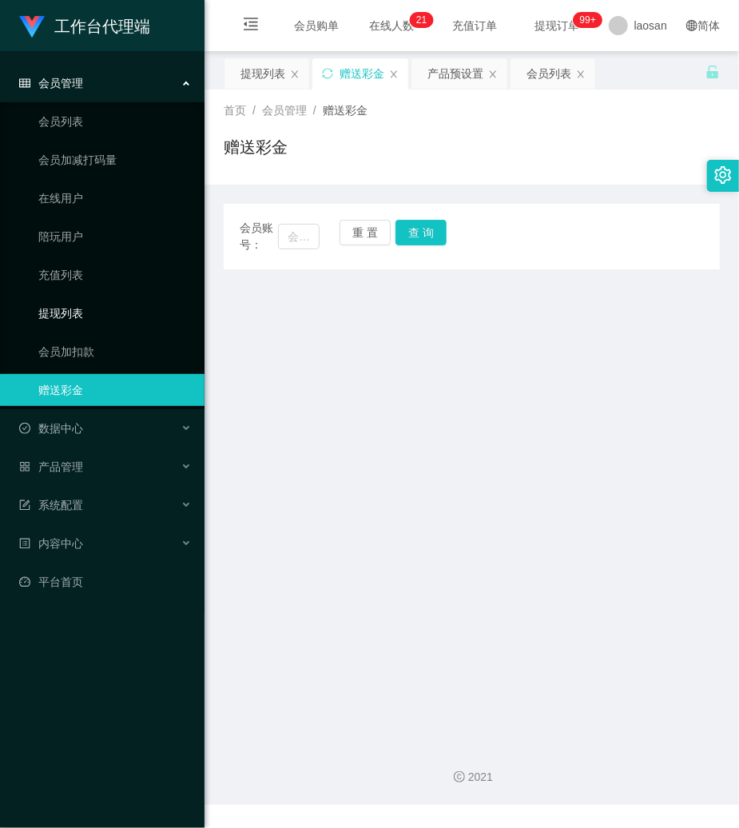
click at [86, 301] on link "提现列表" at bounding box center [114, 313] width 153 height 32
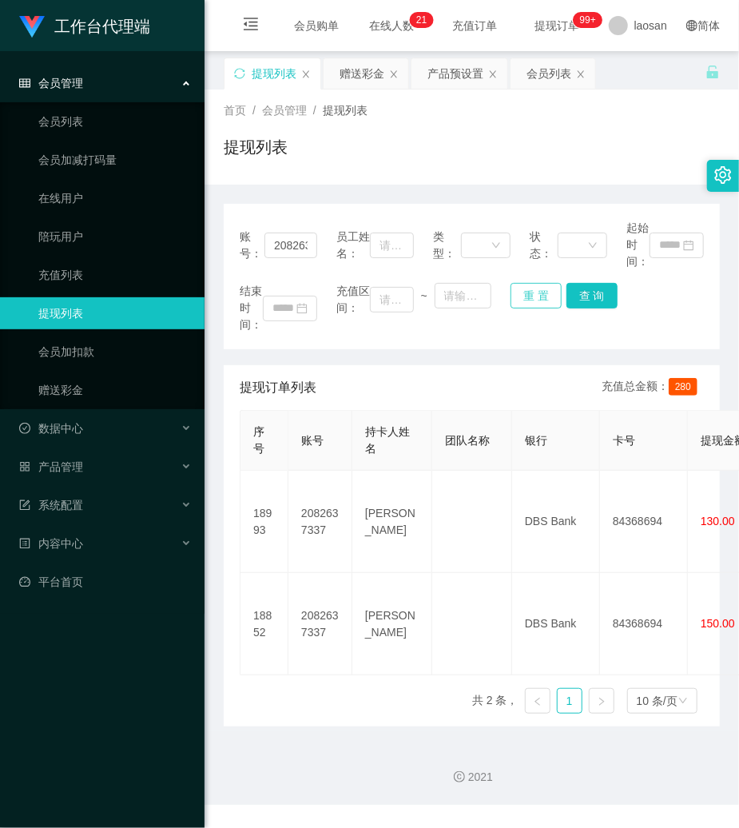
drag, startPoint x: 545, startPoint y: 292, endPoint x: 432, endPoint y: 279, distance: 113.4
click at [544, 292] on button "重 置" at bounding box center [536, 296] width 51 height 26
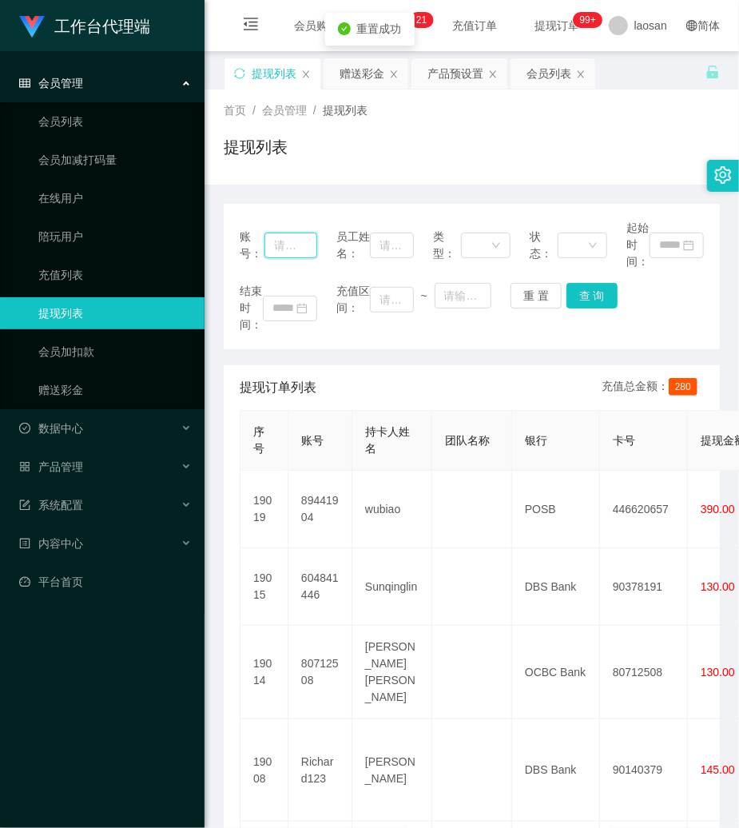
click at [311, 241] on input "text" at bounding box center [291, 246] width 53 height 26
paste input "604841446"
type input "604841446"
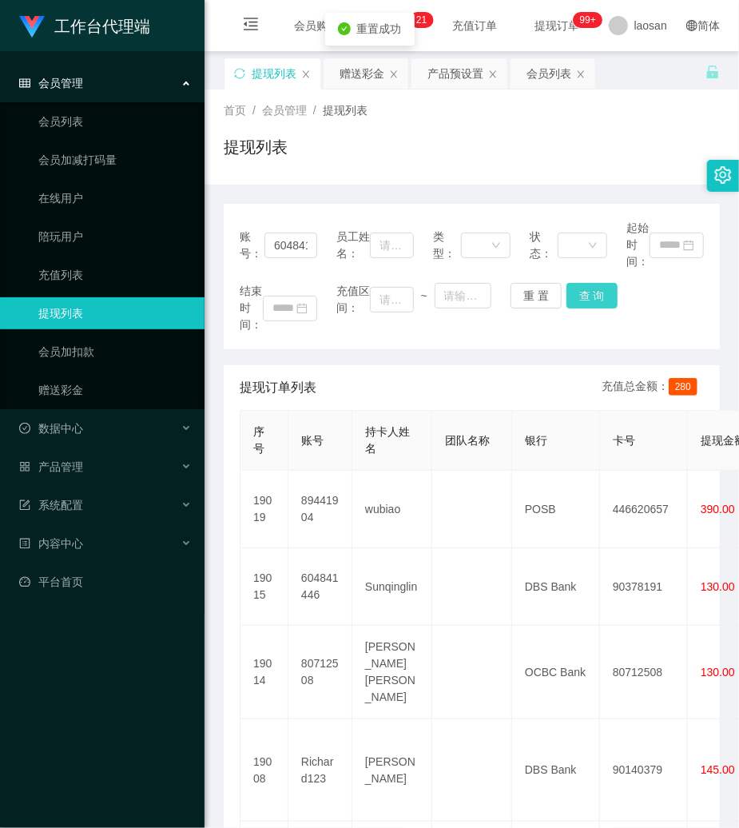
click at [577, 294] on button "查 询" at bounding box center [592, 296] width 51 height 26
click at [577, 294] on div "重 置 查 询" at bounding box center [550, 296] width 78 height 26
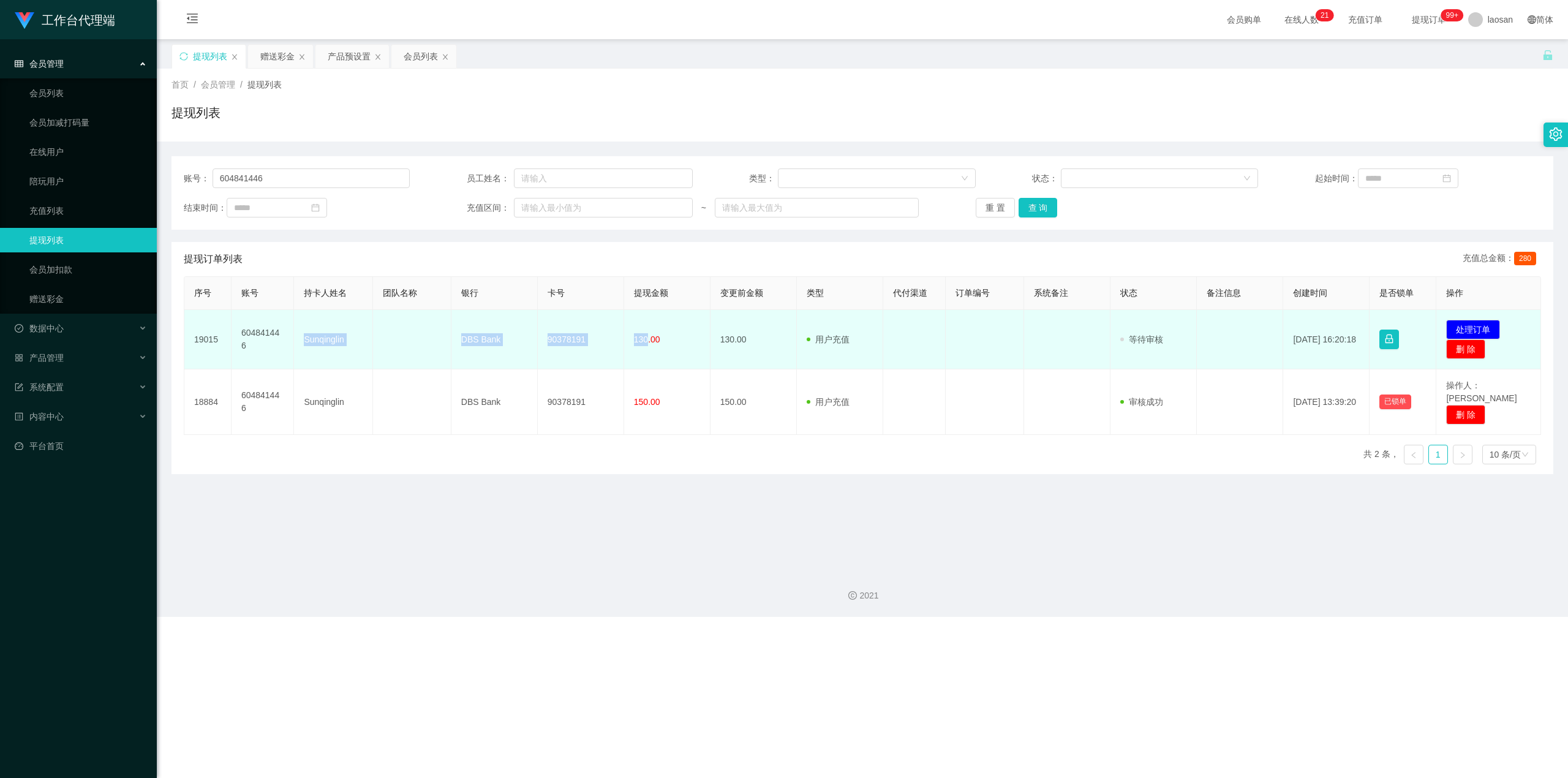
drag, startPoint x: 304, startPoint y: 340, endPoint x: 643, endPoint y: 354, distance: 339.3
click at [566, 354] on tr "19015 604841446 Sunqinglin DBS Bank 90378191 130.00 130.00 用户充值 人工扣款 审核驳回 审核成功 …" at bounding box center [863, 340] width 1356 height 60
click at [566, 331] on button "处理订单" at bounding box center [1473, 330] width 54 height 20
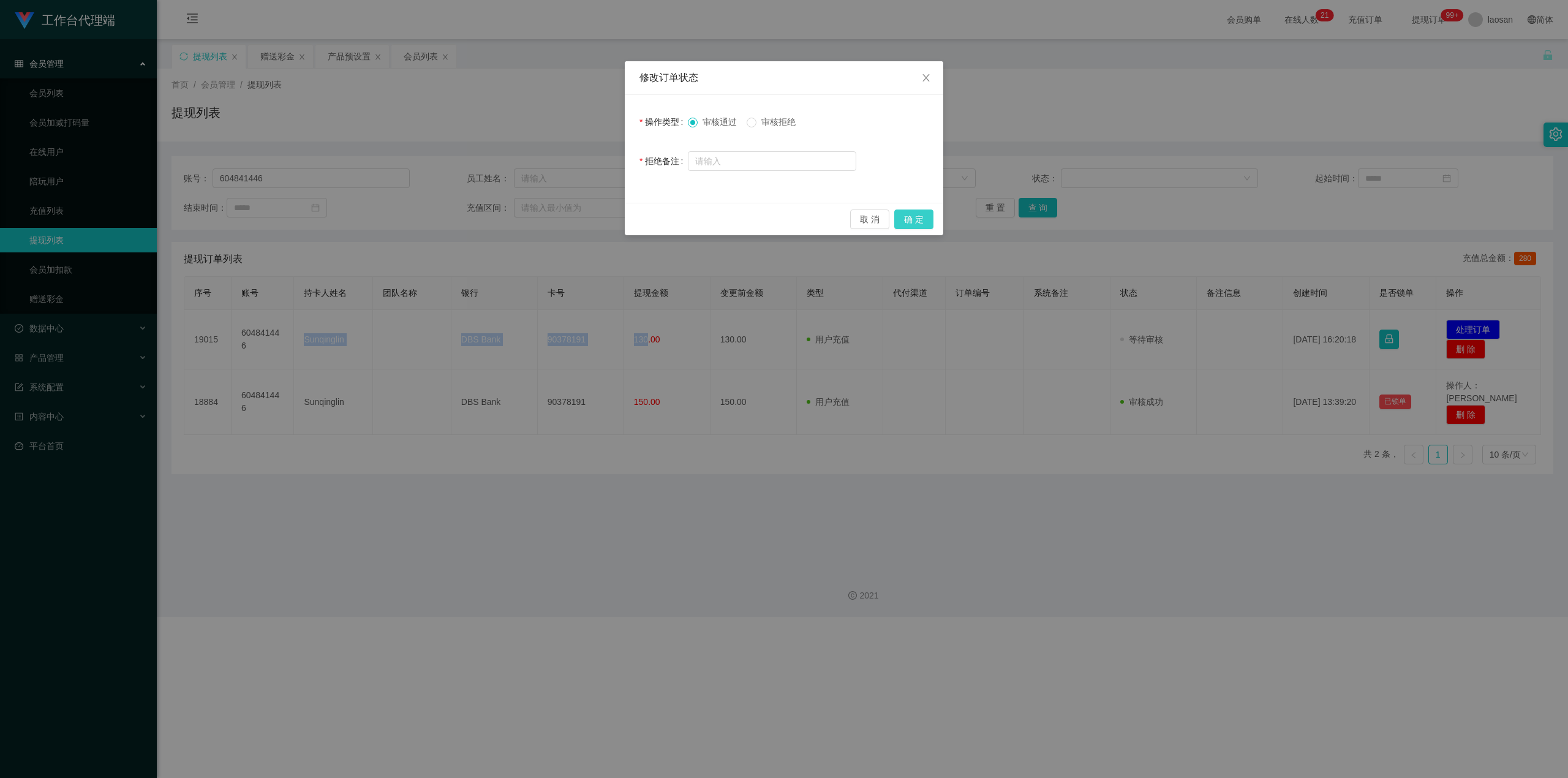
click at [566, 216] on button "确 定" at bounding box center [914, 219] width 39 height 20
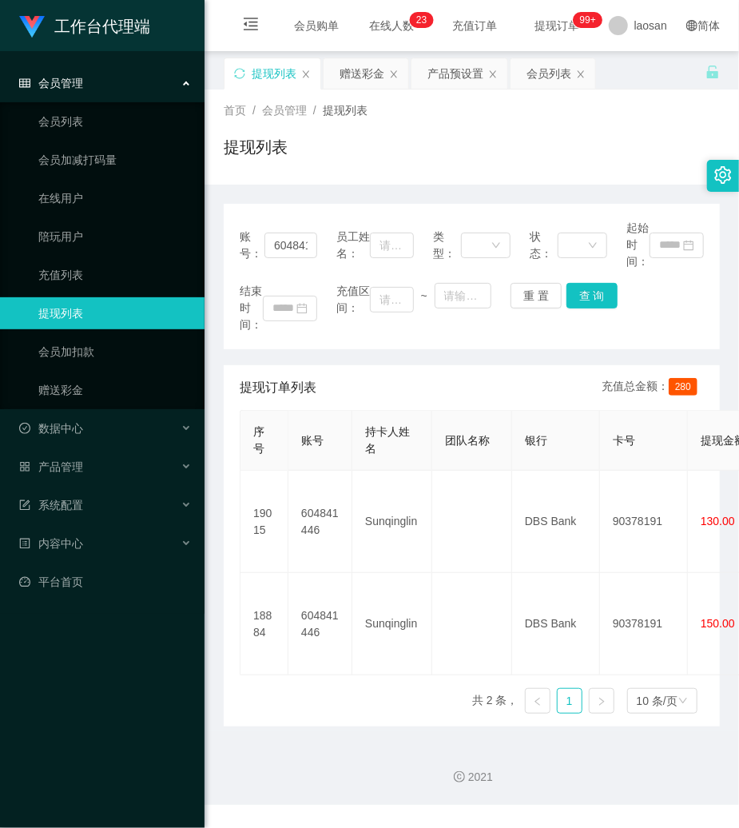
click at [435, 164] on div "提现列表" at bounding box center [472, 153] width 496 height 37
click at [52, 391] on link "赠送彩金" at bounding box center [114, 390] width 153 height 32
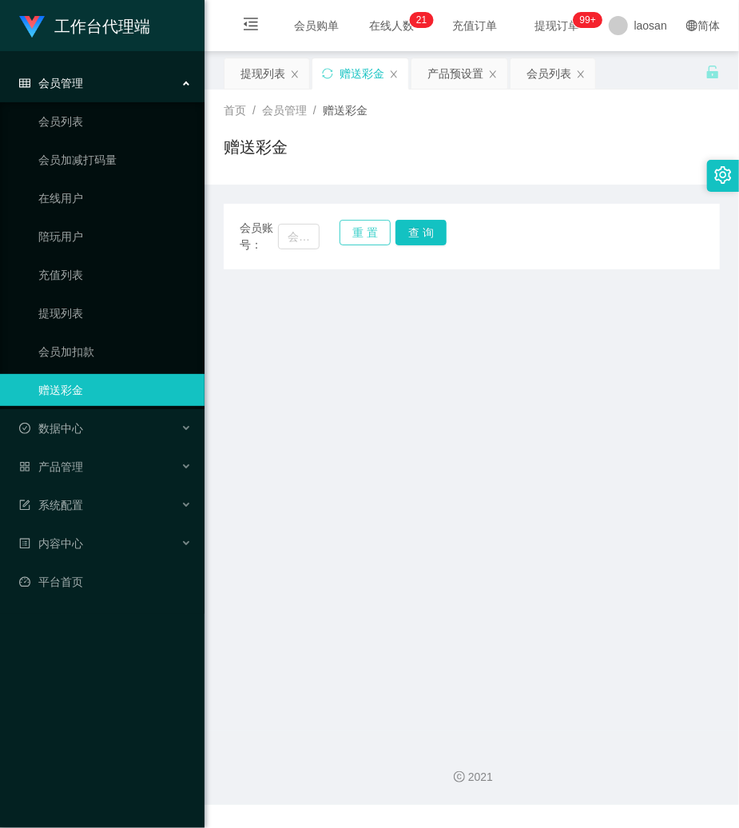
click at [371, 232] on button "重 置" at bounding box center [365, 233] width 51 height 26
drag, startPoint x: 300, startPoint y: 237, endPoint x: 419, endPoint y: 260, distance: 120.5
click at [311, 241] on input "text" at bounding box center [299, 237] width 42 height 26
paste input "19691026"
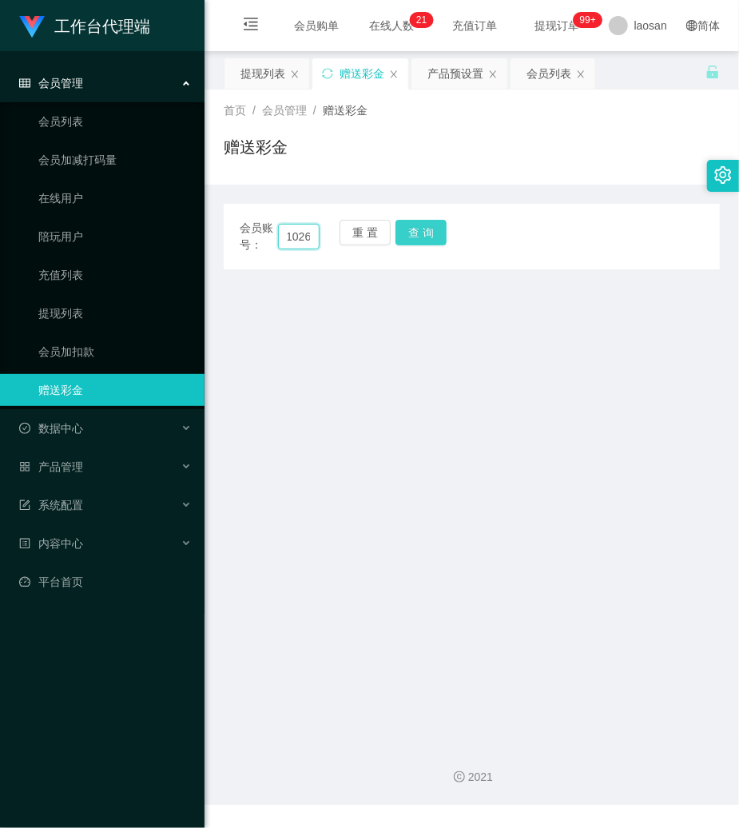
type input "19691026"
click at [417, 237] on button "查 询" at bounding box center [421, 233] width 51 height 26
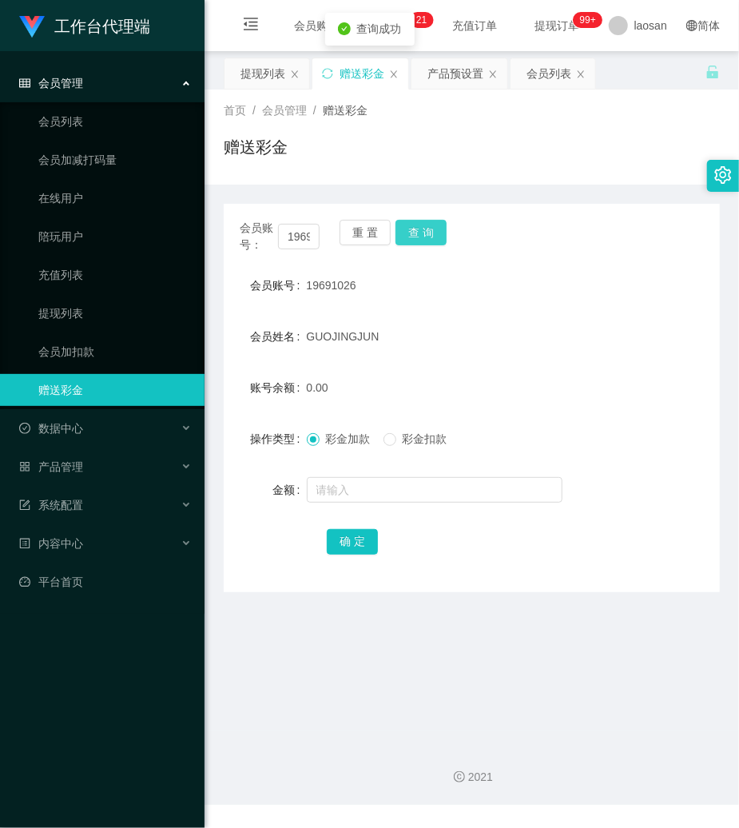
drag, startPoint x: 417, startPoint y: 237, endPoint x: 407, endPoint y: 371, distance: 134.7
click at [417, 237] on button "查 询" at bounding box center [421, 233] width 51 height 26
click at [381, 500] on input "text" at bounding box center [435, 490] width 256 height 26
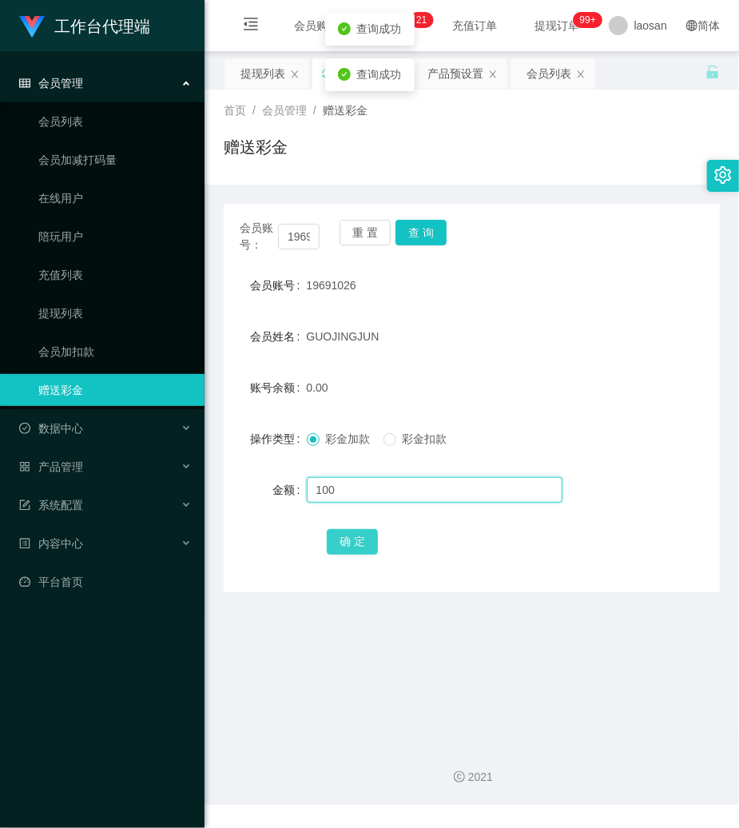
type input "100"
click at [356, 540] on button "确 定" at bounding box center [352, 542] width 51 height 26
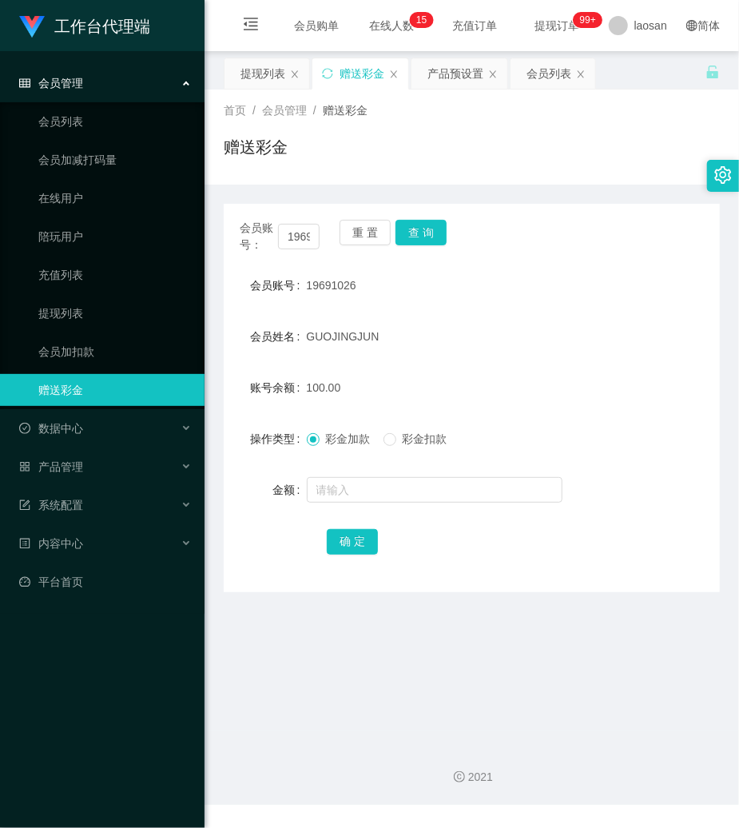
drag, startPoint x: 563, startPoint y: 320, endPoint x: 404, endPoint y: 282, distance: 162.6
click at [561, 320] on form "会员账号 19691026 会员姓名 [PERSON_NAME] 账号余额 100.00 操作类型 彩金加款 彩金扣款 金额 确 定" at bounding box center [472, 413] width 496 height 288
drag, startPoint x: 356, startPoint y: 231, endPoint x: 329, endPoint y: 234, distance: 27.4
click at [353, 230] on button "重 置" at bounding box center [365, 233] width 51 height 26
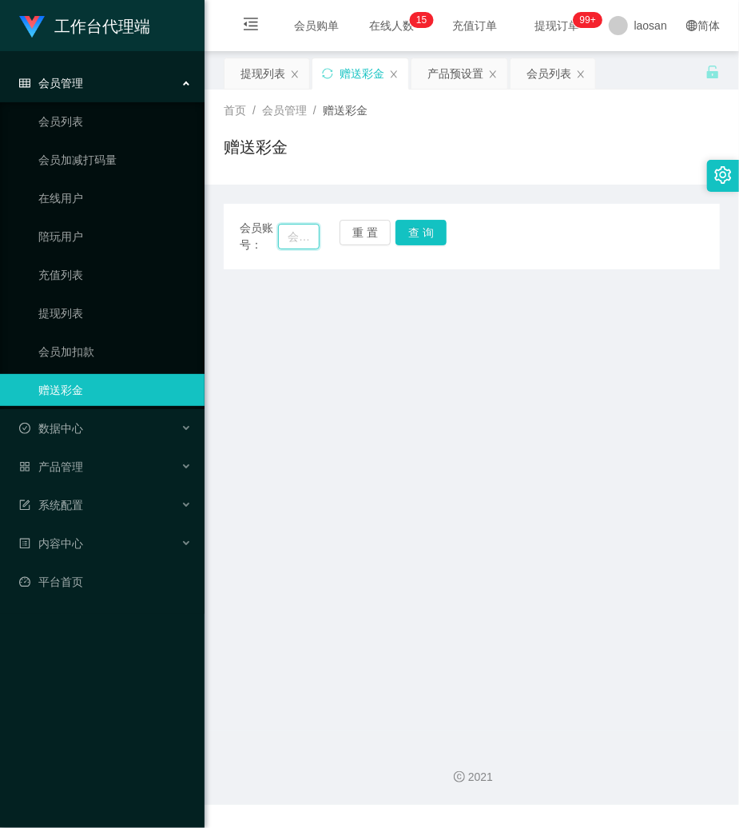
click at [302, 235] on input "text" at bounding box center [299, 237] width 42 height 26
paste input "19691026"
type input "19691026"
click at [417, 225] on button "查 询" at bounding box center [421, 233] width 51 height 26
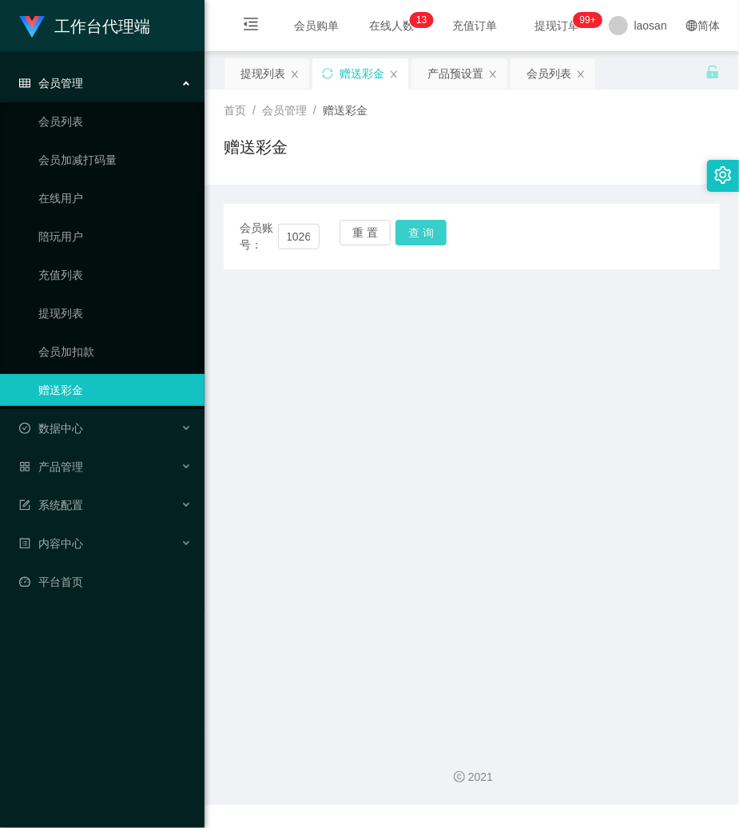
scroll to position [0, 0]
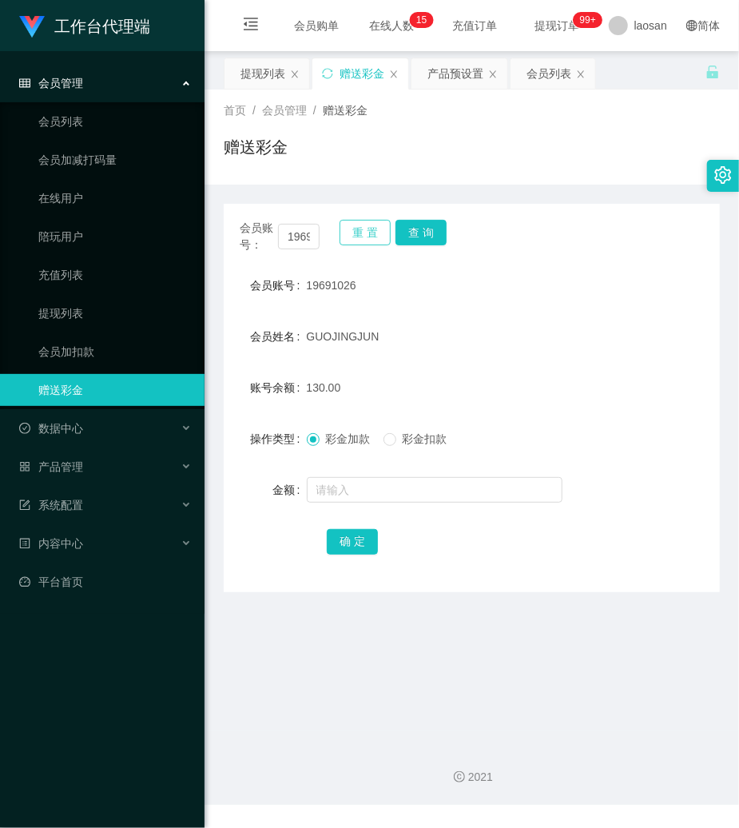
click at [369, 230] on button "重 置" at bounding box center [365, 233] width 51 height 26
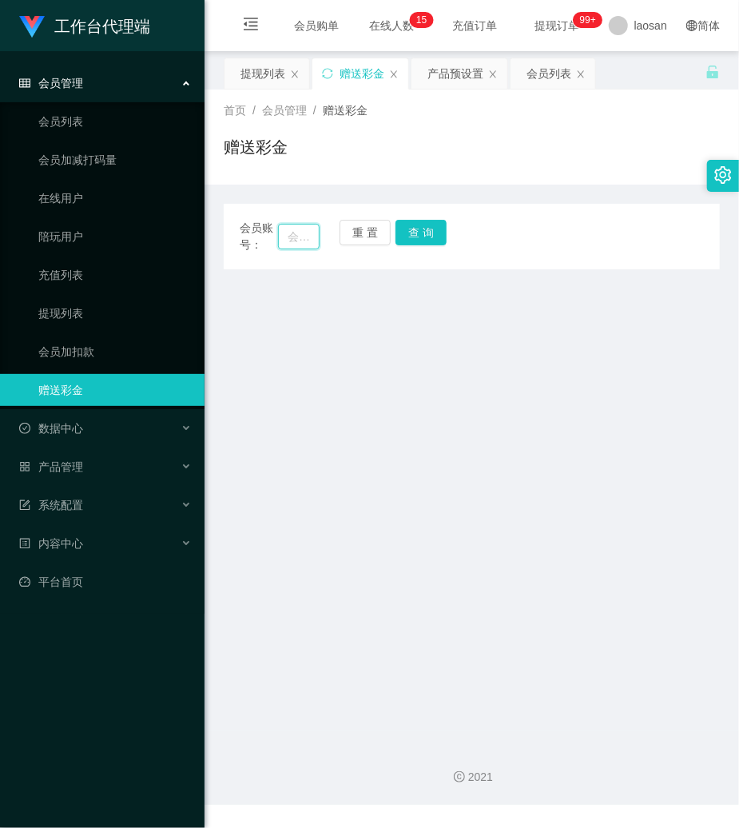
drag, startPoint x: 285, startPoint y: 231, endPoint x: 326, endPoint y: 231, distance: 40.8
click at [288, 231] on input "text" at bounding box center [299, 237] width 42 height 26
paste input "HMIR9961"
type input "HMIR9961"
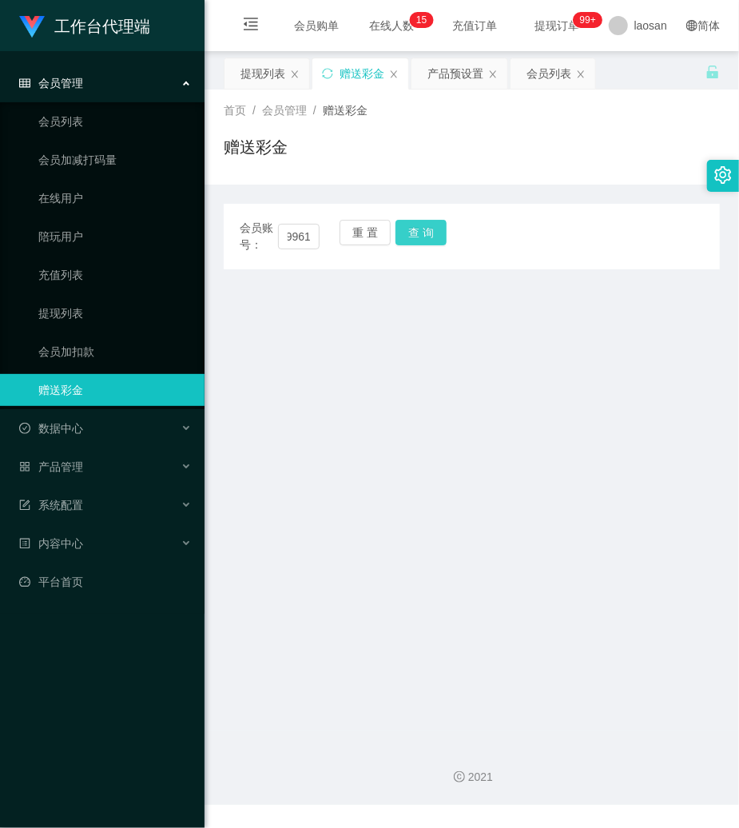
drag, startPoint x: 407, startPoint y: 229, endPoint x: 398, endPoint y: 238, distance: 13.0
click at [407, 230] on button "查 询" at bounding box center [421, 233] width 51 height 26
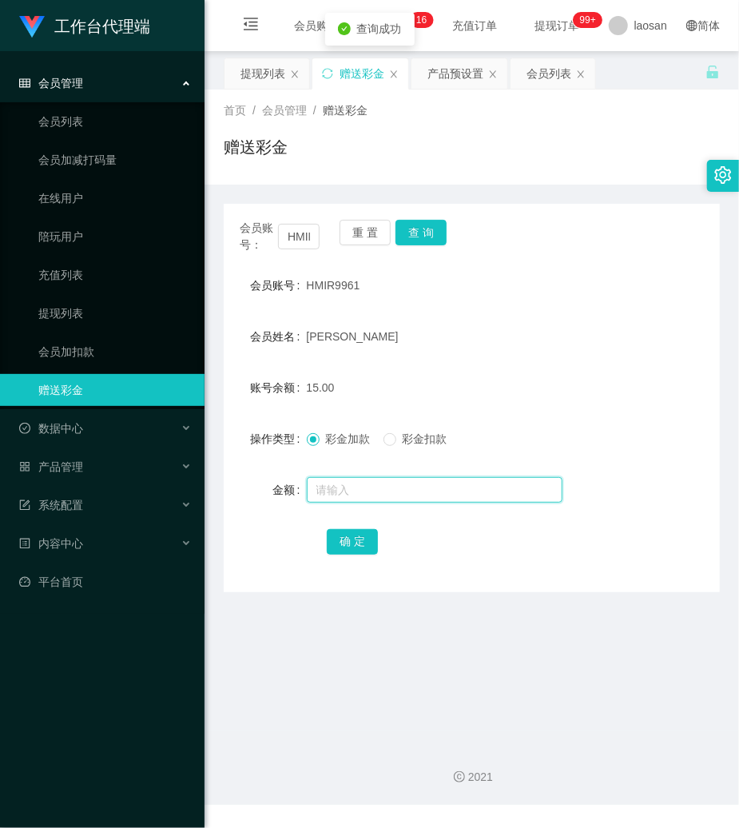
click at [340, 484] on input "text" at bounding box center [435, 490] width 256 height 26
type input "80"
click at [340, 539] on button "确 定" at bounding box center [352, 542] width 51 height 26
drag, startPoint x: 589, startPoint y: 316, endPoint x: 515, endPoint y: 294, distance: 77.6
click at [563, 311] on form "会员账号 HMIR9961 会员姓名 ZHONG LEI 账号余额 95.00 操作类型 彩金加款 彩金扣款 金额 确 定" at bounding box center [472, 413] width 496 height 288
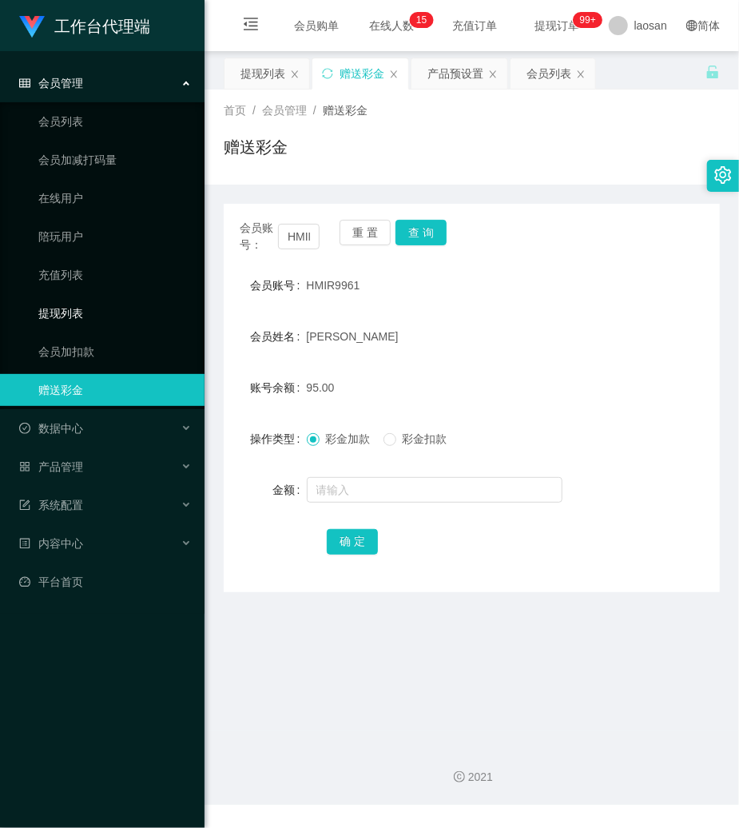
click at [83, 316] on link "提现列表" at bounding box center [114, 313] width 153 height 32
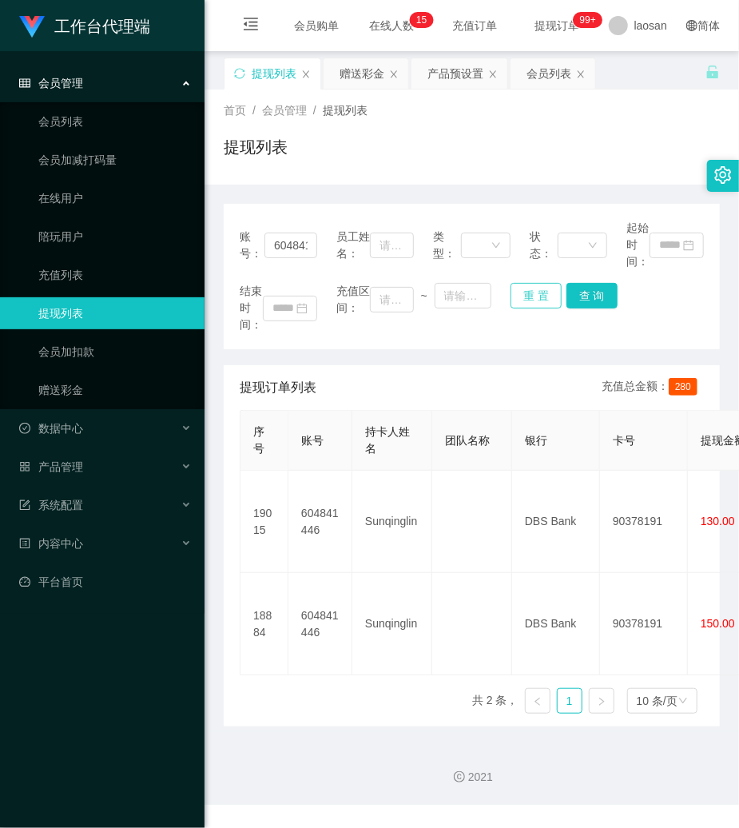
click at [521, 298] on button "重 置" at bounding box center [536, 296] width 51 height 26
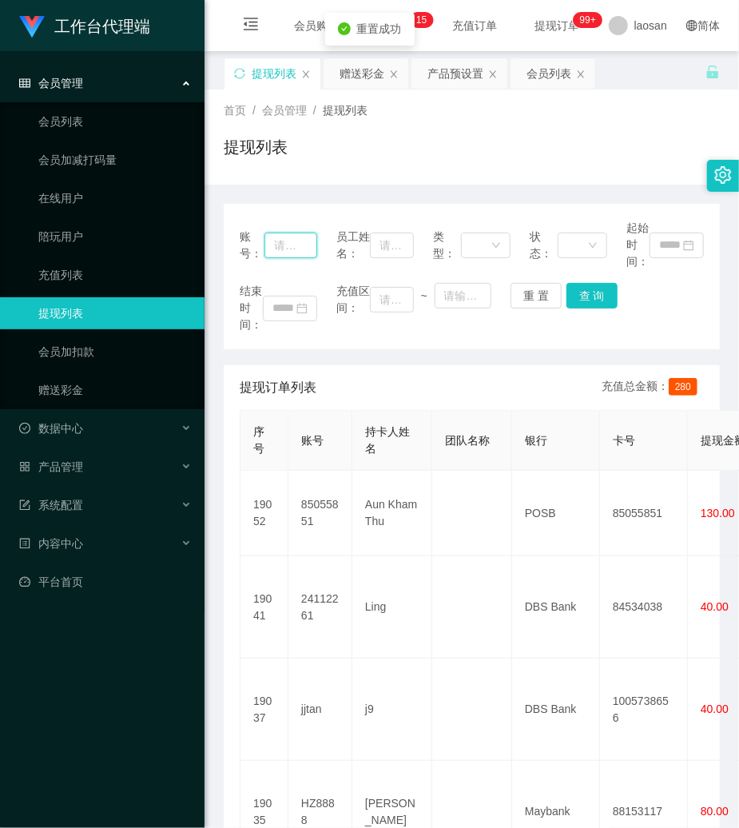
click at [298, 244] on input "text" at bounding box center [291, 246] width 53 height 26
paste input "HMIR9961"
type input "HMIR9961"
click at [592, 285] on button "查 询" at bounding box center [592, 296] width 51 height 26
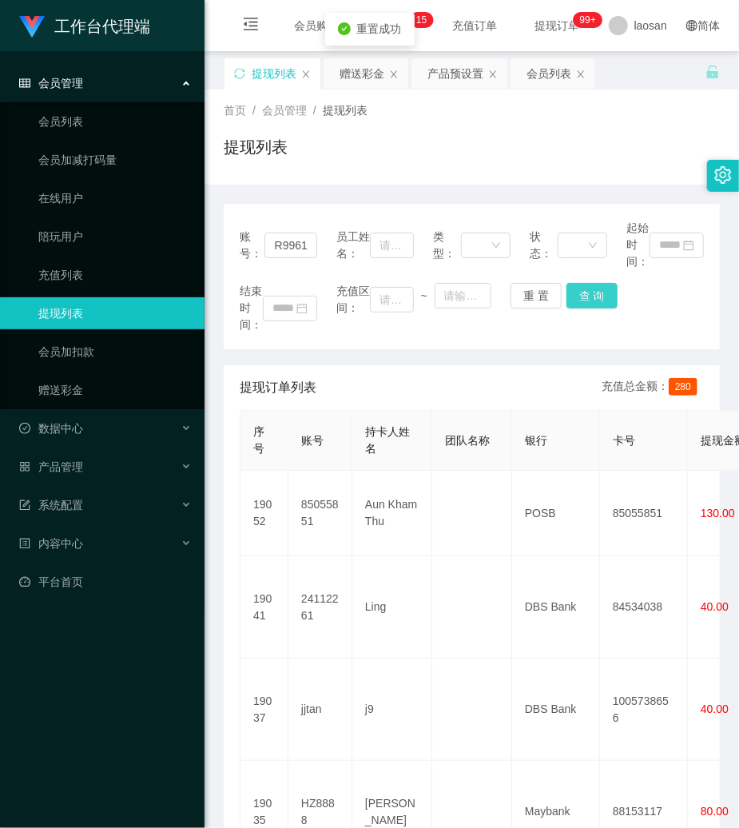
scroll to position [0, 0]
click at [592, 285] on div "结束时间： 充值区间： ~ 重 置 查 询" at bounding box center [472, 308] width 464 height 50
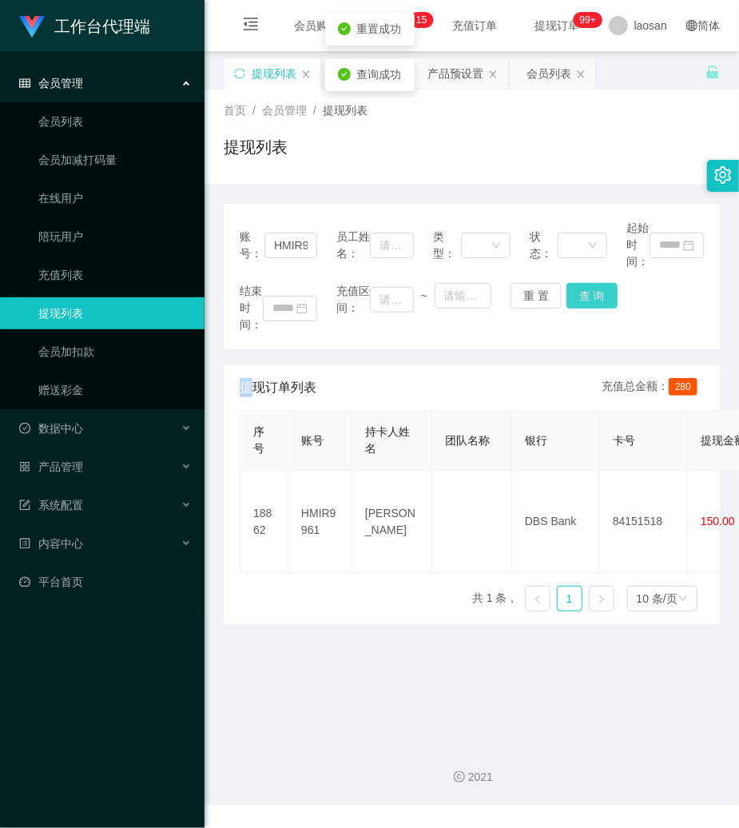
click at [592, 285] on button "查 询" at bounding box center [592, 296] width 51 height 26
click at [567, 292] on button "查 询" at bounding box center [592, 296] width 51 height 26
click at [567, 292] on button "查 询" at bounding box center [601, 296] width 69 height 26
click at [529, 293] on button "重 置" at bounding box center [536, 296] width 51 height 26
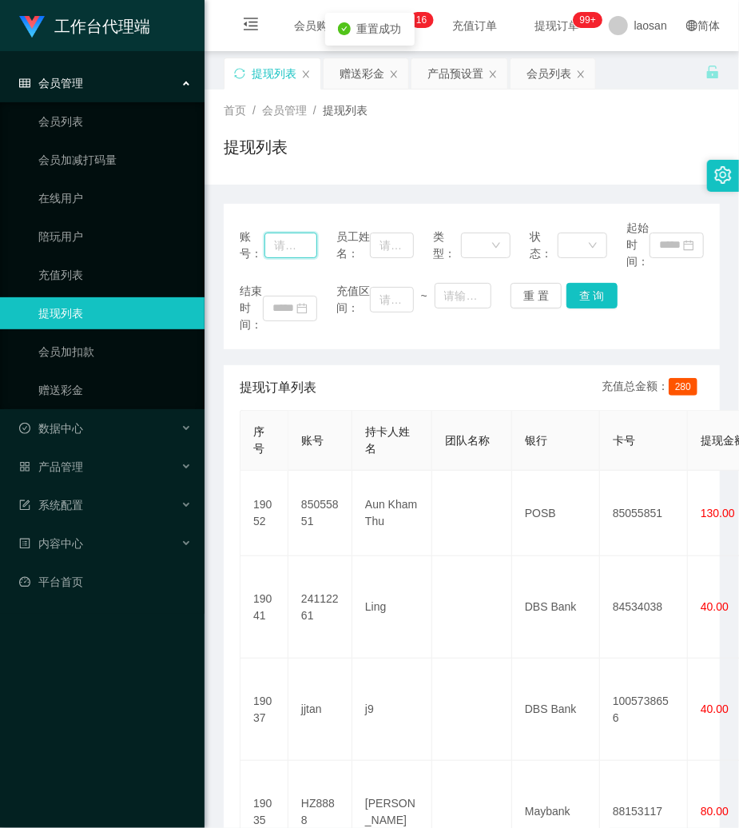
click at [298, 253] on input "text" at bounding box center [291, 246] width 53 height 26
paste input "19691026"
type input "19691026"
click at [587, 294] on button "查 询" at bounding box center [592, 296] width 51 height 26
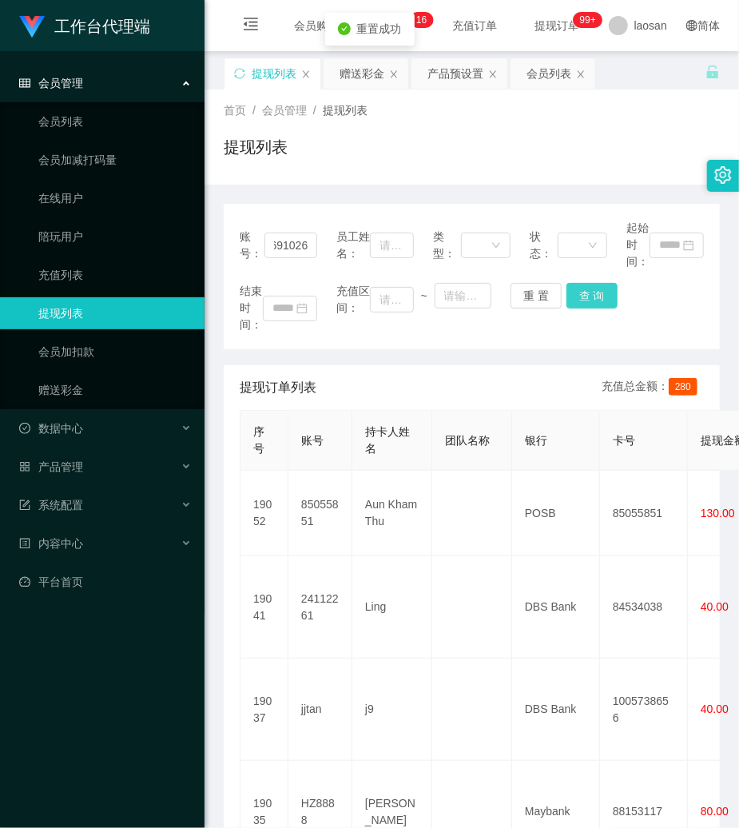
scroll to position [0, 0]
click at [587, 294] on div "结束时间： 充值区间： ~ 重 置 查 询" at bounding box center [472, 308] width 464 height 50
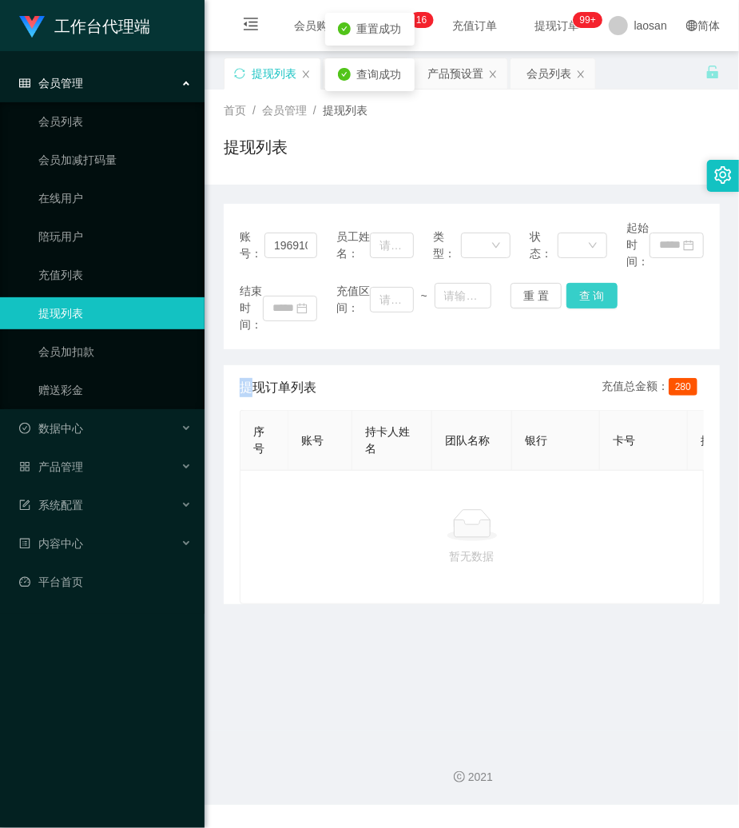
click at [587, 294] on button "查 询" at bounding box center [592, 296] width 51 height 26
click at [67, 390] on link "赠送彩金" at bounding box center [114, 390] width 153 height 32
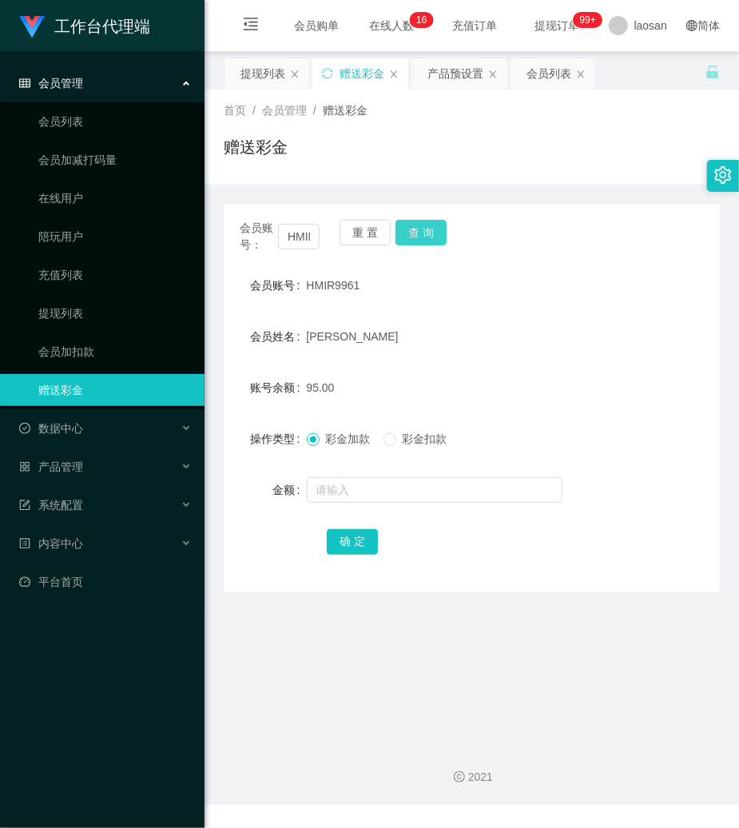
click at [432, 222] on button "查 询" at bounding box center [421, 233] width 51 height 26
drag, startPoint x: 362, startPoint y: 235, endPoint x: 340, endPoint y: 235, distance: 21.6
click at [362, 235] on button "重 置" at bounding box center [365, 233] width 51 height 26
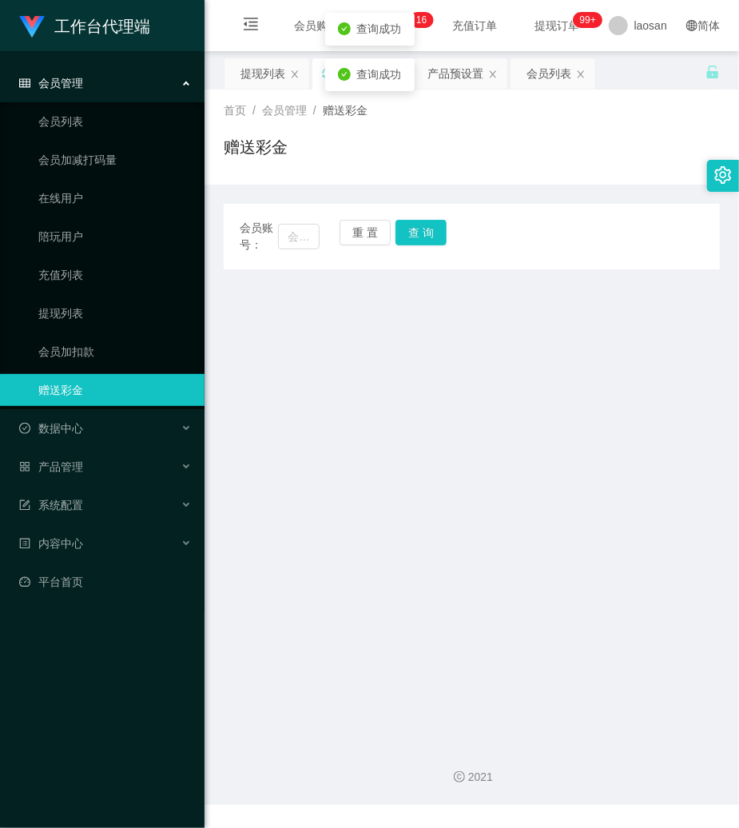
click at [318, 235] on div "会员账号： 重 置 查 询" at bounding box center [472, 237] width 496 height 34
click at [312, 235] on input "text" at bounding box center [299, 237] width 42 height 26
paste input "19691026"
type input "19691026"
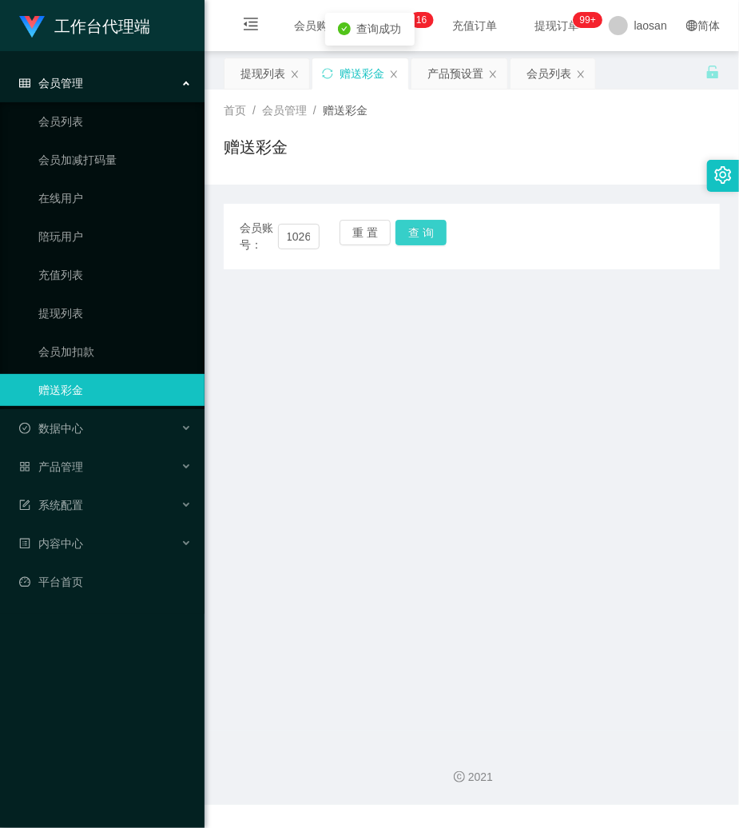
click at [428, 235] on button "查 询" at bounding box center [421, 233] width 51 height 26
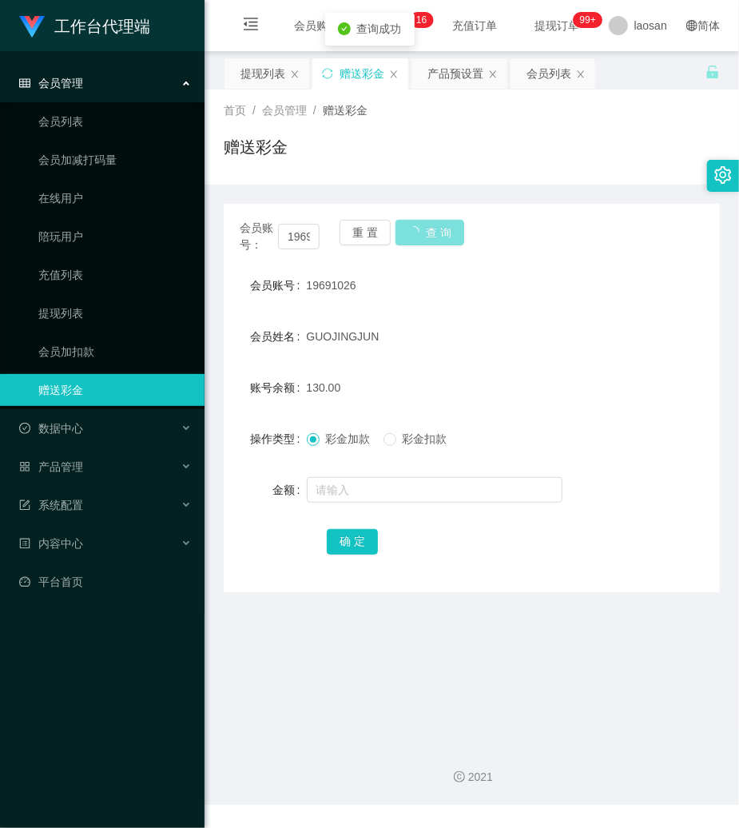
click at [428, 235] on button "查 询" at bounding box center [430, 233] width 69 height 26
click at [80, 314] on link "提现列表" at bounding box center [114, 313] width 153 height 32
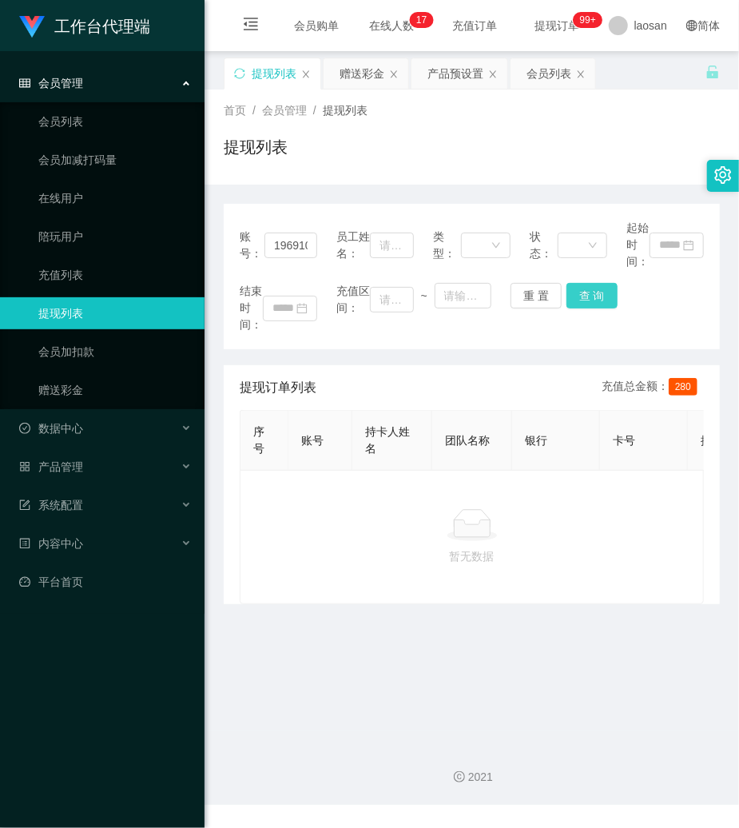
click at [576, 297] on button "查 询" at bounding box center [592, 296] width 51 height 26
click at [574, 297] on button "查 询" at bounding box center [592, 296] width 51 height 26
click at [573, 297] on button "查 询" at bounding box center [592, 296] width 51 height 26
click at [571, 297] on button "查 询" at bounding box center [601, 296] width 69 height 26
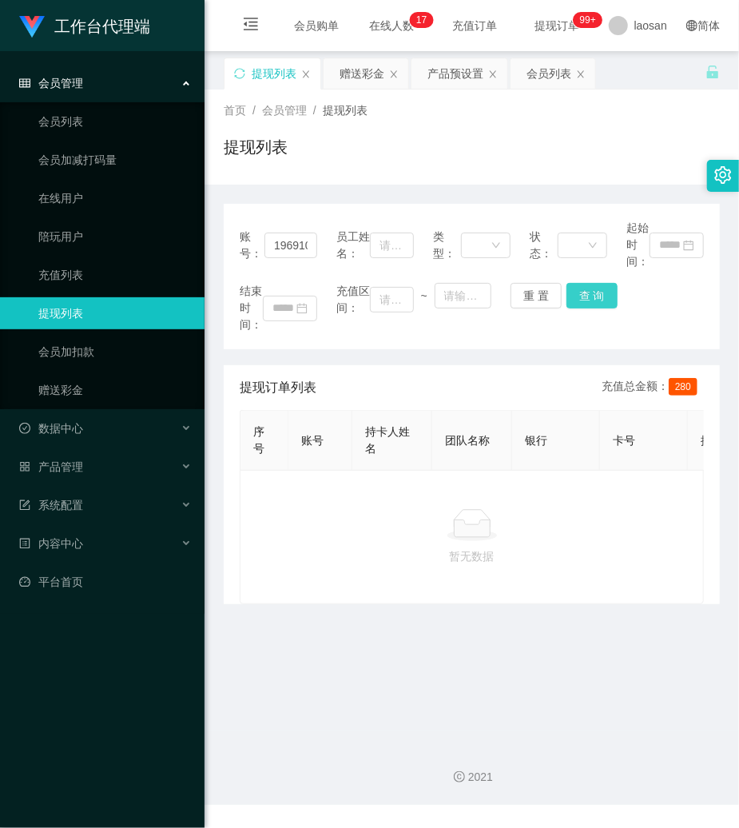
click at [590, 302] on button "查 询" at bounding box center [592, 296] width 51 height 26
click at [588, 302] on button "查 询" at bounding box center [592, 296] width 51 height 26
click at [588, 307] on button "查 询" at bounding box center [592, 296] width 51 height 26
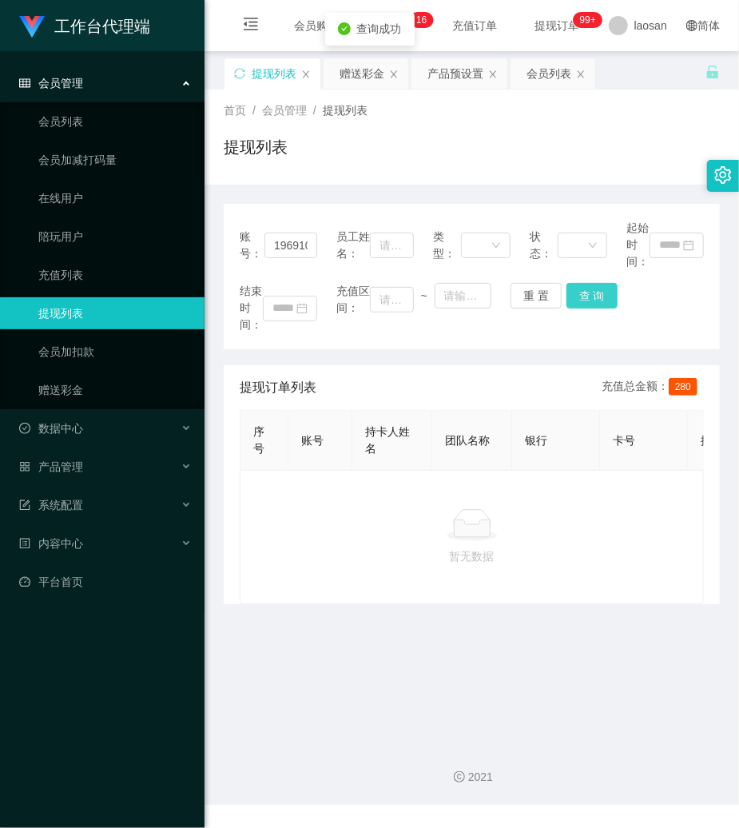
click at [588, 307] on button "查 询" at bounding box center [592, 296] width 51 height 26
click at [588, 307] on div "结束时间： 充值区间： ~ 重 置 查 询" at bounding box center [472, 308] width 464 height 50
click at [528, 288] on button "重 置" at bounding box center [536, 296] width 51 height 26
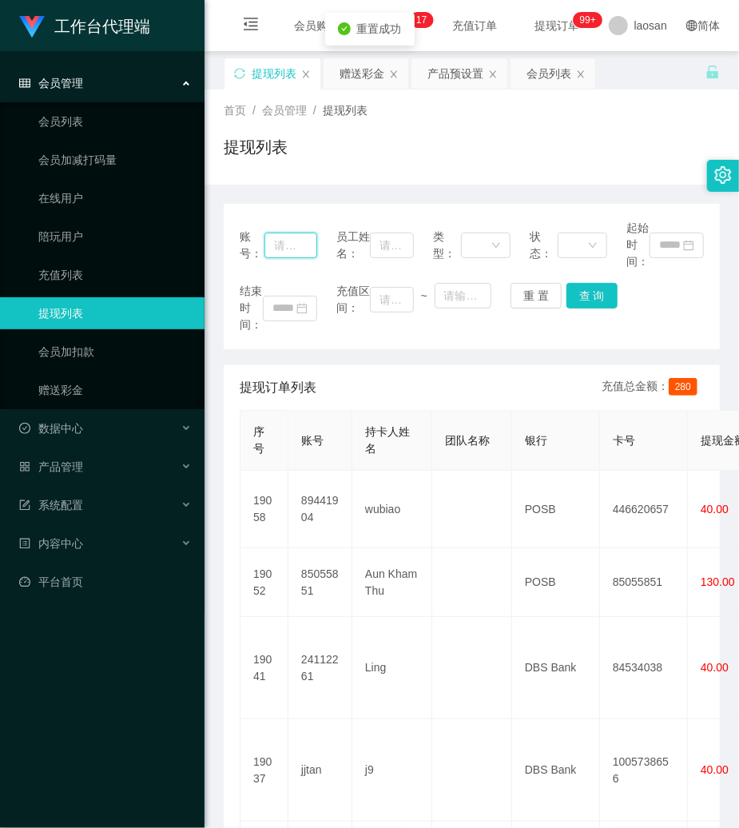
click at [304, 244] on input "text" at bounding box center [291, 246] width 53 height 26
paste input "HMIR9961"
type input "HMIR9961"
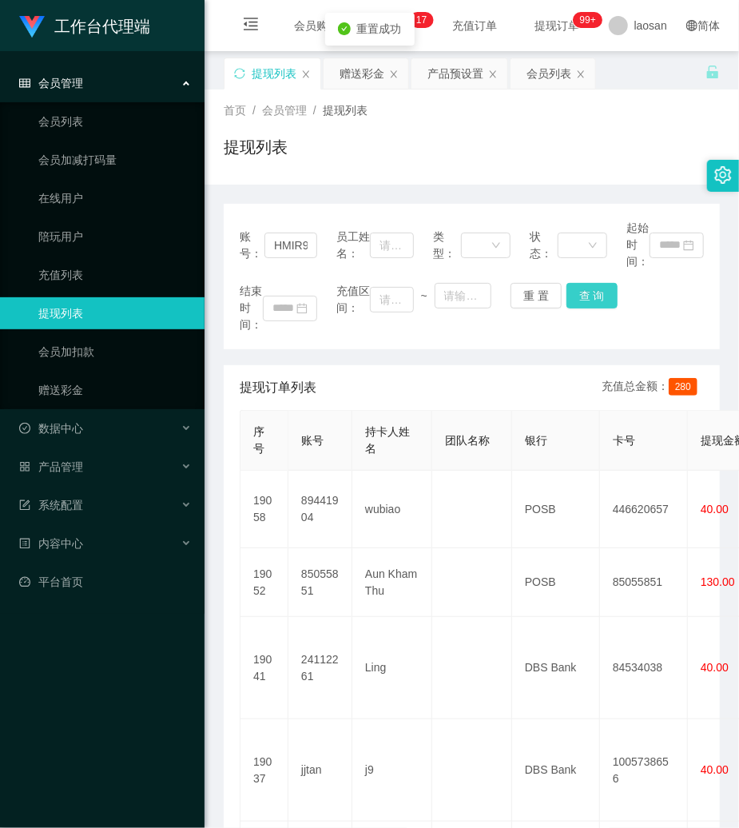
click at [599, 304] on button "查 询" at bounding box center [592, 296] width 51 height 26
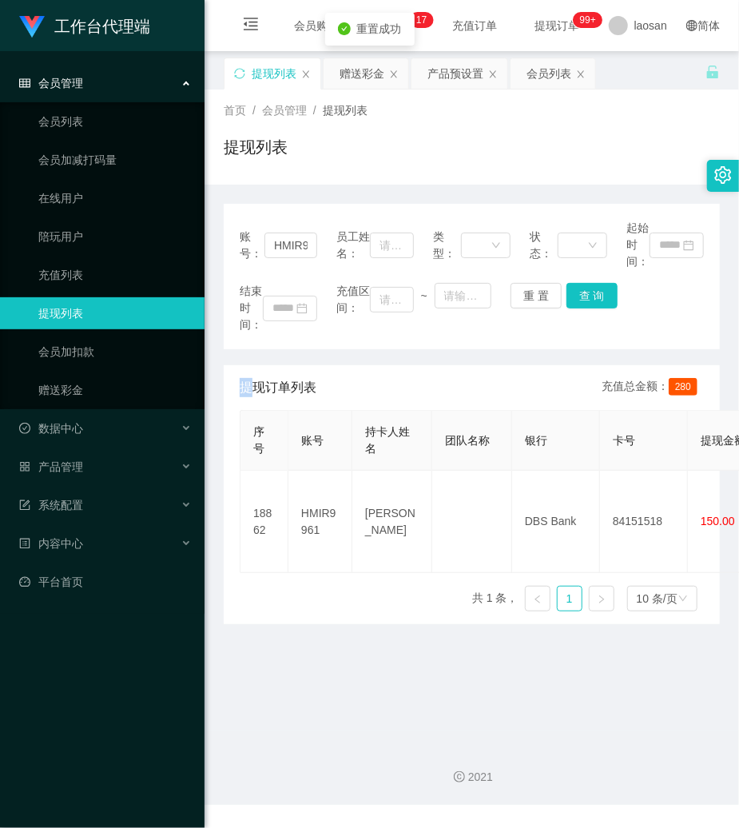
click at [599, 304] on div "结束时间： 充值区间： ~ 重 置 查 询" at bounding box center [472, 308] width 464 height 50
click at [596, 285] on button "查 询" at bounding box center [592, 296] width 51 height 26
click at [596, 285] on div "结束时间： 充值区间： ~ 重 置 查 询" at bounding box center [472, 308] width 464 height 50
click at [596, 285] on button "查 询" at bounding box center [592, 296] width 51 height 26
click at [591, 285] on button "查 询" at bounding box center [592, 296] width 51 height 26
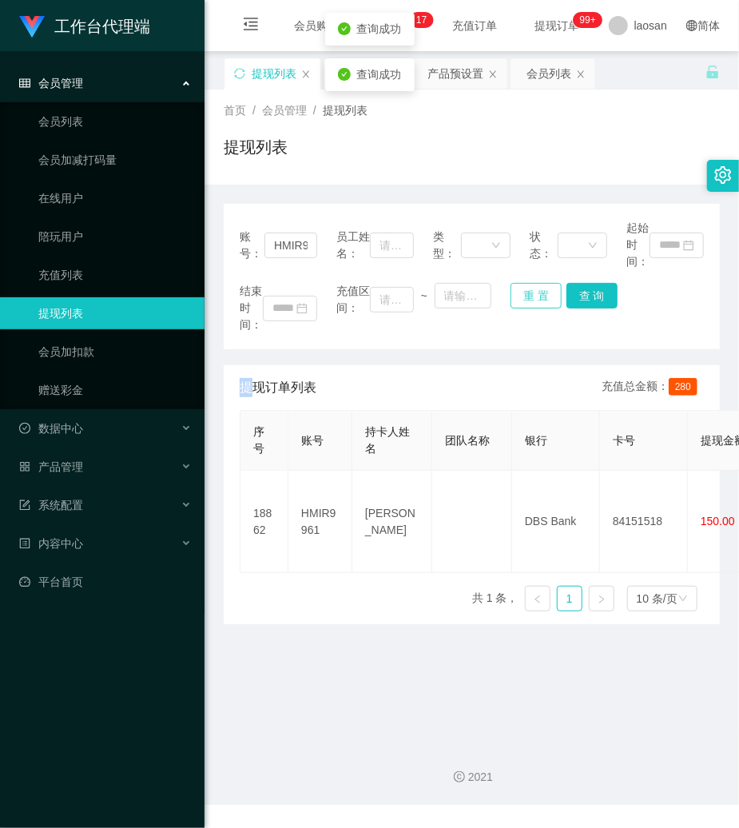
click at [529, 300] on button "重 置" at bounding box center [536, 296] width 51 height 26
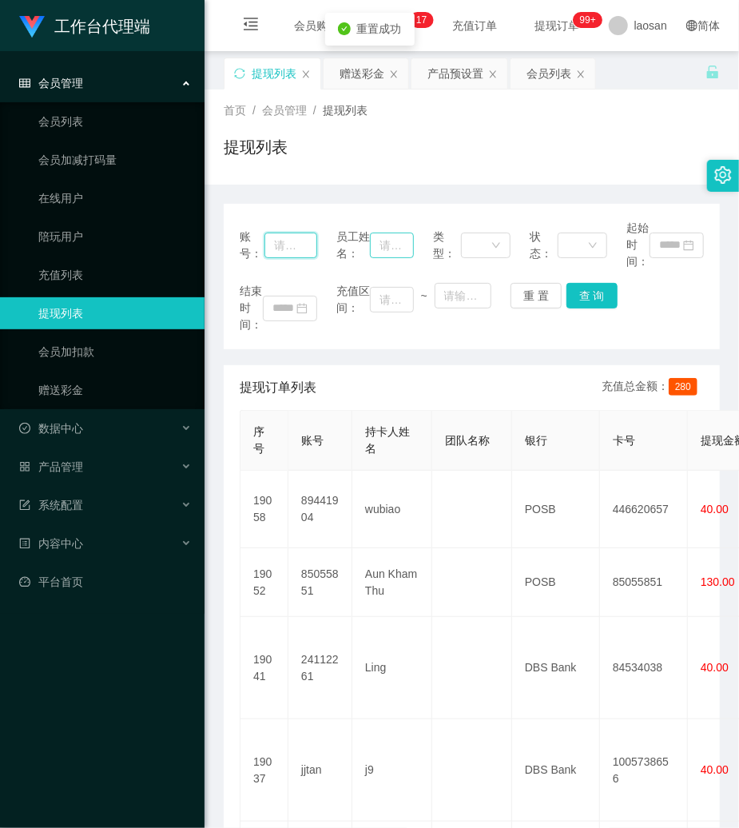
drag, startPoint x: 298, startPoint y: 241, endPoint x: 396, endPoint y: 254, distance: 99.1
click at [304, 243] on input "text" at bounding box center [291, 246] width 53 height 26
paste input "19691026"
type input "19691026"
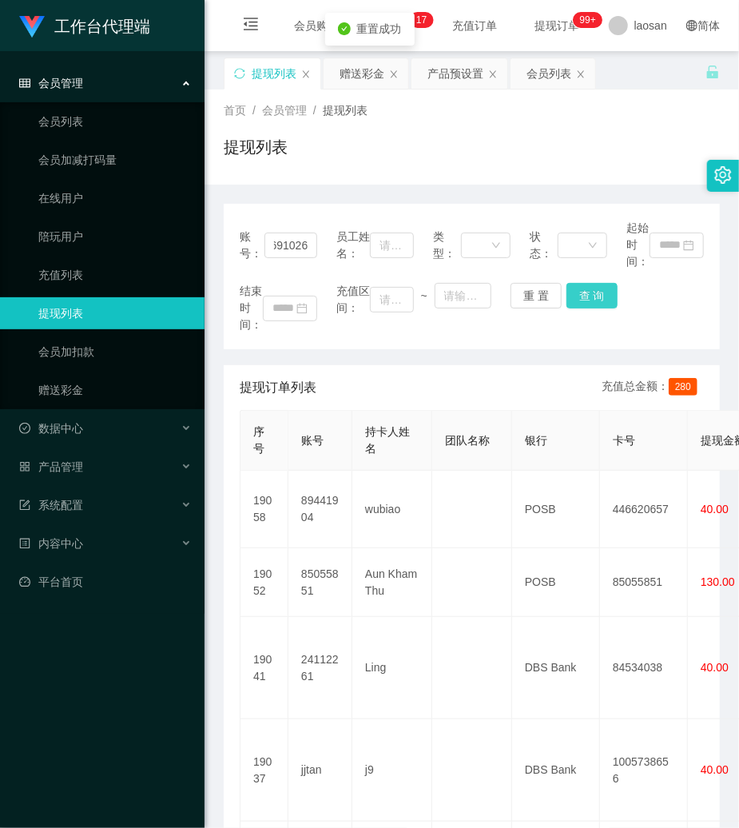
click at [589, 305] on button "查 询" at bounding box center [592, 296] width 51 height 26
click at [589, 305] on div "结束时间： 充值区间： ~ 重 置 查 询" at bounding box center [472, 308] width 464 height 50
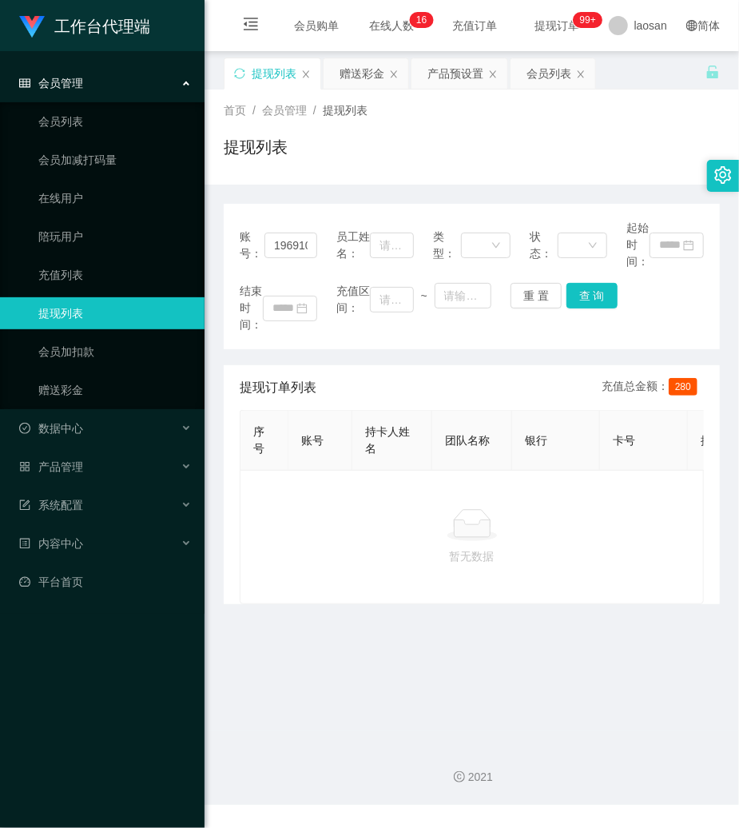
click at [342, 173] on div "首页 / 会员管理 / 提现列表 / 提现列表" at bounding box center [472, 137] width 535 height 95
click at [74, 391] on link "赠送彩金" at bounding box center [114, 390] width 153 height 32
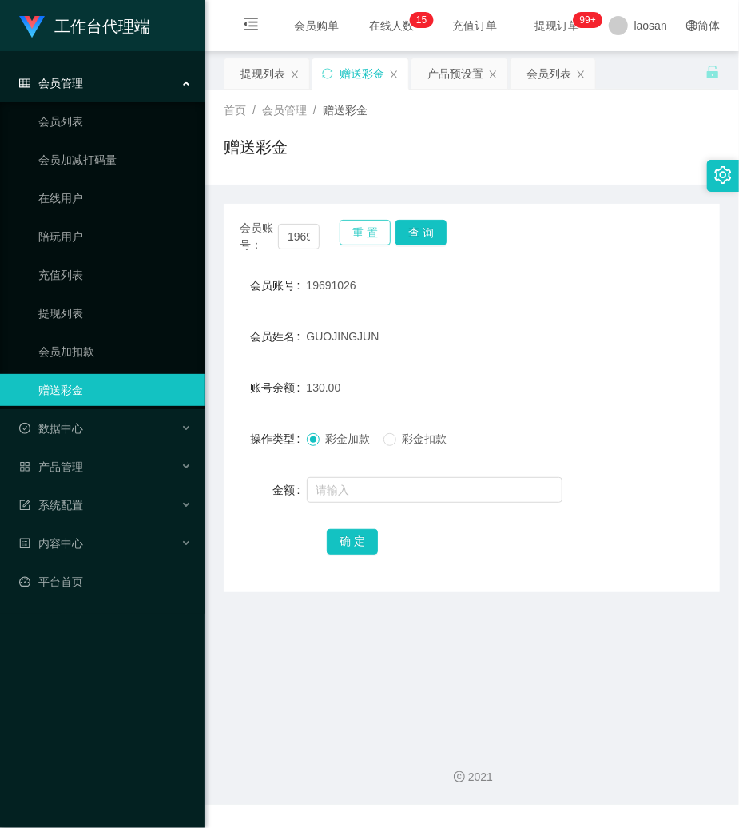
click at [359, 241] on button "重 置" at bounding box center [365, 233] width 51 height 26
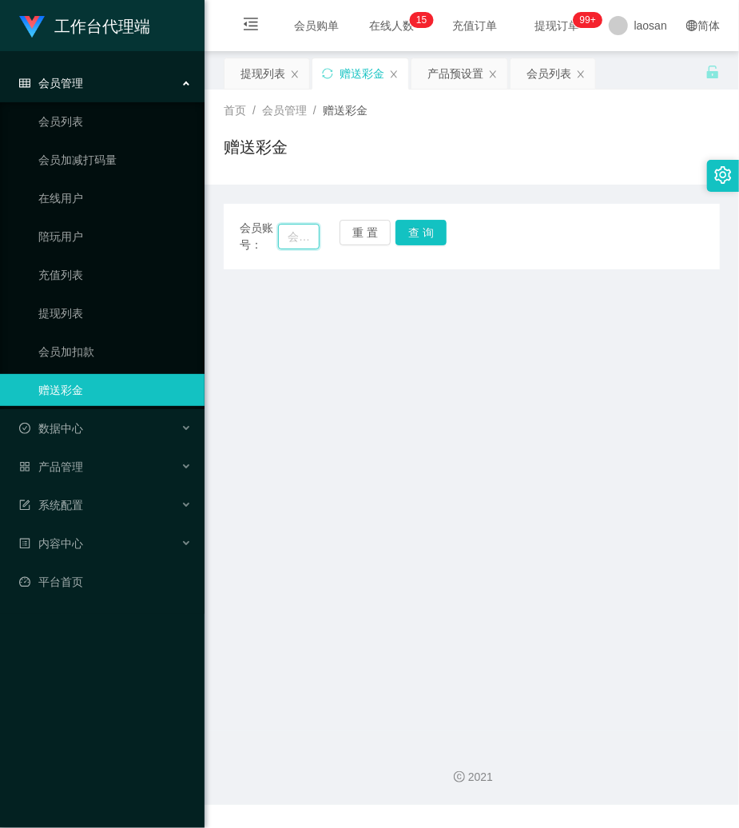
click at [307, 237] on input "text" at bounding box center [299, 237] width 42 height 26
paste input "19691026"
type input "19691026"
click at [441, 231] on button "查 询" at bounding box center [421, 233] width 51 height 26
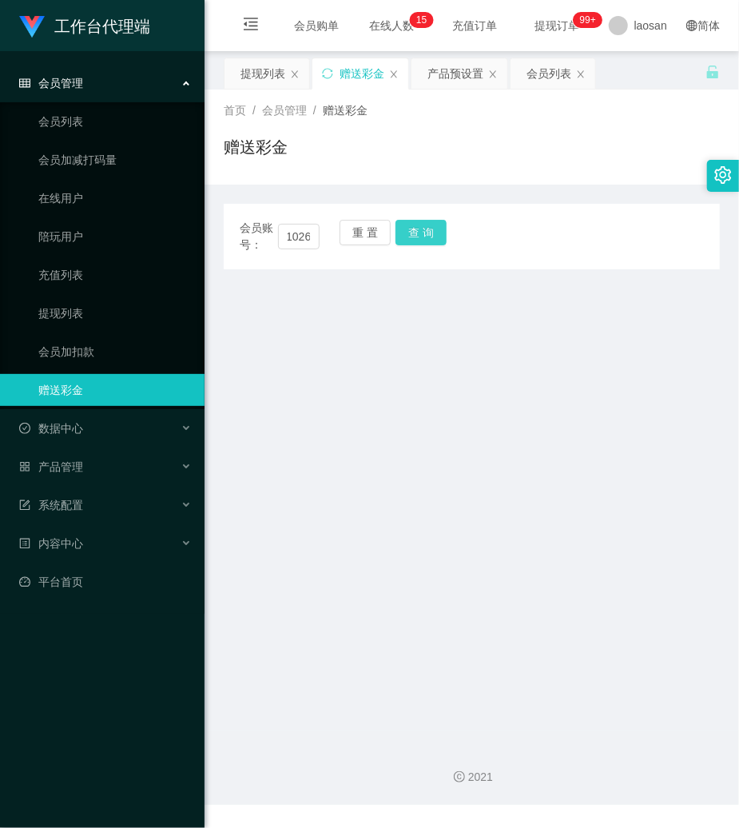
scroll to position [0, 0]
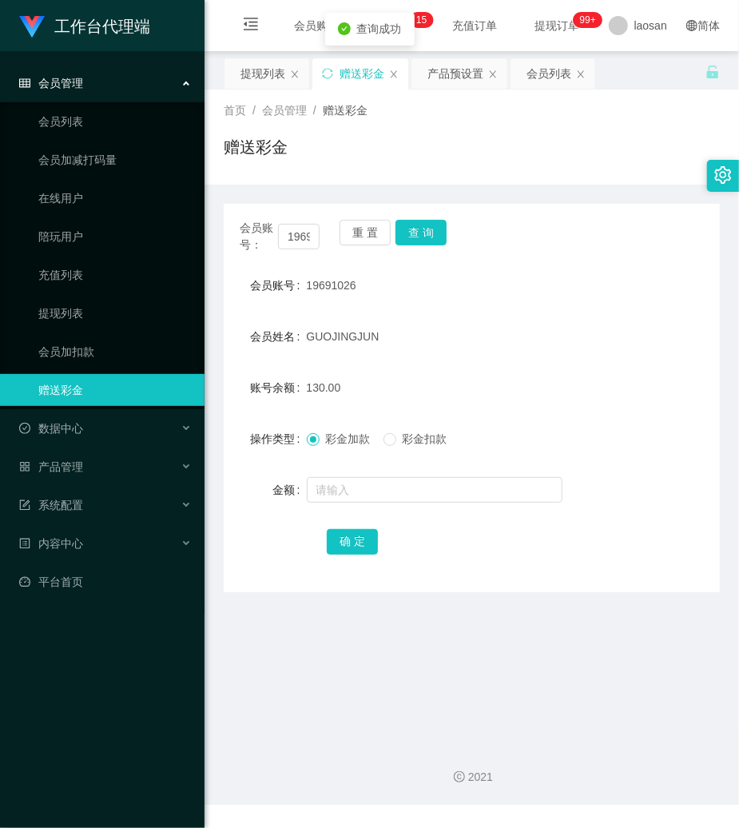
click at [407, 443] on span "彩金扣款" at bounding box center [425, 438] width 58 height 13
click at [376, 491] on input "text" at bounding box center [435, 490] width 256 height 26
type input "130"
click at [342, 531] on button "确 定" at bounding box center [352, 542] width 51 height 26
click at [457, 333] on div "GUOJINGJUN" at bounding box center [451, 336] width 289 height 32
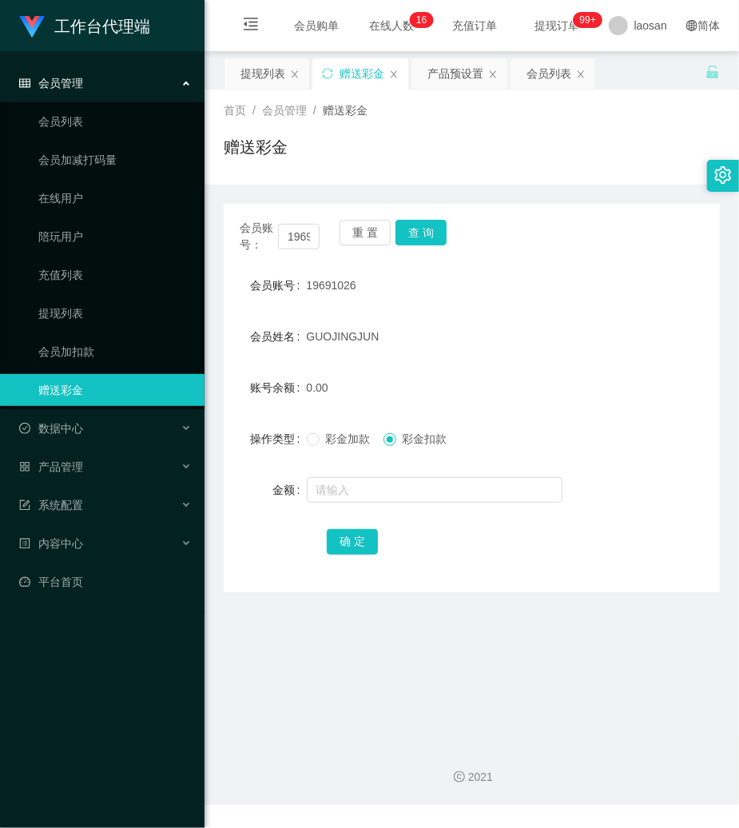
drag, startPoint x: 553, startPoint y: 144, endPoint x: 550, endPoint y: 126, distance: 17.9
click at [553, 142] on div "赠送彩金" at bounding box center [472, 153] width 496 height 37
click at [428, 232] on button "查 询" at bounding box center [421, 233] width 51 height 26
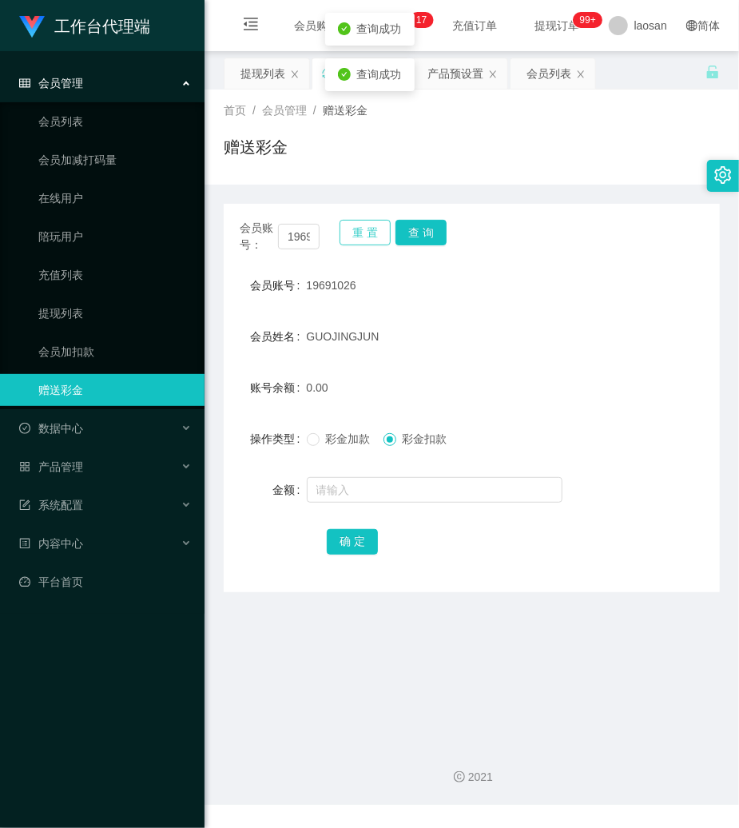
drag, startPoint x: 359, startPoint y: 230, endPoint x: 346, endPoint y: 232, distance: 12.9
click at [358, 230] on button "重 置" at bounding box center [365, 233] width 51 height 26
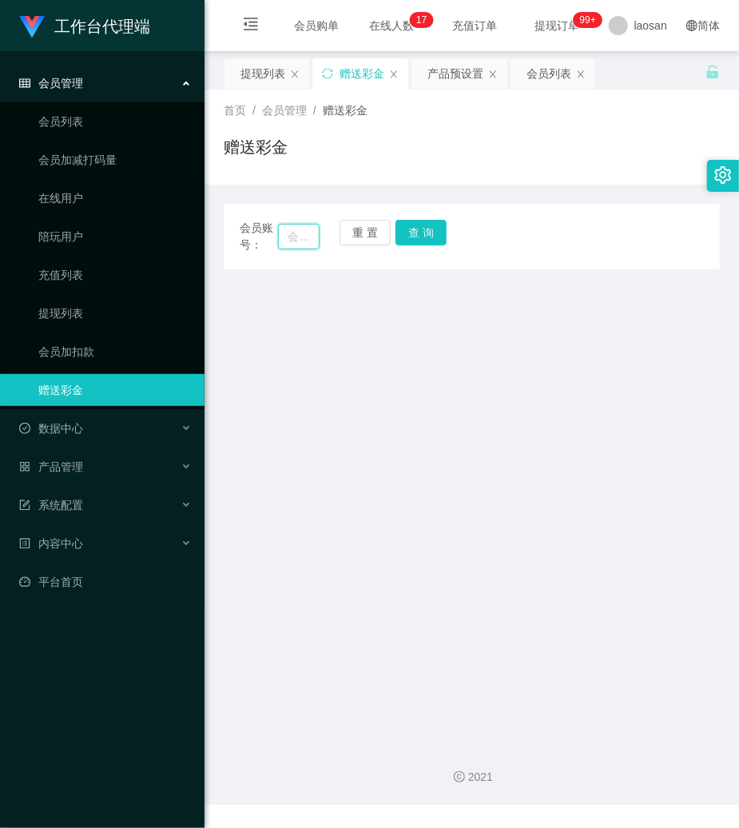
drag, startPoint x: 294, startPoint y: 237, endPoint x: 314, endPoint y: 234, distance: 20.2
click at [295, 237] on input "text" at bounding box center [299, 237] width 42 height 26
paste input "HMIR9961"
type input "HMIR9961"
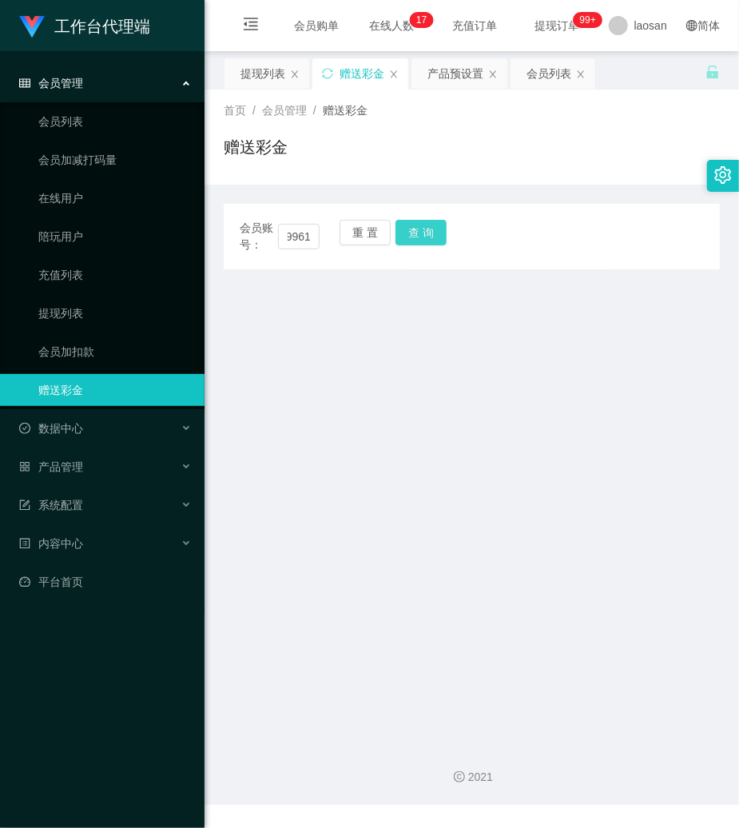
scroll to position [0, 0]
click at [413, 221] on button "查 询" at bounding box center [421, 233] width 51 height 26
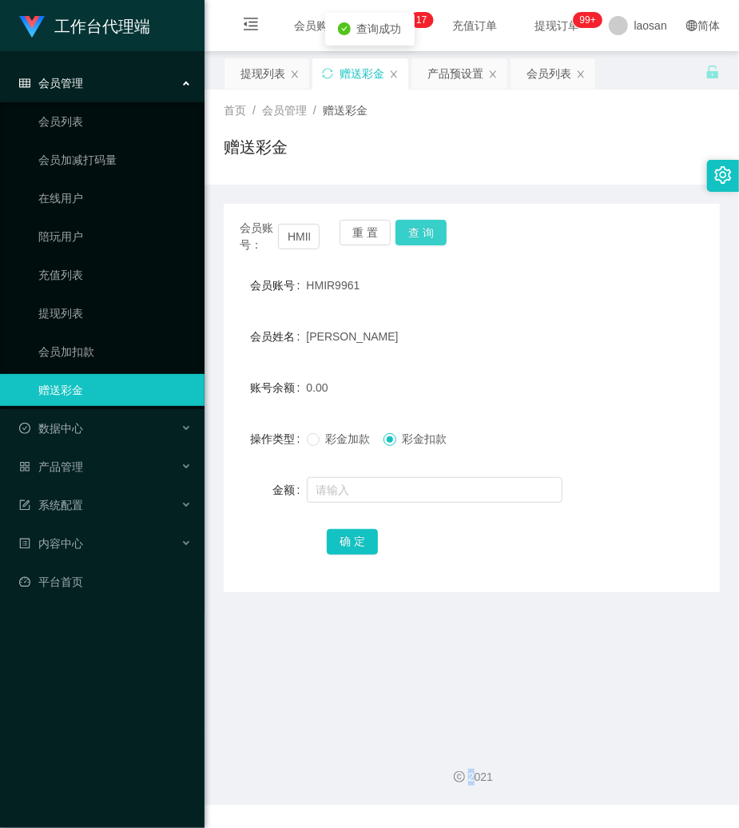
click at [413, 221] on div "重 置 查 询" at bounding box center [380, 237] width 80 height 34
click at [312, 448] on label "彩金加款" at bounding box center [342, 439] width 70 height 17
click at [75, 323] on link "提现列表" at bounding box center [114, 313] width 153 height 32
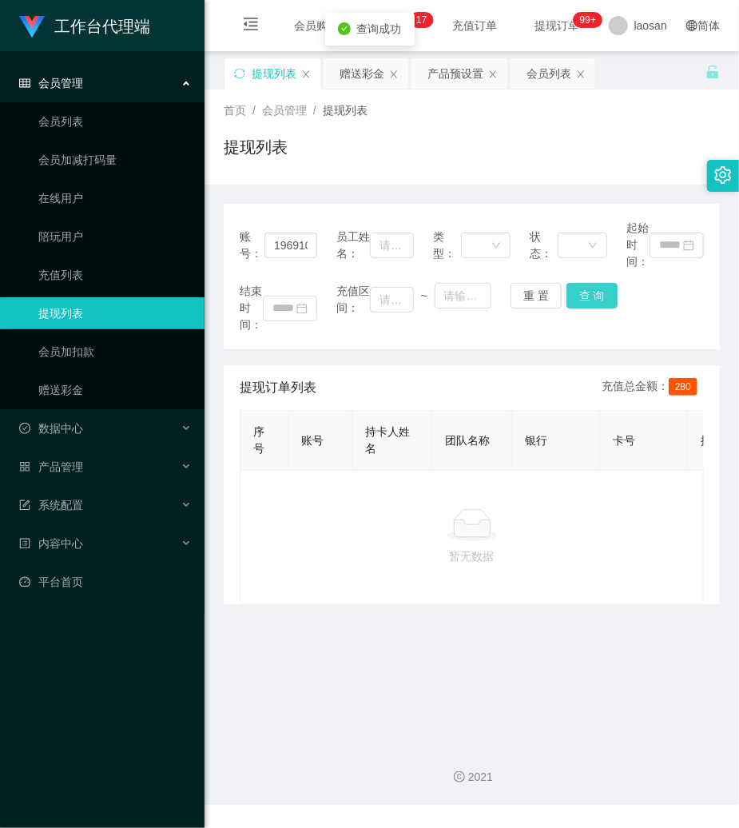
click at [583, 293] on button "查 询" at bounding box center [592, 296] width 51 height 26
click at [518, 293] on button "重 置" at bounding box center [536, 296] width 51 height 26
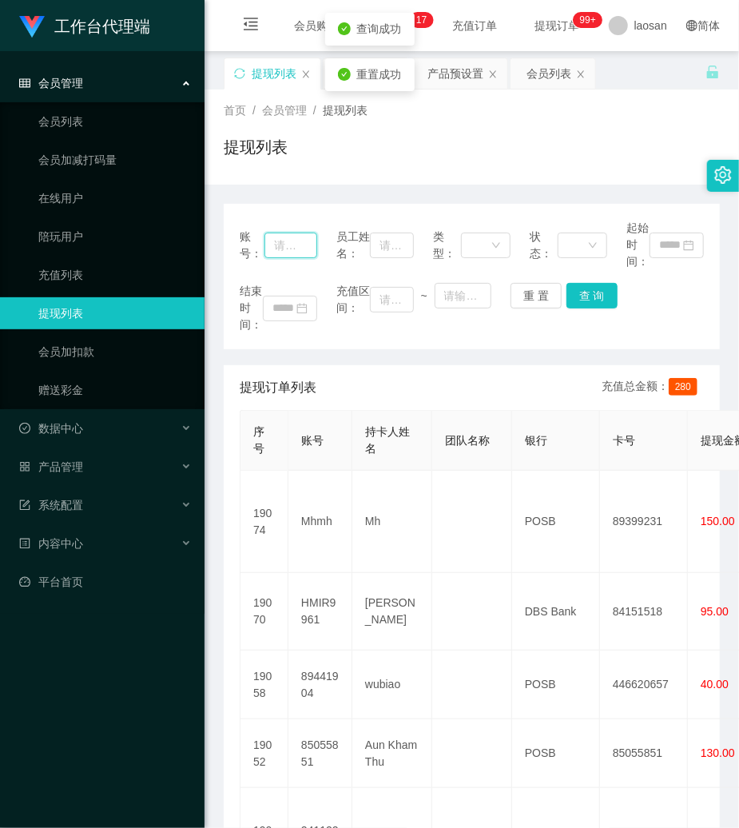
click at [310, 244] on input "text" at bounding box center [291, 246] width 53 height 26
paste input "HMIR9961"
type input "HMIR9961"
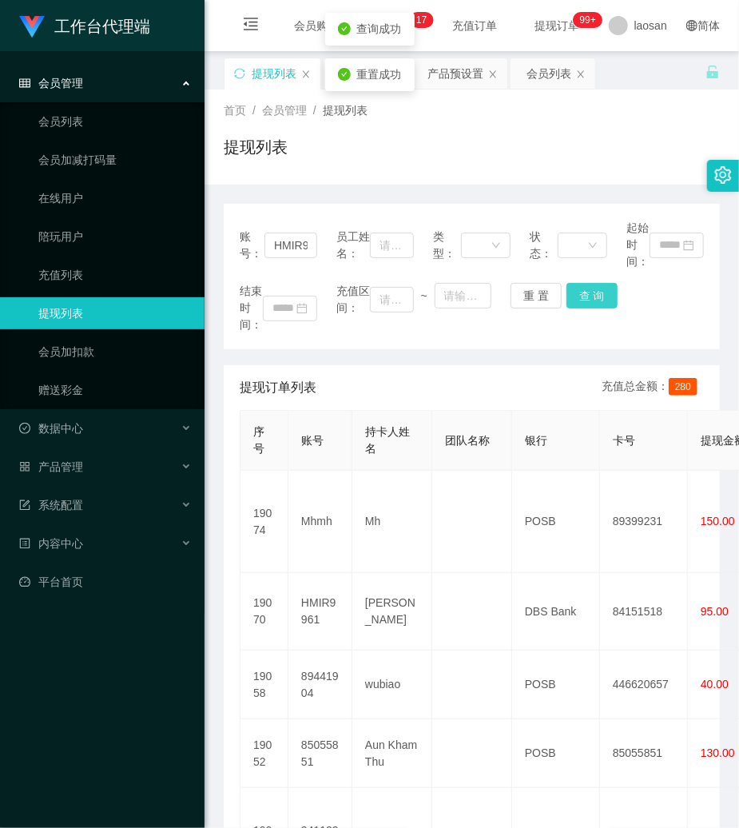
drag, startPoint x: 579, startPoint y: 289, endPoint x: 631, endPoint y: 104, distance: 192.6
click at [579, 291] on button "查 询" at bounding box center [592, 296] width 51 height 26
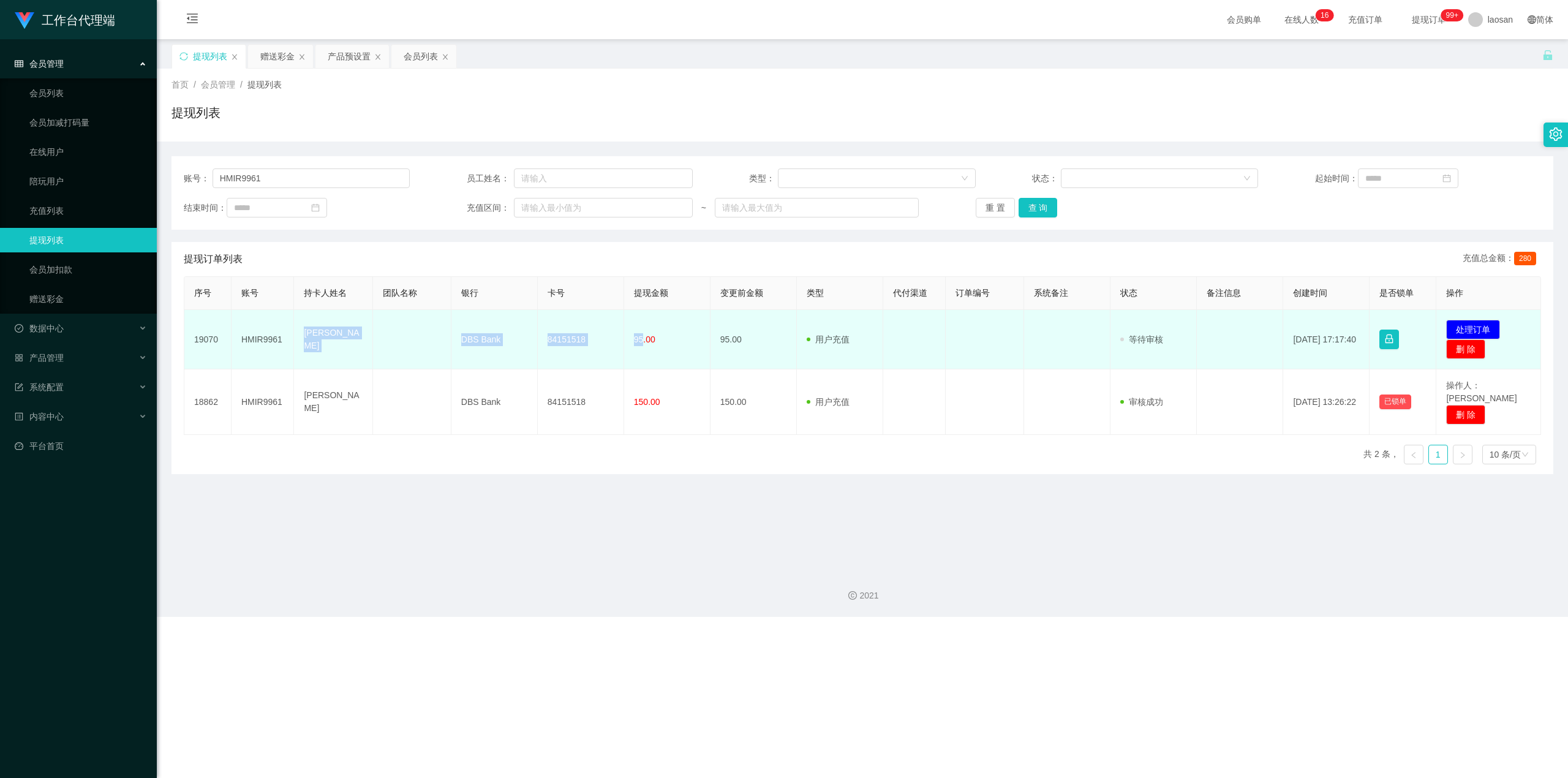
drag, startPoint x: 299, startPoint y: 336, endPoint x: 640, endPoint y: 363, distance: 342.1
click at [566, 363] on tr "19070 HMIR9961 ZHONG LEI DBS Bank 84151518 95.00 95.00 用户充值 人工扣款 审核驳回 审核成功 等待审核…" at bounding box center [863, 340] width 1356 height 60
drag, startPoint x: 1458, startPoint y: 324, endPoint x: 1419, endPoint y: 333, distance: 40.0
click at [566, 325] on button "处理订单" at bounding box center [1473, 330] width 54 height 20
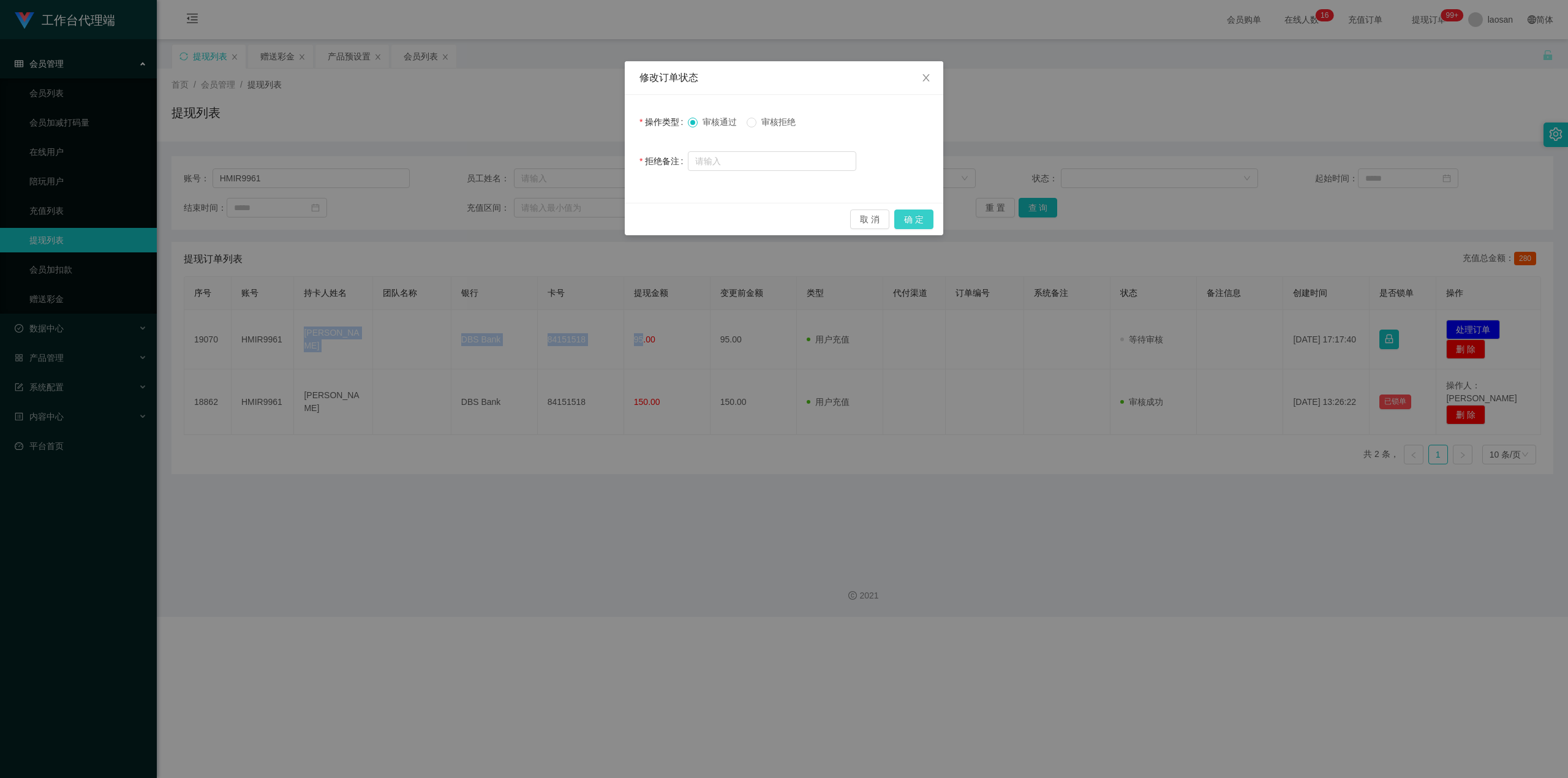
click at [566, 215] on button "确 定" at bounding box center [914, 219] width 39 height 20
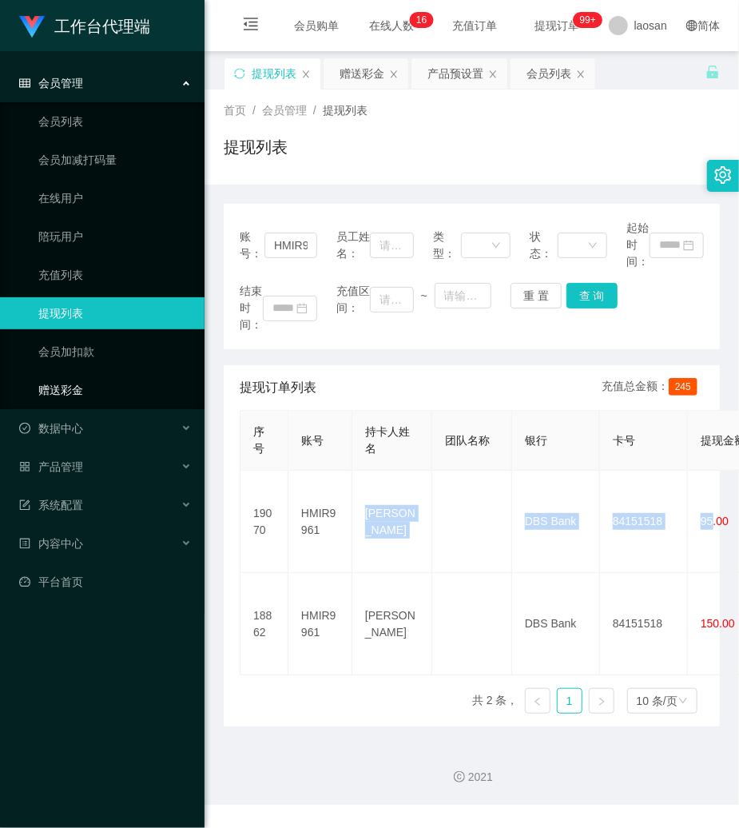
click at [105, 394] on link "赠送彩金" at bounding box center [114, 390] width 153 height 32
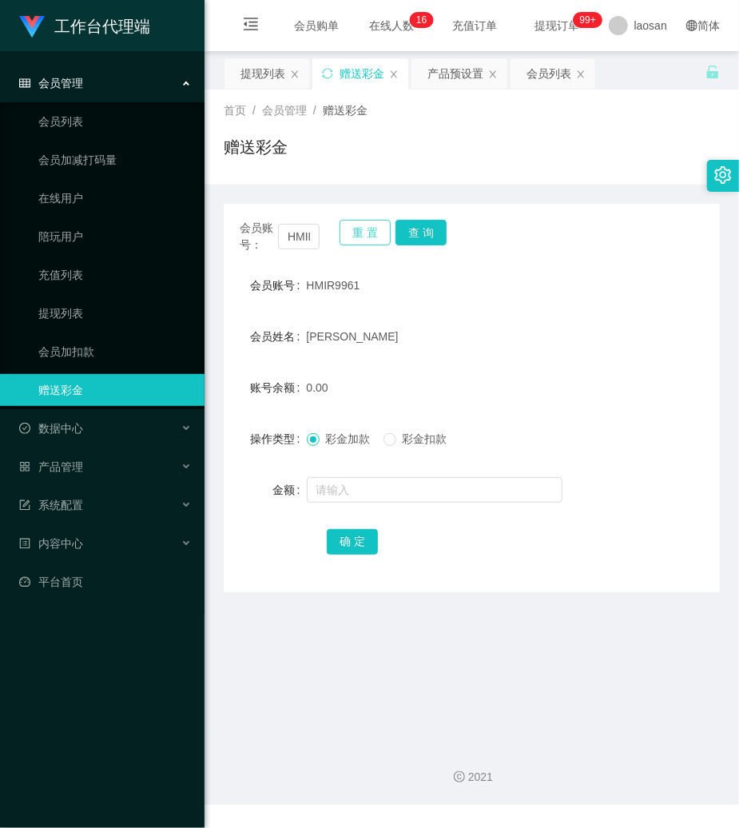
click at [372, 224] on button "重 置" at bounding box center [365, 233] width 51 height 26
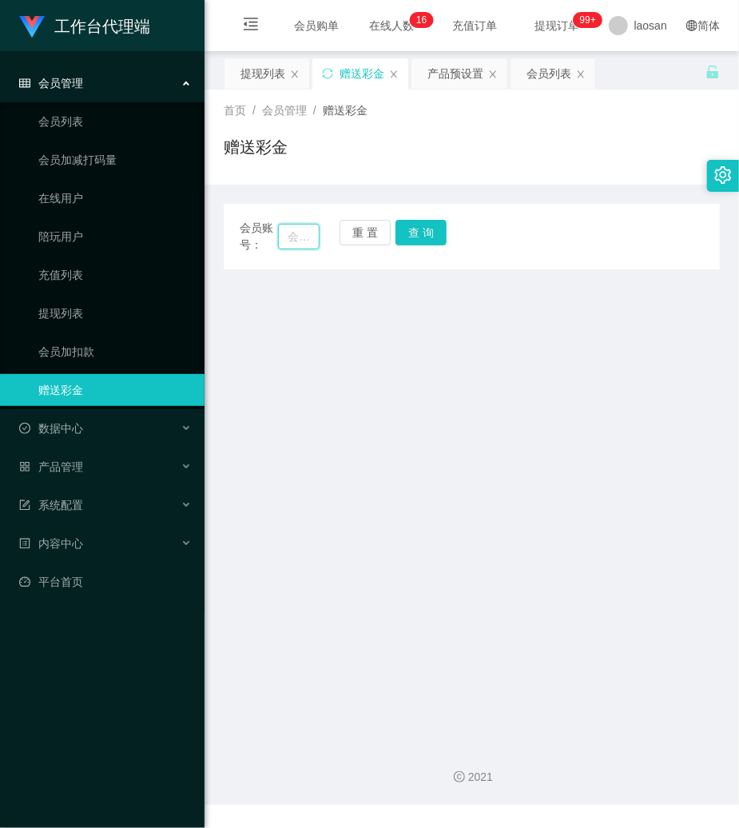
drag, startPoint x: 296, startPoint y: 230, endPoint x: 307, endPoint y: 230, distance: 11.2
click at [298, 230] on input "text" at bounding box center [299, 237] width 42 height 26
paste input "93909936"
type input "93909936"
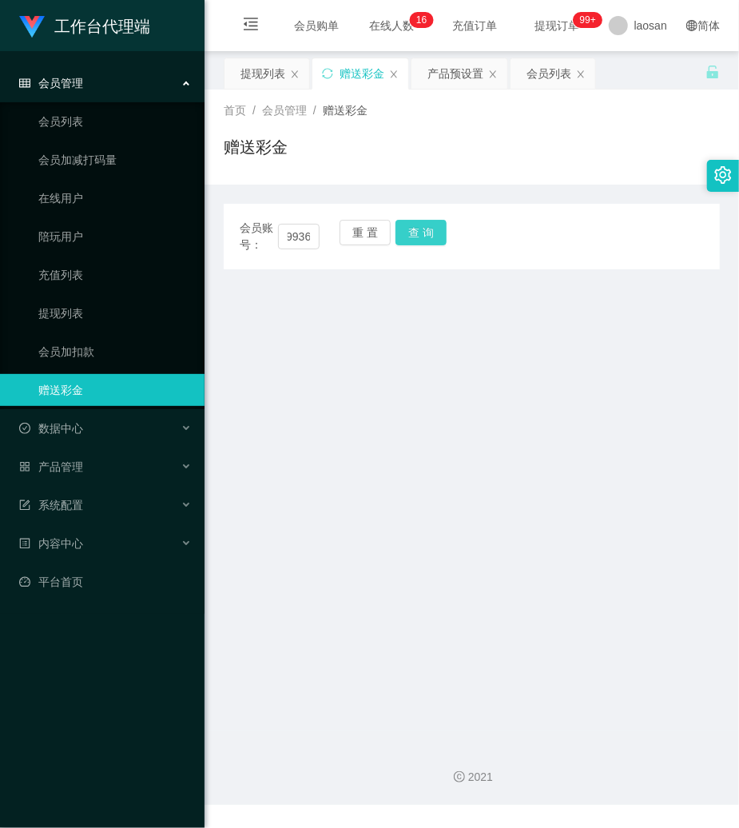
scroll to position [0, 0]
click at [417, 237] on button "查 询" at bounding box center [421, 233] width 51 height 26
click at [417, 237] on div "会员账号： 93909936 重 置 查 询" at bounding box center [472, 237] width 496 height 34
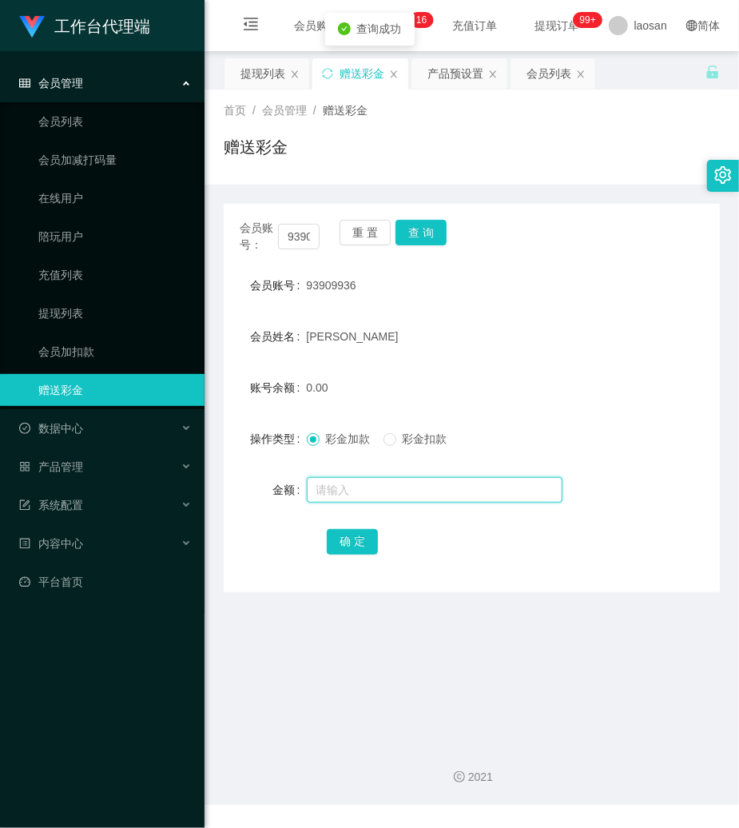
click at [396, 499] on input "text" at bounding box center [435, 490] width 256 height 26
type input "104"
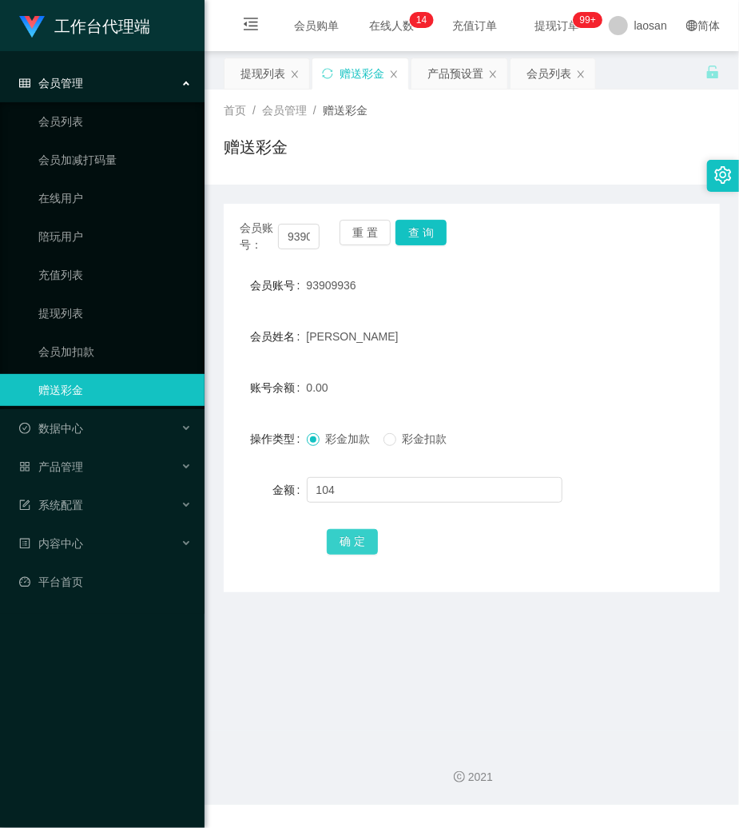
click at [359, 532] on button "确 定" at bounding box center [352, 542] width 51 height 26
drag, startPoint x: 392, startPoint y: 688, endPoint x: 380, endPoint y: 688, distance: 11.2
click at [381, 688] on main "关闭左侧 关闭右侧 关闭其它 刷新页面 提现列表 赠送彩金 产品预设置 会员列表 首页 / 会员管理 / 赠送彩金 / 赠送彩金 会员账号： 93909936…" at bounding box center [472, 390] width 535 height 679
drag, startPoint x: 654, startPoint y: 280, endPoint x: 592, endPoint y: 283, distance: 61.6
click at [636, 282] on div "会员账号 93909936" at bounding box center [472, 285] width 496 height 32
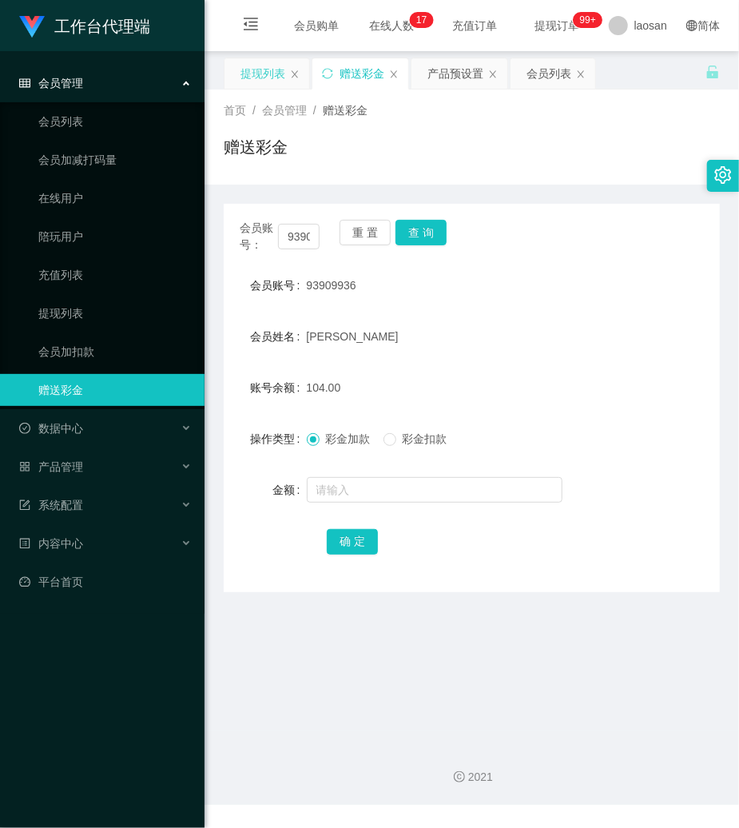
click at [265, 75] on div "提现列表" at bounding box center [263, 73] width 45 height 30
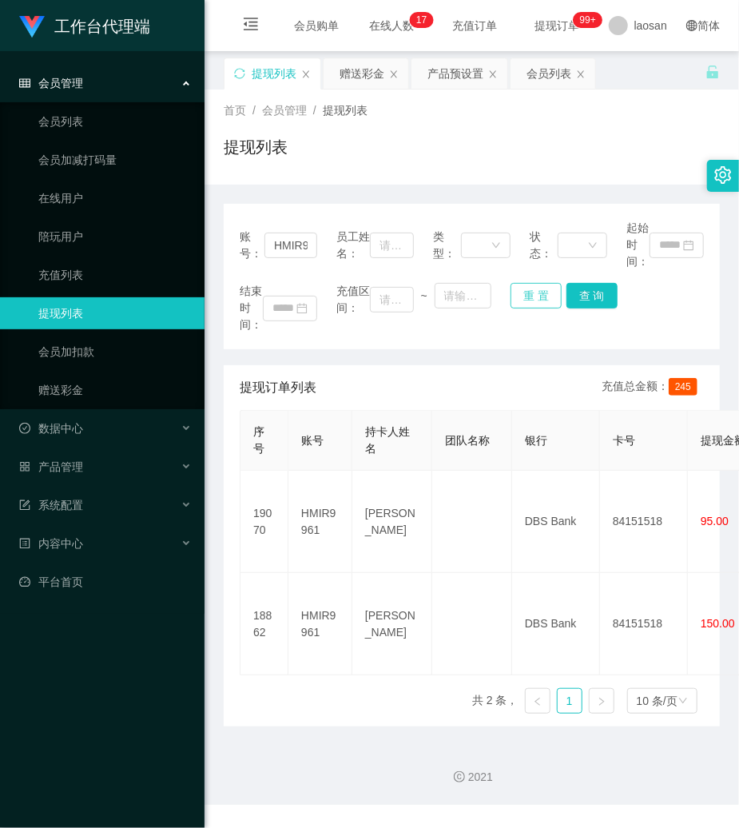
drag, startPoint x: 535, startPoint y: 298, endPoint x: 280, endPoint y: 261, distance: 258.5
click at [535, 298] on button "重 置" at bounding box center [536, 296] width 51 height 26
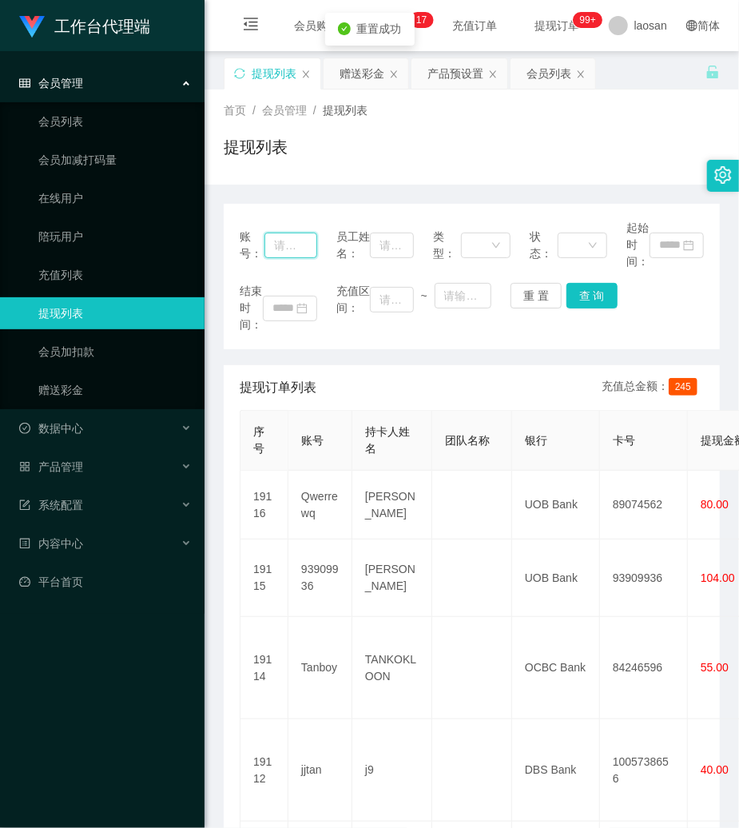
click at [285, 237] on input "text" at bounding box center [291, 246] width 53 height 26
paste input "93909936"
type input "93909936"
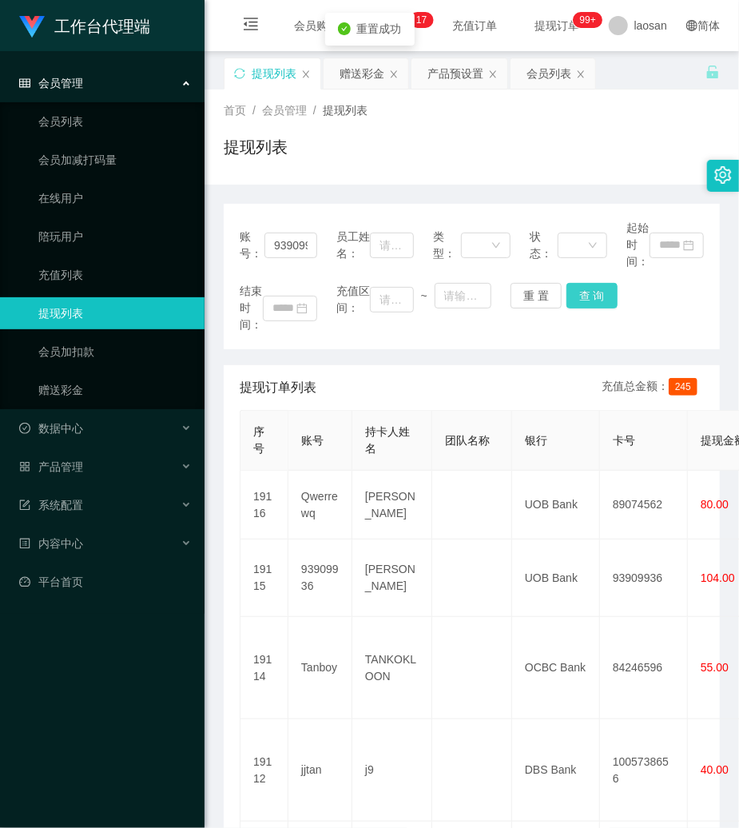
click at [590, 307] on button "查 询" at bounding box center [592, 296] width 51 height 26
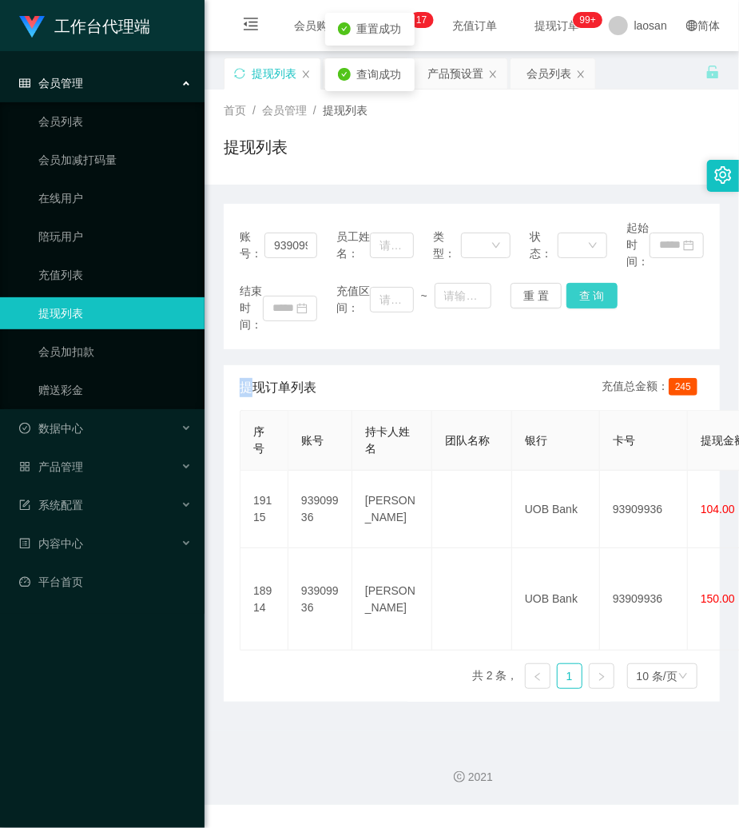
click at [590, 307] on div "结束时间： 充值区间： ~ 重 置 查 询" at bounding box center [472, 308] width 464 height 50
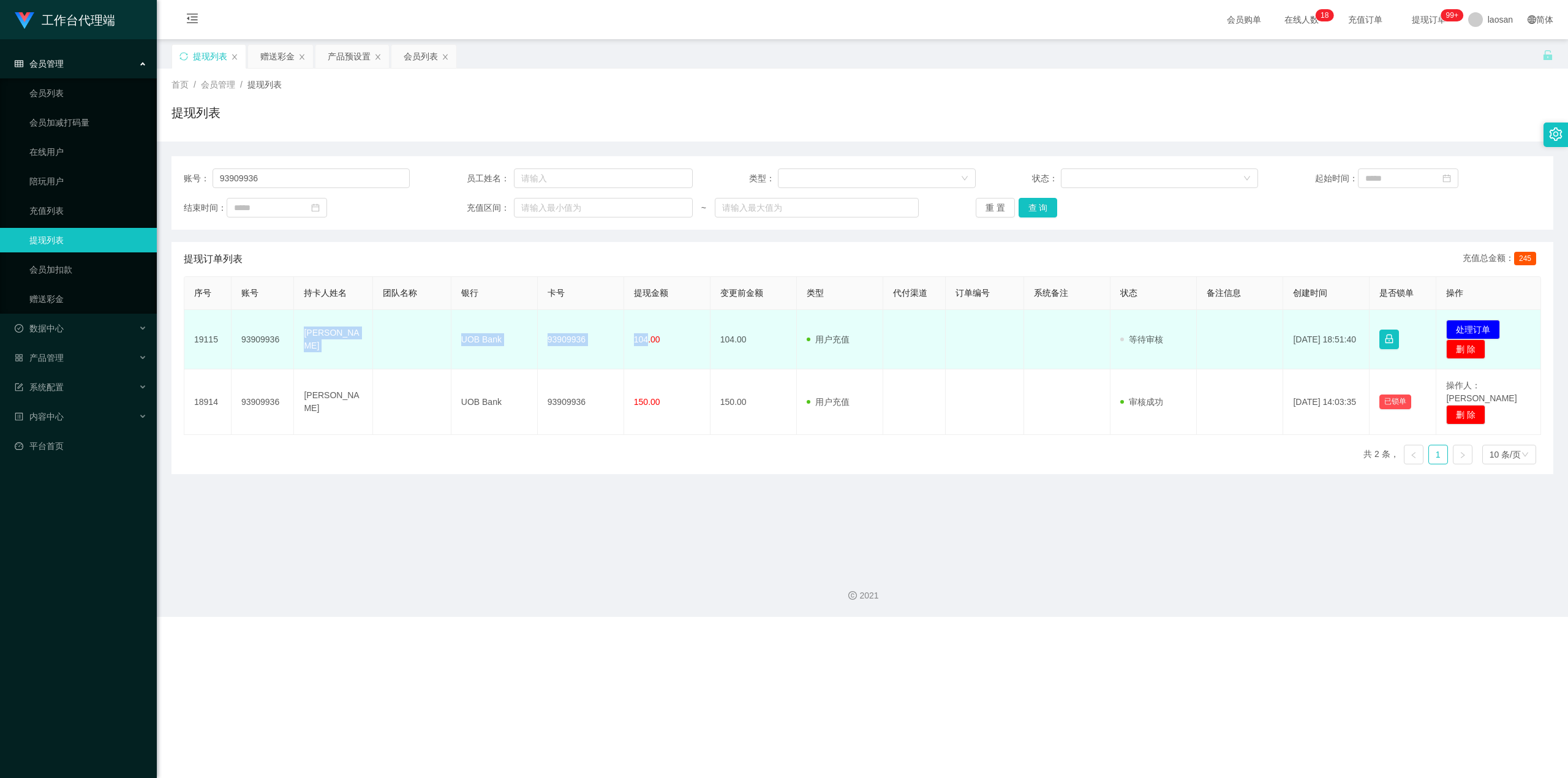
drag, startPoint x: 300, startPoint y: 337, endPoint x: 645, endPoint y: 356, distance: 345.5
click at [566, 356] on tr "19115 93909936 TAN PEI YUN UOB Bank 93909936 104.00 104.00 用户充值 人工扣款 审核驳回 审核成功 …" at bounding box center [863, 340] width 1356 height 60
copy tr "TAN PEI YUN UOB Bank 93909936 104"
click at [566, 323] on button "处理订单" at bounding box center [1473, 330] width 54 height 20
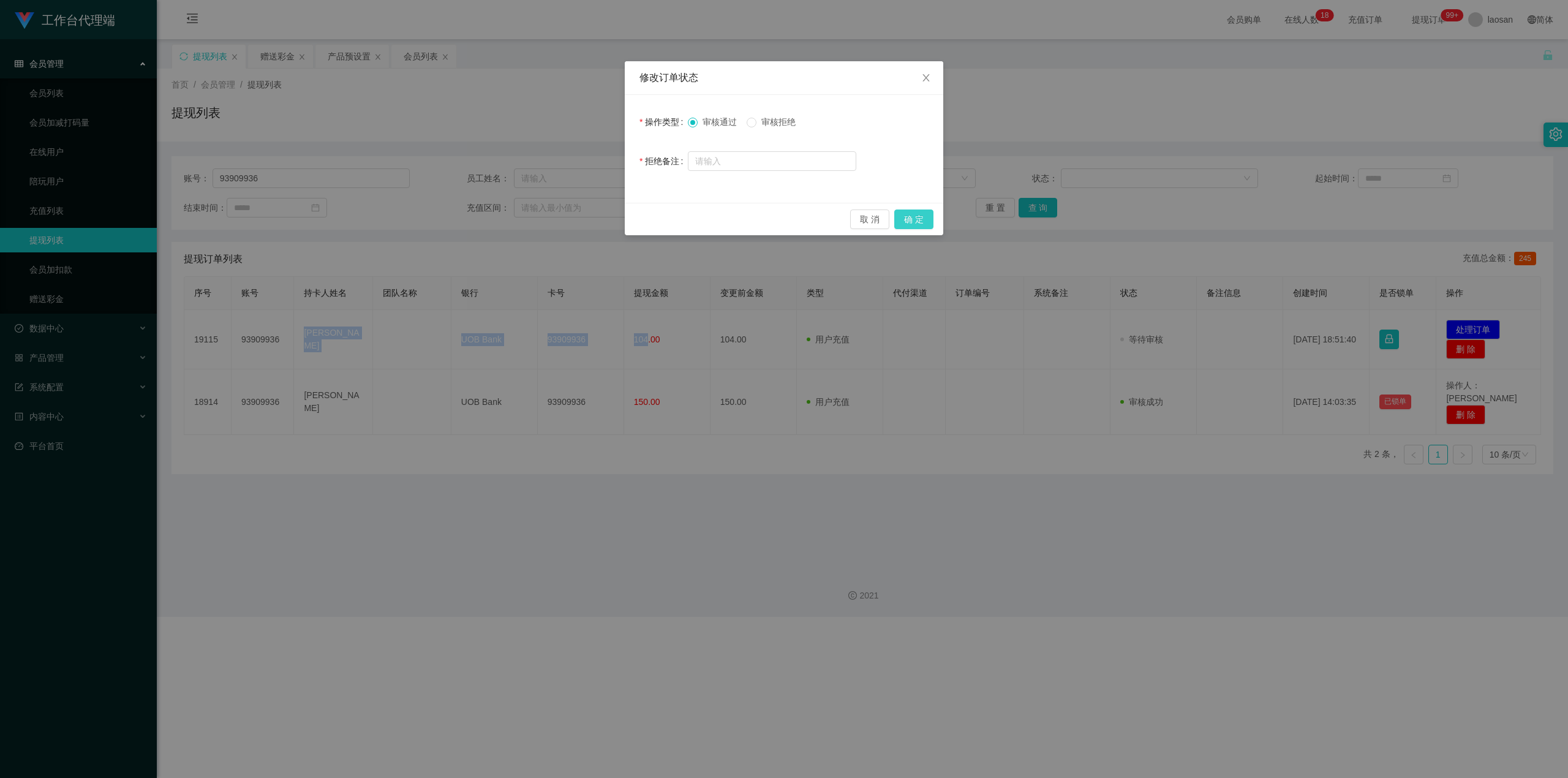
click at [566, 215] on button "确 定" at bounding box center [914, 219] width 39 height 20
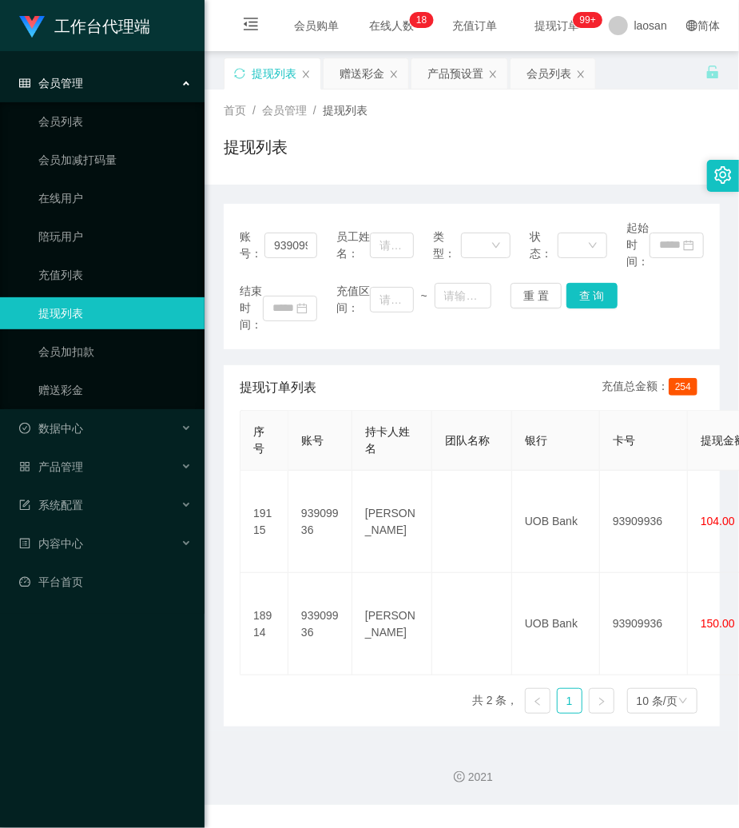
click at [499, 160] on div "提现列表" at bounding box center [472, 153] width 496 height 37
click at [542, 291] on button "重 置" at bounding box center [536, 296] width 51 height 26
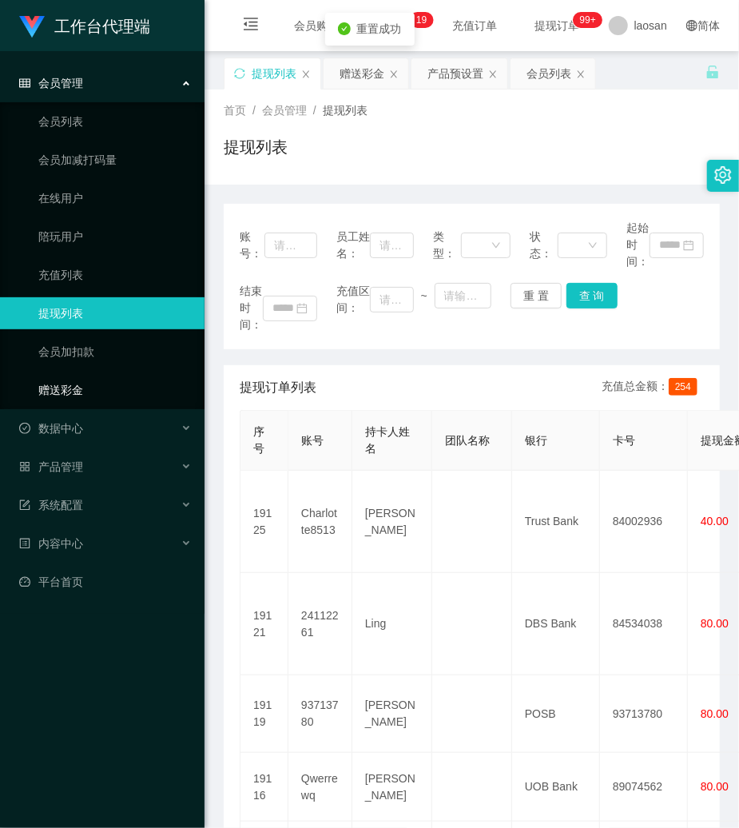
click at [53, 387] on link "赠送彩金" at bounding box center [114, 390] width 153 height 32
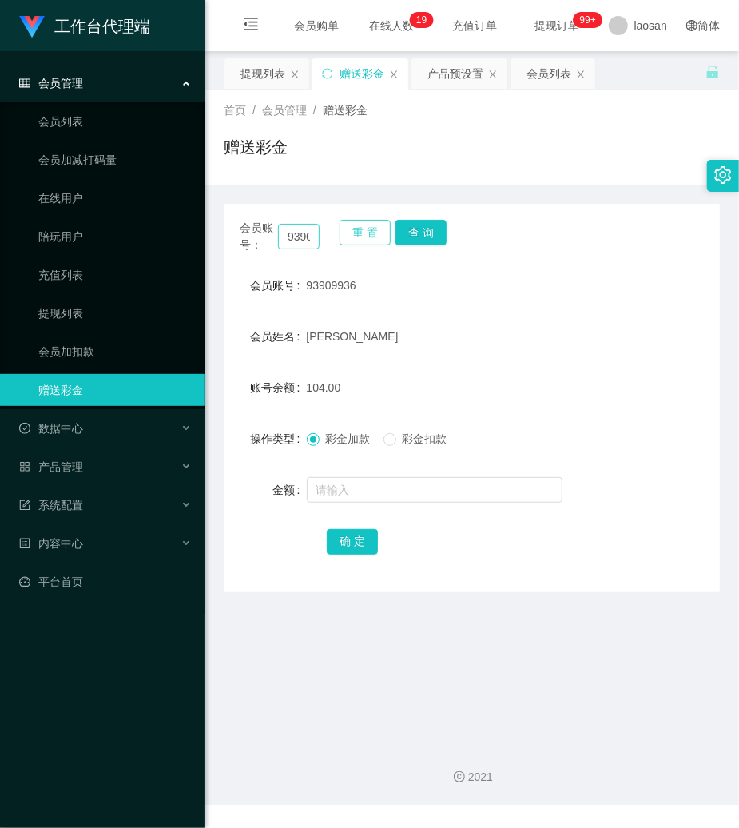
drag, startPoint x: 364, startPoint y: 243, endPoint x: 304, endPoint y: 248, distance: 60.9
click at [358, 243] on button "重 置" at bounding box center [365, 233] width 51 height 26
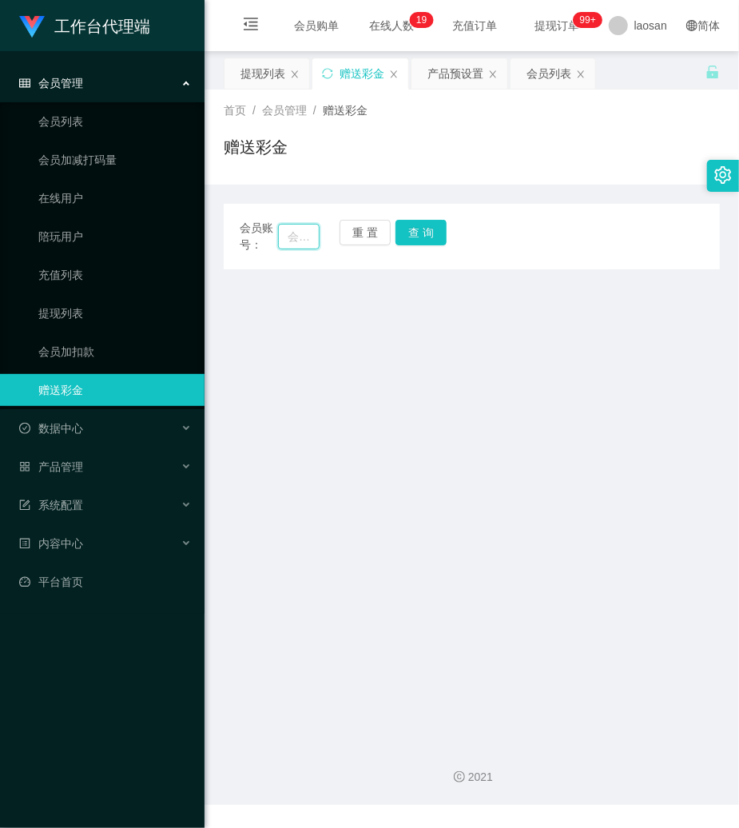
drag, startPoint x: 296, startPoint y: 245, endPoint x: 371, endPoint y: 245, distance: 75.1
click at [298, 245] on input "text" at bounding box center [299, 237] width 42 height 26
paste input "Zhonglijun"
type input "Zhonglijun"
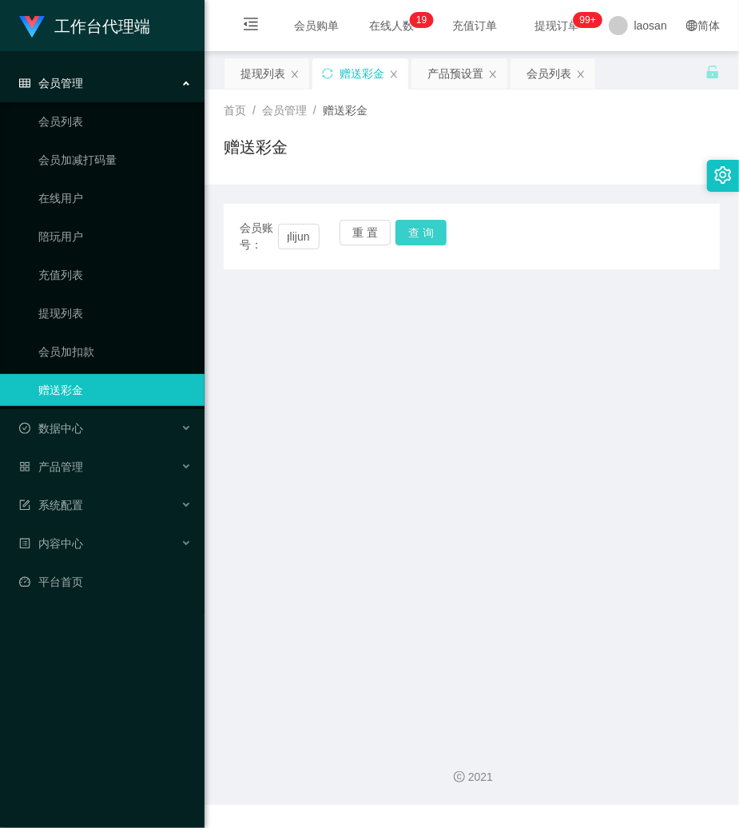
click at [445, 237] on button "查 询" at bounding box center [421, 233] width 51 height 26
click at [445, 237] on button "查 询" at bounding box center [430, 233] width 69 height 26
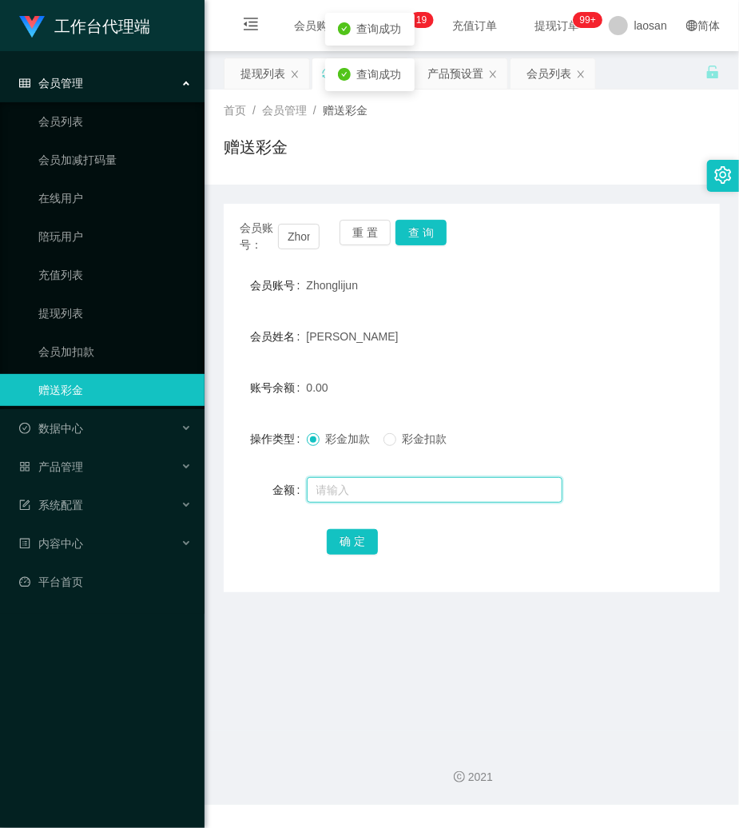
click at [375, 497] on input "text" at bounding box center [435, 490] width 256 height 26
type input "100"
drag, startPoint x: 356, startPoint y: 544, endPoint x: 327, endPoint y: 550, distance: 29.3
click at [356, 544] on button "确 定" at bounding box center [352, 542] width 51 height 26
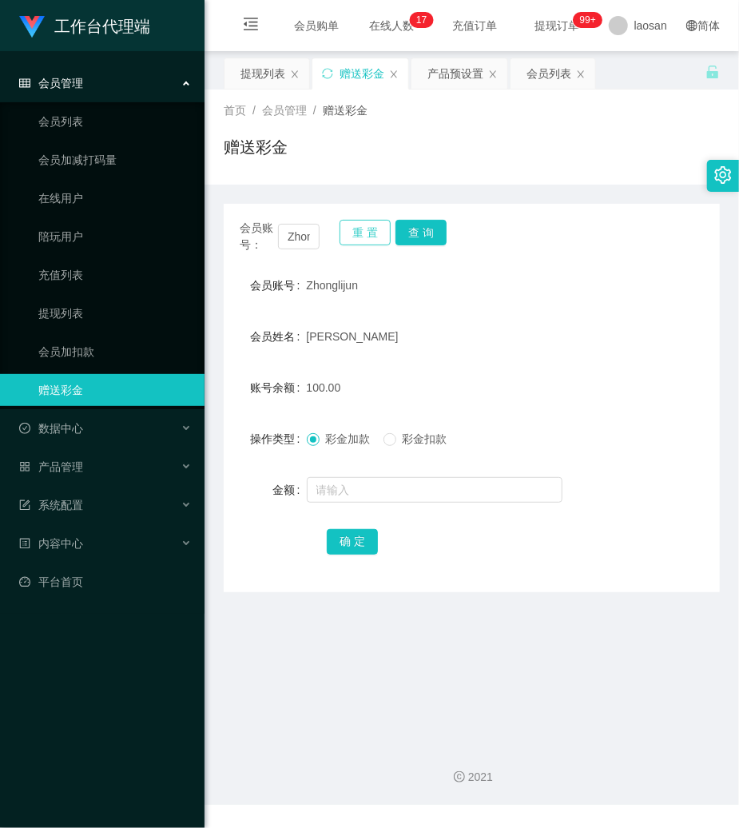
click at [363, 234] on button "重 置" at bounding box center [365, 233] width 51 height 26
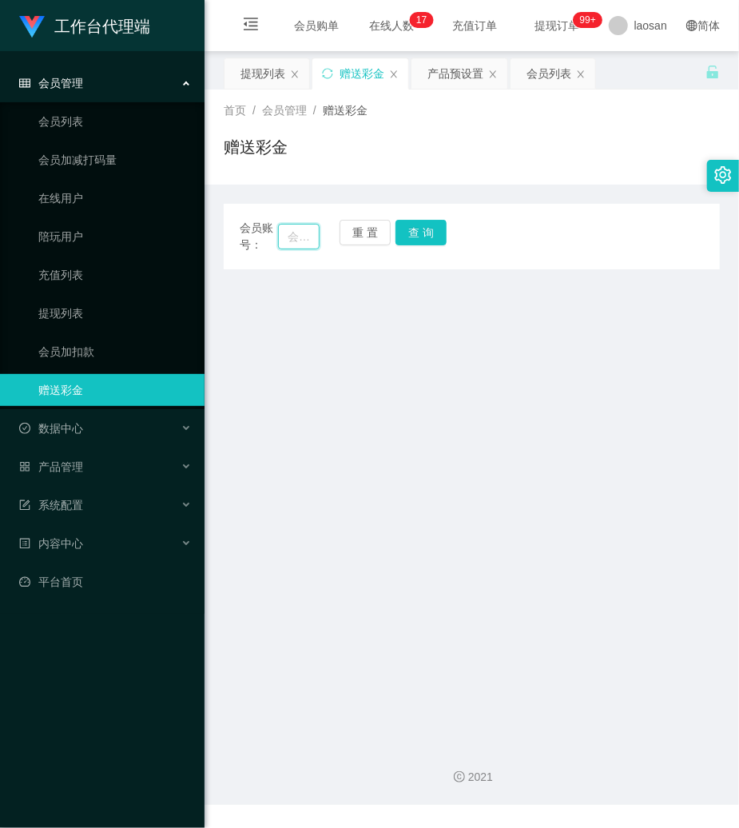
click at [313, 241] on input "text" at bounding box center [299, 237] width 42 height 26
paste input "HMIR9961"
type input "HMIR9961"
click at [419, 240] on button "查 询" at bounding box center [421, 233] width 51 height 26
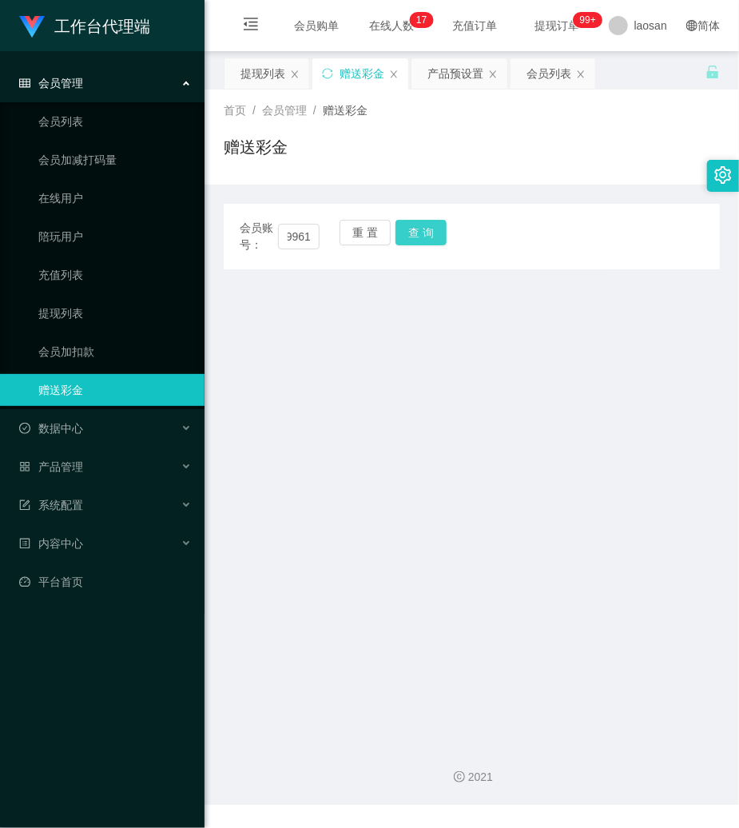
scroll to position [0, 0]
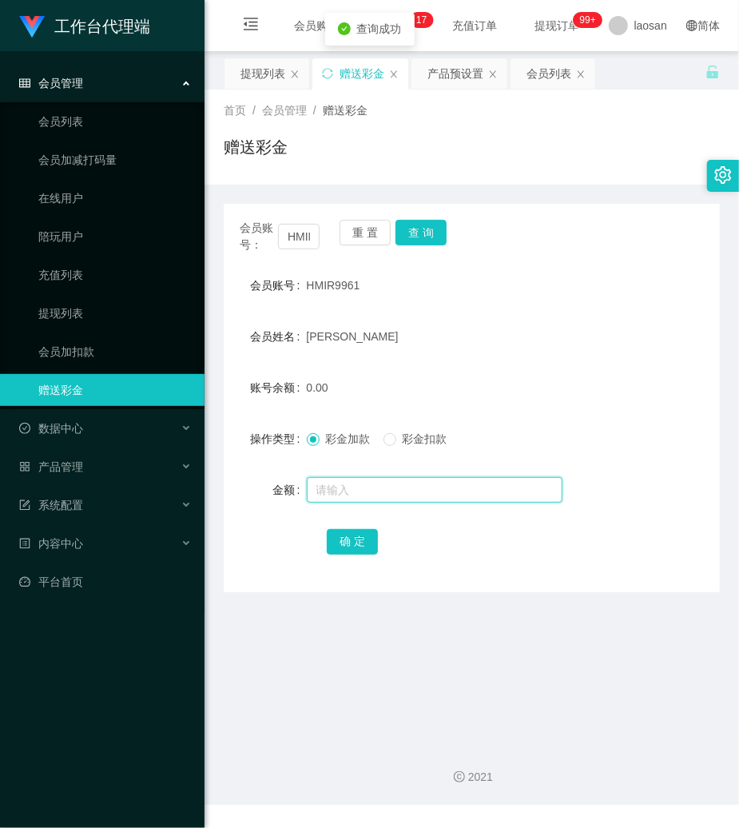
click at [358, 484] on input "text" at bounding box center [435, 490] width 256 height 26
type input "100"
click at [353, 550] on button "确 定" at bounding box center [352, 542] width 51 height 26
drag, startPoint x: 531, startPoint y: 152, endPoint x: 440, endPoint y: 54, distance: 134.0
click at [528, 145] on div "赠送彩金" at bounding box center [472, 153] width 496 height 37
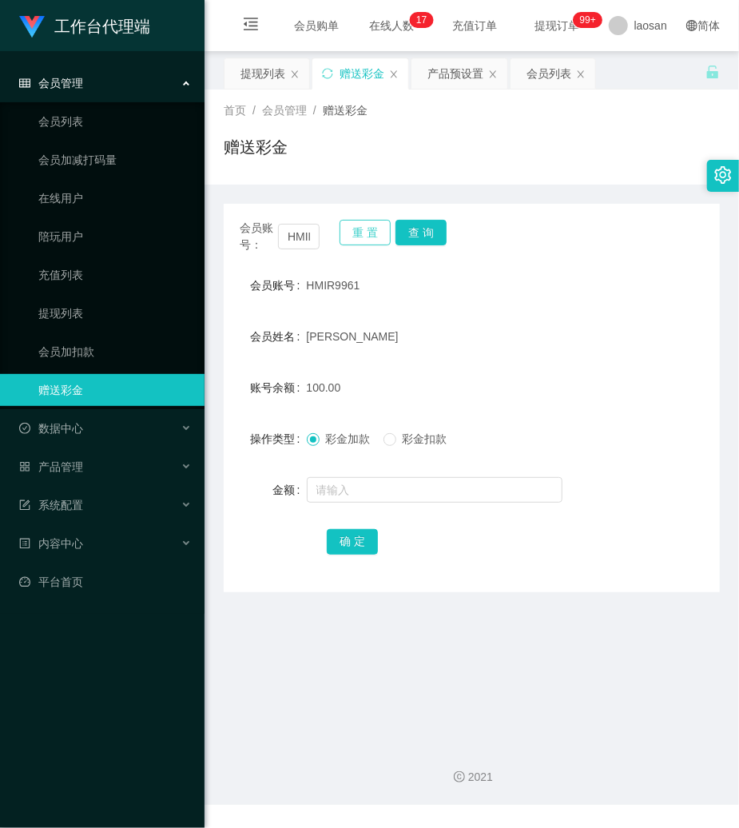
click at [361, 234] on button "重 置" at bounding box center [365, 233] width 51 height 26
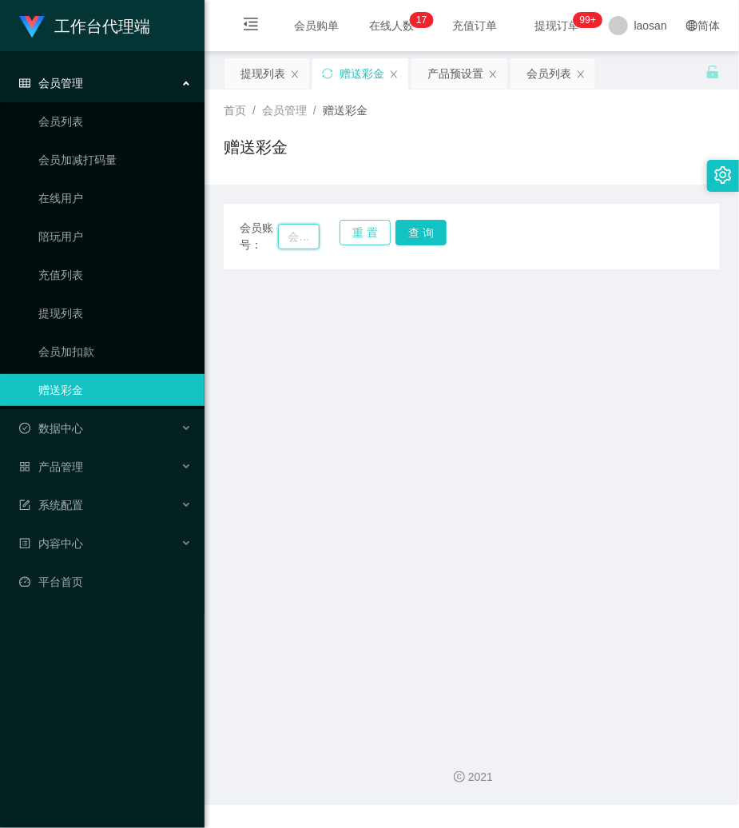
drag, startPoint x: 301, startPoint y: 233, endPoint x: 374, endPoint y: 232, distance: 72.7
click at [305, 233] on input "text" at bounding box center [299, 237] width 42 height 26
paste input "93909936"
type input "93909936"
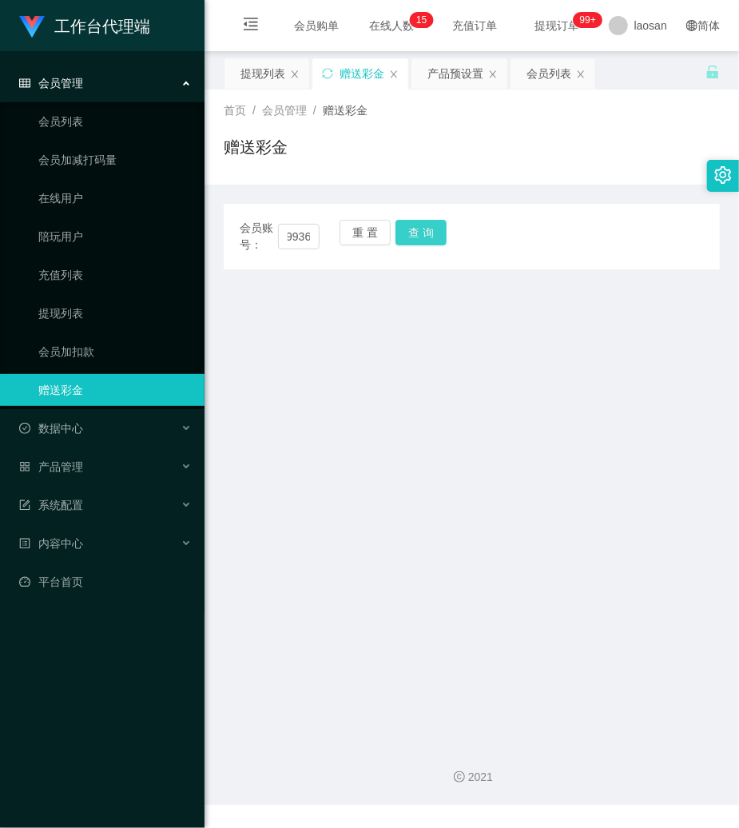
drag, startPoint x: 420, startPoint y: 232, endPoint x: 403, endPoint y: 321, distance: 91.1
click at [420, 232] on button "查 询" at bounding box center [421, 233] width 51 height 26
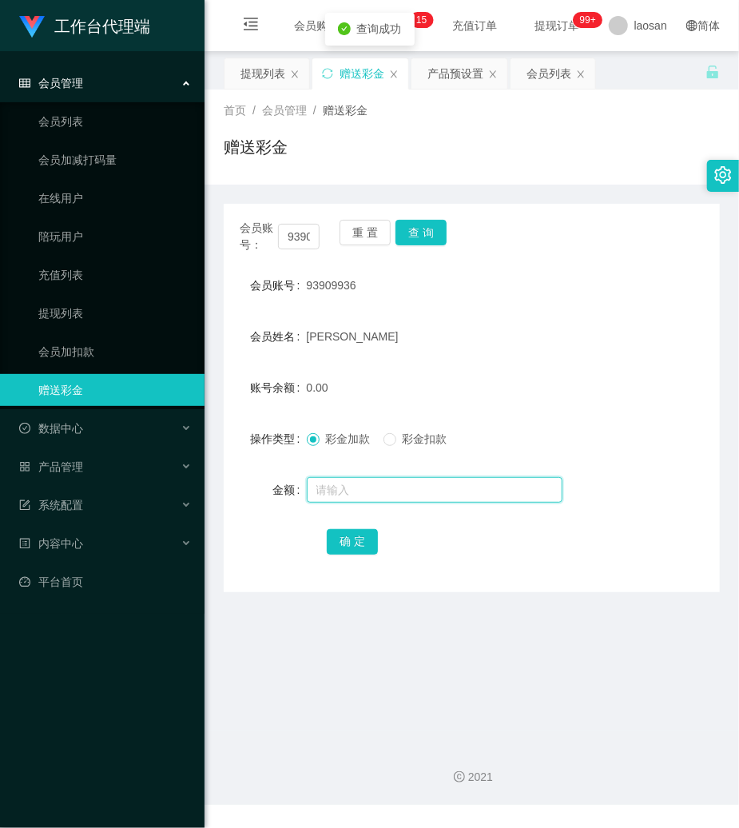
click at [380, 495] on input "text" at bounding box center [435, 490] width 256 height 26
type input "100"
click at [355, 545] on button "确 定" at bounding box center [352, 542] width 51 height 26
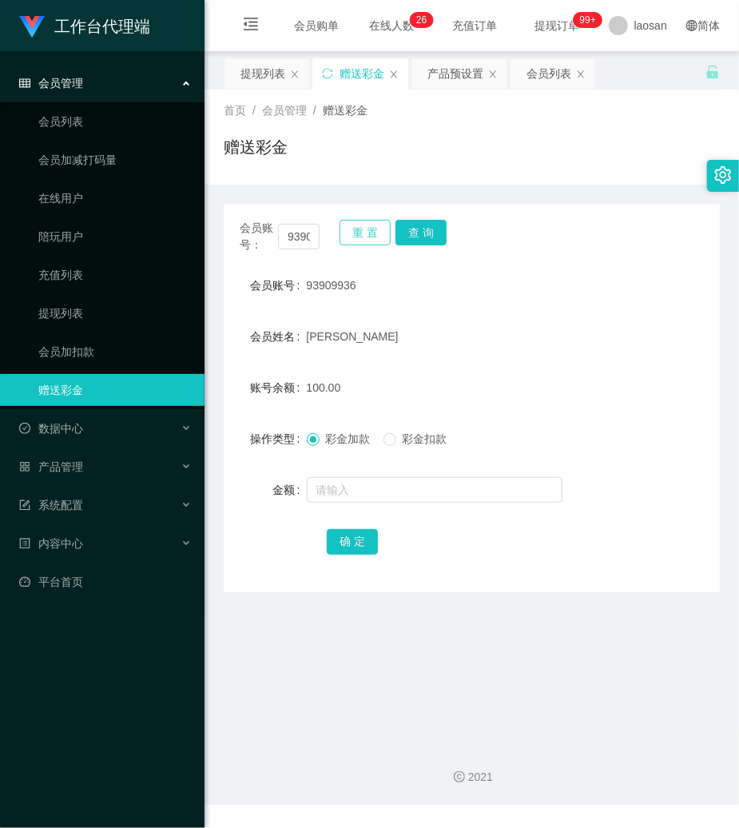
click at [347, 231] on button "重 置" at bounding box center [365, 233] width 51 height 26
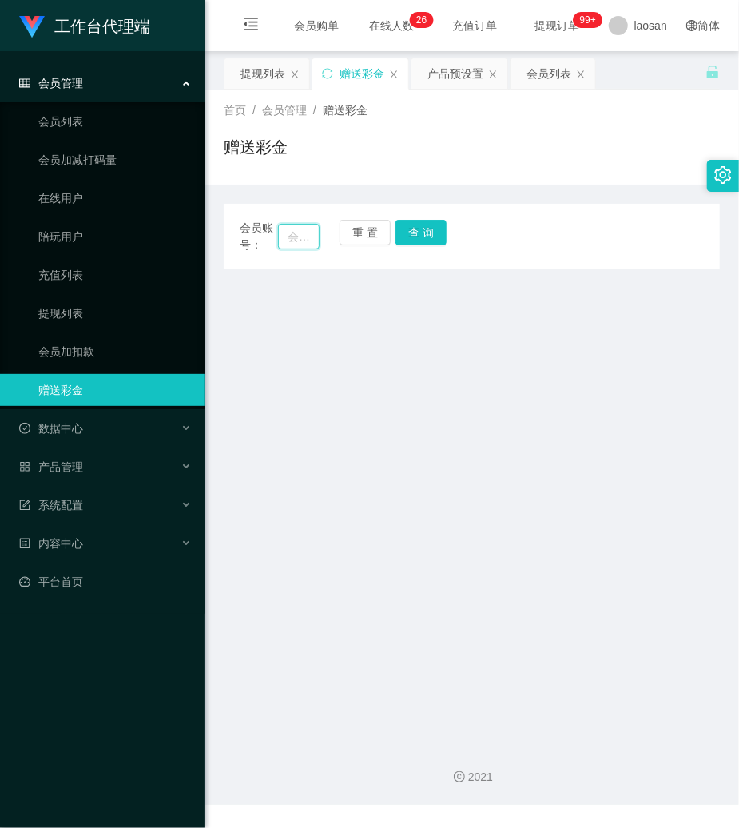
click at [299, 244] on input "text" at bounding box center [299, 237] width 42 height 26
paste input "93909936"
type input "93909936"
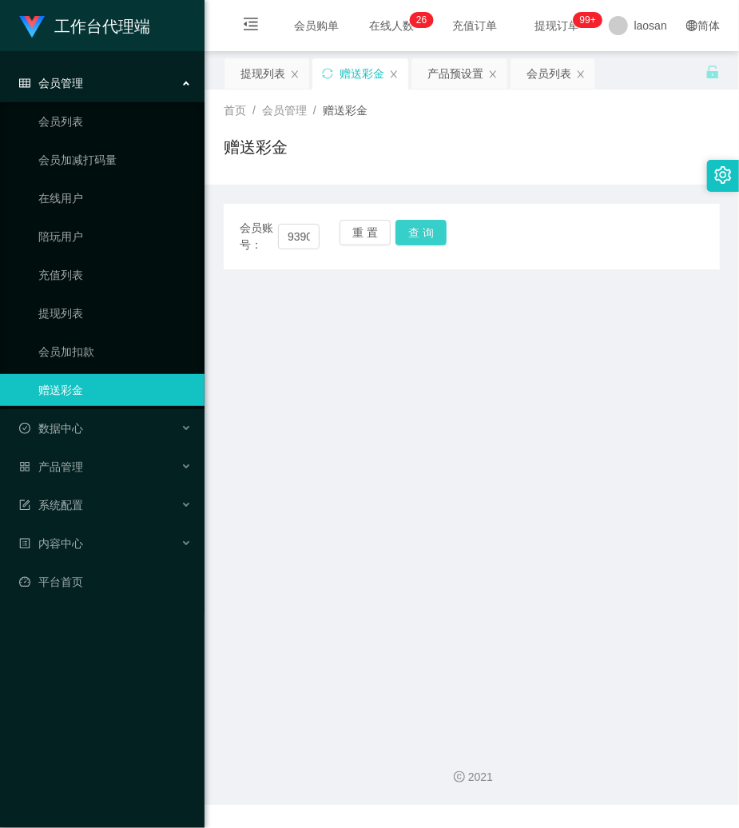
click at [427, 230] on button "查 询" at bounding box center [421, 233] width 51 height 26
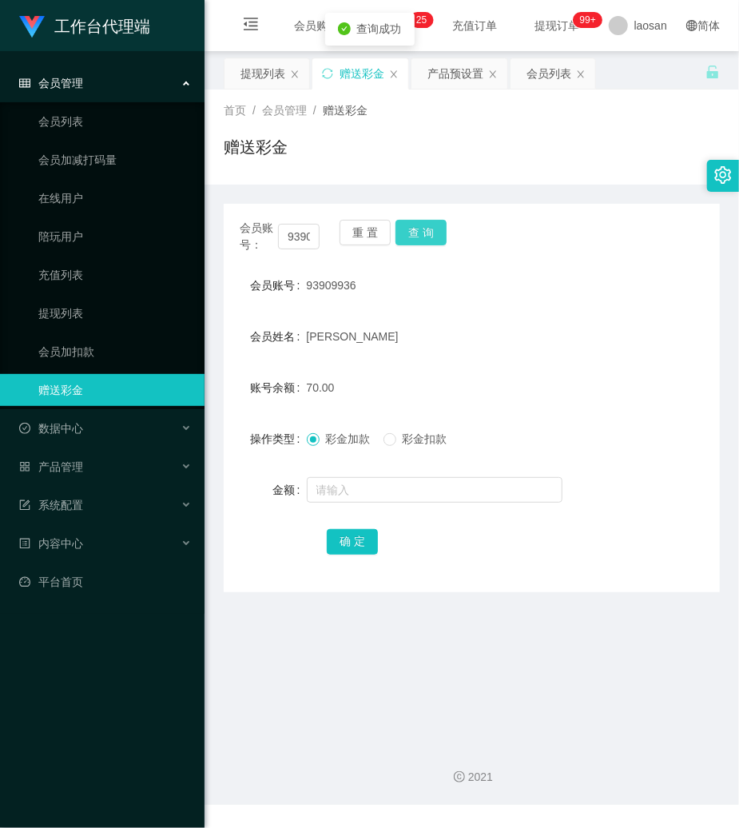
click at [427, 231] on button "查 询" at bounding box center [421, 233] width 51 height 26
click at [432, 235] on button "查 询" at bounding box center [421, 233] width 51 height 26
click at [430, 238] on button "查 询" at bounding box center [421, 233] width 51 height 26
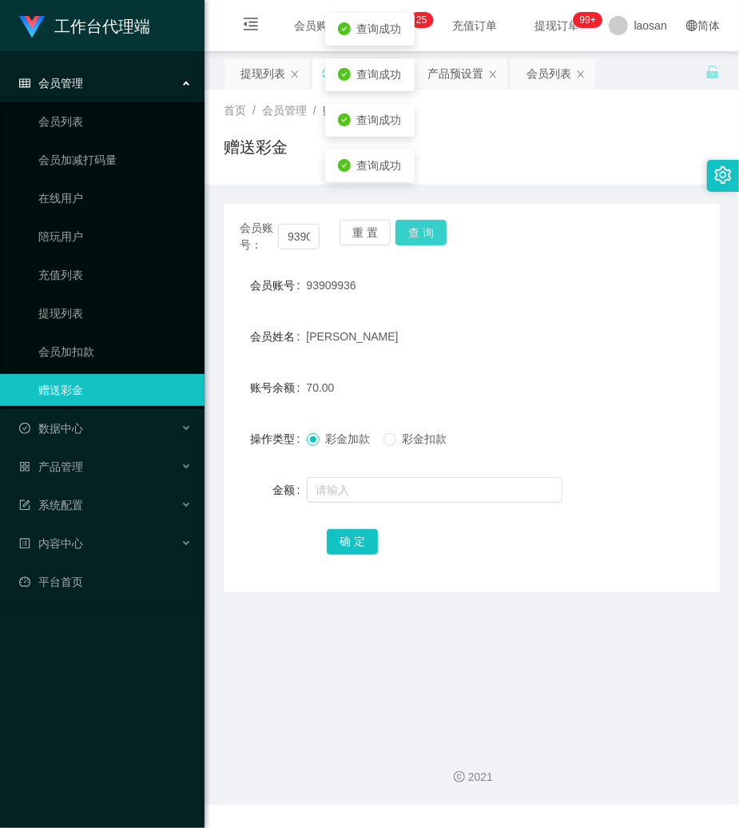
click at [430, 238] on button "查 询" at bounding box center [421, 233] width 51 height 26
click at [80, 126] on link "会员列表" at bounding box center [114, 121] width 153 height 32
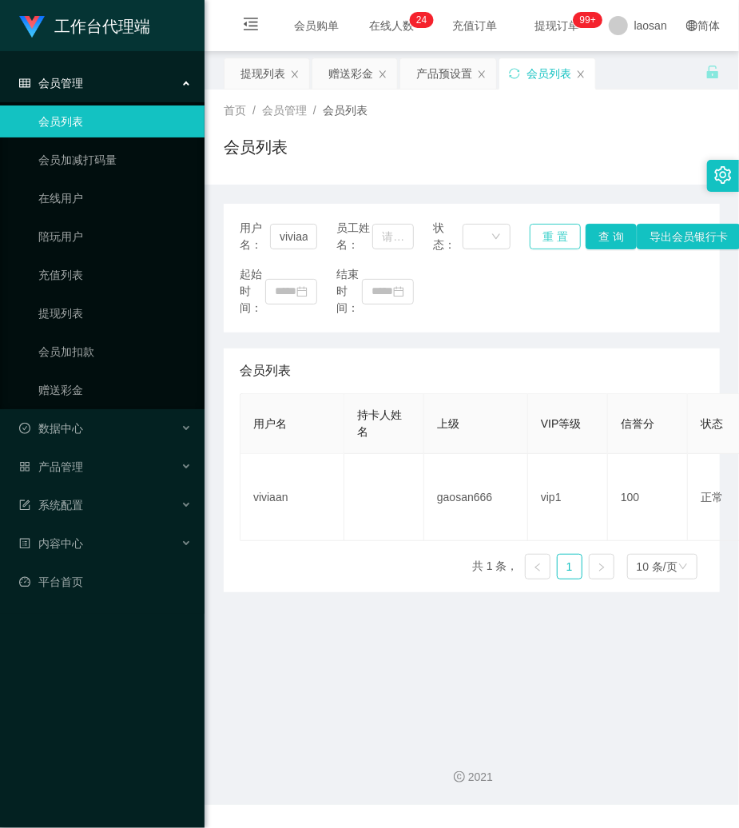
click at [563, 237] on button "重 置" at bounding box center [555, 237] width 51 height 26
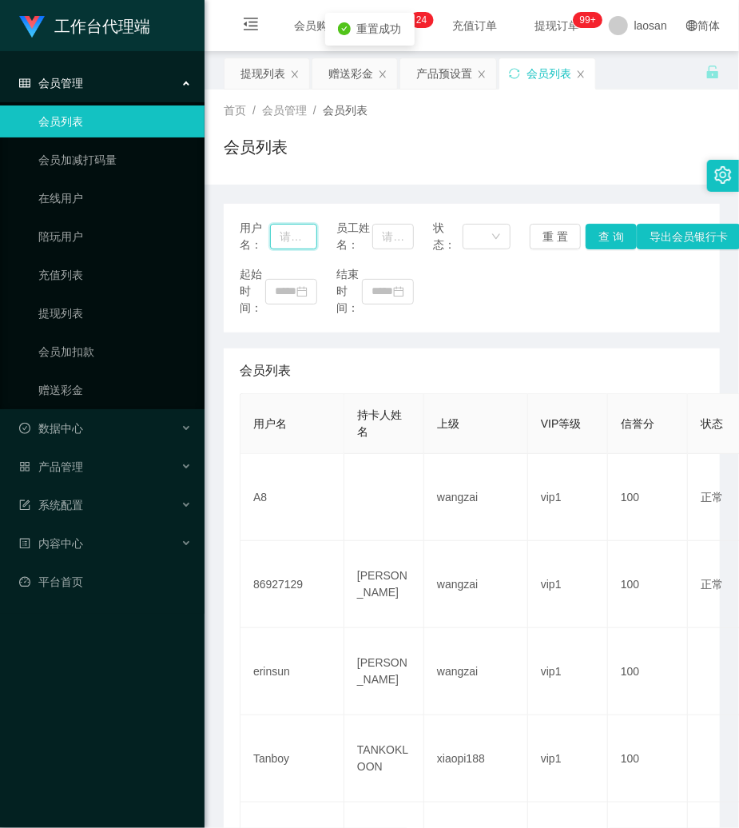
click at [296, 234] on input "text" at bounding box center [293, 237] width 47 height 26
paste input "93909936"
type input "93909936"
click at [620, 233] on button "查 询" at bounding box center [611, 237] width 51 height 26
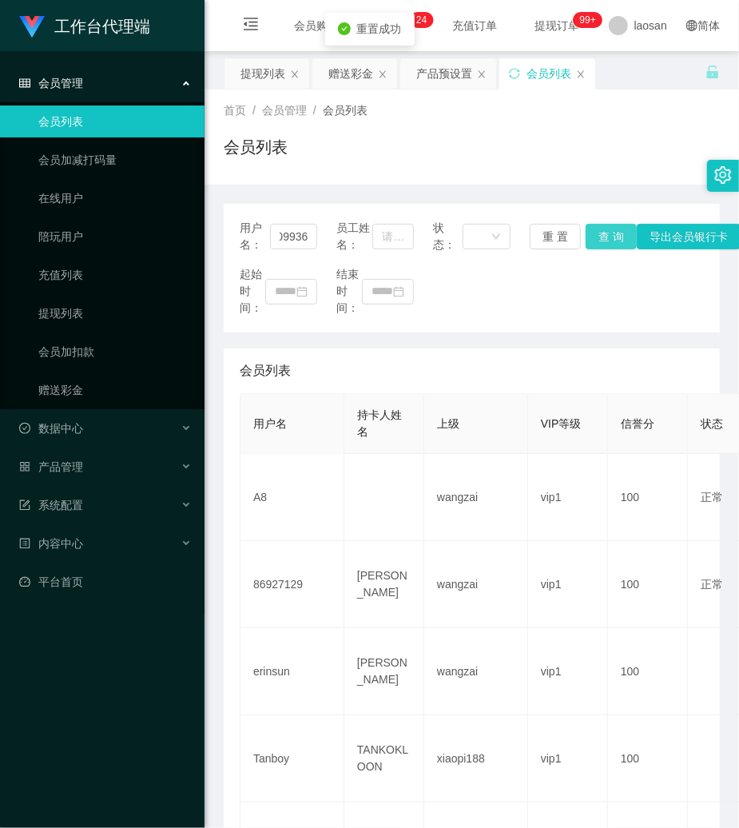
scroll to position [0, 0]
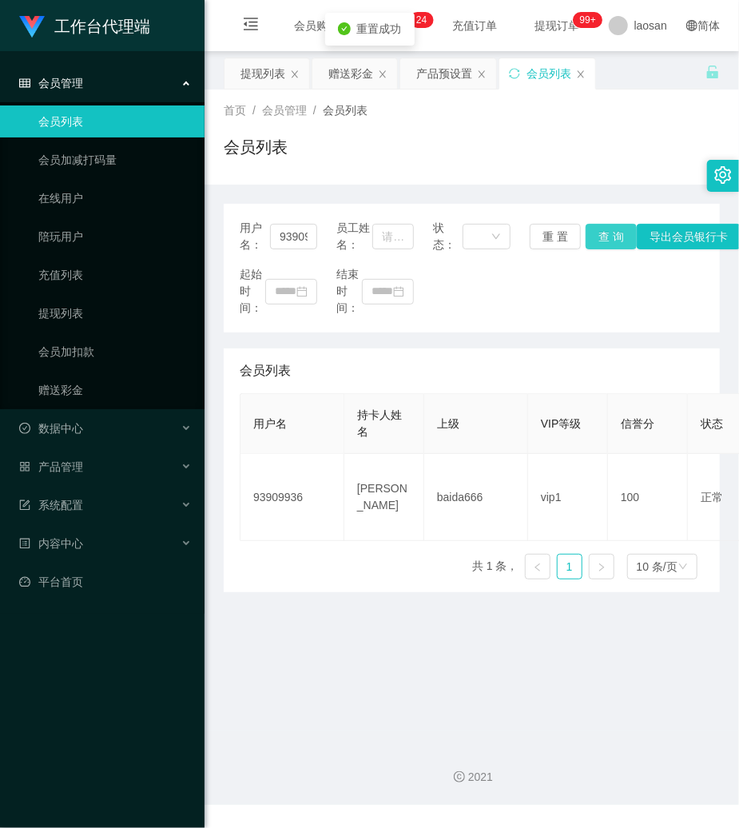
click at [617, 233] on button "查 询" at bounding box center [611, 237] width 51 height 26
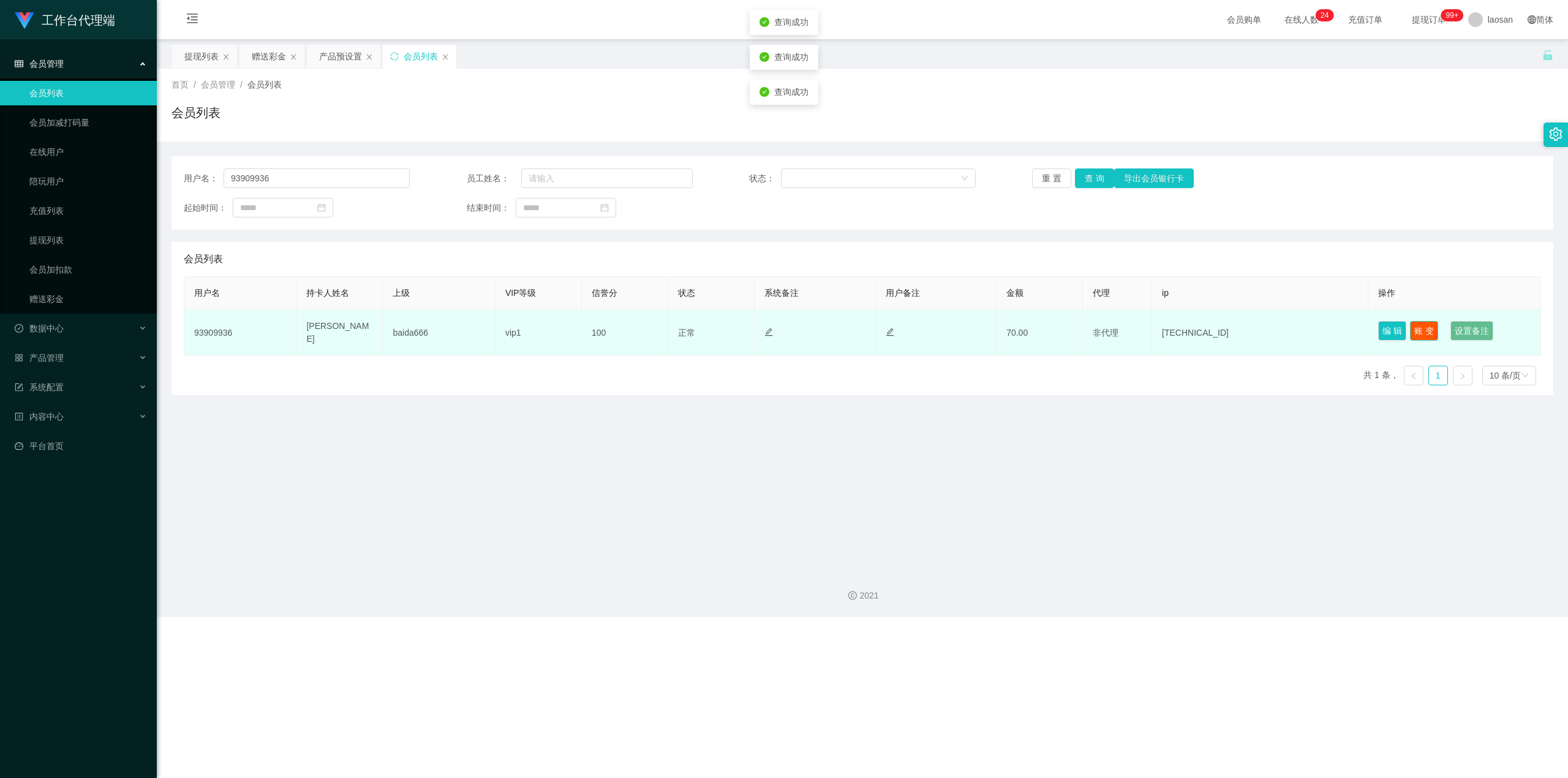
click at [566, 329] on button "账 变" at bounding box center [1424, 331] width 28 height 20
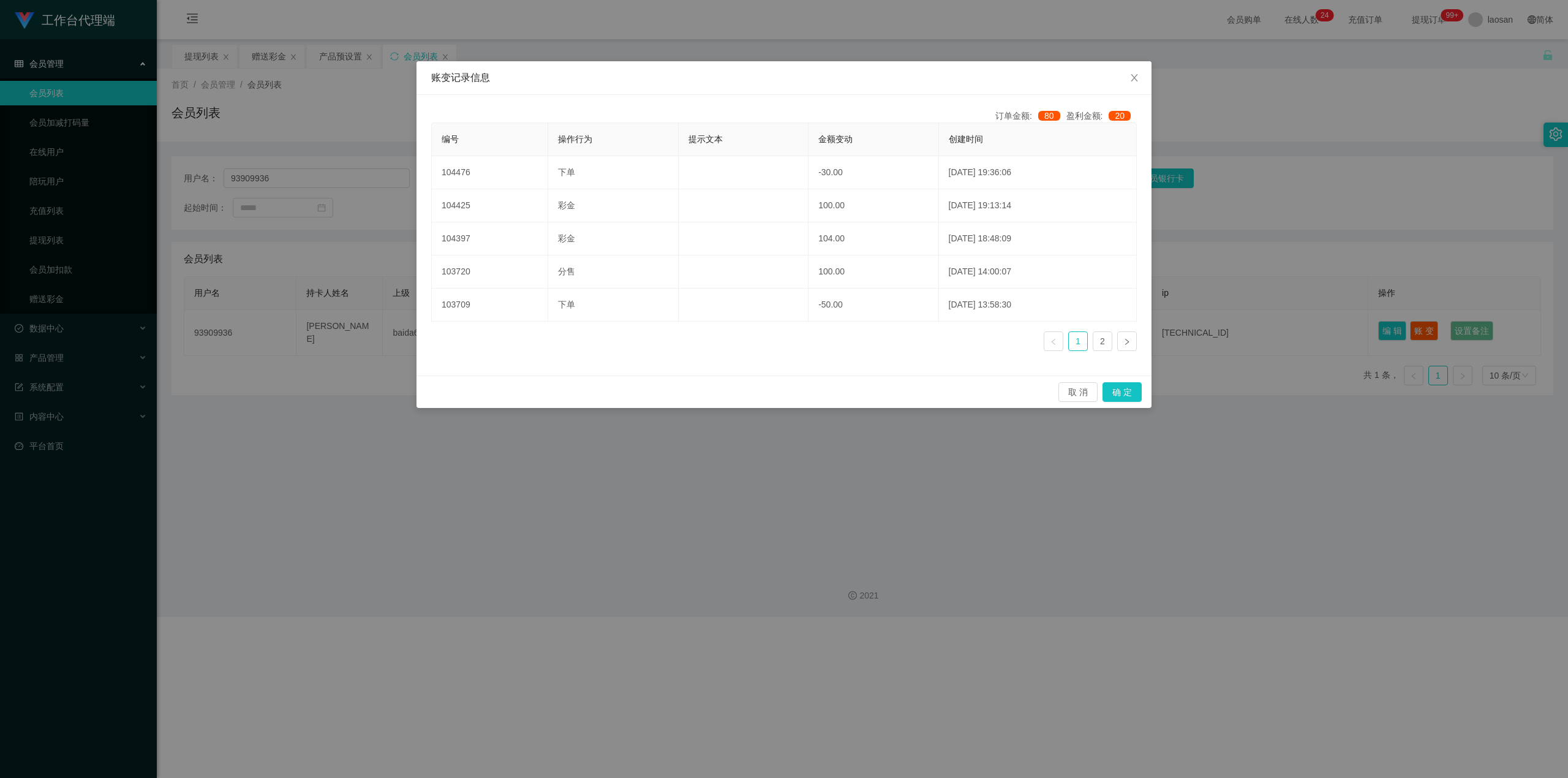
click at [566, 468] on div "账变记录信息 订单金额: 80 盈利金额: 20 编号 操作行为 提示文本 金额变动 创建时间 104476 下单 -30.00 2025-08-30 19:…" at bounding box center [784, 389] width 1568 height 778
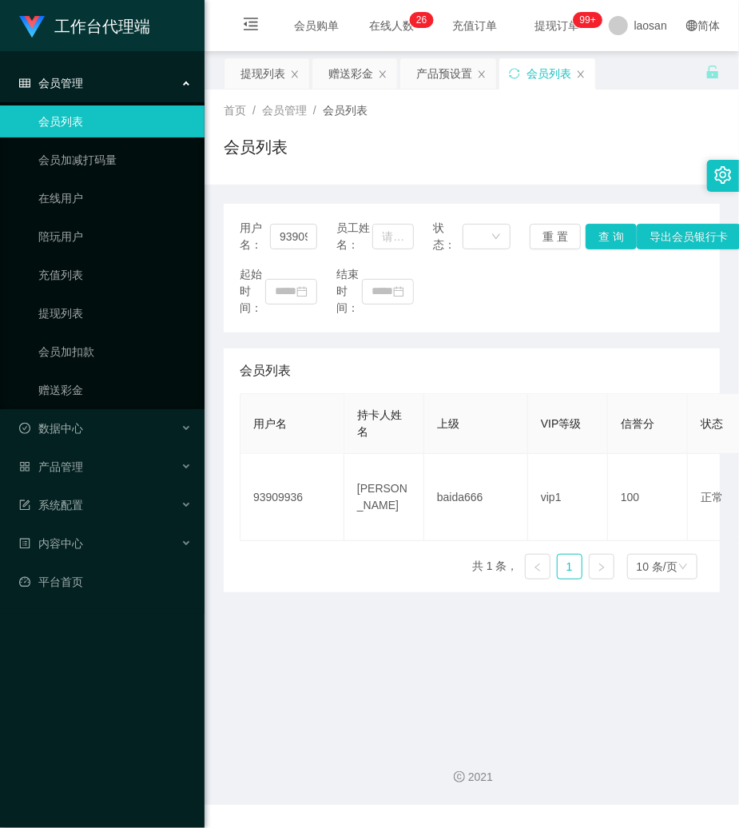
drag, startPoint x: 538, startPoint y: 296, endPoint x: 459, endPoint y: 294, distance: 79.1
click at [532, 294] on div "起始时间： 结束时间：" at bounding box center [472, 291] width 464 height 50
click at [545, 237] on button "重 置" at bounding box center [555, 237] width 51 height 26
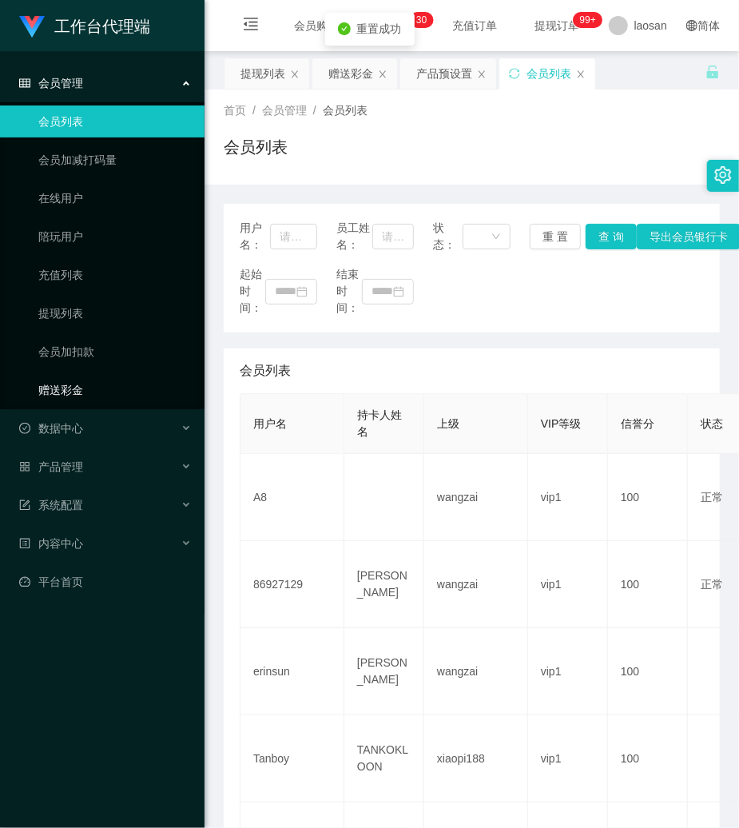
click at [66, 378] on link "赠送彩金" at bounding box center [114, 390] width 153 height 32
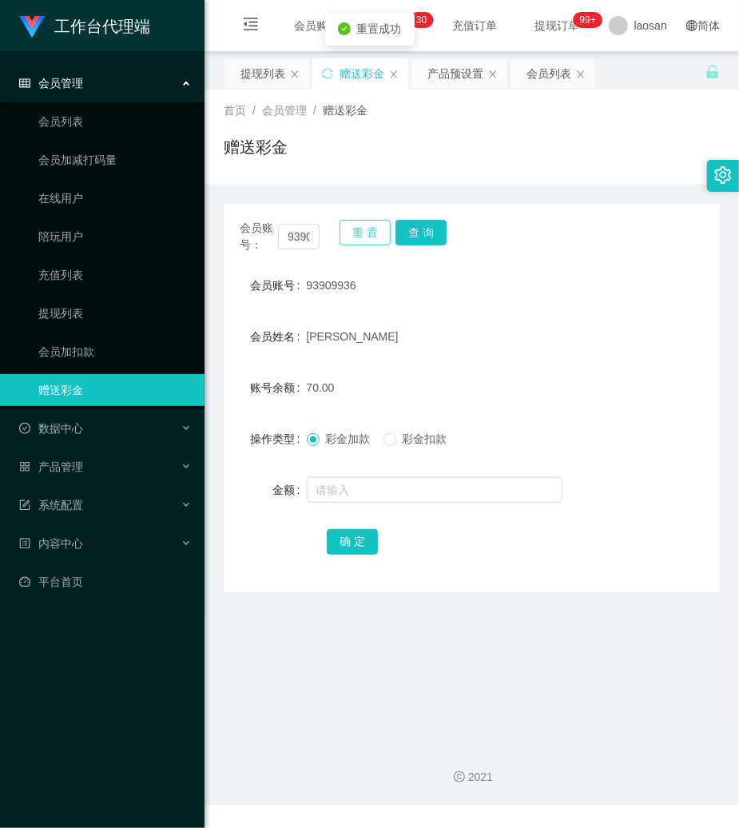
drag, startPoint x: 356, startPoint y: 229, endPoint x: 308, endPoint y: 237, distance: 49.4
click at [355, 229] on button "重 置" at bounding box center [365, 233] width 51 height 26
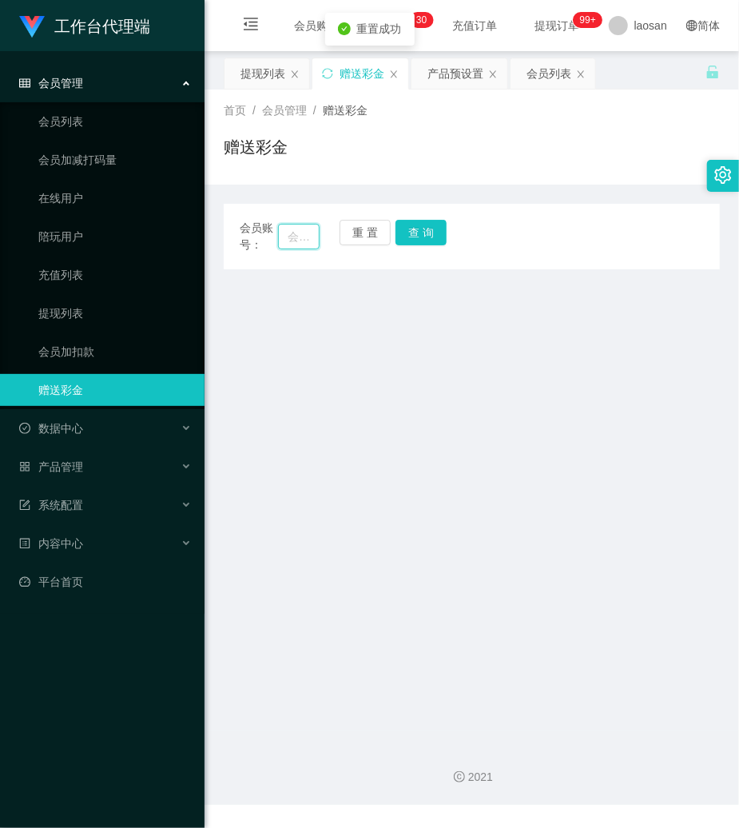
click at [301, 232] on input "text" at bounding box center [299, 237] width 42 height 26
paste input "HMIR9961"
type input "HMIR9961"
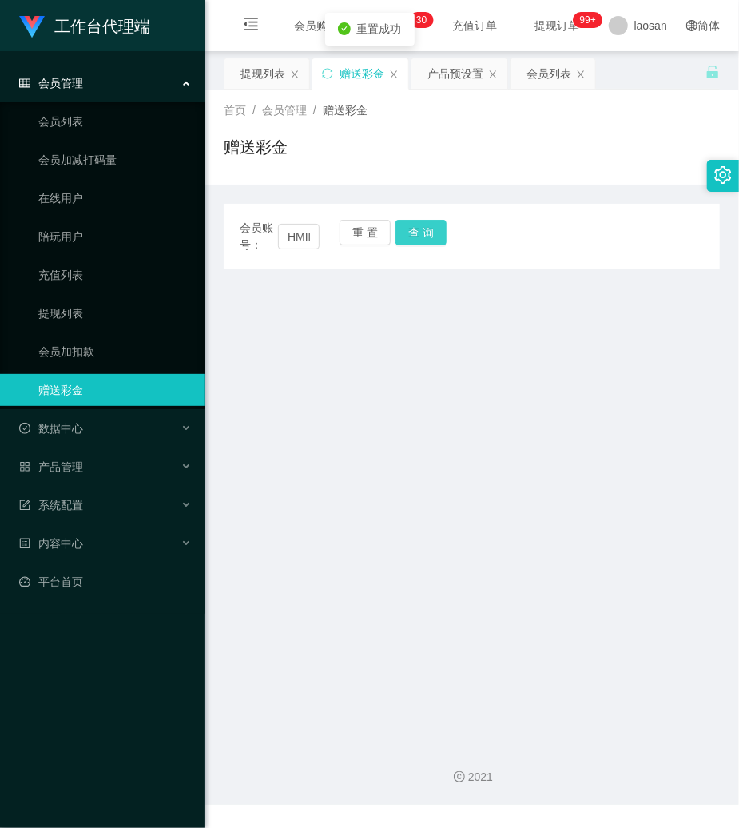
click at [420, 221] on button "查 询" at bounding box center [421, 233] width 51 height 26
click at [420, 221] on button "查 询" at bounding box center [430, 233] width 69 height 26
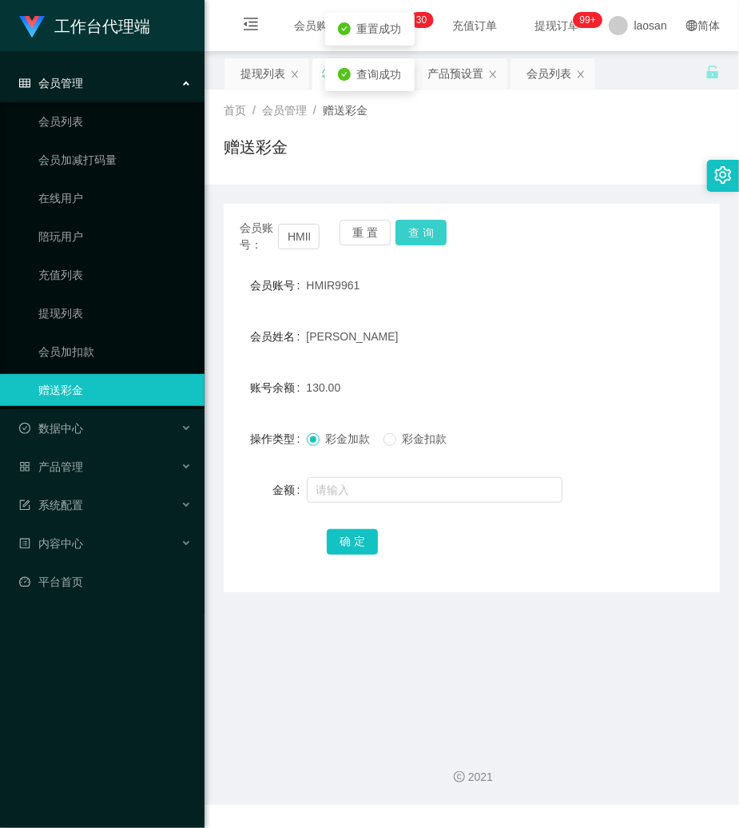
click at [420, 221] on button "查 询" at bounding box center [421, 233] width 51 height 26
click at [346, 221] on button "重 置" at bounding box center [365, 233] width 51 height 26
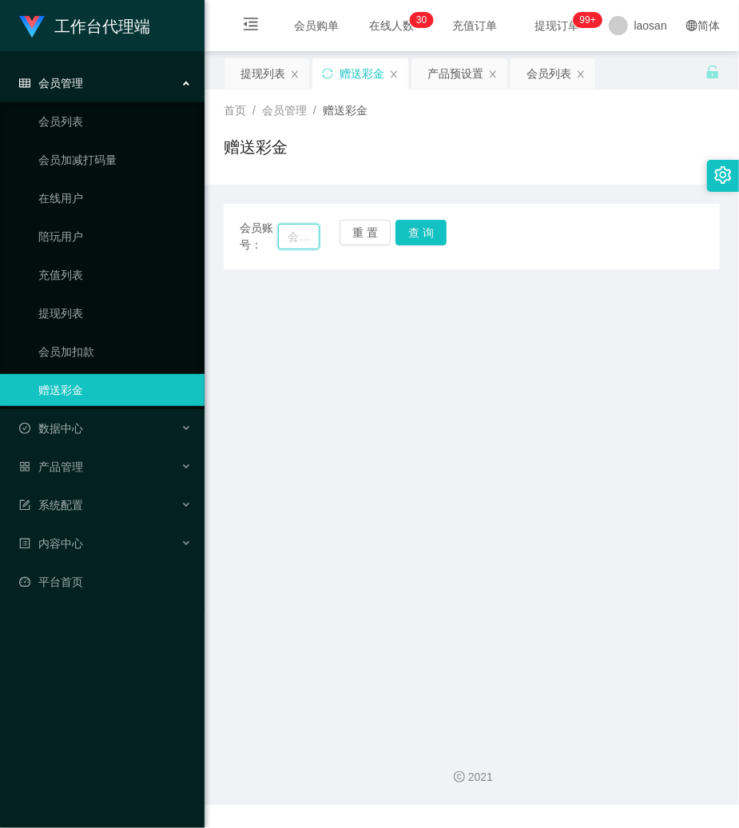
drag, startPoint x: 282, startPoint y: 233, endPoint x: 327, endPoint y: 233, distance: 44.8
click at [282, 233] on input "text" at bounding box center [299, 237] width 42 height 26
paste input "93909936"
type input "93909936"
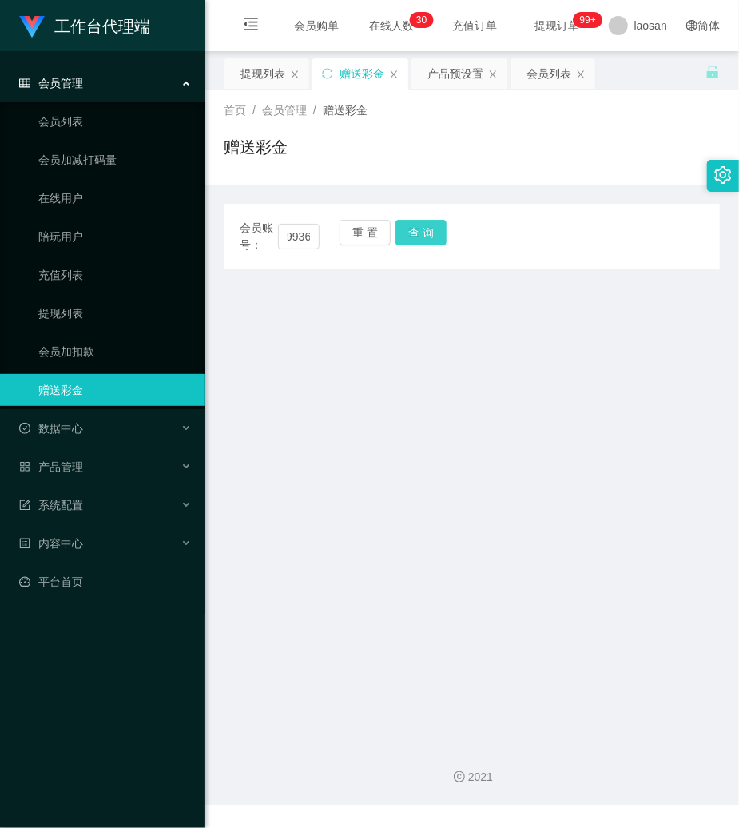
scroll to position [0, 0]
drag, startPoint x: 442, startPoint y: 241, endPoint x: 429, endPoint y: 237, distance: 13.4
click at [435, 240] on button "查 询" at bounding box center [421, 233] width 51 height 26
click at [426, 234] on div "会员账号： 93909936 重 置 查 询" at bounding box center [472, 237] width 496 height 34
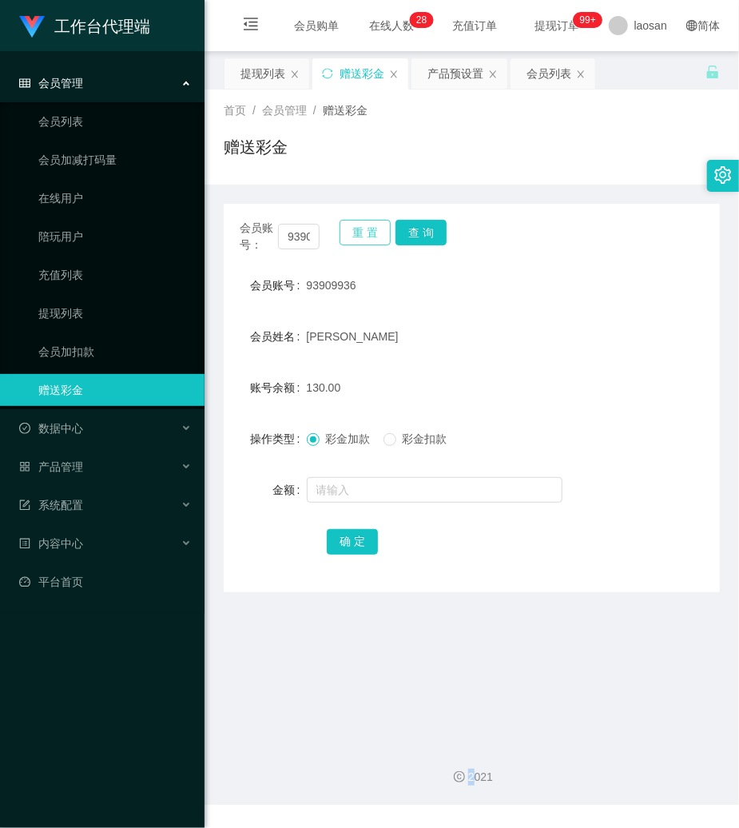
click at [364, 241] on button "重 置" at bounding box center [365, 233] width 51 height 26
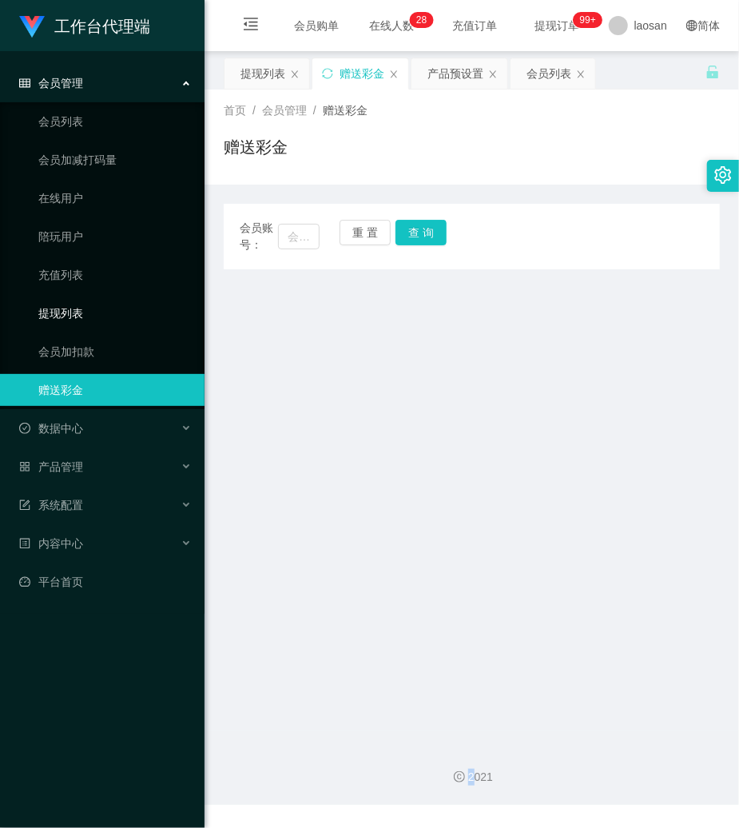
click at [74, 318] on link "提现列表" at bounding box center [114, 313] width 153 height 32
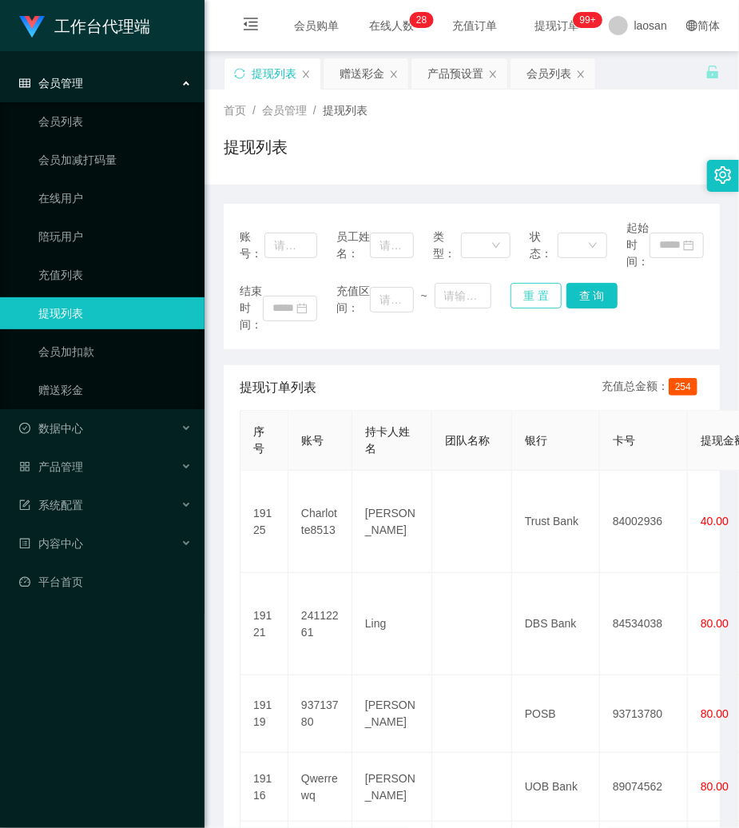
drag, startPoint x: 535, startPoint y: 296, endPoint x: 340, endPoint y: 254, distance: 200.2
click at [535, 296] on button "重 置" at bounding box center [536, 296] width 51 height 26
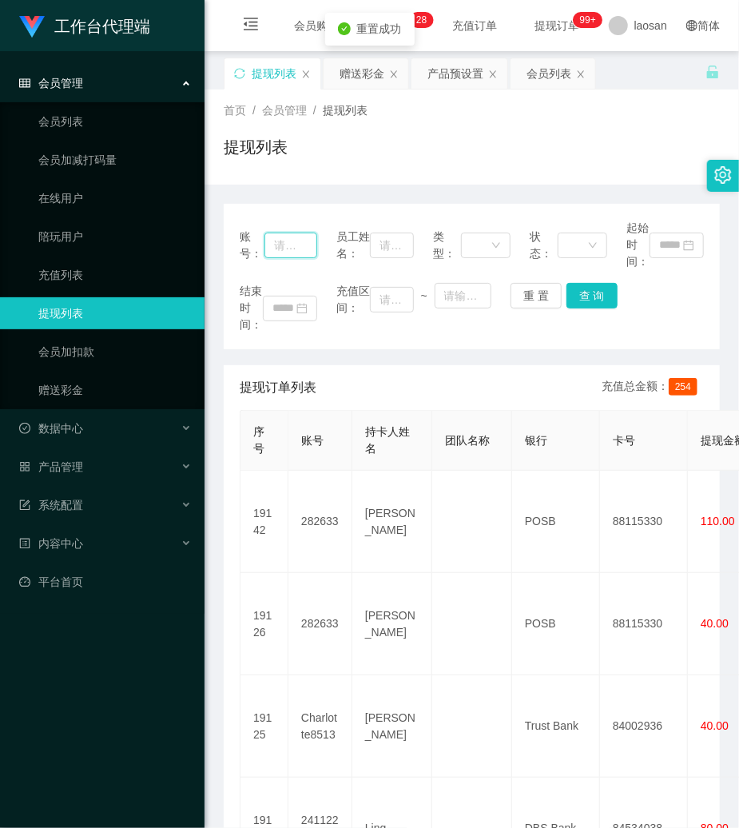
click at [273, 240] on input "text" at bounding box center [291, 246] width 53 height 26
paste input "93909936"
type input "93909936"
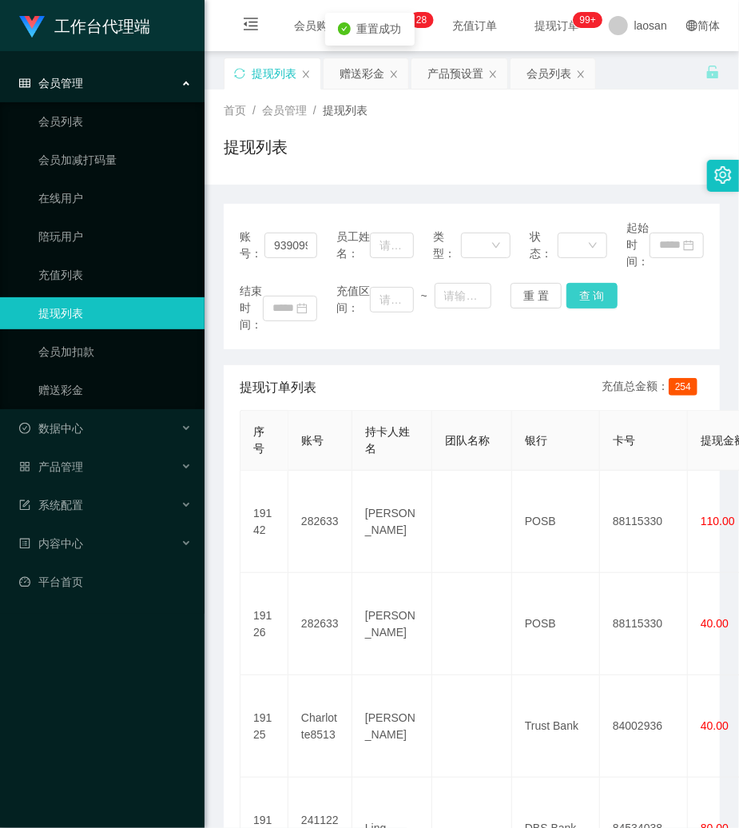
click at [588, 293] on button "查 询" at bounding box center [592, 296] width 51 height 26
click at [588, 293] on div "结束时间： 充值区间： ~ 重 置 查 询" at bounding box center [472, 308] width 464 height 50
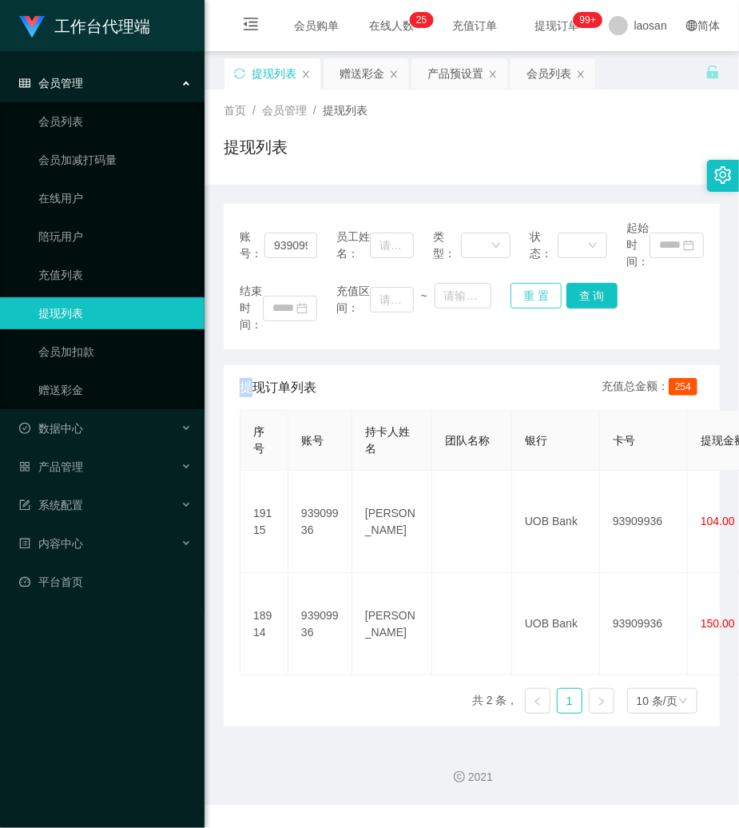
drag, startPoint x: 532, startPoint y: 302, endPoint x: 500, endPoint y: 298, distance: 32.2
click at [531, 302] on button "重 置" at bounding box center [536, 296] width 51 height 26
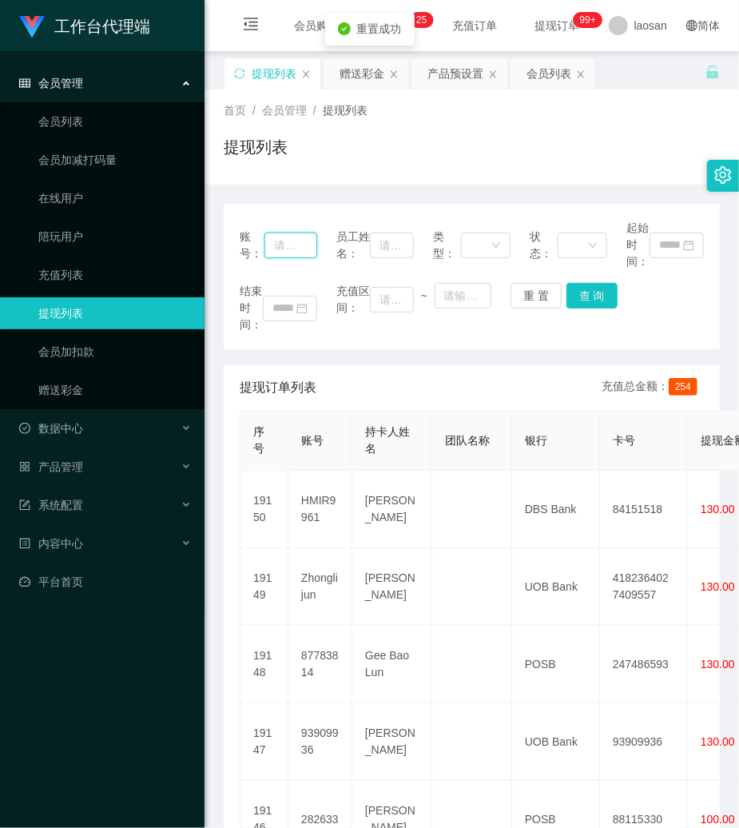
drag, startPoint x: 295, startPoint y: 248, endPoint x: 350, endPoint y: 259, distance: 56.3
click at [295, 248] on input "text" at bounding box center [291, 246] width 53 height 26
paste input "Zhonglijun"
type input "Zhonglijun"
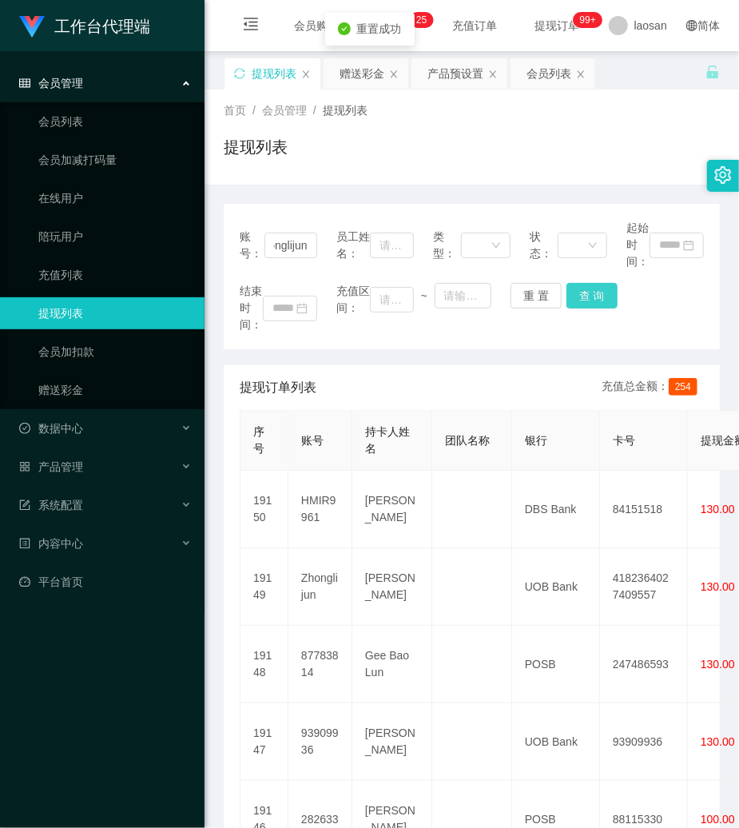
click at [595, 296] on button "查 询" at bounding box center [592, 296] width 51 height 26
drag, startPoint x: 595, startPoint y: 296, endPoint x: 604, endPoint y: 212, distance: 84.5
click at [595, 267] on div "账号： Zhonglijun 员工姓名： 类型： 状态： 起始时间： 结束时间： 充值区间： ~ 重 置 查 询" at bounding box center [472, 276] width 496 height 145
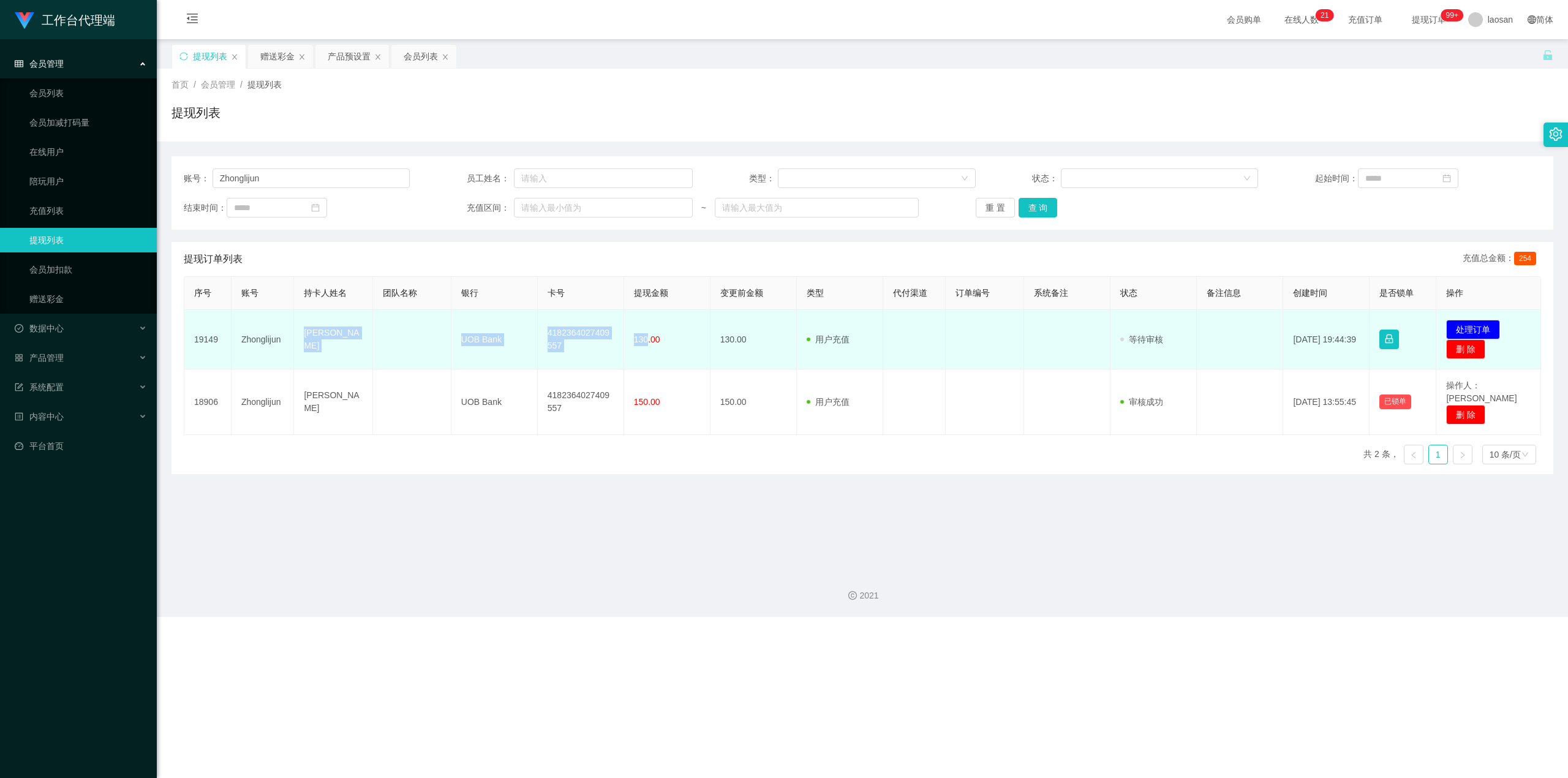
drag, startPoint x: 300, startPoint y: 342, endPoint x: 645, endPoint y: 350, distance: 345.1
click at [566, 350] on tr "19149 Zhonglijun Chong Kar ken UOB Bank 4182364027409557 130.00 130.00 用户充值 人工扣…" at bounding box center [863, 340] width 1356 height 60
copy tr "Chong Kar ken UOB Bank 4182364027409557 130"
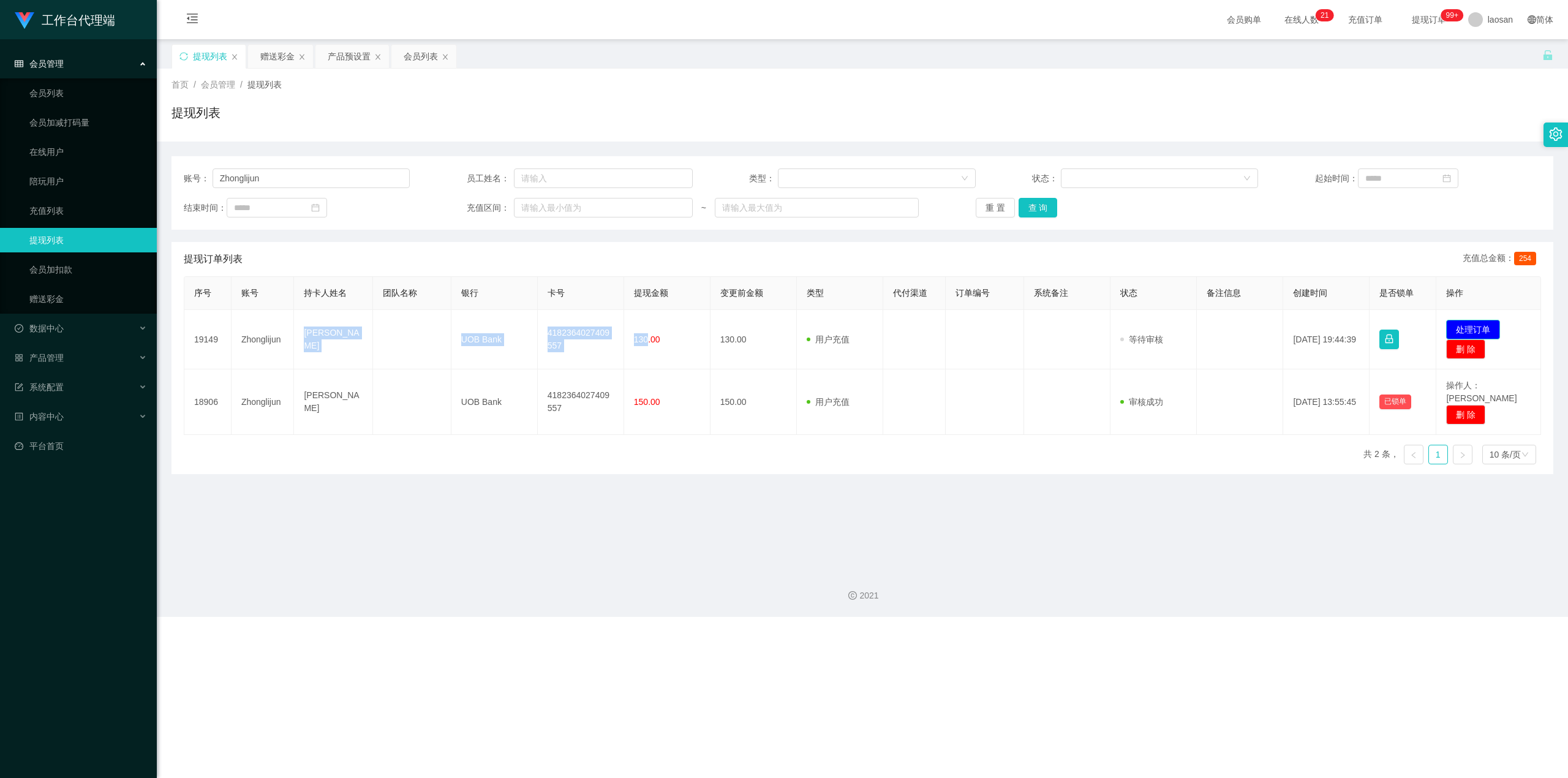
drag, startPoint x: 1475, startPoint y: 322, endPoint x: 1225, endPoint y: 225, distance: 268.2
click at [566, 322] on button "处理订单" at bounding box center [1473, 330] width 54 height 20
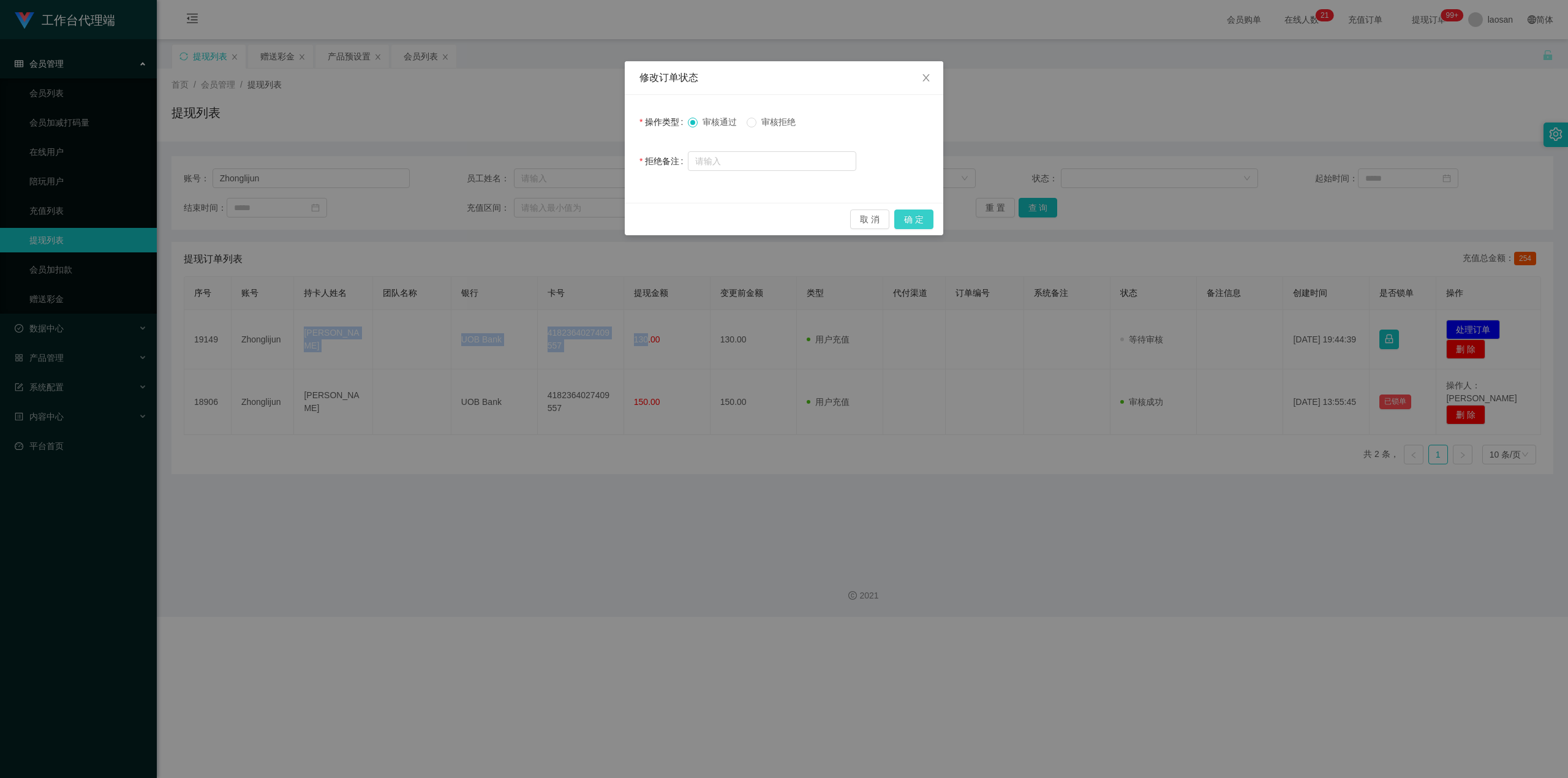
drag, startPoint x: 917, startPoint y: 216, endPoint x: 1159, endPoint y: 86, distance: 274.7
click at [566, 217] on button "确 定" at bounding box center [914, 219] width 39 height 20
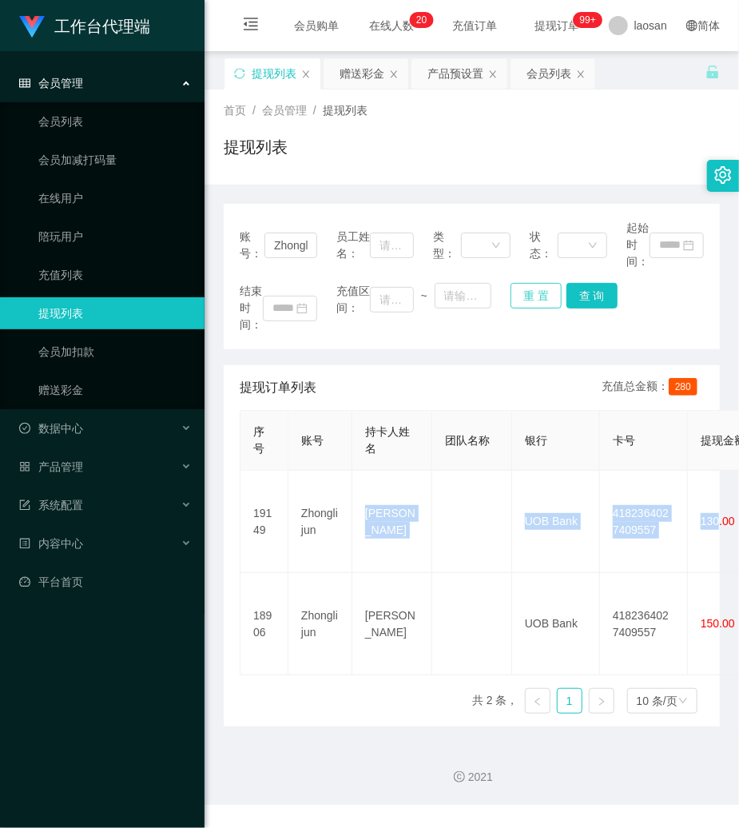
click at [524, 294] on button "重 置" at bounding box center [536, 296] width 51 height 26
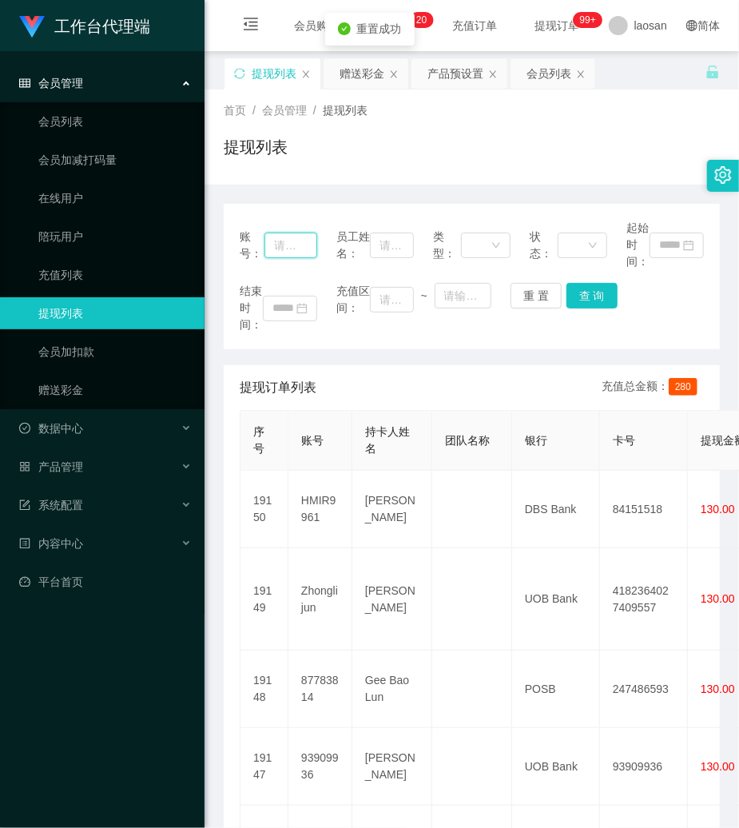
drag, startPoint x: 302, startPoint y: 251, endPoint x: 371, endPoint y: 259, distance: 69.2
click at [311, 251] on input "text" at bounding box center [291, 246] width 53 height 26
paste input "HMIR9961"
type input "HMIR9961"
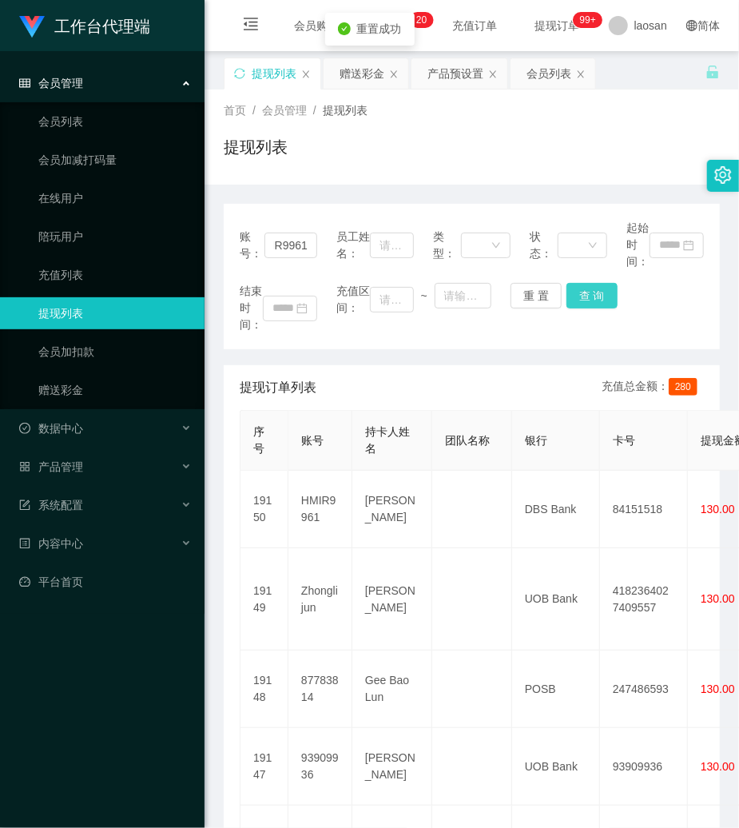
scroll to position [0, 0]
click at [587, 296] on button "查 询" at bounding box center [592, 296] width 51 height 26
drag, startPoint x: 587, startPoint y: 296, endPoint x: 651, endPoint y: 157, distance: 152.3
click at [587, 296] on div "结束时间： 充值区间： ~ 重 置 查 询" at bounding box center [472, 308] width 464 height 50
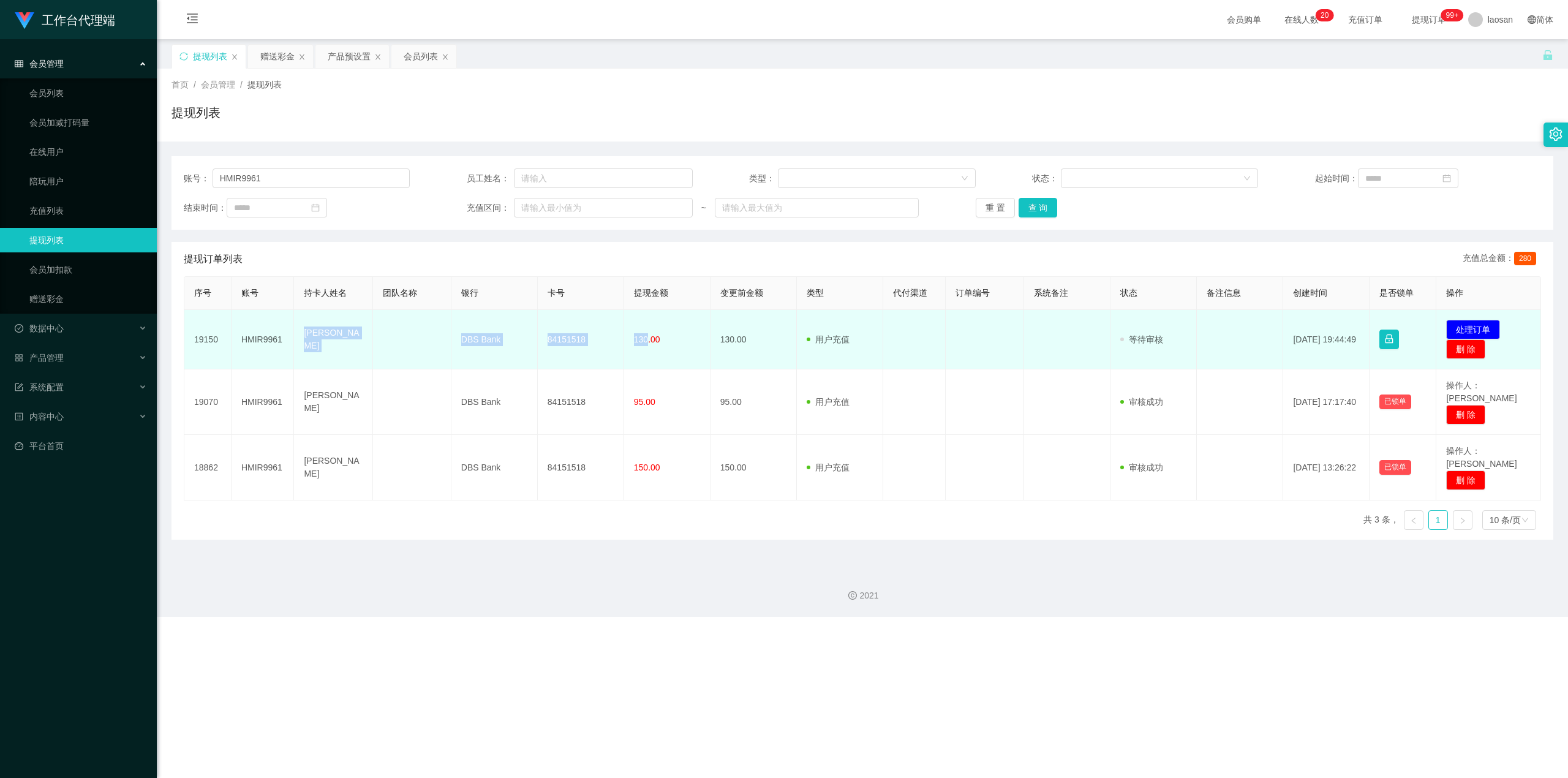
drag, startPoint x: 302, startPoint y: 343, endPoint x: 645, endPoint y: 350, distance: 343.1
click at [566, 350] on tr "19150 HMIR9961 ZHONG LEI DBS Bank 84151518 130.00 130.00 用户充值 人工扣款 审核驳回 审核成功 等待…" at bounding box center [863, 340] width 1356 height 60
copy tr "ZHONG LEI DBS Bank 84151518 130"
click at [566, 329] on button "处理订单" at bounding box center [1473, 330] width 54 height 20
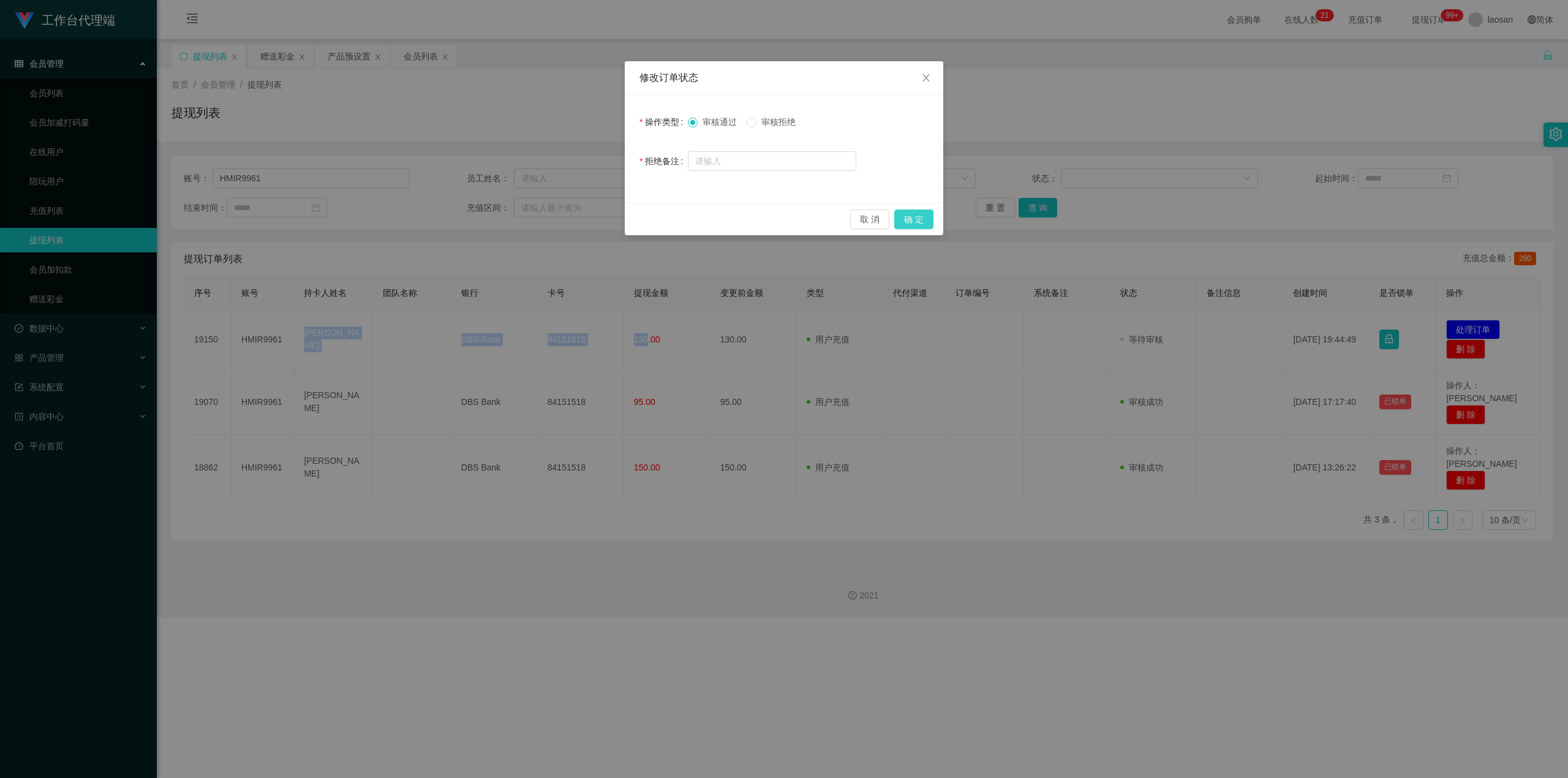
click at [566, 219] on button "确 定" at bounding box center [914, 219] width 39 height 20
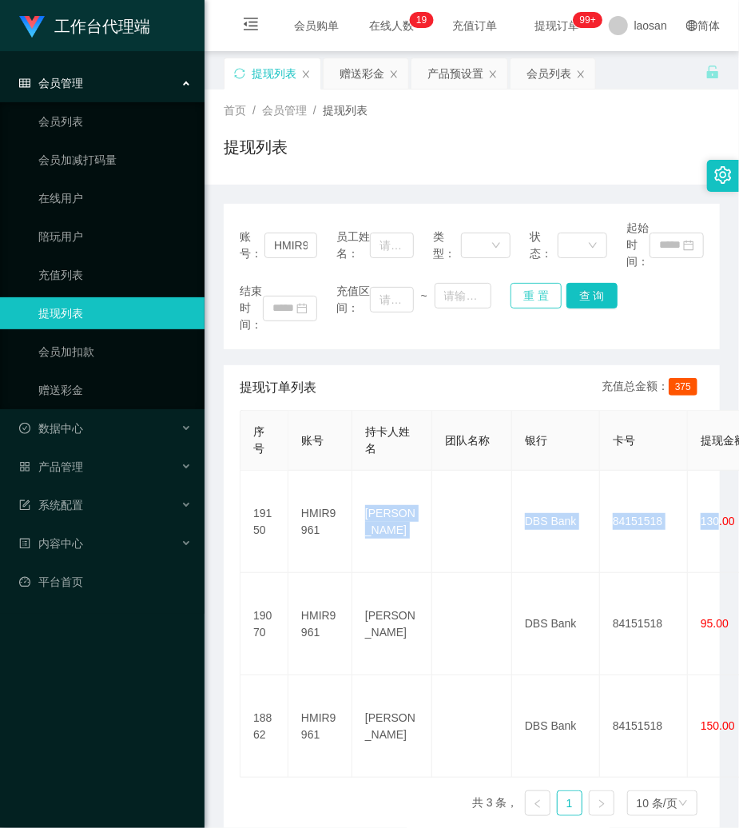
drag, startPoint x: 525, startPoint y: 293, endPoint x: 495, endPoint y: 291, distance: 29.6
click at [522, 293] on button "重 置" at bounding box center [536, 296] width 51 height 26
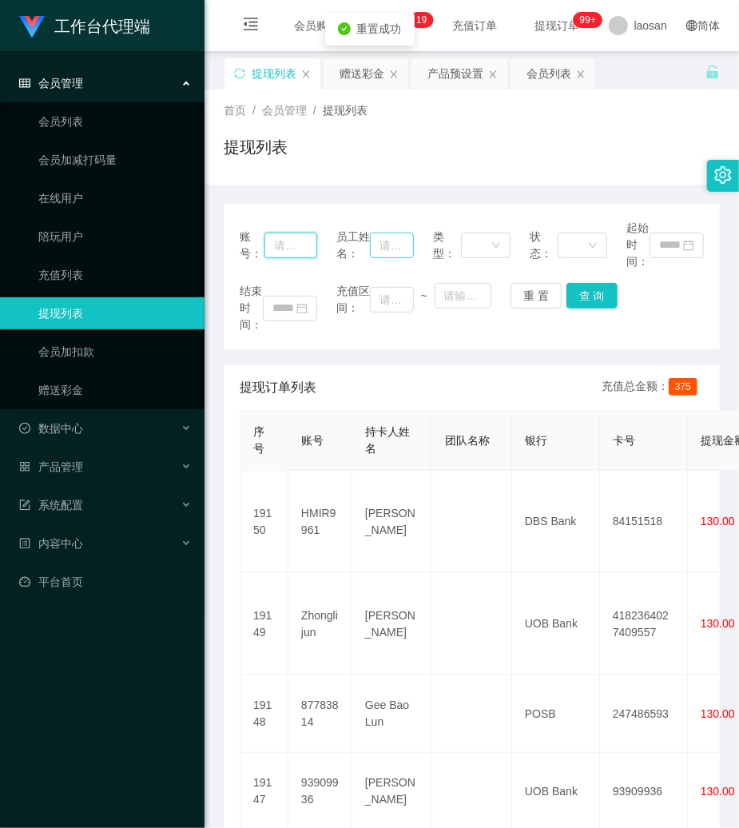
drag, startPoint x: 293, startPoint y: 243, endPoint x: 366, endPoint y: 243, distance: 73.5
click at [295, 243] on input "text" at bounding box center [291, 246] width 53 height 26
paste input "93909936"
type input "93909936"
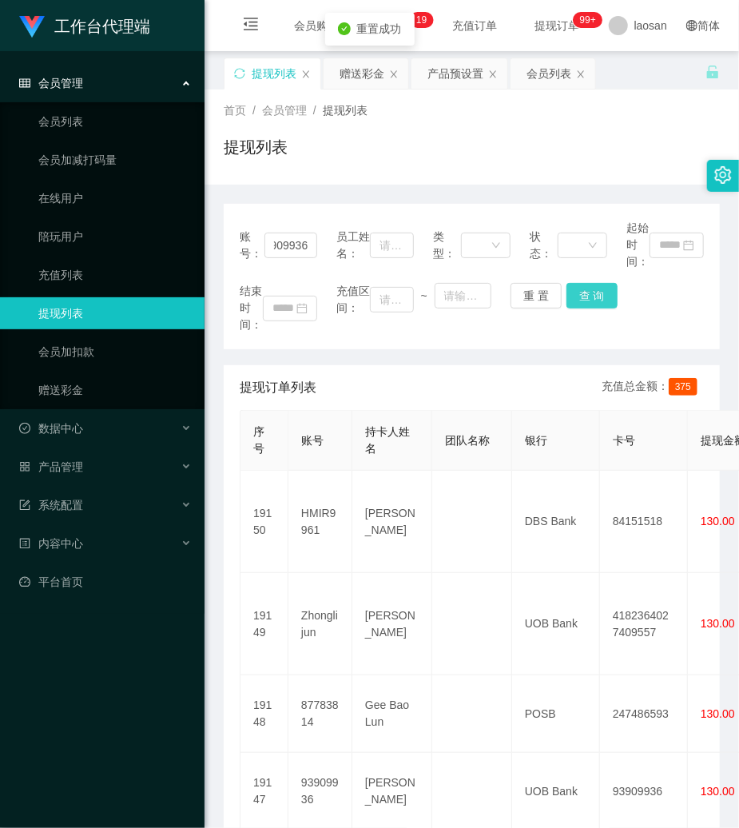
click at [605, 289] on button "查 询" at bounding box center [592, 296] width 51 height 26
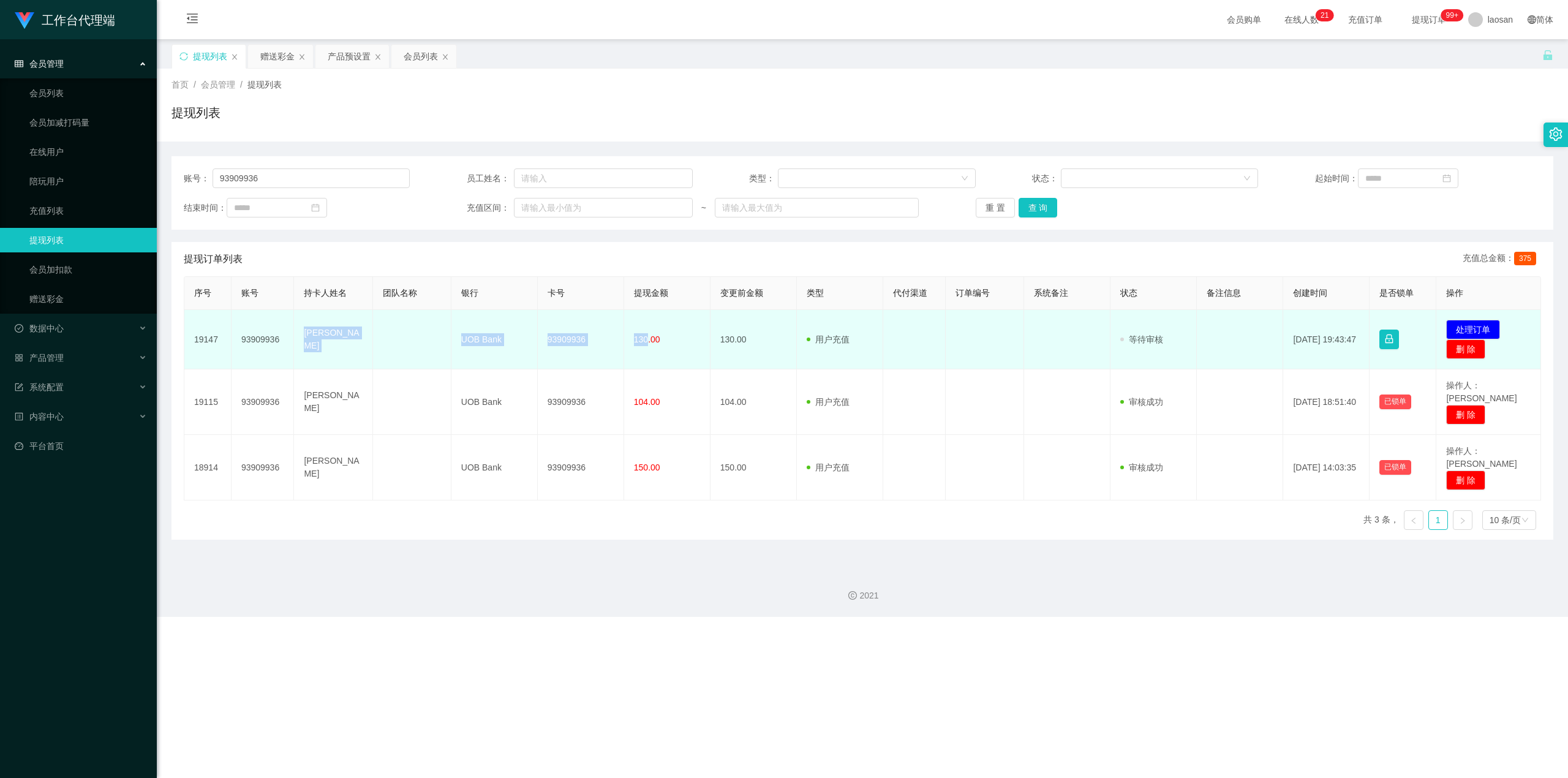
drag, startPoint x: 301, startPoint y: 338, endPoint x: 645, endPoint y: 346, distance: 344.1
click at [566, 346] on tr "19147 93909936 TAN PEI YUN UOB Bank 93909936 130.00 130.00 用户充值 人工扣款 审核驳回 审核成功 …" at bounding box center [863, 340] width 1356 height 60
copy tr "TAN PEI YUN UOB Bank 93909936 130"
click at [566, 320] on button "处理订单" at bounding box center [1473, 330] width 54 height 20
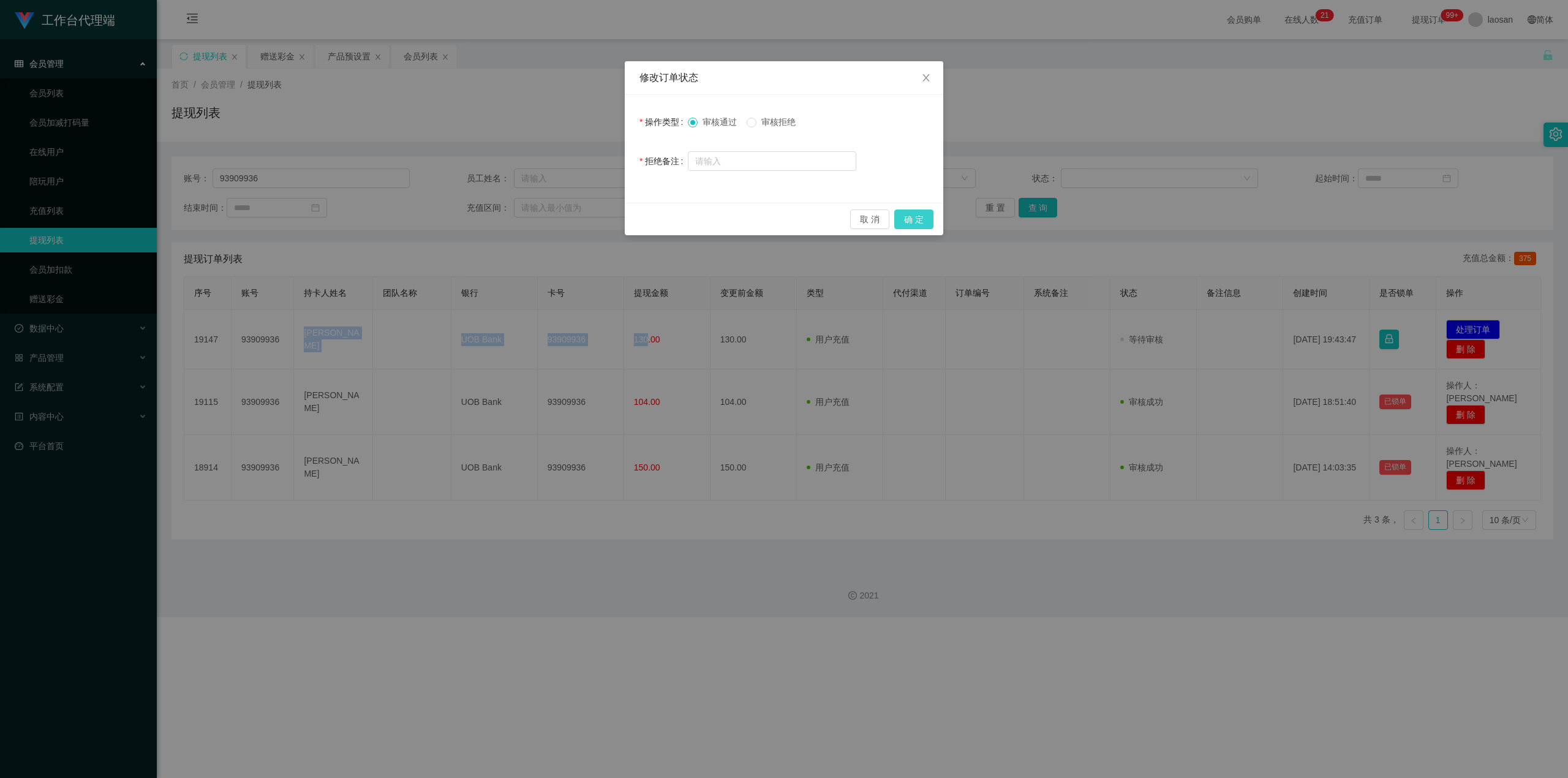
click at [566, 222] on button "确 定" at bounding box center [914, 219] width 39 height 20
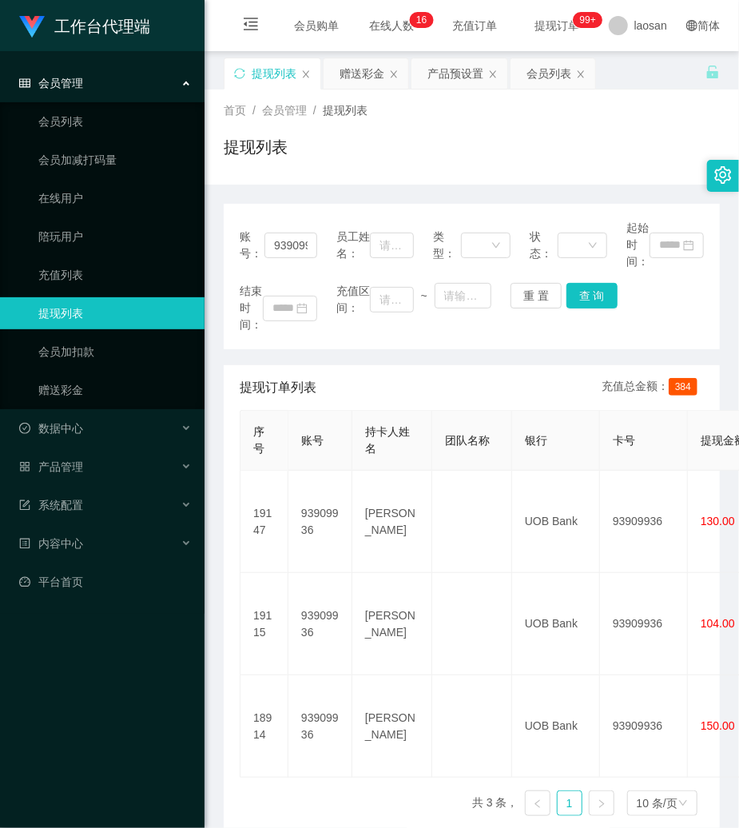
click at [499, 18] on div "会员购单 在线人数 0 1 2 3 4 5 6 7 8 9 0 1 2 3 4 5 6 7 8 9 0 1 2 3 4 5 6 7 8 9 0 1 2 3 4…" at bounding box center [472, 26] width 535 height 52
drag, startPoint x: 537, startPoint y: 300, endPoint x: 280, endPoint y: 347, distance: 261.5
click at [524, 301] on button "重 置" at bounding box center [536, 296] width 51 height 26
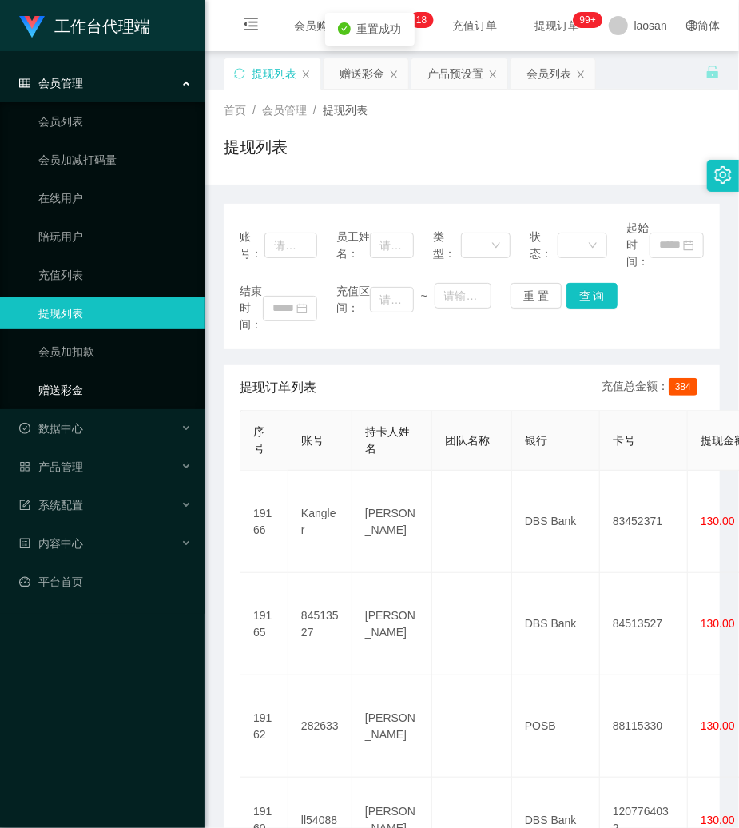
click at [51, 385] on link "赠送彩金" at bounding box center [114, 390] width 153 height 32
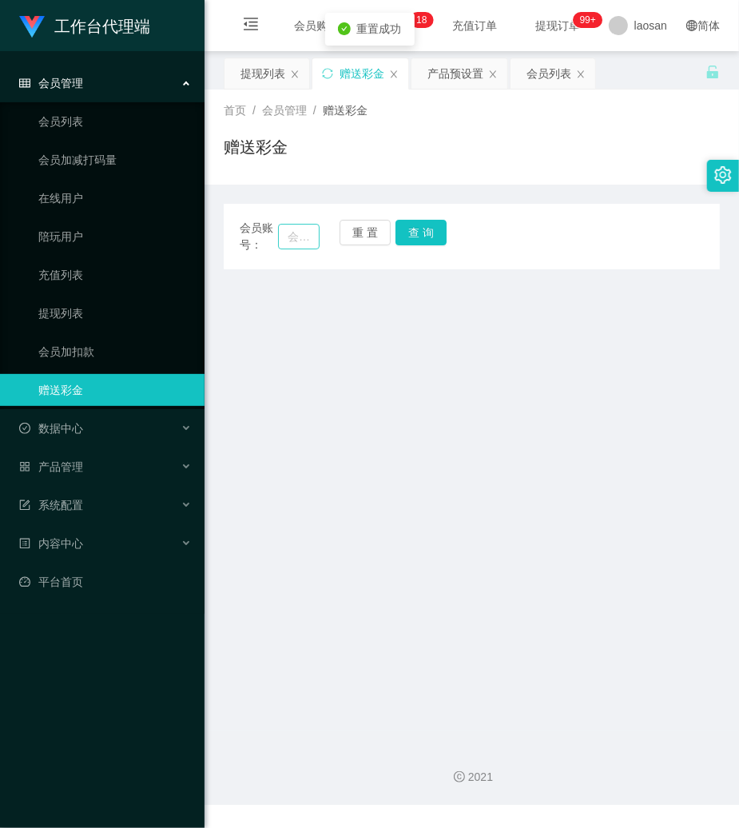
click at [282, 233] on div "会员账号：" at bounding box center [280, 237] width 80 height 34
drag, startPoint x: 289, startPoint y: 233, endPoint x: 349, endPoint y: 233, distance: 59.9
click at [291, 233] on input "text" at bounding box center [299, 237] width 42 height 26
paste input "2082637337"
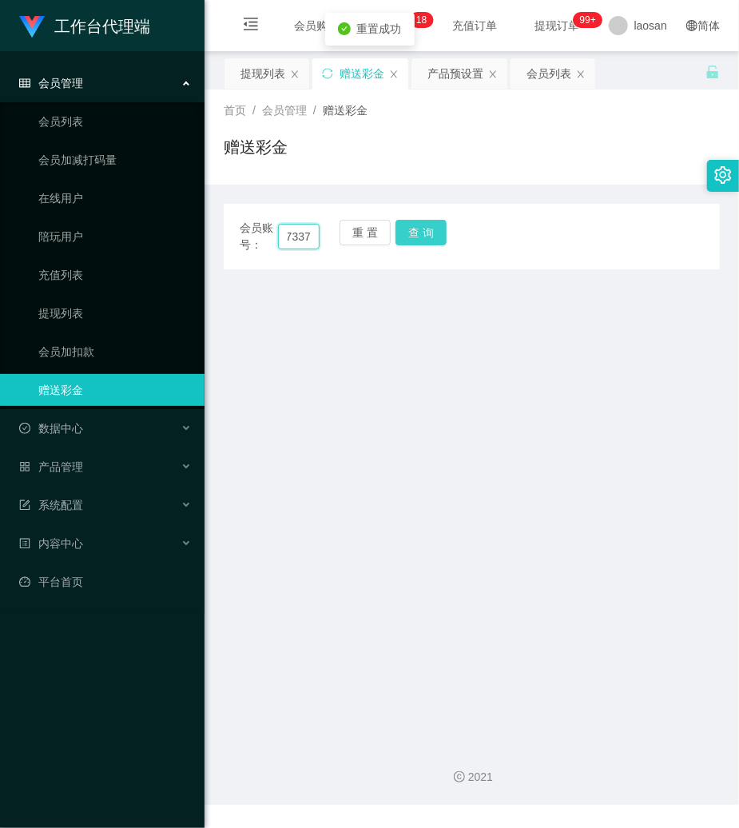
type input "2082637337"
click at [406, 225] on button "查 询" at bounding box center [421, 233] width 51 height 26
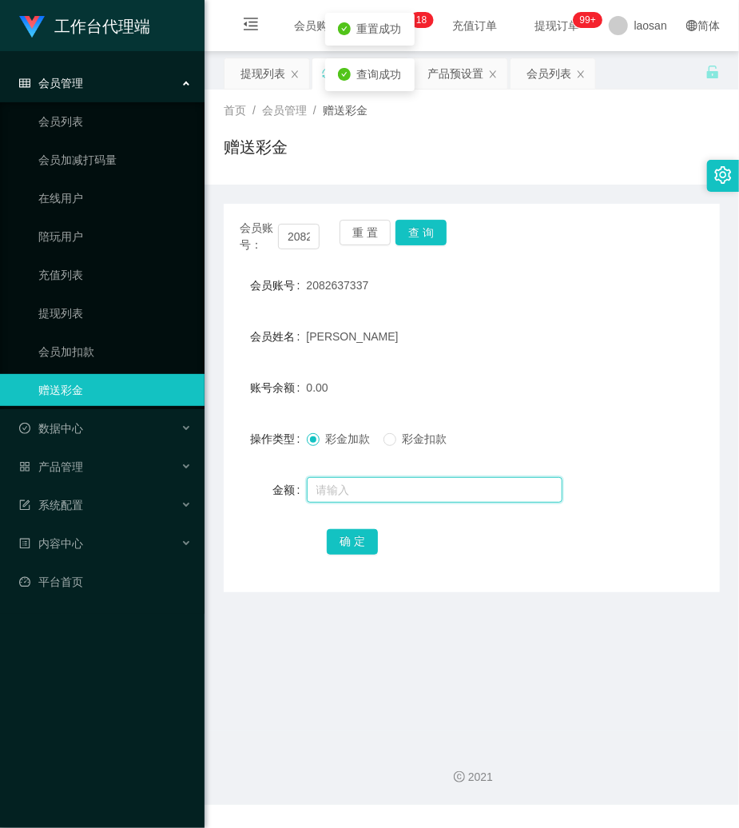
click at [372, 494] on input "text" at bounding box center [435, 490] width 256 height 26
type input "160"
click at [340, 547] on button "确 定" at bounding box center [352, 542] width 51 height 26
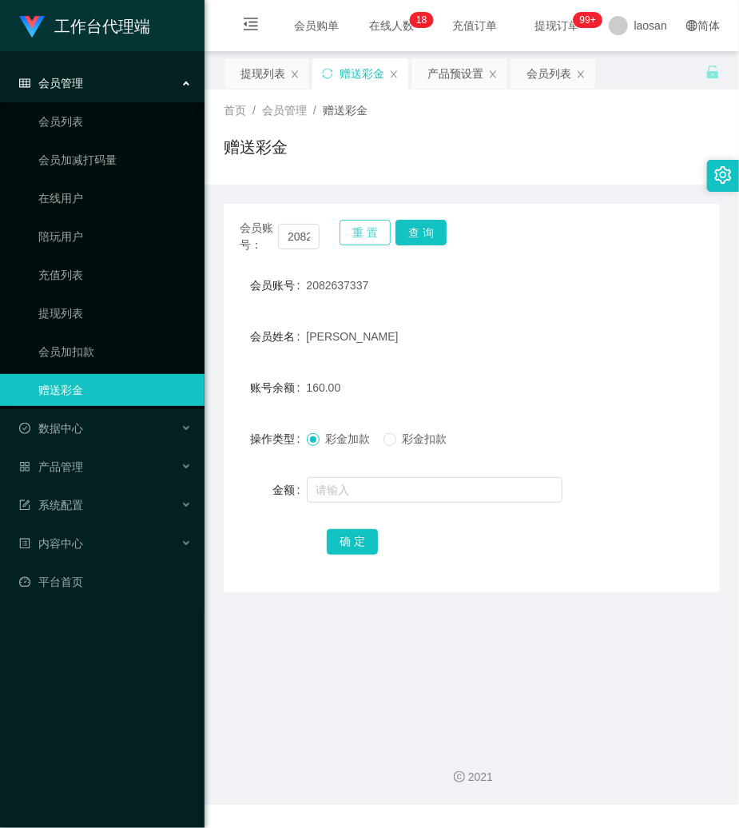
click at [365, 244] on button "重 置" at bounding box center [365, 233] width 51 height 26
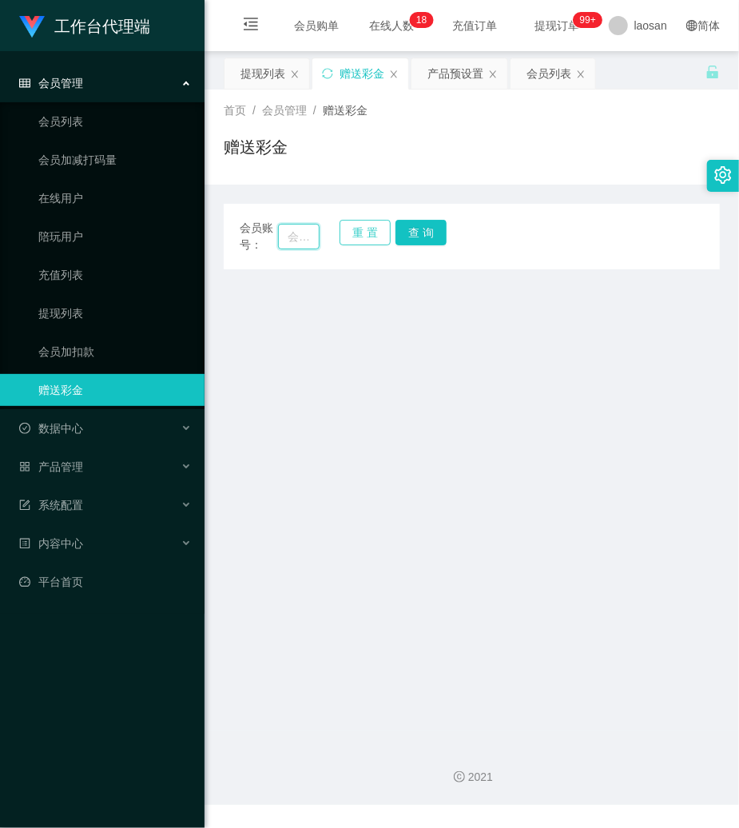
drag, startPoint x: 310, startPoint y: 241, endPoint x: 349, endPoint y: 241, distance: 39.2
click at [312, 241] on input "text" at bounding box center [299, 237] width 42 height 26
paste input "93909936"
type input "93909936"
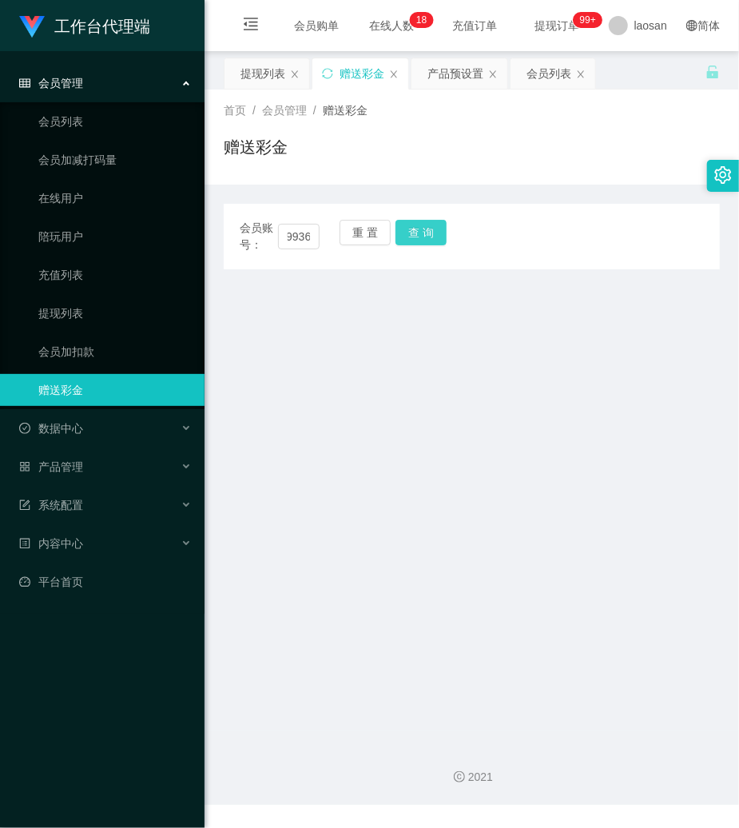
drag, startPoint x: 423, startPoint y: 233, endPoint x: 411, endPoint y: 278, distance: 46.3
click at [423, 233] on button "查 询" at bounding box center [421, 233] width 51 height 26
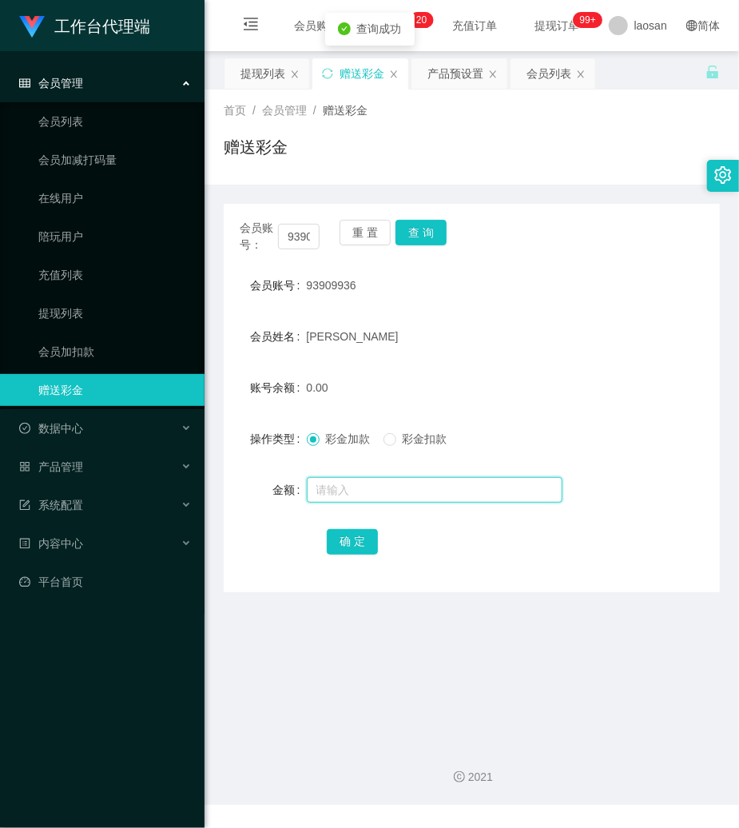
click at [384, 490] on input "text" at bounding box center [435, 490] width 256 height 26
type input "144"
click at [352, 538] on button "确 定" at bounding box center [352, 542] width 51 height 26
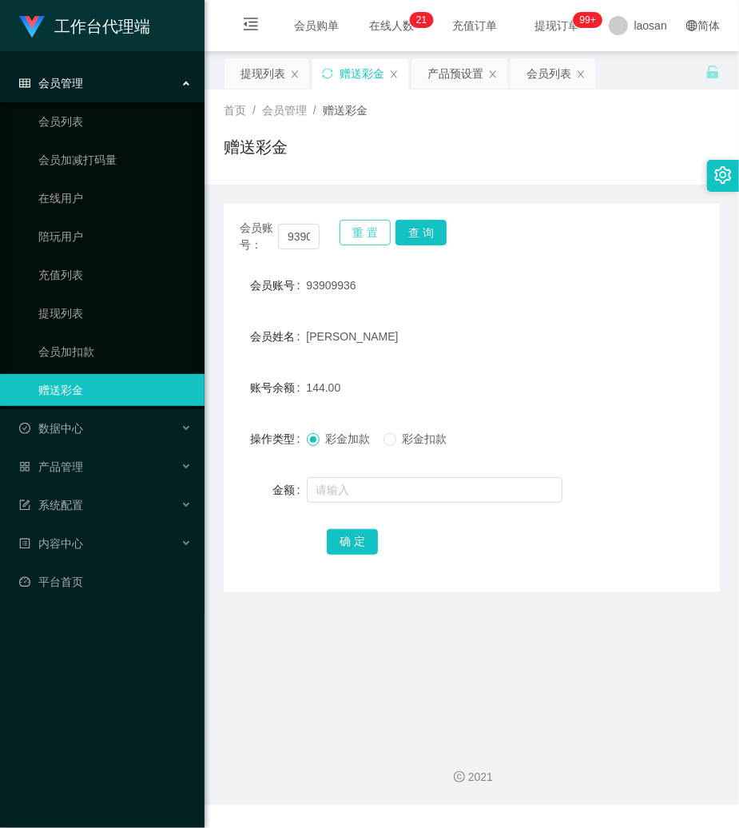
drag, startPoint x: 360, startPoint y: 237, endPoint x: 326, endPoint y: 237, distance: 33.6
click at [352, 237] on button "重 置" at bounding box center [365, 233] width 51 height 26
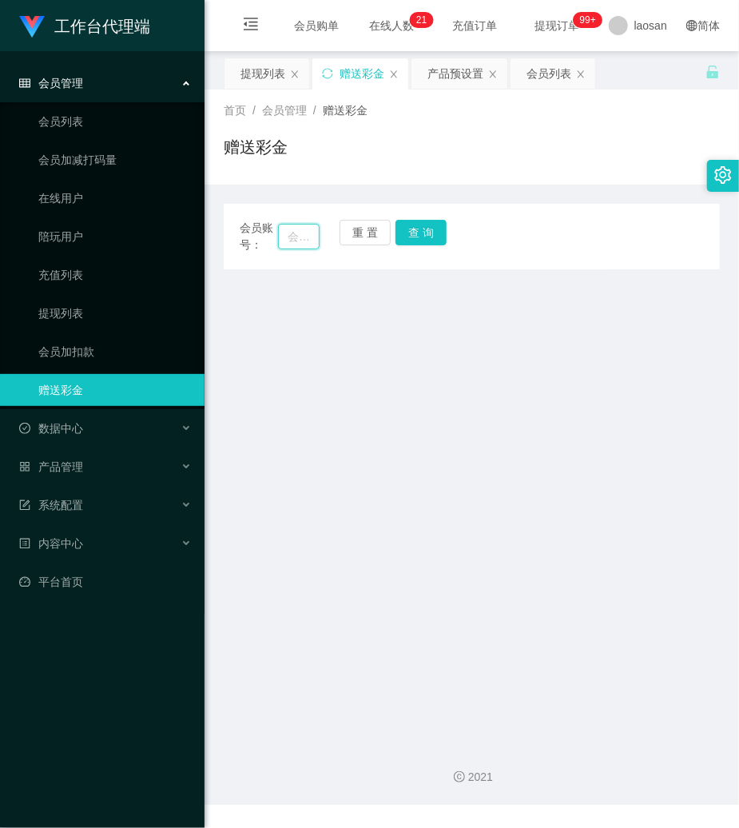
click at [293, 237] on input "text" at bounding box center [299, 237] width 42 height 26
paste input "19691026"
type input "19691026"
click at [443, 233] on button "查 询" at bounding box center [421, 233] width 51 height 26
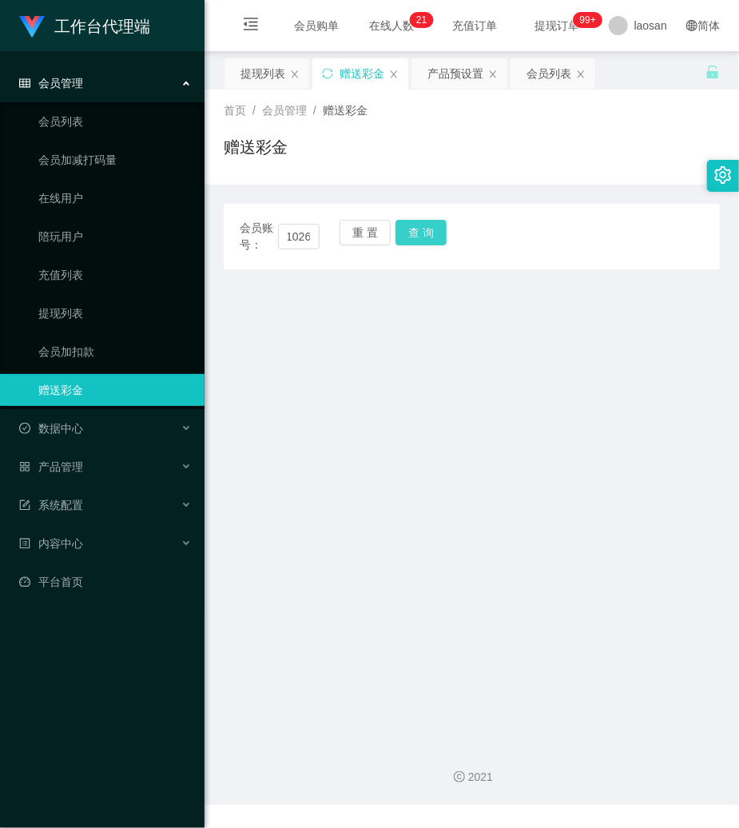
scroll to position [0, 0]
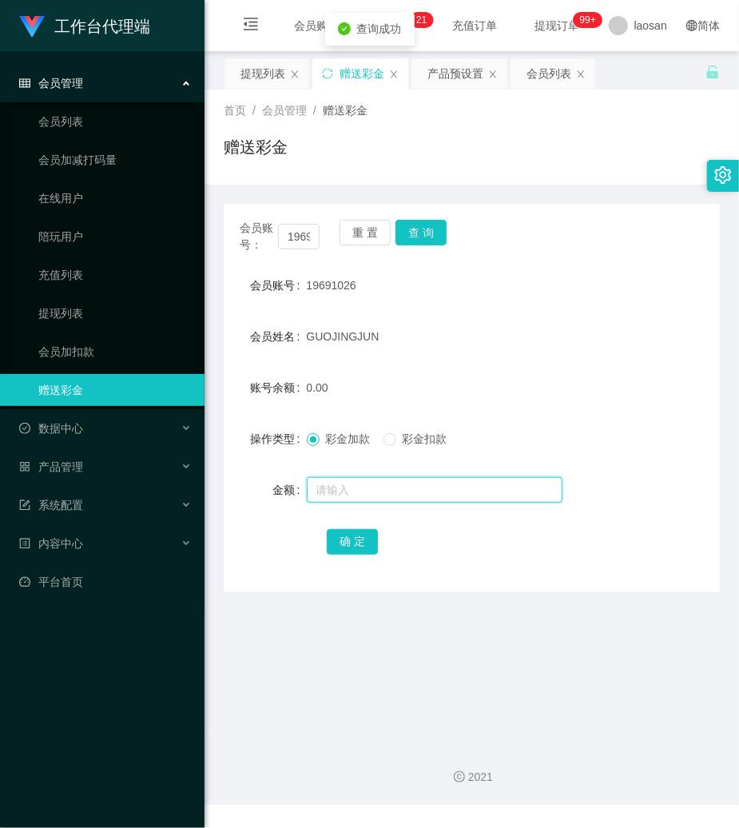
click at [393, 495] on input "text" at bounding box center [435, 490] width 256 height 26
type input "160"
drag, startPoint x: 356, startPoint y: 538, endPoint x: 339, endPoint y: 540, distance: 17.7
click at [356, 538] on button "确 定" at bounding box center [352, 542] width 51 height 26
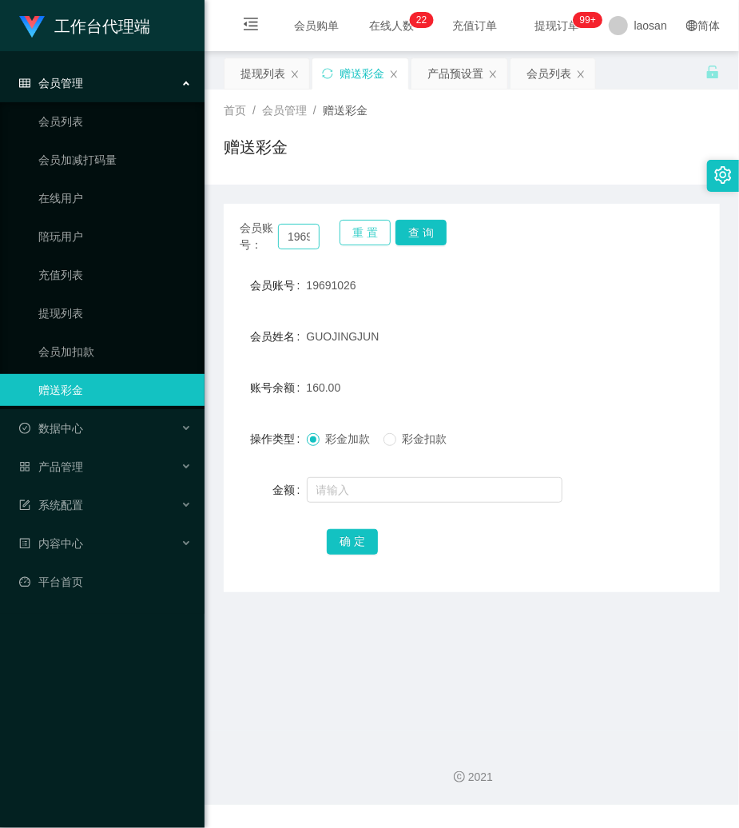
drag, startPoint x: 377, startPoint y: 229, endPoint x: 302, endPoint y: 234, distance: 75.3
click at [356, 229] on button "重 置" at bounding box center [365, 233] width 51 height 26
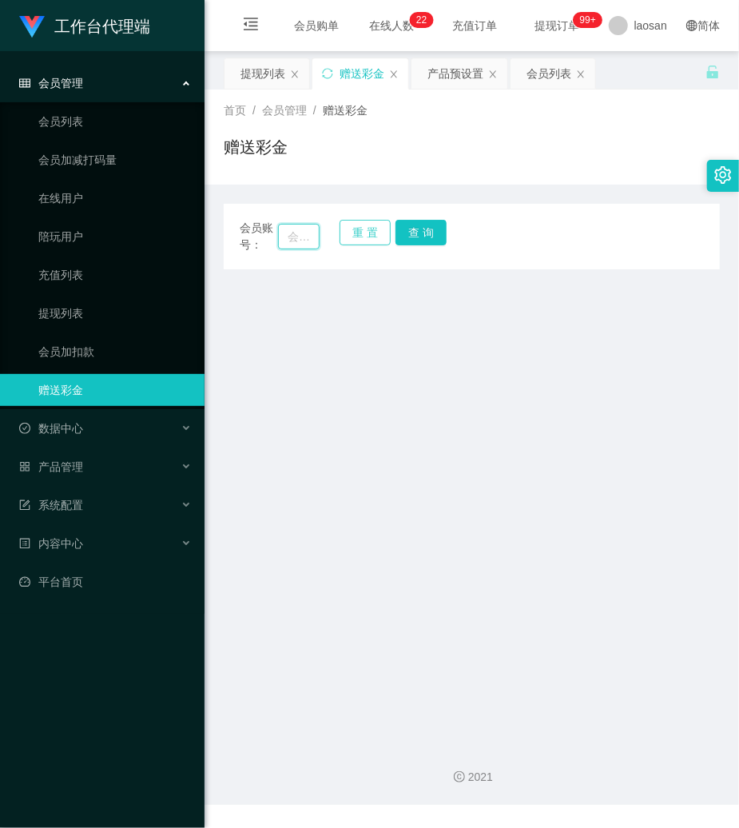
drag, startPoint x: 299, startPoint y: 234, endPoint x: 340, endPoint y: 230, distance: 41.0
click at [301, 234] on input "text" at bounding box center [299, 237] width 42 height 26
paste input "HMIR9961"
type input "HMIR9961"
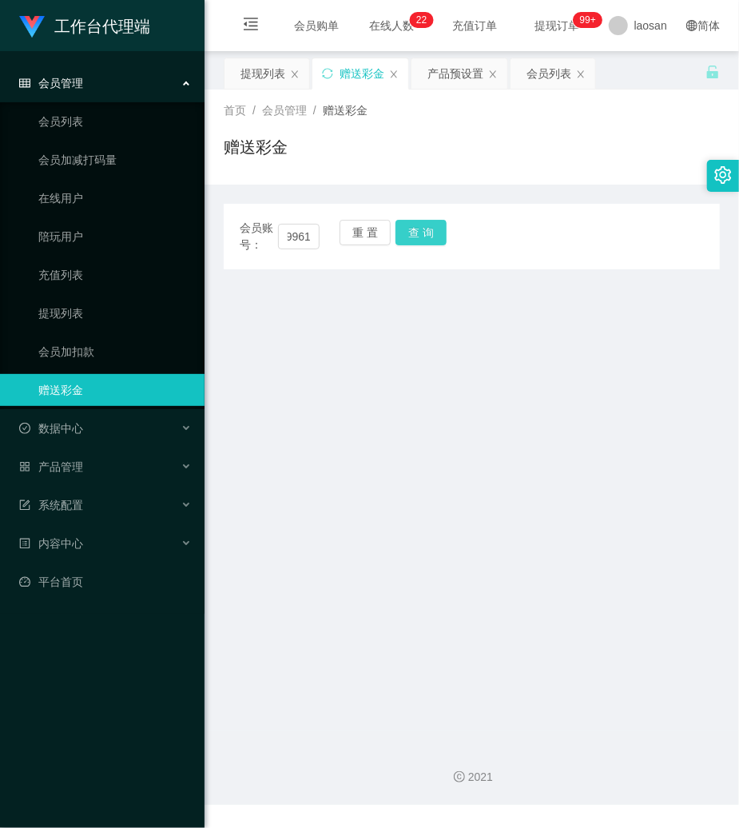
click at [407, 228] on button "查 询" at bounding box center [421, 233] width 51 height 26
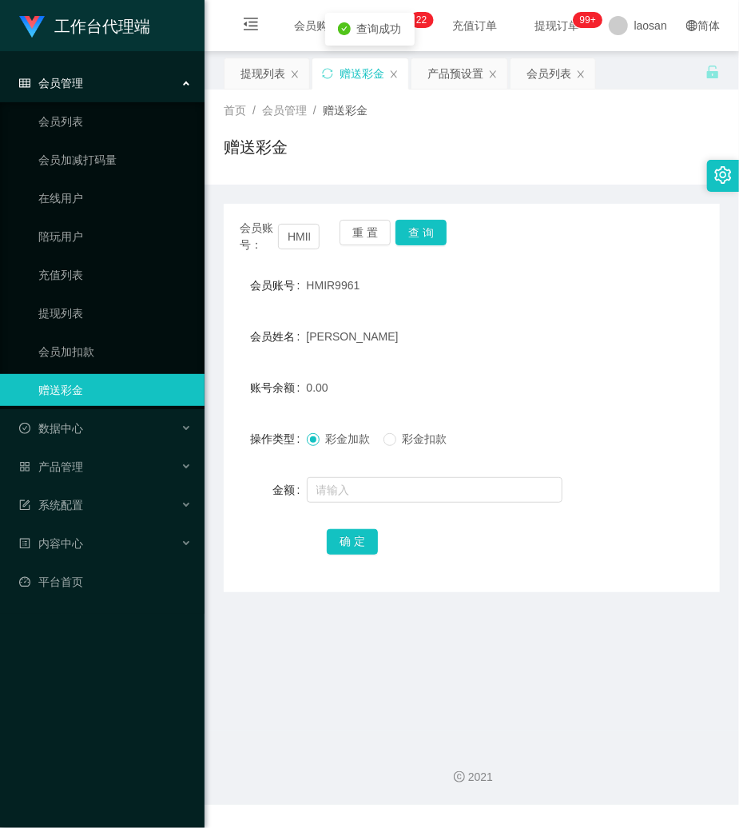
click at [318, 475] on div at bounding box center [451, 490] width 289 height 32
click at [330, 495] on input "text" at bounding box center [435, 490] width 256 height 26
type input "80"
click at [334, 547] on button "确 定" at bounding box center [352, 542] width 51 height 26
click at [375, 232] on button "重 置" at bounding box center [365, 233] width 51 height 26
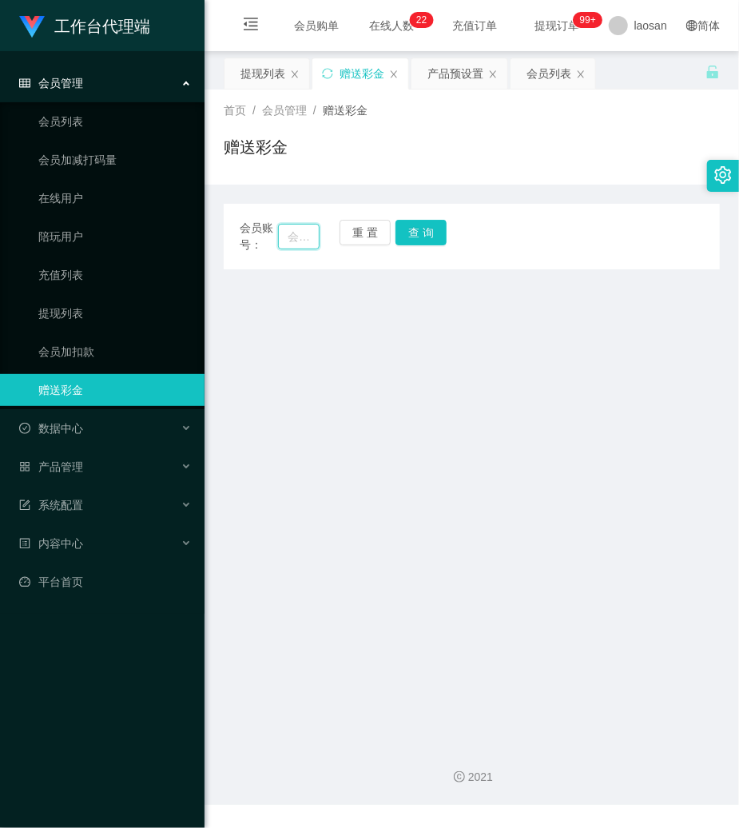
drag, startPoint x: 310, startPoint y: 238, endPoint x: 342, endPoint y: 238, distance: 32.0
click at [312, 238] on input "text" at bounding box center [299, 237] width 42 height 26
paste input "Zhonglijun"
type input "Zhonglijun"
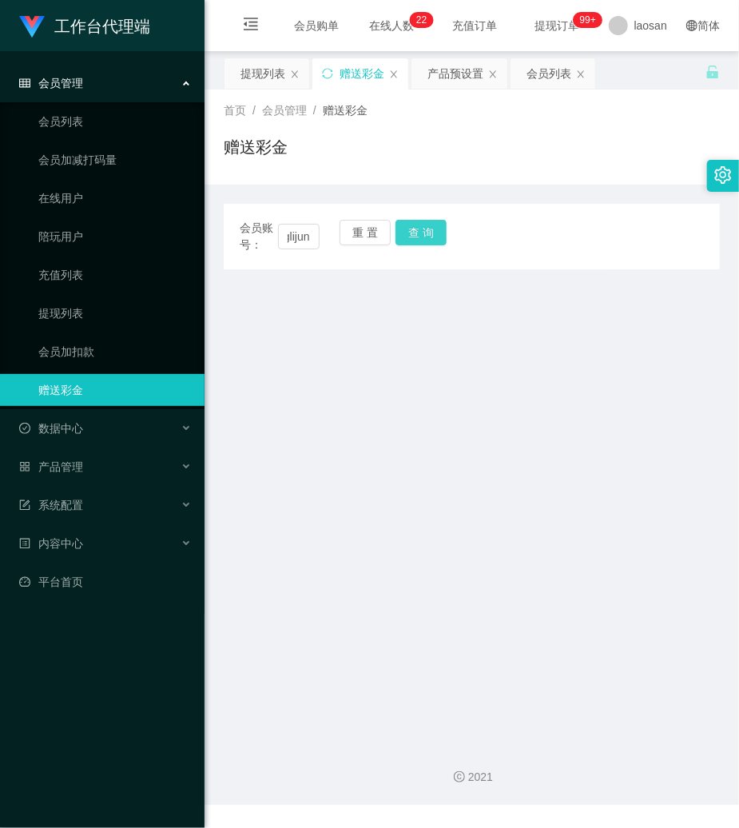
scroll to position [0, 0]
click at [408, 233] on button "查 询" at bounding box center [421, 233] width 51 height 26
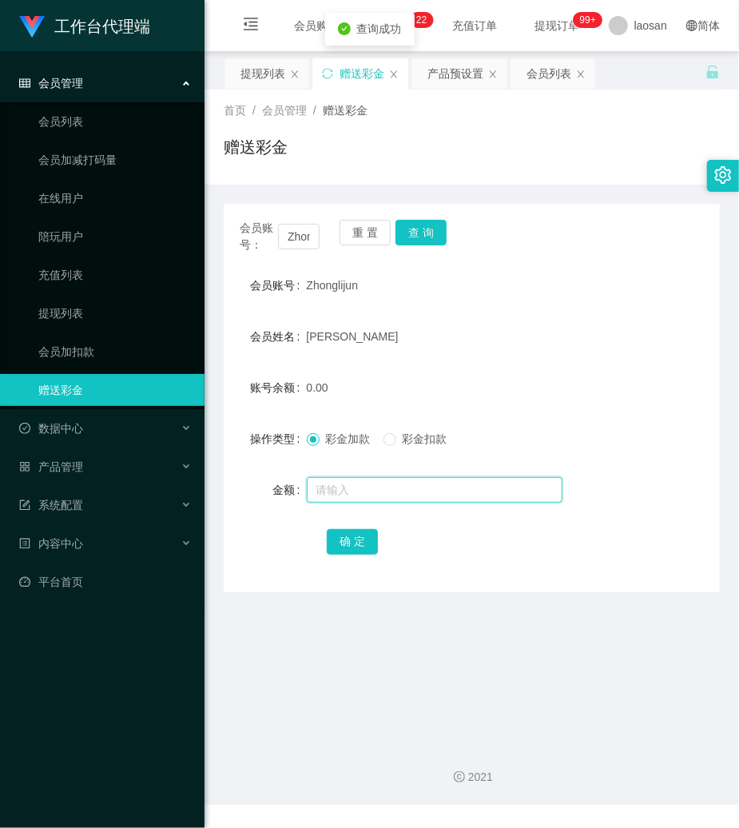
click at [365, 494] on input "text" at bounding box center [435, 490] width 256 height 26
type input "152"
click at [352, 543] on button "确 定" at bounding box center [352, 542] width 51 height 26
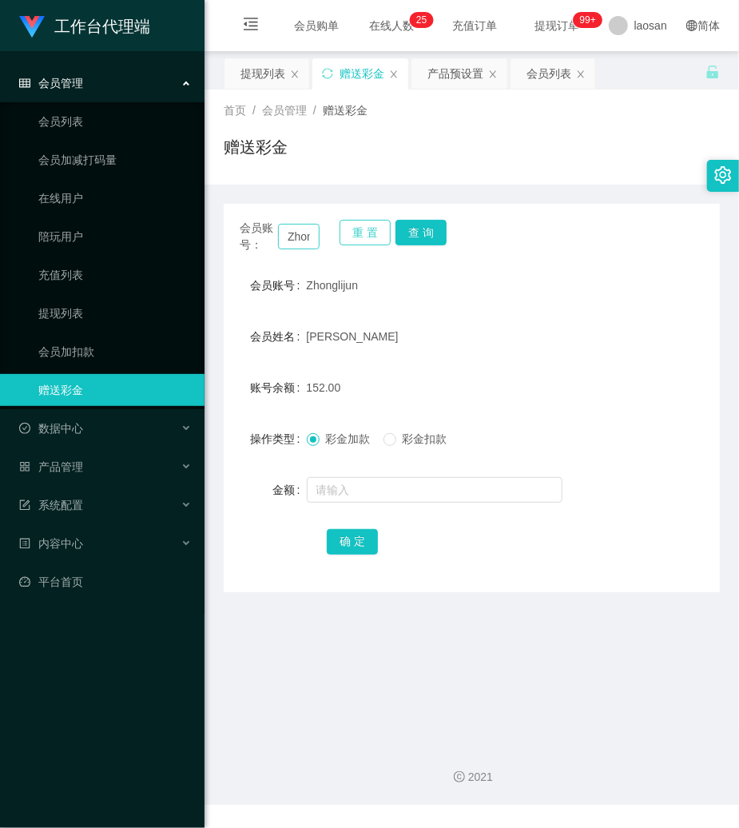
drag, startPoint x: 352, startPoint y: 241, endPoint x: 314, endPoint y: 237, distance: 38.5
click at [346, 241] on button "重 置" at bounding box center [365, 233] width 51 height 26
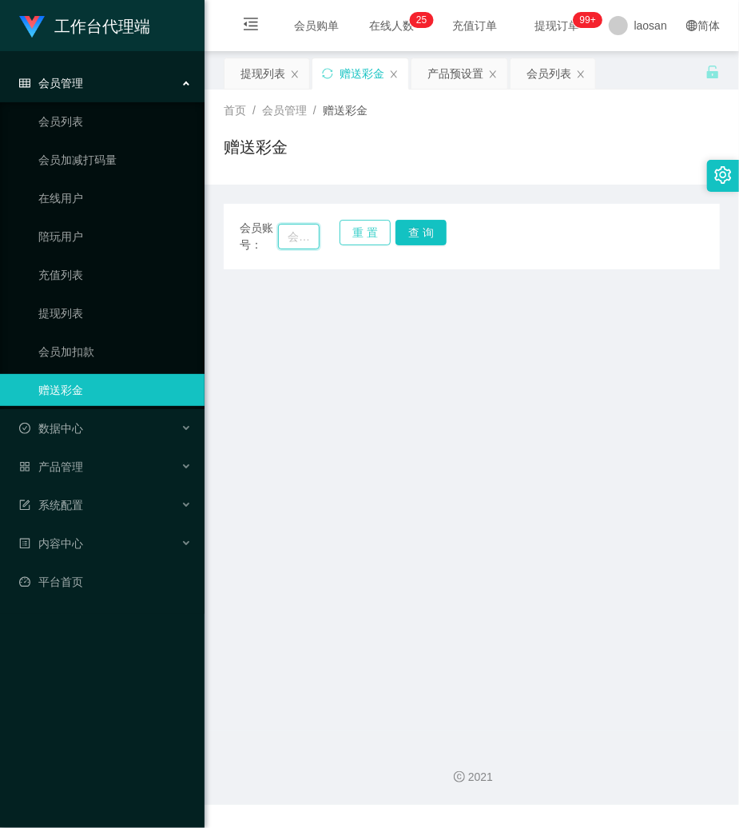
drag, startPoint x: 294, startPoint y: 235, endPoint x: 347, endPoint y: 225, distance: 53.6
click at [315, 233] on input "text" at bounding box center [299, 237] width 42 height 26
paste input "88324918"
type input "88324918"
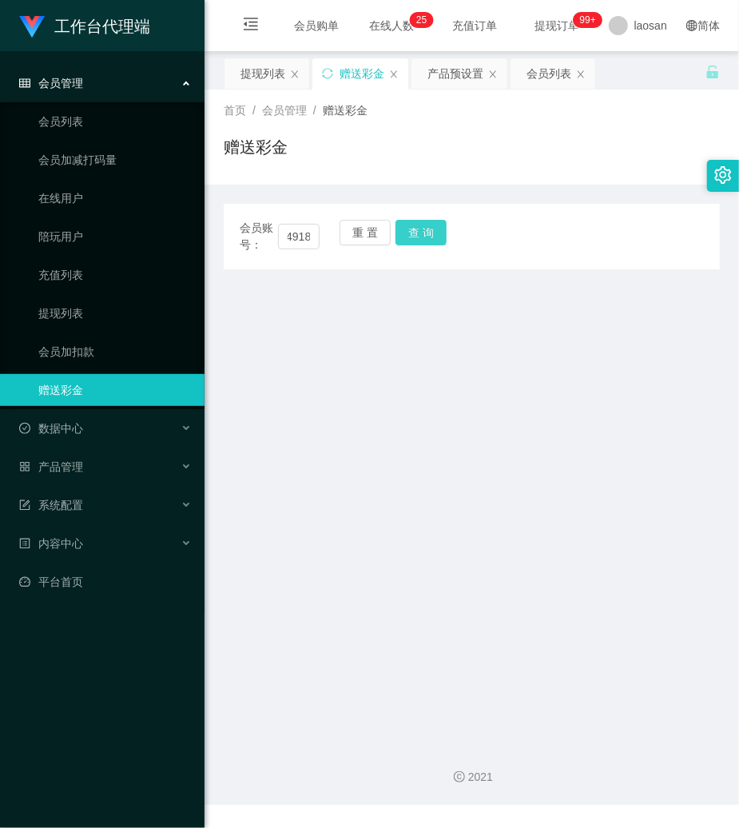
click at [408, 225] on button "查 询" at bounding box center [421, 233] width 51 height 26
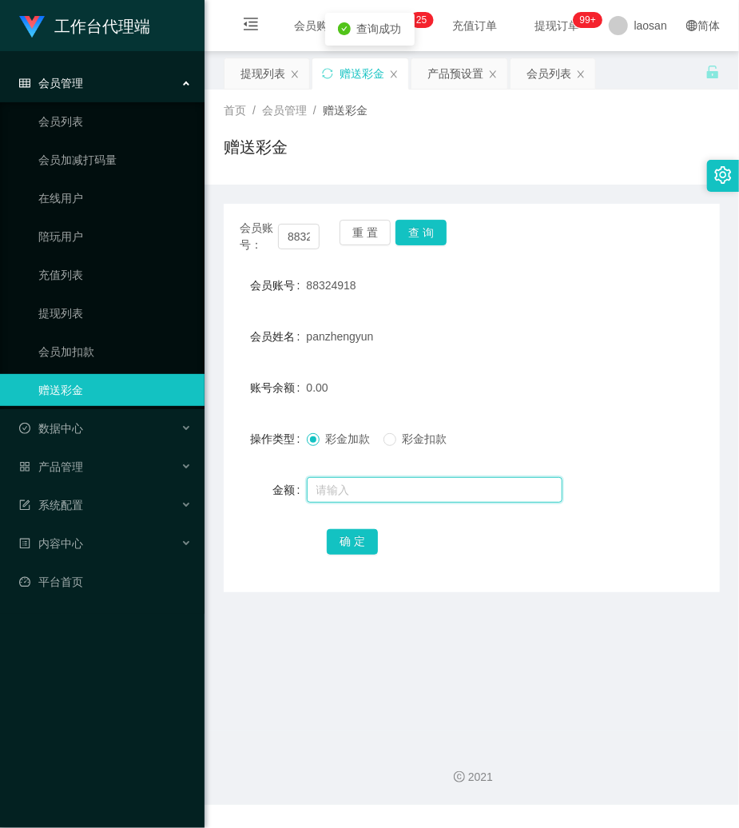
click at [371, 491] on input "text" at bounding box center [435, 490] width 256 height 26
type input "152"
click at [340, 551] on button "确 定" at bounding box center [352, 542] width 51 height 26
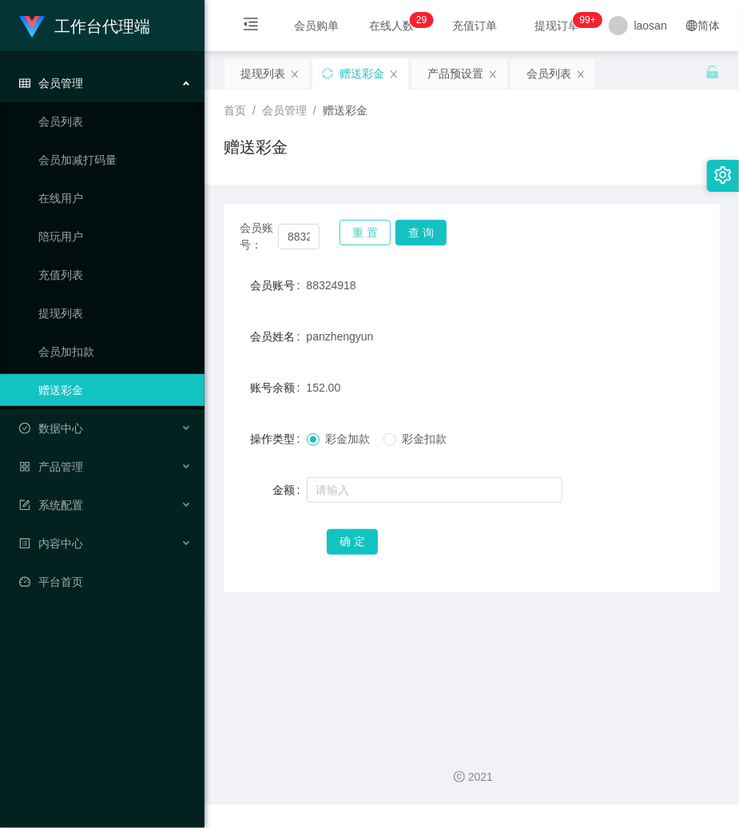
click at [376, 222] on button "重 置" at bounding box center [365, 233] width 51 height 26
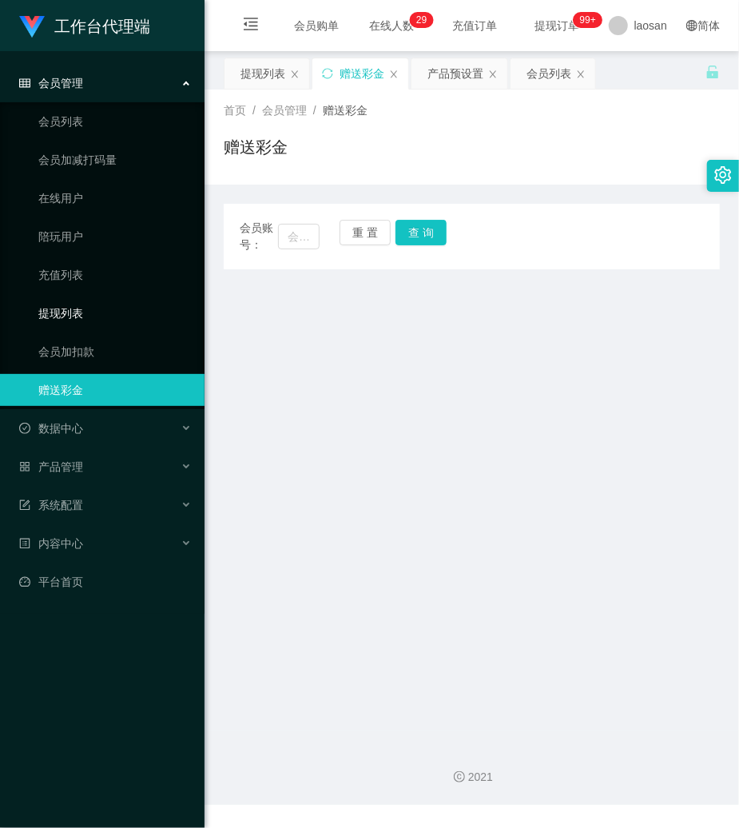
drag, startPoint x: 71, startPoint y: 314, endPoint x: 312, endPoint y: 350, distance: 243.2
click at [74, 314] on link "提现列表" at bounding box center [114, 313] width 153 height 32
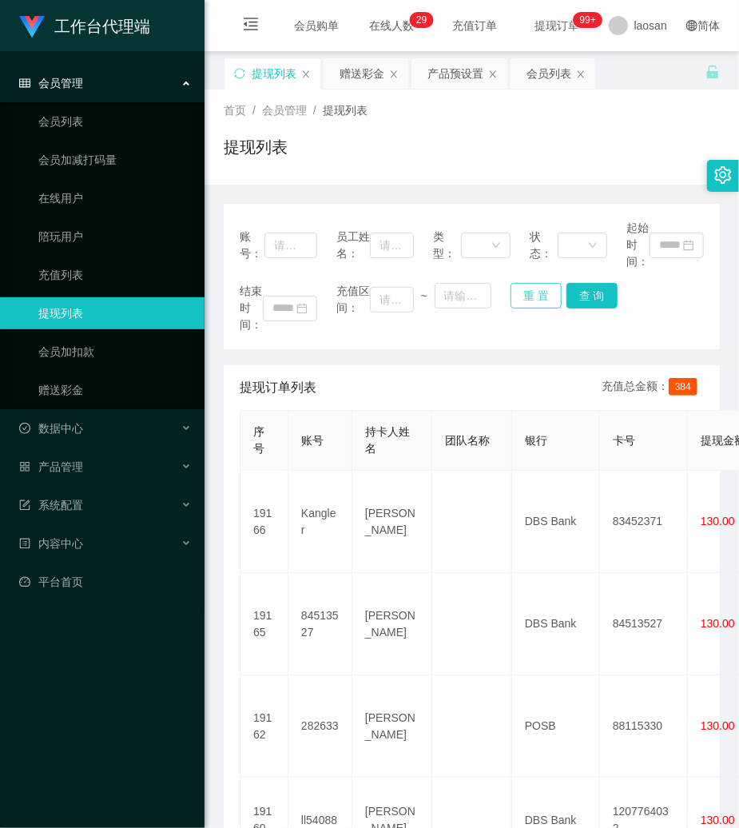
click at [535, 289] on button "重 置" at bounding box center [536, 296] width 51 height 26
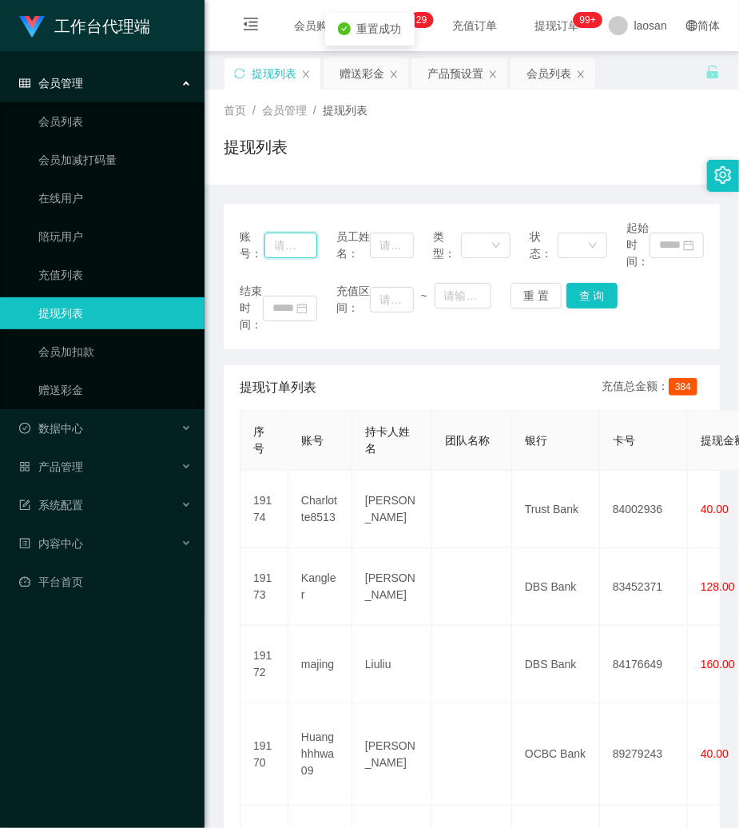
drag, startPoint x: 293, startPoint y: 241, endPoint x: 331, endPoint y: 248, distance: 39.0
click at [304, 241] on input "text" at bounding box center [291, 246] width 53 height 26
paste input "2082637337"
type input "2082637337"
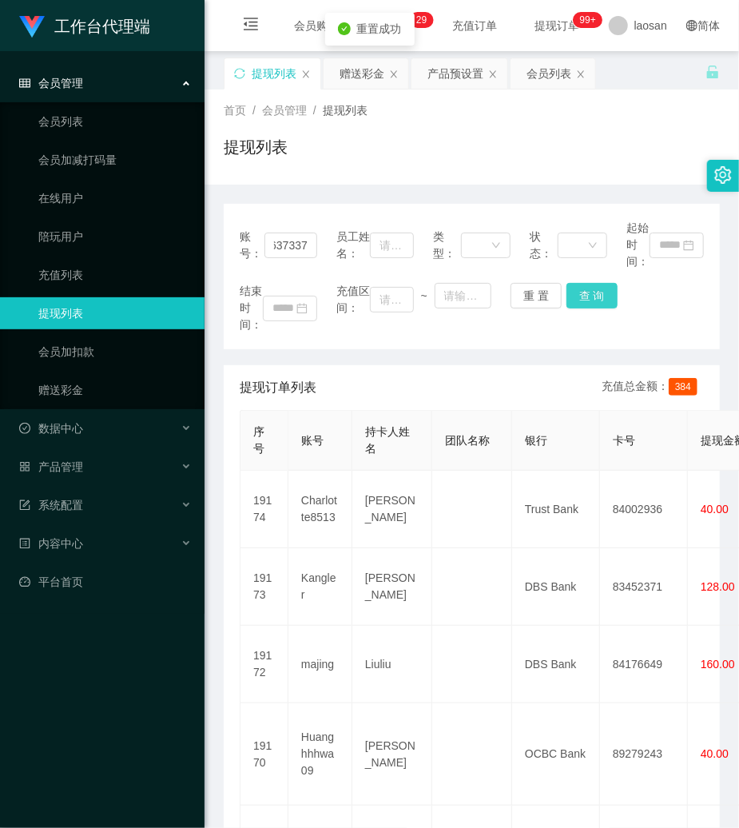
click at [576, 298] on button "查 询" at bounding box center [592, 296] width 51 height 26
drag, startPoint x: 576, startPoint y: 298, endPoint x: 582, endPoint y: 291, distance: 9.1
click at [579, 297] on div "重 置 查 询" at bounding box center [550, 296] width 78 height 26
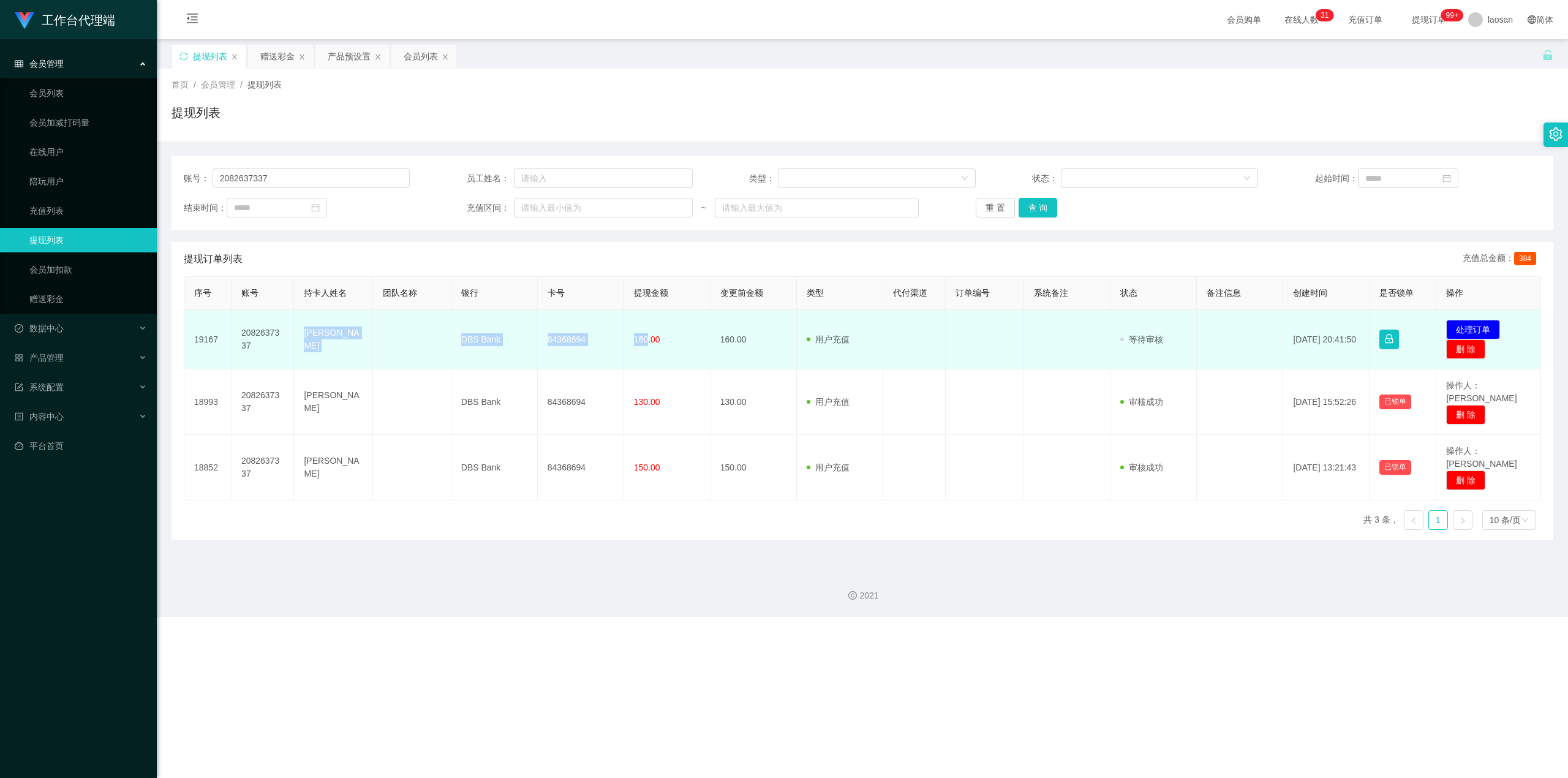
drag, startPoint x: 301, startPoint y: 342, endPoint x: 643, endPoint y: 356, distance: 342.3
click at [566, 356] on tr "19167 2082637337 LI ZIYUAN DBS Bank 84368694 160.00 160.00 用户充值 人工扣款 审核驳回 审核成功 …" at bounding box center [863, 340] width 1356 height 60
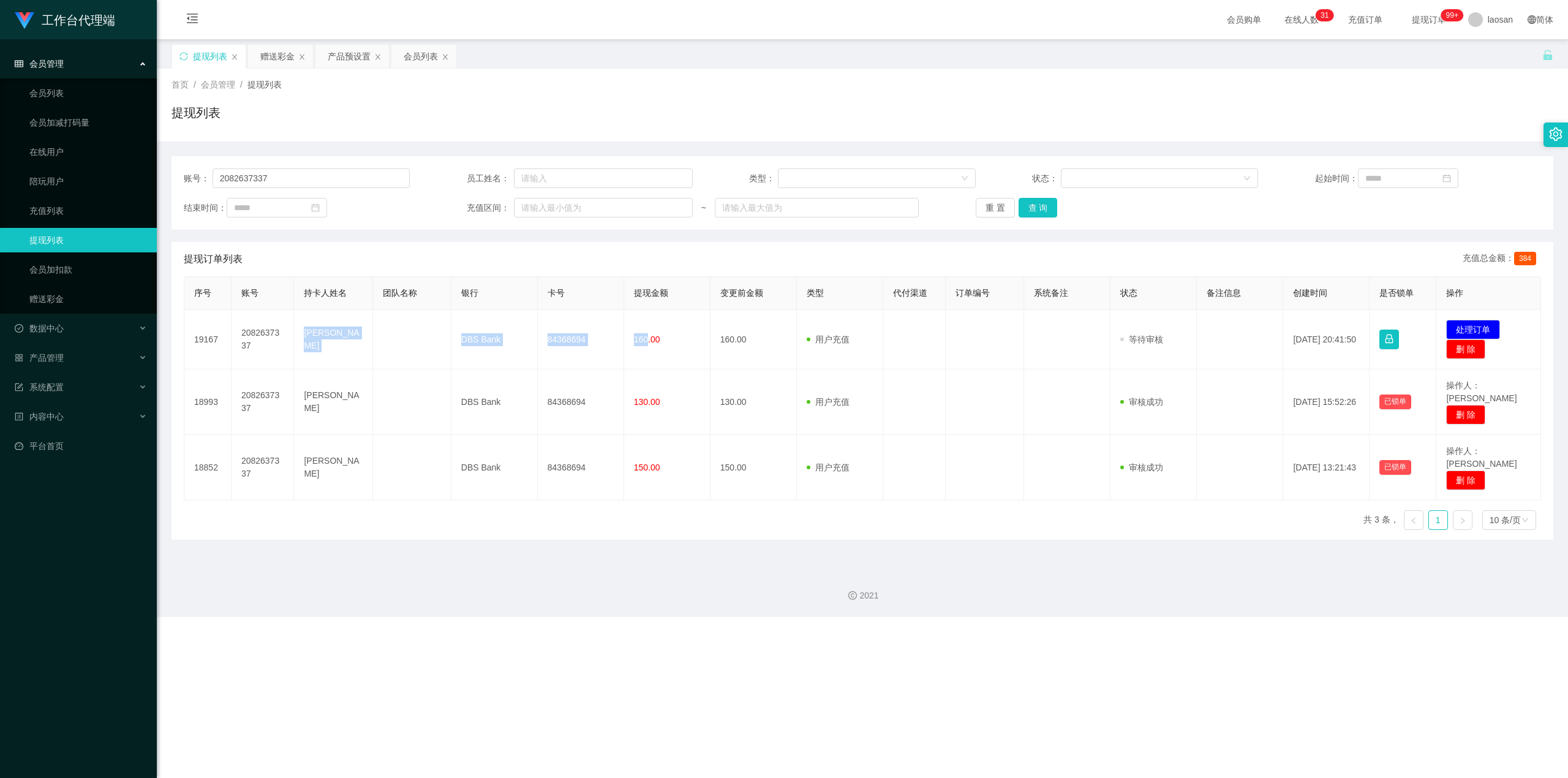
copy tr "LI ZIYUAN DBS Bank 84368694 160"
drag, startPoint x: 1461, startPoint y: 327, endPoint x: 1421, endPoint y: 327, distance: 40.0
click at [566, 327] on button "处理订单" at bounding box center [1473, 330] width 54 height 20
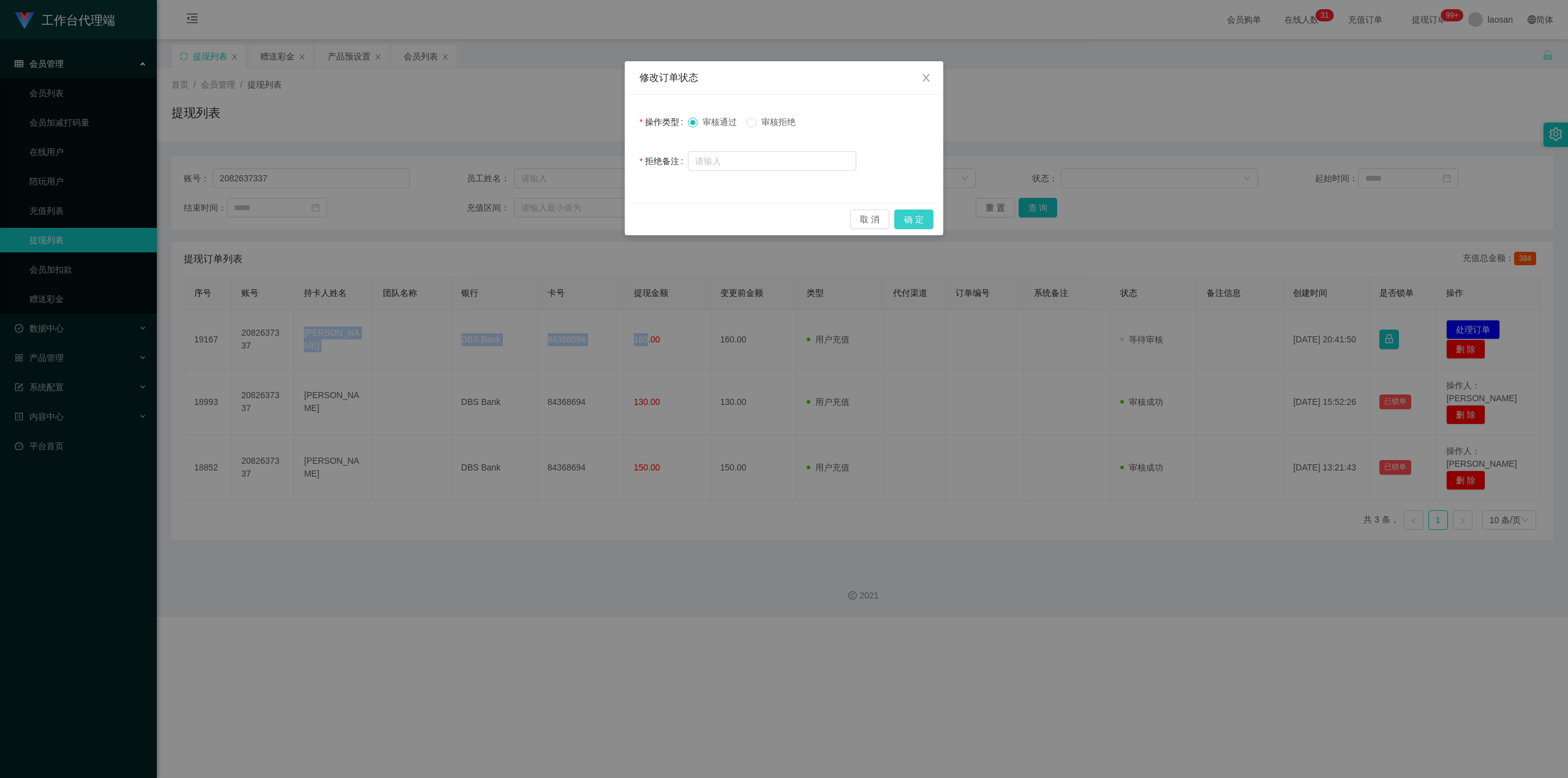
drag, startPoint x: 919, startPoint y: 222, endPoint x: 1471, endPoint y: 5, distance: 593.1
click at [566, 222] on button "确 定" at bounding box center [914, 219] width 39 height 20
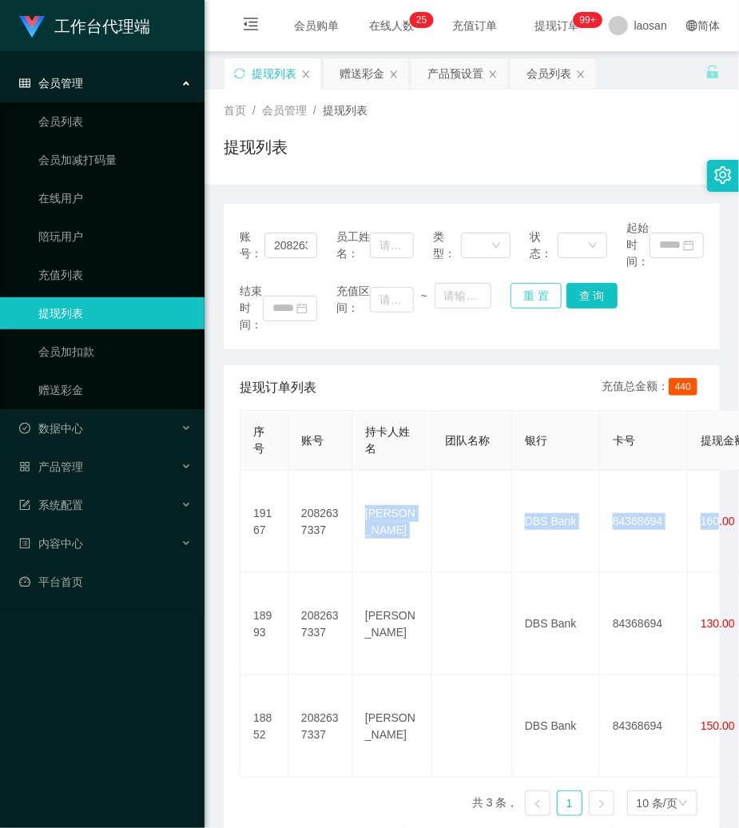
click at [531, 292] on button "重 置" at bounding box center [536, 296] width 51 height 26
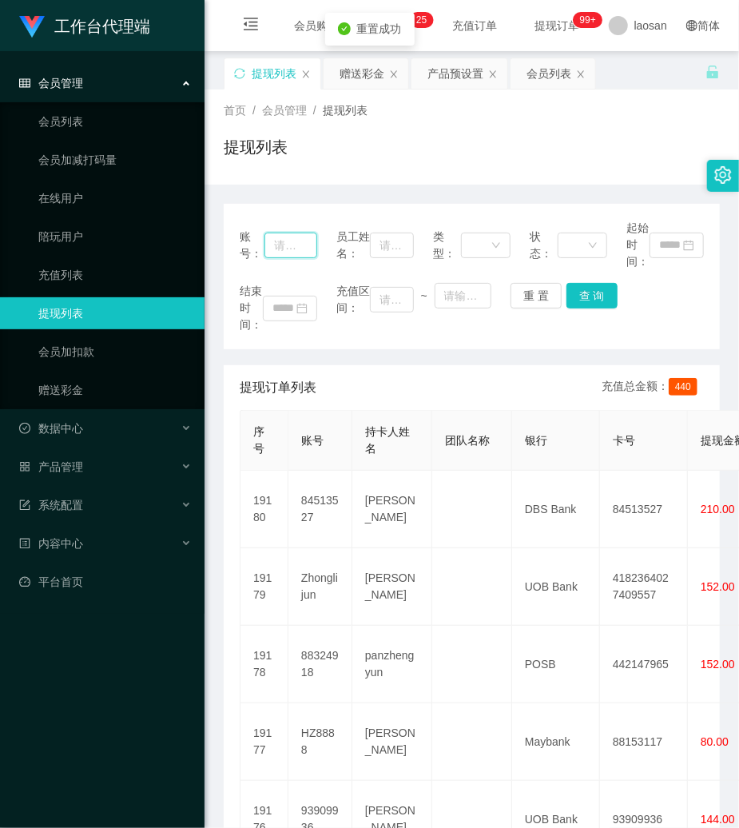
click at [297, 245] on input "text" at bounding box center [291, 246] width 53 height 26
paste input "93909936"
type input "93909936"
click at [603, 297] on button "查 询" at bounding box center [592, 296] width 51 height 26
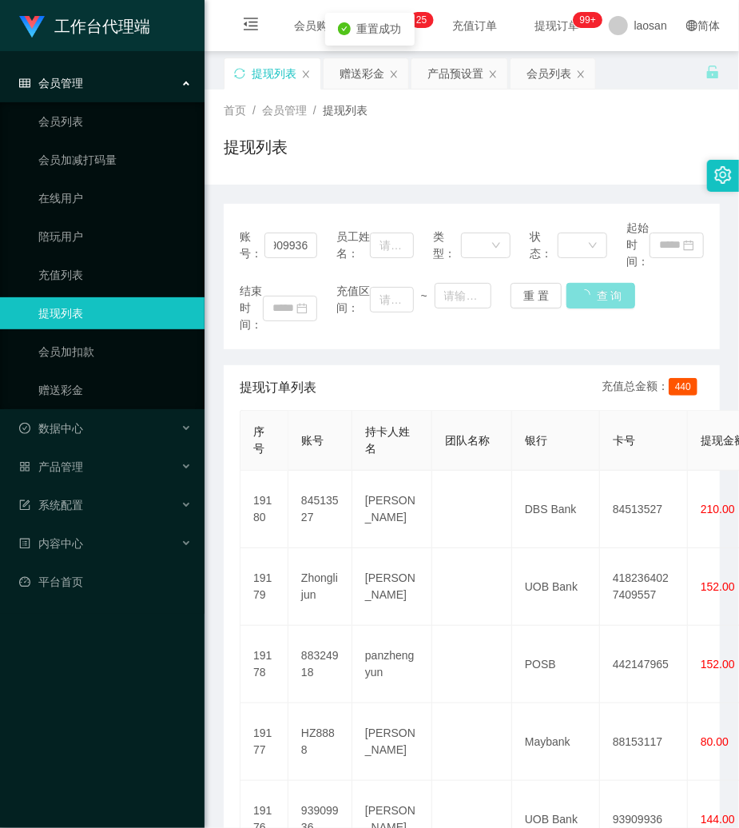
scroll to position [0, 0]
click at [603, 297] on div "结束时间： 充值区间： ~ 重 置 查 询" at bounding box center [472, 308] width 464 height 50
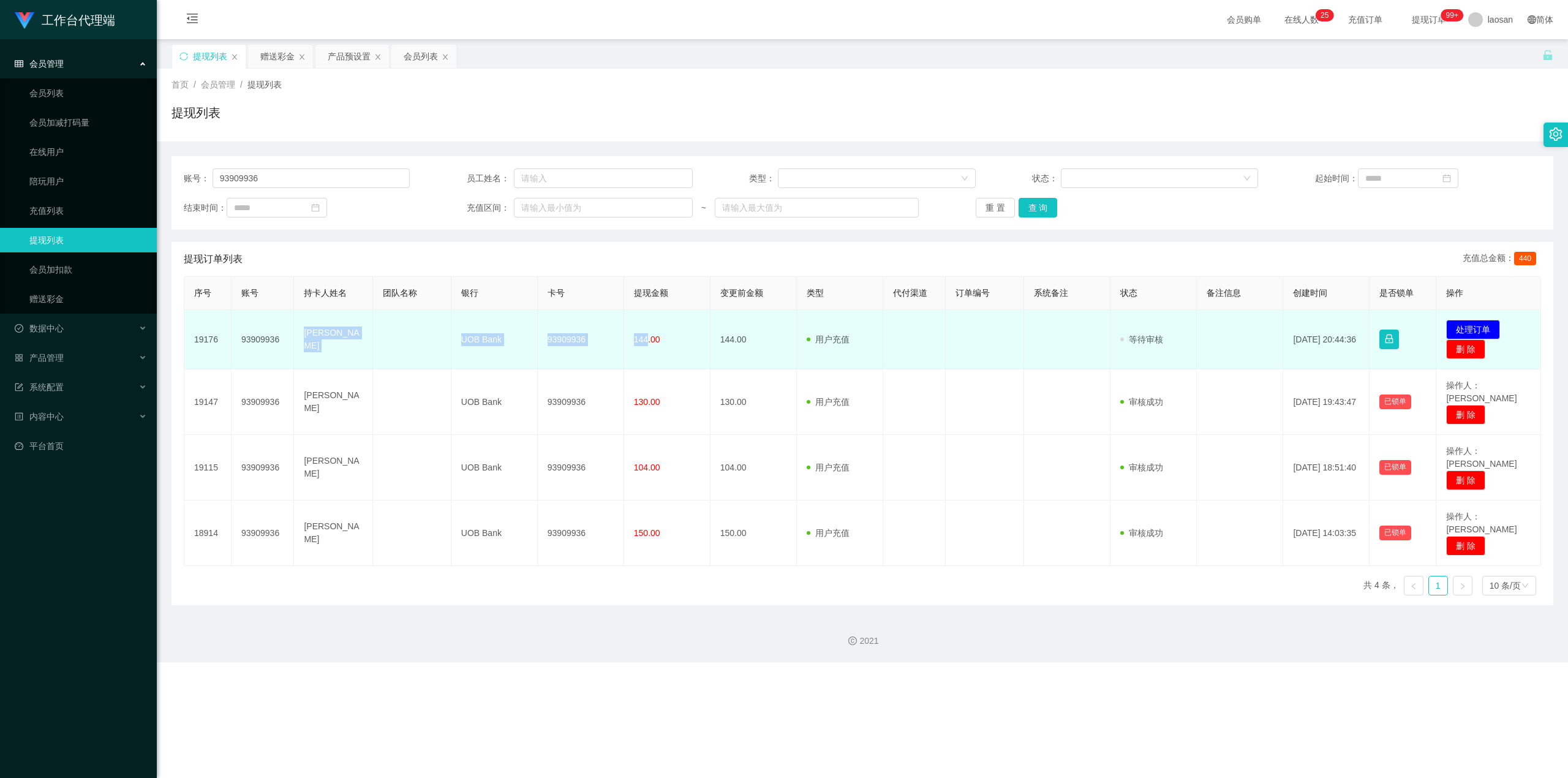
drag, startPoint x: 303, startPoint y: 338, endPoint x: 642, endPoint y: 343, distance: 339.0
click at [566, 343] on tr "19176 93909936 TAN PEI YUN UOB Bank 93909936 144.00 144.00 用户充值 人工扣款 审核驳回 审核成功 …" at bounding box center [863, 340] width 1356 height 60
copy tr "TAN PEI YUN UOB Bank 93909936 144"
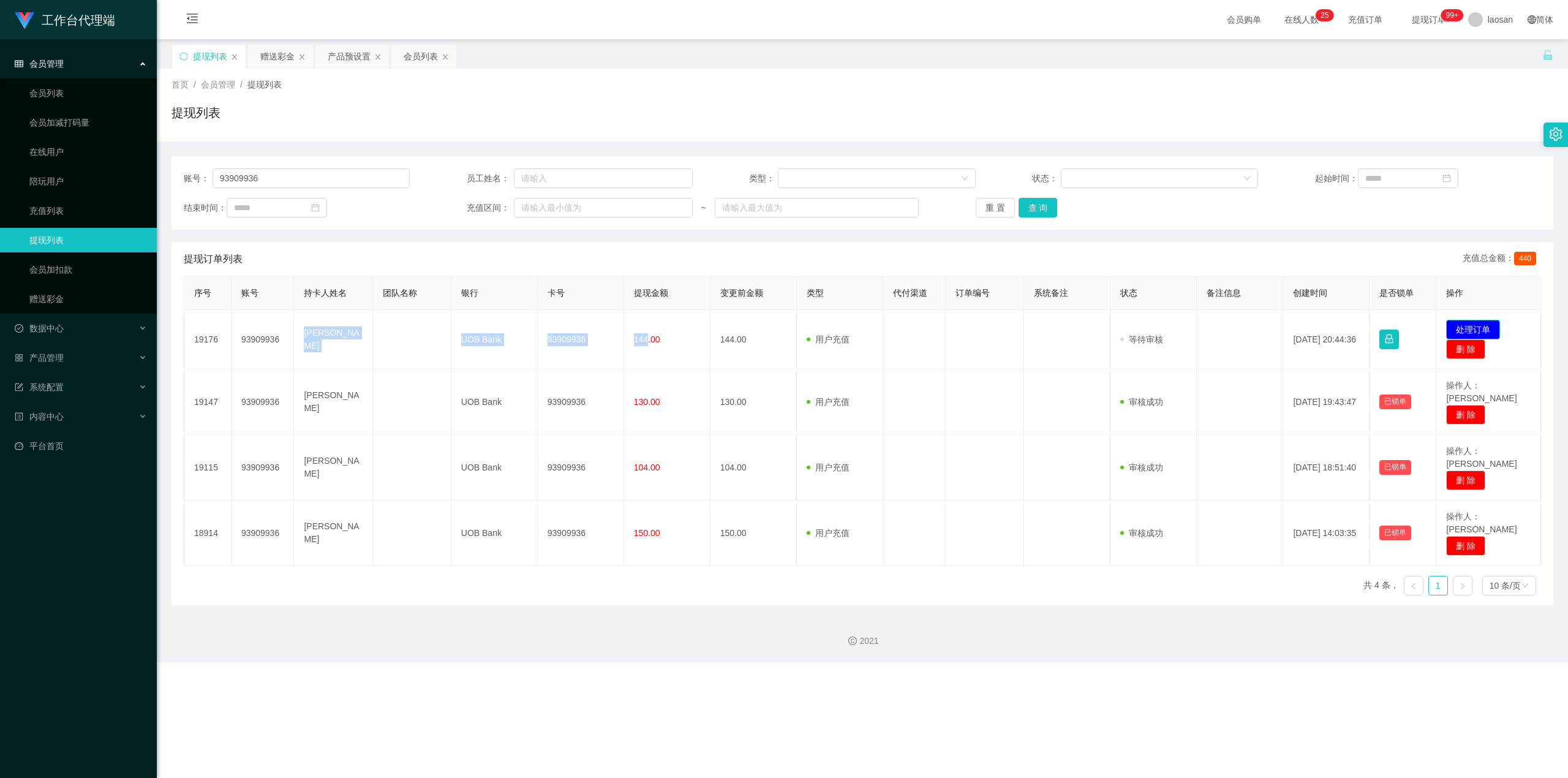
click at [566, 326] on button "处理订单" at bounding box center [1473, 330] width 54 height 20
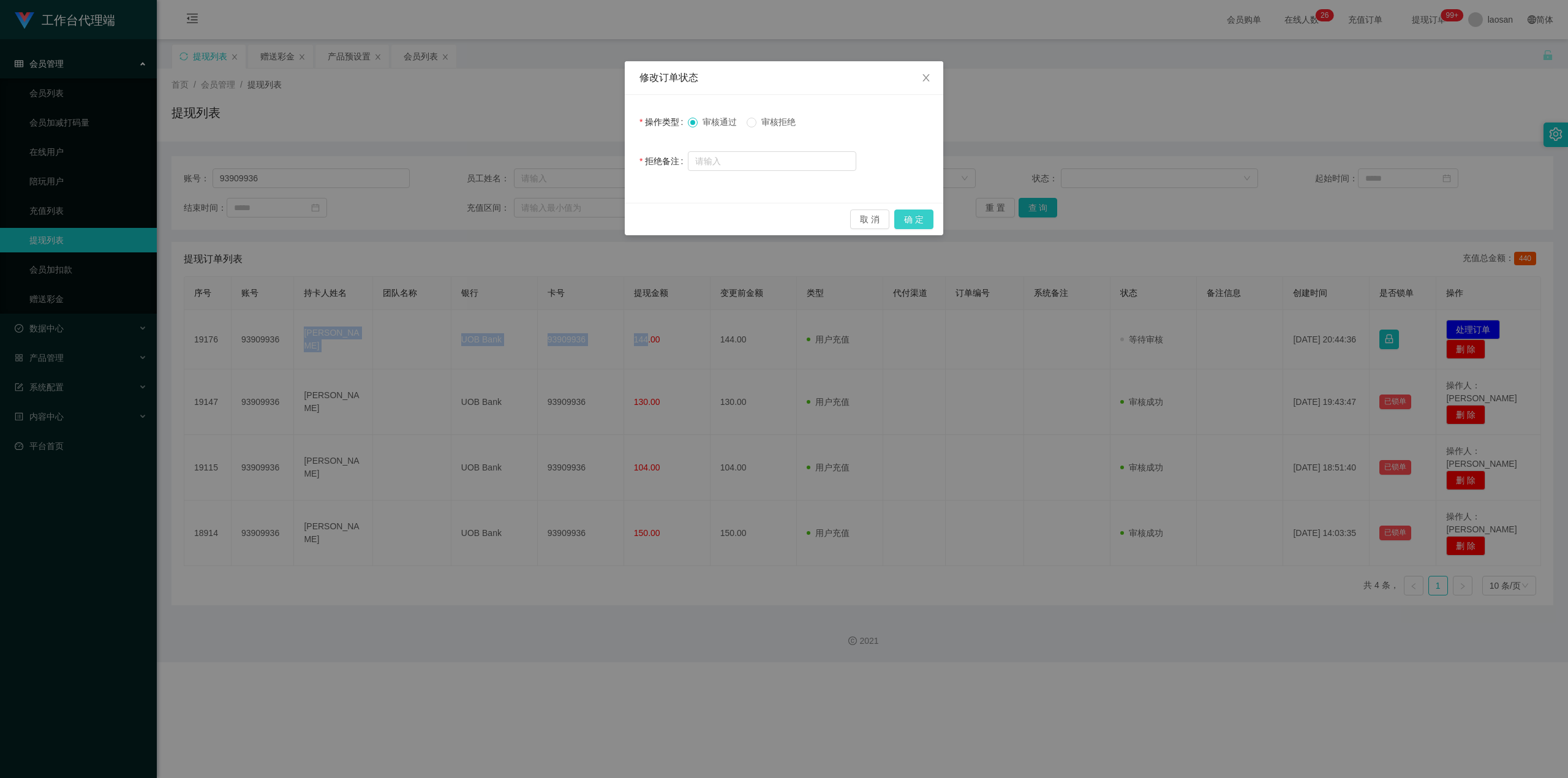
drag, startPoint x: 904, startPoint y: 226, endPoint x: 1362, endPoint y: 38, distance: 495.1
click at [566, 226] on button "确 定" at bounding box center [914, 219] width 39 height 20
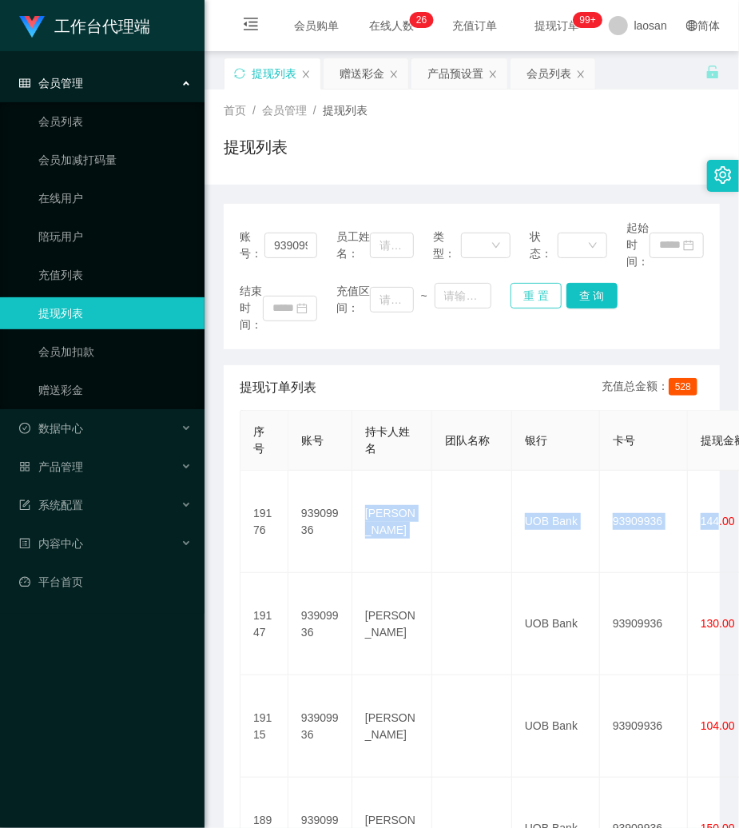
click at [539, 298] on button "重 置" at bounding box center [536, 296] width 51 height 26
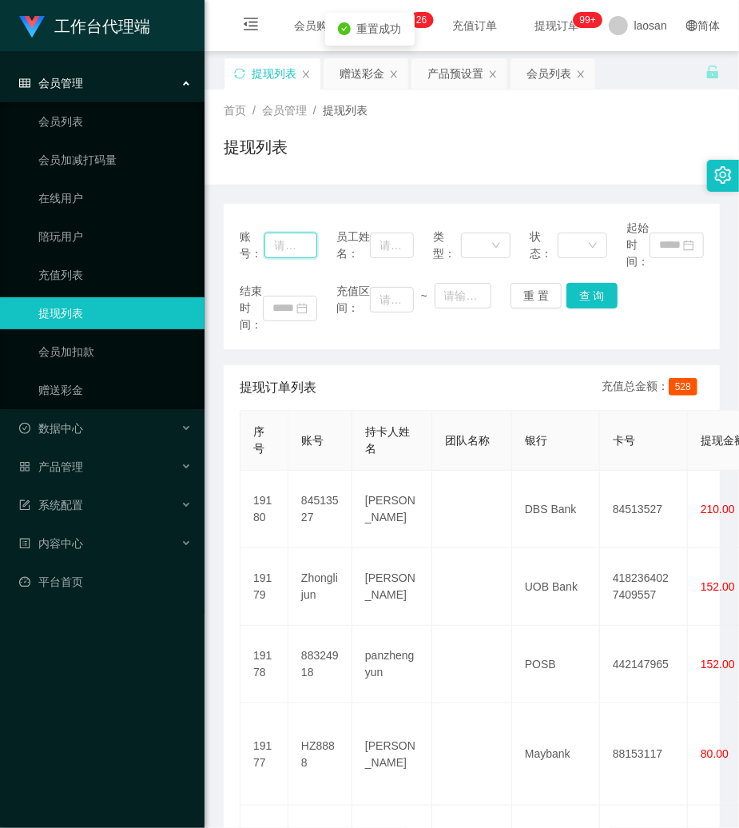
click at [296, 240] on input "text" at bounding box center [291, 246] width 53 height 26
paste input "Zhonglijun"
type input "Zhonglijun"
click at [586, 304] on button "查 询" at bounding box center [592, 296] width 51 height 26
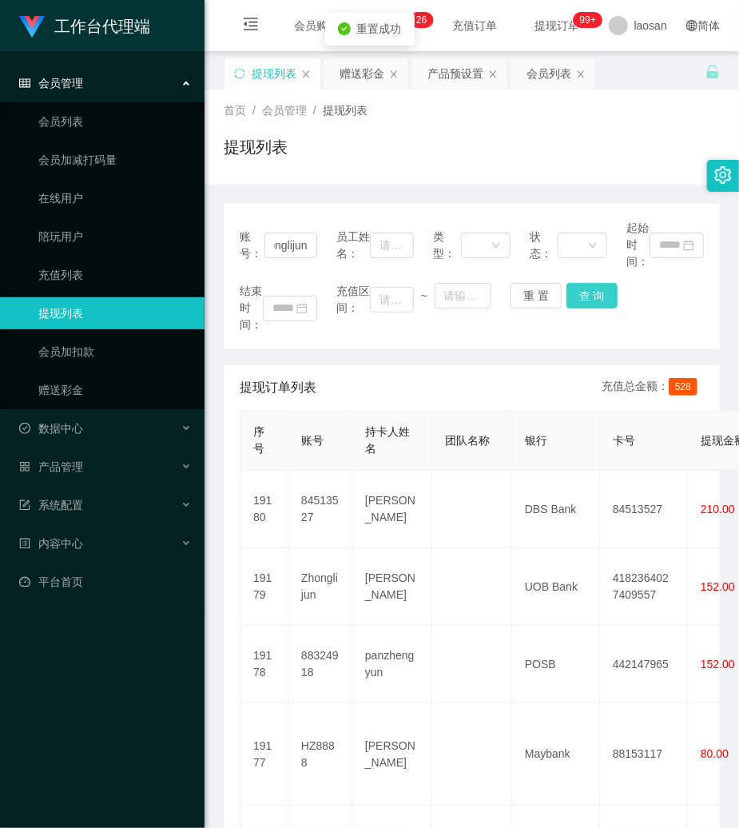
scroll to position [0, 0]
click at [585, 302] on div "结束时间： 充值区间： ~ 重 置 查 询" at bounding box center [472, 308] width 464 height 50
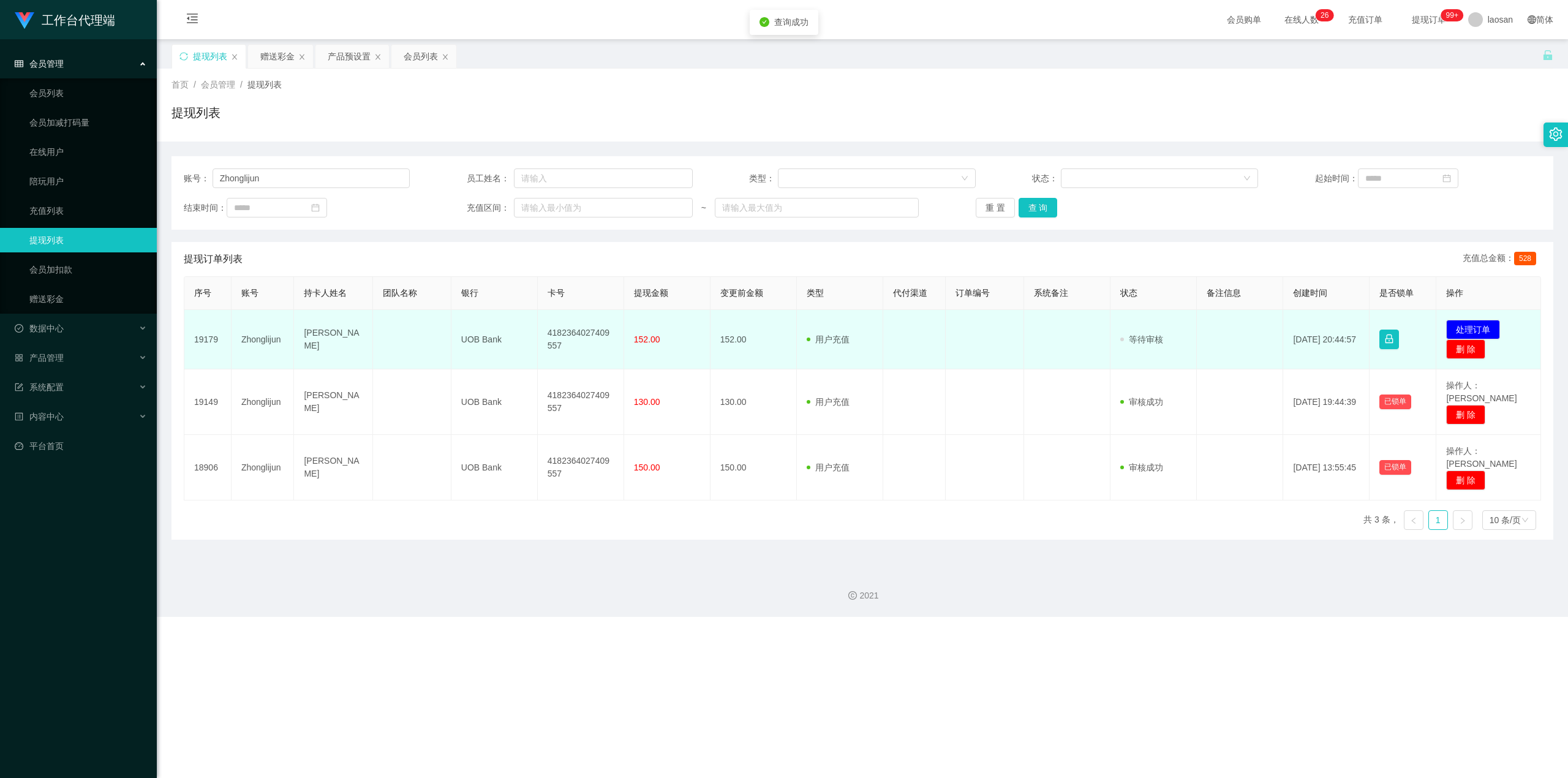
click at [300, 338] on td "[PERSON_NAME]" at bounding box center [333, 340] width 78 height 60
drag, startPoint x: 299, startPoint y: 338, endPoint x: 770, endPoint y: 354, distance: 471.3
click at [566, 354] on tr "19179 Zhonglijun Chong Kar ken UOB Bank 4182364027409557 152.00 152.00 用户充值 人工扣…" at bounding box center [863, 340] width 1356 height 60
copy tr "Chong Kar ken UOB Bank 4182364027409557 152"
click at [566, 327] on button "处理订单" at bounding box center [1473, 330] width 54 height 20
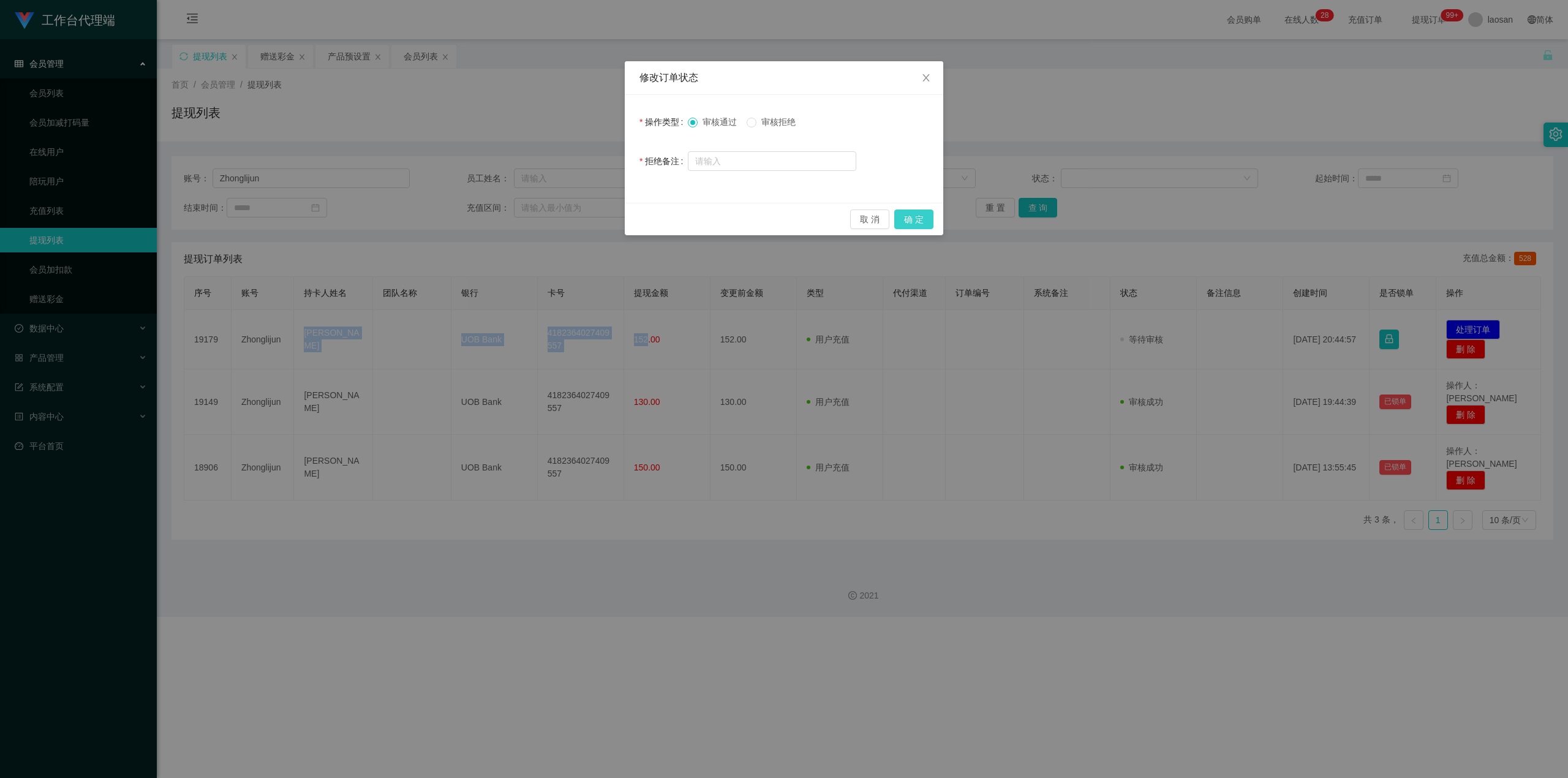
drag, startPoint x: 920, startPoint y: 215, endPoint x: 971, endPoint y: 209, distance: 51.4
click at [566, 215] on button "确 定" at bounding box center [914, 219] width 39 height 20
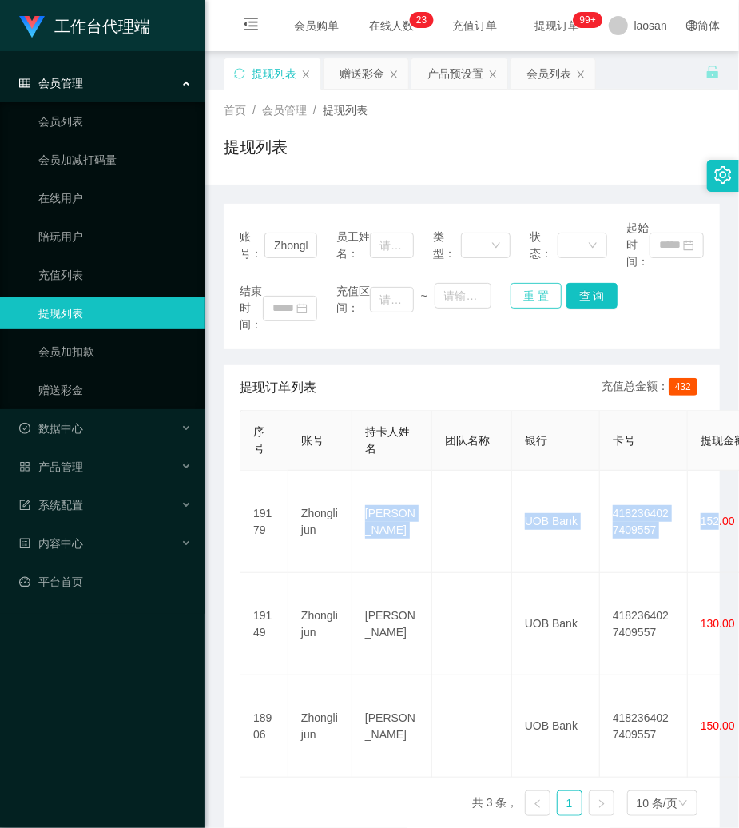
click at [519, 297] on button "重 置" at bounding box center [536, 296] width 51 height 26
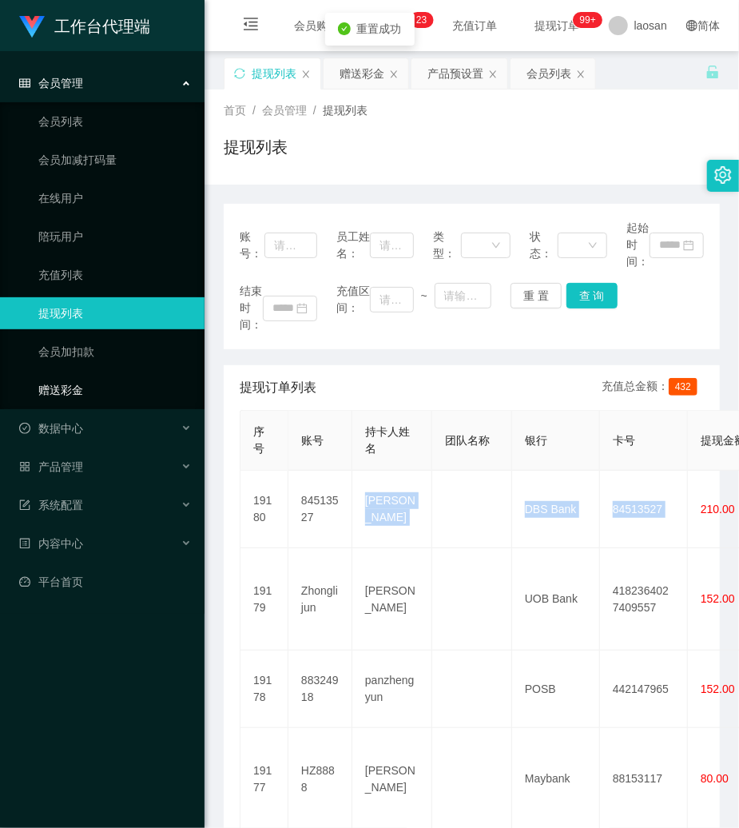
drag, startPoint x: 74, startPoint y: 387, endPoint x: 298, endPoint y: 296, distance: 241.6
click at [75, 385] on link "赠送彩金" at bounding box center [114, 390] width 153 height 32
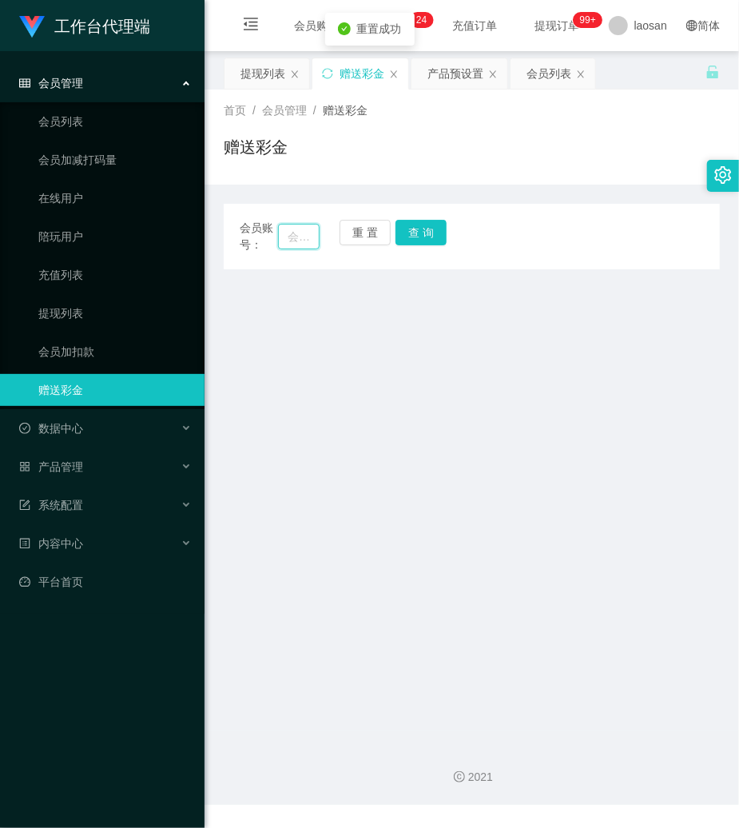
drag, startPoint x: 300, startPoint y: 240, endPoint x: 388, endPoint y: 225, distance: 88.4
click at [302, 240] on input "text" at bounding box center [299, 237] width 42 height 26
paste input "19691026"
type input "19691026"
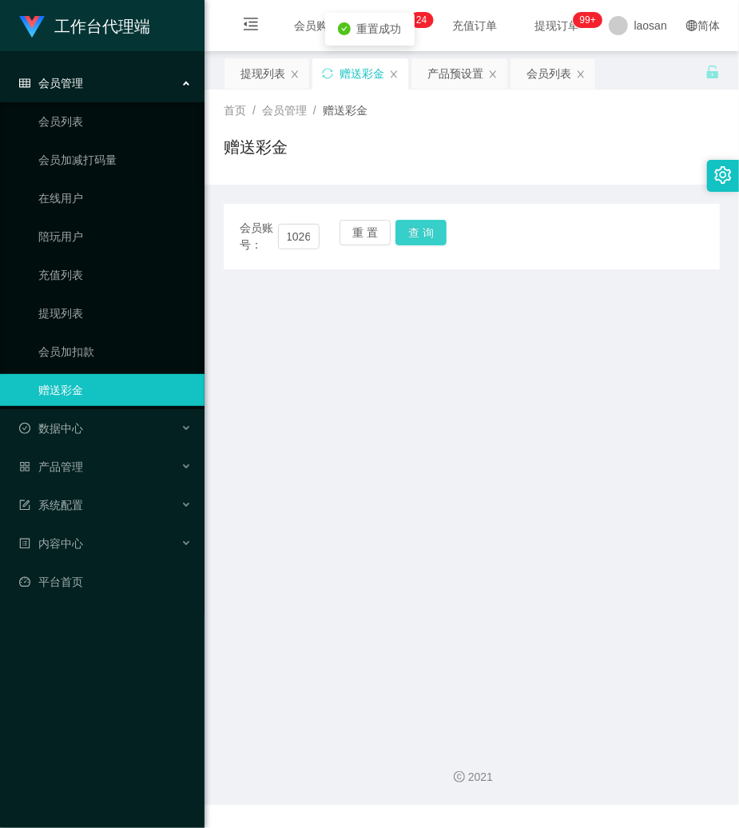
click at [422, 220] on button "查 询" at bounding box center [421, 233] width 51 height 26
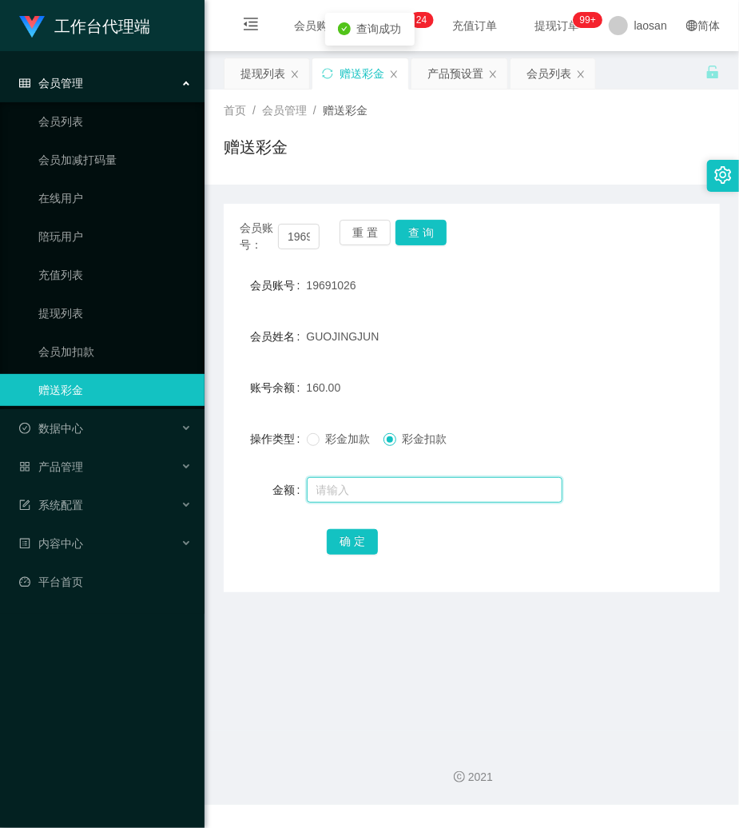
click at [377, 484] on input "text" at bounding box center [435, 490] width 256 height 26
type input "160"
drag, startPoint x: 368, startPoint y: 538, endPoint x: 352, endPoint y: 535, distance: 16.3
click at [366, 538] on button "确 定" at bounding box center [352, 542] width 51 height 26
drag, startPoint x: 475, startPoint y: 385, endPoint x: 432, endPoint y: 314, distance: 82.8
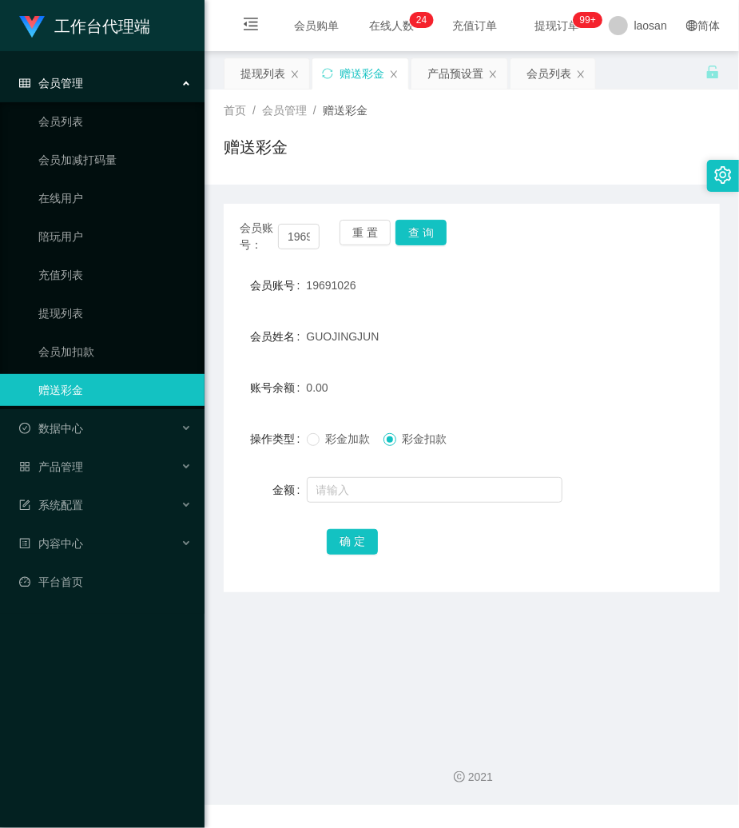
click at [459, 364] on form "会员账号 19691026 会员姓名 [PERSON_NAME] 账号余额 0.00 操作类型 彩金加款 彩金扣款 金额 确 定" at bounding box center [472, 413] width 496 height 288
click at [368, 244] on button "重 置" at bounding box center [365, 233] width 51 height 26
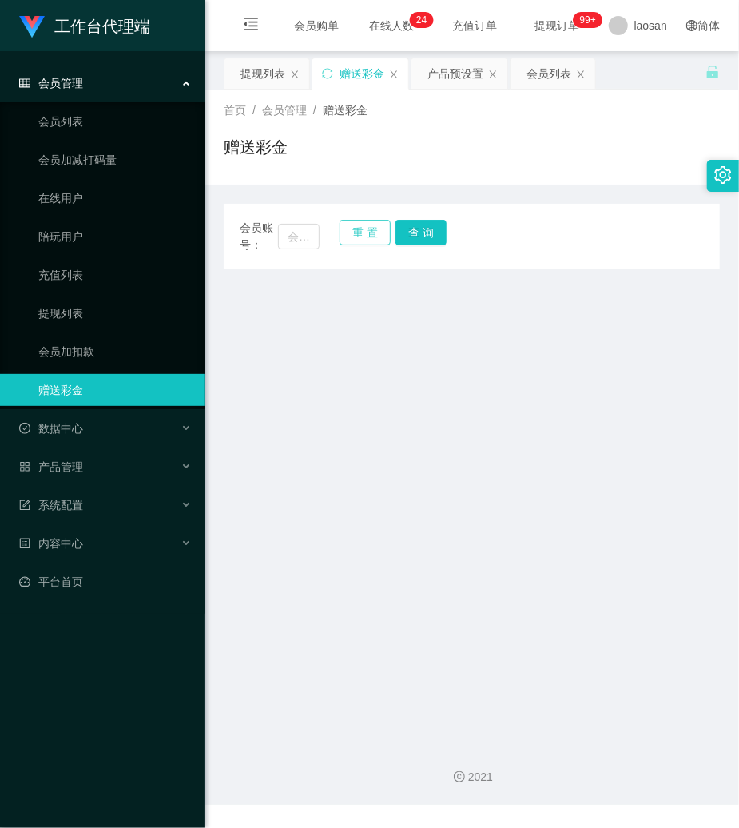
click at [365, 234] on button "重 置" at bounding box center [365, 233] width 51 height 26
drag, startPoint x: 302, startPoint y: 240, endPoint x: 403, endPoint y: 235, distance: 100.8
click at [311, 244] on input "text" at bounding box center [299, 237] width 42 height 26
paste input "604841446"
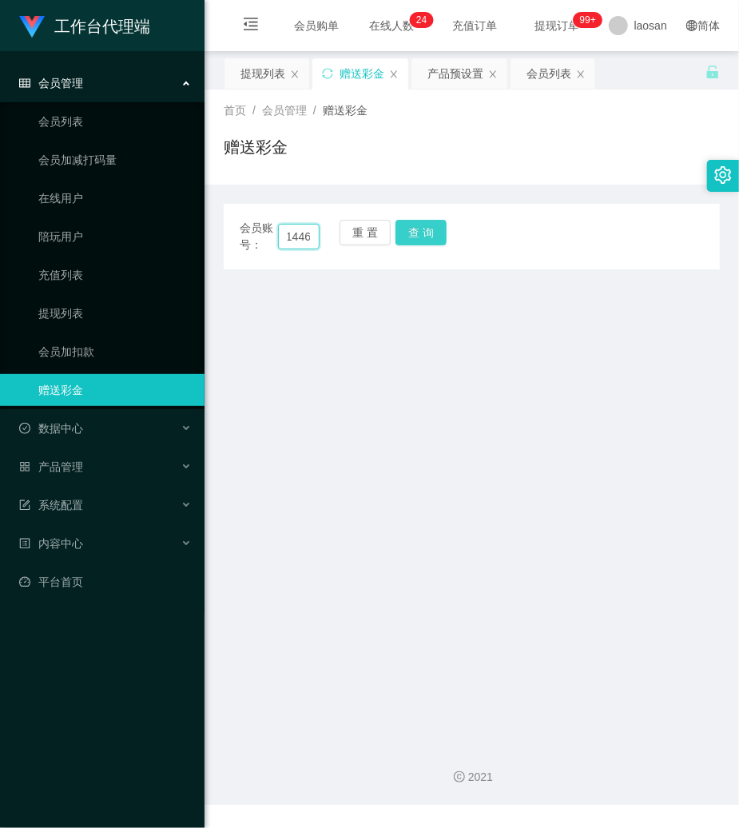
type input "604841446"
drag, startPoint x: 409, startPoint y: 234, endPoint x: 411, endPoint y: 263, distance: 28.8
click at [409, 237] on button "查 询" at bounding box center [421, 233] width 51 height 26
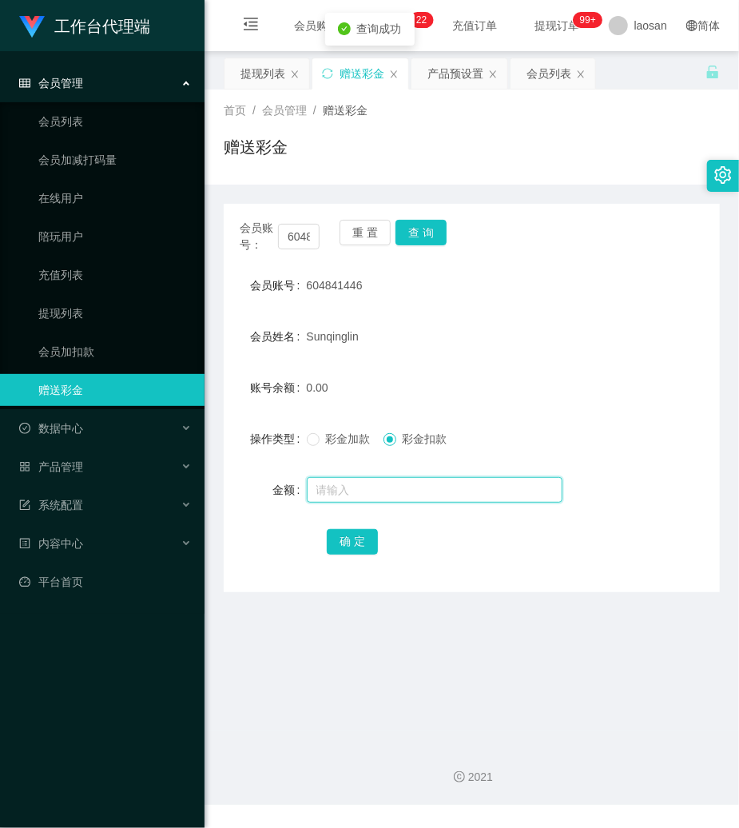
click at [411, 490] on input "text" at bounding box center [435, 490] width 256 height 26
type input "136"
click at [347, 448] on div "彩金加款 彩金扣款" at bounding box center [451, 439] width 289 height 32
click at [350, 446] on label "彩金加款" at bounding box center [342, 439] width 70 height 17
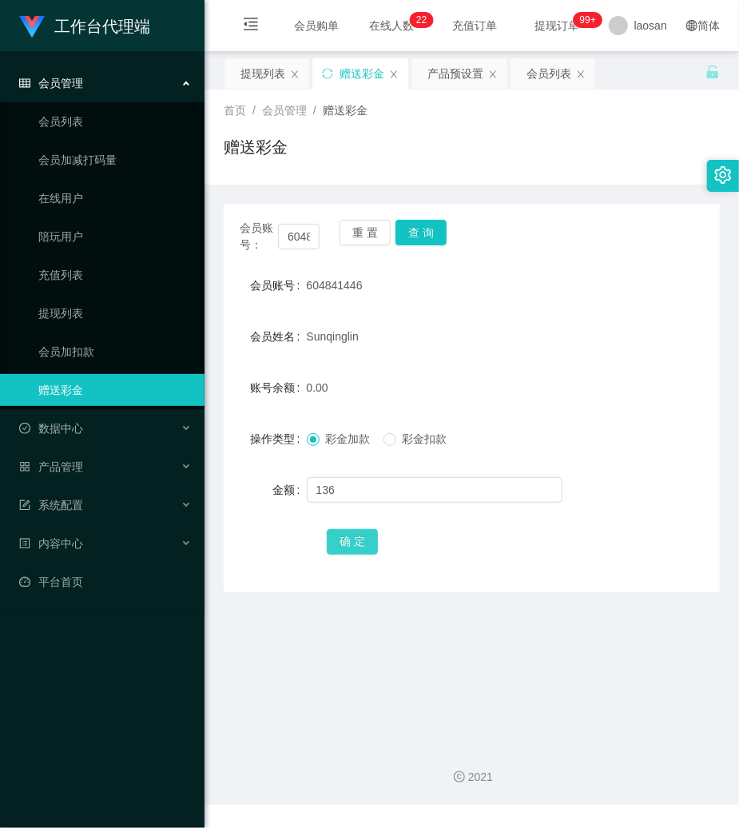
click at [356, 541] on button "确 定" at bounding box center [352, 542] width 51 height 26
drag, startPoint x: 368, startPoint y: 227, endPoint x: 317, endPoint y: 238, distance: 52.4
click at [365, 229] on button "重 置" at bounding box center [365, 233] width 51 height 26
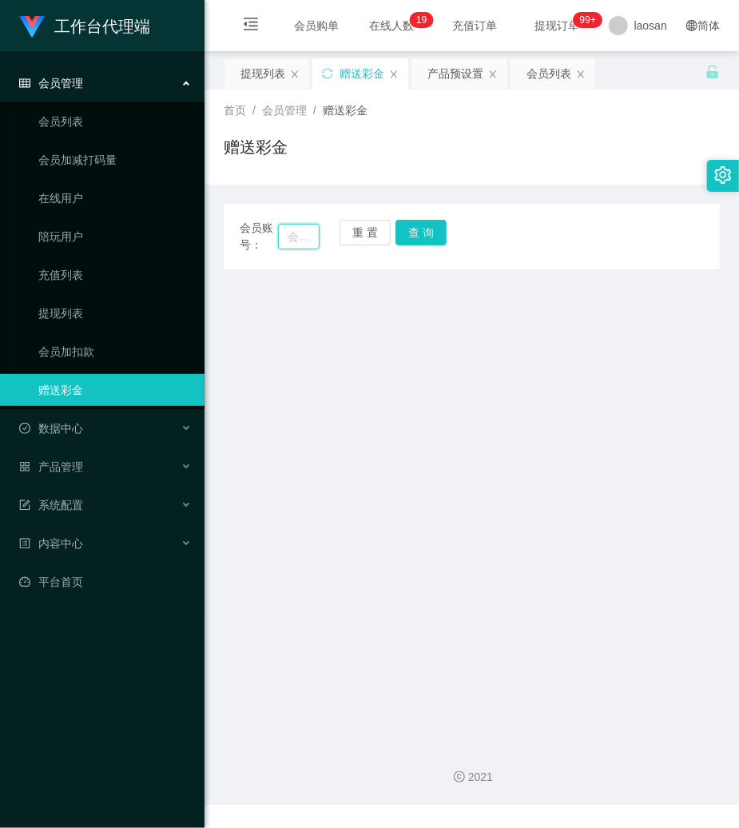
click at [297, 235] on input "text" at bounding box center [299, 237] width 42 height 26
paste input "HMIR9961"
type input "HMIR9961"
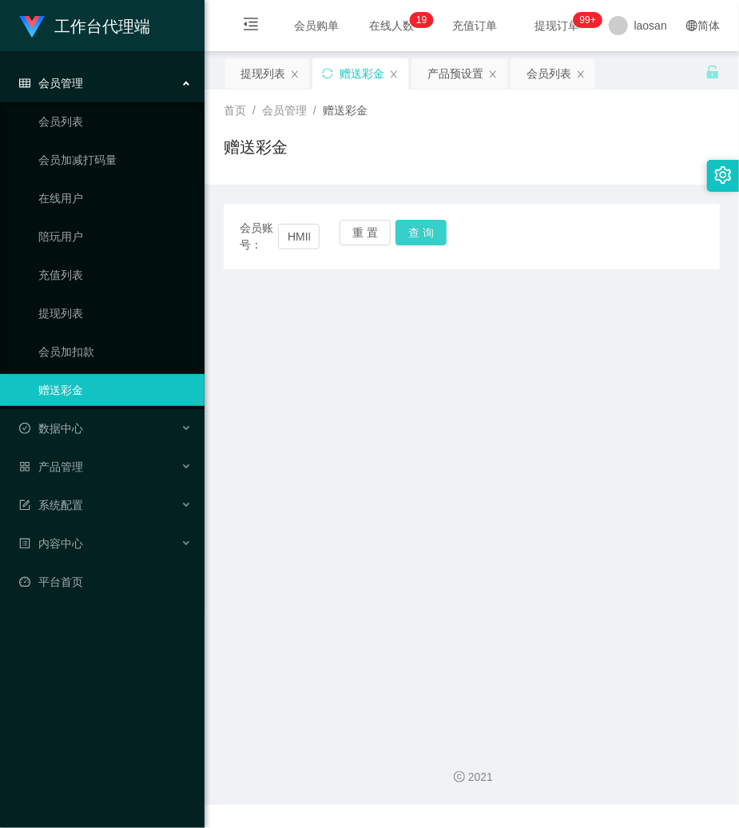
click at [420, 231] on button "查 询" at bounding box center [421, 233] width 51 height 26
click at [420, 231] on div "会员账号： HMIR9961 重 置 查 询" at bounding box center [472, 237] width 496 height 34
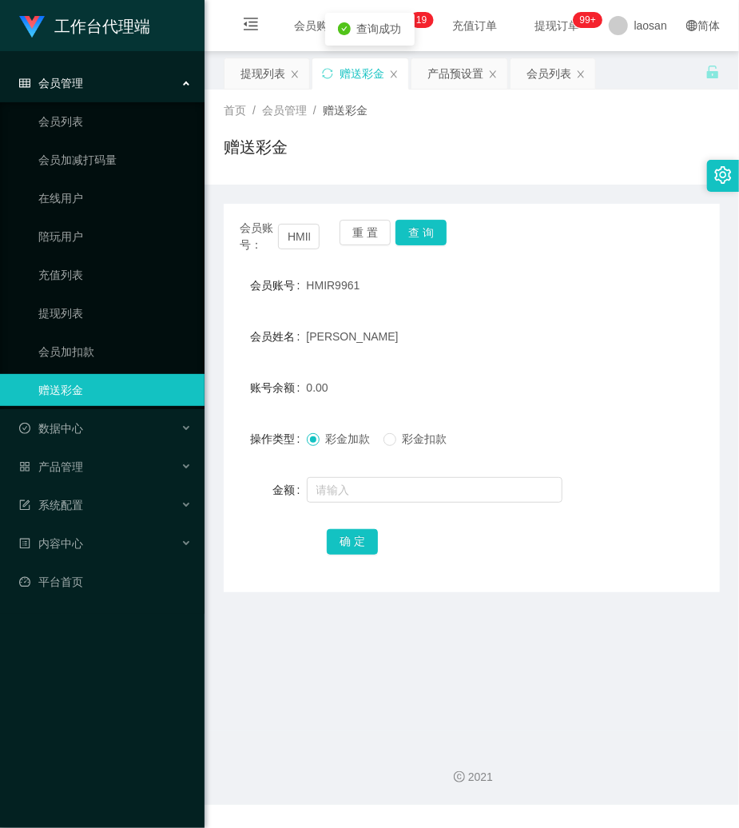
click at [69, 296] on ul "会员列表 会员加减打码量 在线用户 陪玩用户 充值列表 提现列表 会员加扣款 赠送彩金" at bounding box center [102, 255] width 205 height 307
click at [69, 304] on link "提现列表" at bounding box center [114, 313] width 153 height 32
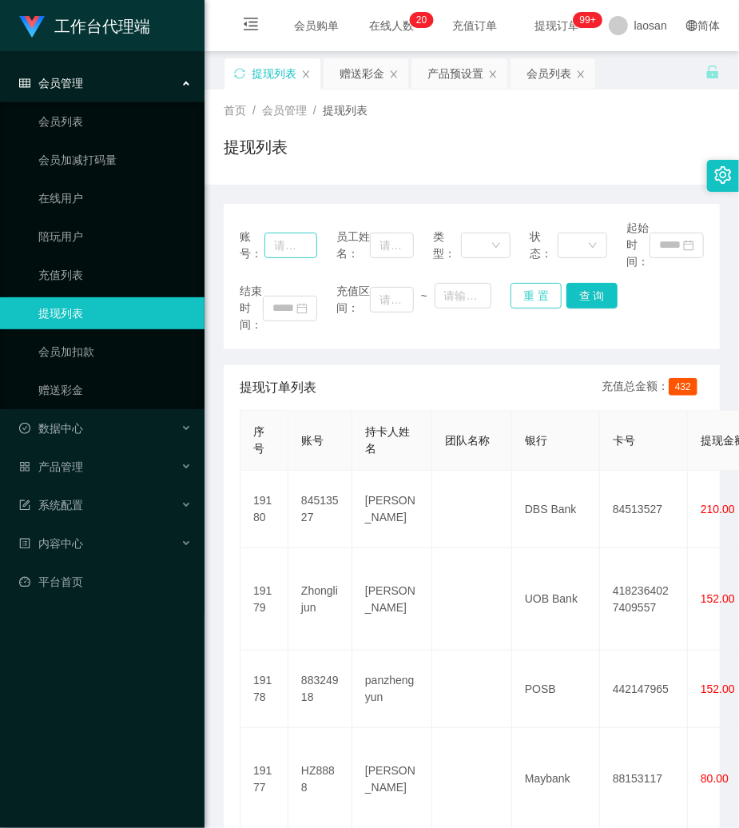
drag, startPoint x: 543, startPoint y: 282, endPoint x: 312, endPoint y: 241, distance: 235.5
click at [543, 283] on button "重 置" at bounding box center [536, 296] width 51 height 26
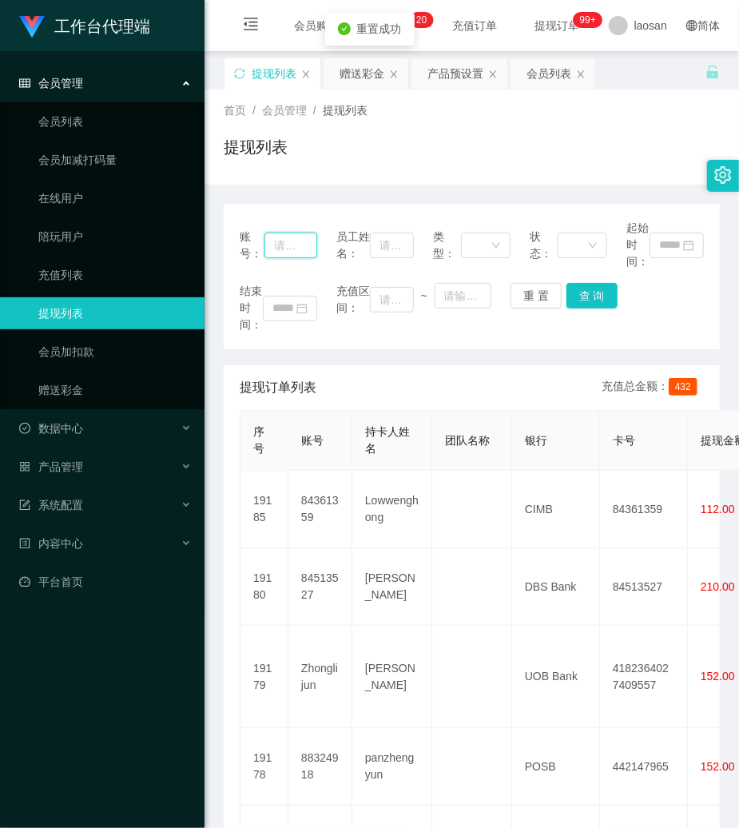
drag, startPoint x: 308, startPoint y: 240, endPoint x: 445, endPoint y: 263, distance: 138.6
click at [308, 240] on input "text" at bounding box center [291, 246] width 53 height 26
paste input "HMIR9961"
type input "HMIR9961"
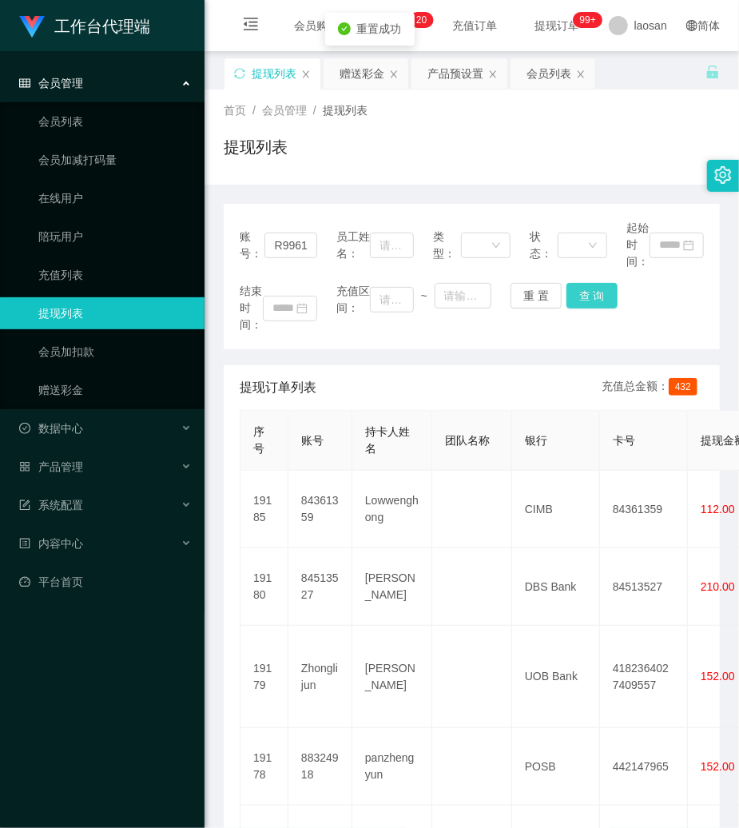
scroll to position [0, 0]
click at [595, 291] on button "查 询" at bounding box center [592, 296] width 51 height 26
drag, startPoint x: 595, startPoint y: 291, endPoint x: 593, endPoint y: 181, distance: 110.3
click at [582, 277] on div "账号： HMIR9961 员工姓名： 类型： 状态： 起始时间： 结束时间： 充值区间： ~ 重 置 查 询" at bounding box center [472, 276] width 496 height 145
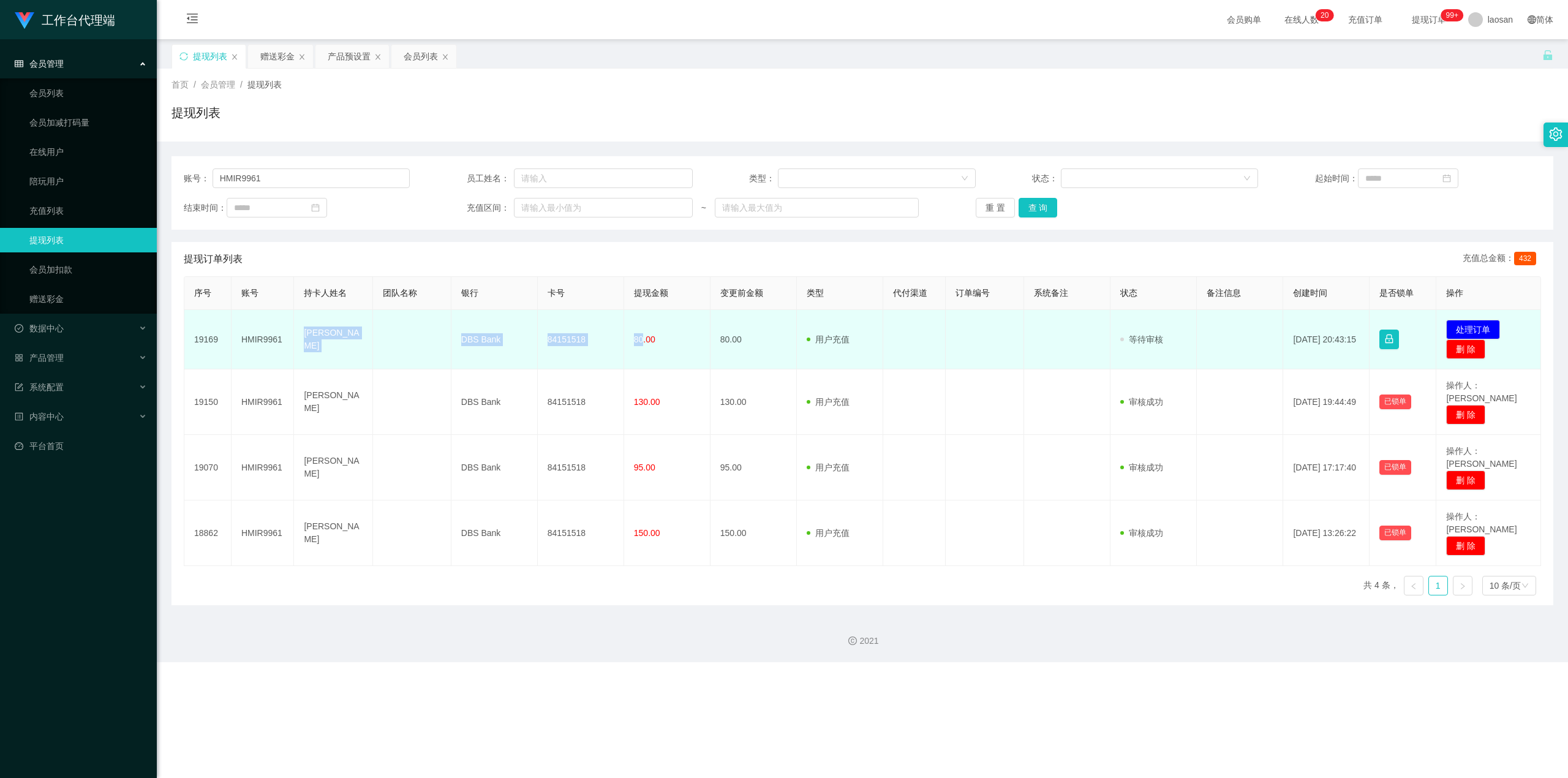
drag, startPoint x: 303, startPoint y: 338, endPoint x: 640, endPoint y: 340, distance: 337.0
click at [566, 340] on tr "19169 HMIR9961 ZHONG LEI DBS Bank 84151518 80.00 80.00 用户充值 人工扣款 审核驳回 审核成功 等待审核…" at bounding box center [863, 340] width 1356 height 60
copy tr "ZHONG LEI DBS Bank 84151518 80"
click at [566, 326] on button "处理订单" at bounding box center [1473, 330] width 54 height 20
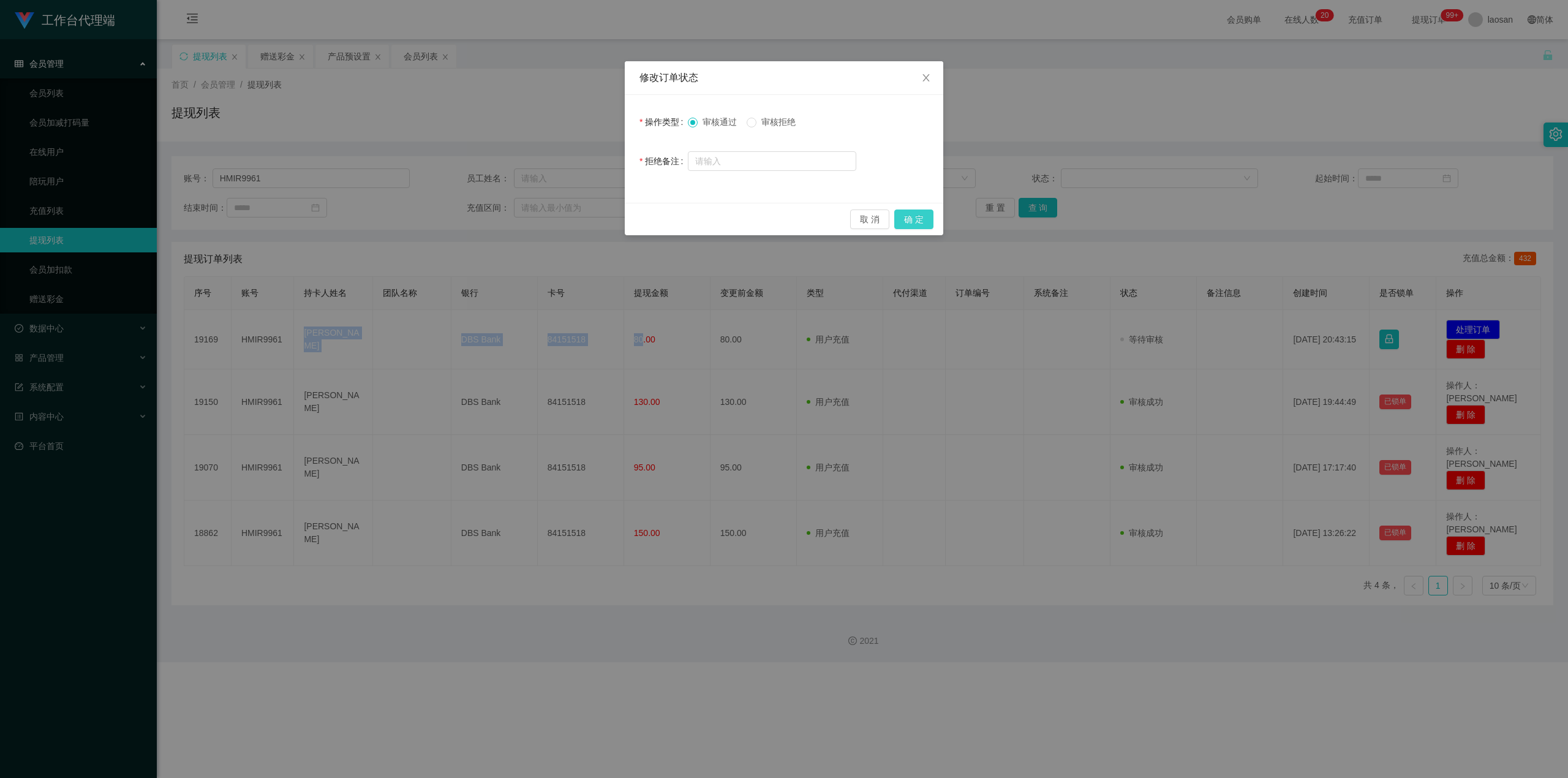
click at [566, 218] on button "确 定" at bounding box center [914, 219] width 39 height 20
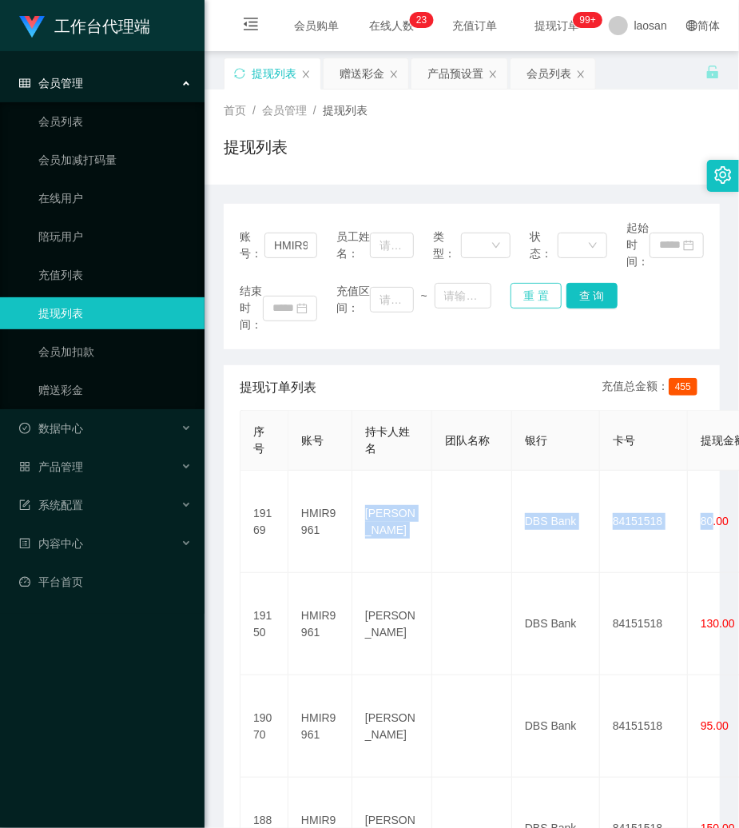
click at [537, 292] on button "重 置" at bounding box center [536, 296] width 51 height 26
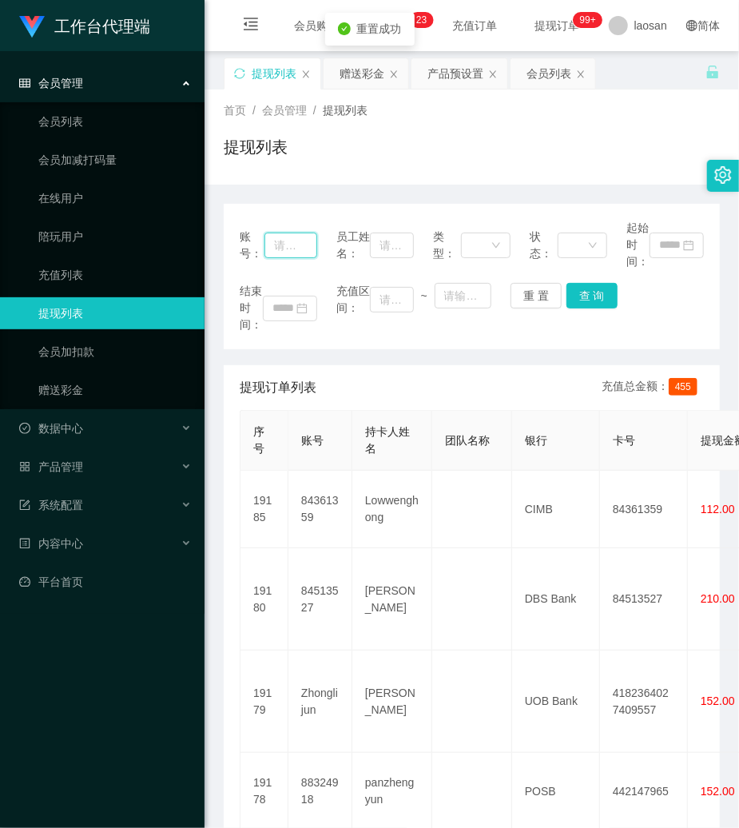
click at [298, 245] on input "text" at bounding box center [291, 246] width 53 height 26
paste input "88324918"
type input "88324918"
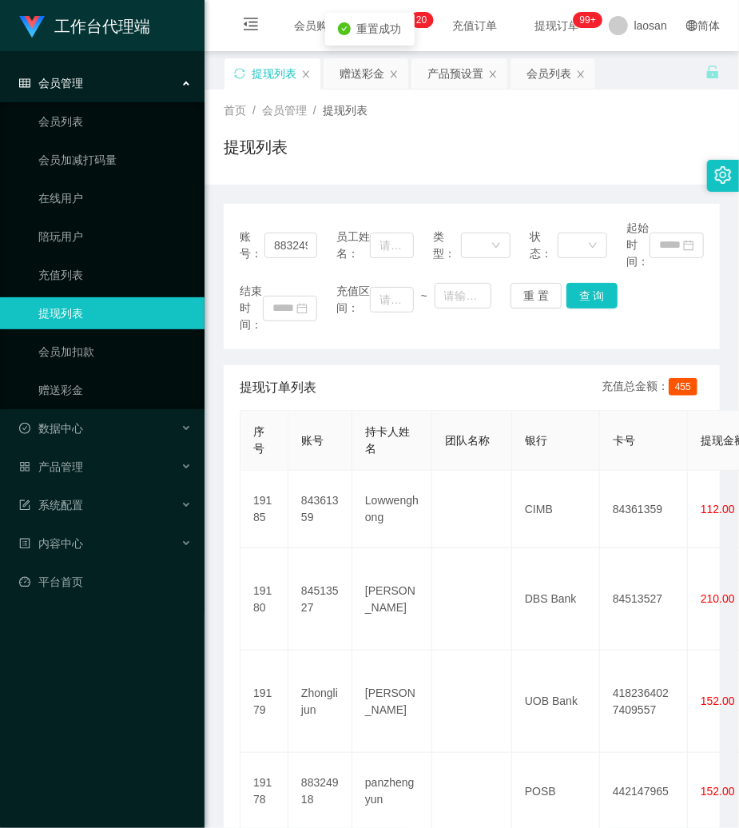
click at [576, 308] on div "结束时间： 充值区间： ~ 重 置 查 询" at bounding box center [472, 308] width 464 height 50
click at [579, 300] on button "查 询" at bounding box center [592, 296] width 51 height 26
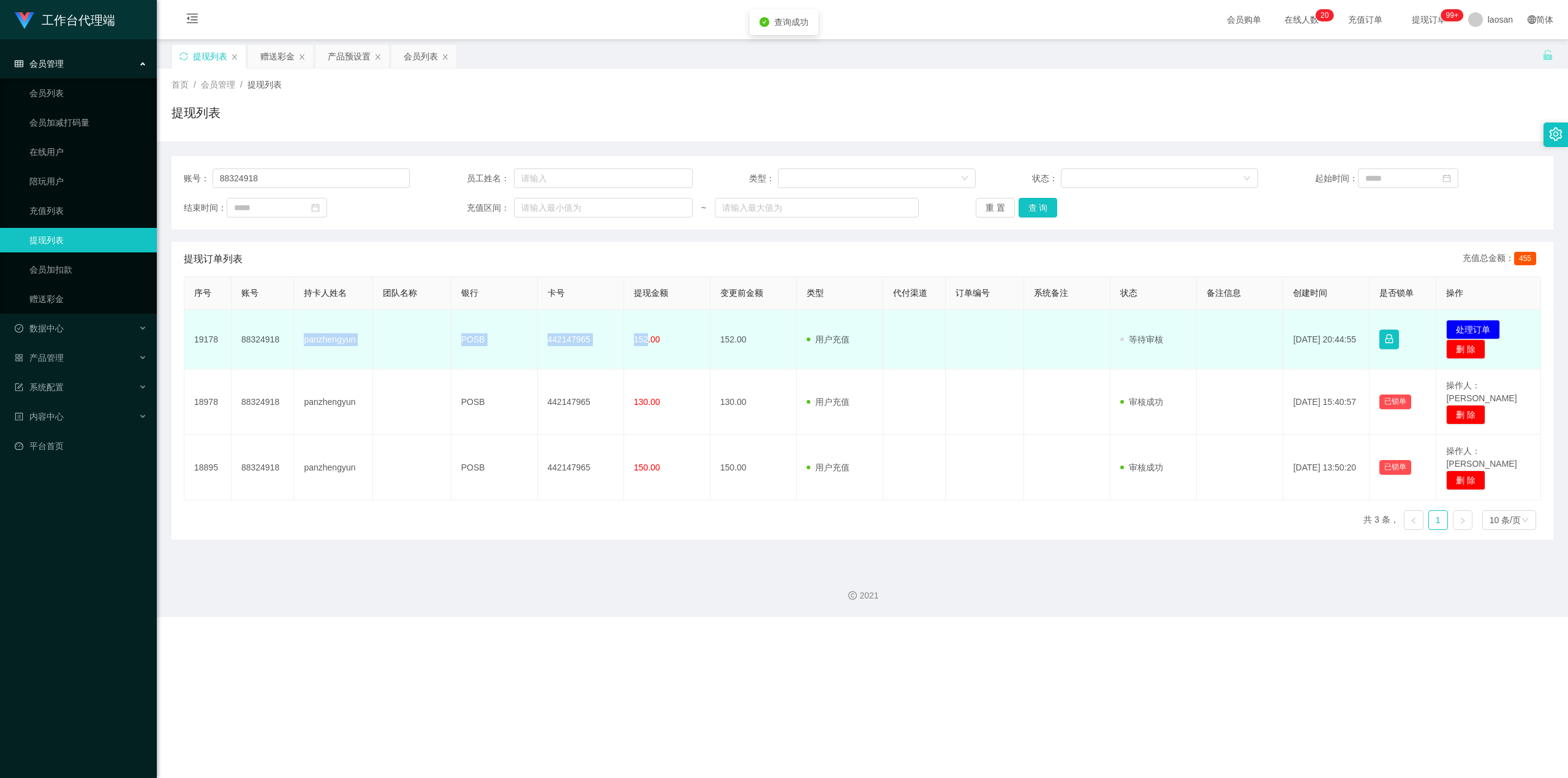
drag, startPoint x: 297, startPoint y: 341, endPoint x: 642, endPoint y: 350, distance: 345.1
click at [566, 350] on tr "19178 88324918 panzhengyun POSB 442147965 152.00 152.00 用户充值 人工扣款 审核驳回 审核成功 等待审…" at bounding box center [863, 340] width 1356 height 60
copy tr "panzhengyun POSB 442147965 152"
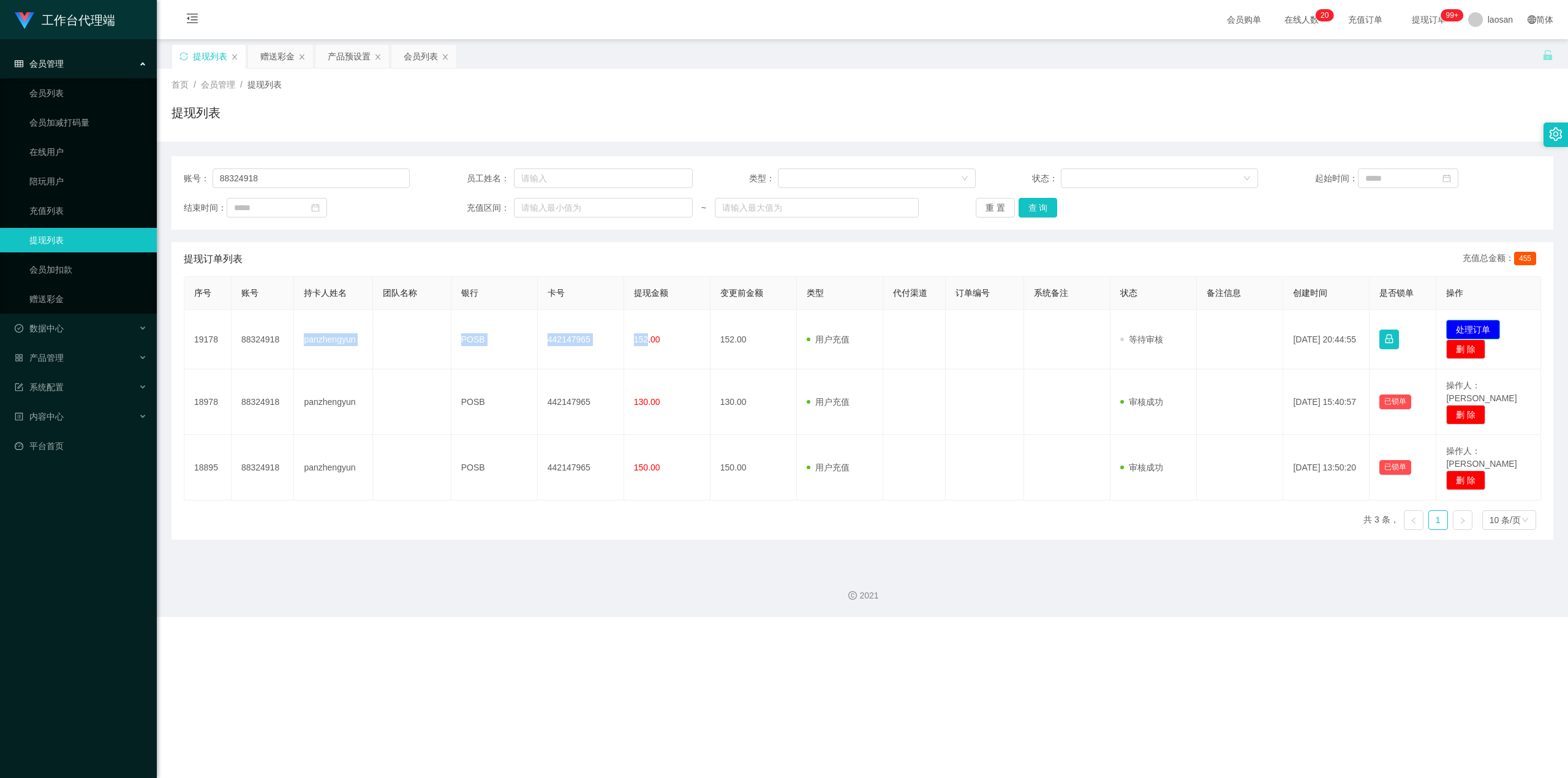
drag, startPoint x: 1476, startPoint y: 331, endPoint x: 1393, endPoint y: 326, distance: 83.2
click at [566, 331] on button "处理订单" at bounding box center [1473, 330] width 54 height 20
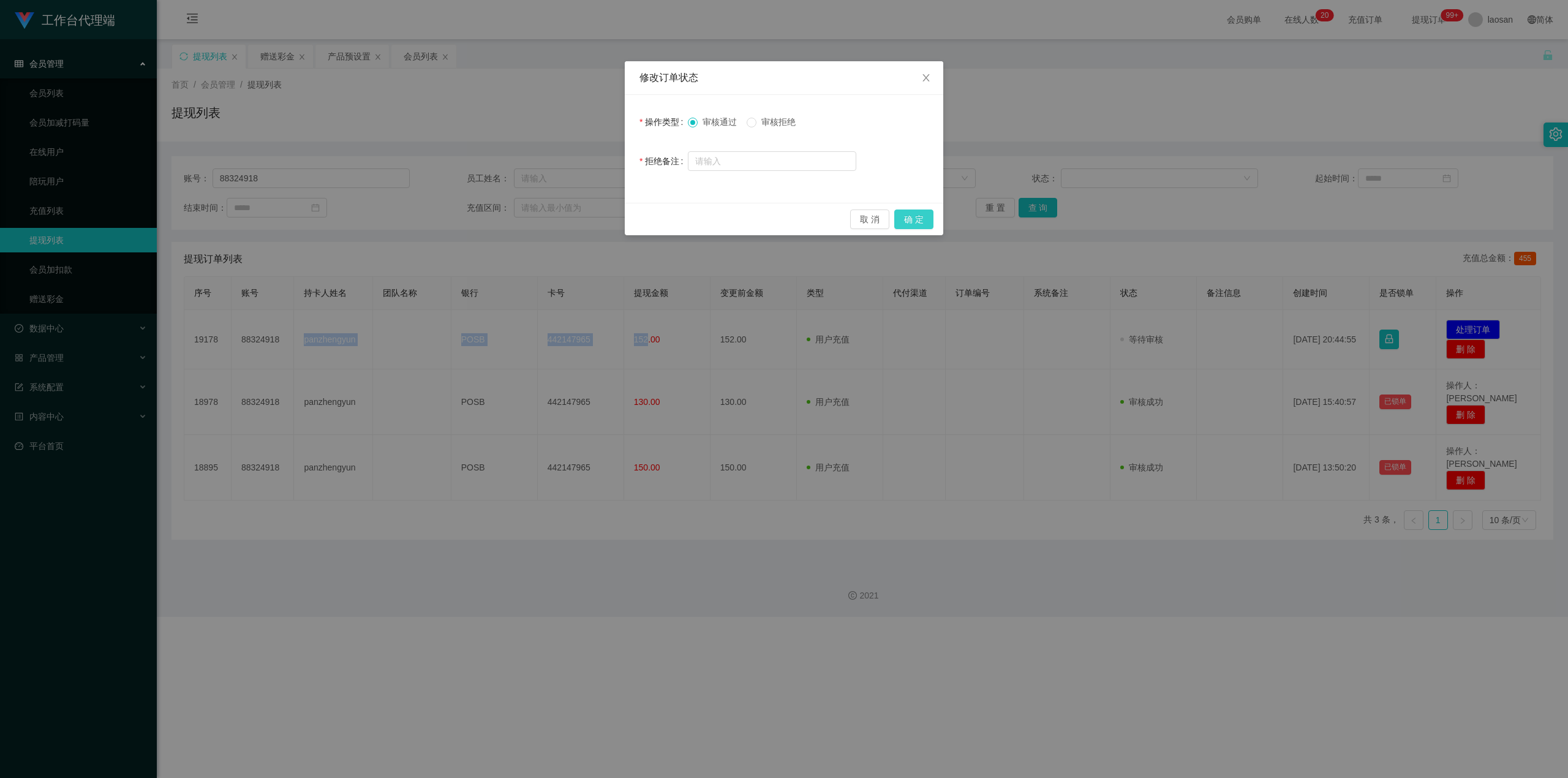
click at [566, 212] on button "确 定" at bounding box center [914, 219] width 39 height 20
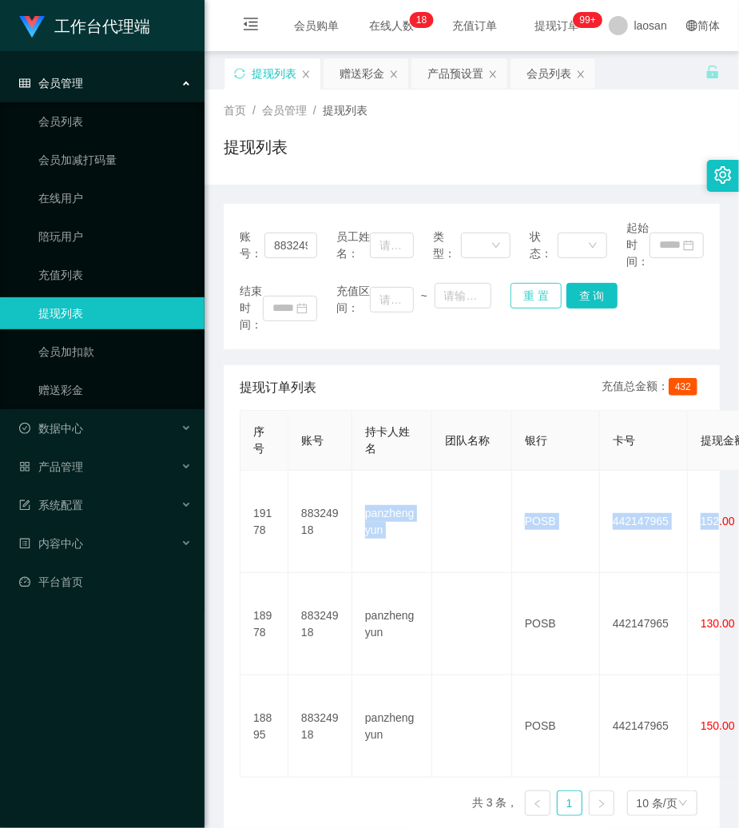
click at [531, 289] on button "重 置" at bounding box center [536, 296] width 51 height 26
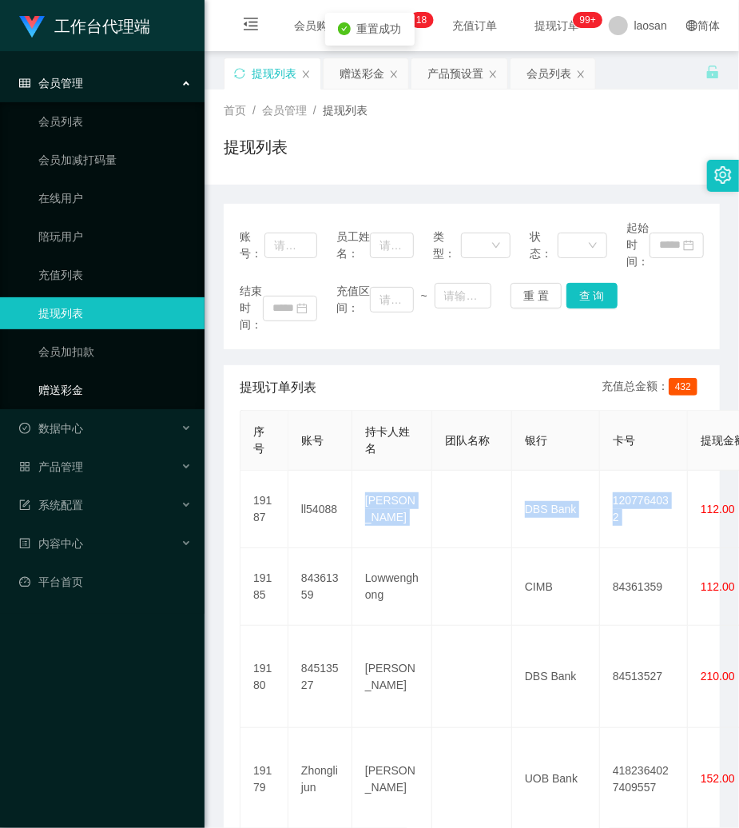
click at [64, 390] on link "赠送彩金" at bounding box center [114, 390] width 153 height 32
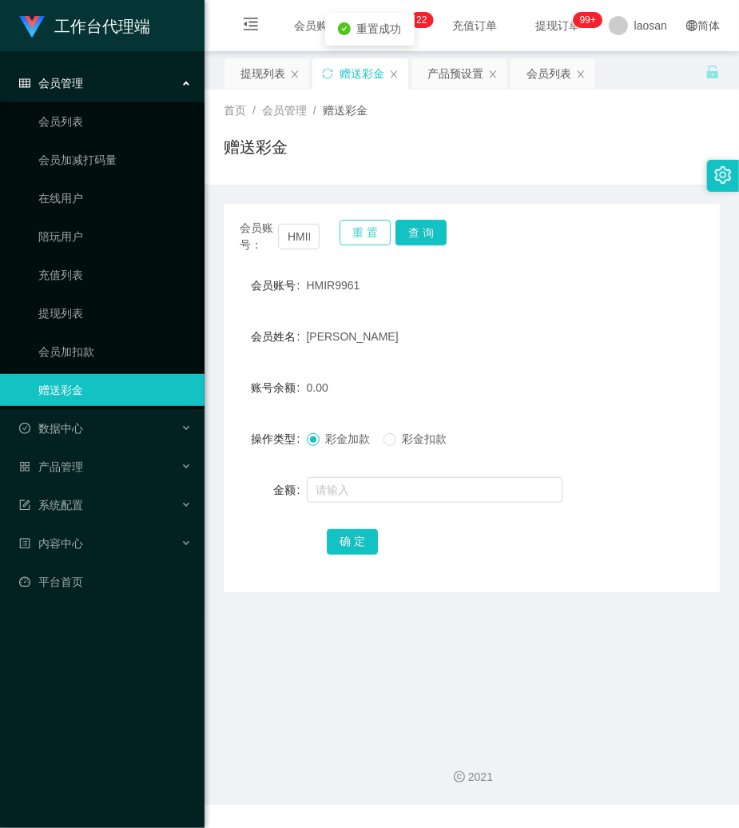
click at [368, 234] on button "重 置" at bounding box center [365, 233] width 51 height 26
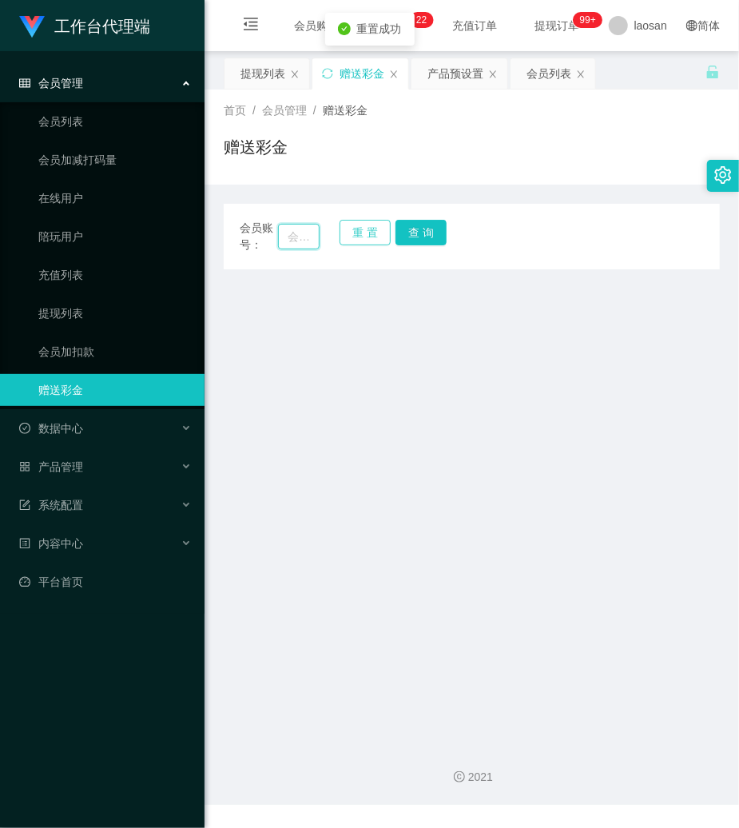
drag, startPoint x: 312, startPoint y: 230, endPoint x: 348, endPoint y: 233, distance: 36.9
click at [323, 232] on div "会员账号： 重 置 查 询" at bounding box center [472, 237] width 496 height 34
paste input "80707939"
type input "80707939"
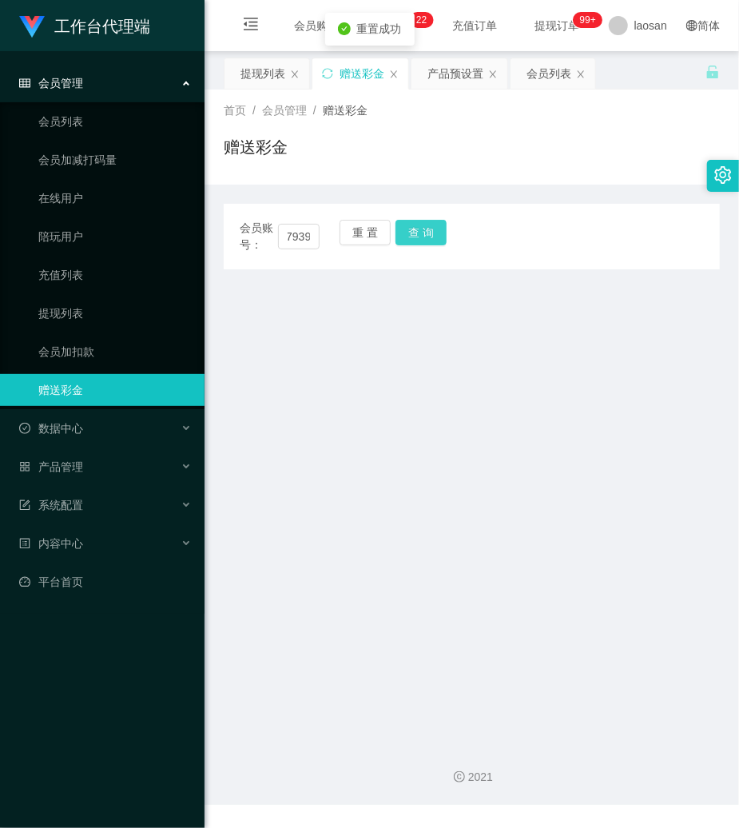
scroll to position [0, 0]
click at [432, 231] on button "查 询" at bounding box center [421, 233] width 51 height 26
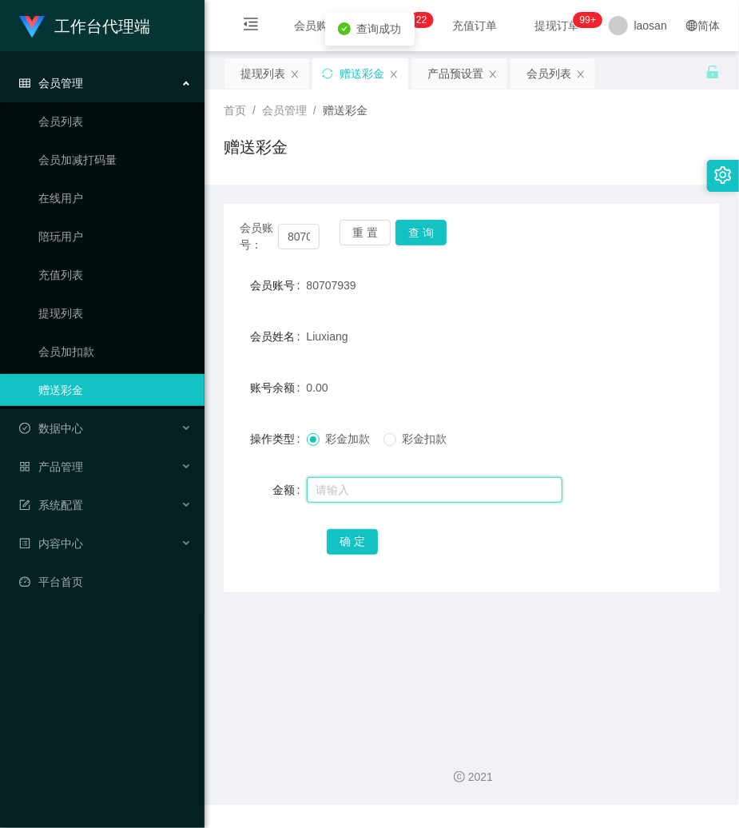
click at [369, 494] on input "text" at bounding box center [435, 490] width 256 height 26
type input "152"
click at [352, 535] on button "确 定" at bounding box center [352, 542] width 51 height 26
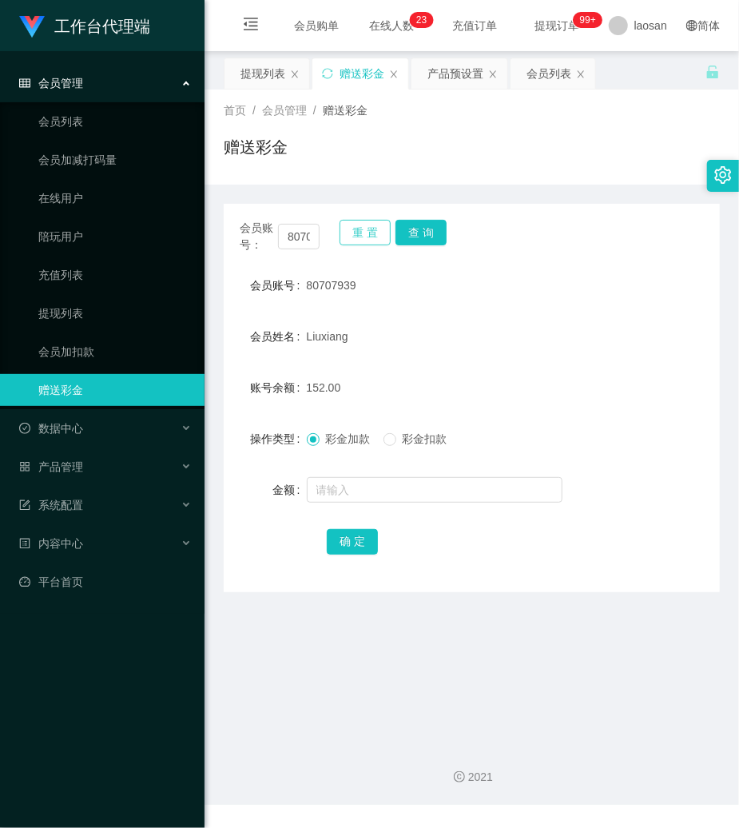
click at [372, 234] on button "重 置" at bounding box center [365, 233] width 51 height 26
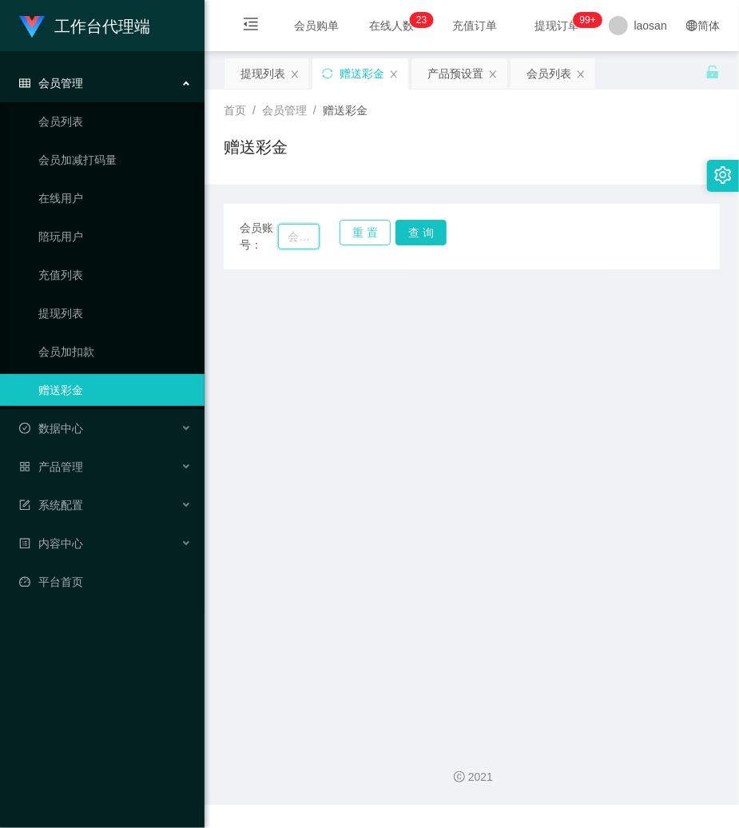
drag, startPoint x: 292, startPoint y: 235, endPoint x: 384, endPoint y: 234, distance: 91.9
click at [301, 234] on input "text" at bounding box center [299, 237] width 42 height 26
paste input "80707939"
type input "80707939"
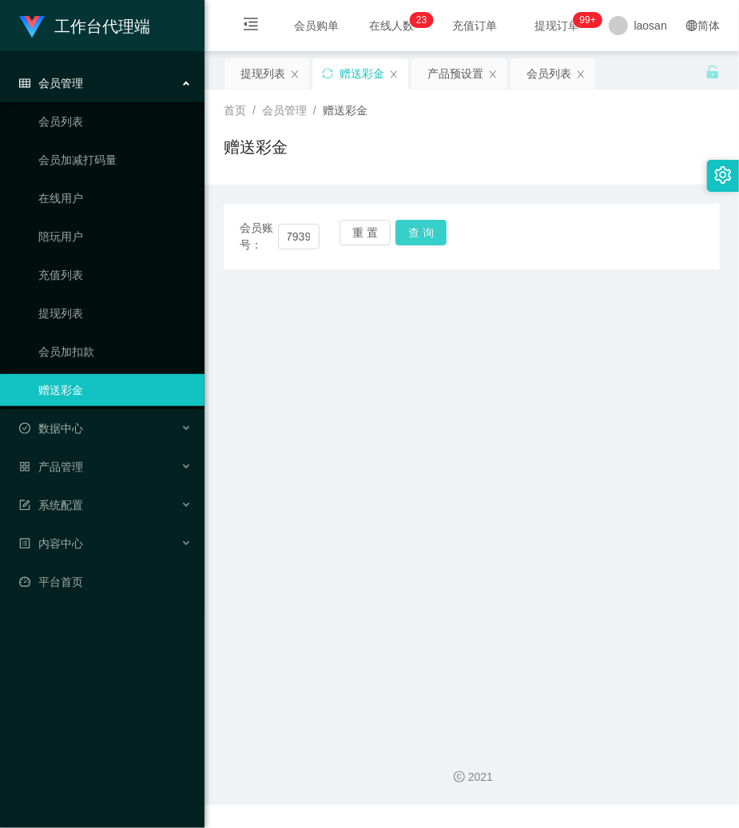
click at [442, 233] on button "查 询" at bounding box center [421, 233] width 51 height 26
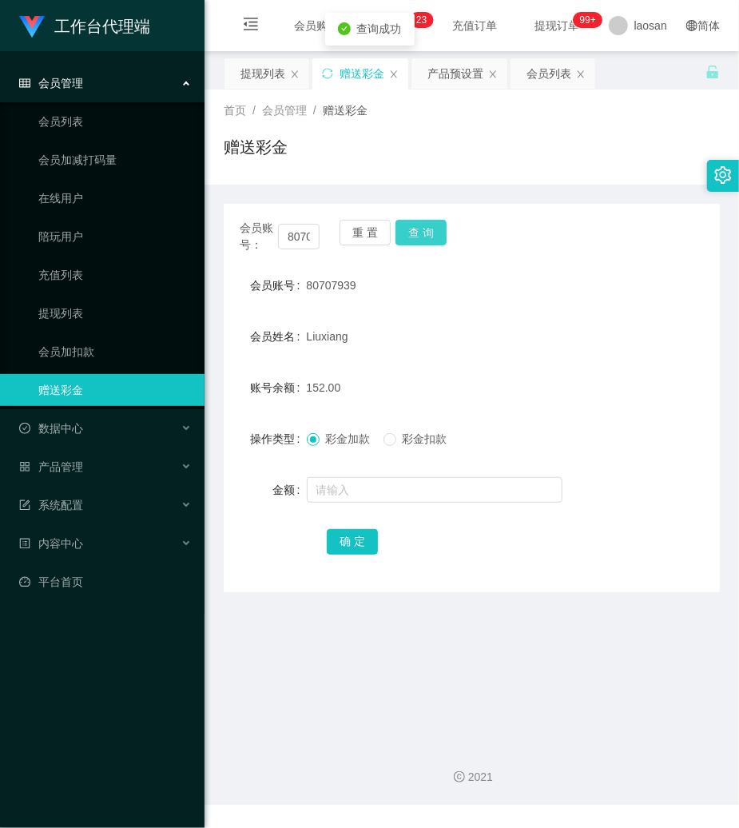
click at [436, 233] on button "查 询" at bounding box center [421, 233] width 51 height 26
drag, startPoint x: 521, startPoint y: 311, endPoint x: 432, endPoint y: 235, distance: 117.4
click at [461, 273] on form "会员账号 80707939 会员姓名 Liuxiang 账号余额 152.00 操作类型 彩金加款 彩金扣款 金额 确 定" at bounding box center [472, 413] width 496 height 288
click at [387, 222] on button "重 置" at bounding box center [365, 233] width 51 height 26
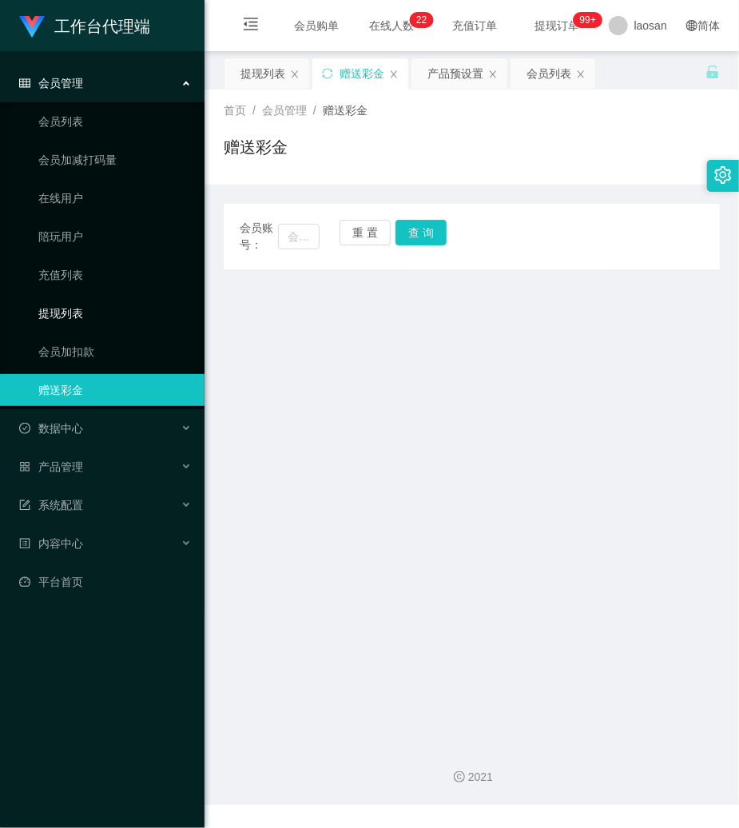
click at [90, 304] on link "提现列表" at bounding box center [114, 313] width 153 height 32
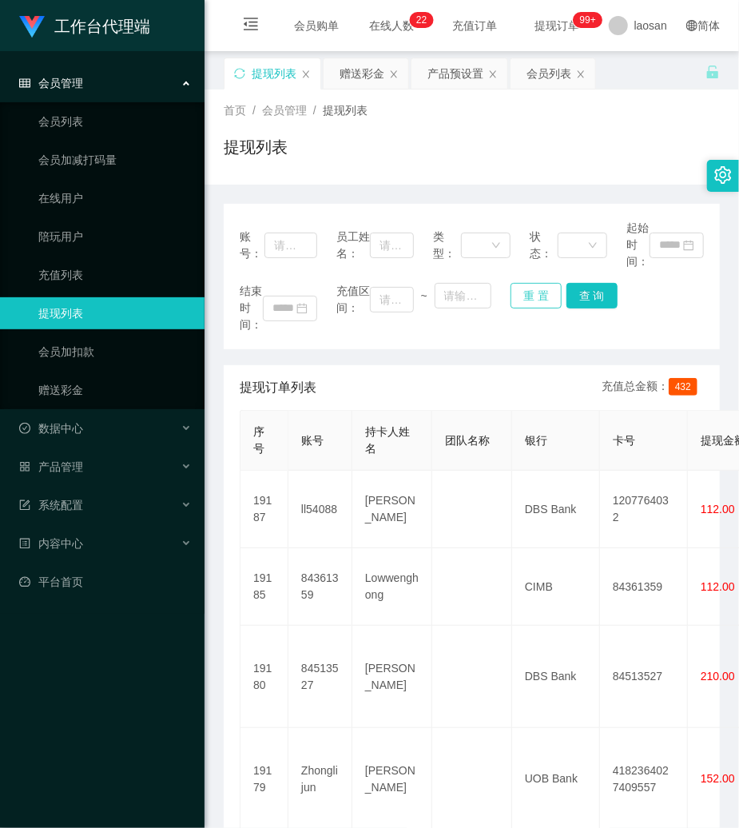
drag, startPoint x: 516, startPoint y: 302, endPoint x: 377, endPoint y: 273, distance: 142.0
click at [511, 302] on button "重 置" at bounding box center [536, 296] width 51 height 26
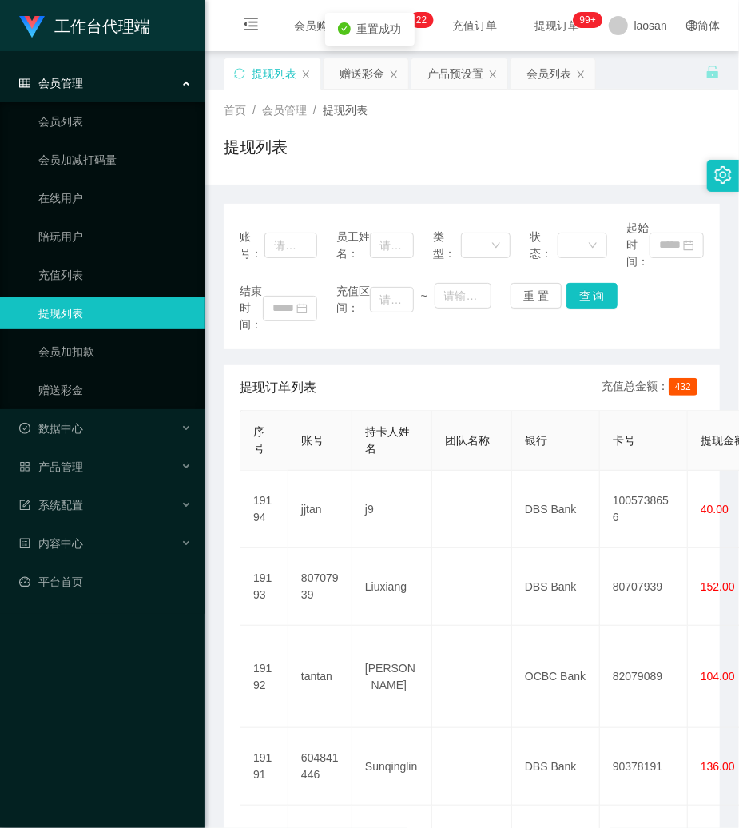
click at [273, 260] on div "账号：" at bounding box center [279, 245] width 78 height 50
drag, startPoint x: 282, startPoint y: 249, endPoint x: 387, endPoint y: 250, distance: 104.7
click at [285, 249] on input "text" at bounding box center [291, 246] width 53 height 26
paste input "604841446"
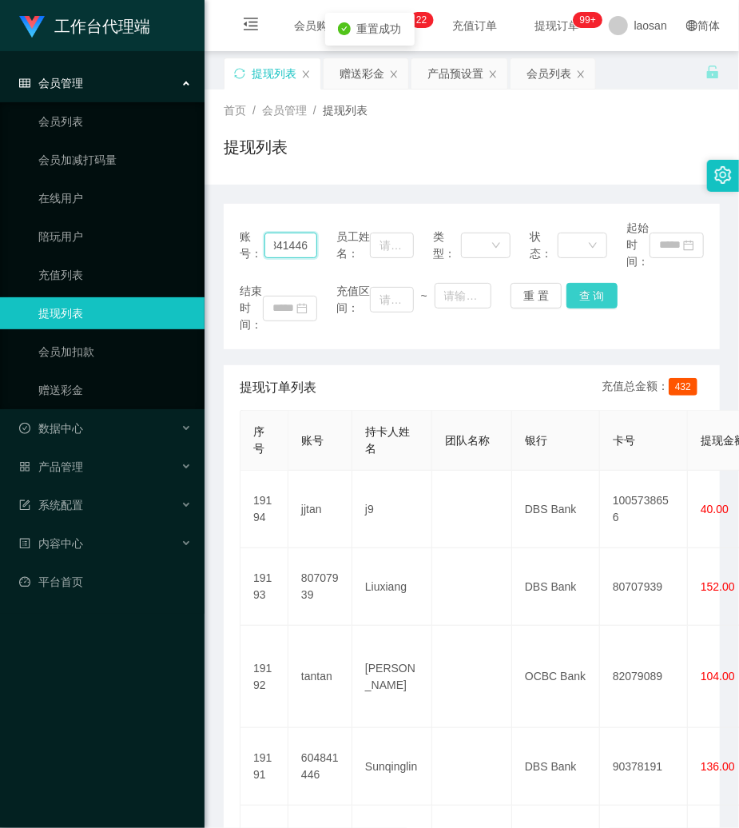
type input "604841446"
drag, startPoint x: 583, startPoint y: 296, endPoint x: 601, endPoint y: 273, distance: 29.0
click at [583, 296] on button "查 询" at bounding box center [592, 296] width 51 height 26
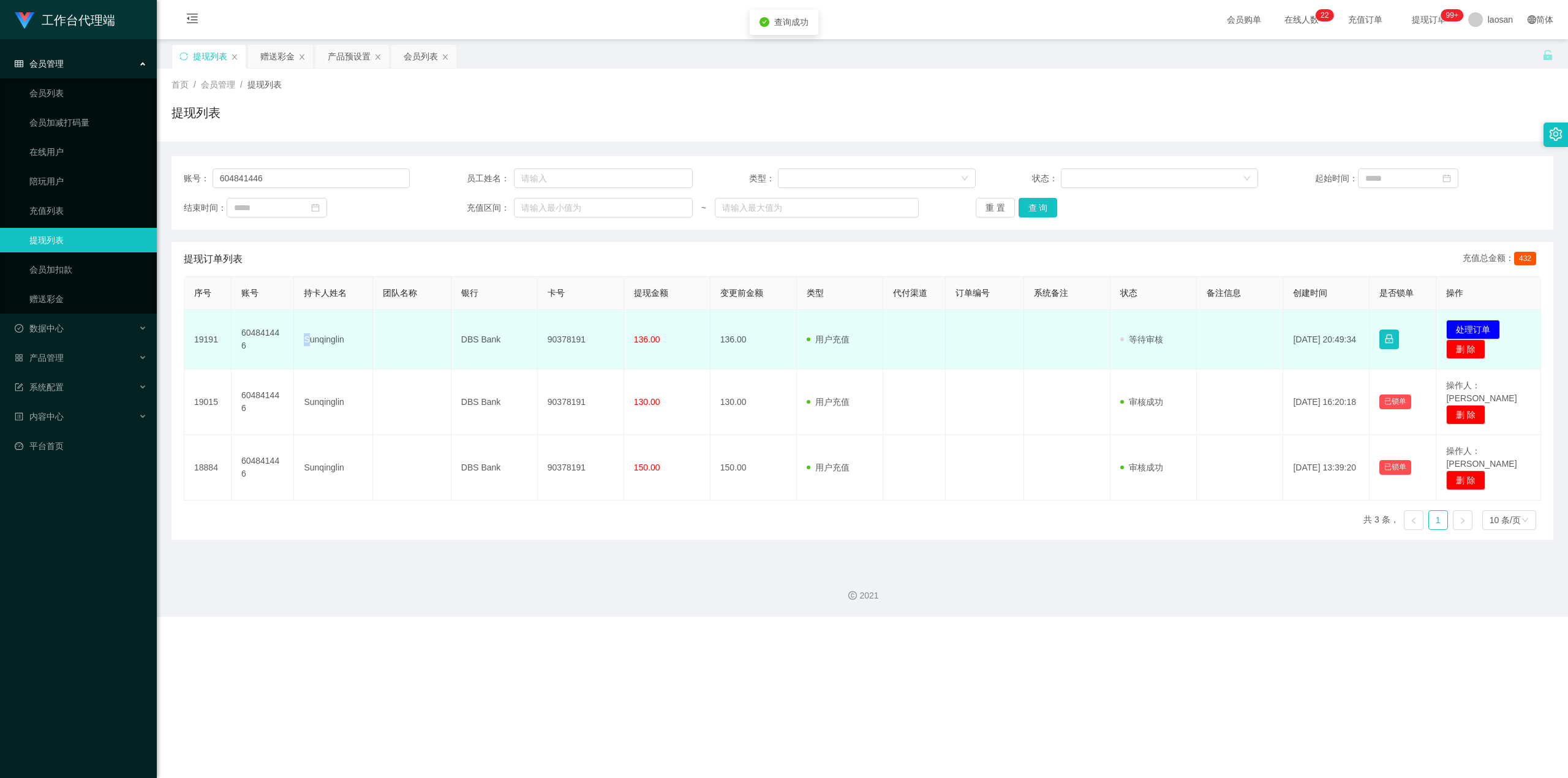
drag, startPoint x: 301, startPoint y: 334, endPoint x: 313, endPoint y: 336, distance: 12.2
click at [310, 334] on td "Sunqinglin" at bounding box center [333, 340] width 78 height 60
click at [566, 334] on button "处理订单" at bounding box center [1473, 330] width 54 height 20
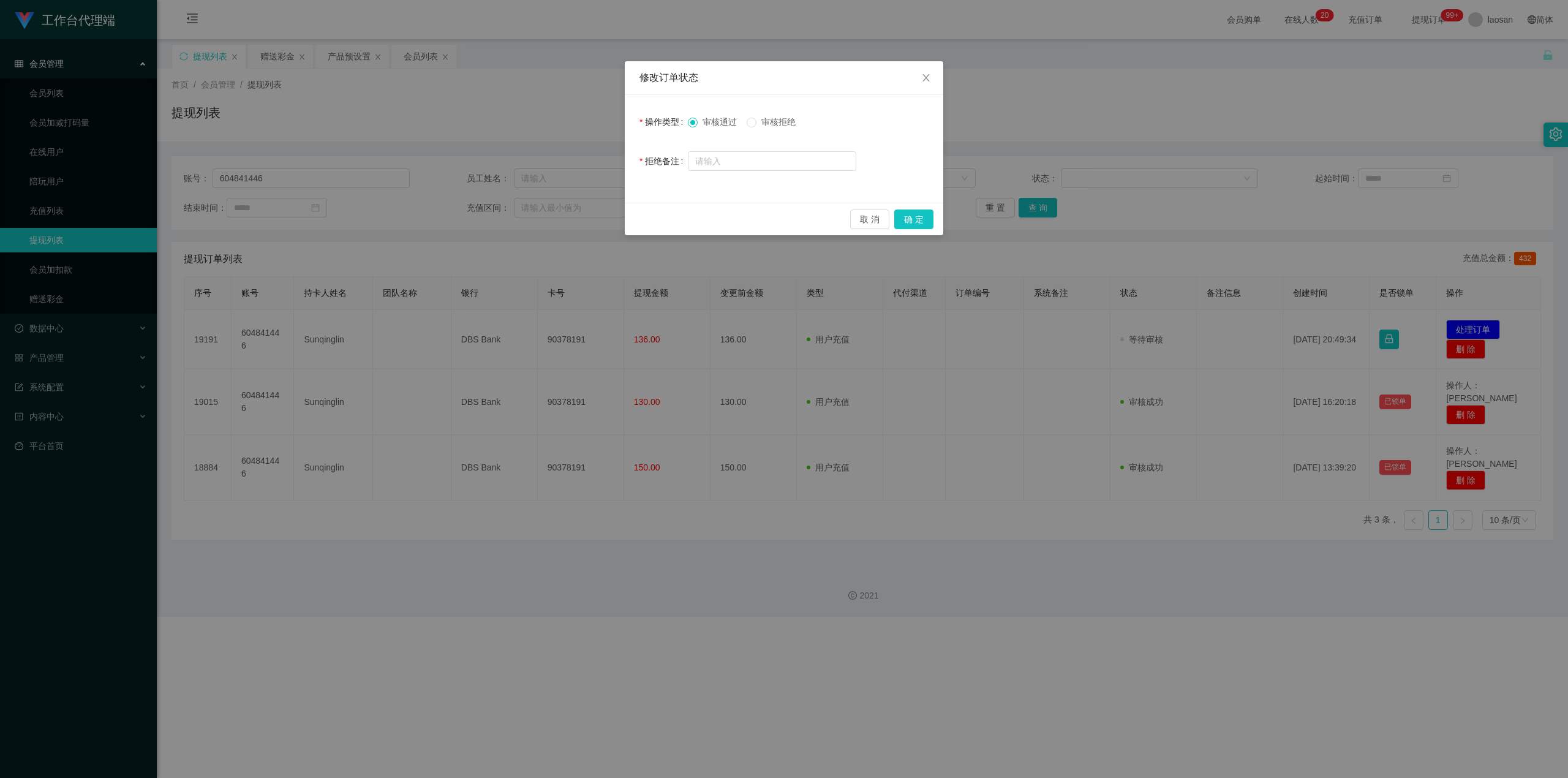
click at [566, 229] on div "取 消 确 定" at bounding box center [784, 219] width 319 height 32
click at [566, 208] on div "取 消 确 定" at bounding box center [784, 219] width 319 height 32
click at [566, 211] on button "确 定" at bounding box center [914, 219] width 39 height 20
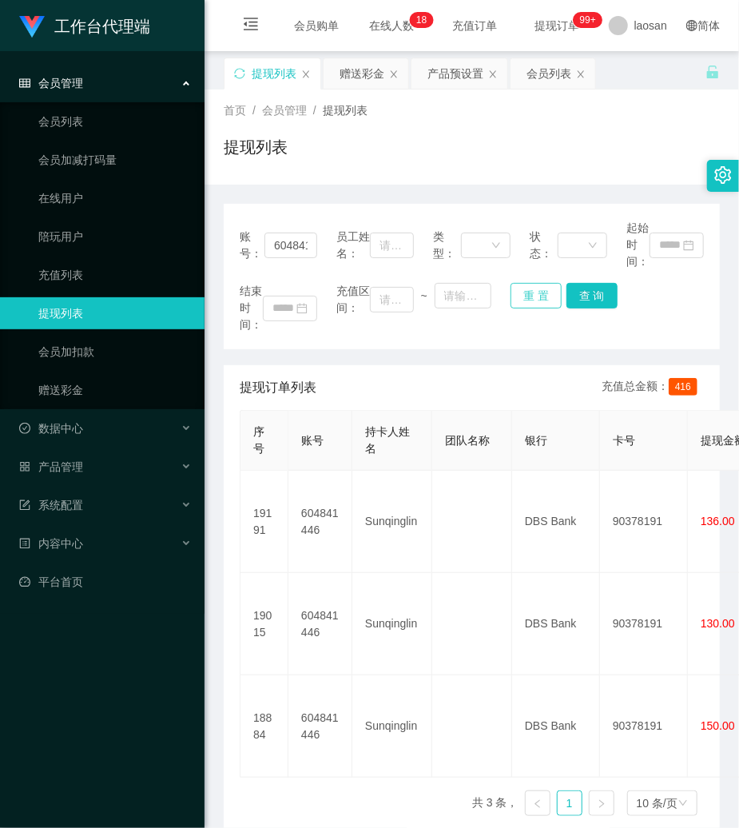
click at [527, 307] on button "重 置" at bounding box center [536, 296] width 51 height 26
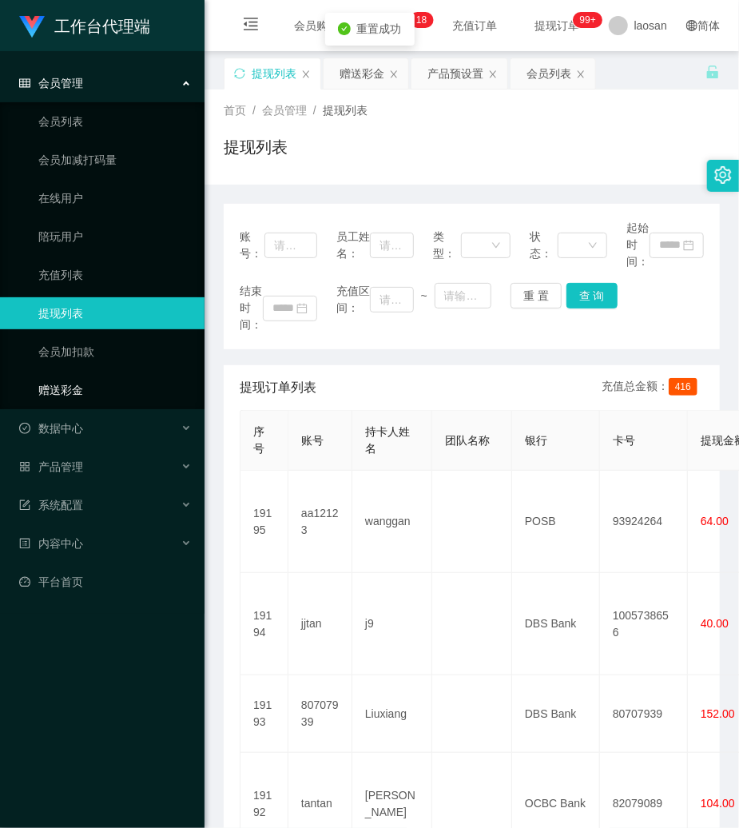
click at [90, 381] on link "赠送彩金" at bounding box center [114, 390] width 153 height 32
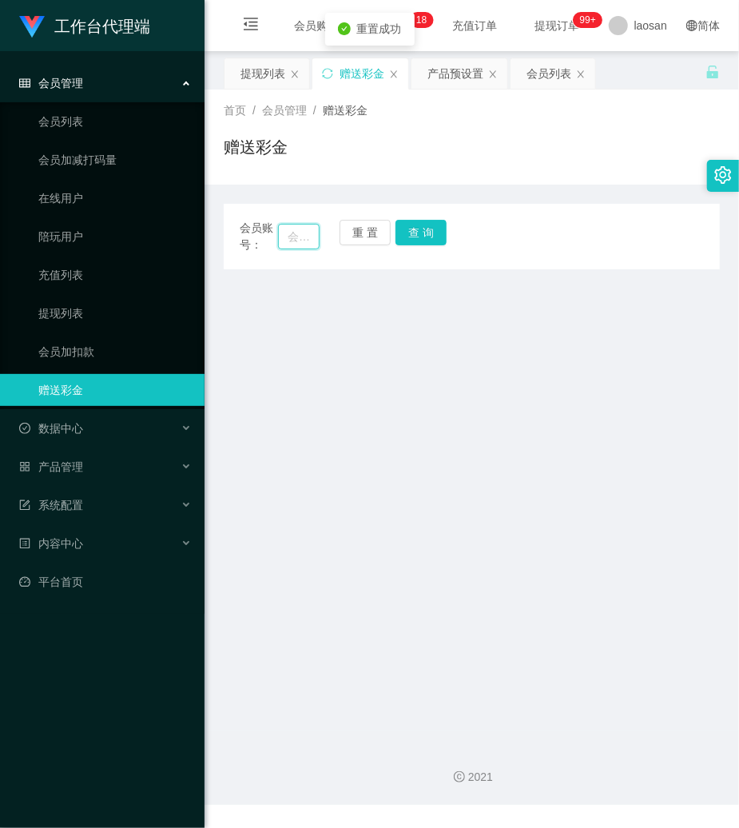
drag, startPoint x: 280, startPoint y: 244, endPoint x: 289, endPoint y: 244, distance: 8.8
click at [282, 244] on input "text" at bounding box center [299, 237] width 42 height 26
paste input "viviaan"
type input "viviaan"
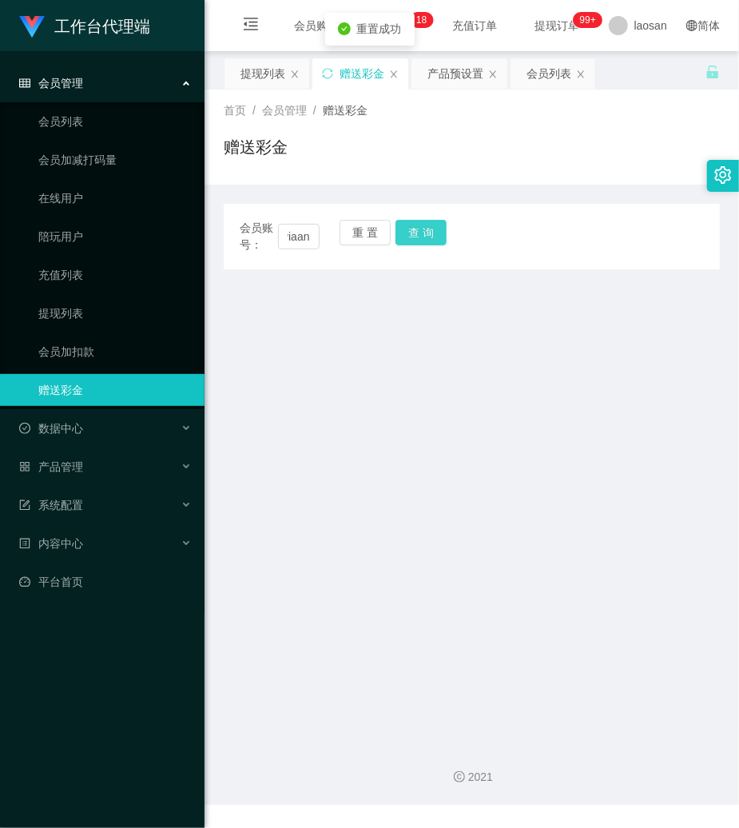
click at [416, 222] on button "查 询" at bounding box center [421, 233] width 51 height 26
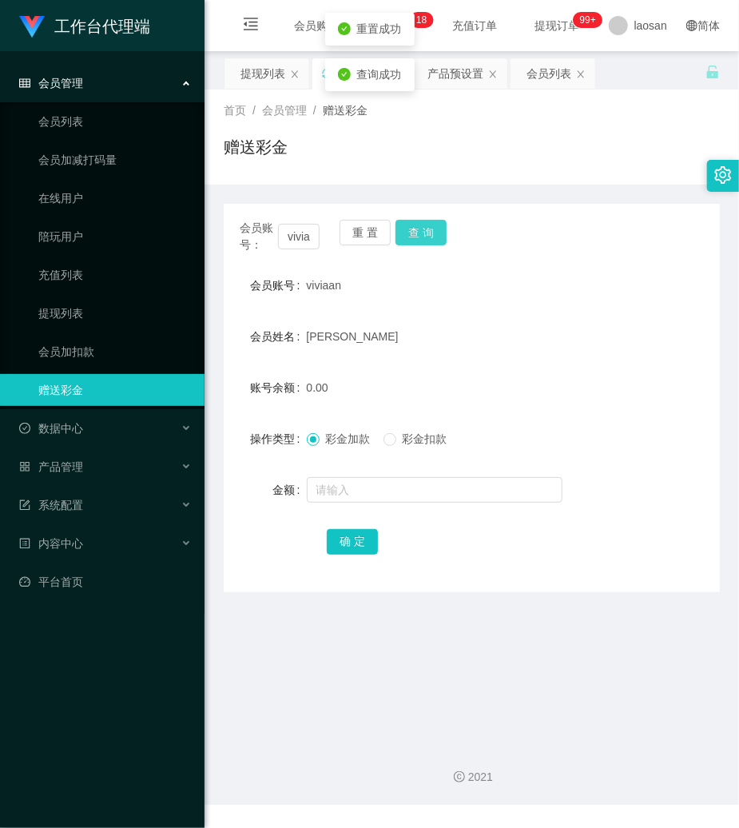
drag, startPoint x: 416, startPoint y: 222, endPoint x: 419, endPoint y: 276, distance: 53.6
click at [414, 225] on button "查 询" at bounding box center [421, 233] width 51 height 26
click at [353, 489] on input "text" at bounding box center [435, 490] width 256 height 26
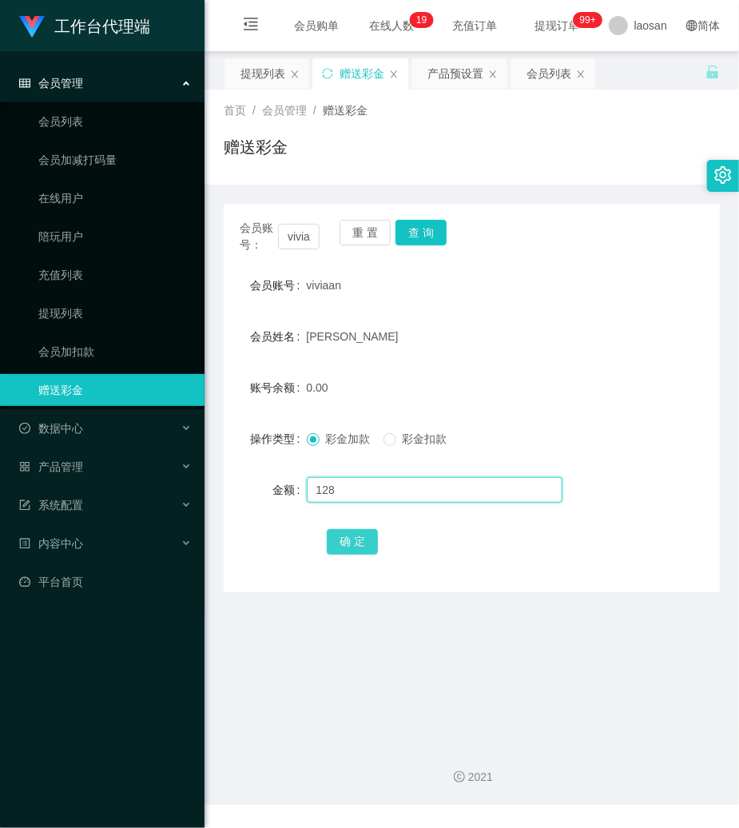
type input "128"
click at [363, 541] on button "确 定" at bounding box center [352, 542] width 51 height 26
drag, startPoint x: 455, startPoint y: 165, endPoint x: 441, endPoint y: 176, distance: 17.6
click at [455, 165] on div "赠送彩金" at bounding box center [472, 153] width 496 height 37
click at [50, 289] on link "充值列表" at bounding box center [114, 275] width 153 height 32
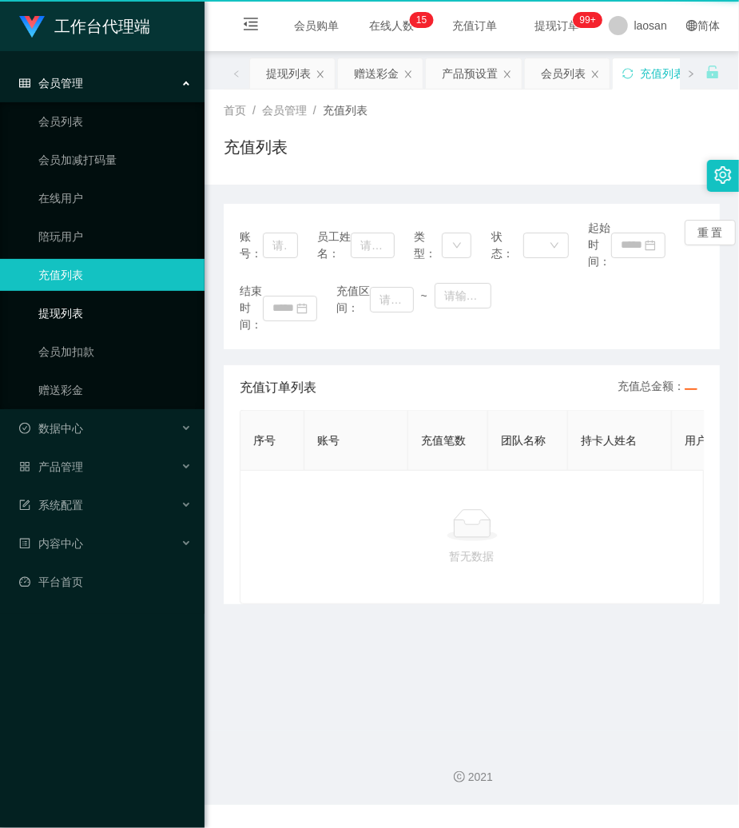
click at [56, 300] on link "提现列表" at bounding box center [114, 313] width 153 height 32
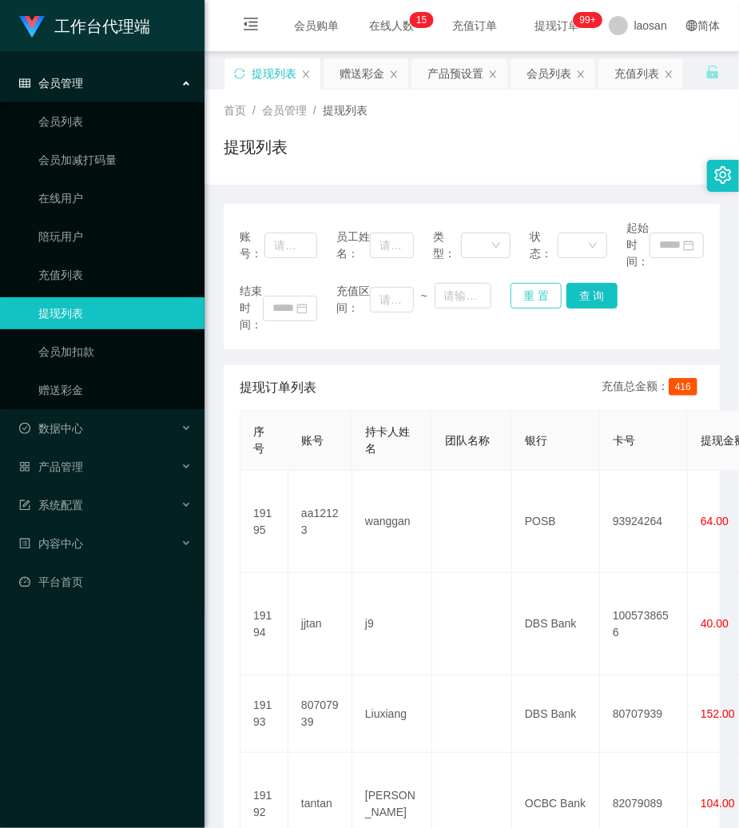
drag, startPoint x: 540, startPoint y: 285, endPoint x: 531, endPoint y: 285, distance: 8.8
click at [540, 285] on button "重 置" at bounding box center [536, 296] width 51 height 26
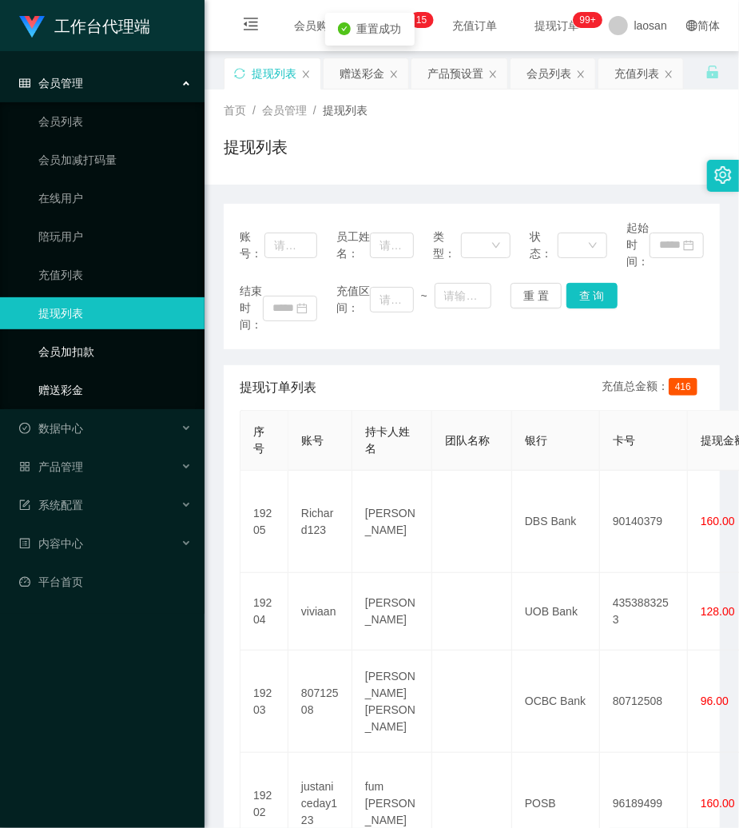
click at [38, 382] on link "赠送彩金" at bounding box center [114, 390] width 153 height 32
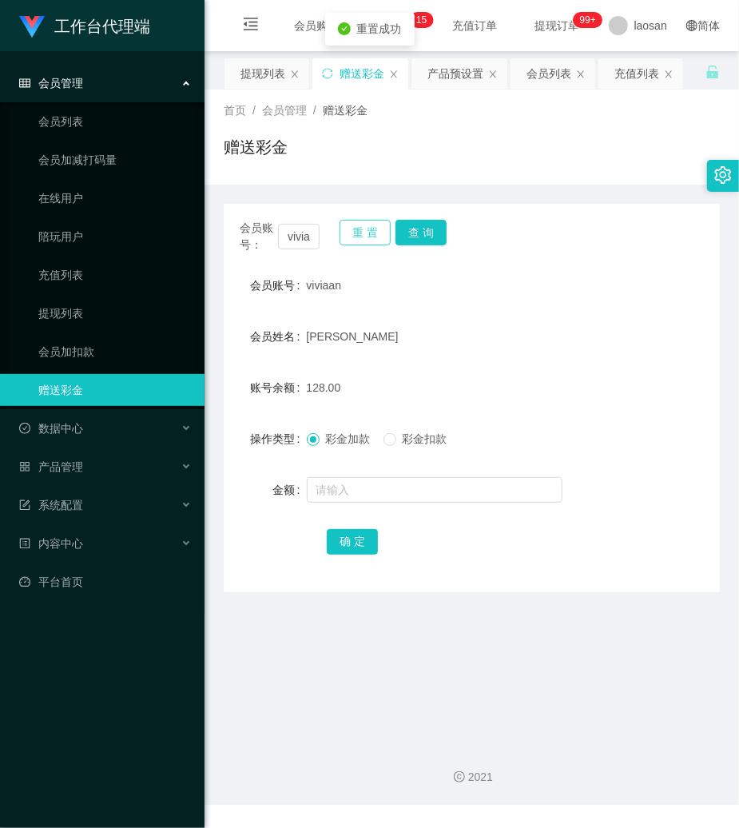
click at [352, 235] on button "重 置" at bounding box center [365, 233] width 51 height 26
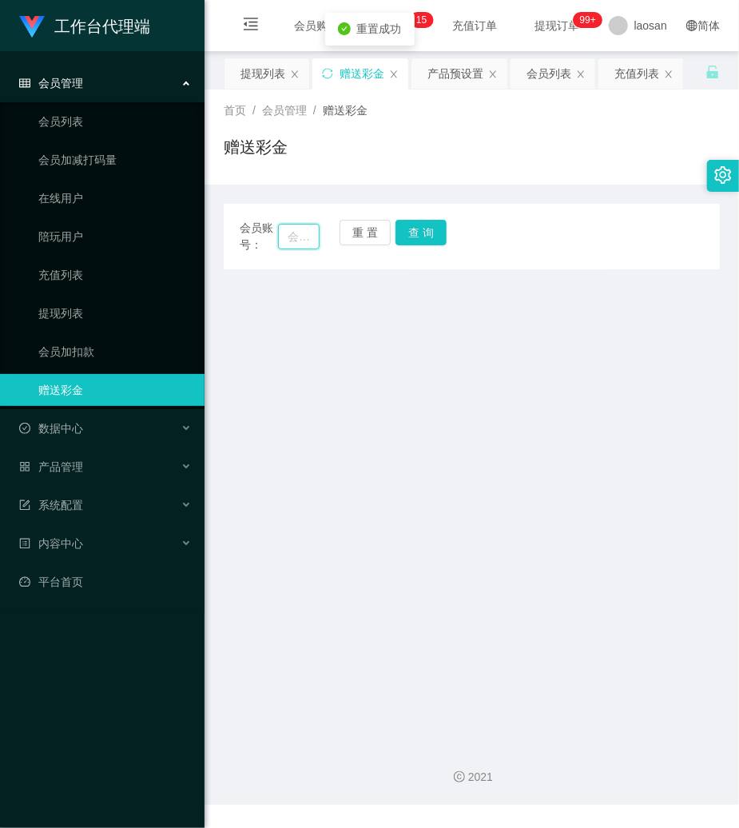
drag, startPoint x: 308, startPoint y: 235, endPoint x: 360, endPoint y: 237, distance: 52.0
click at [308, 237] on input "text" at bounding box center [299, 237] width 42 height 26
paste input "viviaan"
type input "viviaan"
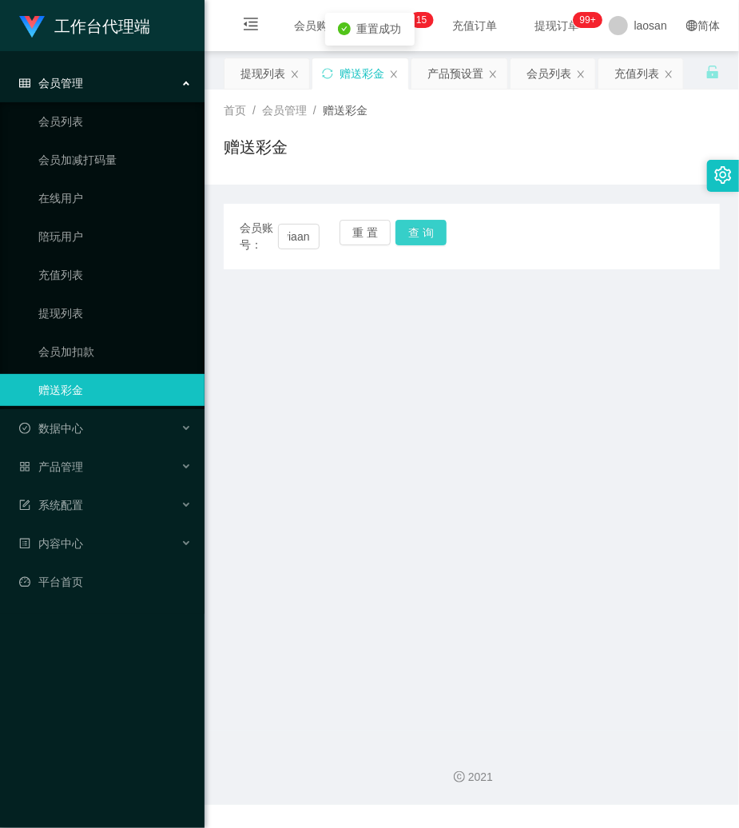
click at [427, 231] on button "查 询" at bounding box center [421, 233] width 51 height 26
click at [427, 231] on button "查 询" at bounding box center [430, 233] width 69 height 26
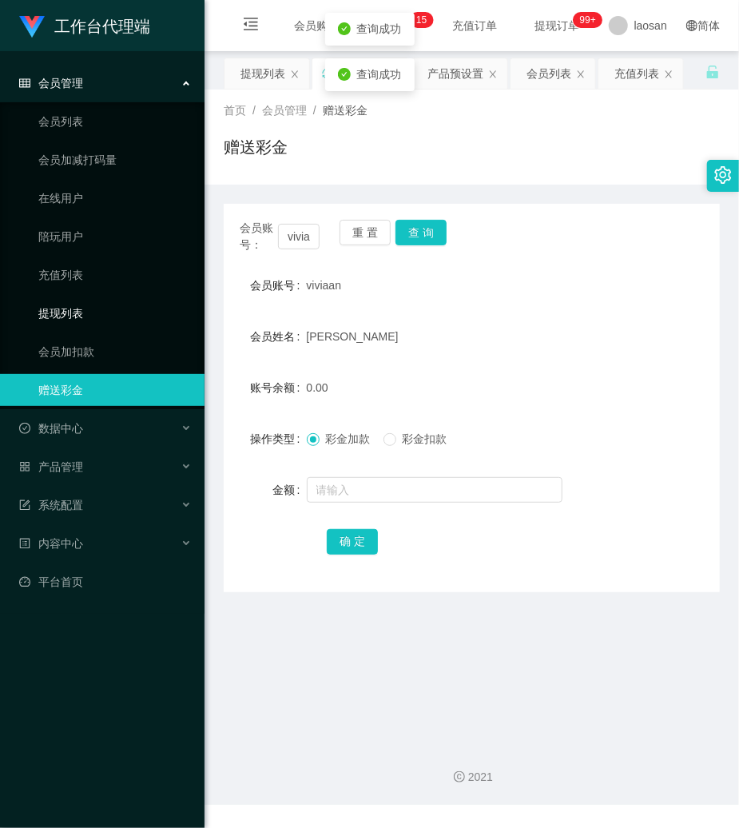
click at [46, 307] on link "提现列表" at bounding box center [114, 313] width 153 height 32
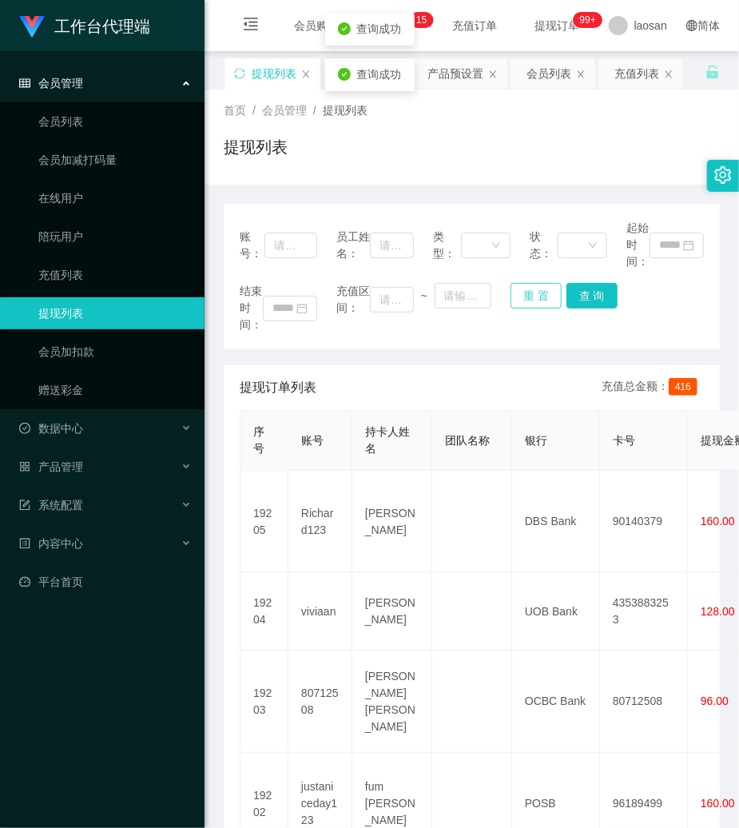
click at [531, 298] on button "重 置" at bounding box center [536, 296] width 51 height 26
drag, startPoint x: 295, startPoint y: 247, endPoint x: 366, endPoint y: 247, distance: 71.1
click at [302, 247] on input "text" at bounding box center [291, 246] width 53 height 26
paste input "viviaan"
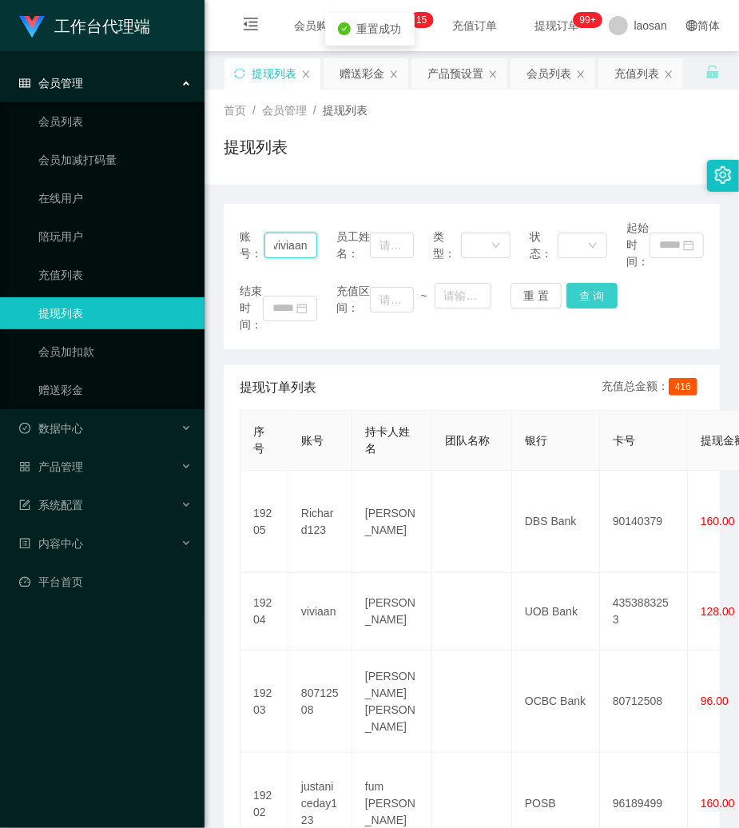
type input "viviaan"
click at [599, 300] on button "查 询" at bounding box center [592, 296] width 51 height 26
click at [599, 300] on div "结束时间： 充值区间： ~ 重 置 查 询" at bounding box center [472, 308] width 464 height 50
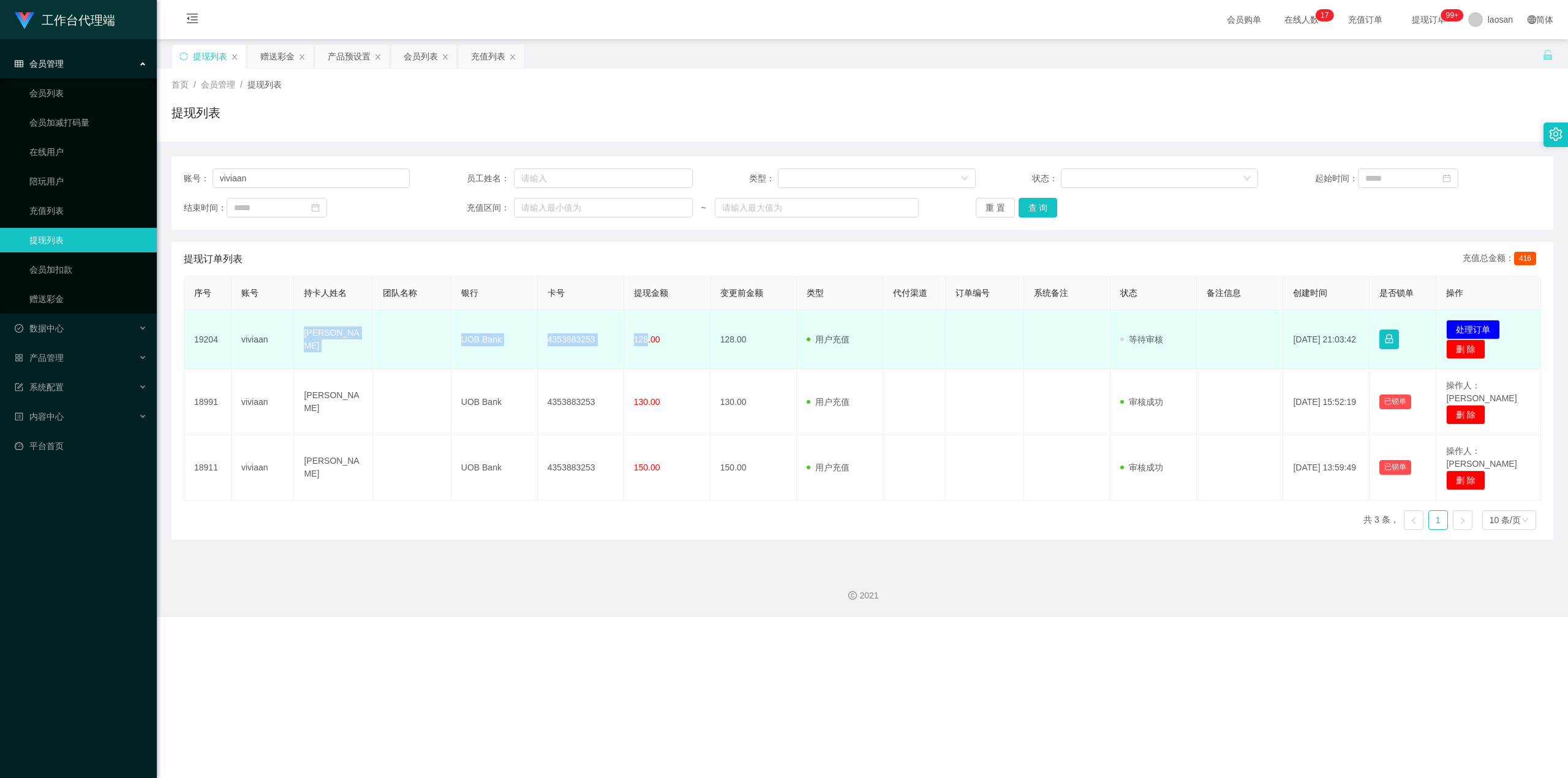
drag, startPoint x: 297, startPoint y: 340, endPoint x: 645, endPoint y: 354, distance: 348.3
click at [566, 354] on tr "19204 viviaan ZHU QING JIE UOB Bank 4353883253 128.00 128.00 用户充值 人工扣款 审核驳回 审核成…" at bounding box center [863, 340] width 1356 height 60
copy tr "ZHU QING JIE UOB Bank 4353883253 128"
click at [566, 321] on td "发起代付 处理订单 删 除" at bounding box center [1488, 340] width 105 height 60
click at [566, 323] on button "处理订单" at bounding box center [1473, 330] width 54 height 20
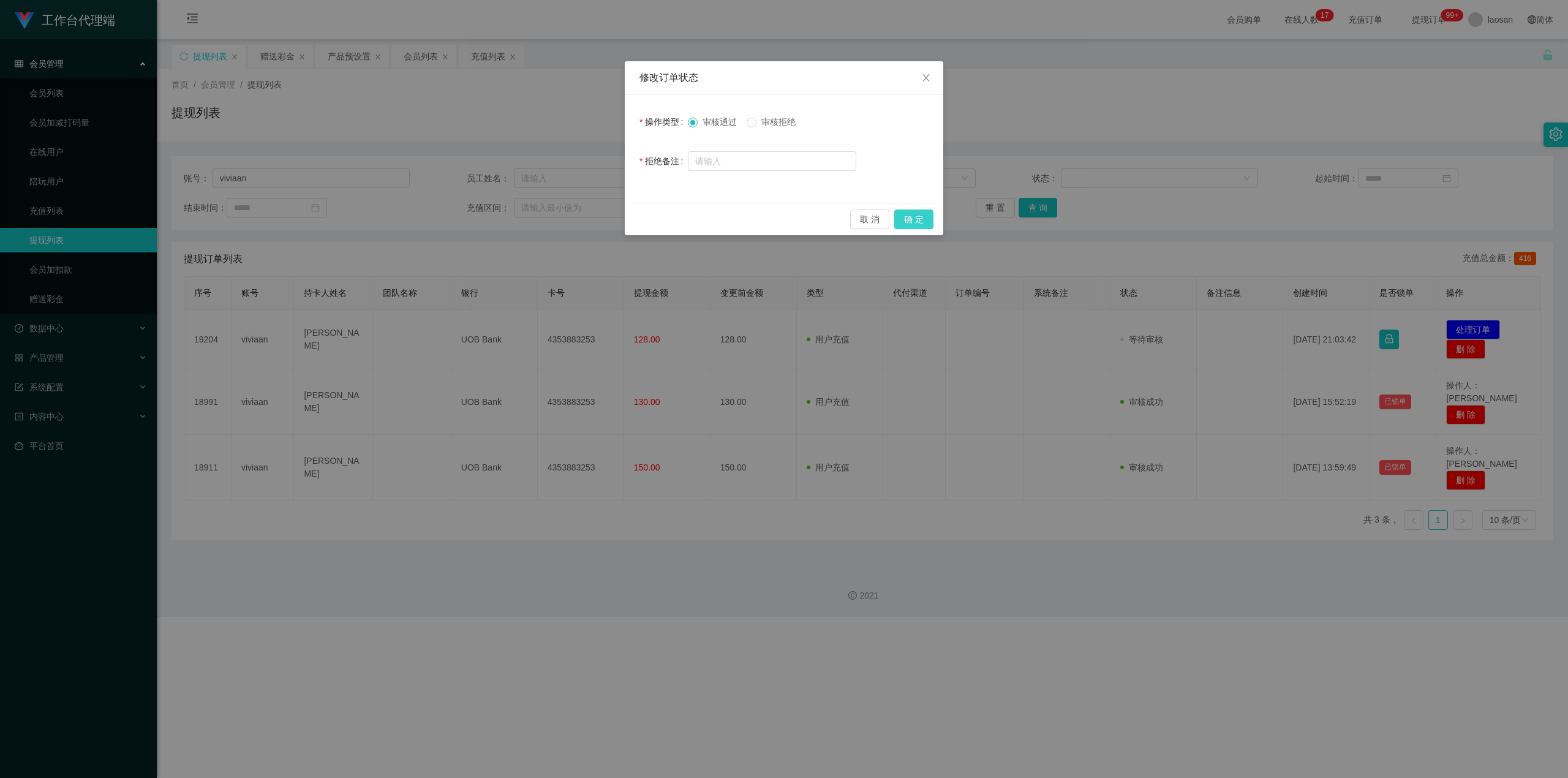
click at [566, 221] on button "确 定" at bounding box center [914, 219] width 39 height 20
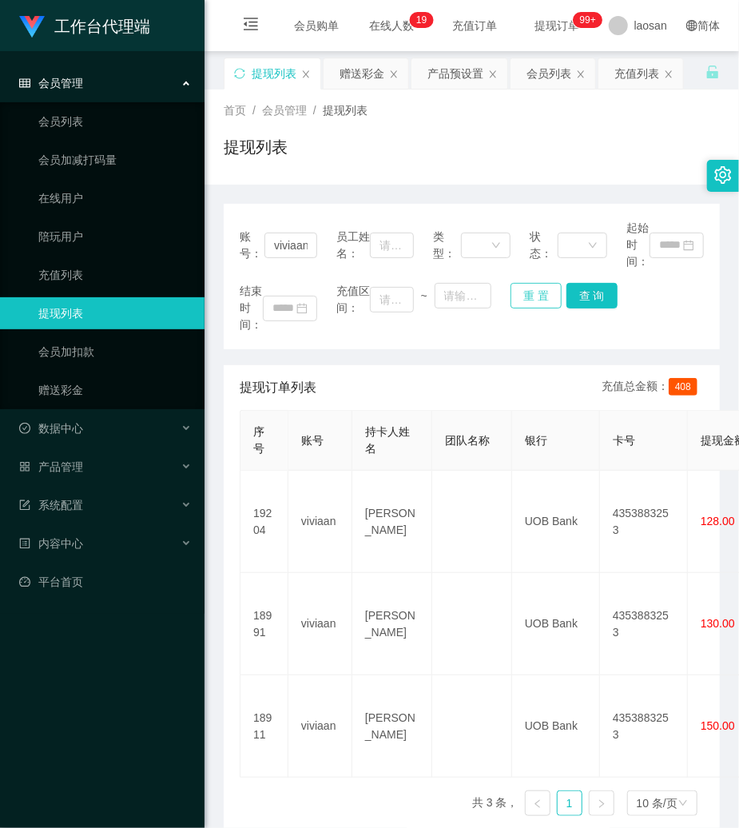
click at [545, 289] on button "重 置" at bounding box center [536, 296] width 51 height 26
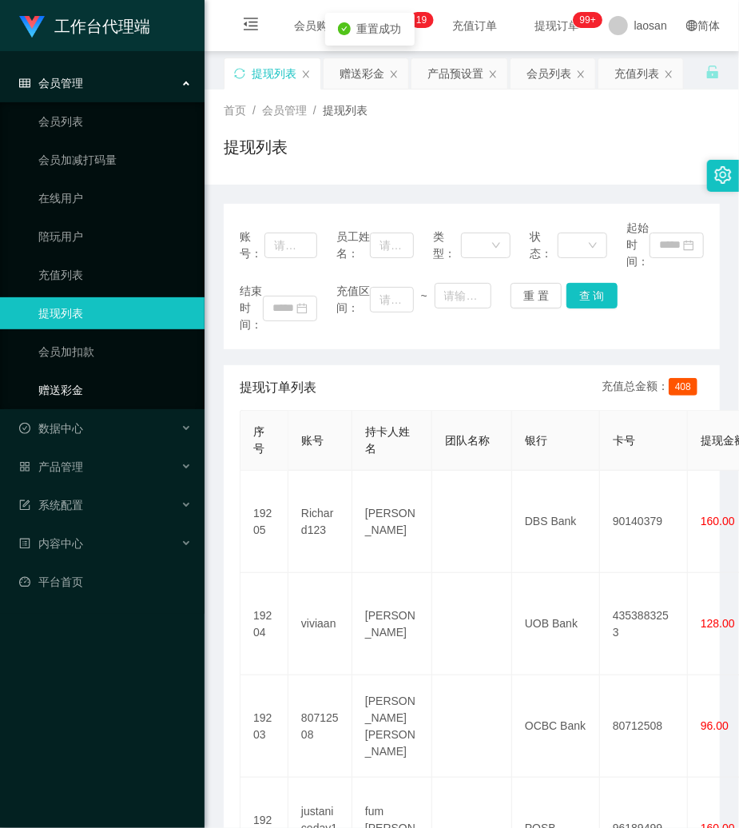
click at [43, 396] on link "赠送彩金" at bounding box center [114, 390] width 153 height 32
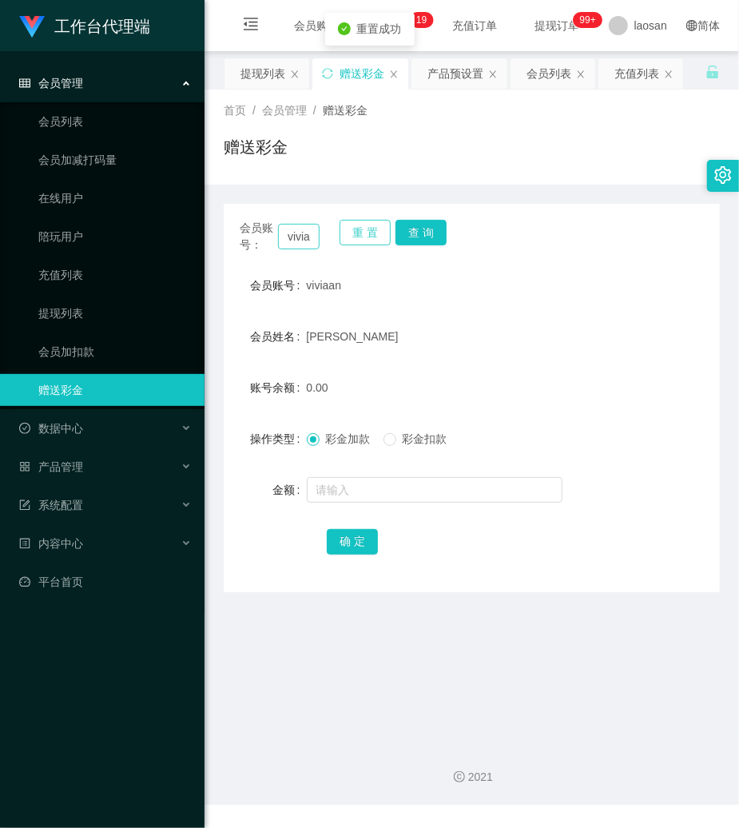
drag, startPoint x: 365, startPoint y: 232, endPoint x: 315, endPoint y: 235, distance: 50.4
click at [350, 234] on button "重 置" at bounding box center [365, 233] width 51 height 26
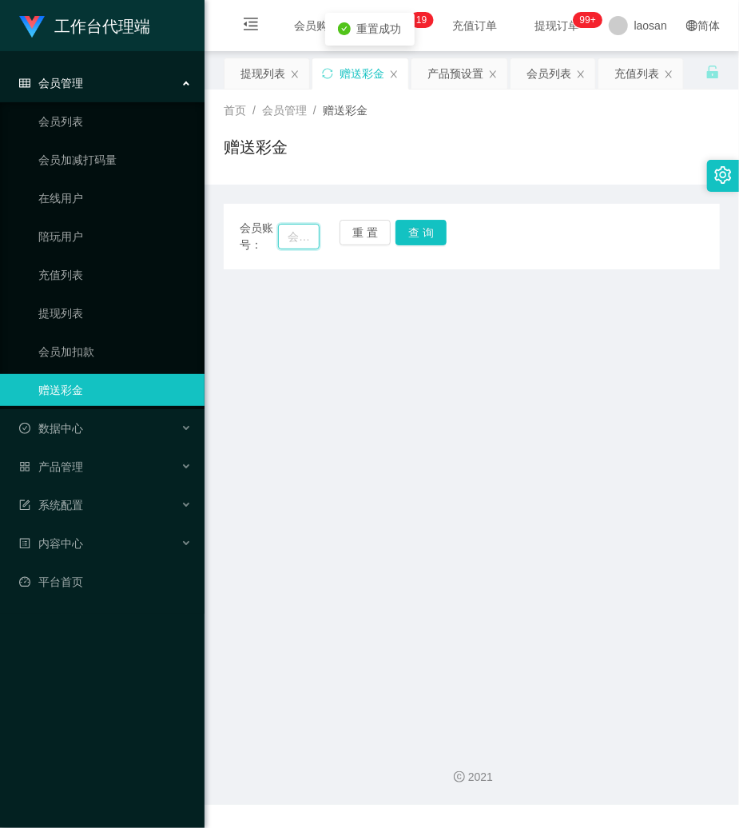
click at [308, 235] on input "text" at bounding box center [299, 237] width 42 height 26
paste input "viviaan"
type input "viviaan"
click at [401, 229] on button "查 询" at bounding box center [421, 233] width 51 height 26
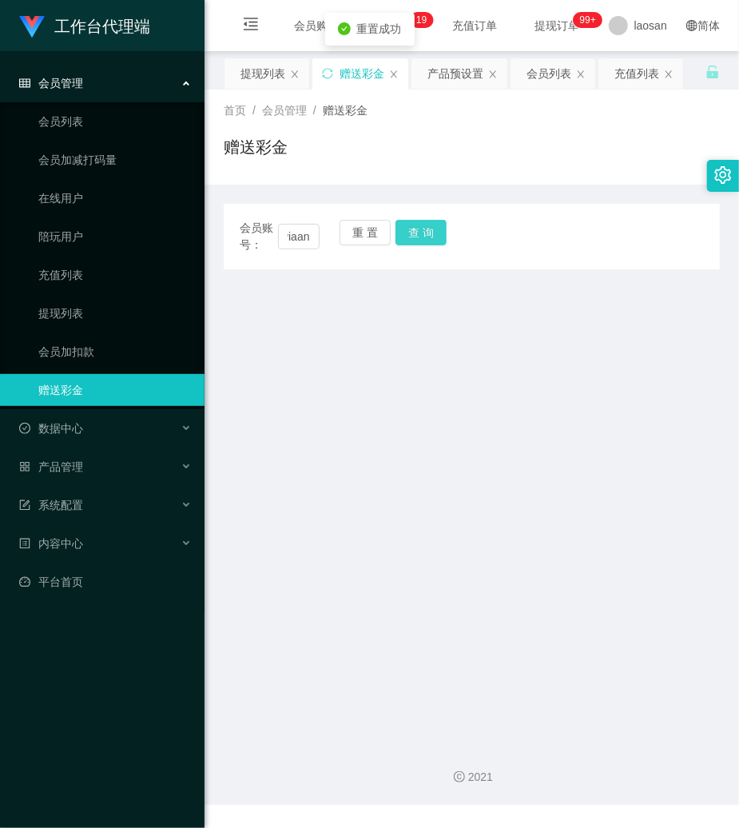
scroll to position [0, 0]
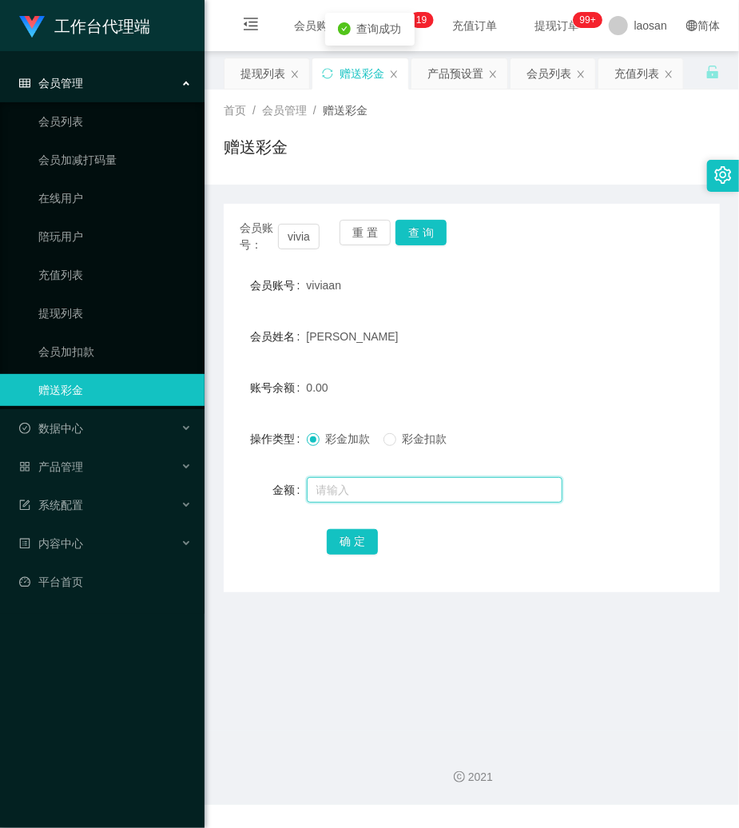
click at [352, 495] on input "text" at bounding box center [435, 490] width 256 height 26
type input "8"
click at [350, 534] on button "确 定" at bounding box center [352, 542] width 51 height 26
click at [496, 222] on div "会员账号： viviaan 重 置 查 询" at bounding box center [472, 237] width 496 height 34
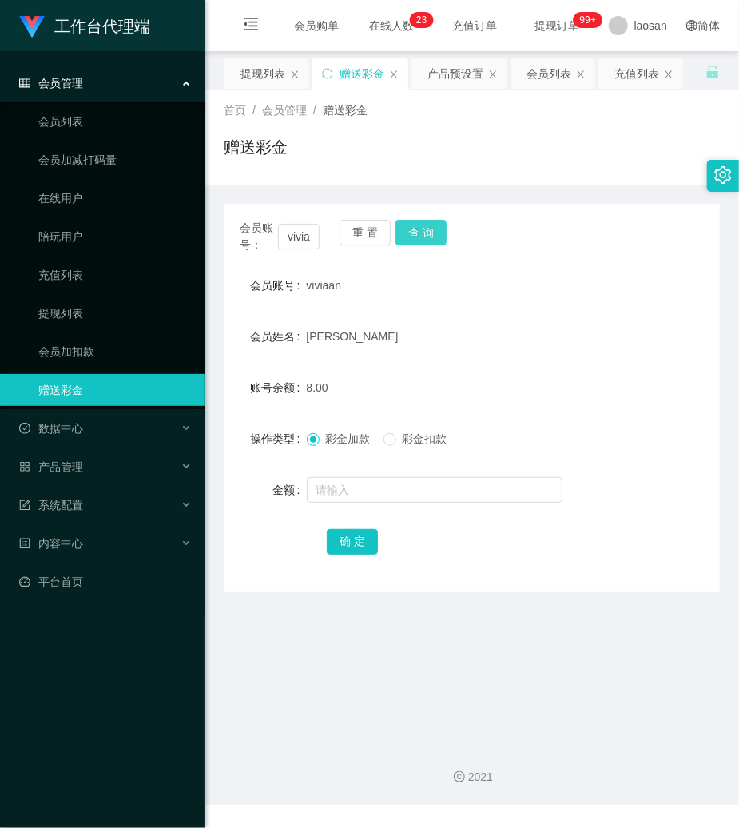
click at [420, 230] on button "查 询" at bounding box center [421, 233] width 51 height 26
click at [420, 230] on button "查 询" at bounding box center [430, 233] width 69 height 26
click at [420, 230] on button "查 询" at bounding box center [421, 233] width 51 height 26
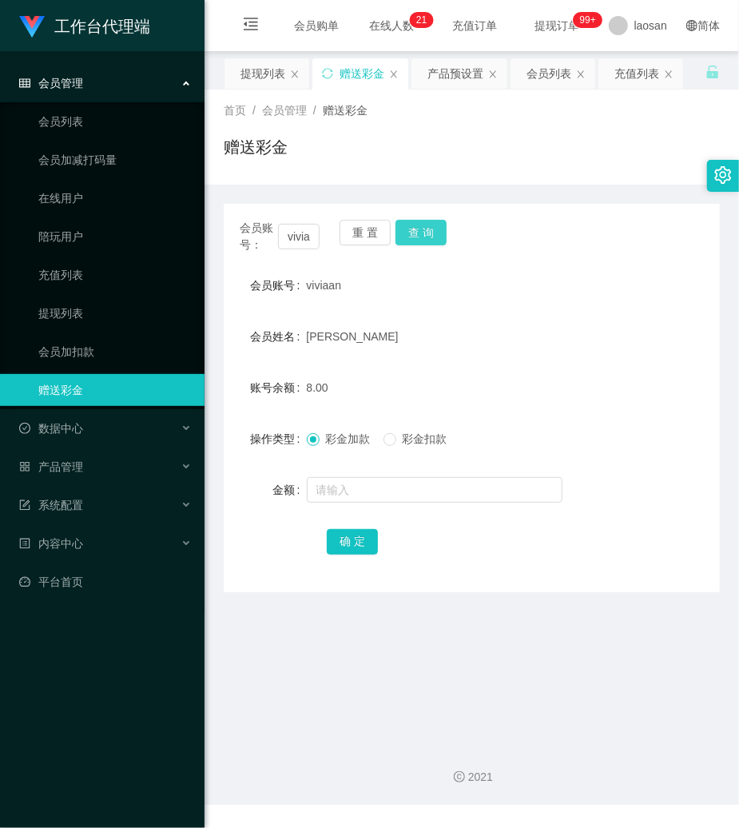
click at [435, 234] on button "查 询" at bounding box center [421, 233] width 51 height 26
